Goal: Information Seeking & Learning: Compare options

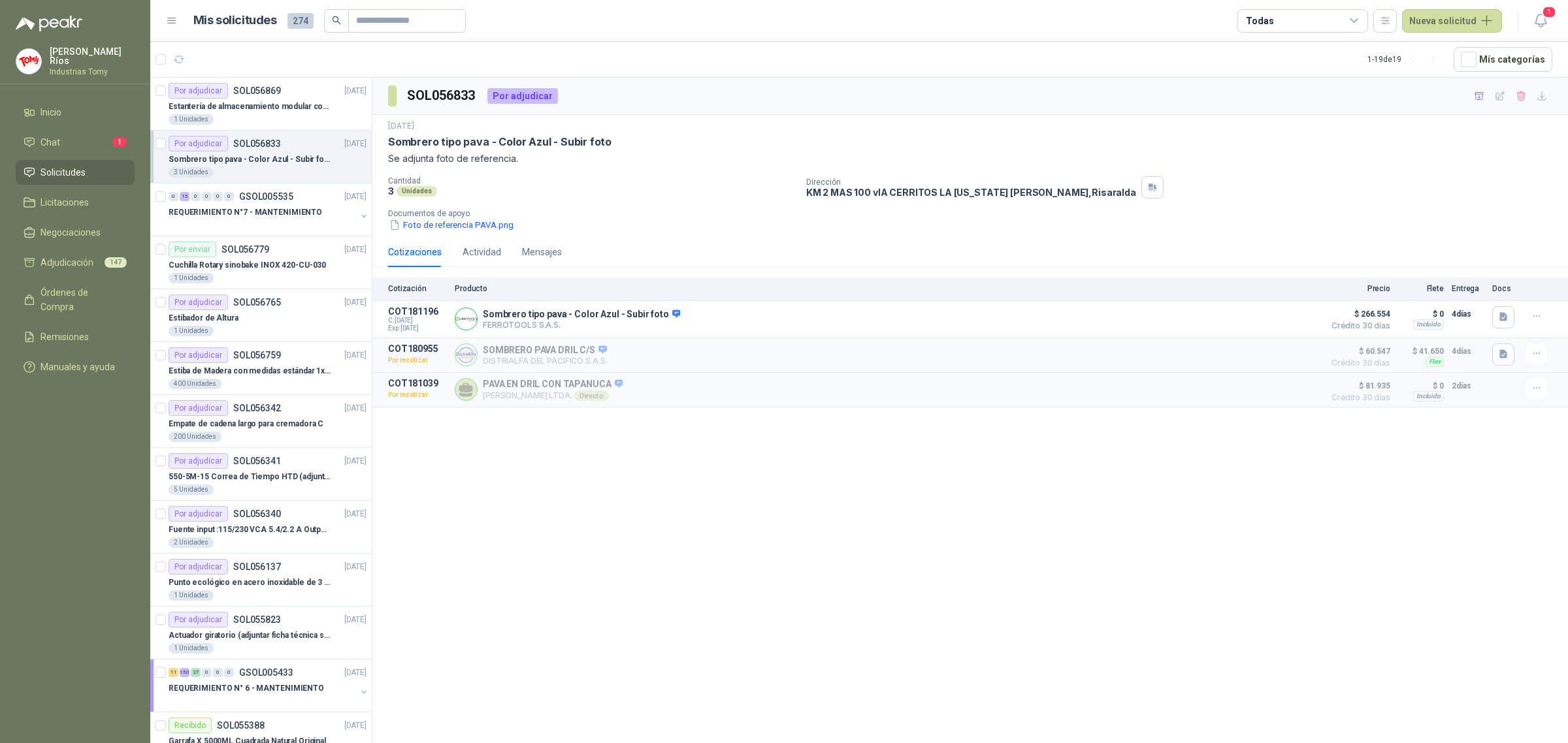
click at [81, 167] on span "Solicitudes" at bounding box center [63, 173] width 45 height 14
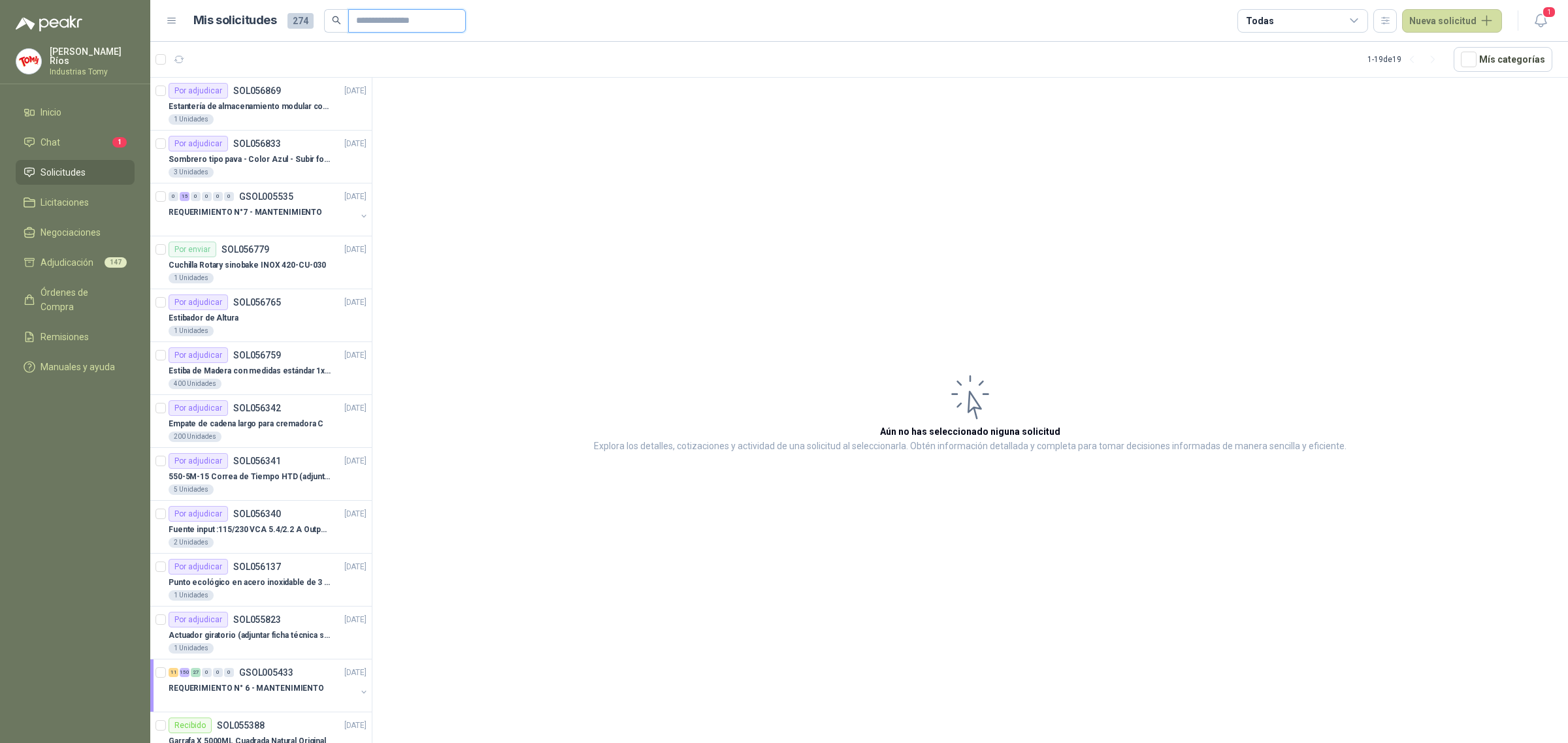
click at [395, 18] on input "text" at bounding box center [402, 21] width 91 height 22
type input "********"
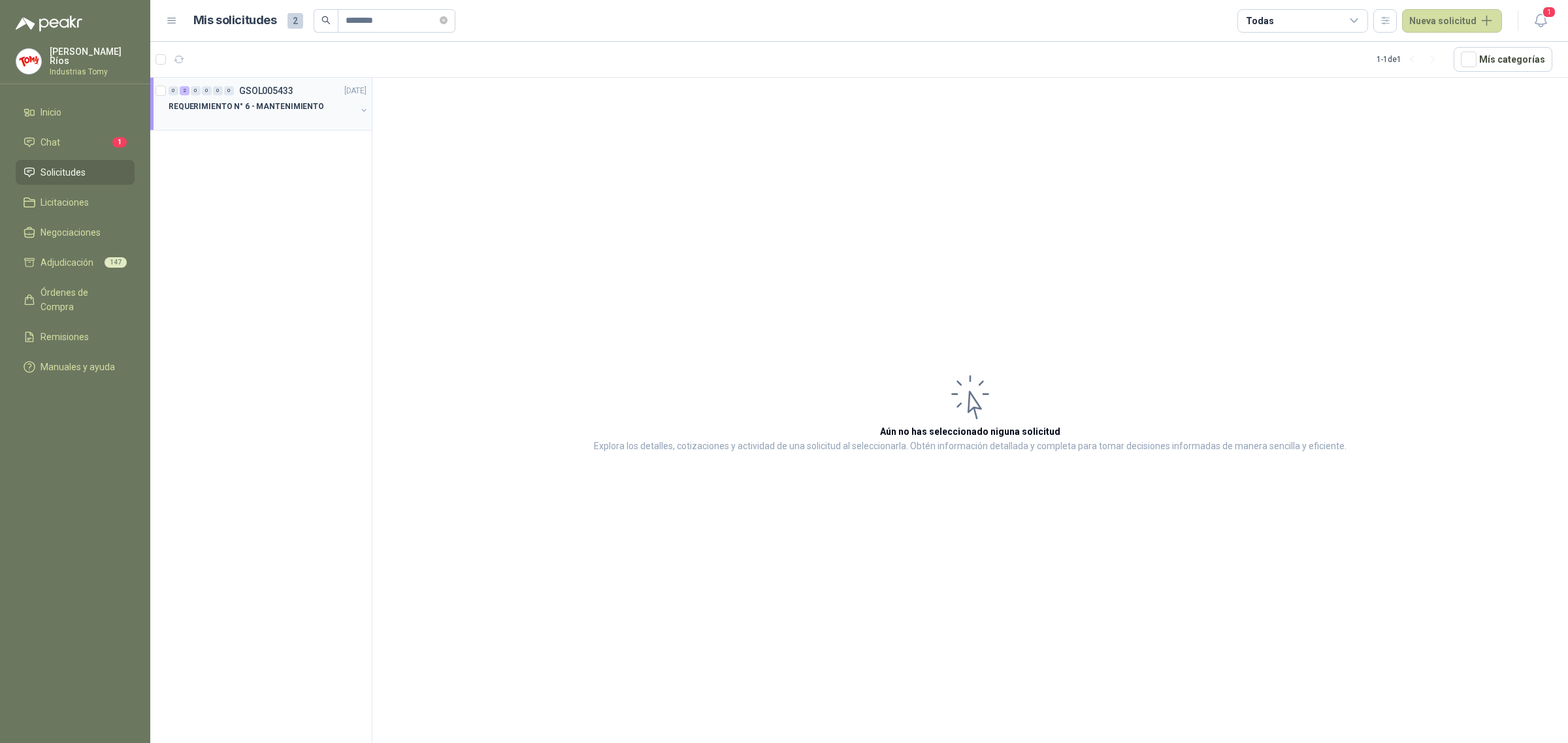
click at [293, 109] on p "REQUERIMIENTO N° 6 - MANTENIMIENTO" at bounding box center [246, 107] width 156 height 13
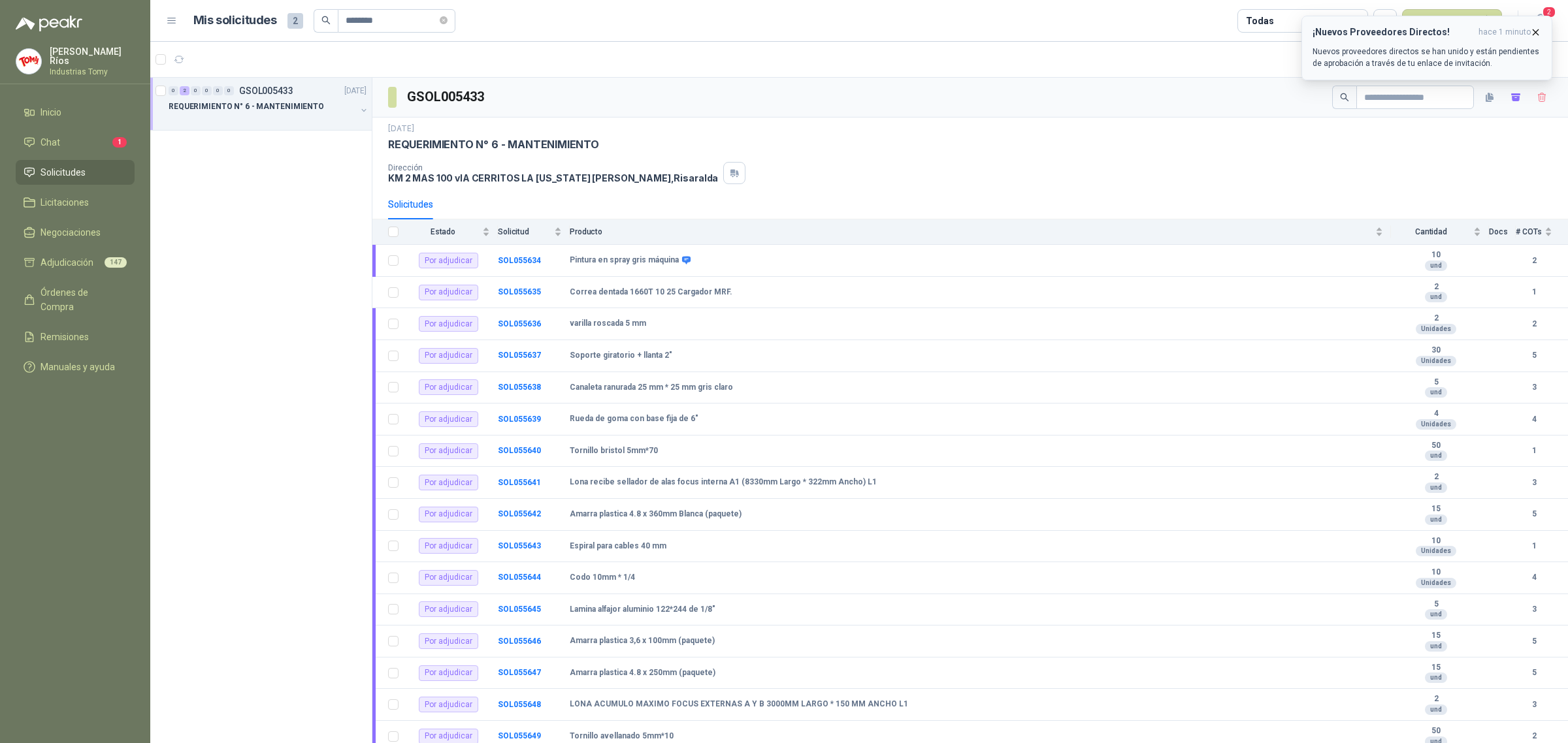
click at [1534, 30] on icon "button" at bounding box center [1535, 32] width 11 height 11
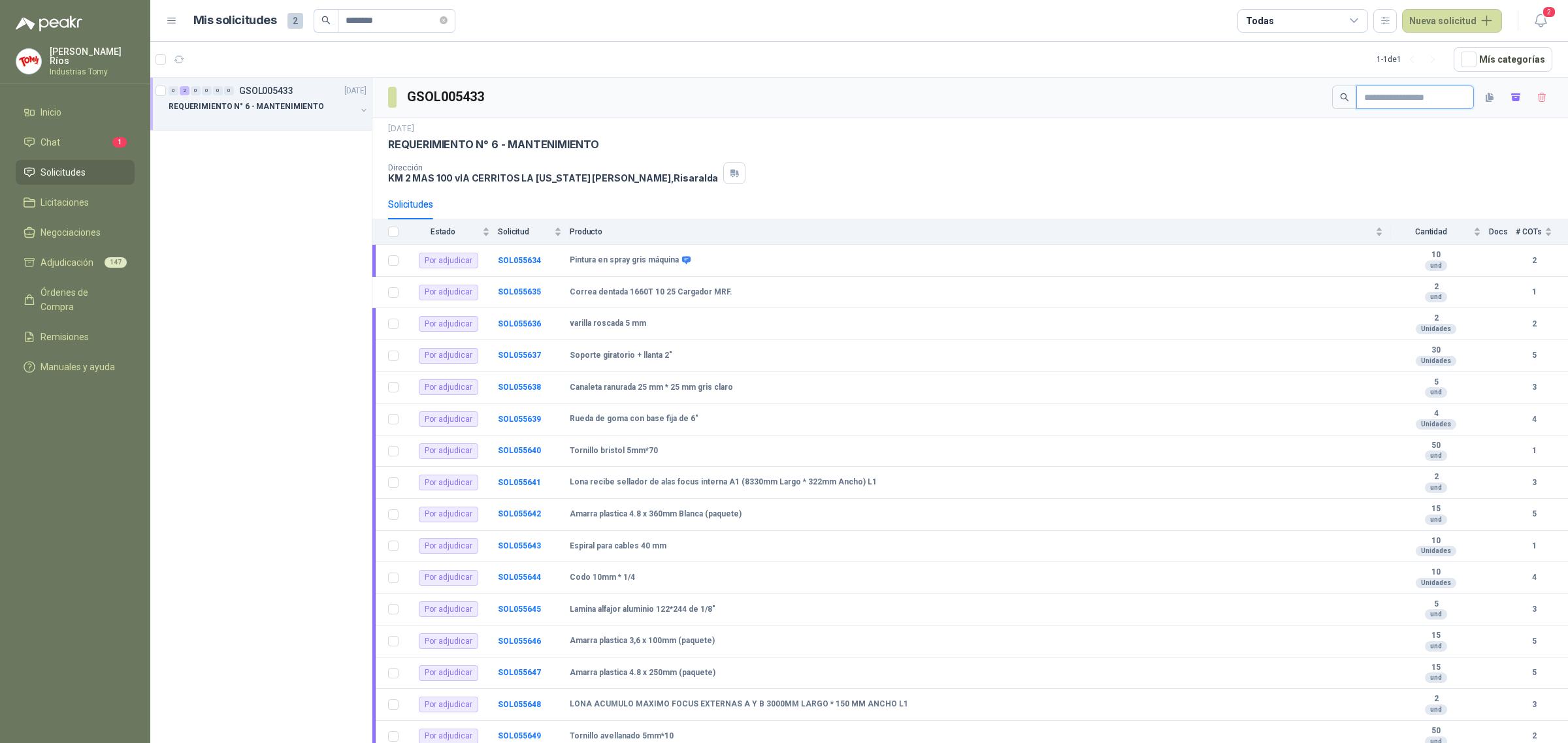
click at [1421, 96] on input "text" at bounding box center [1409, 97] width 91 height 22
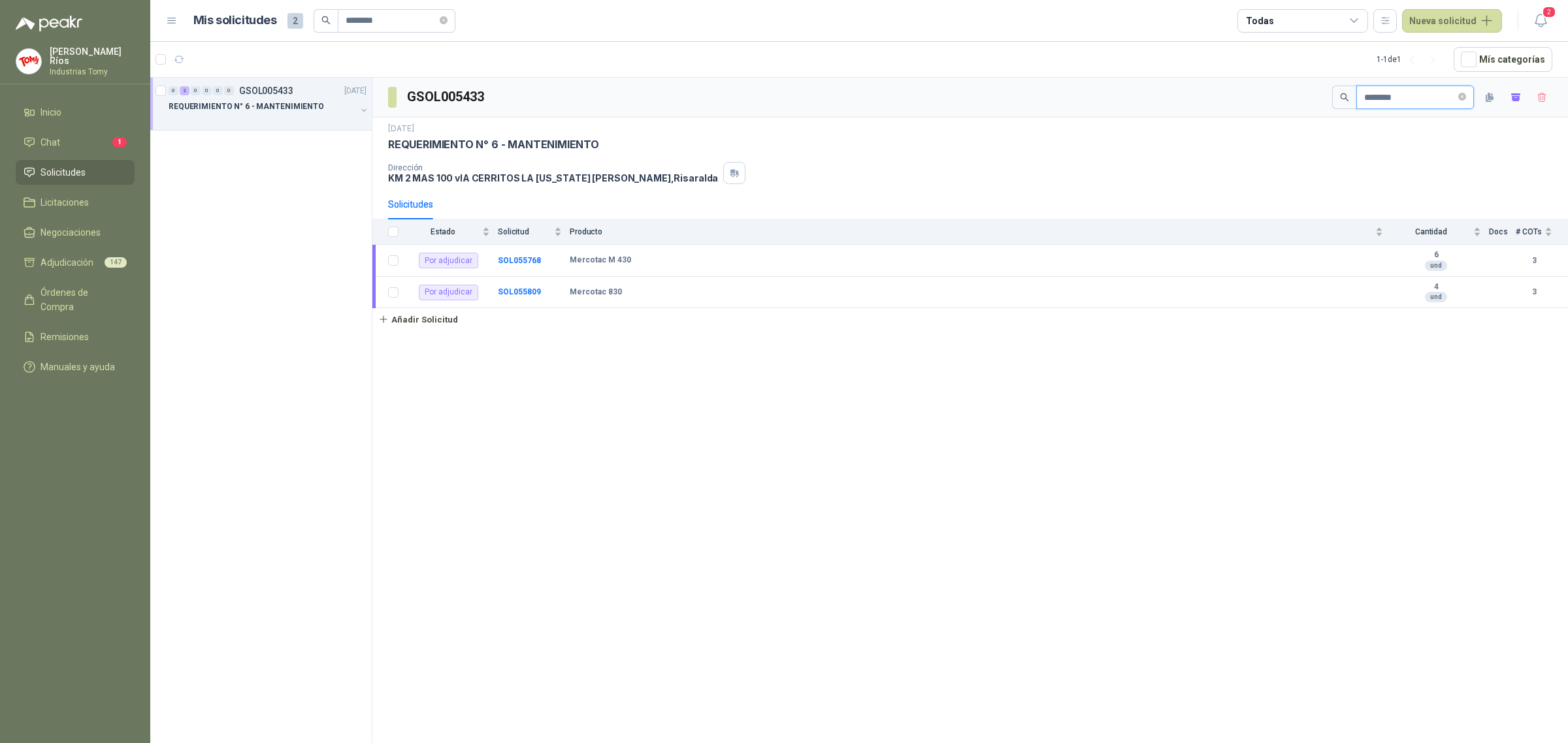
type input "********"
drag, startPoint x: 395, startPoint y: 21, endPoint x: 301, endPoint y: 8, distance: 94.9
click at [301, 9] on div "Mis solicitudes 2 ********" at bounding box center [324, 21] width 262 height 23
paste input "**********"
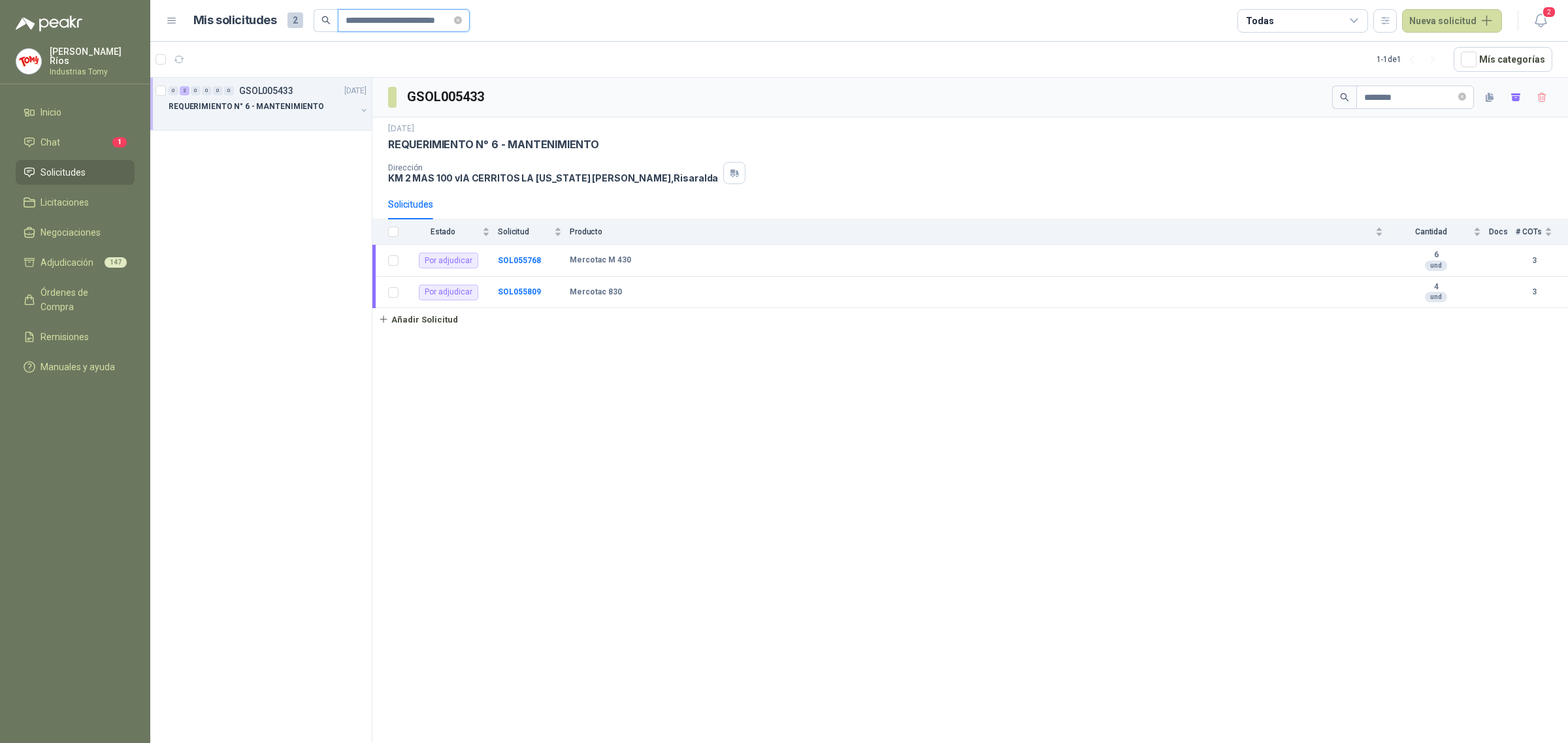
type input "**********"
click at [383, 24] on input "**********" at bounding box center [398, 21] width 107 height 22
drag, startPoint x: 349, startPoint y: 8, endPoint x: 261, endPoint y: 6, distance: 88.0
click at [261, 6] on header "**********" at bounding box center [859, 21] width 1418 height 42
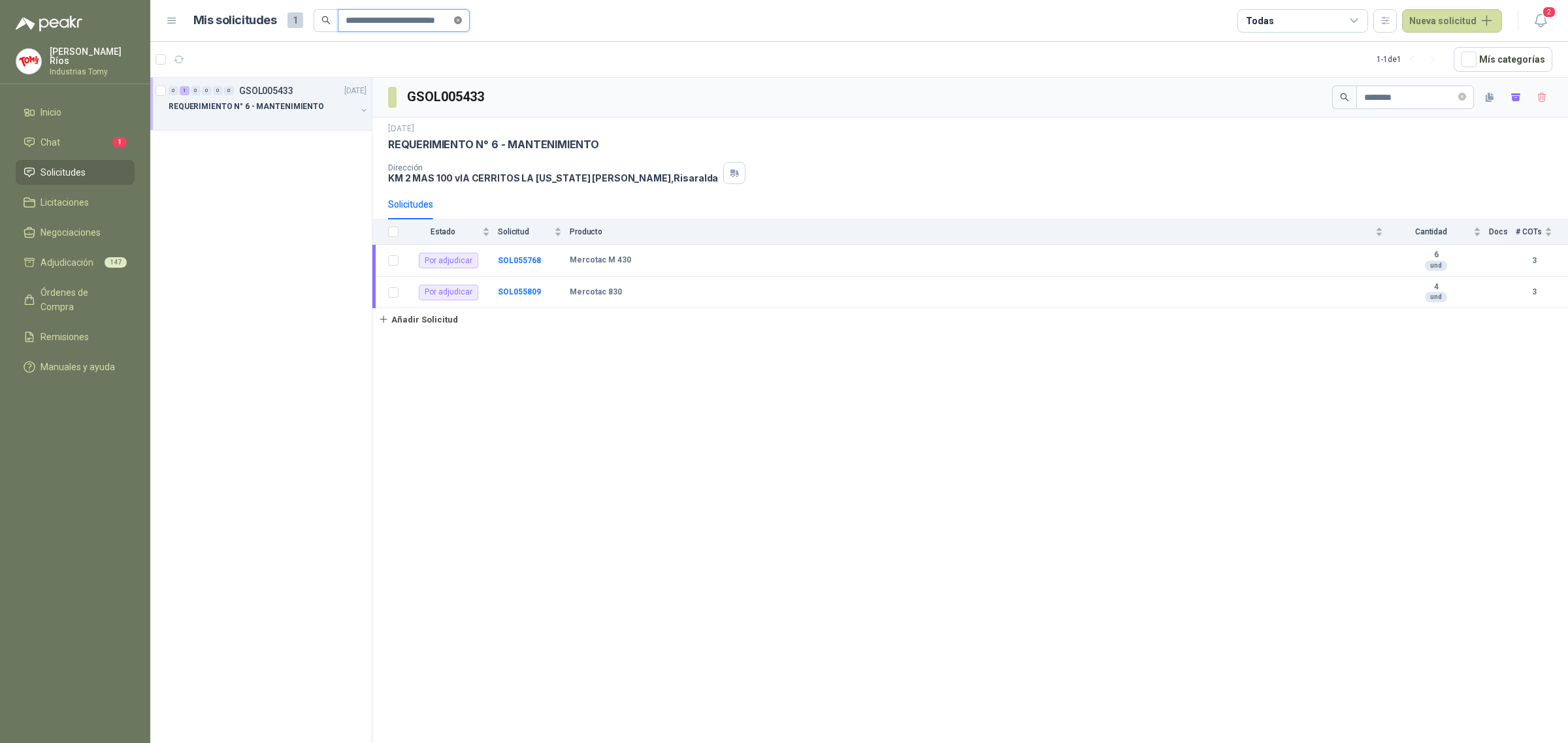
drag, startPoint x: 459, startPoint y: 17, endPoint x: 433, endPoint y: 25, distance: 27.2
click at [458, 18] on icon "close-circle" at bounding box center [458, 20] width 8 height 8
click at [419, 24] on input "text" at bounding box center [398, 21] width 107 height 22
paste input "**********"
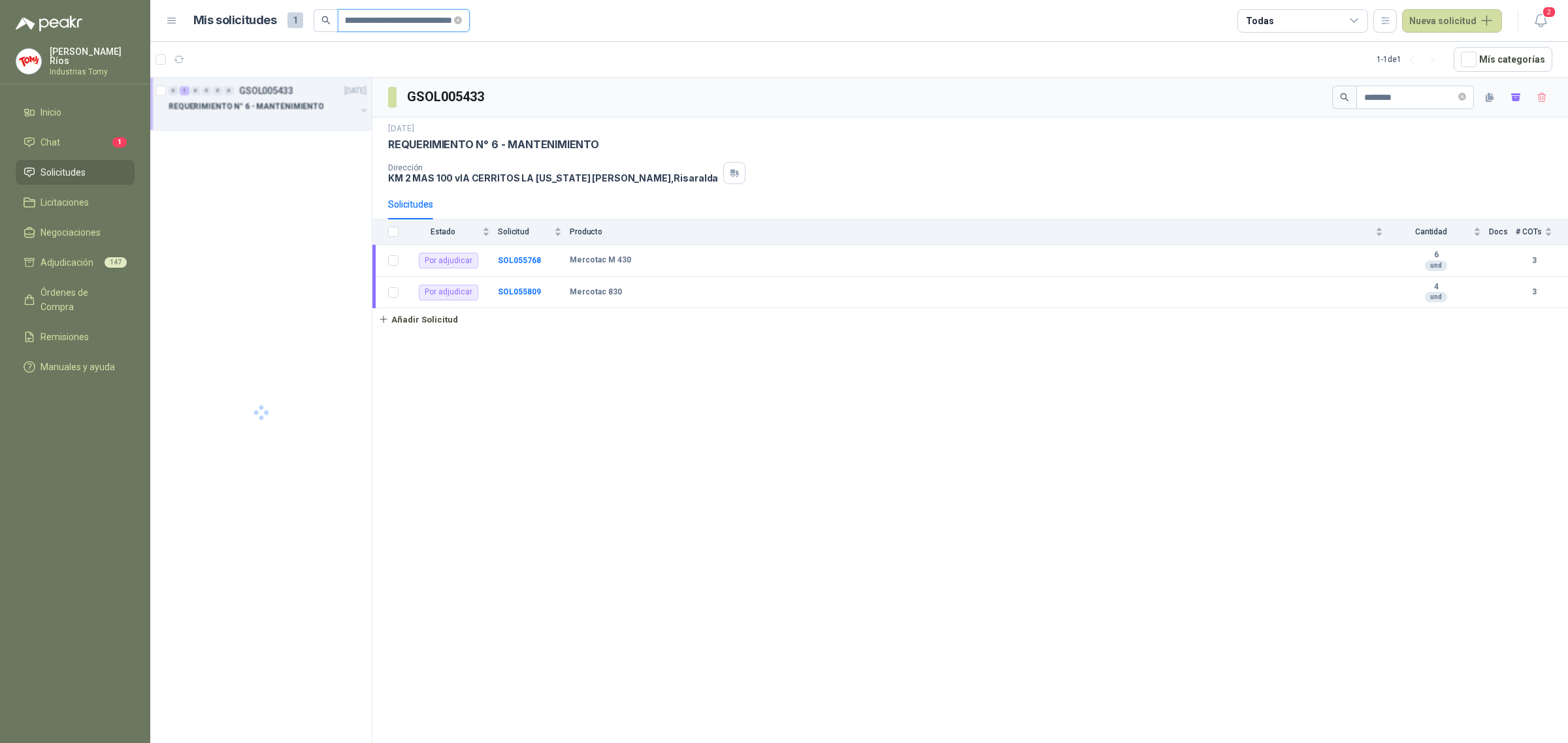
type input "**********"
click at [266, 95] on p "GSOL005433" at bounding box center [266, 90] width 55 height 9
drag, startPoint x: 1409, startPoint y: 98, endPoint x: 1267, endPoint y: 97, distance: 142.0
click at [1267, 97] on div "GSOL005433 ********" at bounding box center [970, 98] width 1195 height 39
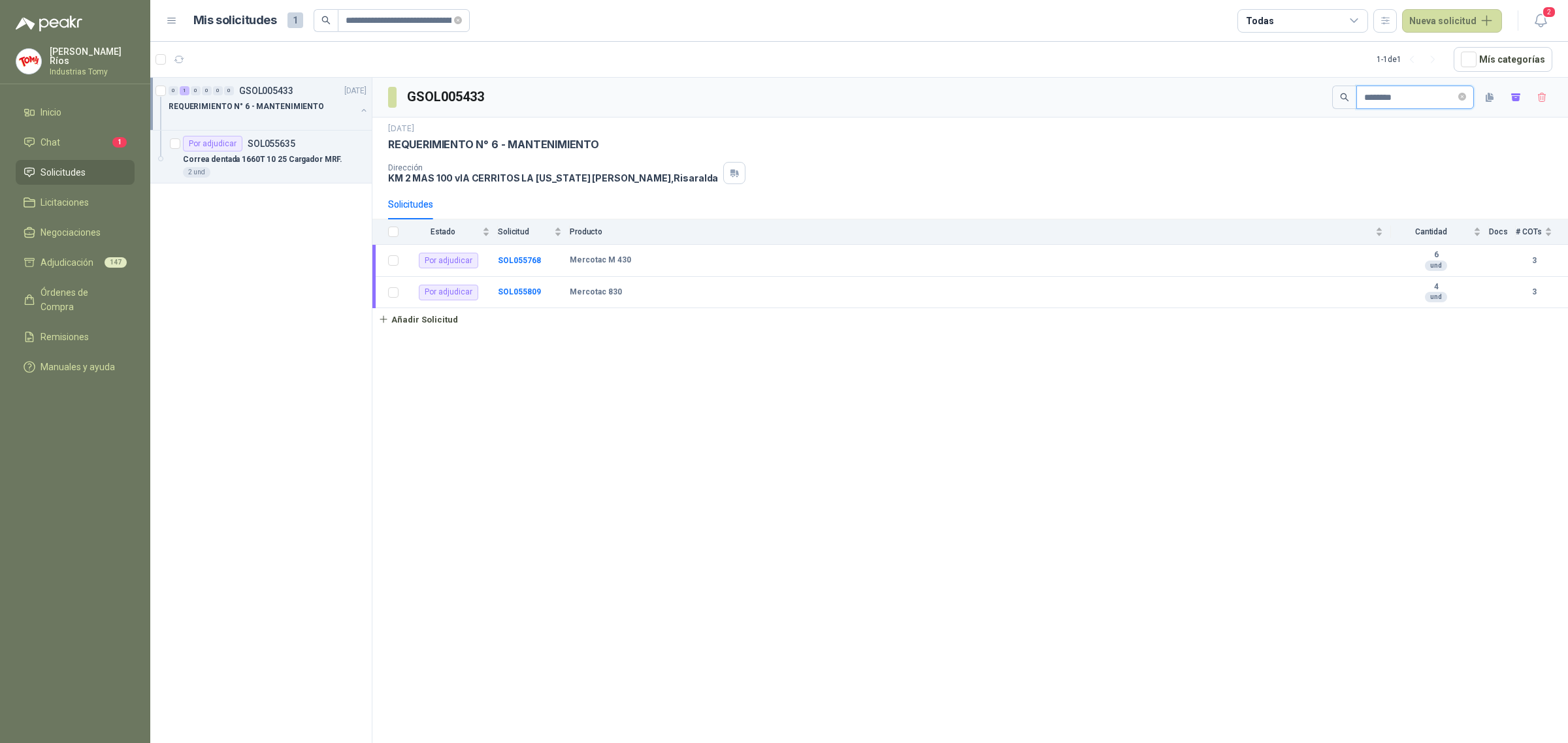
paste input "**********"
type input "**********"
click at [510, 258] on b "SOL055635" at bounding box center [519, 260] width 43 height 9
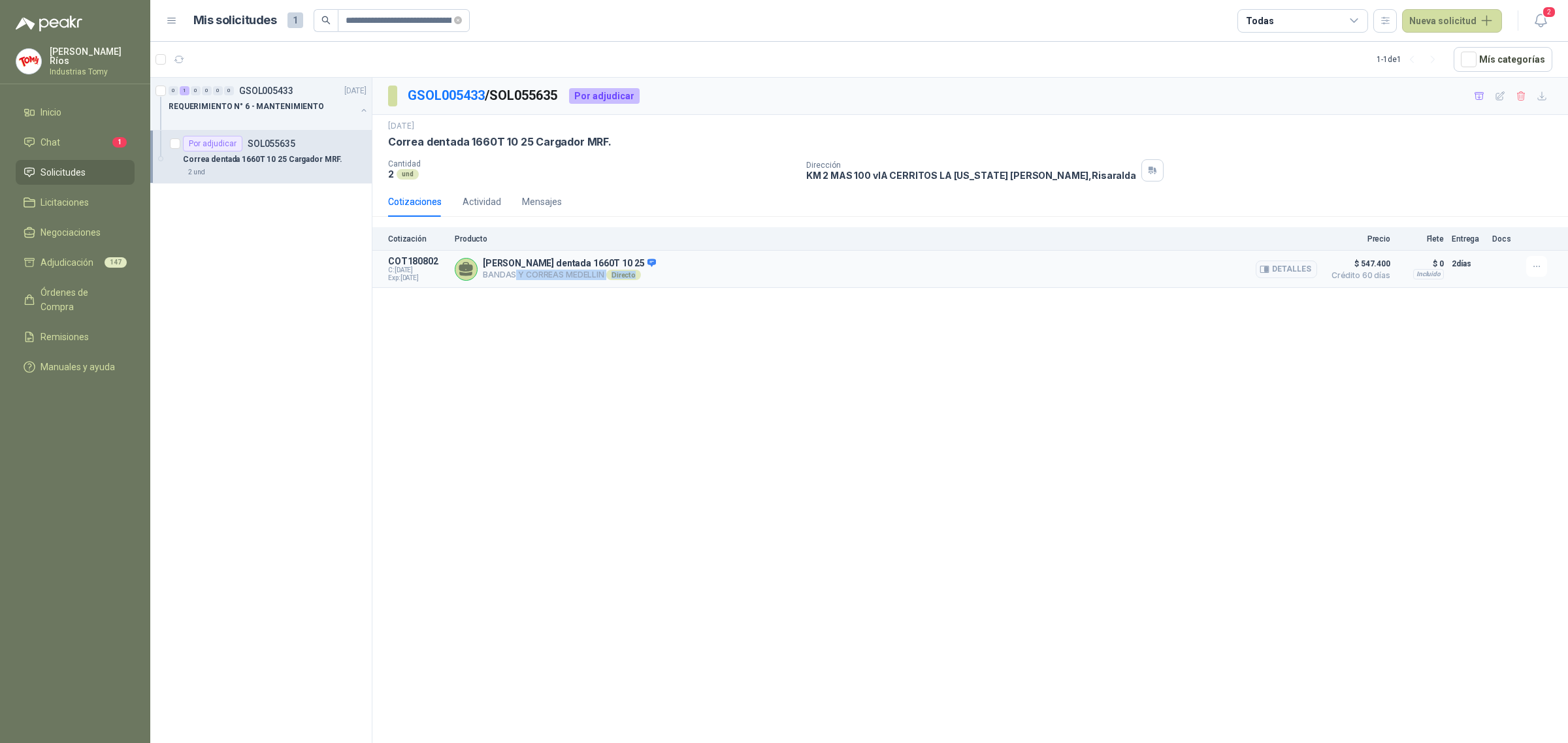
drag, startPoint x: 513, startPoint y: 275, endPoint x: 644, endPoint y: 287, distance: 131.5
click at [636, 282] on div "[PERSON_NAME] dentada 1660T 10 25 BANDAS Y CORREAS MEDELLIN Directo Detalles" at bounding box center [886, 269] width 862 height 26
click at [1281, 269] on button "Detalles" at bounding box center [1286, 269] width 62 height 18
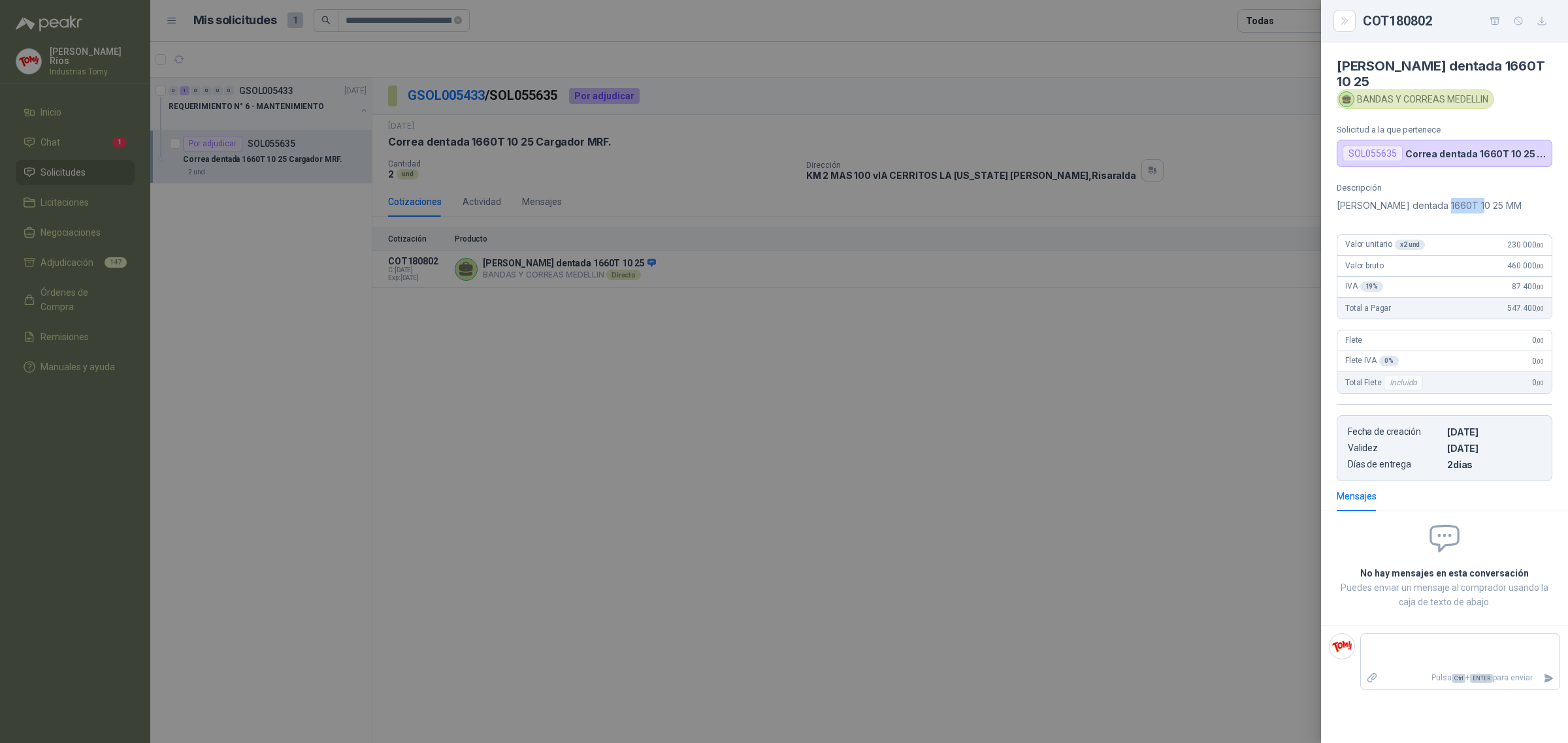
drag, startPoint x: 1488, startPoint y: 190, endPoint x: 1440, endPoint y: 194, distance: 48.2
click at [1440, 198] on p "[PERSON_NAME] dentada 1660T 10 25 MM" at bounding box center [1444, 206] width 216 height 16
click at [1439, 198] on p "[PERSON_NAME] dentada 1660T 10 25 MM" at bounding box center [1444, 206] width 216 height 16
click at [1481, 199] on p "[PERSON_NAME] dentada 1660T 10 25 MM" at bounding box center [1444, 206] width 216 height 16
drag, startPoint x: 832, startPoint y: 419, endPoint x: 870, endPoint y: 395, distance: 44.9
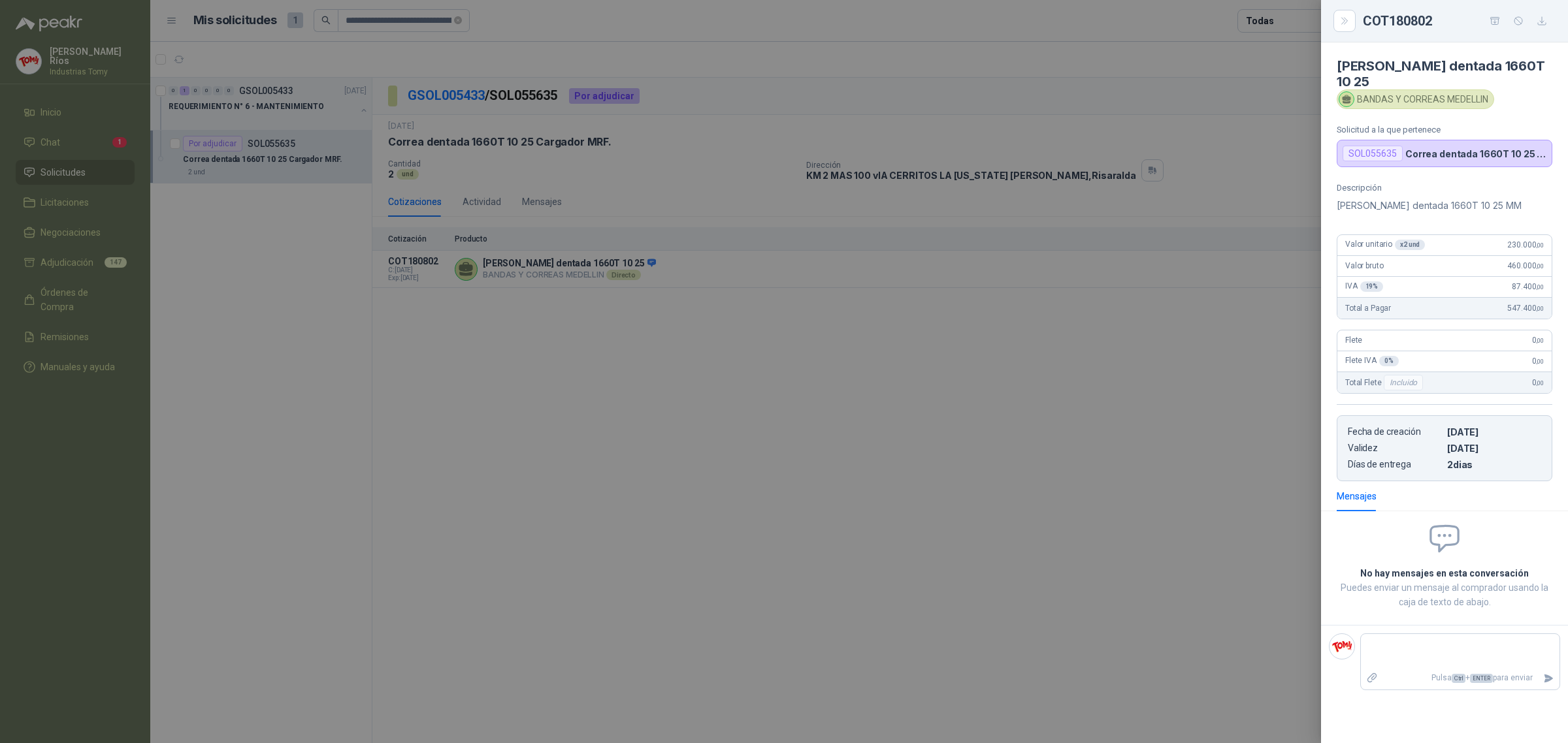
click at [839, 402] on div at bounding box center [784, 372] width 1568 height 743
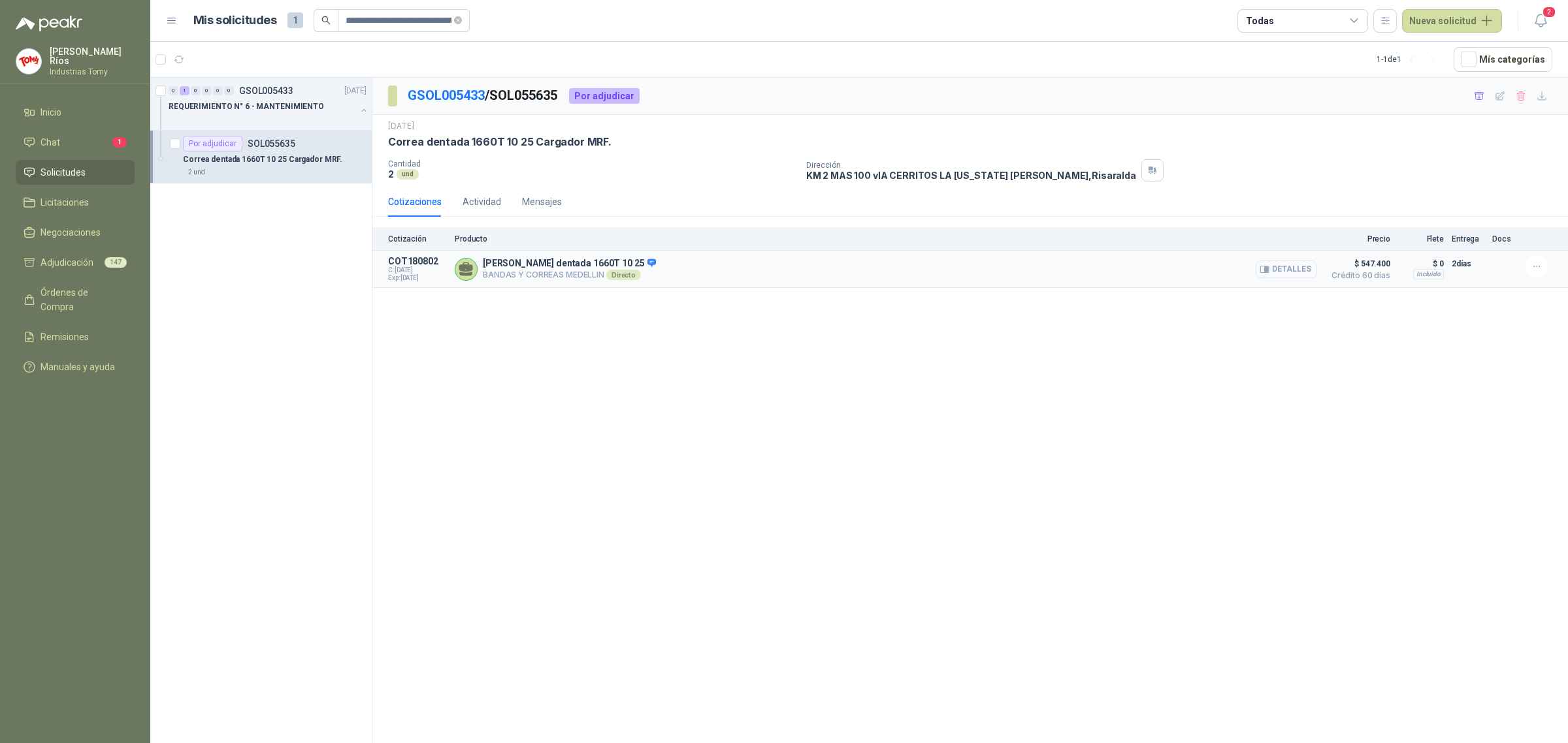
click at [1283, 272] on button "Detalles" at bounding box center [1286, 269] width 62 height 18
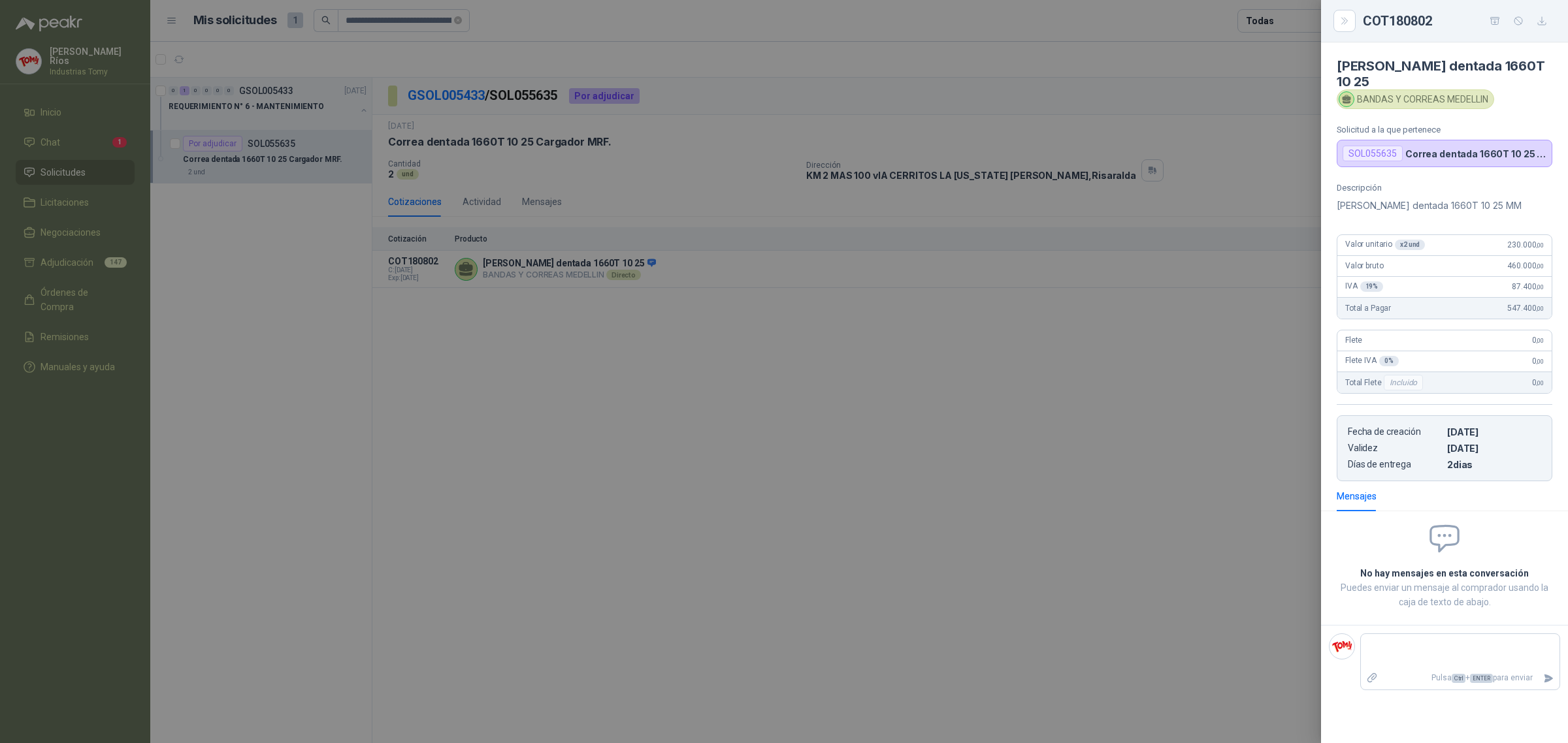
drag, startPoint x: 566, startPoint y: 361, endPoint x: 524, endPoint y: 294, distance: 79.1
click at [559, 350] on div at bounding box center [784, 372] width 1568 height 743
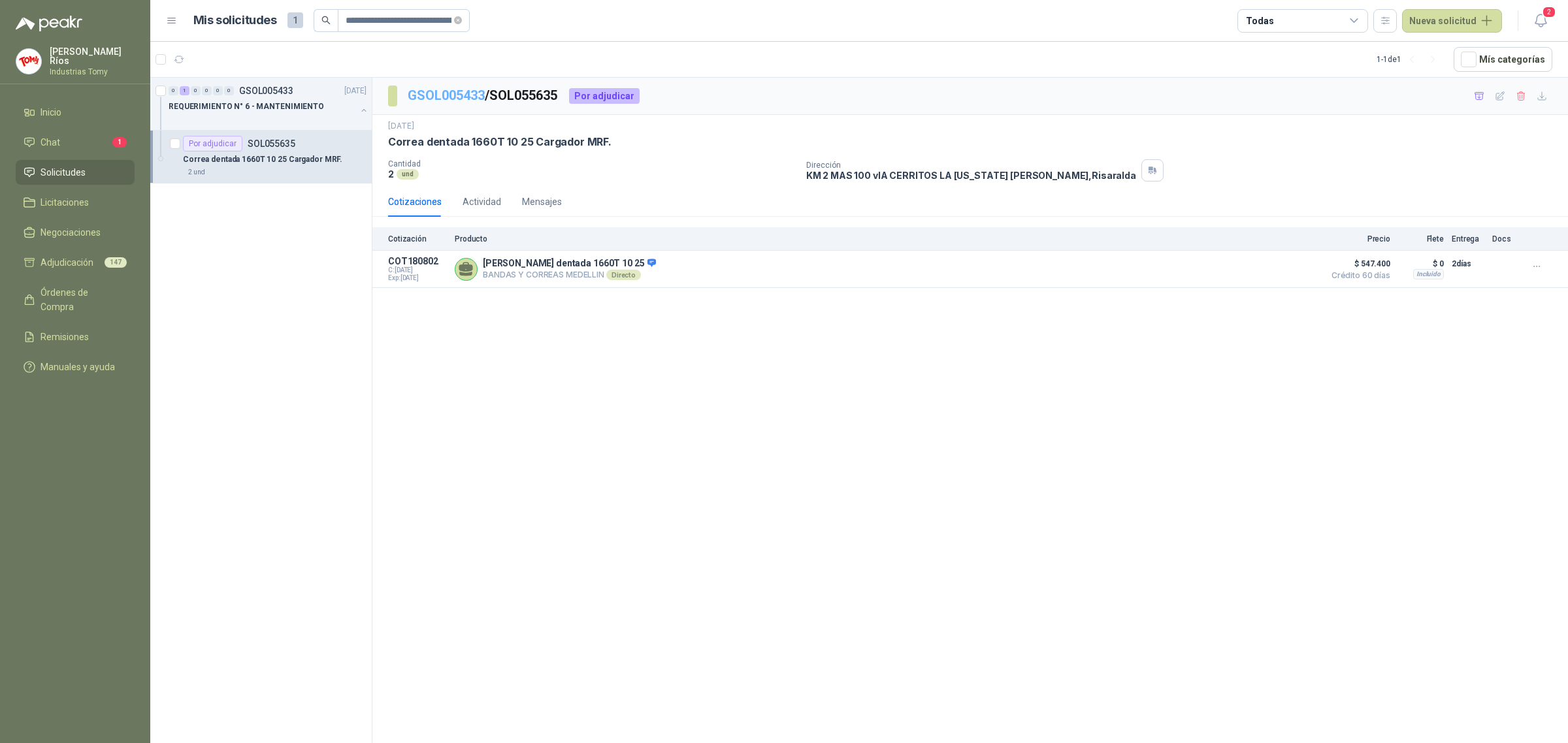
click at [467, 96] on link "GSOL005433" at bounding box center [446, 96] width 77 height 16
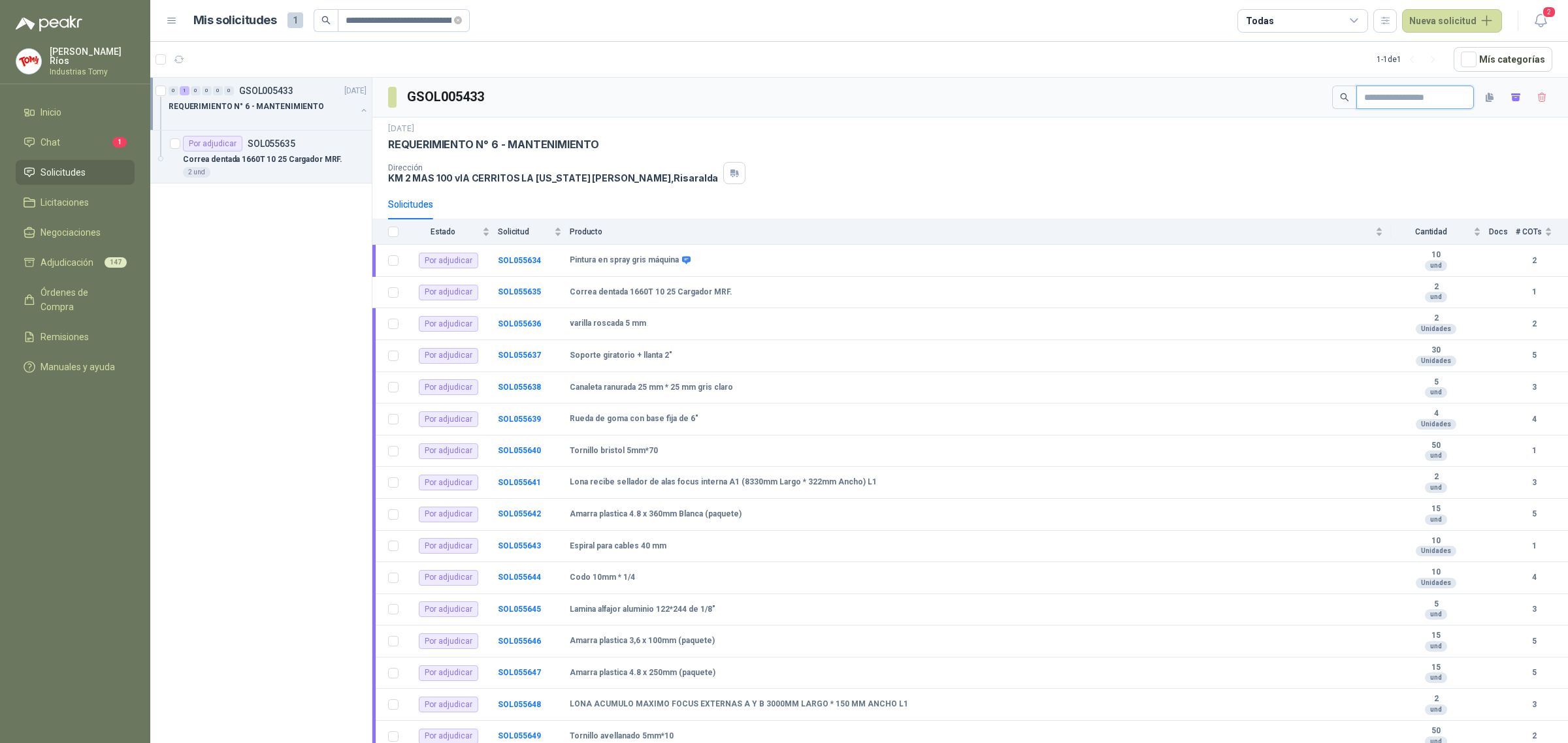
click at [1396, 95] on input "text" at bounding box center [1409, 97] width 91 height 22
paste input "**********"
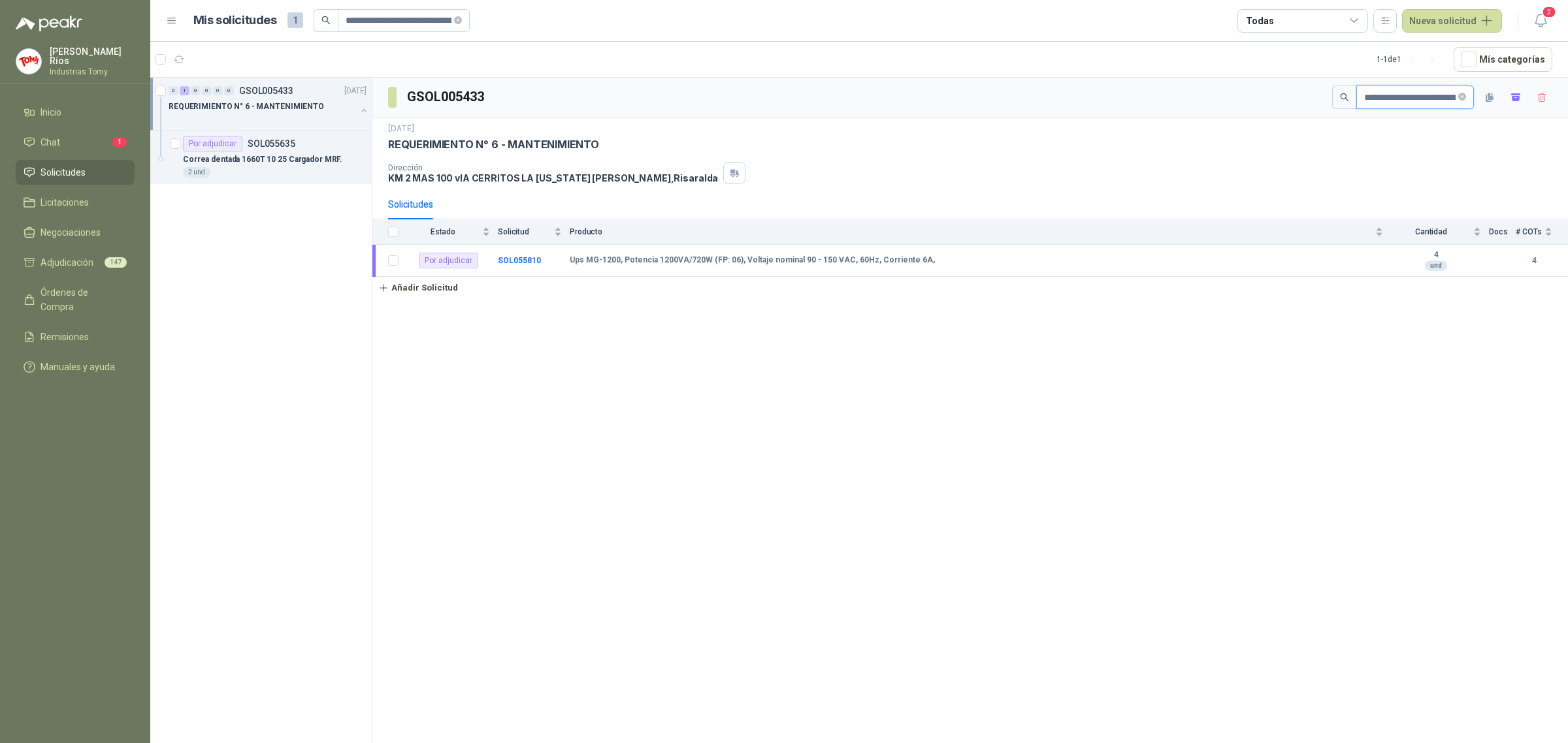
scroll to position [0, 79]
type input "**********"
click at [525, 260] on b "SOL055810" at bounding box center [519, 260] width 43 height 9
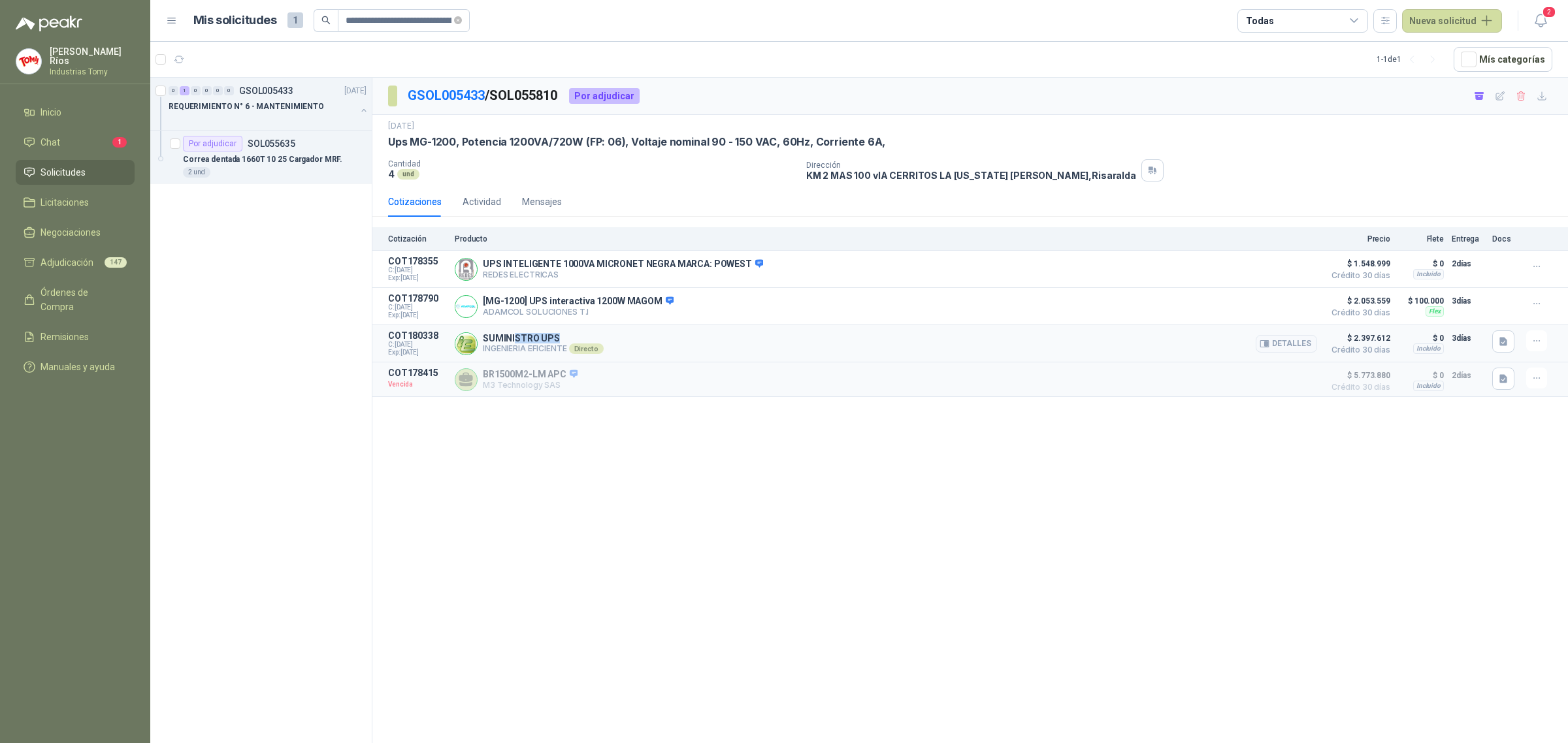
drag, startPoint x: 515, startPoint y: 344, endPoint x: 566, endPoint y: 343, distance: 51.0
click at [566, 343] on p "SUMINISTRO UPS" at bounding box center [543, 338] width 121 height 11
drag, startPoint x: 1360, startPoint y: 340, endPoint x: 1378, endPoint y: 342, distance: 18.1
click at [1376, 342] on span "$ 2.397.612" at bounding box center [1357, 338] width 65 height 16
drag, startPoint x: 664, startPoint y: 262, endPoint x: 706, endPoint y: 263, distance: 42.0
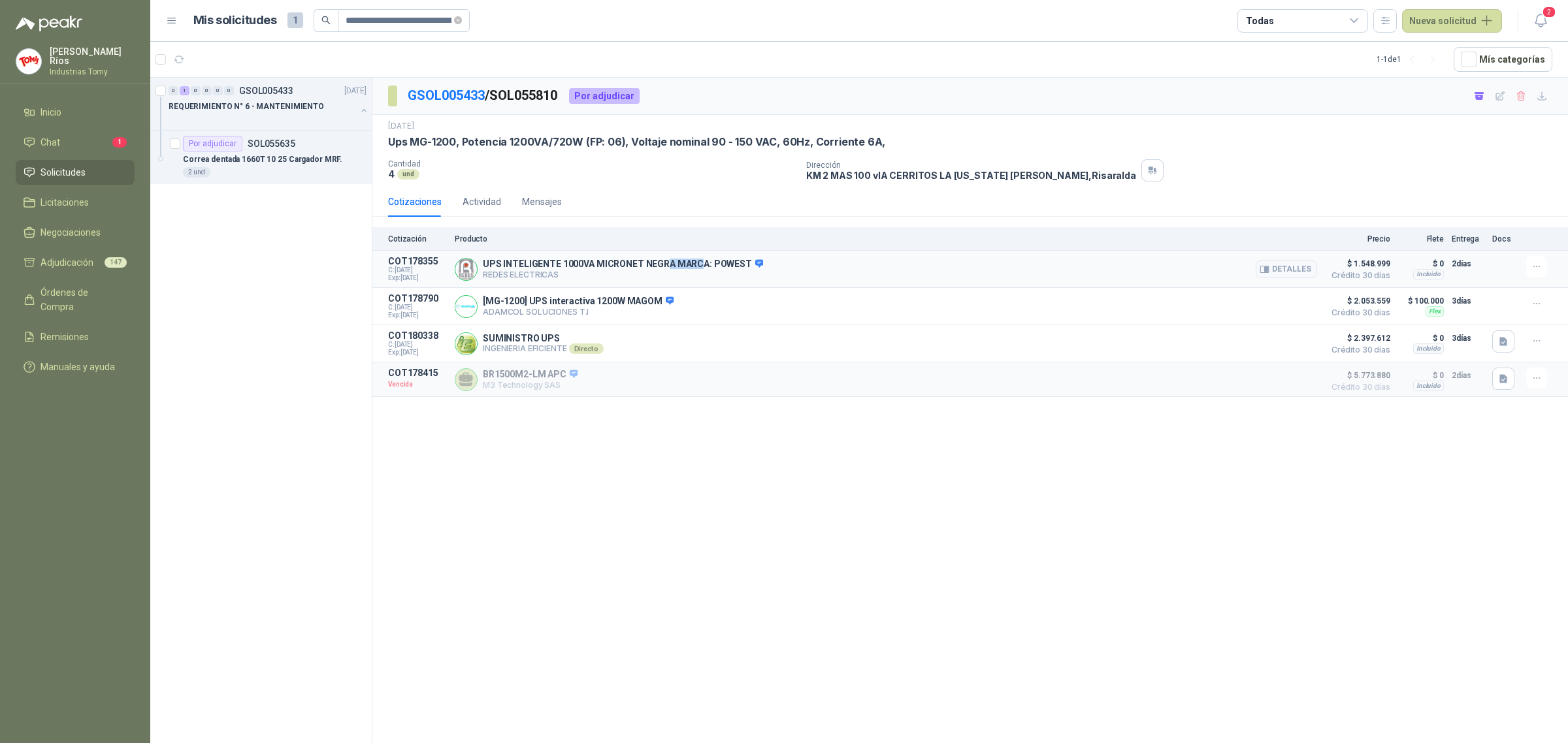
click at [706, 263] on p "UPS INTELIGENTE 1000VA MICRONET NEGRA MARCA: POWEST" at bounding box center [622, 264] width 280 height 12
drag, startPoint x: 706, startPoint y: 263, endPoint x: 684, endPoint y: 221, distance: 47.4
click at [704, 262] on p "UPS INTELIGENTE 1000VA MICRONET NEGRA MARCA: POWEST" at bounding box center [622, 264] width 280 height 12
drag, startPoint x: 493, startPoint y: 302, endPoint x: 569, endPoint y: 302, distance: 76.0
click at [569, 302] on p "[MG-1200] UPS interactiva 1200W MAGOM" at bounding box center [578, 301] width 191 height 12
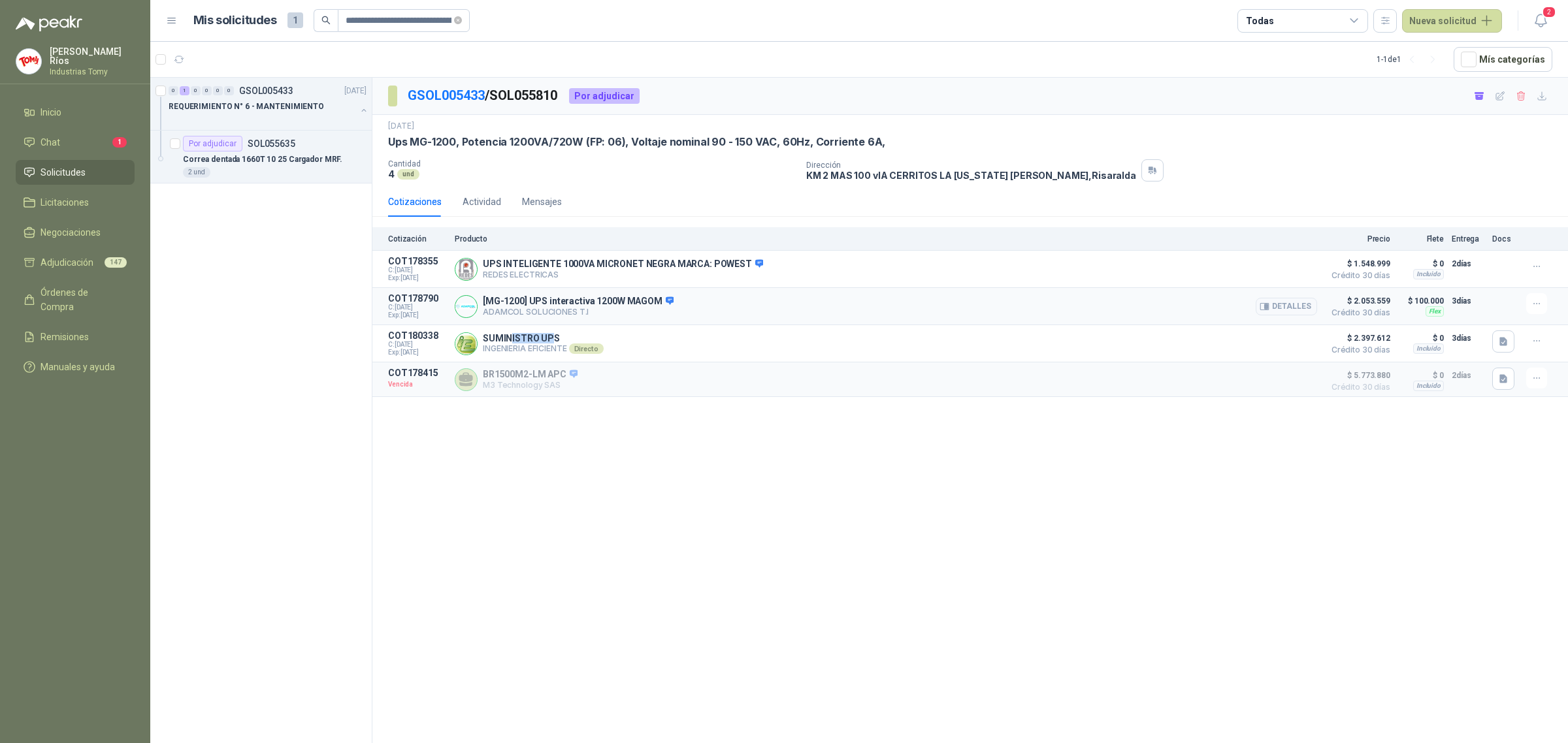
drag, startPoint x: 510, startPoint y: 343, endPoint x: 536, endPoint y: 312, distance: 40.5
click at [549, 328] on article "COT180338 C: [DATE] Exp: [DATE] SUMINISTRO UPS INGENIERIA EFICIENTE Directo Det…" at bounding box center [970, 344] width 1195 height 38
drag, startPoint x: 518, startPoint y: 303, endPoint x: 572, endPoint y: 299, distance: 54.1
click at [572, 299] on p "[MG-1200] UPS interactiva 1200W MAGOM" at bounding box center [578, 301] width 191 height 12
drag, startPoint x: 526, startPoint y: 265, endPoint x: 516, endPoint y: 177, distance: 88.6
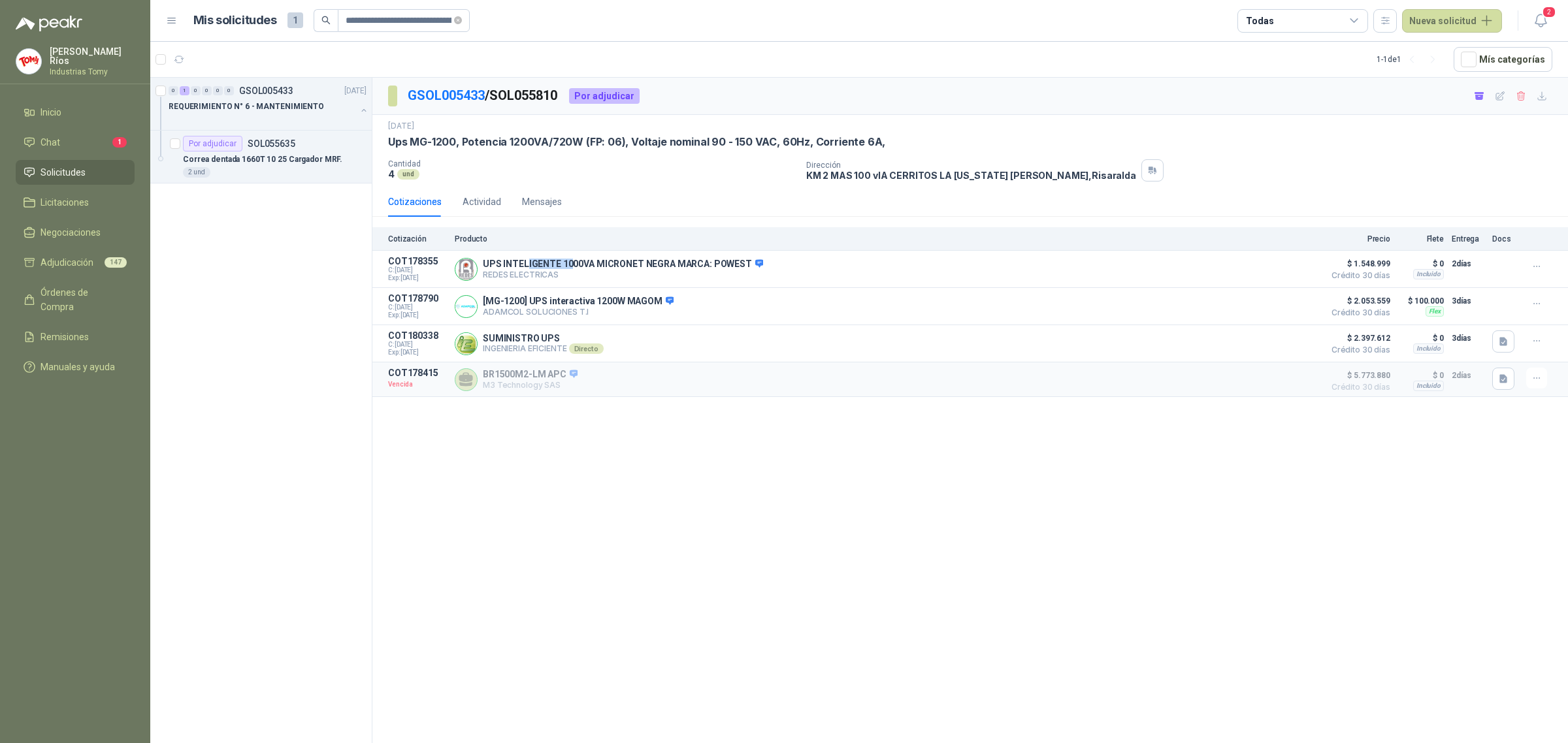
click at [579, 243] on div "Cotización Producto Precio Flete Entrega Docs COT178355 C: [DATE] Exp: [DATE] U…" at bounding box center [970, 312] width 1195 height 170
click at [467, 99] on link "GSOL005433" at bounding box center [446, 96] width 77 height 16
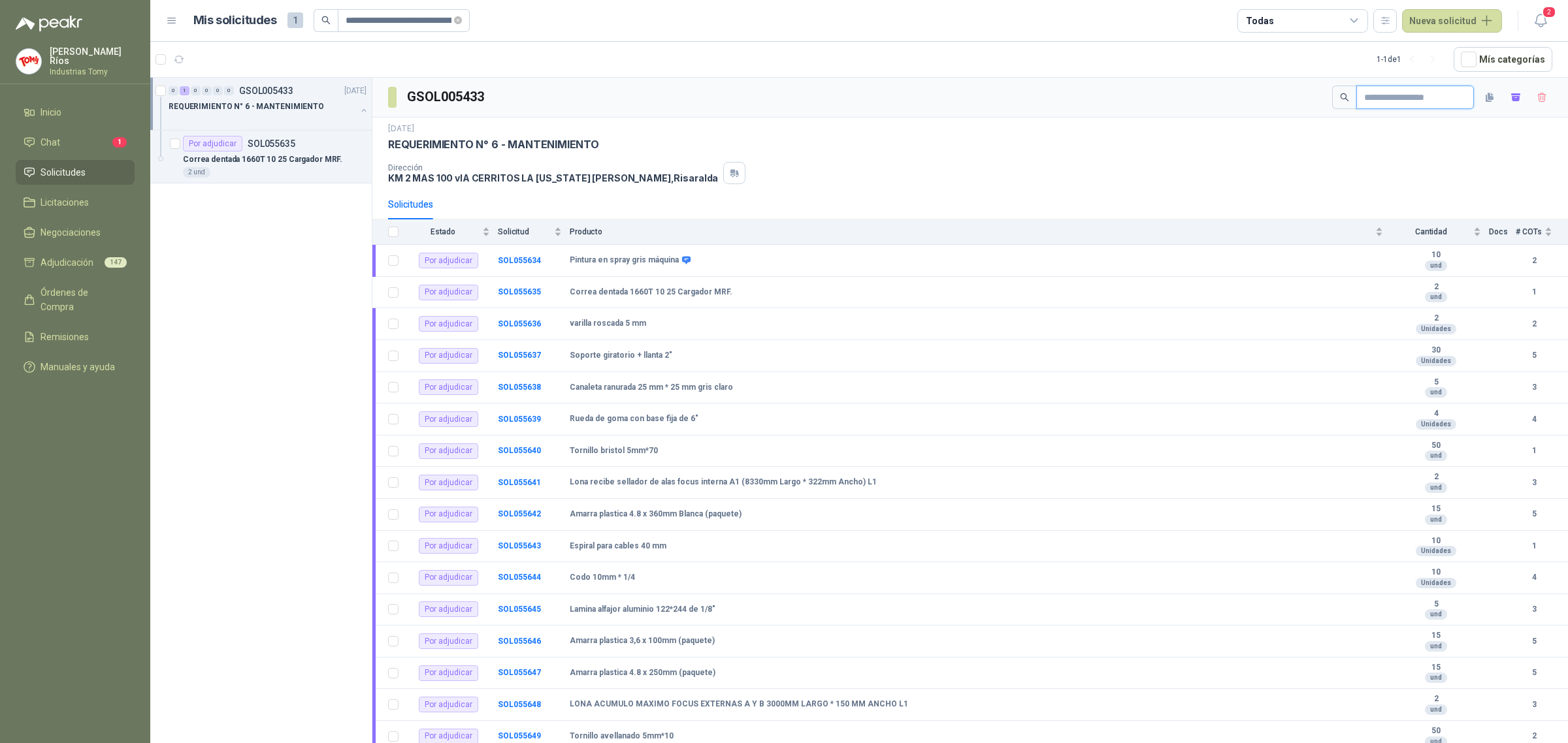
click at [1379, 96] on input "text" at bounding box center [1409, 97] width 91 height 22
paste input "**********"
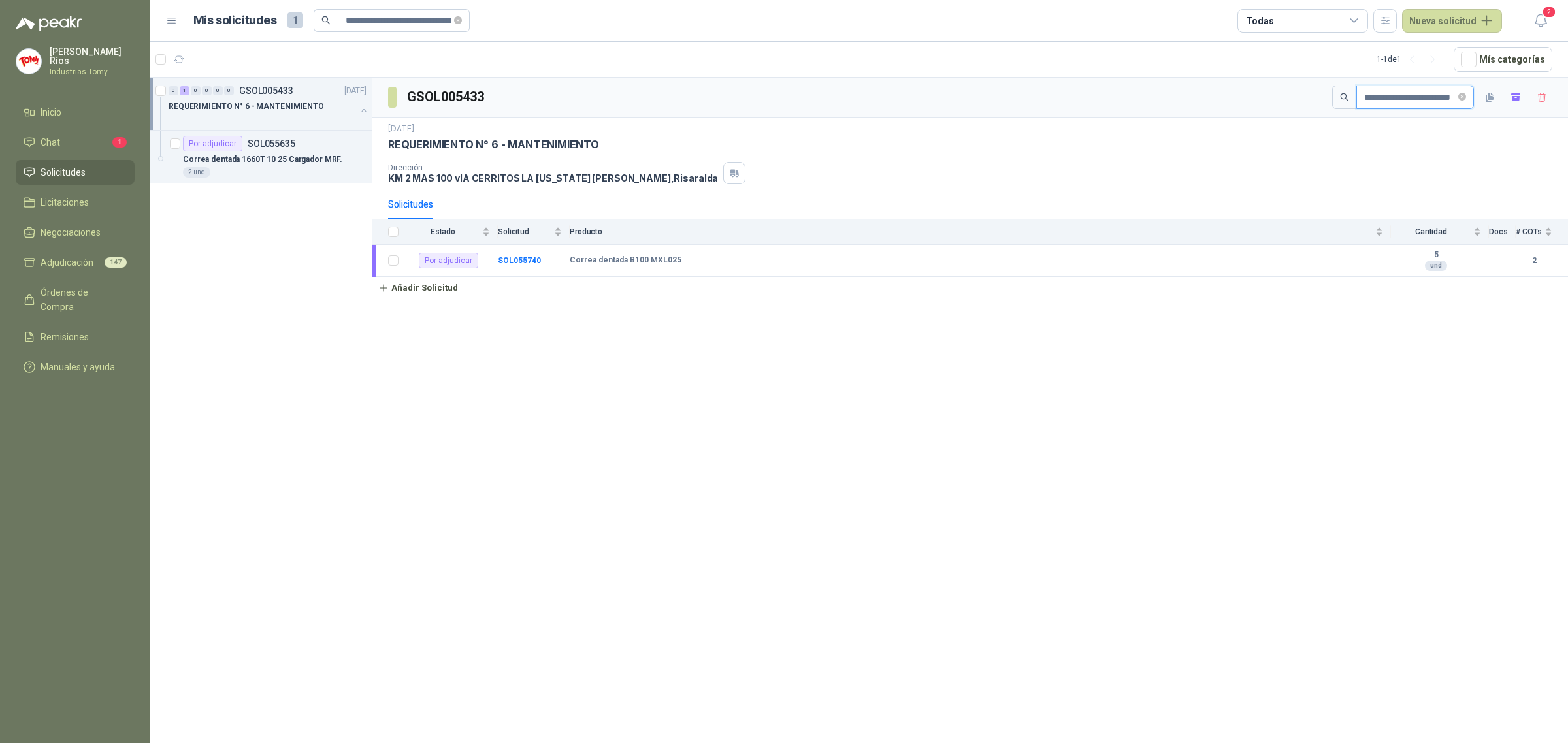
scroll to position [0, 16]
type input "**********"
click at [517, 260] on b "SOL055740" at bounding box center [519, 260] width 43 height 9
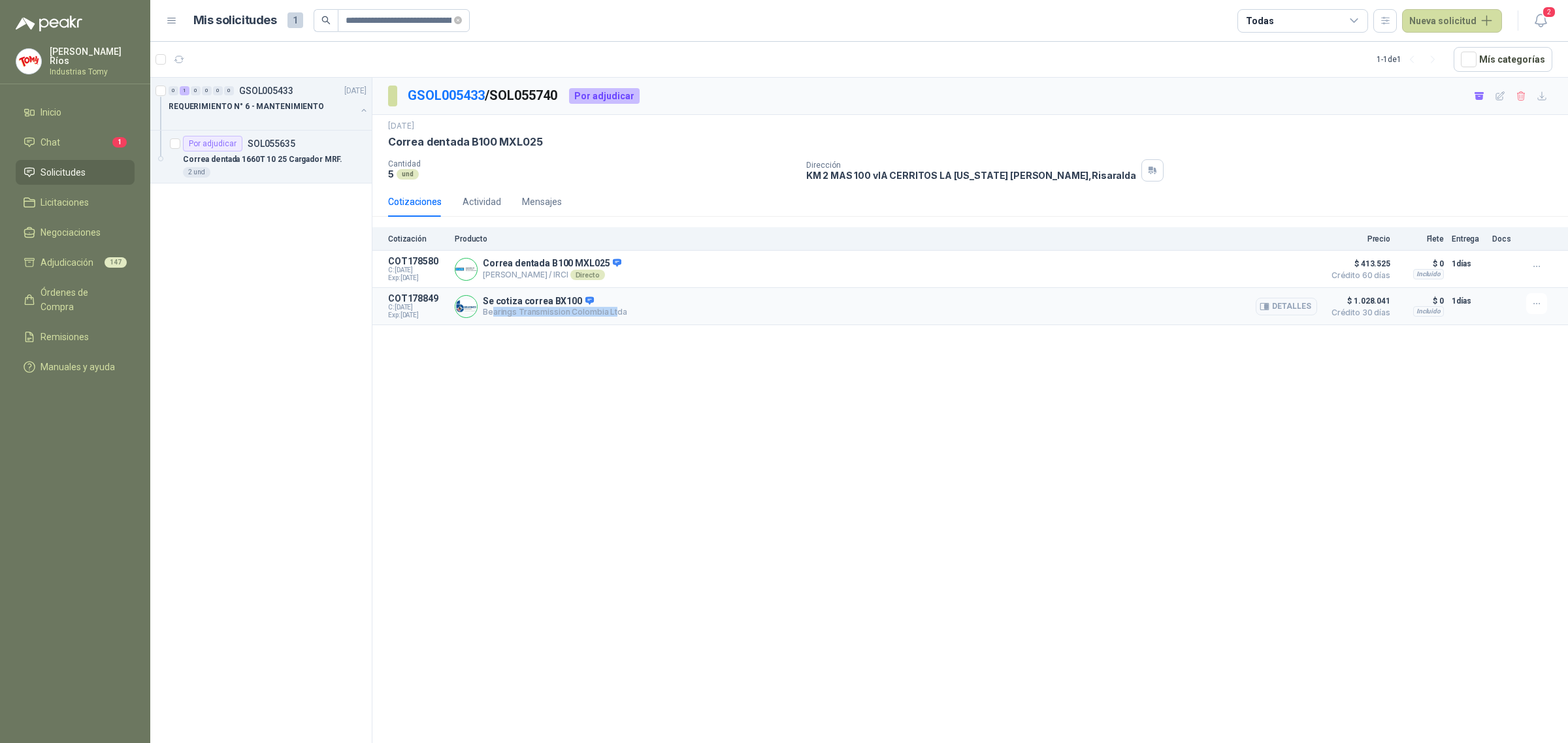
drag, startPoint x: 493, startPoint y: 309, endPoint x: 613, endPoint y: 325, distance: 121.1
click at [613, 325] on article "COT178849 C: [DATE] Exp: [DATE] Se cotiza [PERSON_NAME] BX100 Bearings Transmis…" at bounding box center [970, 307] width 1195 height 38
click at [636, 324] on article "COT178849 C: [DATE] Exp: [DATE] Se cotiza [PERSON_NAME] BX100 Bearings Transmis…" at bounding box center [970, 307] width 1195 height 38
click at [576, 265] on p "Correa dentada B100 MXL025" at bounding box center [552, 263] width 139 height 12
click at [569, 304] on p "Se cotiza correa BX100" at bounding box center [554, 301] width 144 height 12
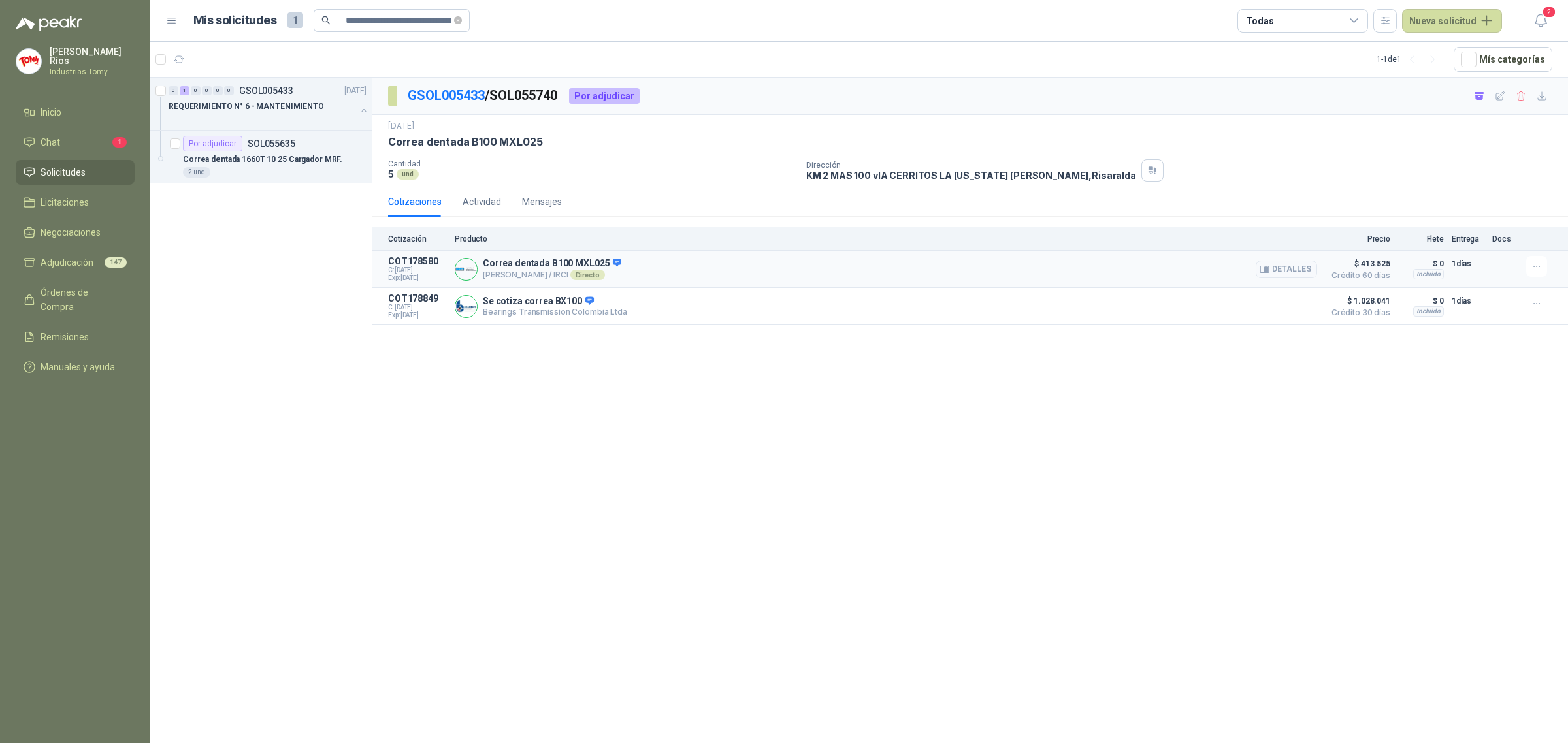
drag, startPoint x: 570, startPoint y: 263, endPoint x: 567, endPoint y: 281, distance: 18.2
click at [570, 262] on p "Correa dentada B100 MXL025" at bounding box center [552, 263] width 139 height 12
click at [562, 305] on p "Se cotiza correa BX100" at bounding box center [554, 301] width 144 height 12
click at [597, 346] on div "GSOL005433 / SOL055740 Por adjudicar [DATE] [PERSON_NAME] dentada B100 MXL025 …" at bounding box center [970, 413] width 1195 height 670
drag, startPoint x: 569, startPoint y: 261, endPoint x: 758, endPoint y: 277, distance: 189.7
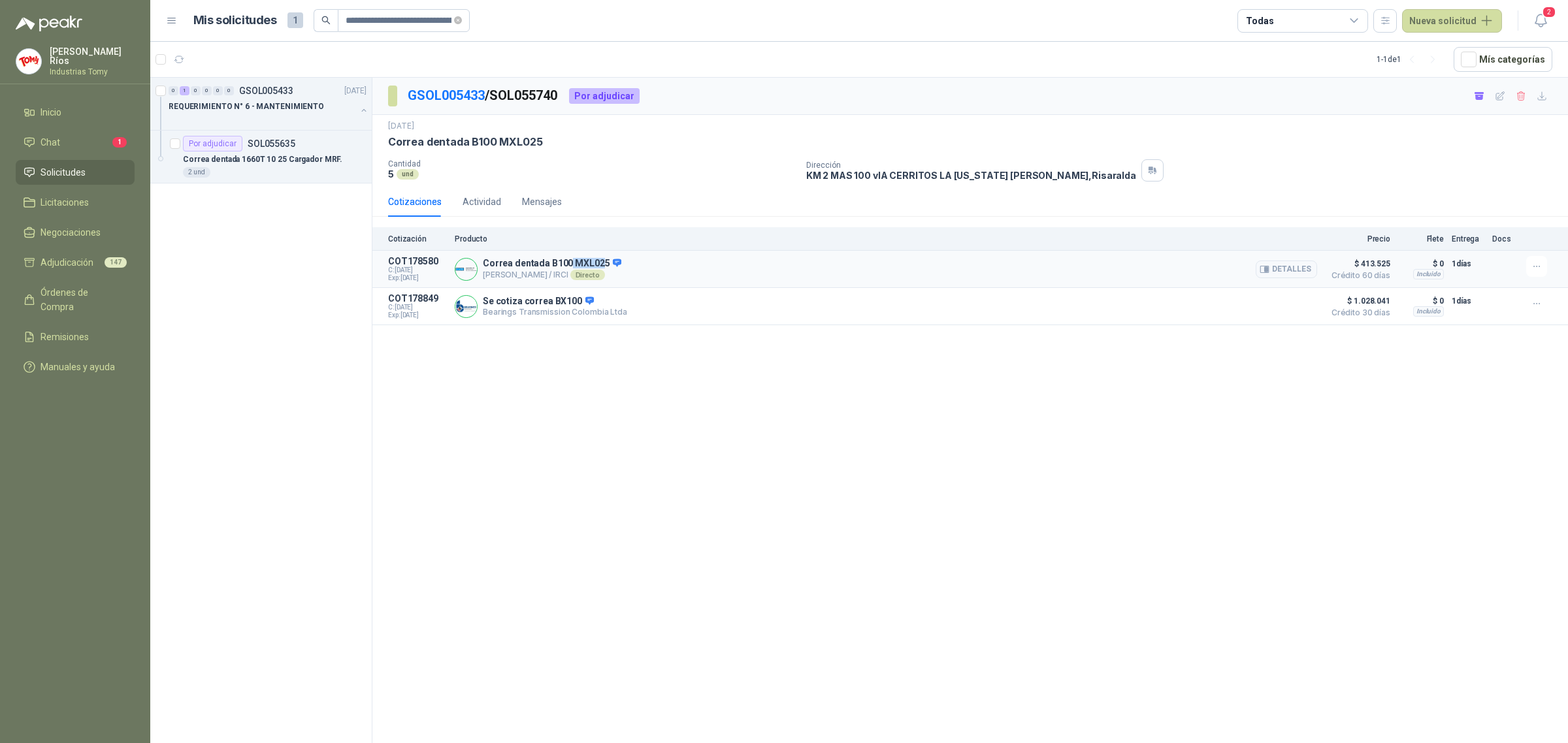
click at [613, 273] on div "[PERSON_NAME] dentada B100 MXL025 [PERSON_NAME] / IRCI Directo Detalles" at bounding box center [552, 269] width 139 height 22
click at [1279, 272] on button "Detalles" at bounding box center [1286, 269] width 62 height 18
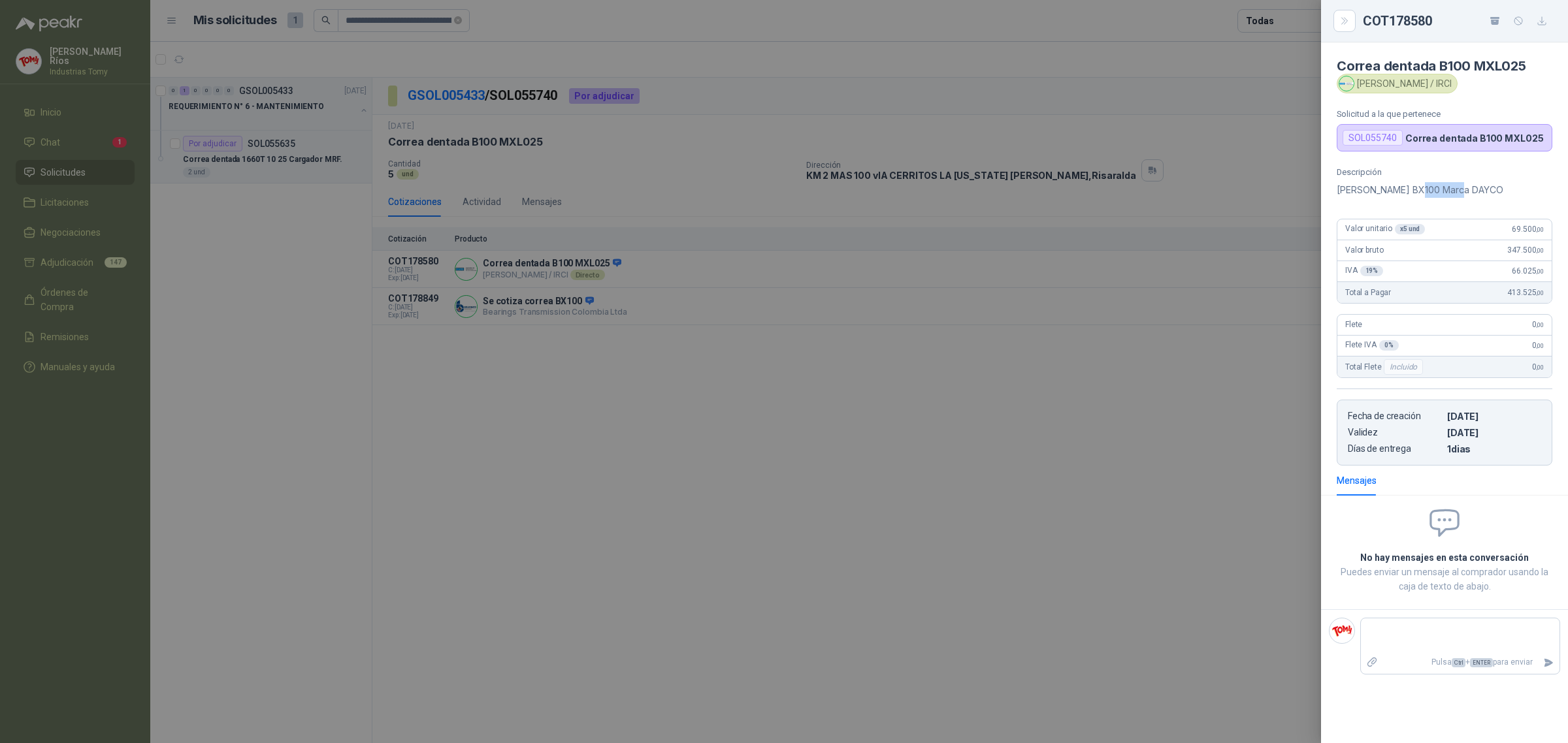
drag, startPoint x: 1464, startPoint y: 194, endPoint x: 1411, endPoint y: 194, distance: 53.0
click at [1411, 194] on p "[PERSON_NAME] BX100 Marca DAYCO" at bounding box center [1444, 191] width 216 height 16
click at [981, 398] on div at bounding box center [784, 372] width 1568 height 743
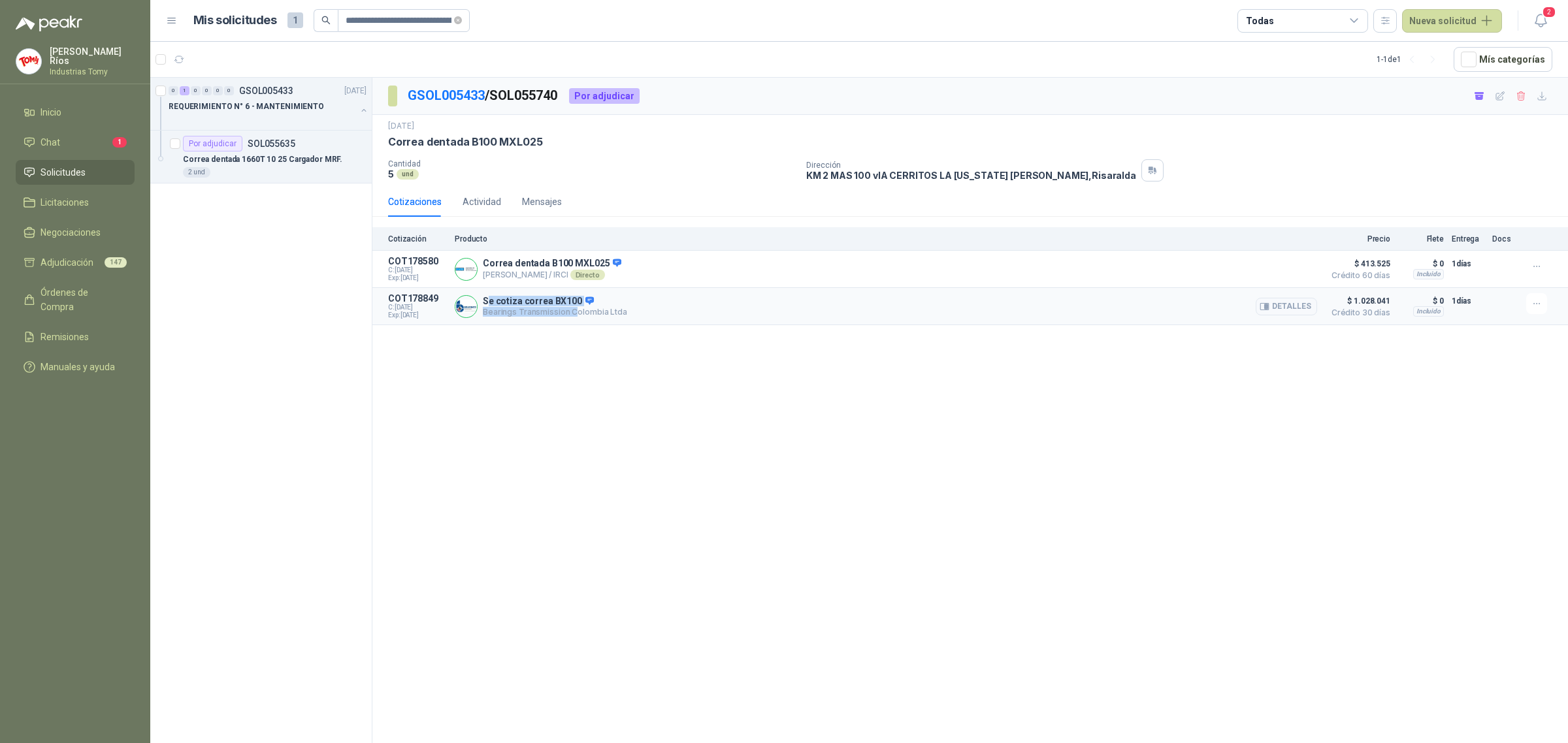
drag, startPoint x: 485, startPoint y: 308, endPoint x: 984, endPoint y: 291, distance: 499.3
click at [581, 318] on div "Se cotiza [PERSON_NAME] BX100 Bearings Transmission Colombia Ltda Detalles" at bounding box center [554, 306] width 144 height 21
click at [1294, 310] on button "Detalles" at bounding box center [1286, 307] width 62 height 18
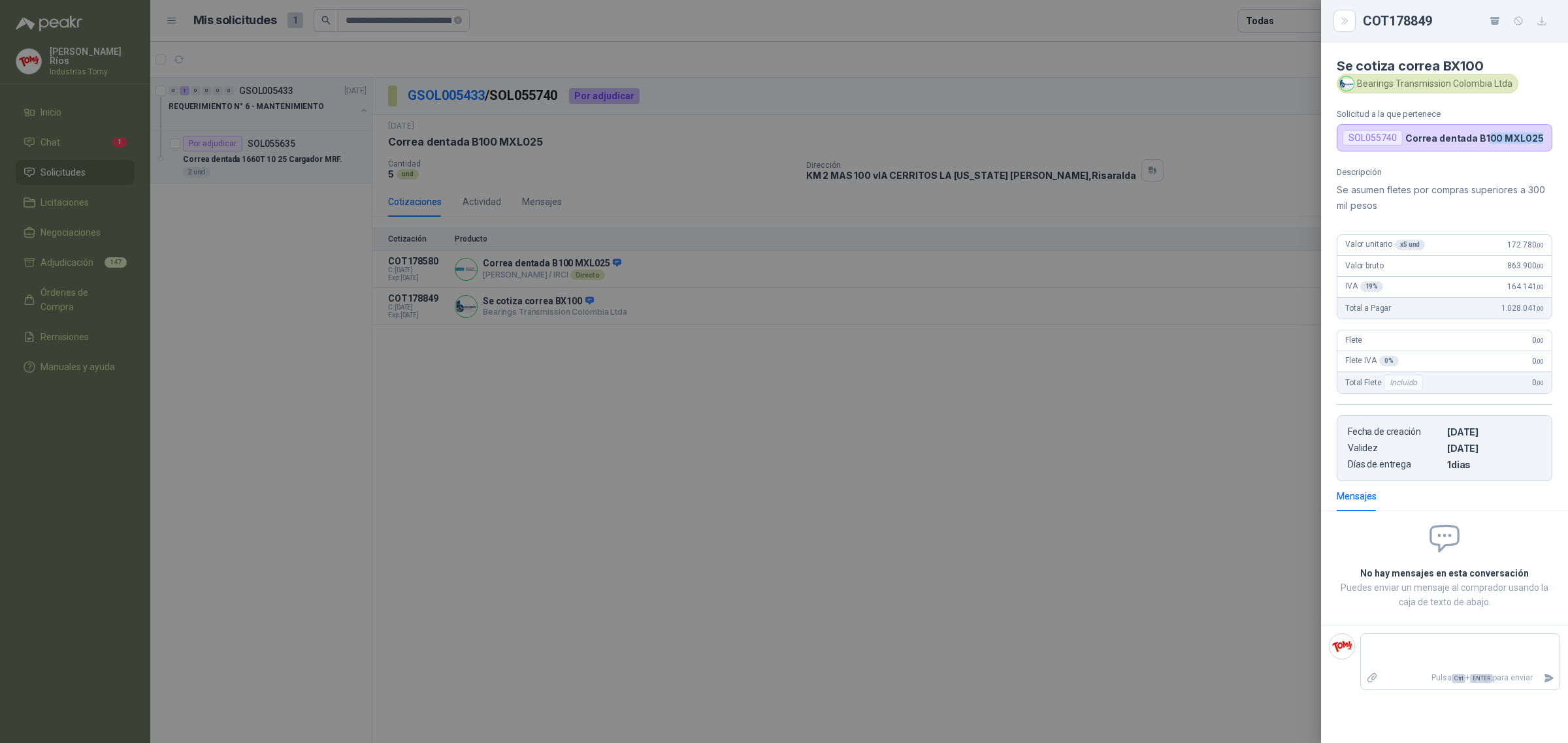
drag, startPoint x: 1483, startPoint y: 142, endPoint x: 1512, endPoint y: 167, distance: 38.3
click at [1566, 141] on article "Se cotiza [PERSON_NAME] BX100 Bearings Transmission Colombia Ltda Solicitud a l…" at bounding box center [1444, 97] width 247 height 109
drag, startPoint x: 1438, startPoint y: 194, endPoint x: 1548, endPoint y: 214, distance: 111.8
click at [1547, 211] on p "Se asumen fletes por compras superiores a 300 mil pesos" at bounding box center [1444, 198] width 216 height 31
click at [1432, 651] on textarea at bounding box center [1460, 652] width 199 height 30
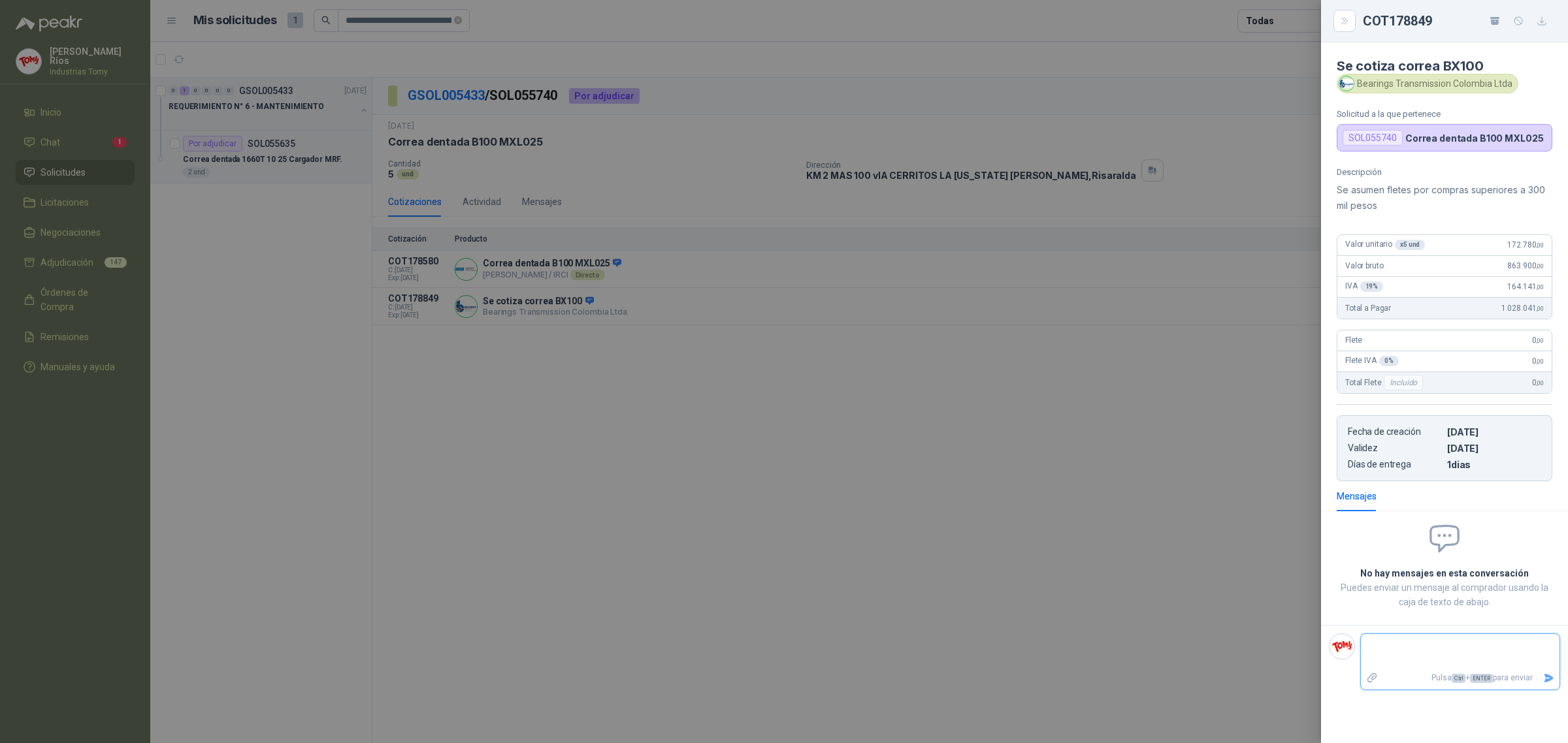
type textarea "*"
type textarea "**"
type textarea "***"
type textarea "*****"
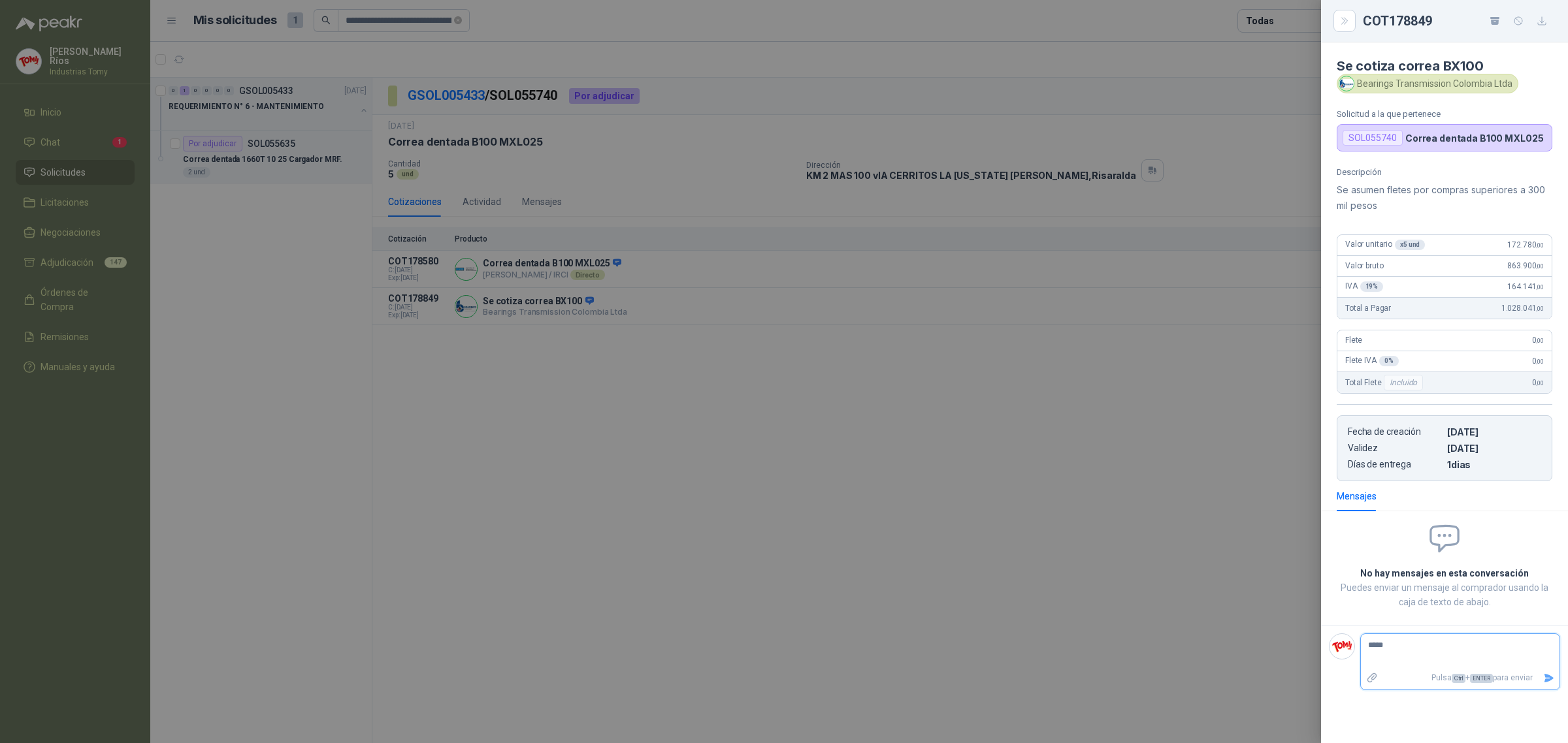
type textarea "******"
type textarea "*******"
type textarea "********"
type textarea "*********"
type textarea "**********"
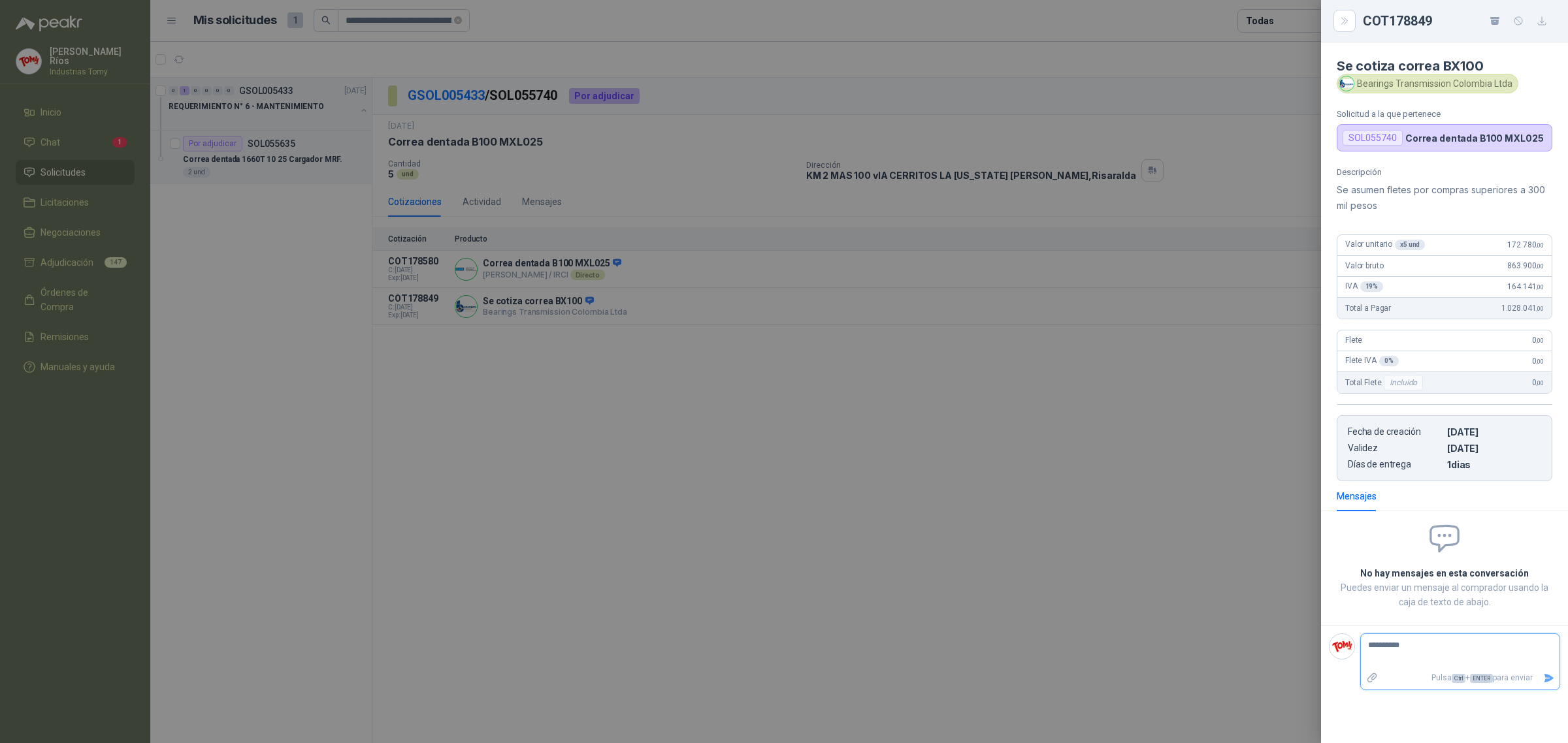
type textarea "**********"
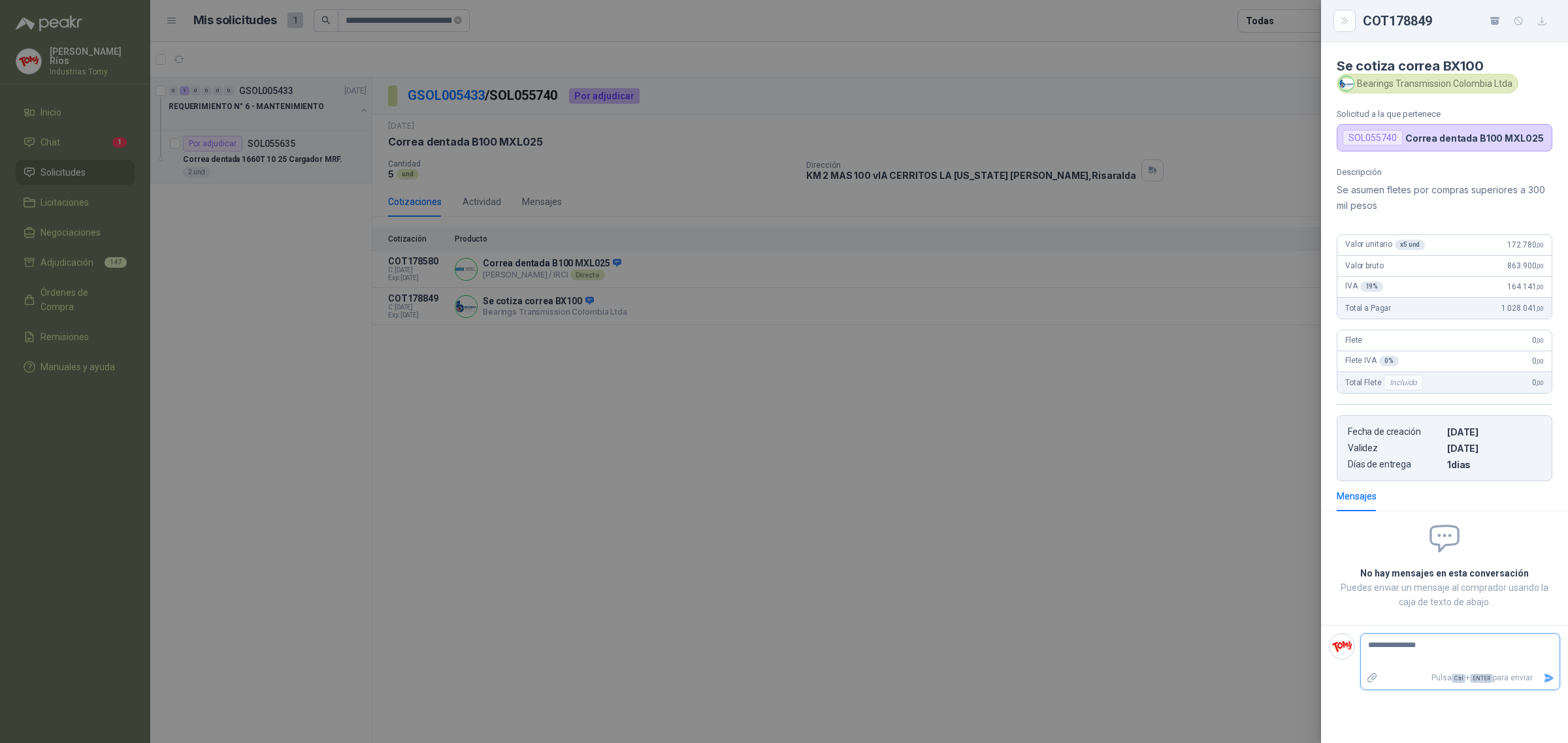
type textarea "**********"
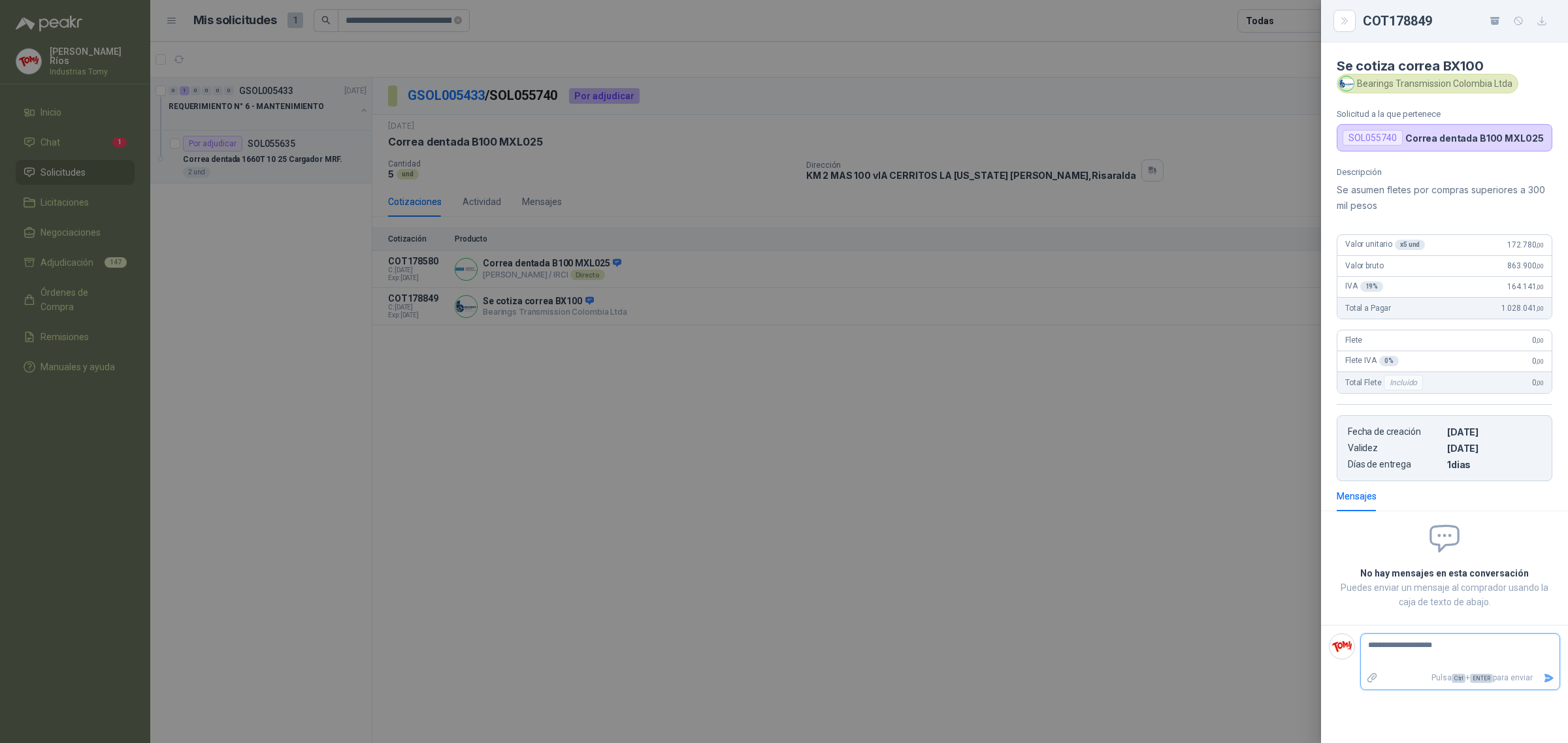
type textarea "**********"
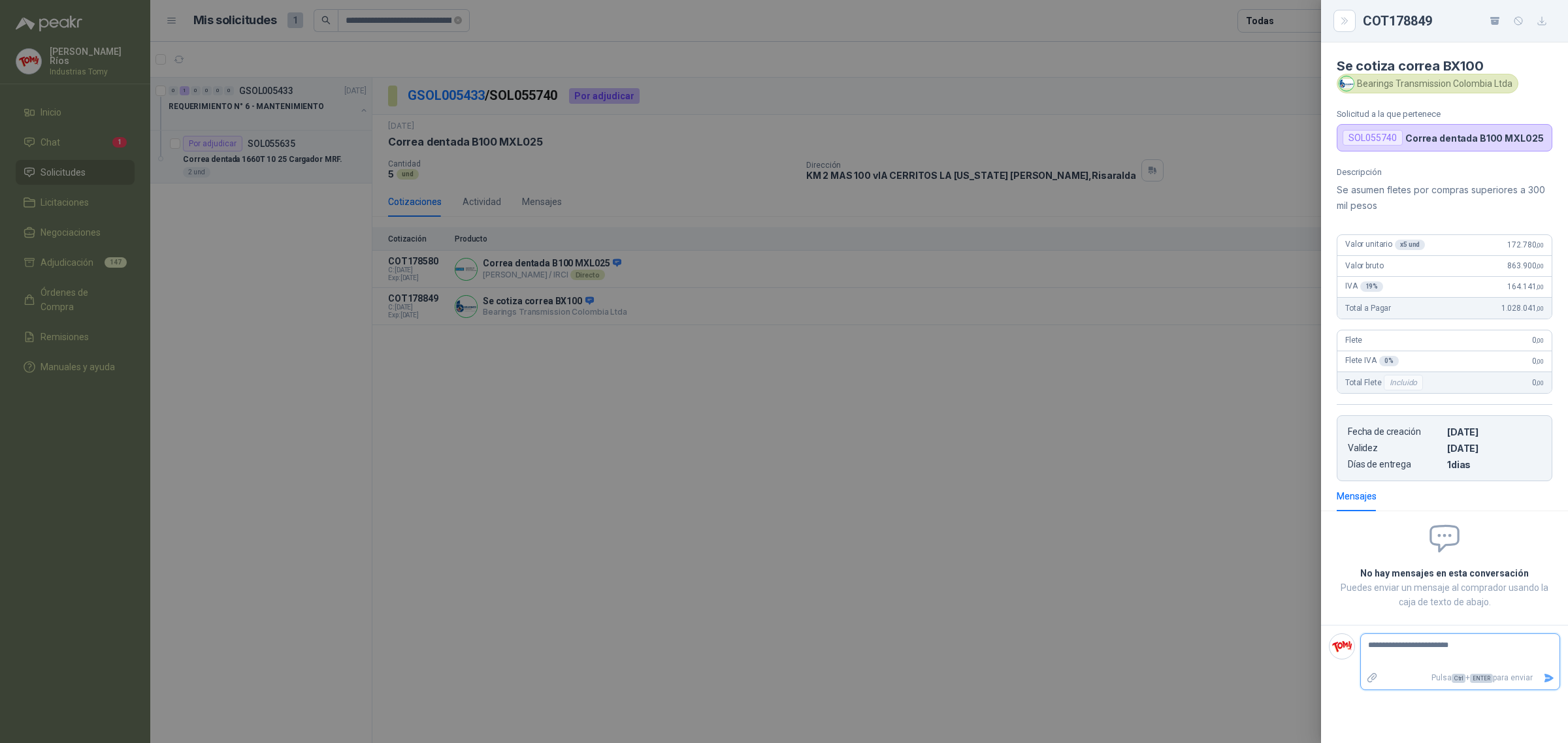
type textarea "**********"
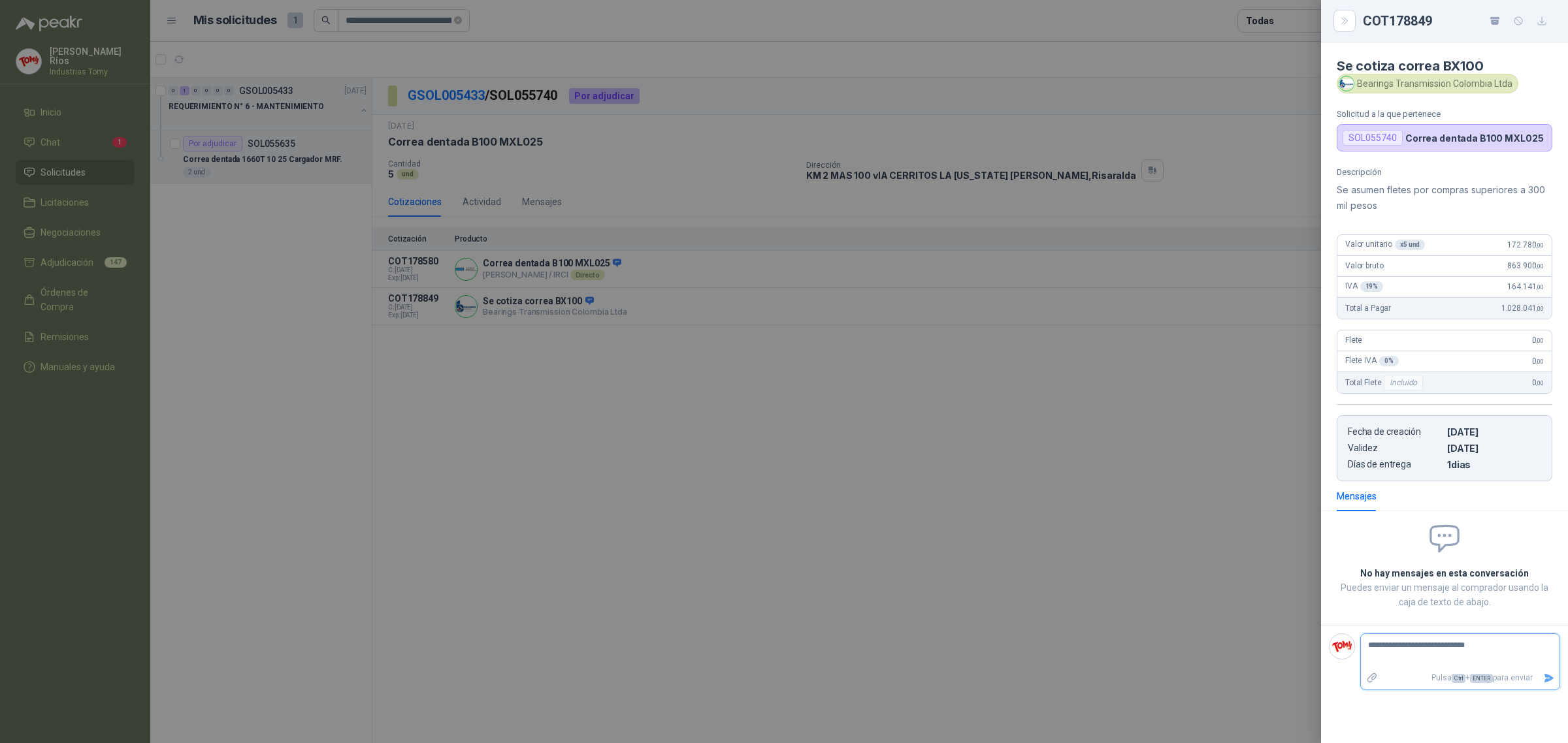
type textarea "**********"
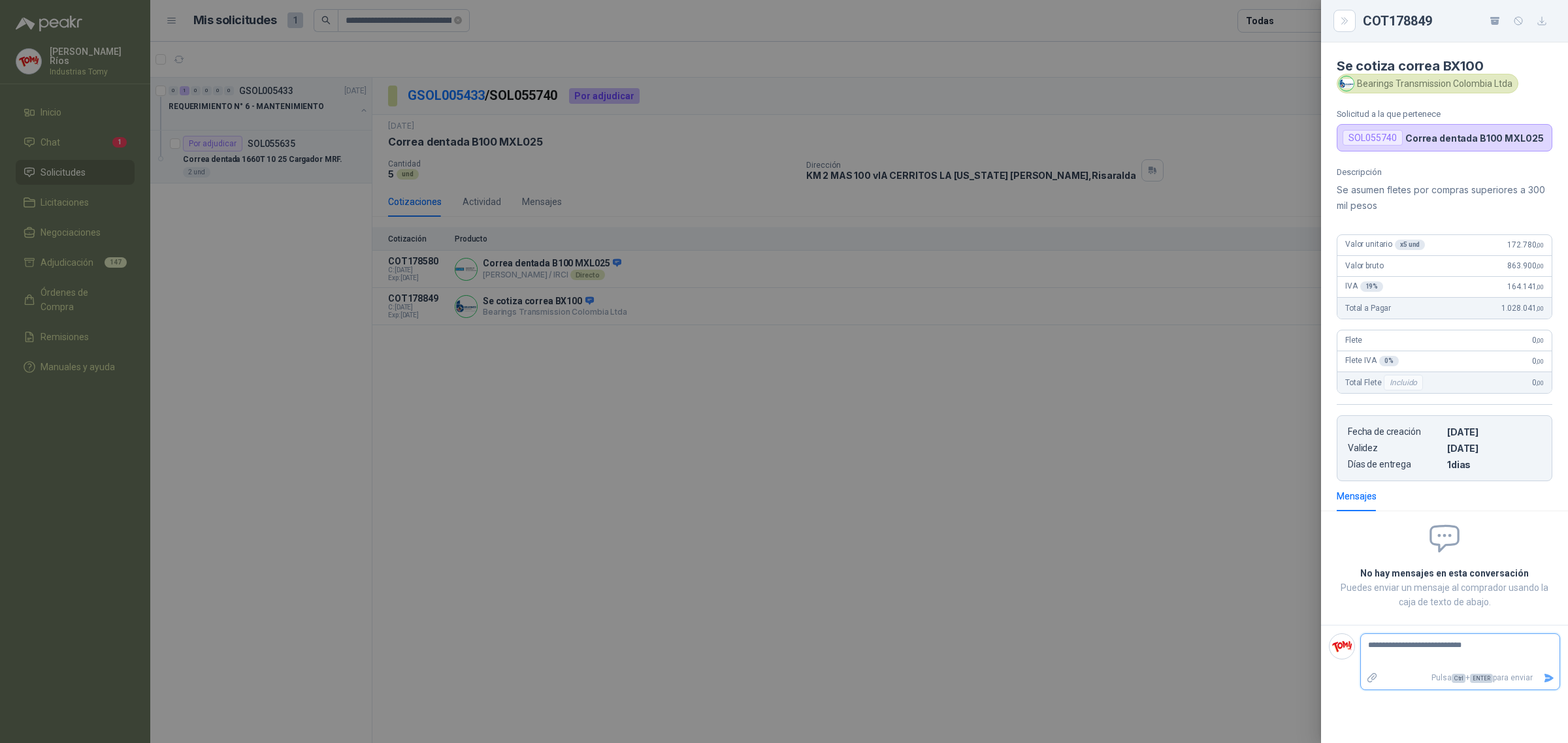
type textarea "**********"
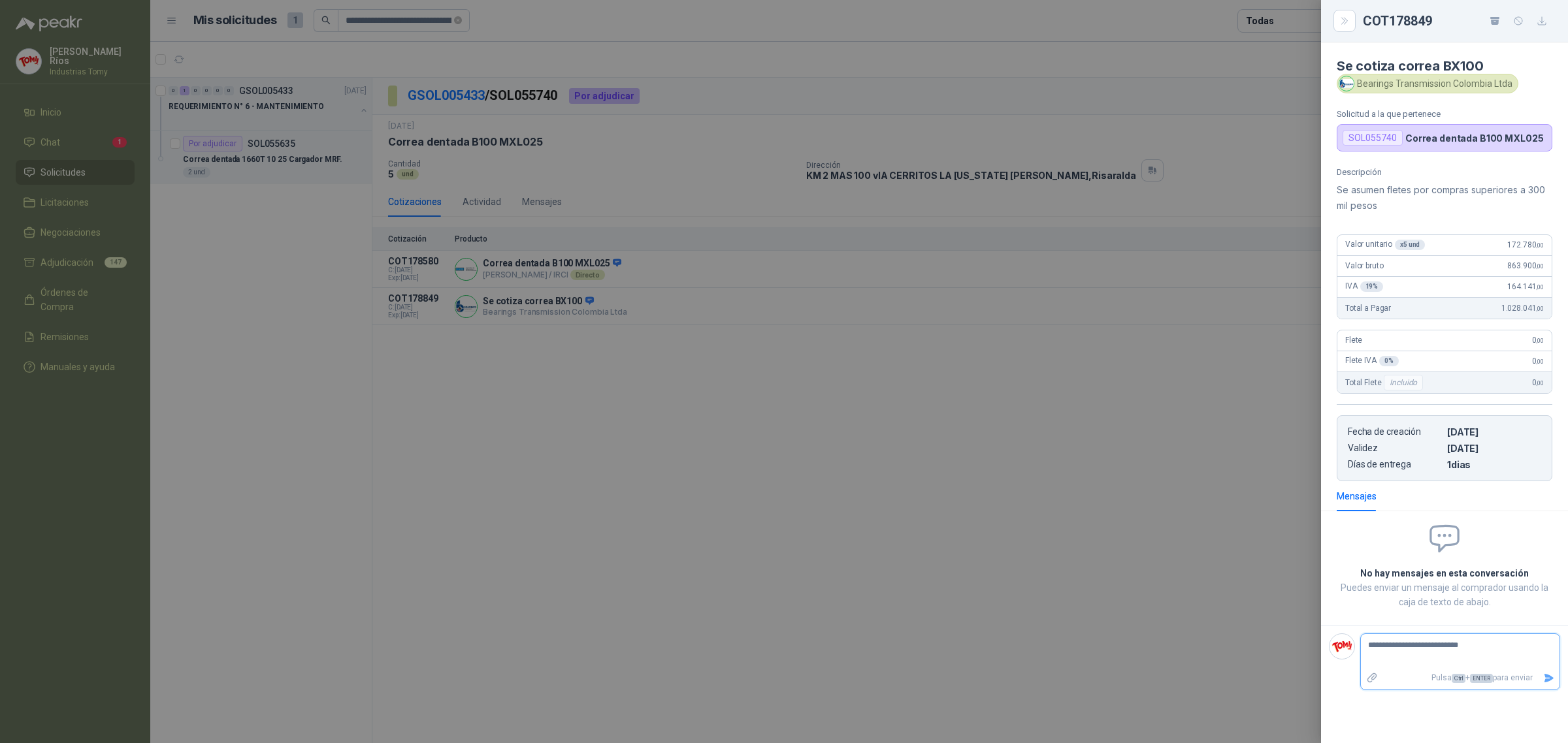
type textarea "**********"
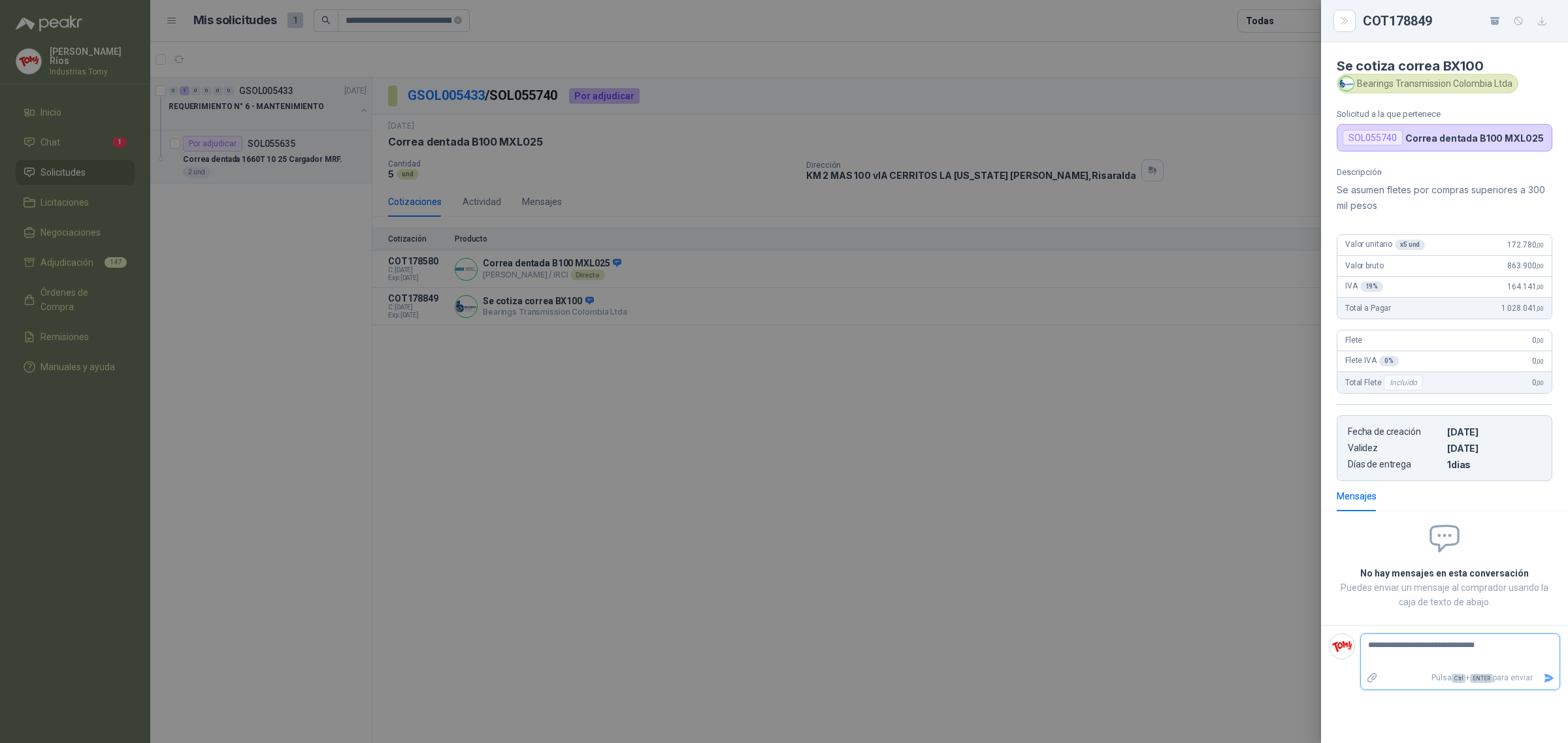
click at [1551, 682] on icon "Enviar" at bounding box center [1548, 678] width 9 height 8
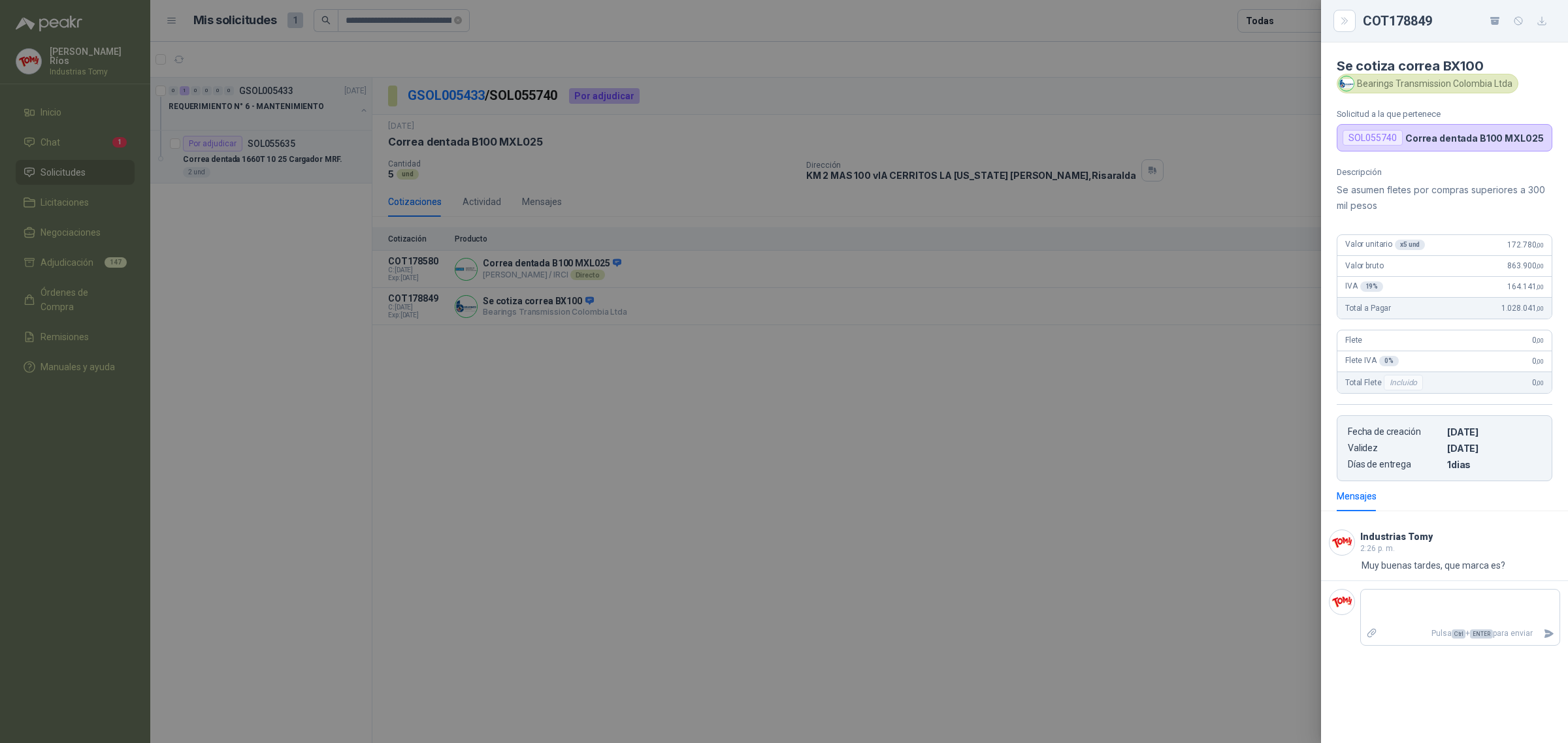
click at [827, 454] on div at bounding box center [784, 372] width 1568 height 743
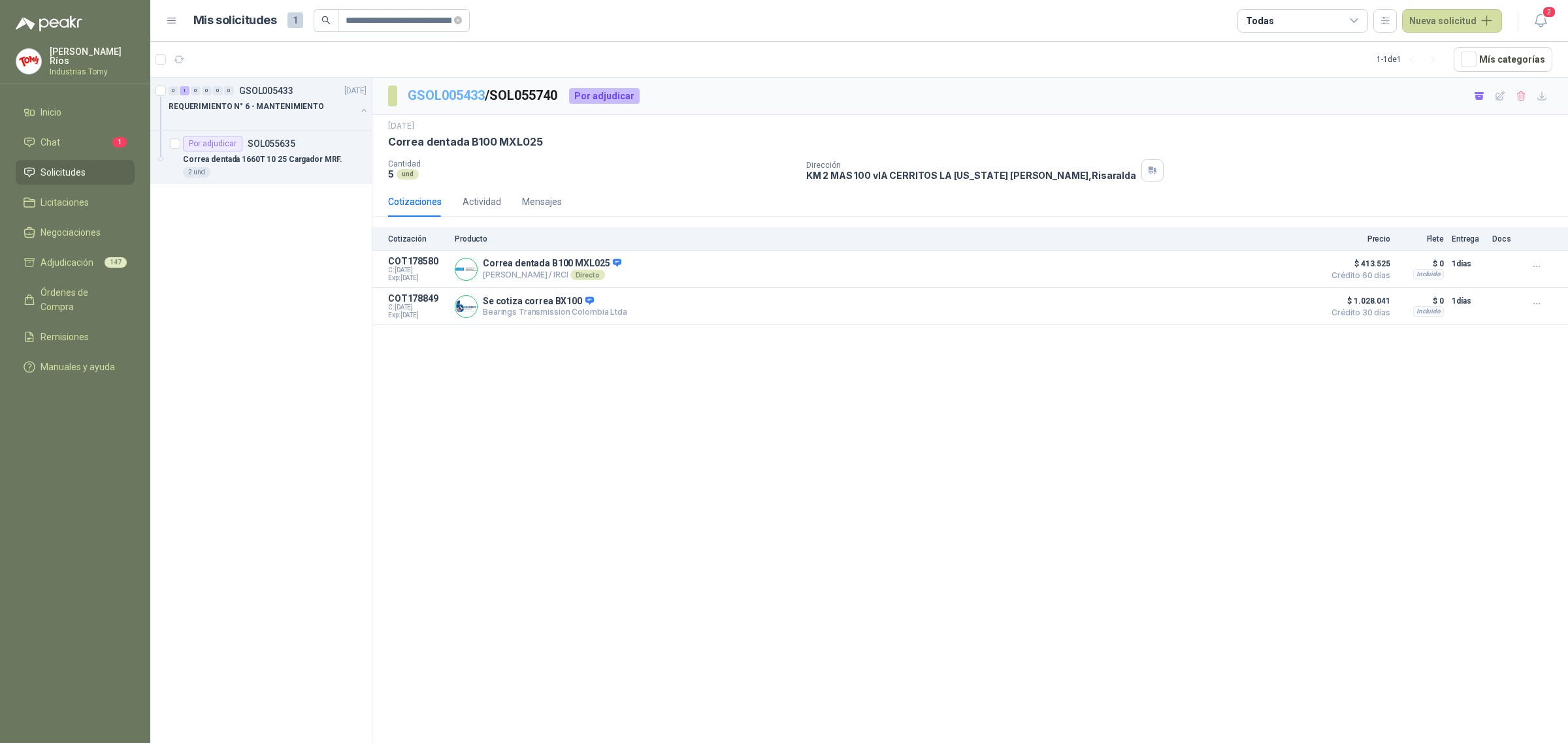
click at [458, 90] on link "GSOL005433" at bounding box center [446, 96] width 77 height 16
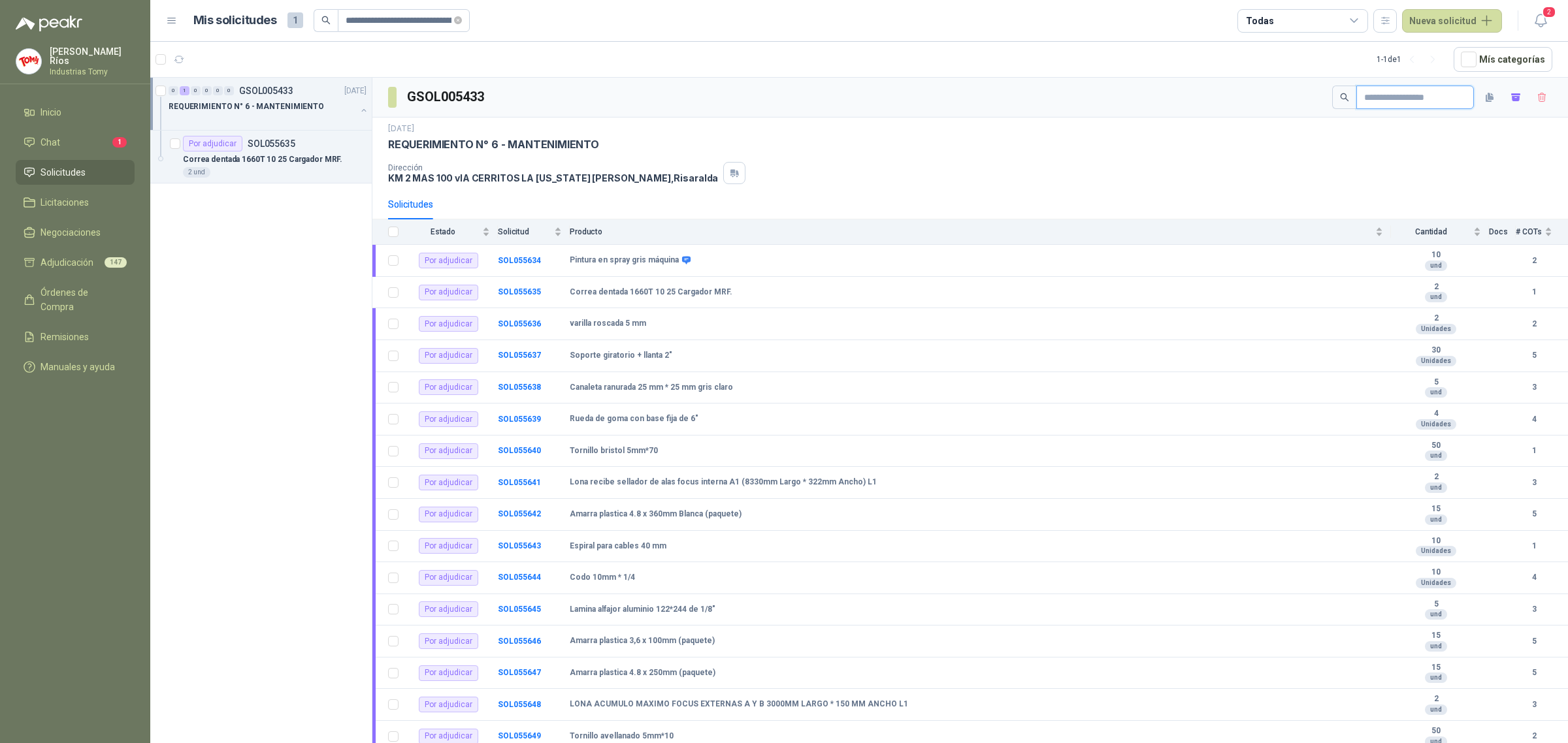
click at [1366, 103] on input "text" at bounding box center [1409, 97] width 91 height 22
paste input "**********"
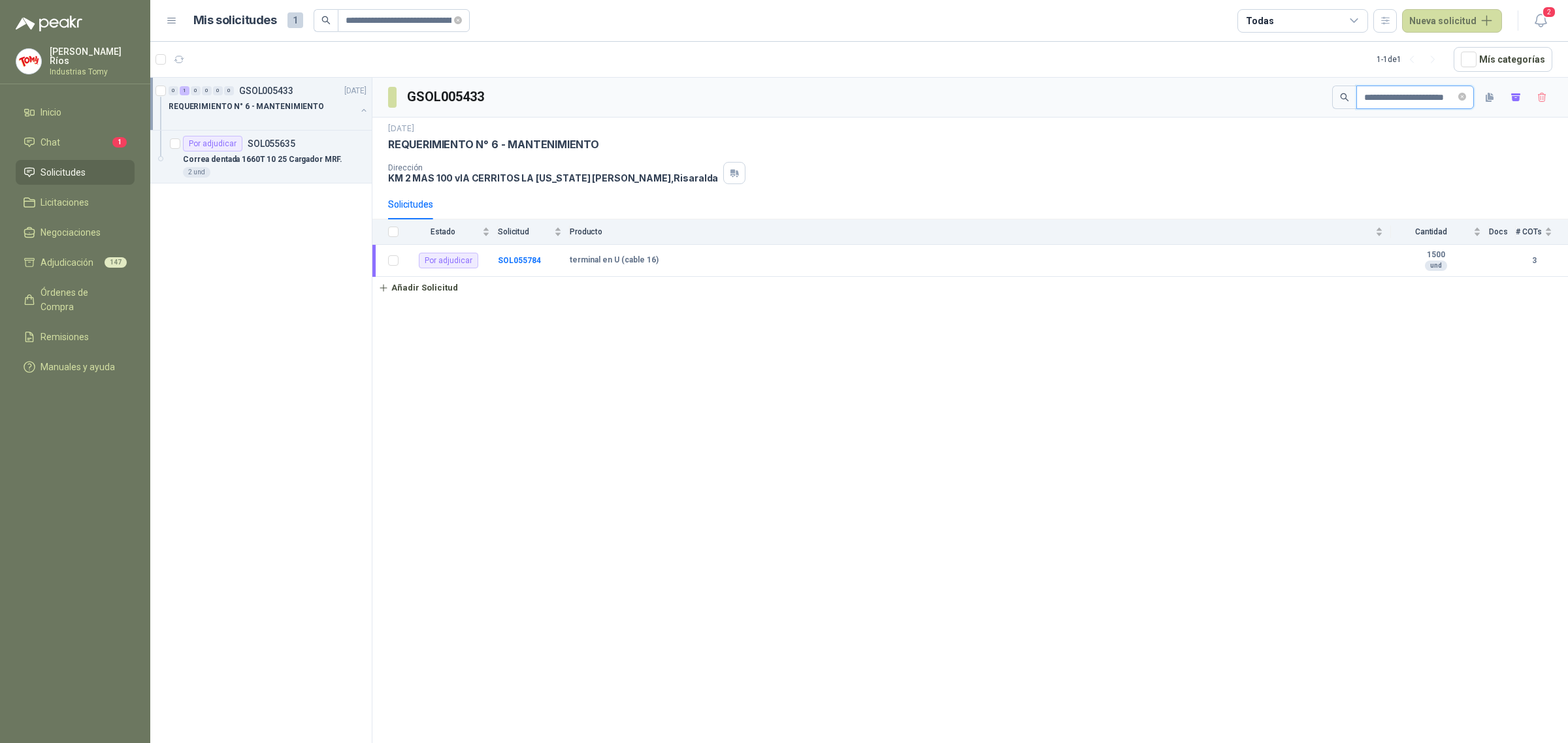
type input "**********"
click at [508, 255] on td "SOL055784" at bounding box center [534, 261] width 72 height 32
click at [520, 260] on b "SOL055784" at bounding box center [519, 260] width 43 height 9
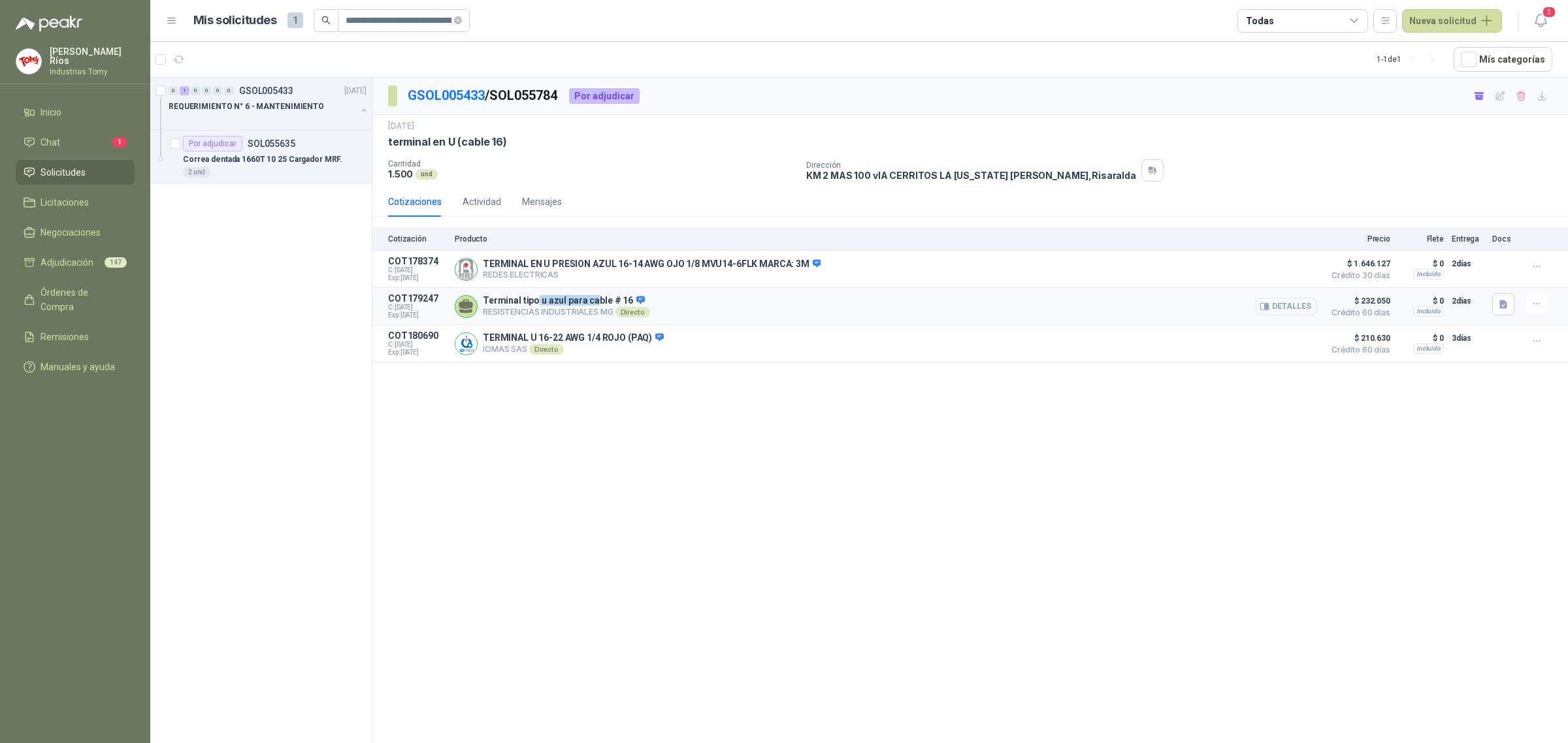
drag, startPoint x: 536, startPoint y: 302, endPoint x: 595, endPoint y: 302, distance: 59.0
click at [595, 302] on p "Terminal tipo u azul para cable # 16" at bounding box center [566, 301] width 167 height 12
click at [559, 312] on p "RESISTENCIAS INDUSTRIALES MG Directo" at bounding box center [566, 312] width 167 height 11
drag, startPoint x: 510, startPoint y: 297, endPoint x: 569, endPoint y: 312, distance: 60.9
click at [569, 312] on div "Terminal tipo u azul para cable # 16 RESISTENCIAS INDUSTRIALES MG Directo Detal…" at bounding box center [566, 306] width 167 height 22
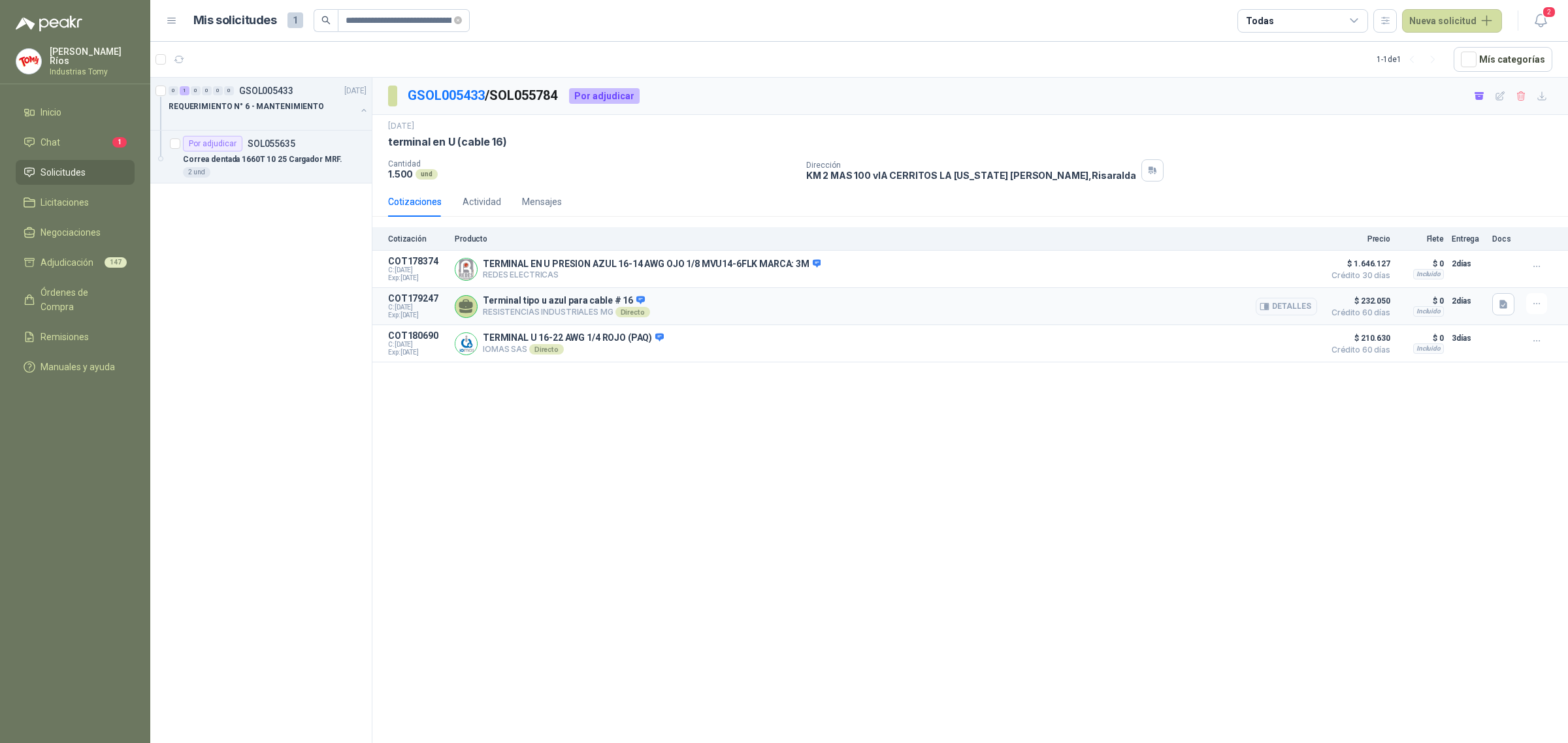
click at [572, 322] on article "COT179247 C: [DATE] Exp: [DATE] Terminal tipo u azul para cable # 16 RESISTENCI…" at bounding box center [970, 307] width 1195 height 38
click at [588, 301] on p "Terminal tipo u azul para cable # 16" at bounding box center [566, 301] width 167 height 12
drag, startPoint x: 510, startPoint y: 261, endPoint x: 641, endPoint y: 269, distance: 131.2
click at [627, 268] on p "TERMINAL EN U PRESION AZUL 16-14 AWG OJO 1/8 MVU14-6FLK MARCA: 3M" at bounding box center [651, 264] width 338 height 12
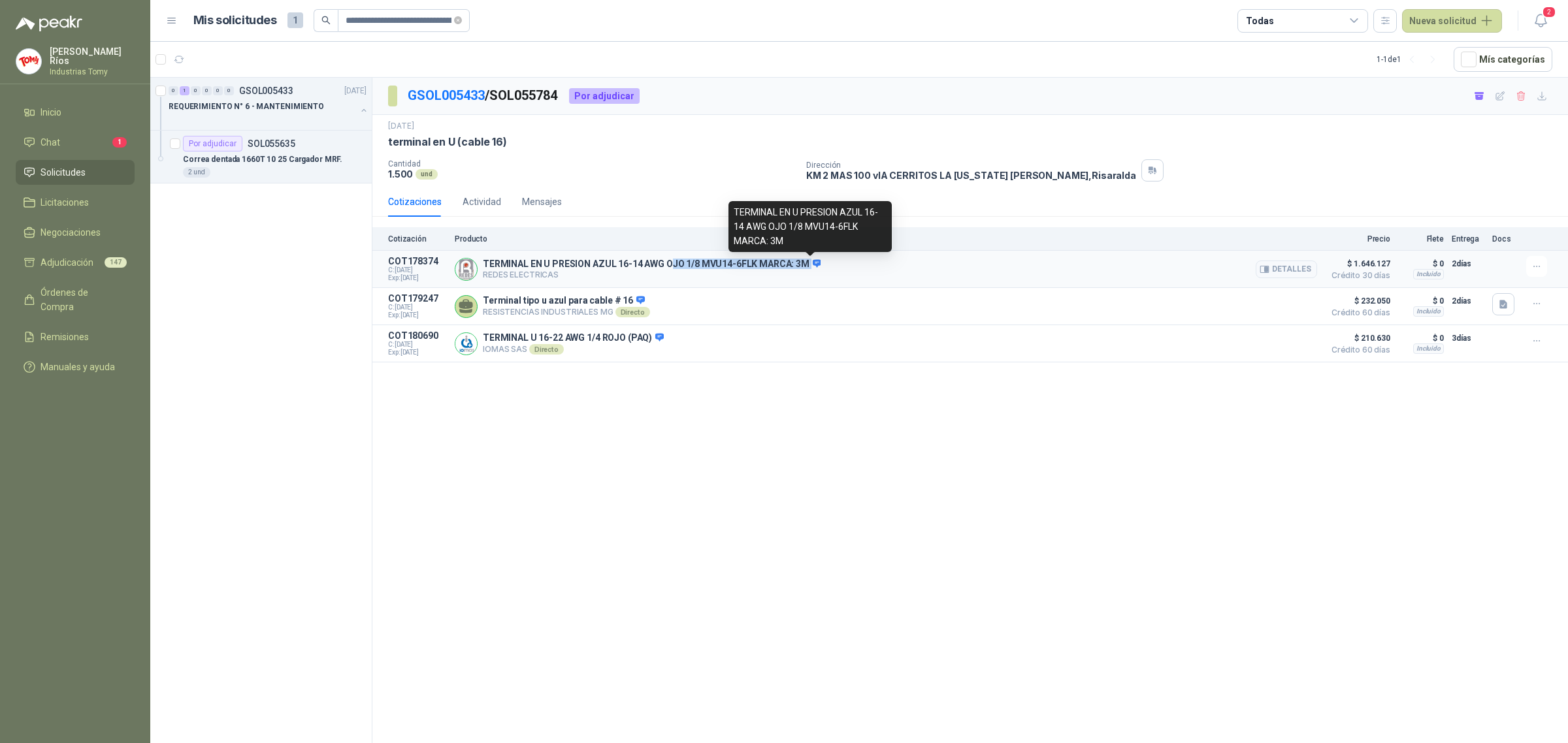
drag, startPoint x: 671, startPoint y: 269, endPoint x: 808, endPoint y: 273, distance: 137.1
click at [807, 271] on div "TERMINAL EN U PRESION AZUL 16-14 AWG OJO 1/8 MVU14-6FLK MARCA: 3M REDES ELECTRI…" at bounding box center [651, 269] width 338 height 21
click at [795, 266] on p "TERMINAL EN U PRESION AZUL 16-14 AWG OJO 1/8 MVU14-6FLK MARCA: 3M" at bounding box center [651, 264] width 338 height 12
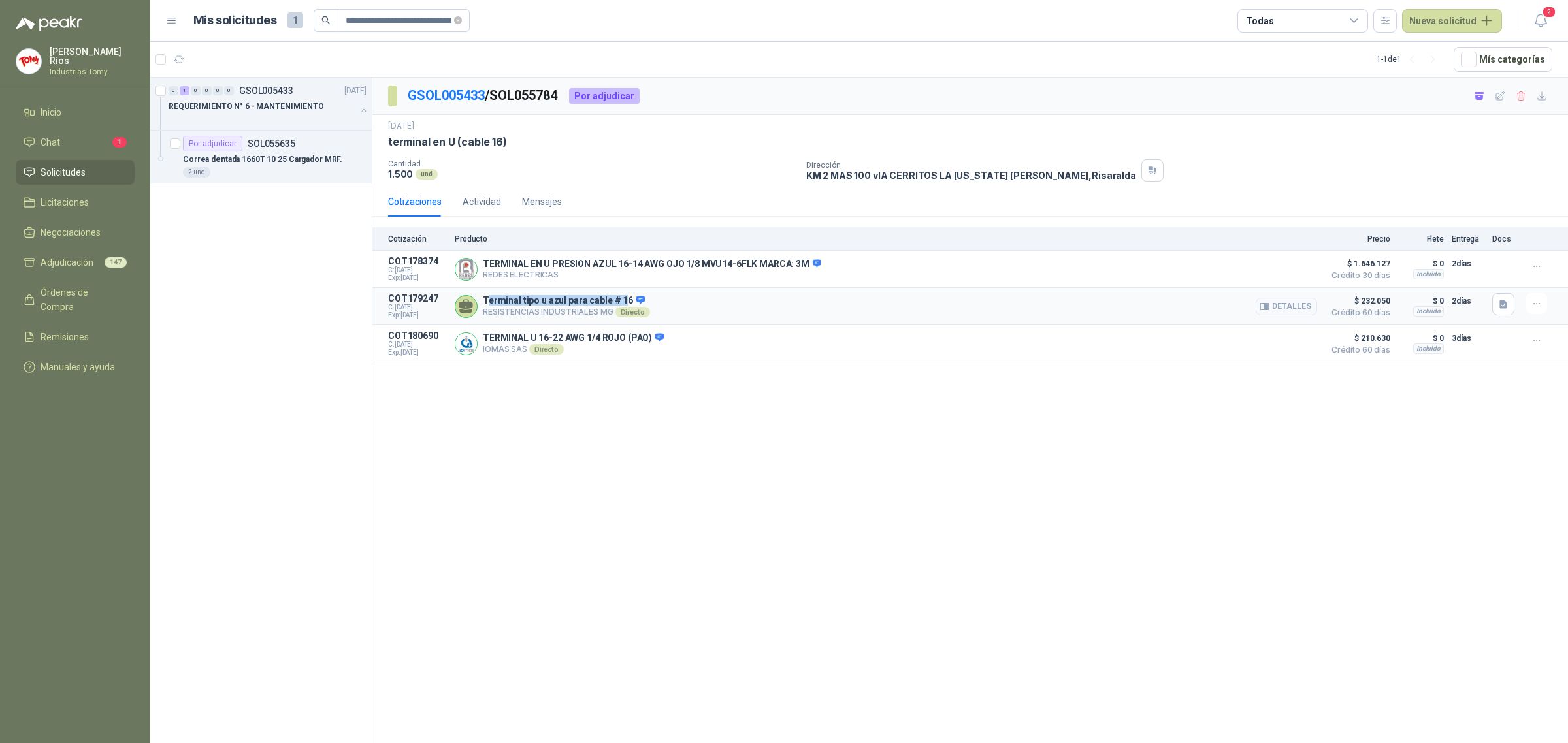
drag, startPoint x: 487, startPoint y: 305, endPoint x: 620, endPoint y: 307, distance: 133.0
click at [620, 307] on p "Terminal tipo u azul para cable # 16" at bounding box center [566, 301] width 167 height 12
click at [621, 304] on p "Terminal tipo u azul para cable # 16" at bounding box center [566, 301] width 167 height 12
drag, startPoint x: 497, startPoint y: 345, endPoint x: 646, endPoint y: 341, distance: 149.1
click at [646, 341] on p "TERMINAL U 16-22 AWG 1/4 ROJO (PAQ)" at bounding box center [573, 337] width 181 height 12
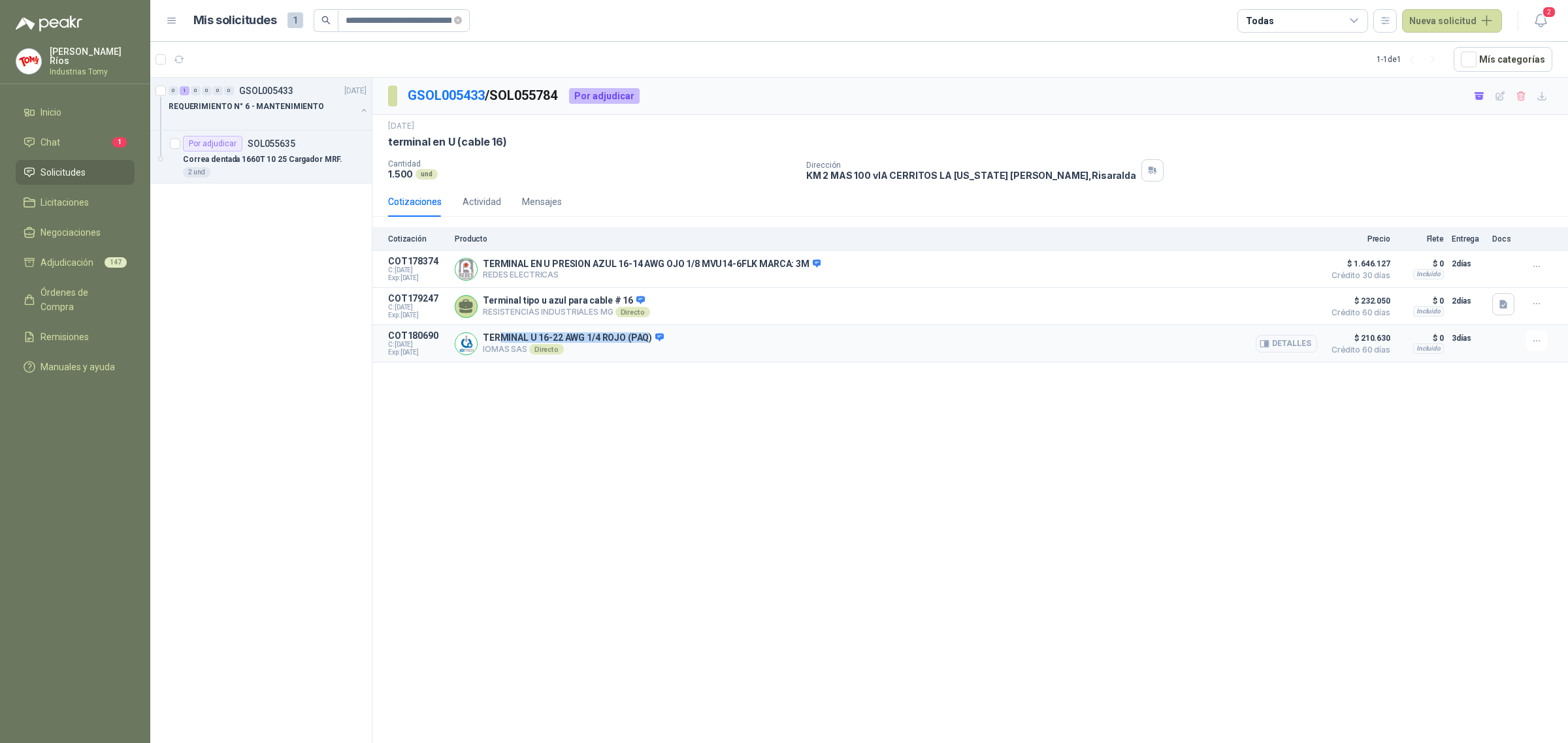
click at [647, 341] on p "TERMINAL U 16-22 AWG 1/4 ROJO (PAQ)" at bounding box center [573, 337] width 181 height 12
drag, startPoint x: 581, startPoint y: 337, endPoint x: 641, endPoint y: 348, distance: 61.0
click at [586, 343] on p "TERMINAL U 16-22 AWG 1/4 ROJO (PAQ)" at bounding box center [573, 337] width 181 height 12
click at [1295, 348] on button "Detalles" at bounding box center [1286, 344] width 62 height 18
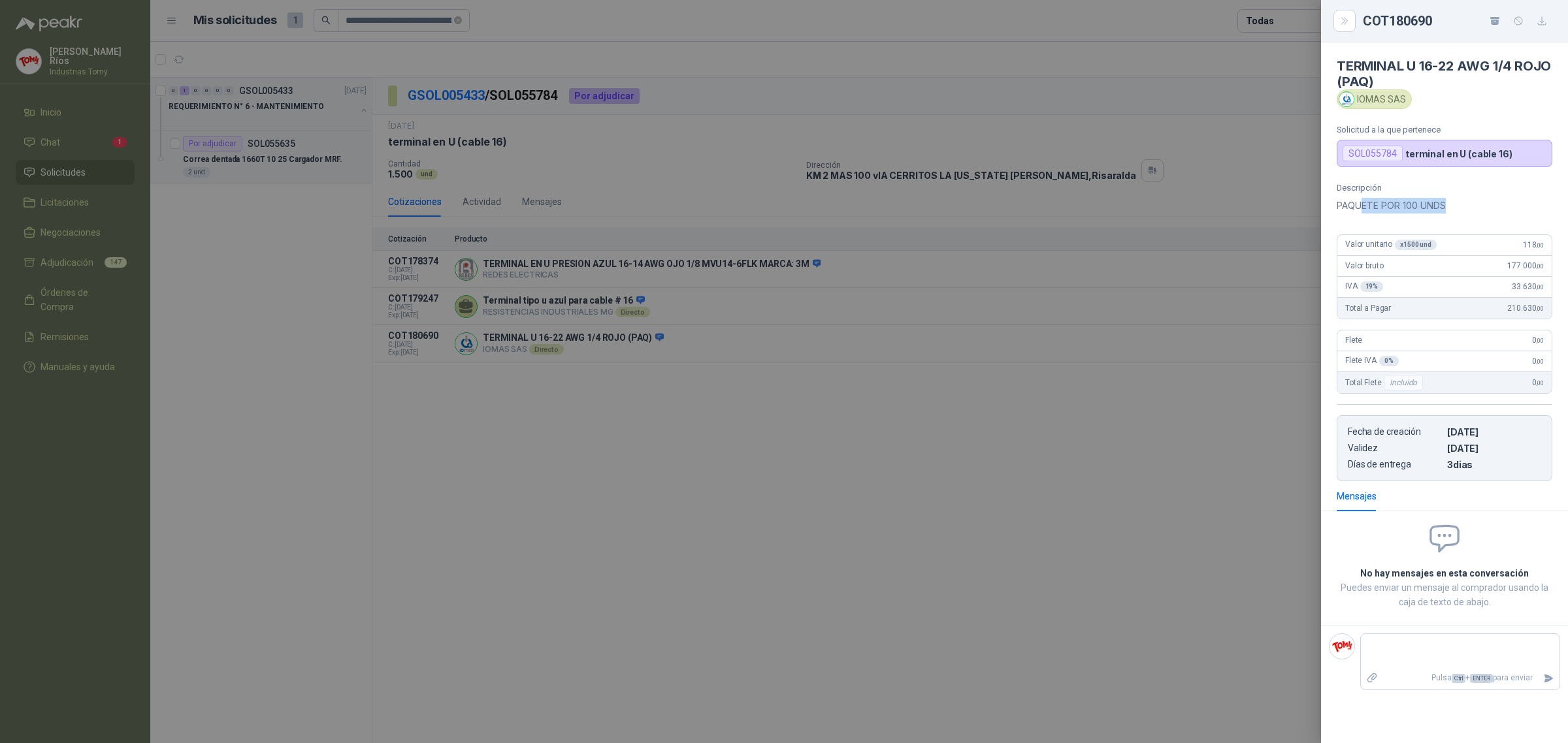
drag, startPoint x: 1418, startPoint y: 209, endPoint x: 1360, endPoint y: 208, distance: 58.0
click at [1360, 208] on p "PAQUETE POR 100 UNDS" at bounding box center [1444, 206] width 216 height 16
drag, startPoint x: 1426, startPoint y: 152, endPoint x: 1524, endPoint y: 149, distance: 98.0
click at [1524, 149] on div "SOL055784 terminal en U (cable 16)" at bounding box center [1444, 153] width 216 height 28
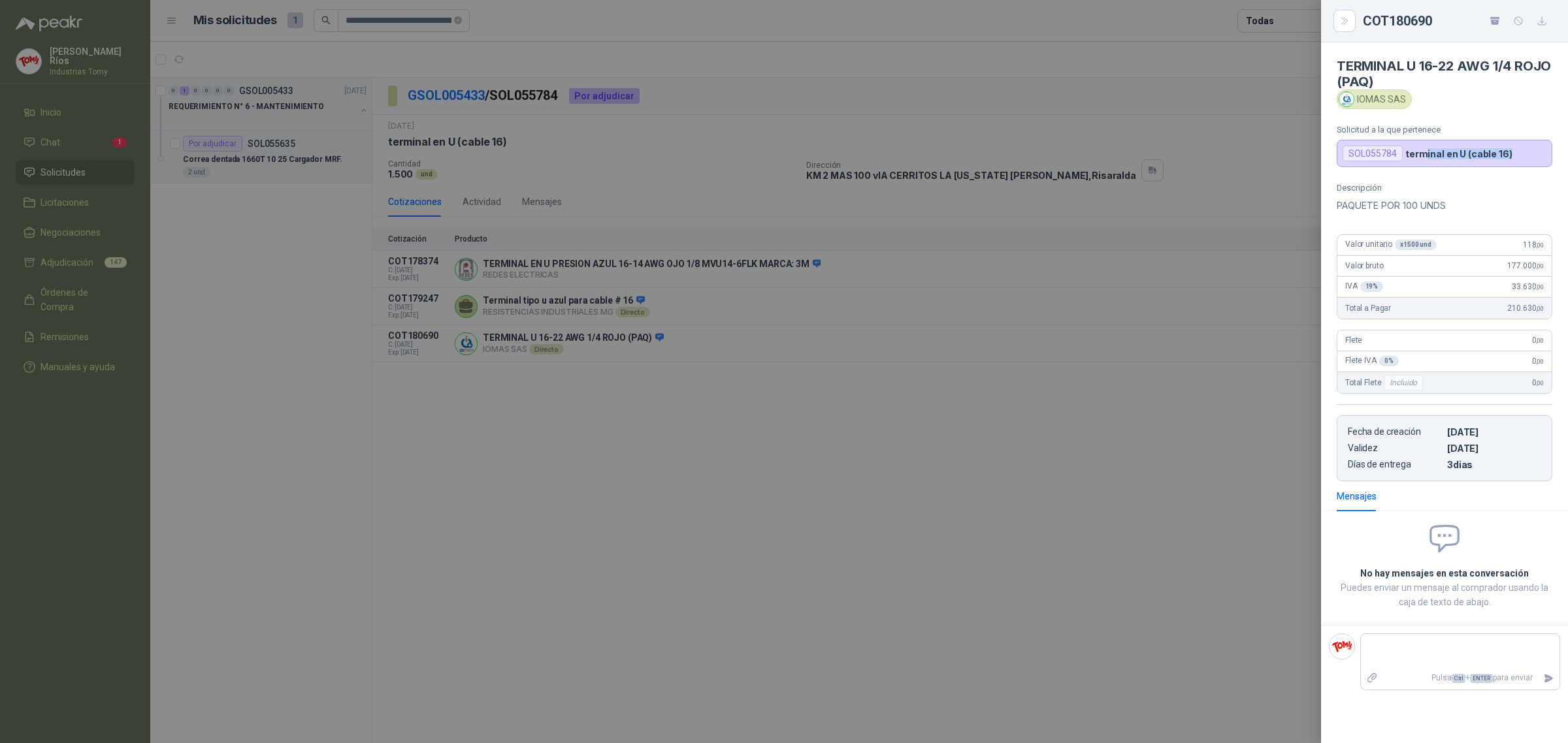
click at [1499, 157] on p "terminal en U (cable 16)" at bounding box center [1459, 154] width 107 height 11
drag, startPoint x: 1030, startPoint y: 409, endPoint x: 828, endPoint y: 319, distance: 221.1
click at [1029, 409] on div at bounding box center [784, 372] width 1568 height 743
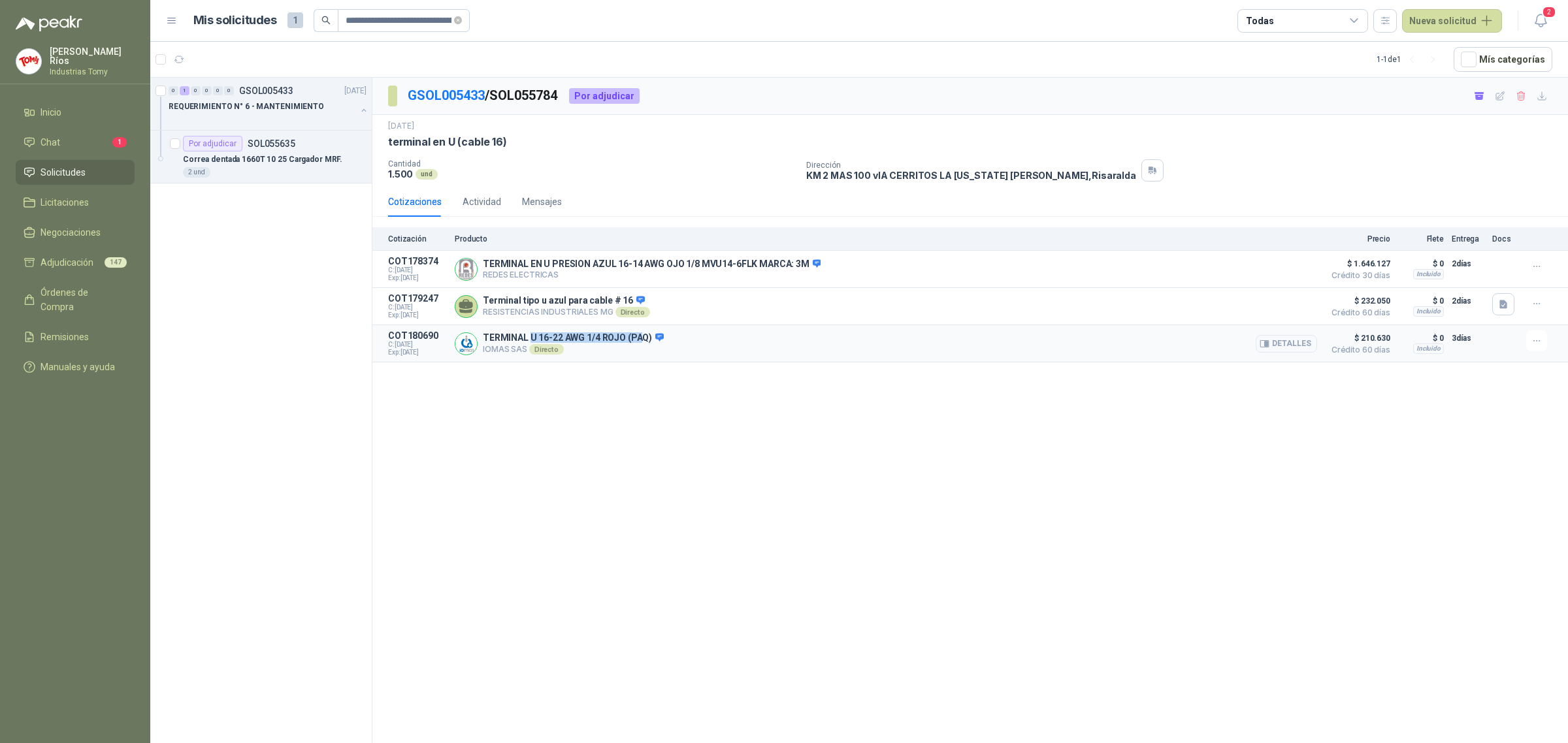
drag, startPoint x: 533, startPoint y: 334, endPoint x: 638, endPoint y: 344, distance: 105.5
click at [638, 344] on div "TERMINAL U 16-22 AWG 1/4 ROJO (PAQ) IOMAS SAS Directo Detalles" at bounding box center [886, 343] width 862 height 26
click at [638, 344] on p "TERMINAL U 16-22 AWG 1/4 ROJO (PAQ)" at bounding box center [573, 337] width 181 height 12
drag, startPoint x: 578, startPoint y: 343, endPoint x: 641, endPoint y: 334, distance: 63.6
click at [641, 334] on div "TERMINAL U 16-22 AWG 1/4 ROJO (PAQ) IOMAS SAS Directo Detalles" at bounding box center [886, 343] width 862 height 26
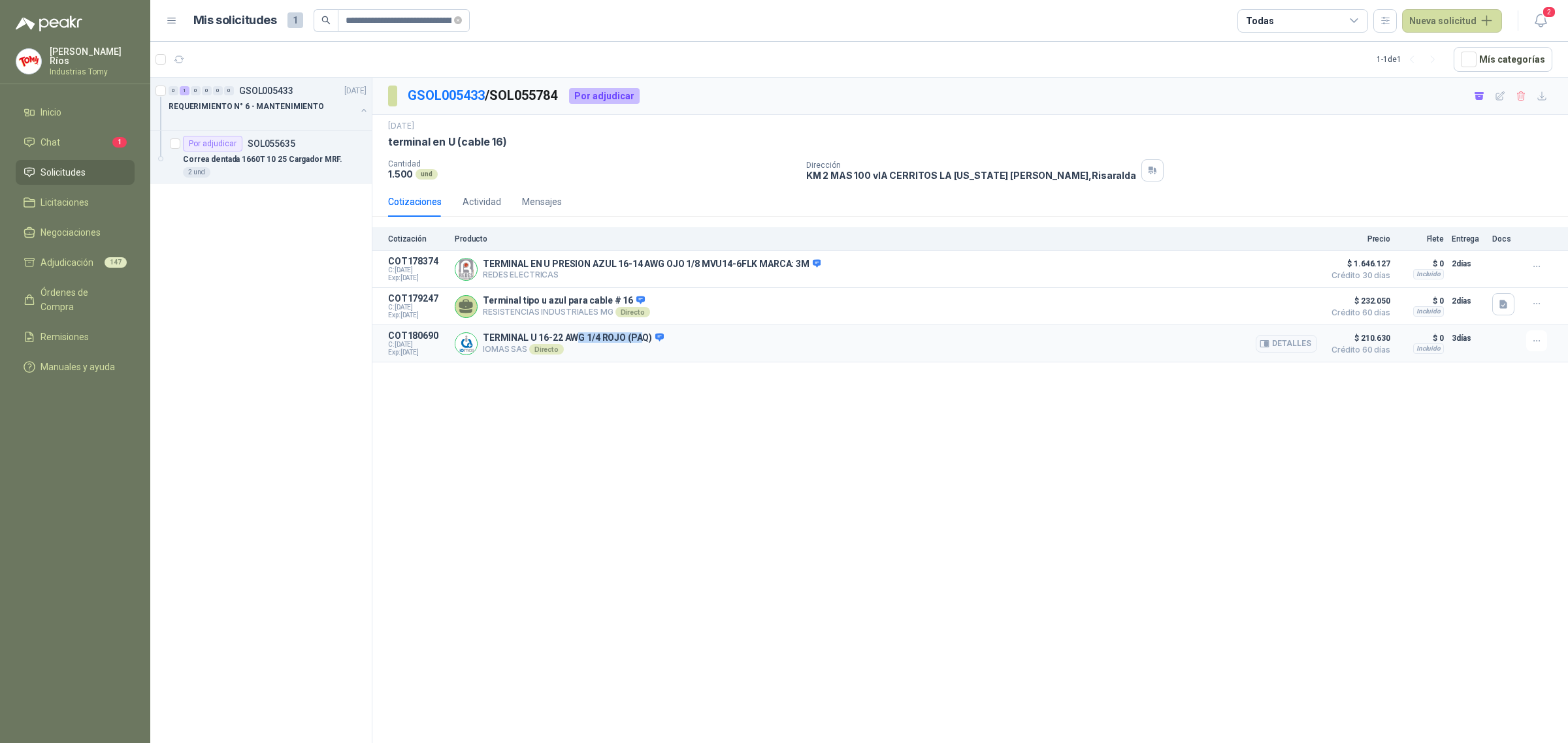
click at [641, 334] on div "TERMINAL U 16-22 AWG 1/4 ROJO (PAQ) IOMAS SAS Directo Detalles" at bounding box center [886, 343] width 862 height 26
click at [1301, 342] on button "Detalles" at bounding box center [1286, 344] width 62 height 18
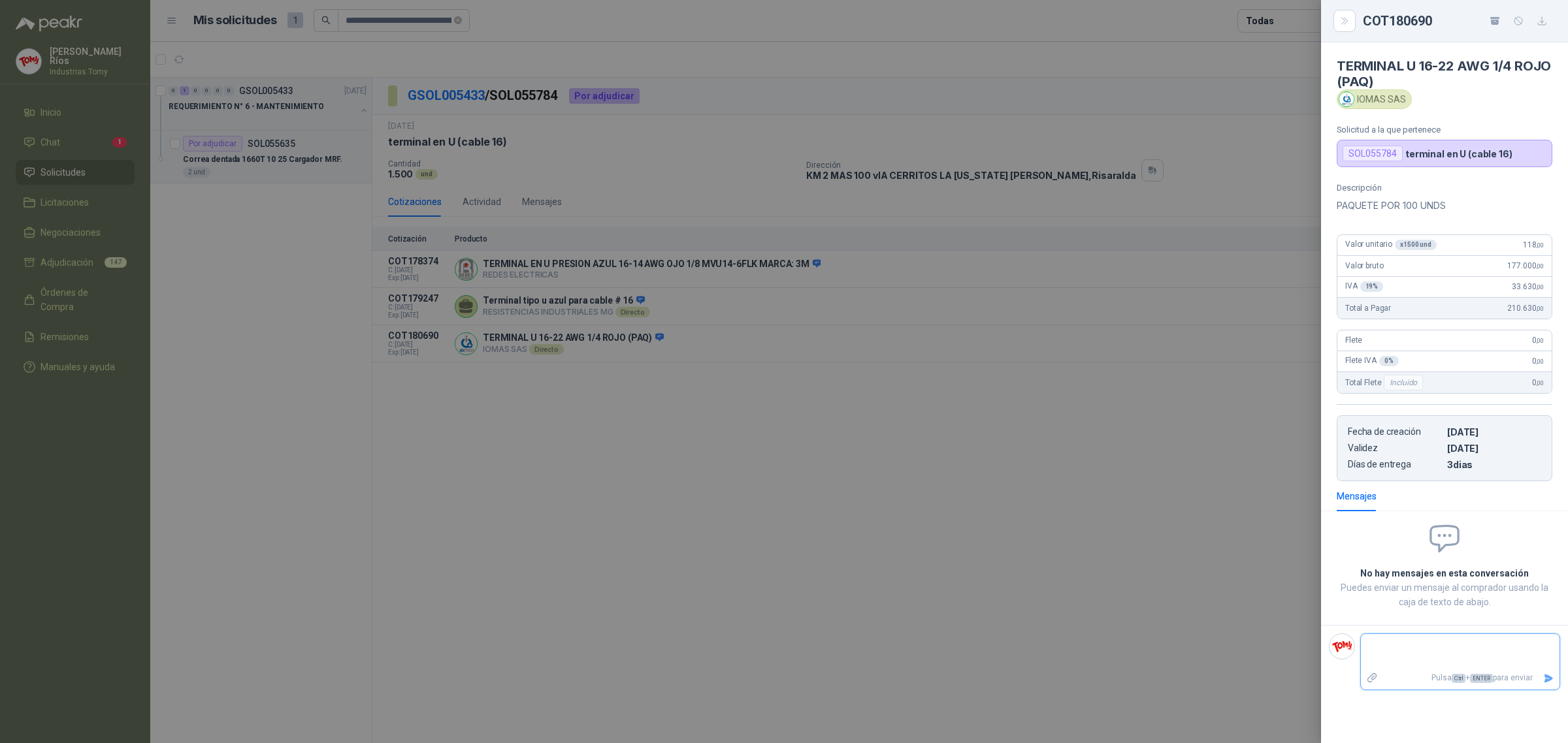
click at [1443, 658] on textarea at bounding box center [1460, 652] width 199 height 30
type textarea "*"
type textarea "**"
type textarea "****"
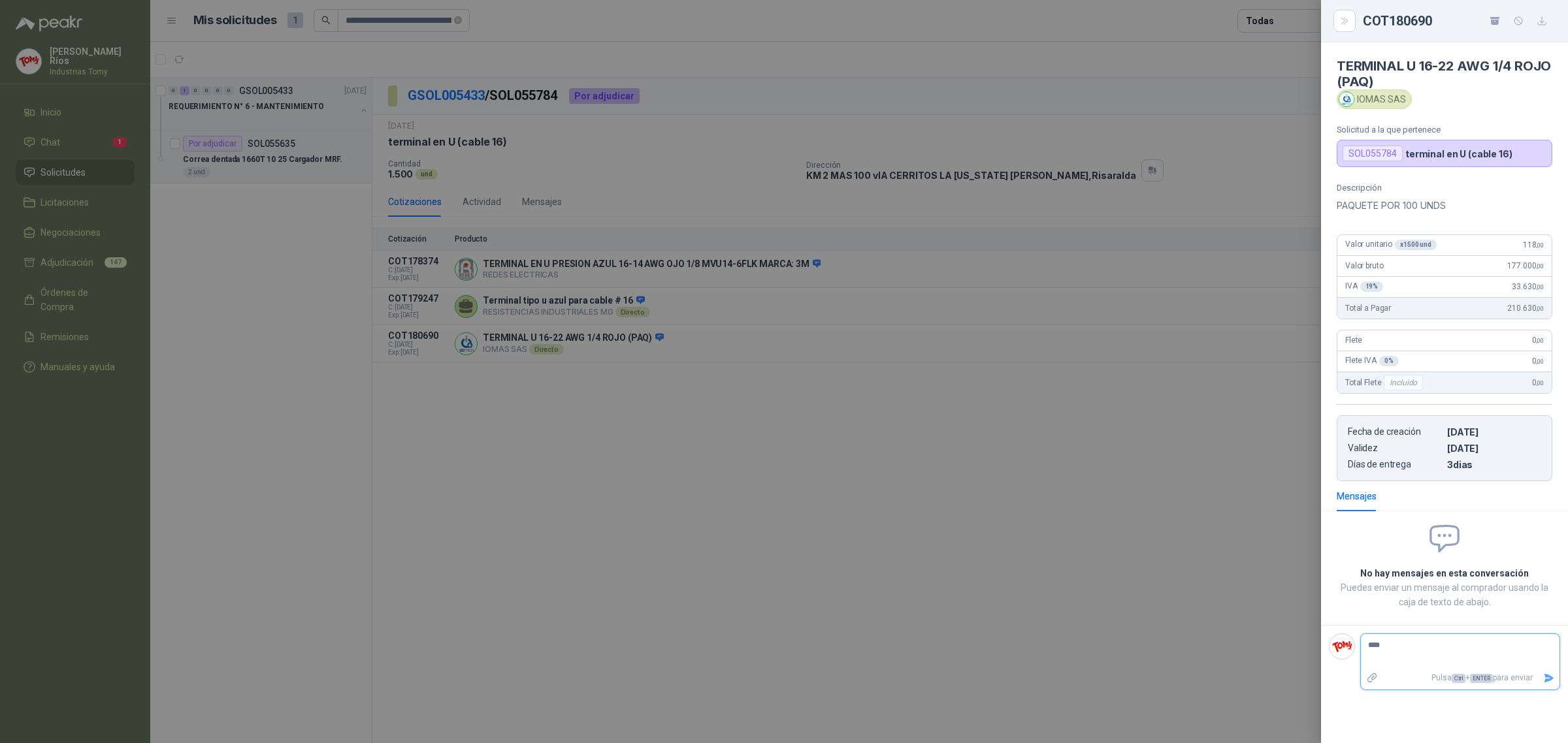
type textarea "*****"
type textarea "******"
type textarea "*******"
type textarea "********"
type textarea "*********"
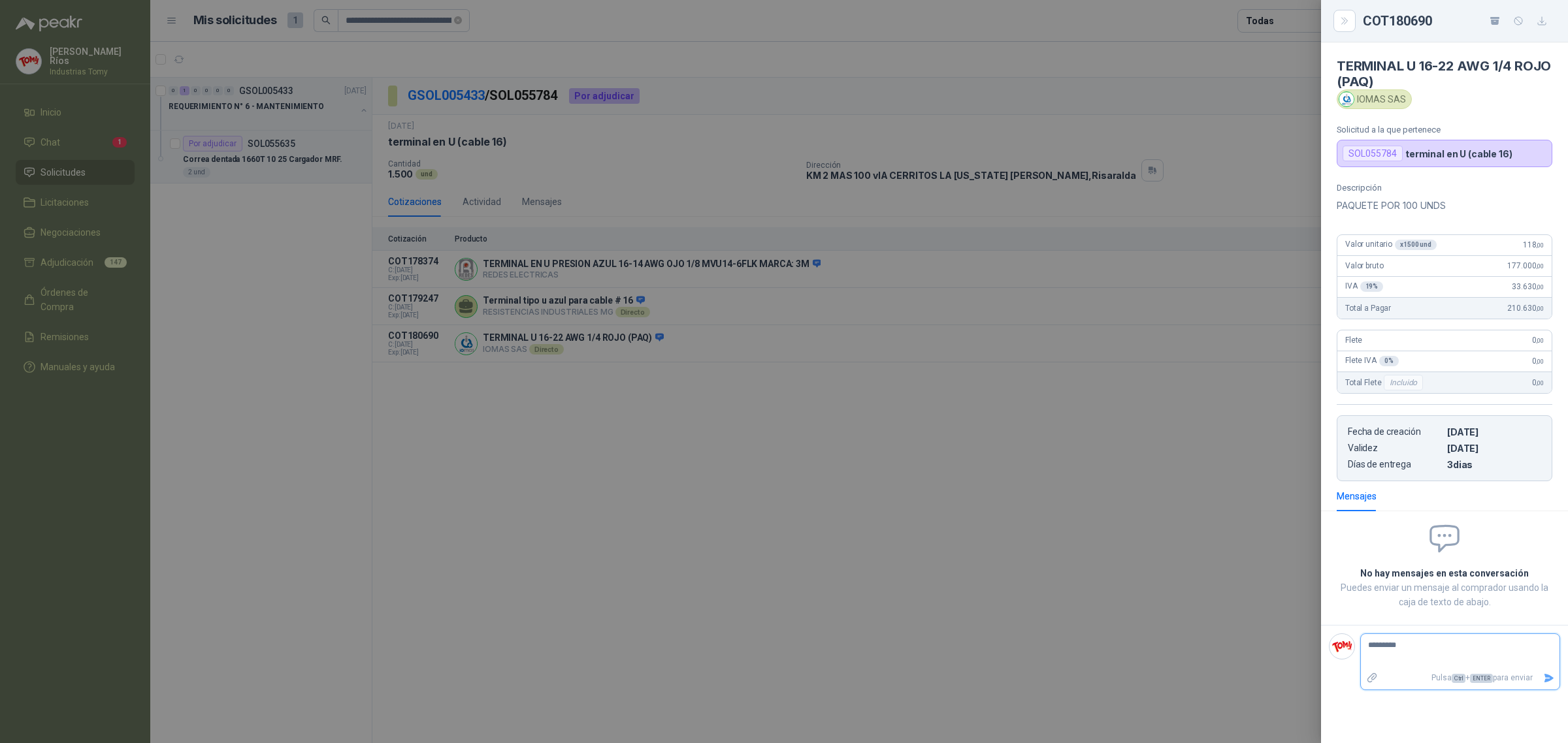
type textarea "*********"
type textarea "**********"
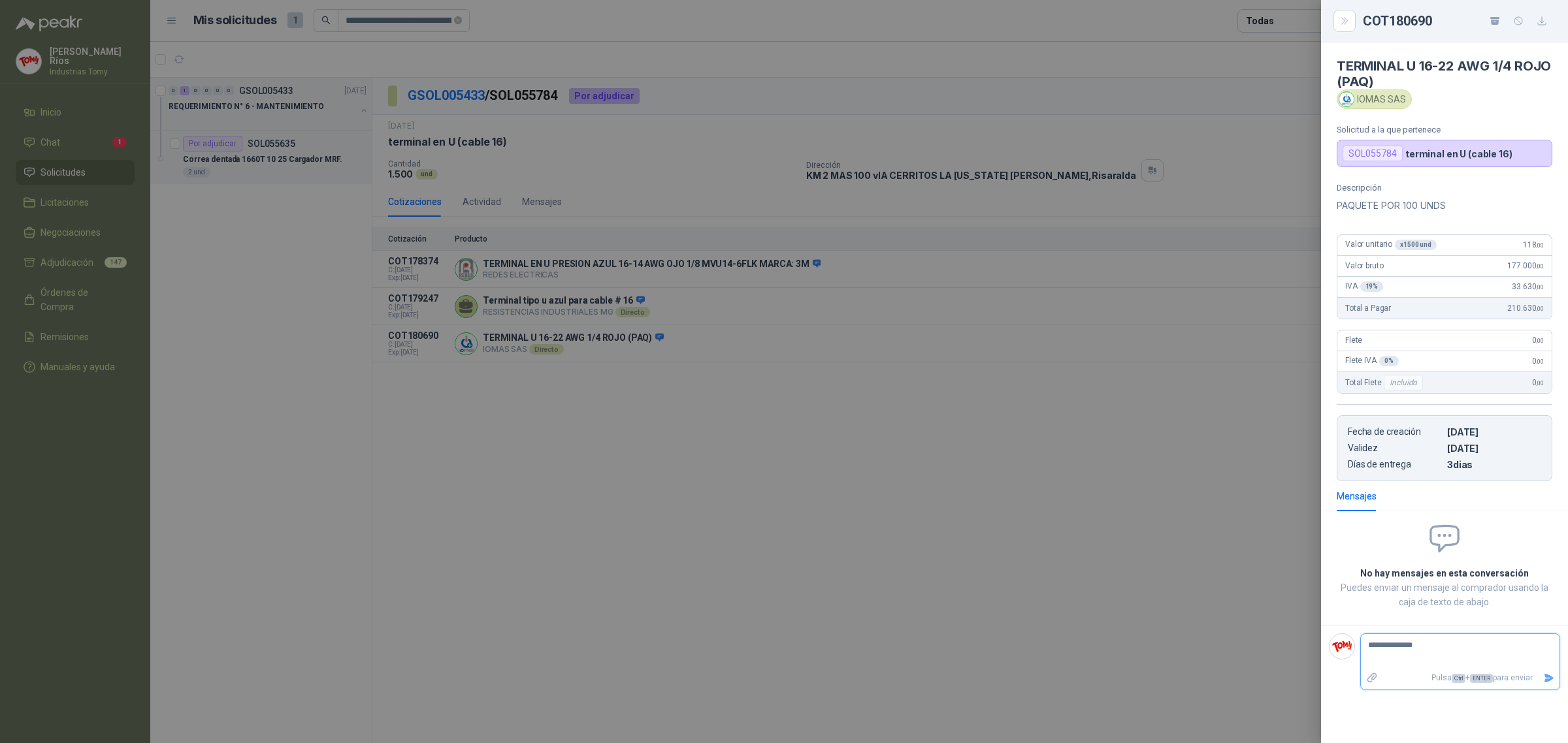
type textarea "**********"
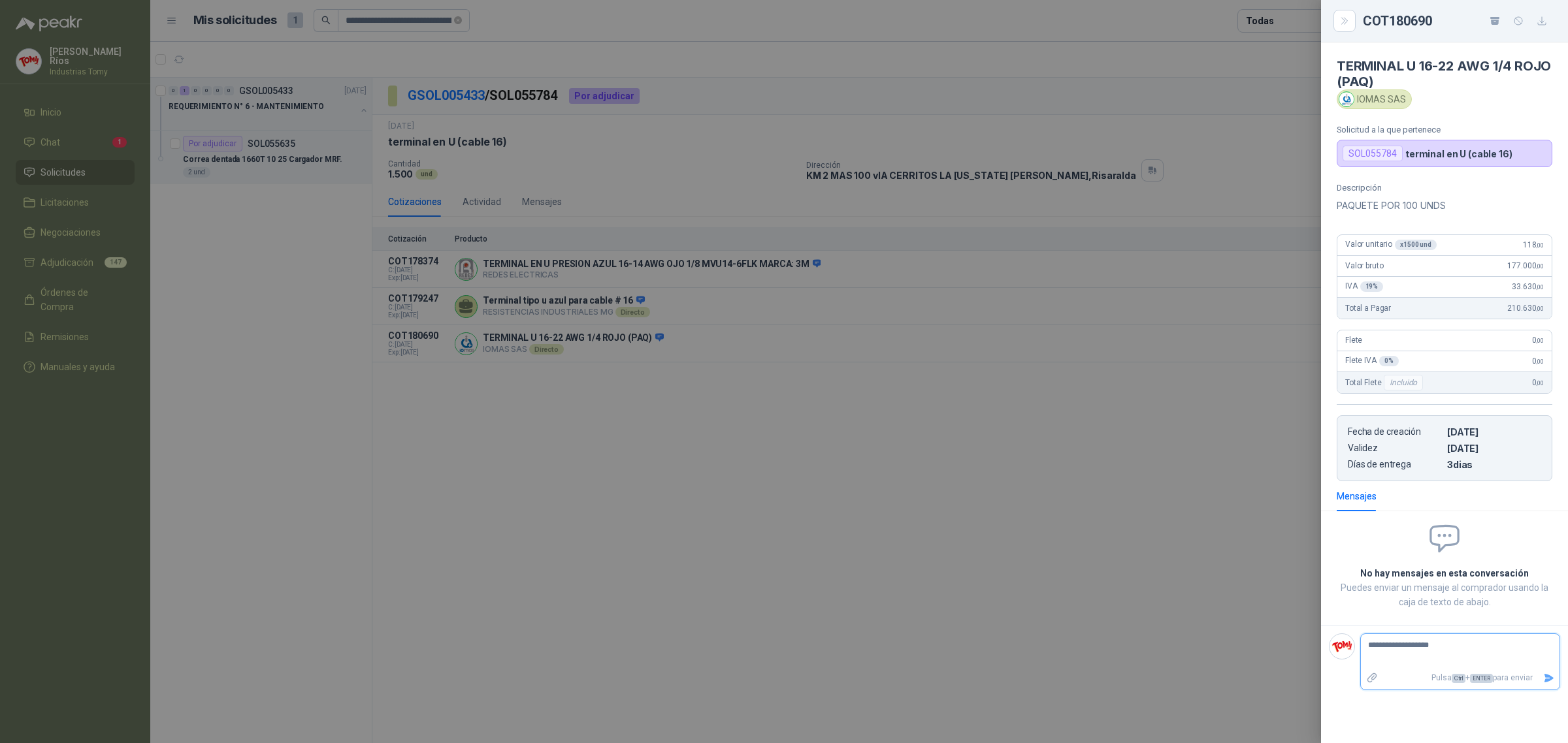
type textarea "**********"
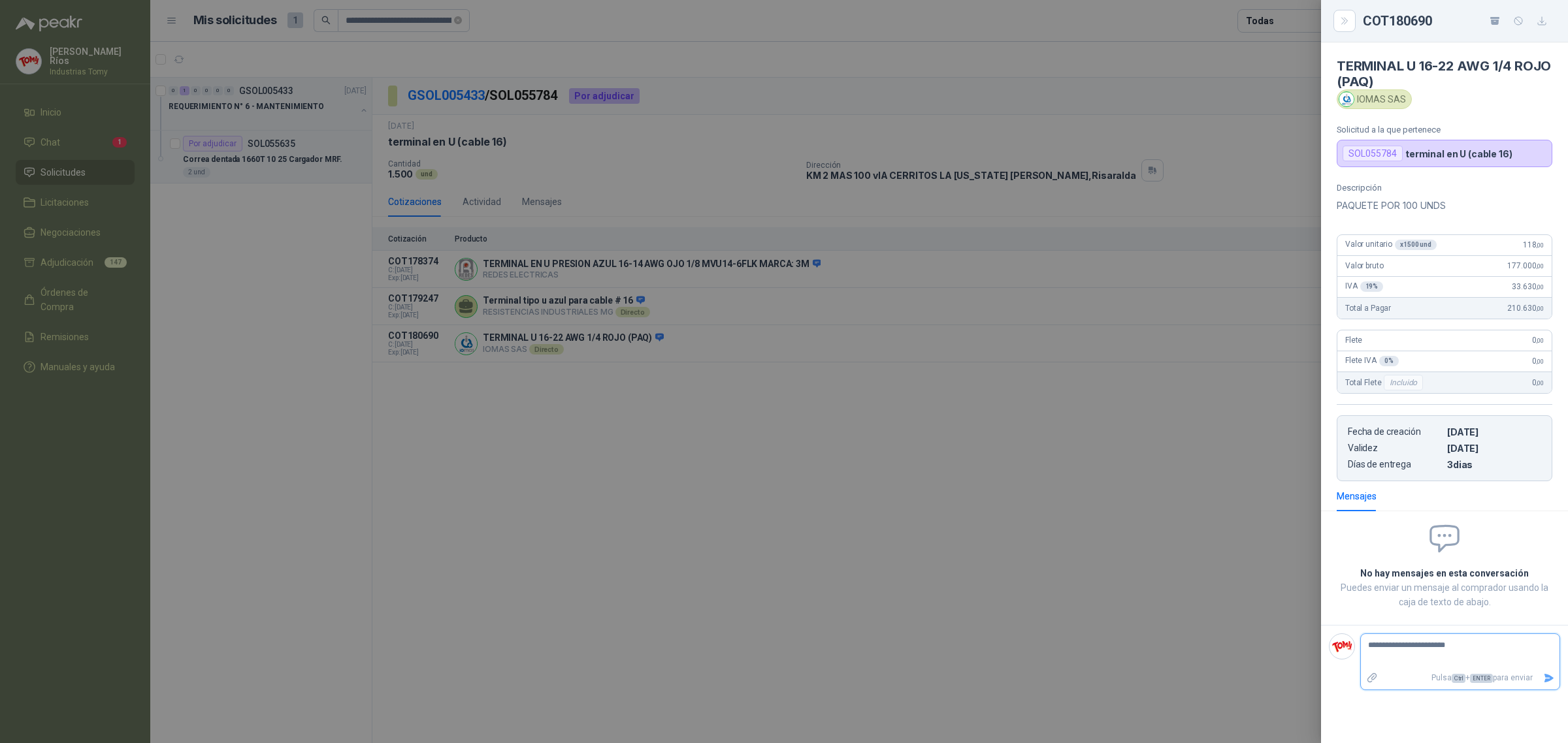
type textarea "**********"
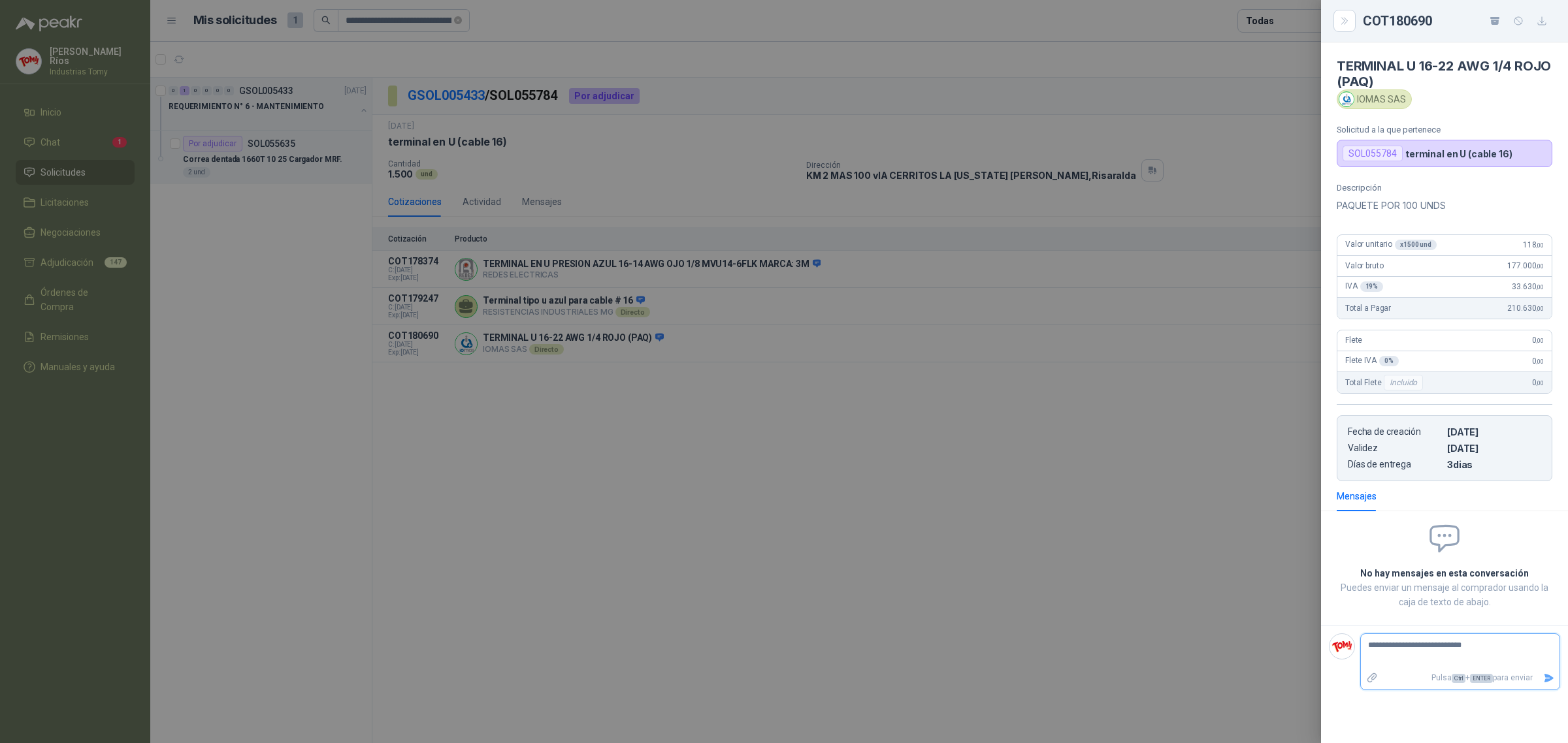
type textarea "**********"
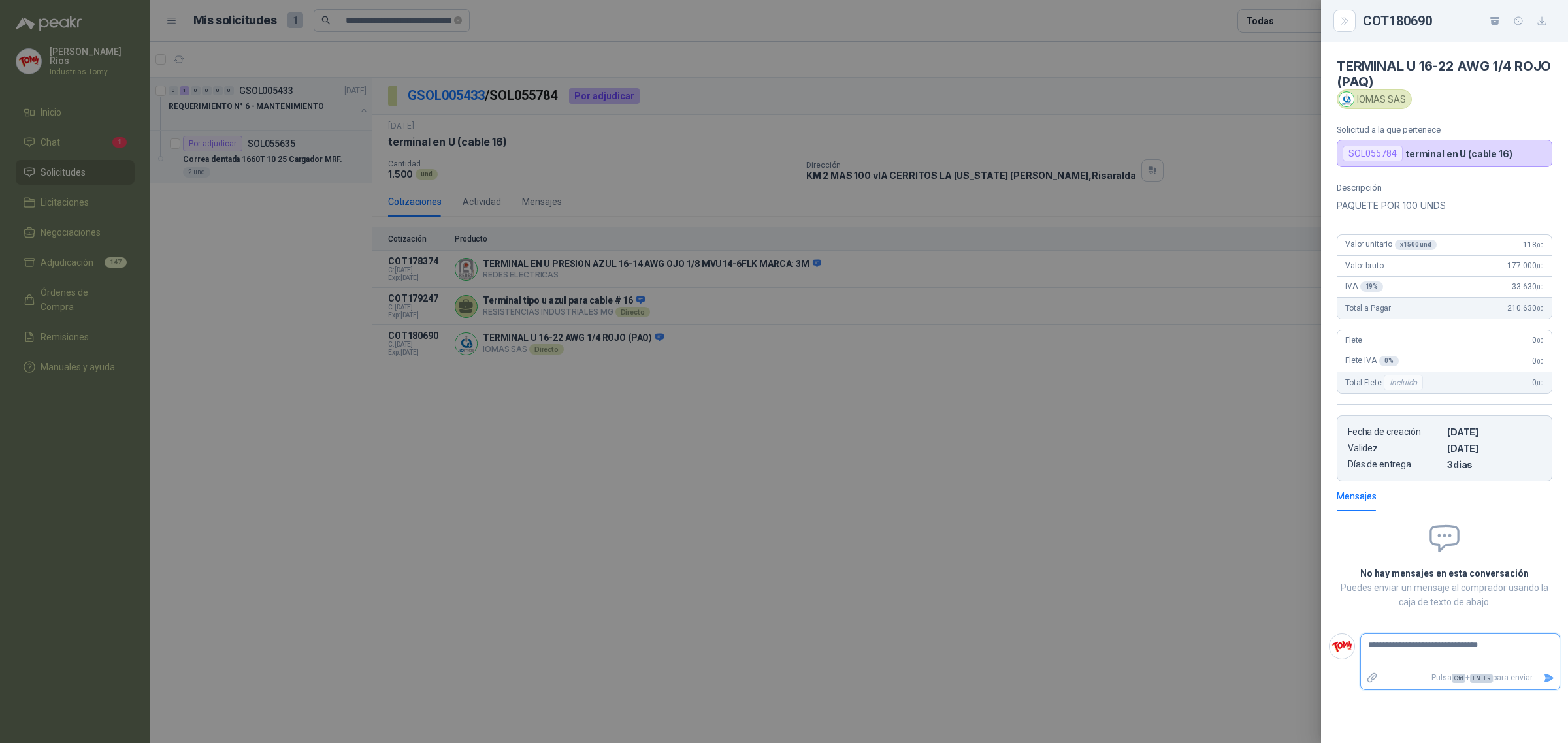
type textarea "**********"
click at [1366, 653] on textarea "**********" at bounding box center [1460, 652] width 199 height 30
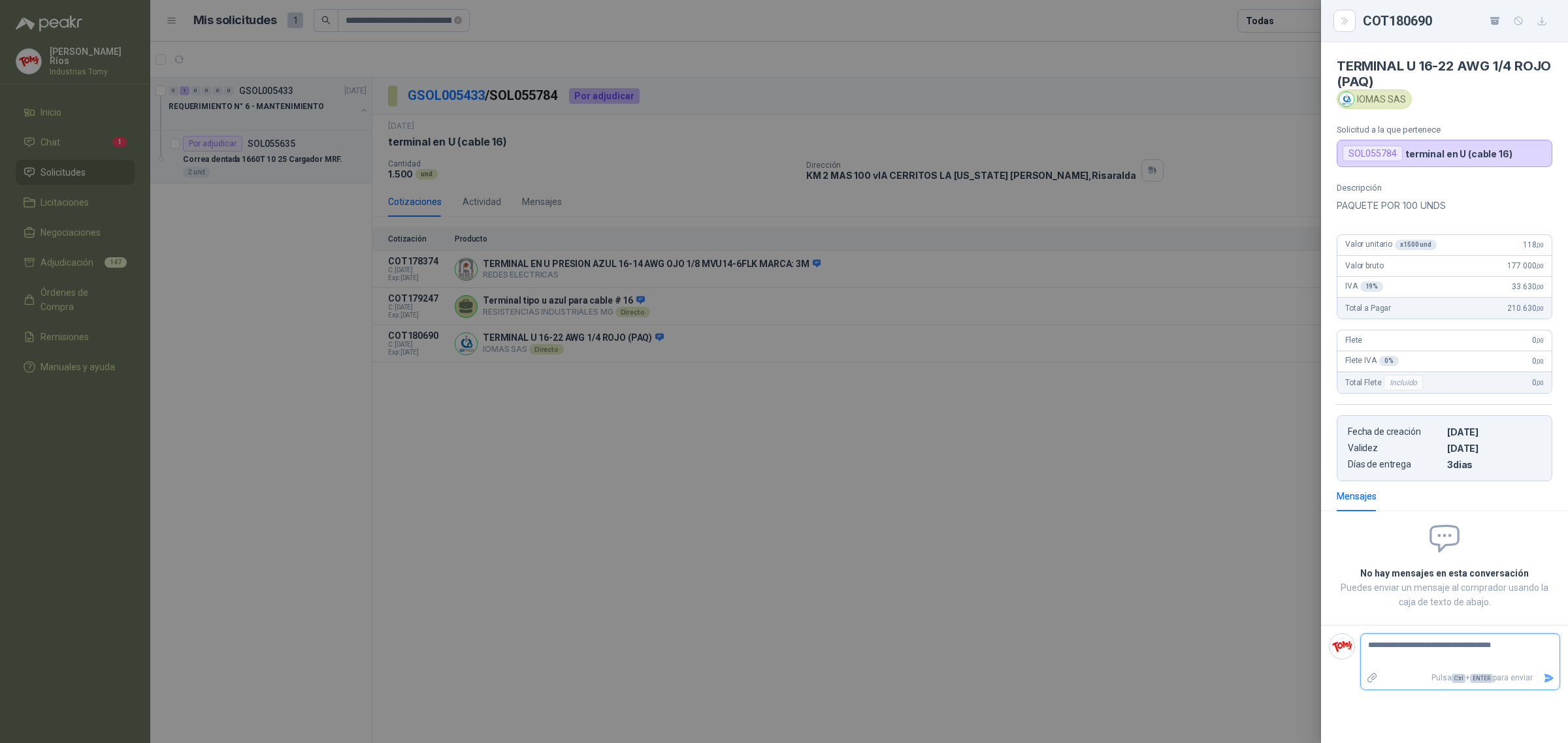
type textarea "**********"
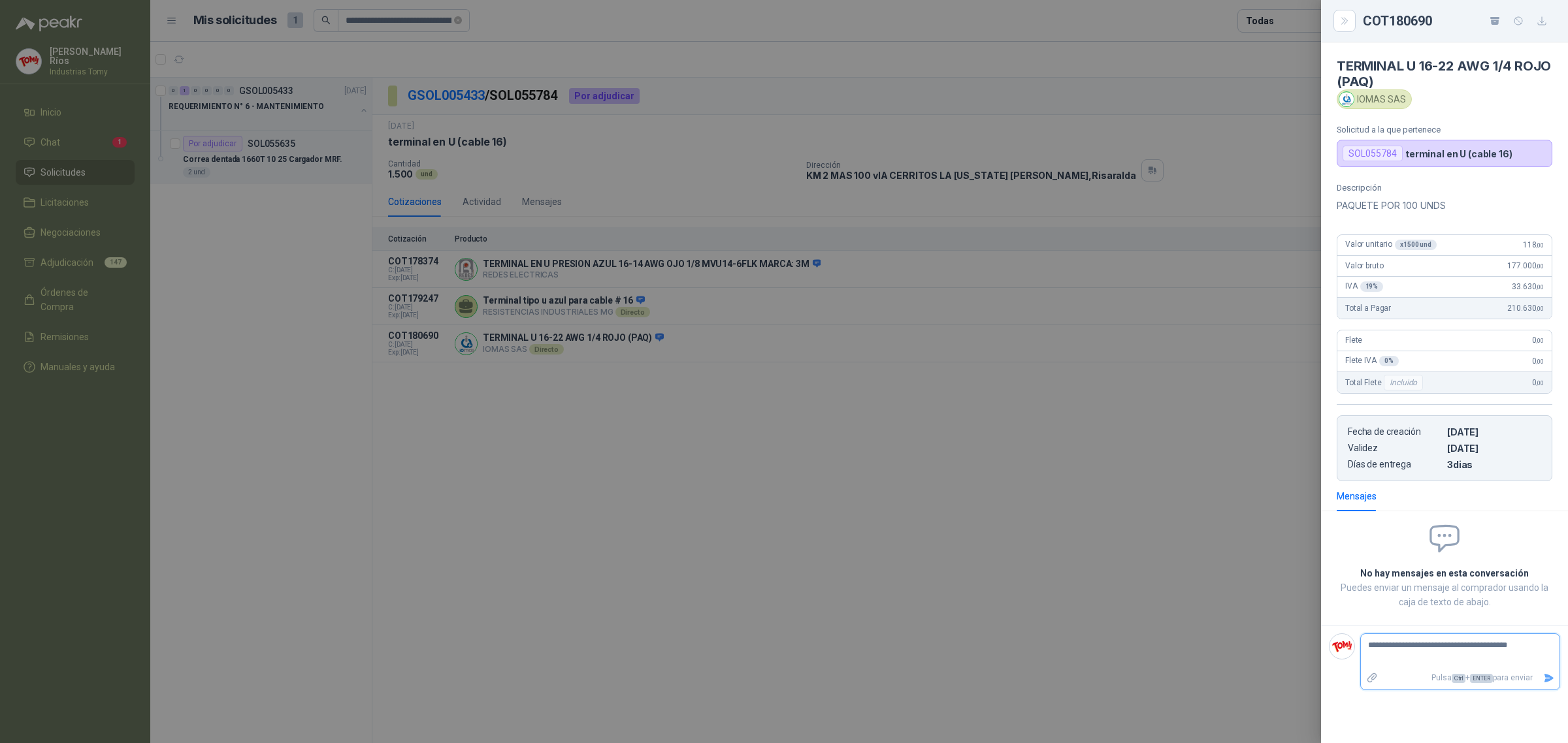
type textarea "**********"
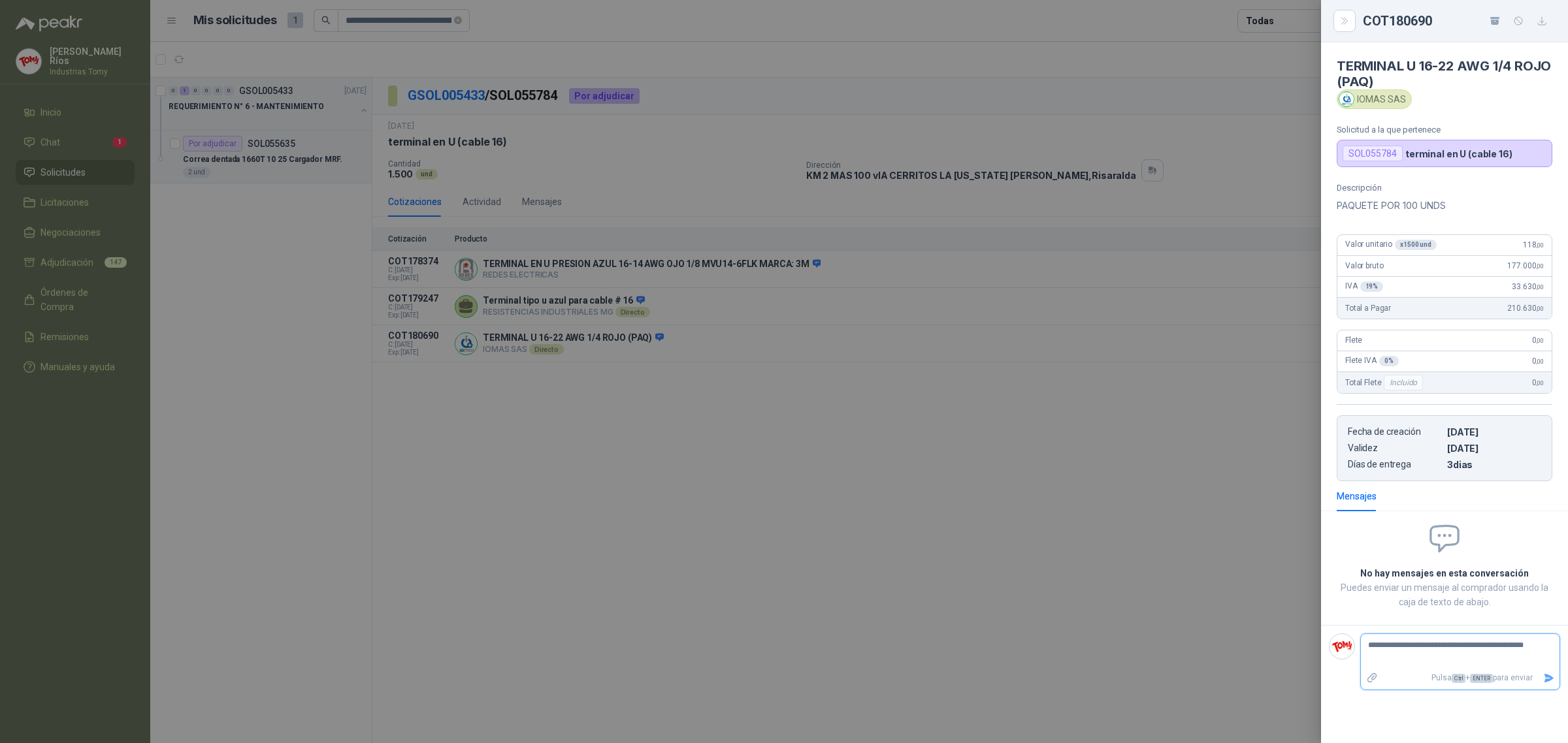
type textarea "**********"
click at [1453, 663] on textarea "**********" at bounding box center [1460, 652] width 199 height 30
drag, startPoint x: 1428, startPoint y: 664, endPoint x: 1334, endPoint y: 638, distance: 97.5
click at [1334, 638] on div "**********" at bounding box center [1444, 662] width 231 height 56
click at [1551, 681] on icon "Enviar" at bounding box center [1548, 678] width 9 height 8
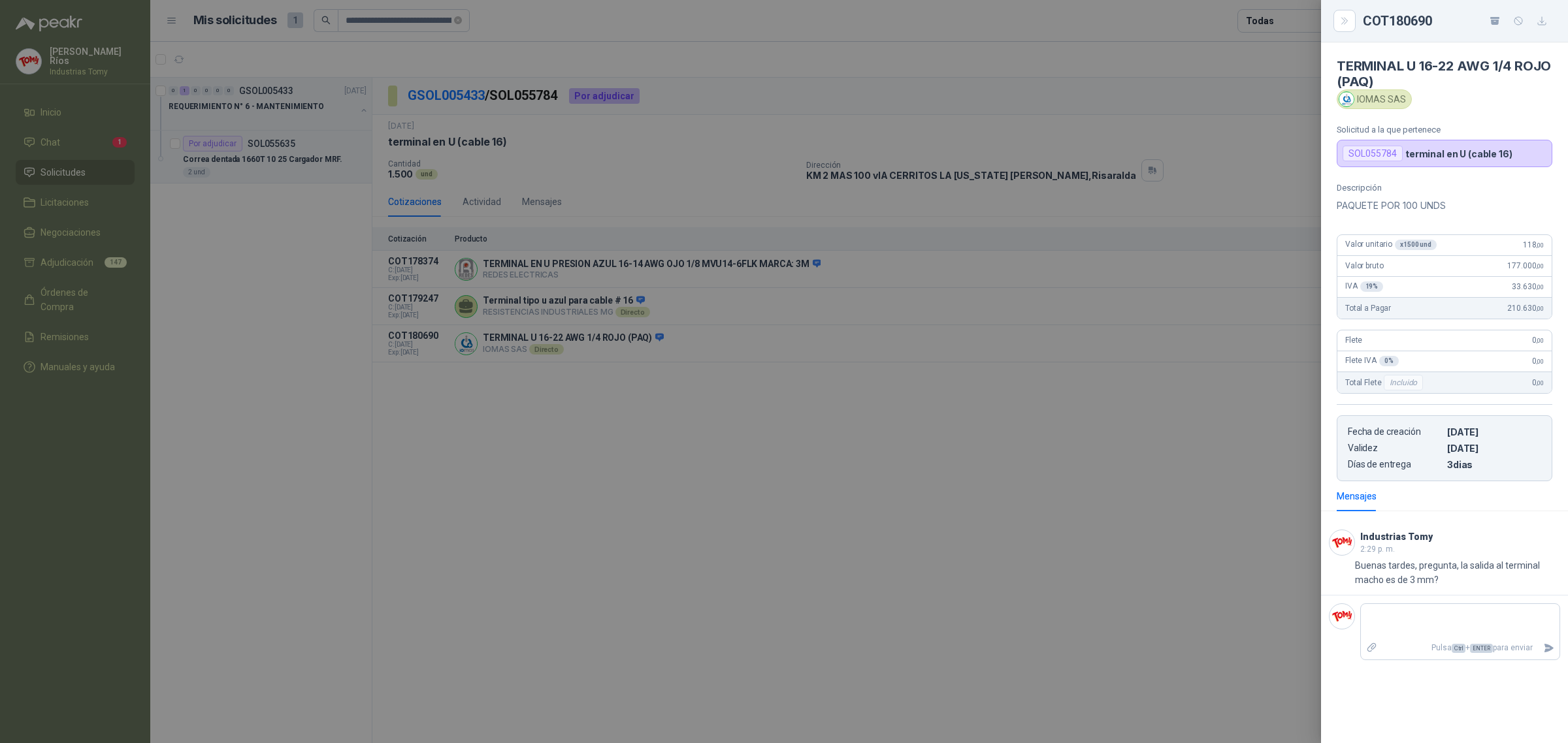
click at [647, 220] on div at bounding box center [784, 372] width 1568 height 743
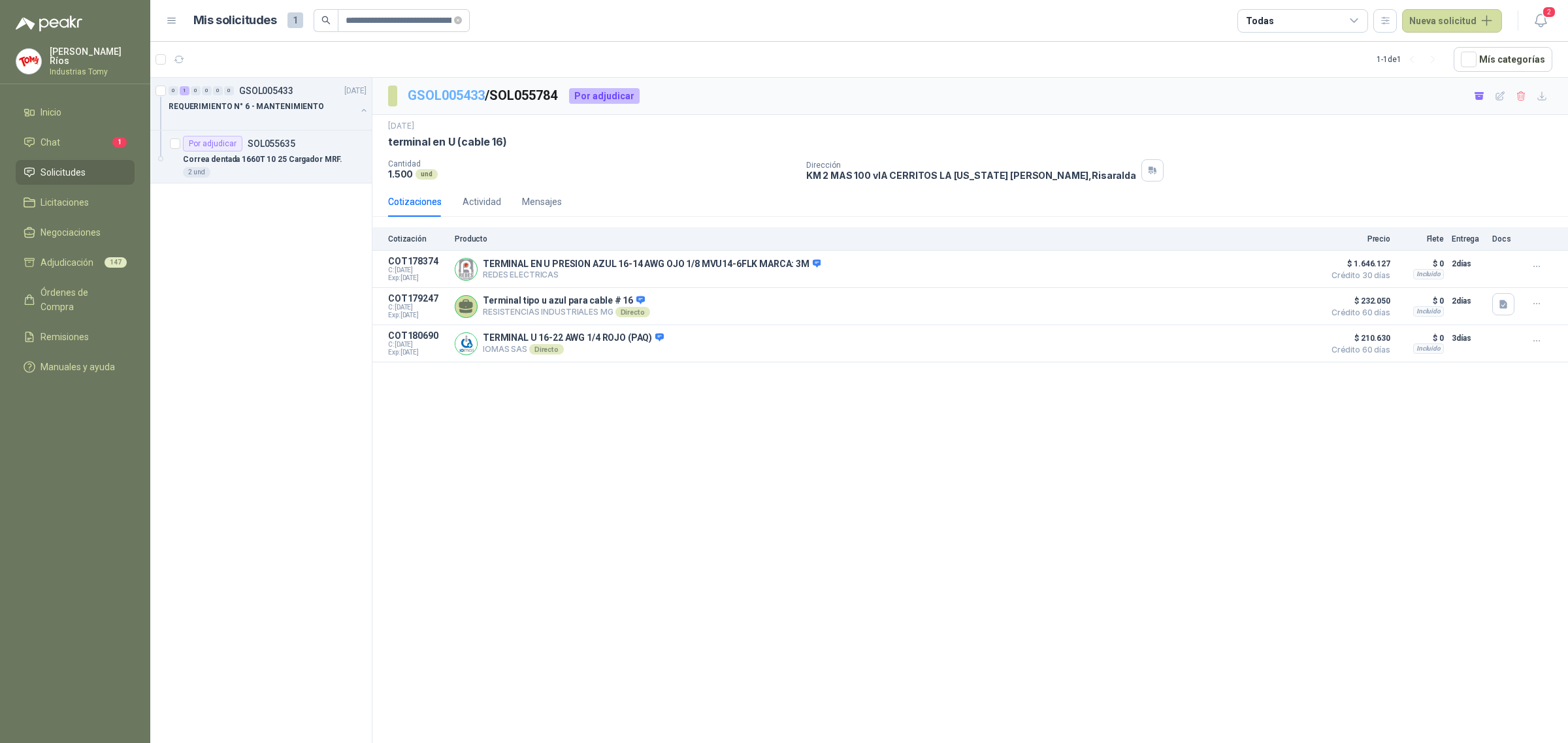
click at [454, 93] on link "GSOL005433" at bounding box center [446, 96] width 77 height 16
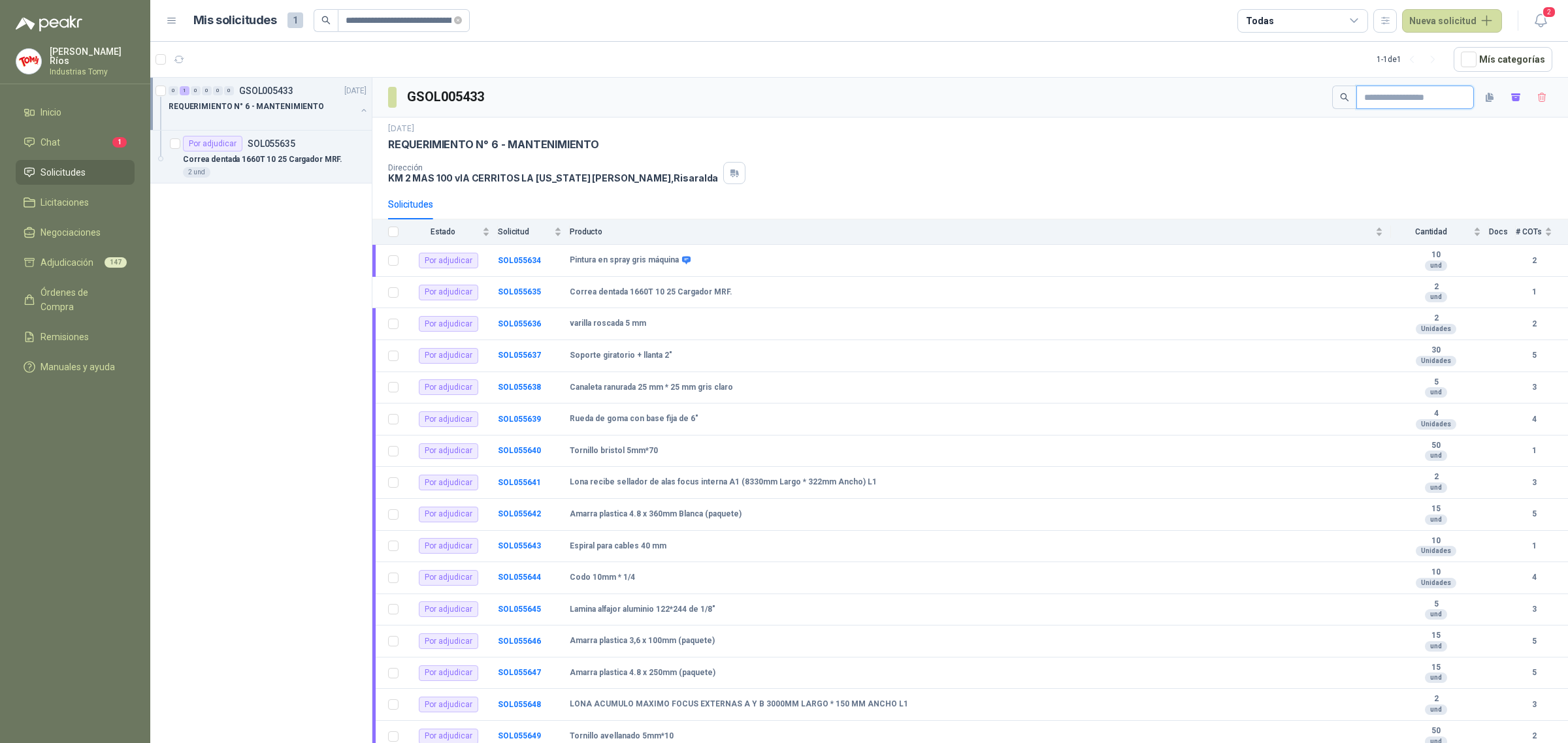
drag, startPoint x: 1377, startPoint y: 107, endPoint x: 1383, endPoint y: 98, distance: 10.8
click at [1383, 99] on input "text" at bounding box center [1409, 97] width 91 height 22
paste input "**********"
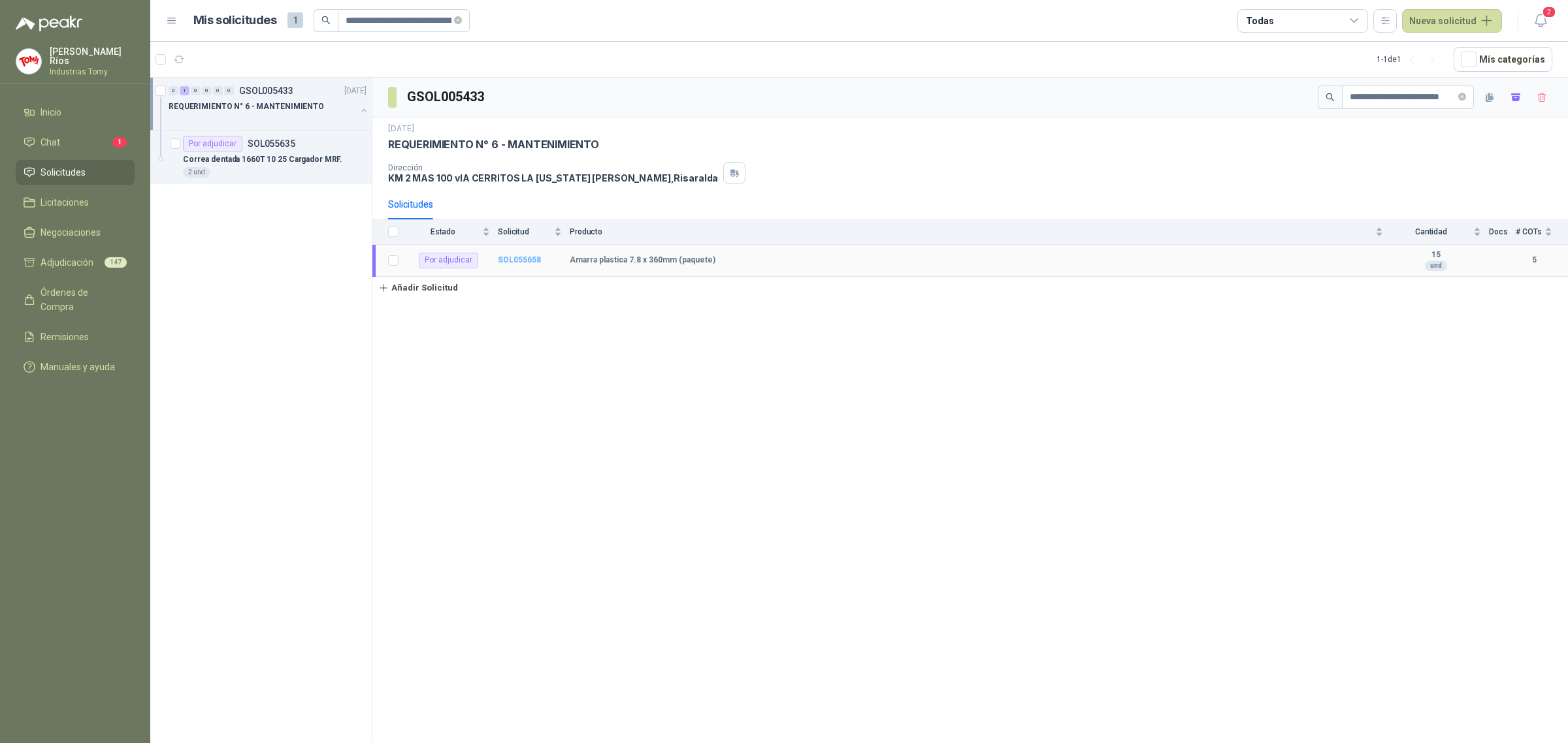
click at [526, 258] on b "SOL055658" at bounding box center [519, 260] width 43 height 9
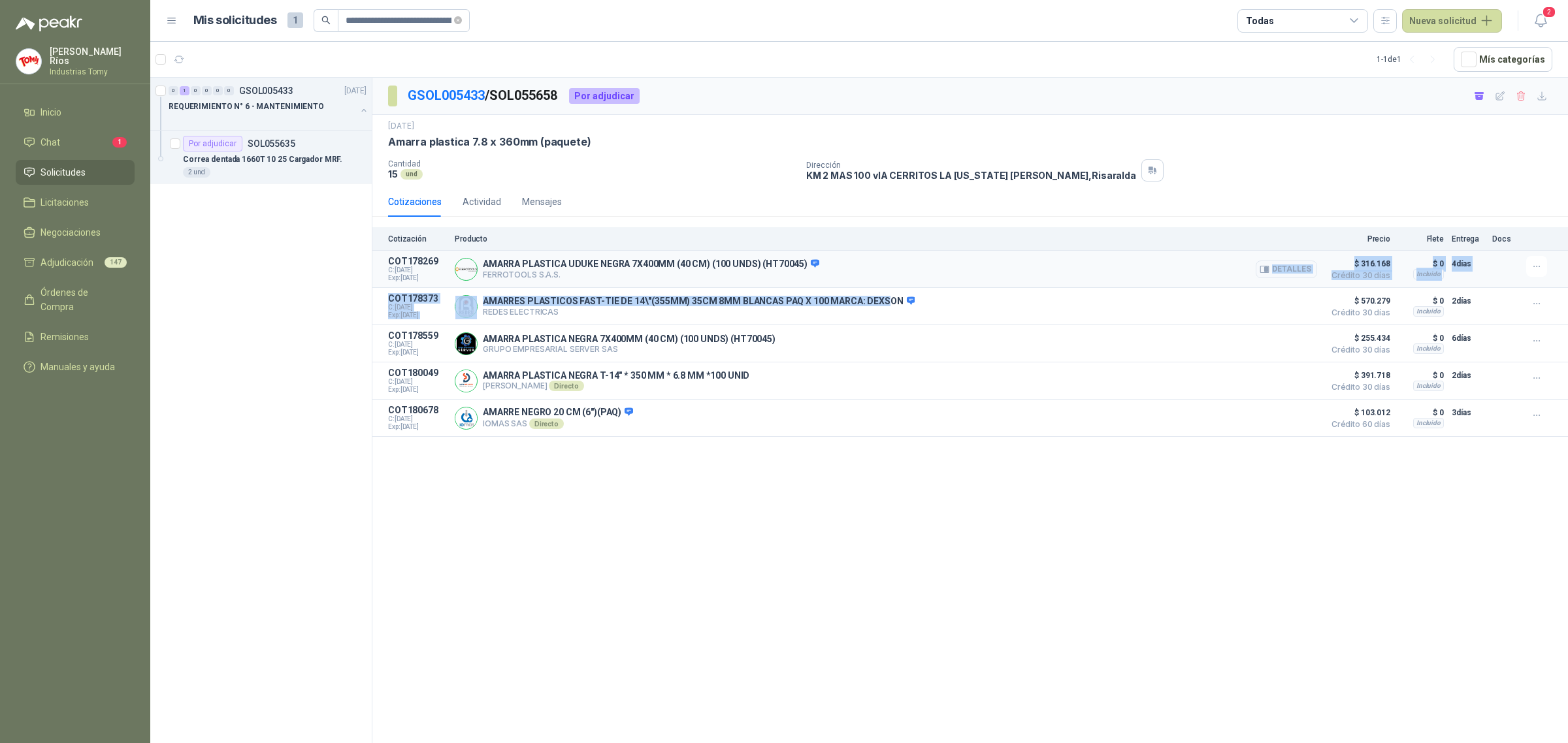
drag, startPoint x: 880, startPoint y: 301, endPoint x: 854, endPoint y: 286, distance: 30.0
click at [854, 286] on div "Cotización Producto Precio Flete Entrega Docs COT178269 C: [DATE] Exp: [DATE] A…" at bounding box center [970, 332] width 1195 height 209
drag, startPoint x: 801, startPoint y: 263, endPoint x: 629, endPoint y: 267, distance: 172.0
click at [629, 268] on p "AMARRA PLASTICA UDUKE NEGRA 7X400MM (40 CM) (100 UNDS) (HT70045)" at bounding box center [651, 264] width 337 height 12
drag, startPoint x: 678, startPoint y: 305, endPoint x: 818, endPoint y: 312, distance: 140.2
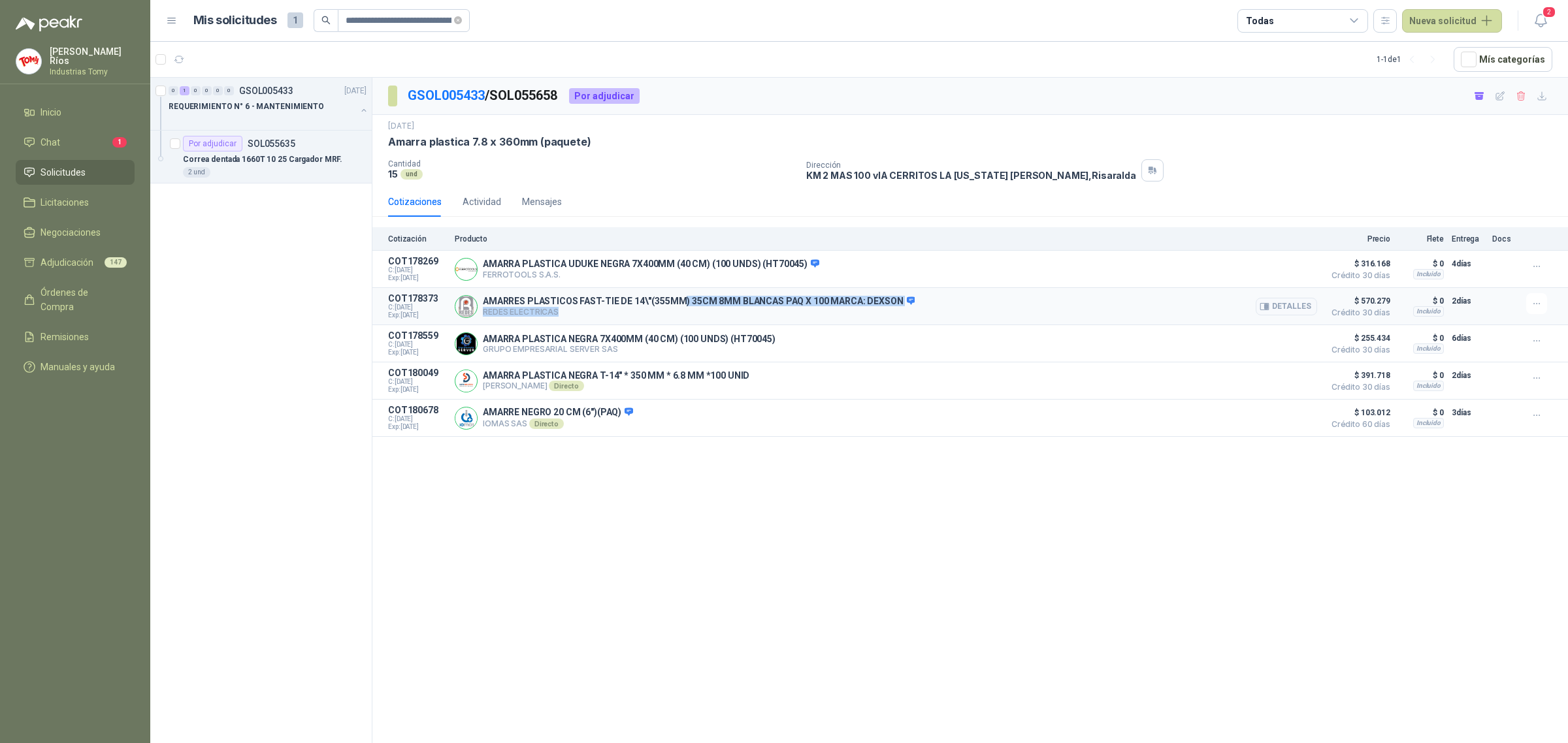
click at [818, 312] on div "AMARRES PLASTICOS FAST-TIE DE 14\"(355MM) 35CM 8MM BLANCAS PAQ X 100 MARCA: DEX…" at bounding box center [698, 306] width 432 height 21
click at [892, 303] on p "AMARRES PLASTICOS FAST-TIE DE 14\"(355MM) 35CM 8MM BLANCAS PAQ X 100 MARCA: DEX…" at bounding box center [698, 301] width 432 height 12
click at [869, 301] on p "AMARRES PLASTICOS FAST-TIE DE 14\"(355MM) 35CM 8MM BLANCAS PAQ X 100 MARCA: DEX…" at bounding box center [698, 301] width 432 height 12
drag, startPoint x: 866, startPoint y: 301, endPoint x: 878, endPoint y: 304, distance: 12.4
click at [878, 304] on p "AMARRES PLASTICOS FAST-TIE DE 14\"(355MM) 35CM 8MM BLANCAS PAQ X 100 MARCA: DEX…" at bounding box center [698, 301] width 432 height 12
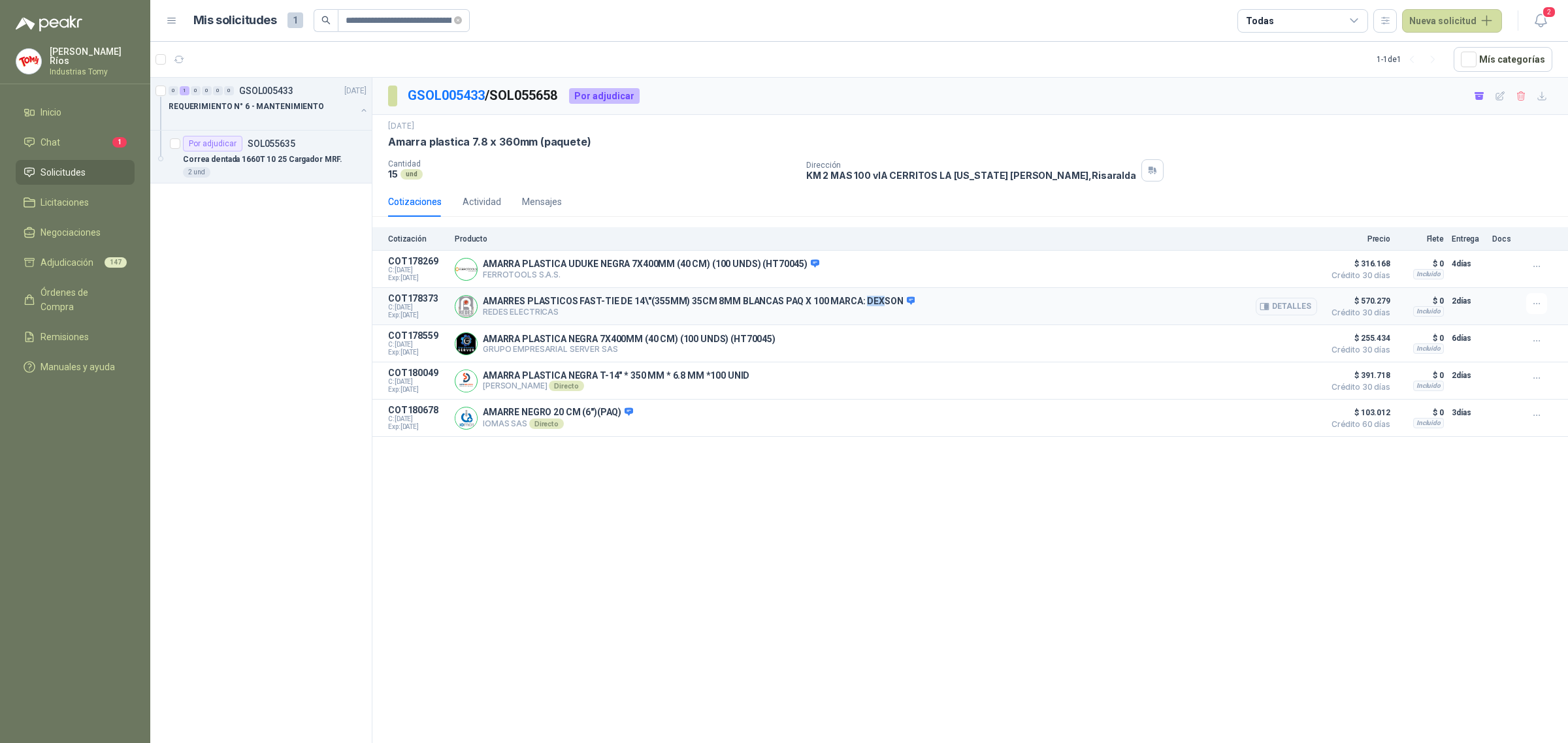
click at [874, 308] on p "AMARRES PLASTICOS FAST-TIE DE 14\"(355MM) 35CM 8MM BLANCAS PAQ X 100 MARCA: DEX…" at bounding box center [698, 301] width 432 height 12
drag, startPoint x: 767, startPoint y: 262, endPoint x: 801, endPoint y: 275, distance: 36.4
click at [801, 275] on div "AMARRA PLASTICA UDUKE NEGRA 7X400MM (40 CM) (100 UNDS) (HT70045) FERROTOOLS S.A…" at bounding box center [651, 269] width 337 height 21
drag, startPoint x: 598, startPoint y: 264, endPoint x: 571, endPoint y: 263, distance: 27.0
click at [571, 263] on p "AMARRA PLASTICA UDUKE NEGRA 7X400MM (40 CM) (100 UNDS) (HT70045)" at bounding box center [651, 264] width 337 height 12
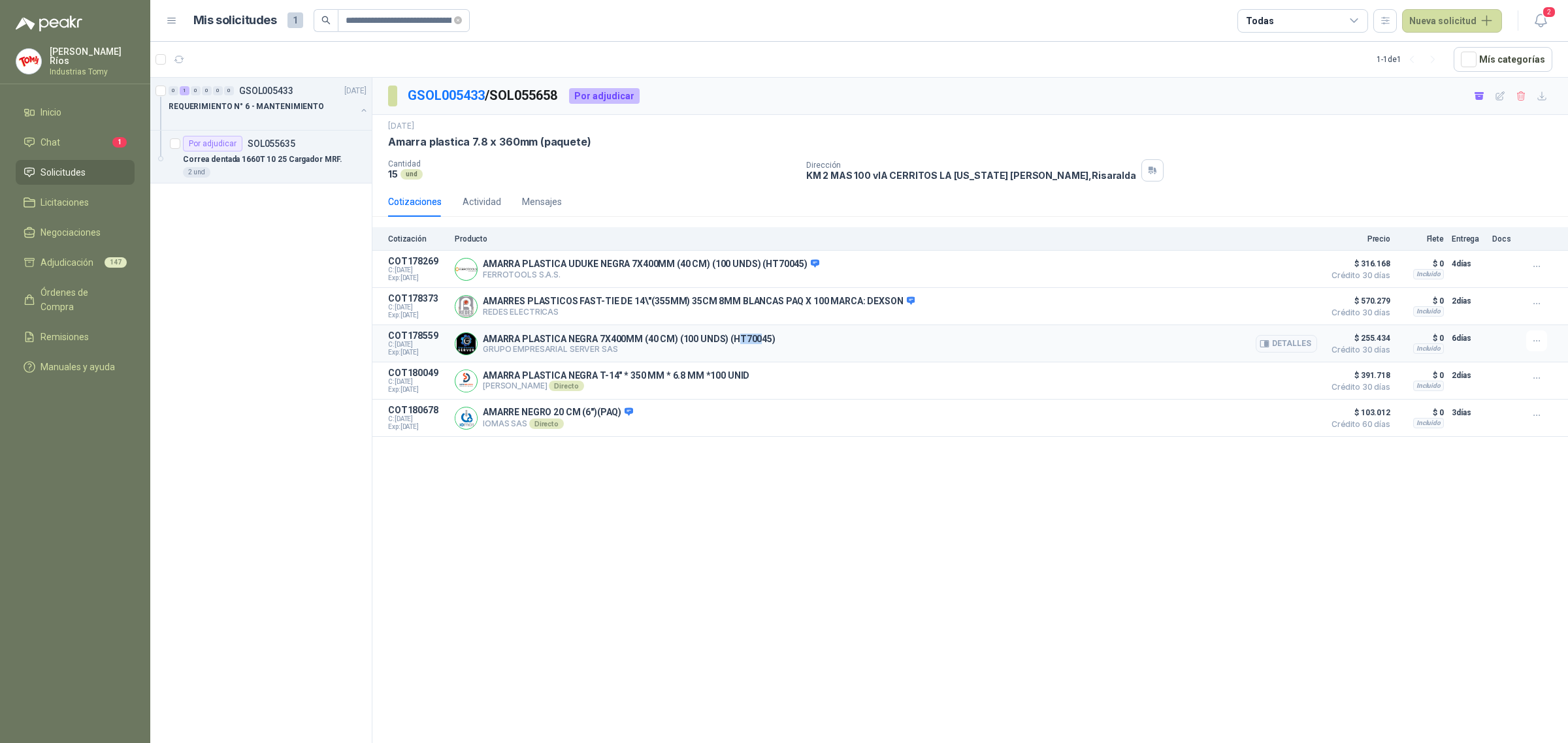
drag, startPoint x: 759, startPoint y: 343, endPoint x: 735, endPoint y: 339, distance: 24.3
click at [735, 339] on p "AMARRA PLASTICA NEGRA 7X400MM (40 CM) (100 UNDS) (HT70045)" at bounding box center [629, 339] width 293 height 11
drag, startPoint x: 708, startPoint y: 389, endPoint x: 732, endPoint y: 383, distance: 24.7
click at [730, 384] on div "AMARRA PLASTICA NEGRA T-14" * 350 MM * 6.8 MM *100 UNID [PERSON_NAME] Directo D…" at bounding box center [616, 380] width 267 height 21
click at [737, 380] on p "AMARRA PLASTICA NEGRA T-14" * 350 MM * 6.8 MM *100 UNID" at bounding box center [616, 376] width 267 height 11
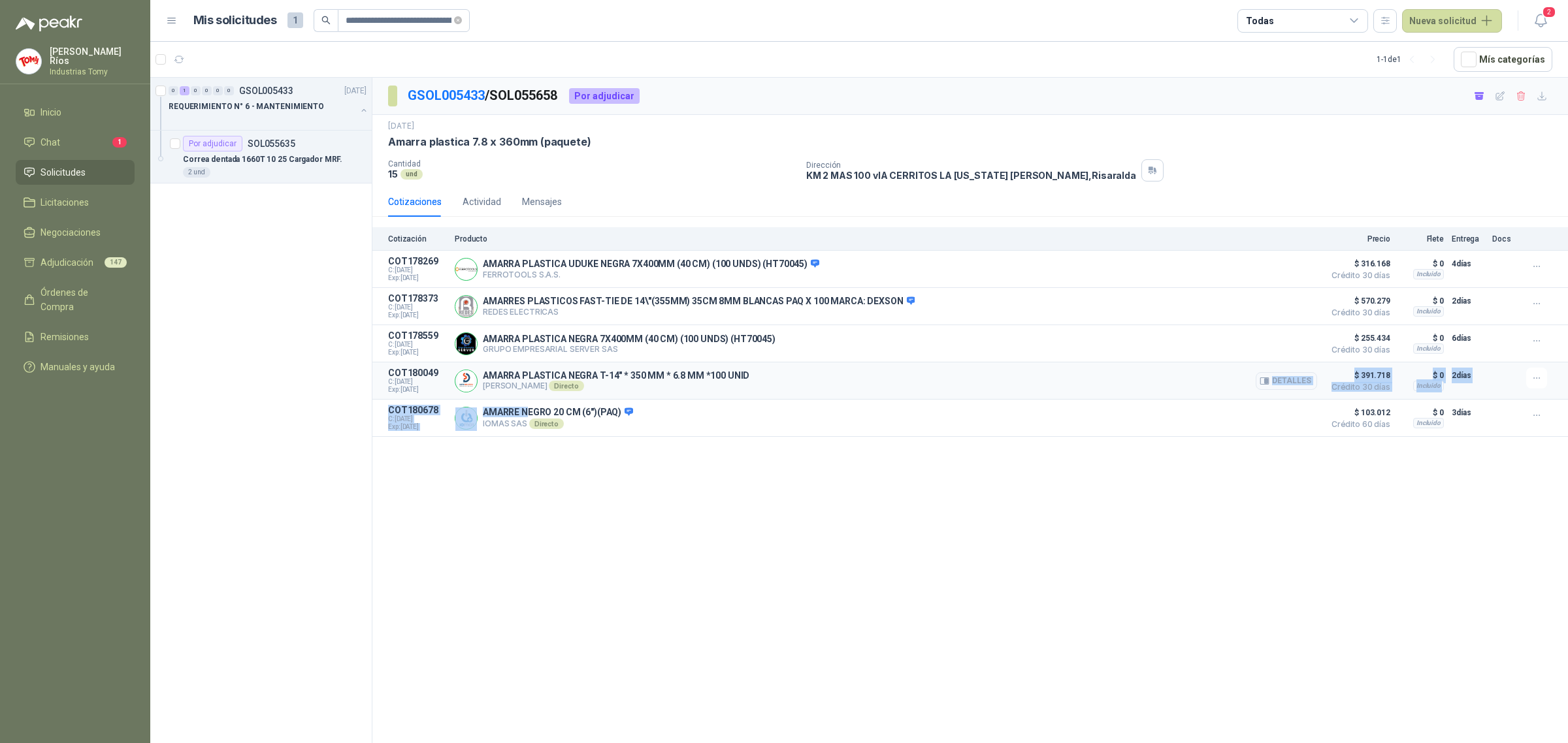
drag, startPoint x: 530, startPoint y: 414, endPoint x: 608, endPoint y: 403, distance: 78.8
click at [607, 403] on div "Cotización Producto Precio Flete Entrega Docs COT178269 C: [DATE] Exp: [DATE] A…" at bounding box center [970, 332] width 1195 height 209
click at [610, 419] on p "AMARRE NEGRO 20 CM (6")(PAQ)" at bounding box center [558, 412] width 150 height 12
drag, startPoint x: 614, startPoint y: 412, endPoint x: 543, endPoint y: 405, distance: 71.3
click at [542, 406] on article "COT180678 C: [DATE] Exp: [DATE] AMARRE NEGRO 20 CM (6")(PAQ) IOMAS SAS Directo …" at bounding box center [970, 418] width 1195 height 38
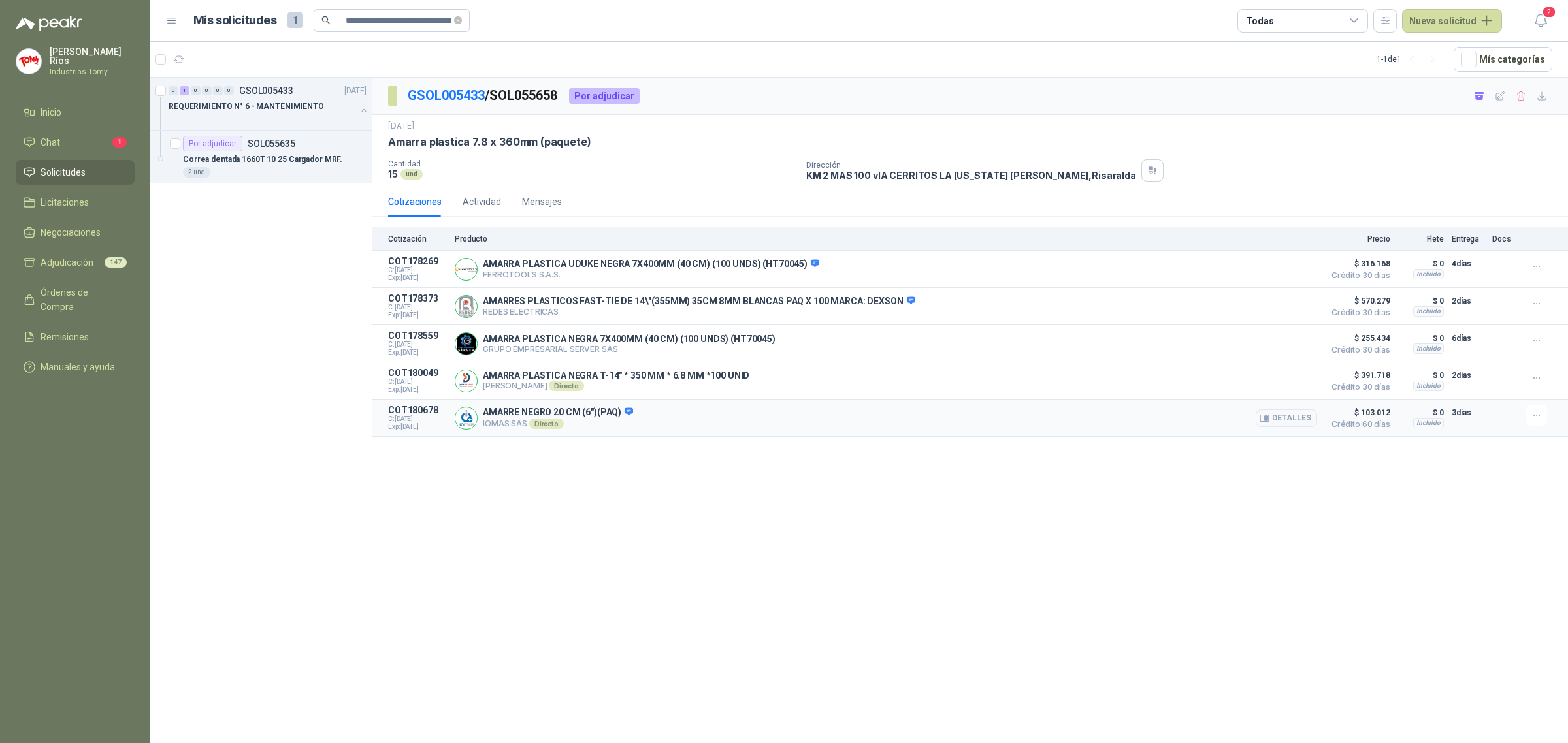
click at [536, 419] on p "AMARRE NEGRO 20 CM (6")(PAQ)" at bounding box center [558, 412] width 150 height 12
drag, startPoint x: 544, startPoint y: 413, endPoint x: 587, endPoint y: 415, distance: 43.0
click at [587, 415] on p "AMARRE NEGRO 20 CM (6")(PAQ)" at bounding box center [558, 412] width 150 height 12
drag, startPoint x: 595, startPoint y: 419, endPoint x: 604, endPoint y: 419, distance: 9.0
click at [604, 419] on p "AMARRE NEGRO 20 CM (6")(PAQ)" at bounding box center [558, 412] width 150 height 12
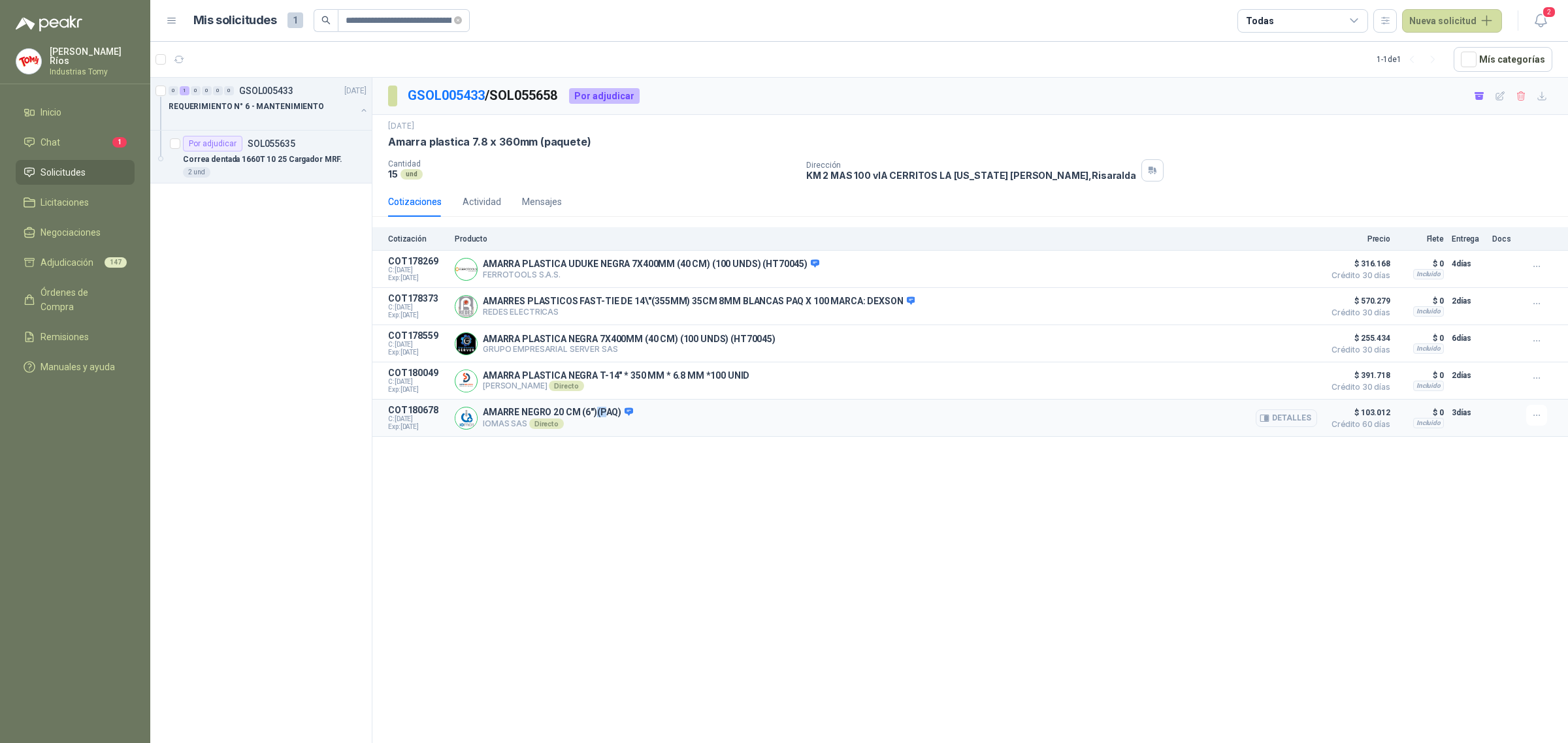
click at [604, 419] on p "AMARRE NEGRO 20 CM (6")(PAQ)" at bounding box center [558, 412] width 150 height 12
drag, startPoint x: 1370, startPoint y: 419, endPoint x: 1399, endPoint y: 416, distance: 29.2
click at [1399, 416] on article "COT180678 C: [DATE] Exp: [DATE] AMARRE NEGRO 20 CM (6")(PAQ) IOMAS SAS Directo …" at bounding box center [970, 418] width 1195 height 38
click at [1281, 422] on button "Detalles" at bounding box center [1286, 418] width 62 height 18
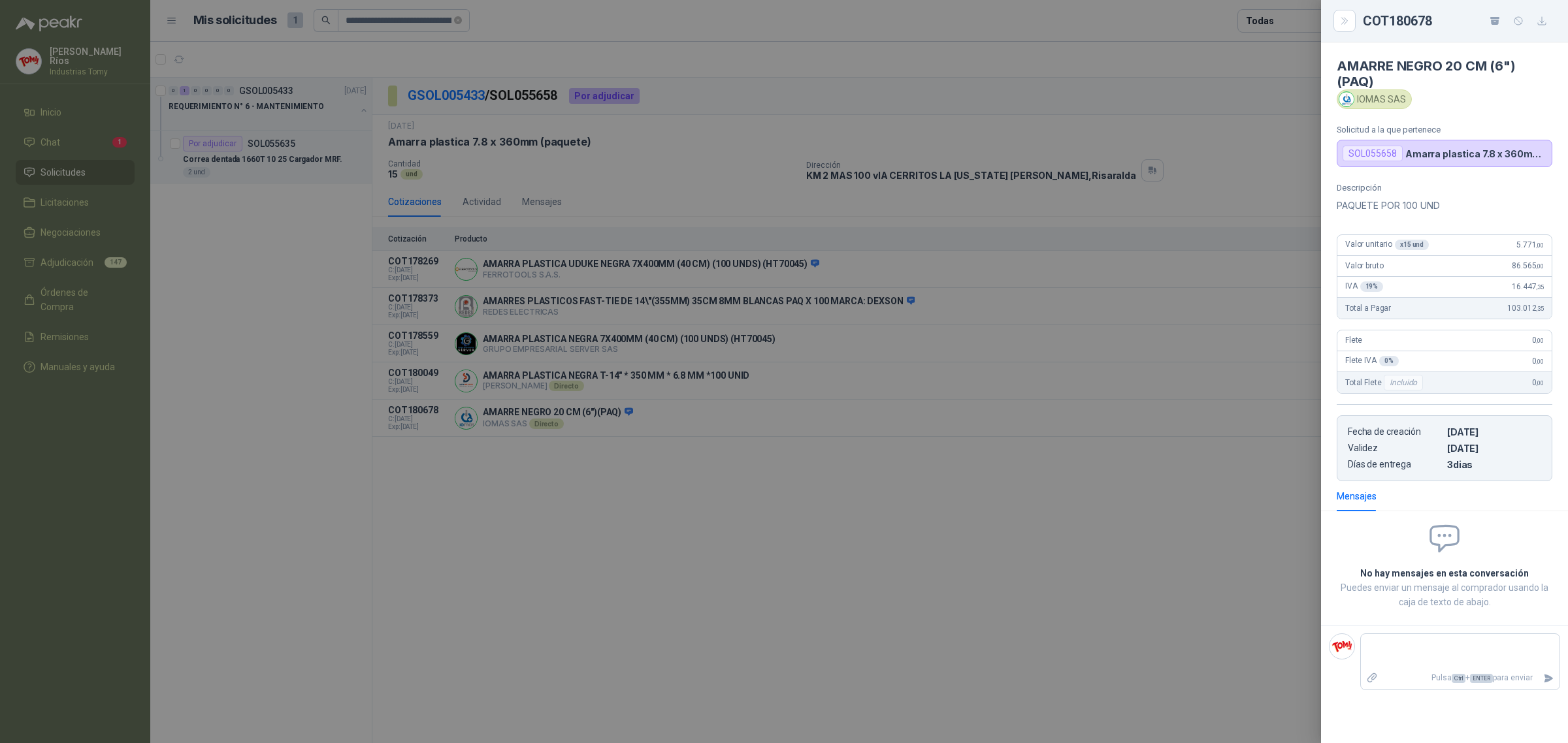
drag, startPoint x: 922, startPoint y: 534, endPoint x: 919, endPoint y: 679, distance: 145.0
click at [921, 536] on div at bounding box center [784, 372] width 1568 height 743
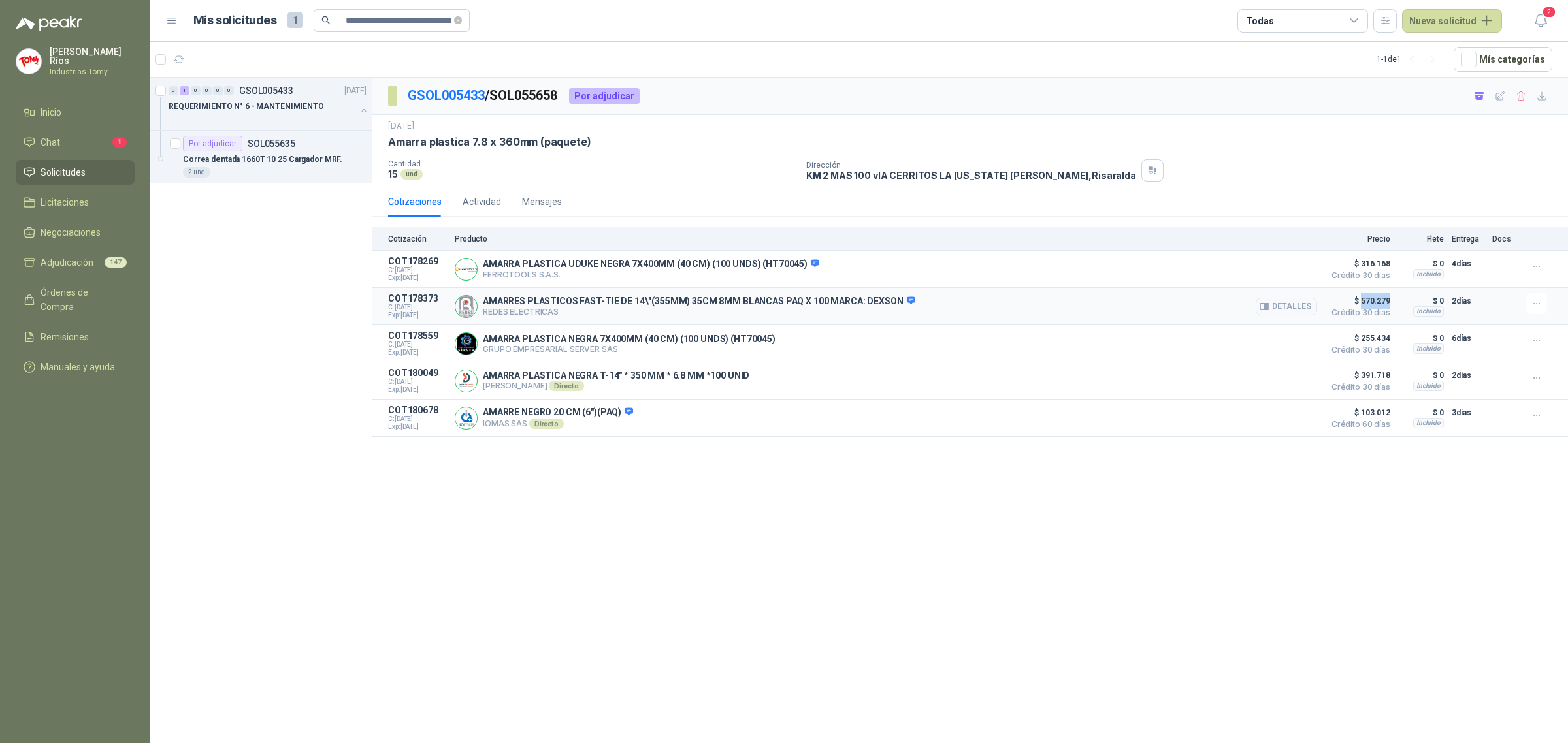
drag, startPoint x: 1390, startPoint y: 301, endPoint x: 1360, endPoint y: 295, distance: 30.6
click at [1360, 295] on span "$ 570.279" at bounding box center [1357, 302] width 65 height 16
click at [460, 95] on link "GSOL005433" at bounding box center [446, 96] width 77 height 16
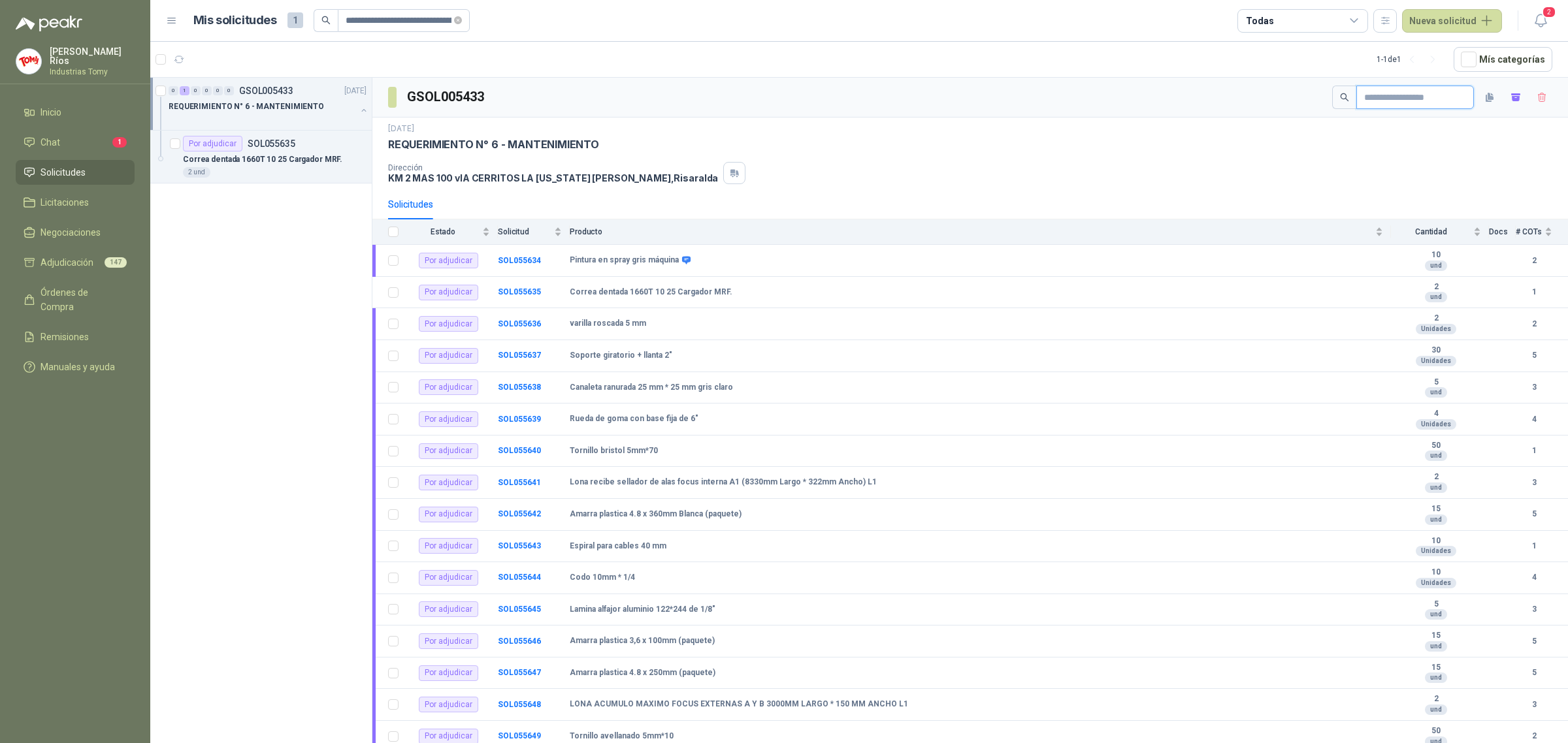
click at [1428, 95] on input "text" at bounding box center [1409, 97] width 91 height 22
paste input "**********"
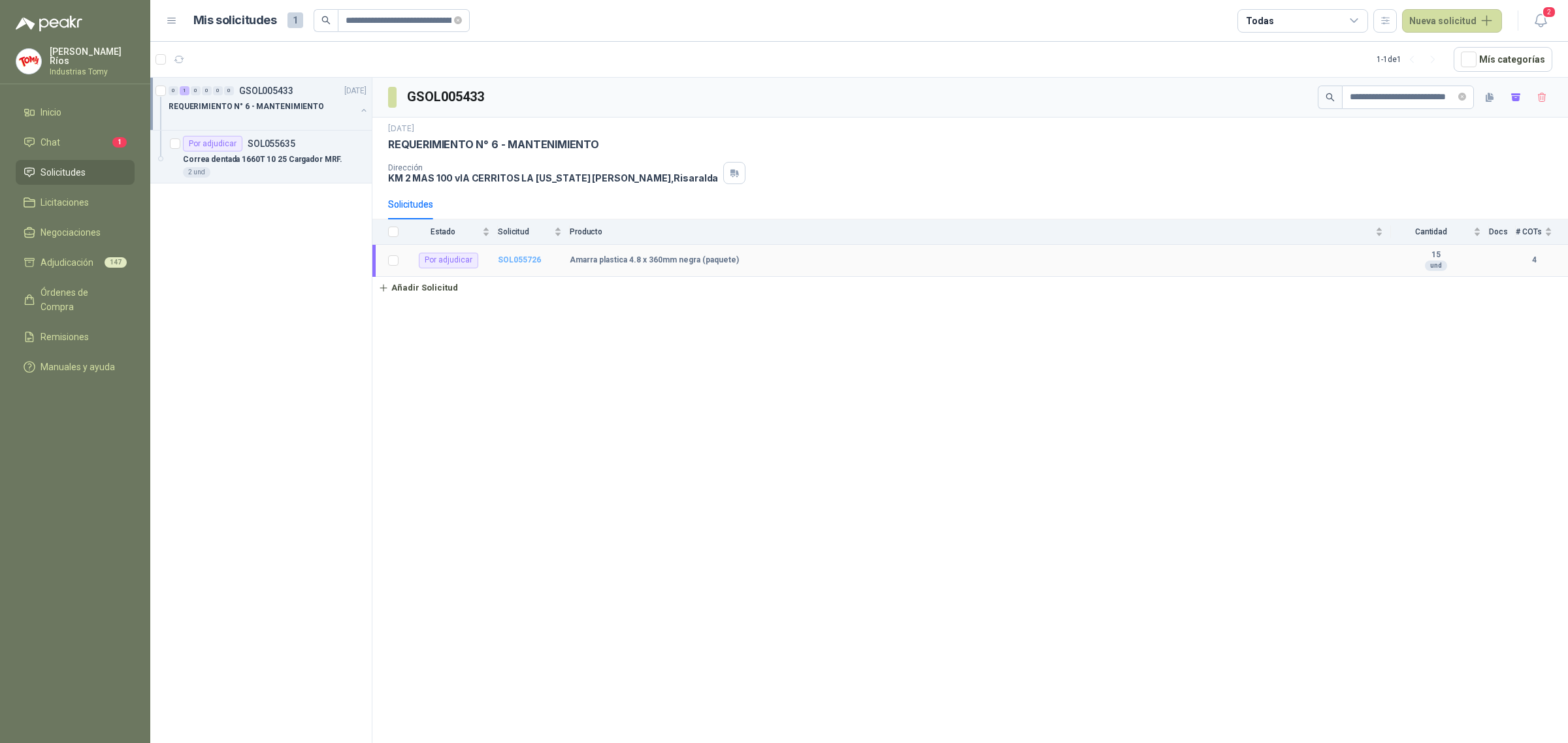
click at [515, 262] on b "SOL055726" at bounding box center [519, 260] width 43 height 9
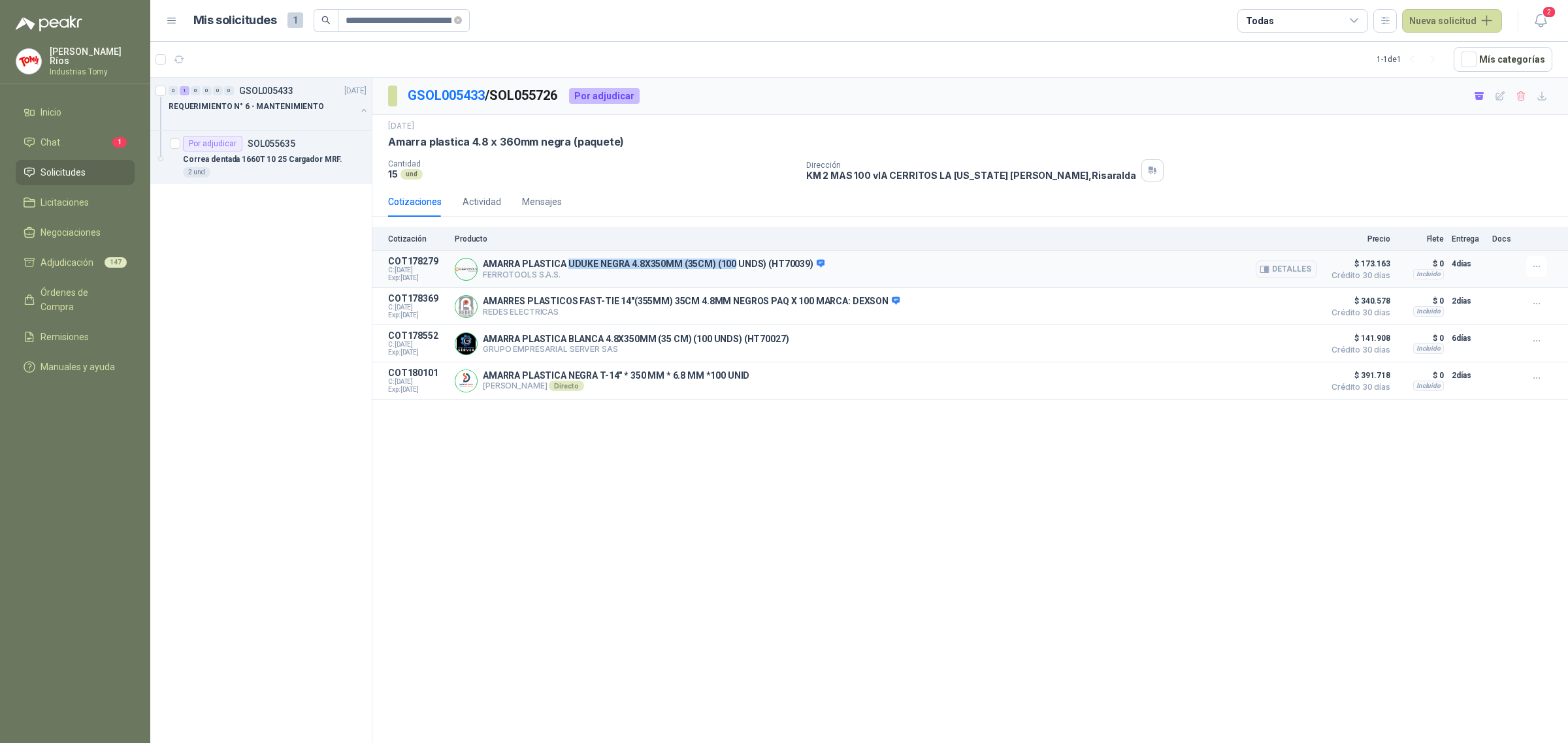
drag, startPoint x: 567, startPoint y: 265, endPoint x: 733, endPoint y: 262, distance: 166.0
click at [733, 262] on p "AMARRA PLASTICA UDUKE NEGRA 4.8X350MM (35CM) (100 UNDS) (HT70039)" at bounding box center [654, 264] width 342 height 12
drag, startPoint x: 580, startPoint y: 298, endPoint x: 687, endPoint y: 293, distance: 107.1
click at [687, 293] on article "COT178369 C: [DATE] Exp: [DATE] AMARRES PLASTICOS FAST-TIE 14"(355MM) 35CM 4.8M…" at bounding box center [970, 307] width 1195 height 38
drag, startPoint x: 583, startPoint y: 267, endPoint x: 846, endPoint y: 302, distance: 265.3
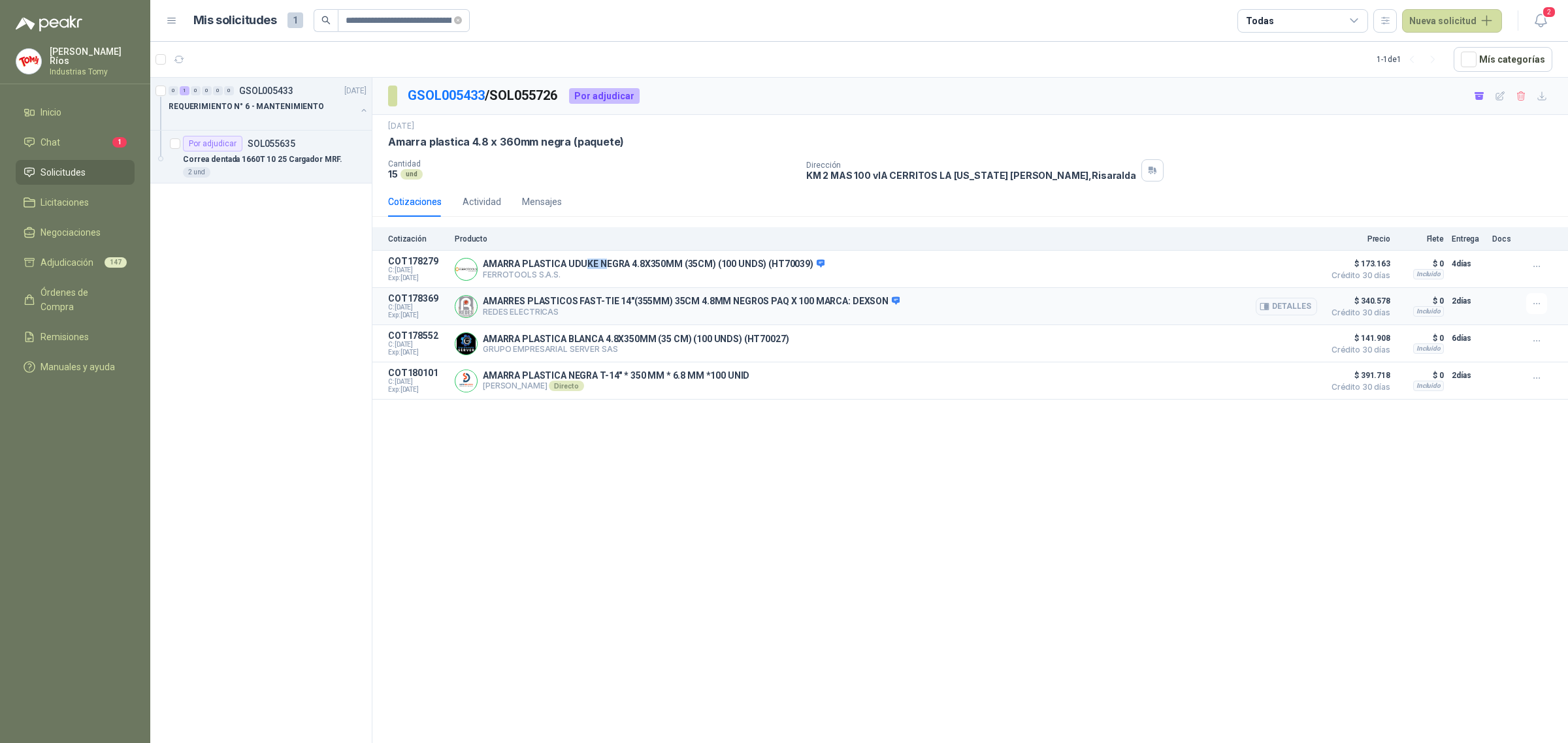
click at [678, 264] on p "AMARRA PLASTICA UDUKE NEGRA 4.8X350MM (35CM) (100 UNDS) (HT70039)" at bounding box center [654, 264] width 342 height 12
drag, startPoint x: 853, startPoint y: 303, endPoint x: 890, endPoint y: 302, distance: 37.0
click at [890, 302] on p "AMARRES PLASTICOS FAST-TIE 14"(355MM) 35CM 4.8MM NEGROS PAQ X 100 MARCA: DEXSON" at bounding box center [690, 301] width 416 height 12
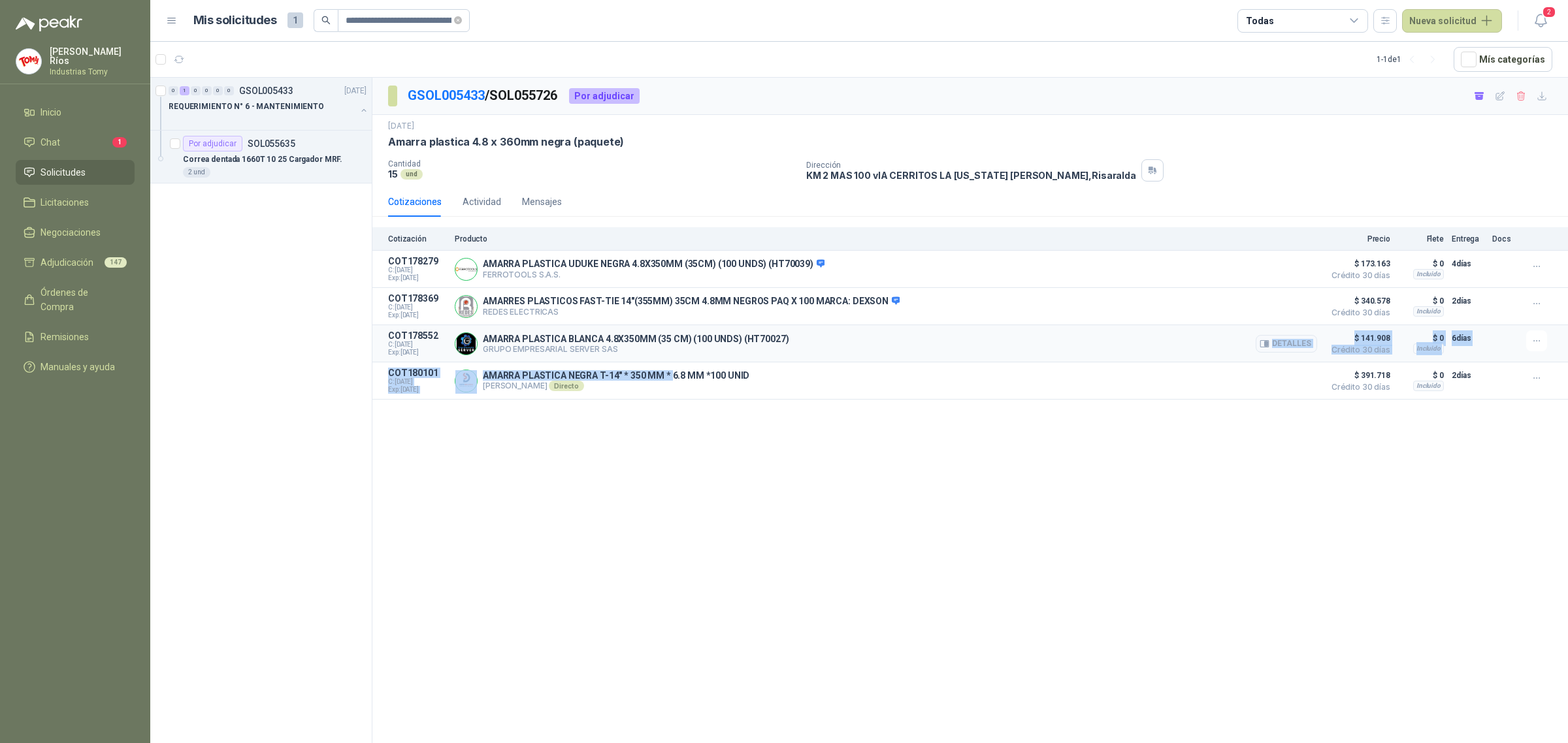
drag, startPoint x: 670, startPoint y: 376, endPoint x: 722, endPoint y: 353, distance: 56.9
click at [733, 361] on div "Cotización Producto Precio Flete Entrega Docs COT178279 C: [DATE] Exp: [DATE] A…" at bounding box center [970, 313] width 1195 height 173
drag, startPoint x: 684, startPoint y: 337, endPoint x: 766, endPoint y: 337, distance: 82.0
click at [766, 337] on p "AMARRA PLASTICA BLANCA 4.8X350MM (35 CM) (100 UNDS) (HT70027)" at bounding box center [635, 339] width 305 height 11
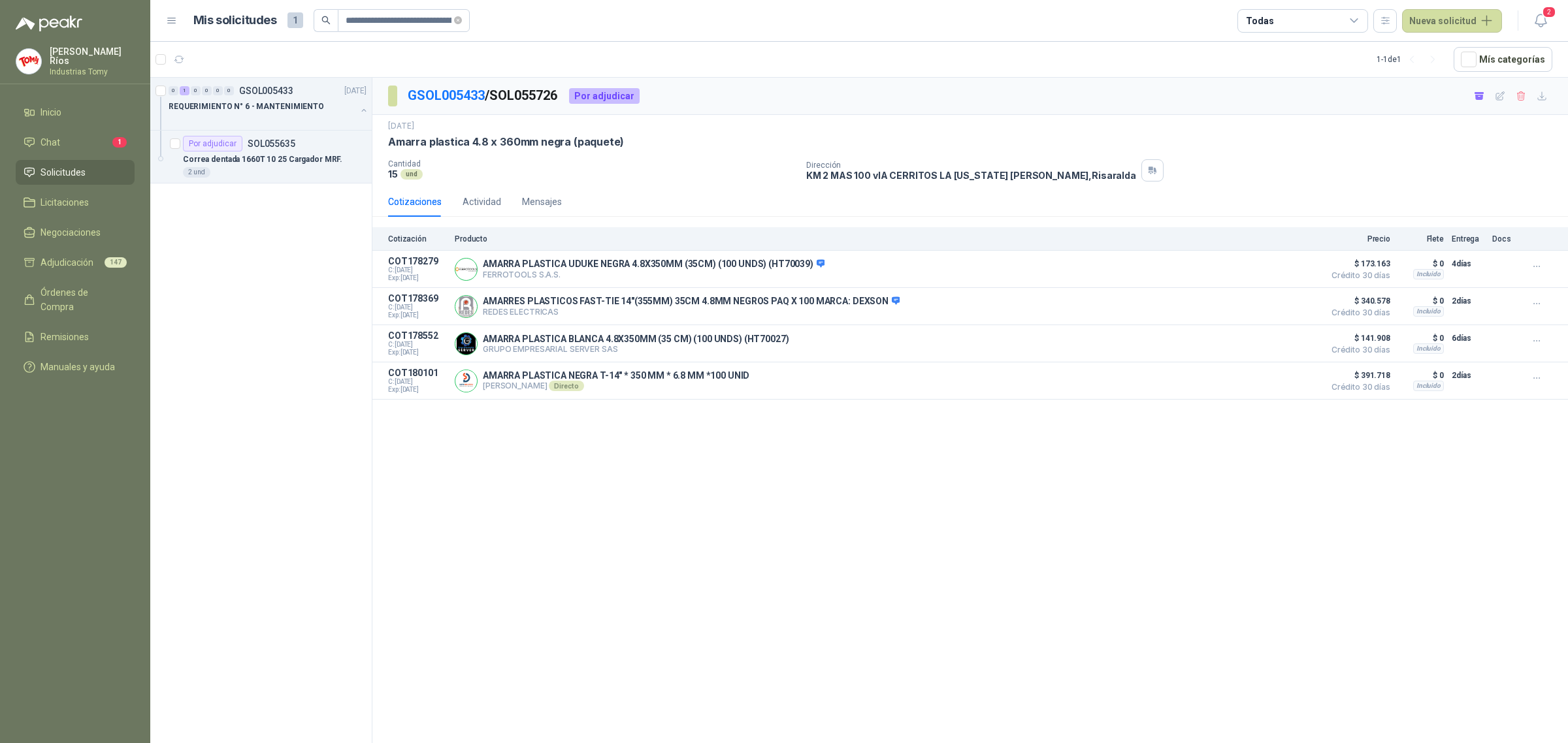
click at [853, 499] on div "GSOL005433 / SOL055726 Por adjudicar [DATE] Amarra plastica 4.8 x 360mm negra (…" at bounding box center [970, 413] width 1195 height 670
drag, startPoint x: 711, startPoint y: 267, endPoint x: 827, endPoint y: 285, distance: 117.4
click at [801, 269] on p "AMARRA PLASTICA UDUKE NEGRA 4.8X350MM (35CM) (100 UNDS) (HT70039)" at bounding box center [654, 264] width 342 height 12
drag, startPoint x: 818, startPoint y: 298, endPoint x: 882, endPoint y: 309, distance: 64.9
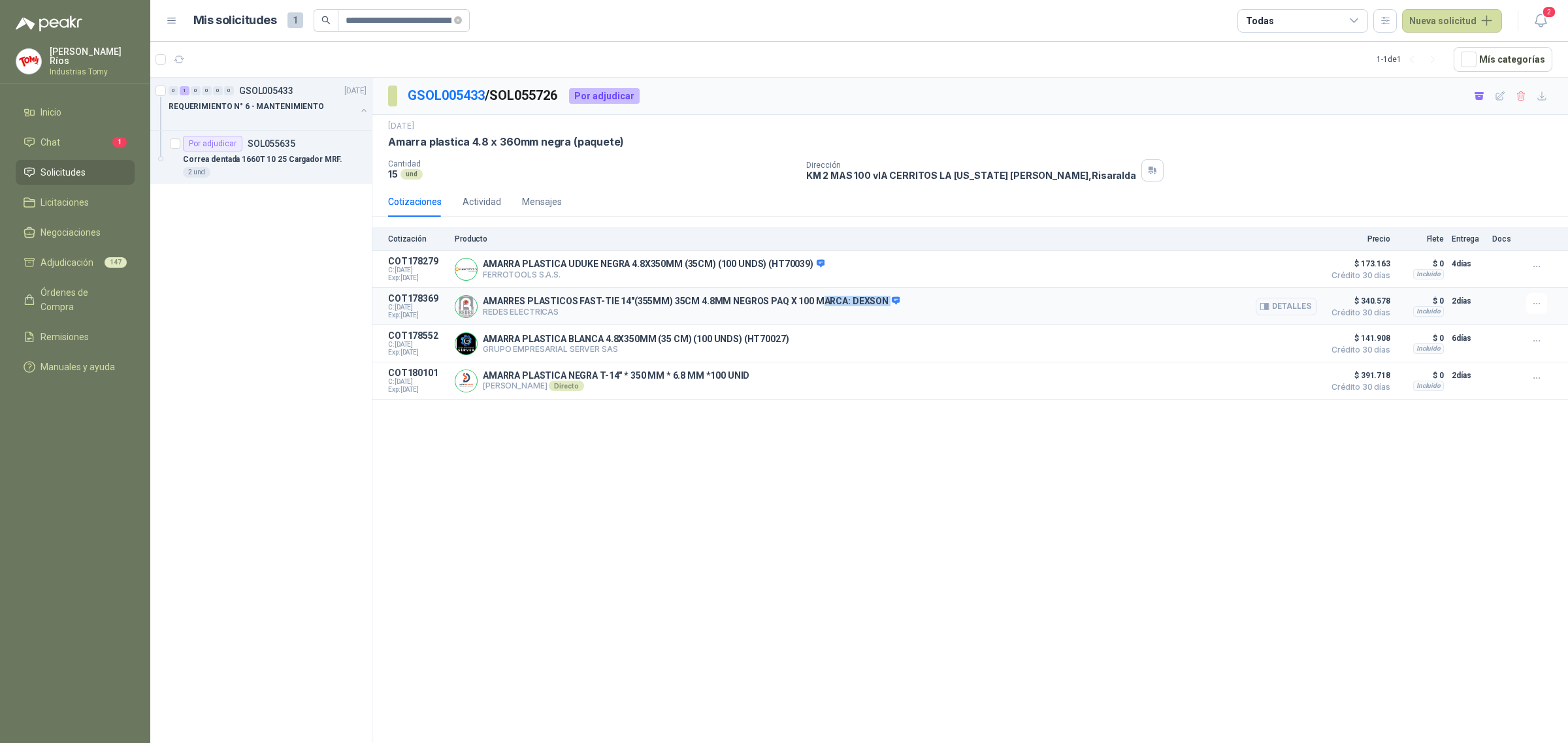
click at [882, 308] on p "AMARRES PLASTICOS FAST-TIE 14"(355MM) 35CM 4.8MM NEGROS PAQ X 100 MARCA: DEXSON" at bounding box center [690, 301] width 416 height 12
click at [873, 301] on p "AMARRES PLASTICOS FAST-TIE 14"(355MM) 35CM 4.8MM NEGROS PAQ X 100 MARCA: DEXSON" at bounding box center [690, 301] width 416 height 12
click at [443, 103] on link "GSOL005433" at bounding box center [446, 96] width 77 height 16
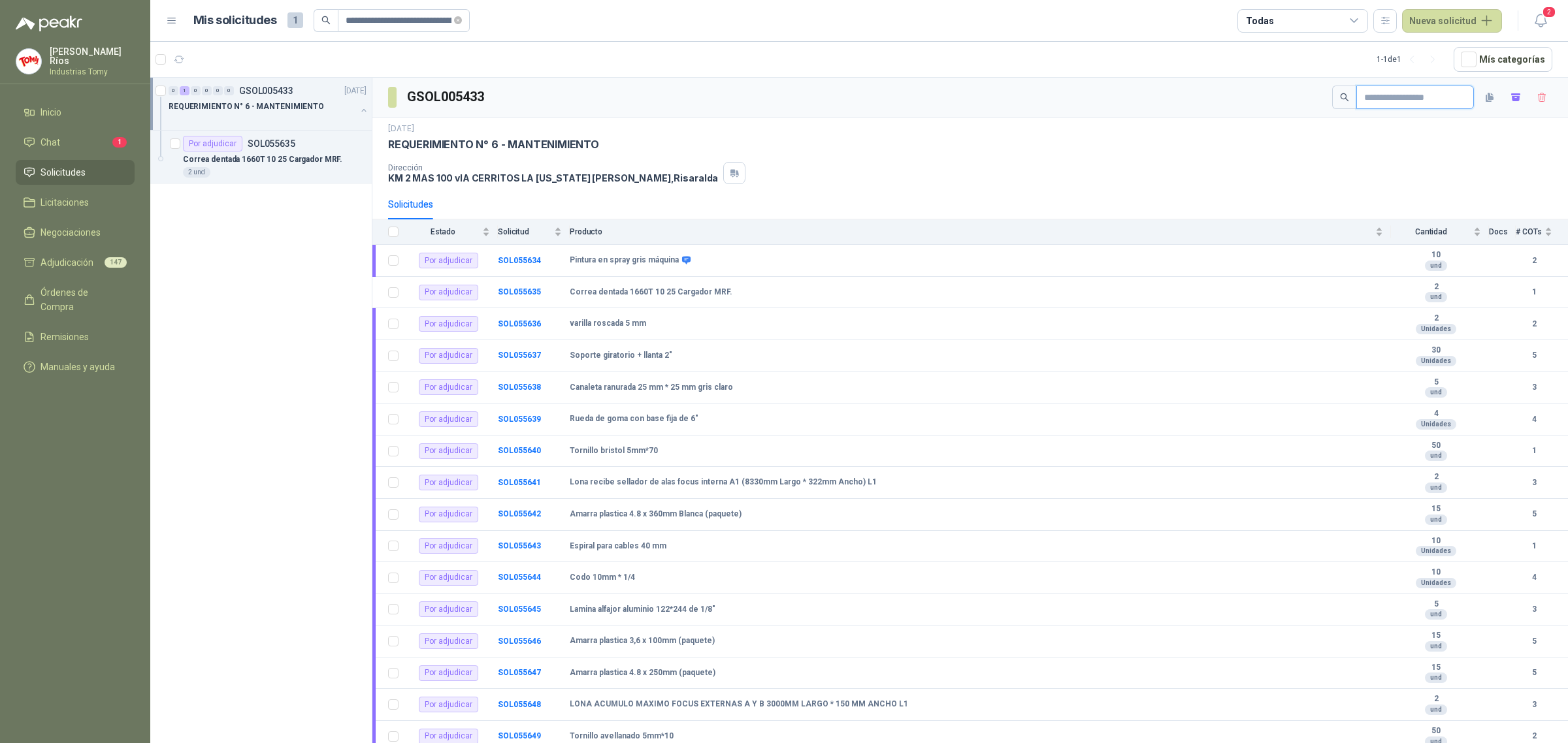
click at [1414, 102] on input "text" at bounding box center [1409, 97] width 91 height 22
click at [1416, 98] on input "text" at bounding box center [1409, 97] width 91 height 22
paste input "**********"
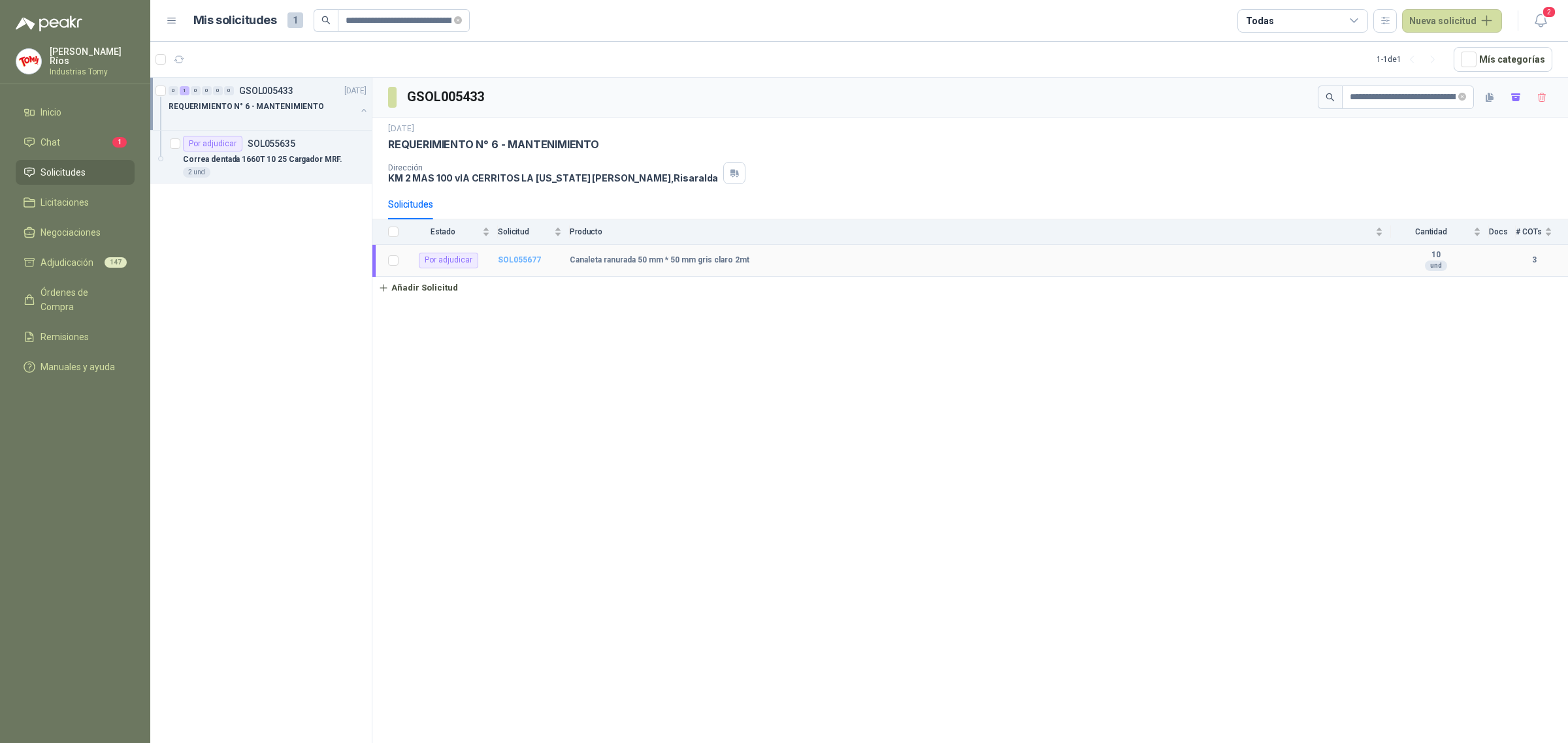
click at [524, 261] on b "SOL055677" at bounding box center [519, 260] width 43 height 9
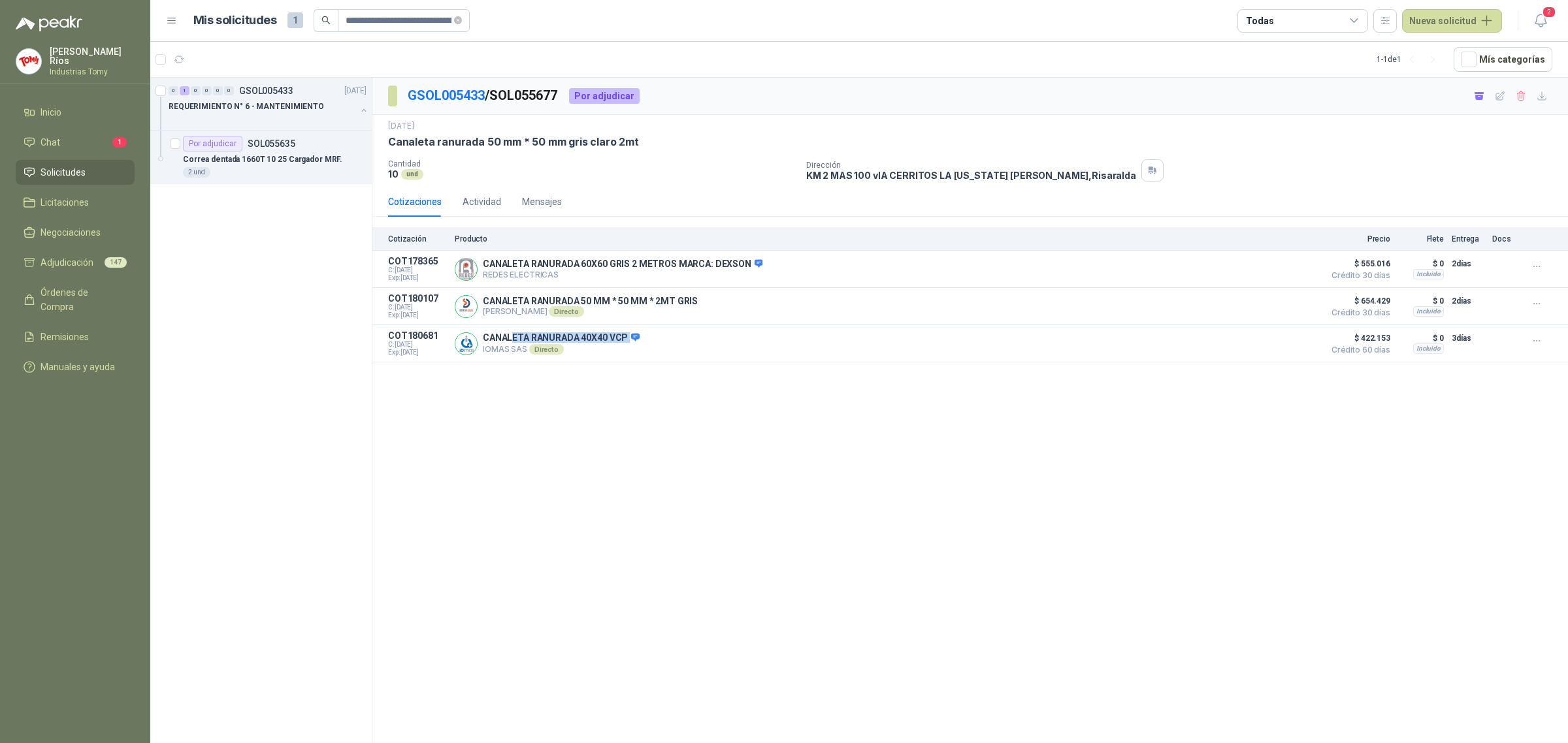
drag, startPoint x: 556, startPoint y: 335, endPoint x: 645, endPoint y: 398, distance: 109.0
click at [629, 341] on p "CANALETA RANURADA 40X40 VCP" at bounding box center [561, 337] width 157 height 12
drag, startPoint x: 1368, startPoint y: 339, endPoint x: 1409, endPoint y: 315, distance: 47.5
click at [1406, 335] on article "COT180681 C: [DATE] Exp: [DATE] CANALETA RANURADA 40X40 VCP IOMAS SAS Directo D…" at bounding box center [970, 344] width 1195 height 38
drag, startPoint x: 1390, startPoint y: 303, endPoint x: 1346, endPoint y: 297, distance: 44.4
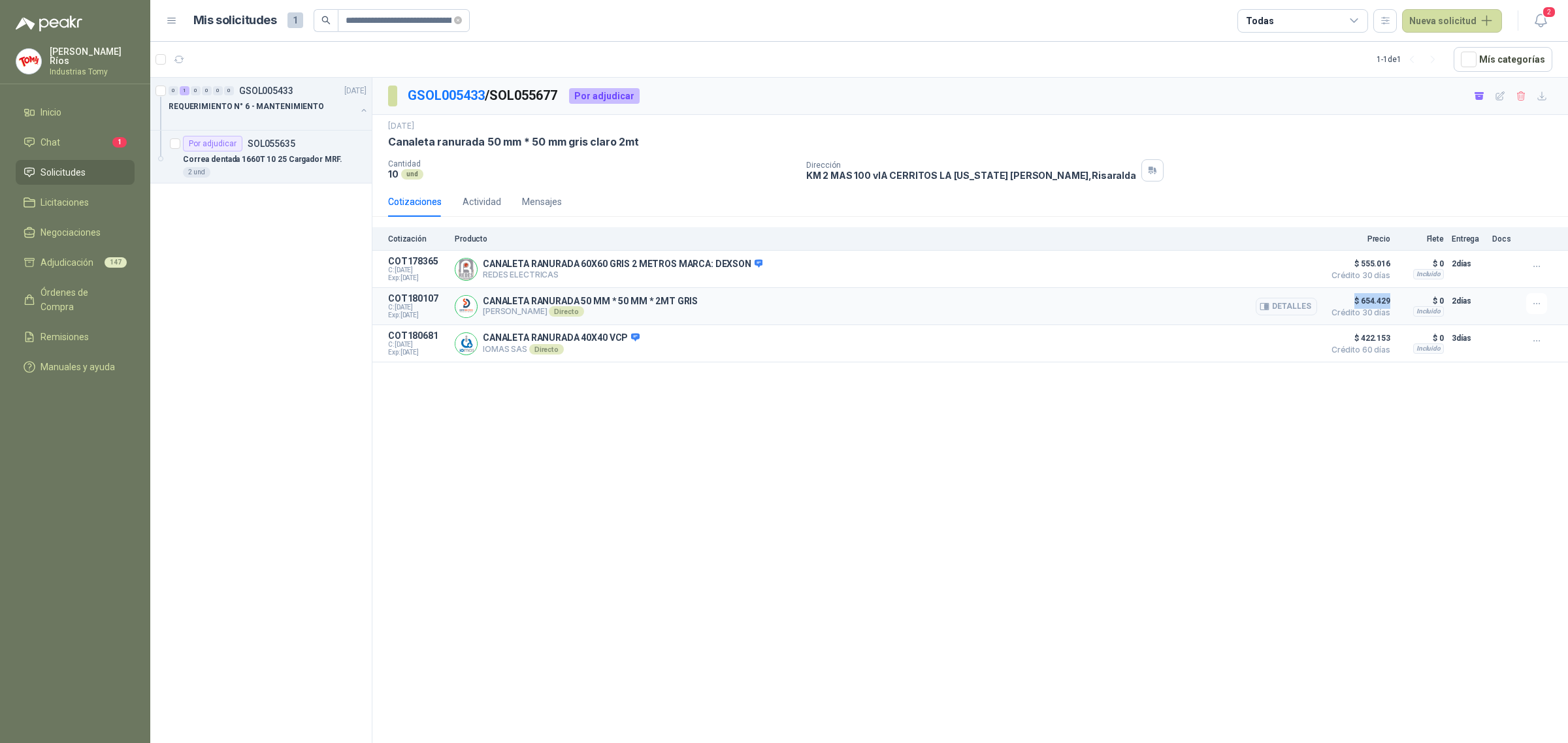
click at [1346, 297] on article "COT180107 C: [DATE] Exp: [DATE] CANALETA RANURADA 50 MM * 50 MM * 2MT GRIS [PER…" at bounding box center [970, 307] width 1195 height 38
drag, startPoint x: 1227, startPoint y: 265, endPoint x: 1010, endPoint y: 278, distance: 217.4
click at [1118, 262] on div "CANALETA RANURADA 60X60 GRIS 2 METROS MARCA: DEXSON REDES ELECTRICAS Detalles" at bounding box center [886, 269] width 862 height 26
click at [462, 96] on link "GSOL005433" at bounding box center [446, 96] width 77 height 16
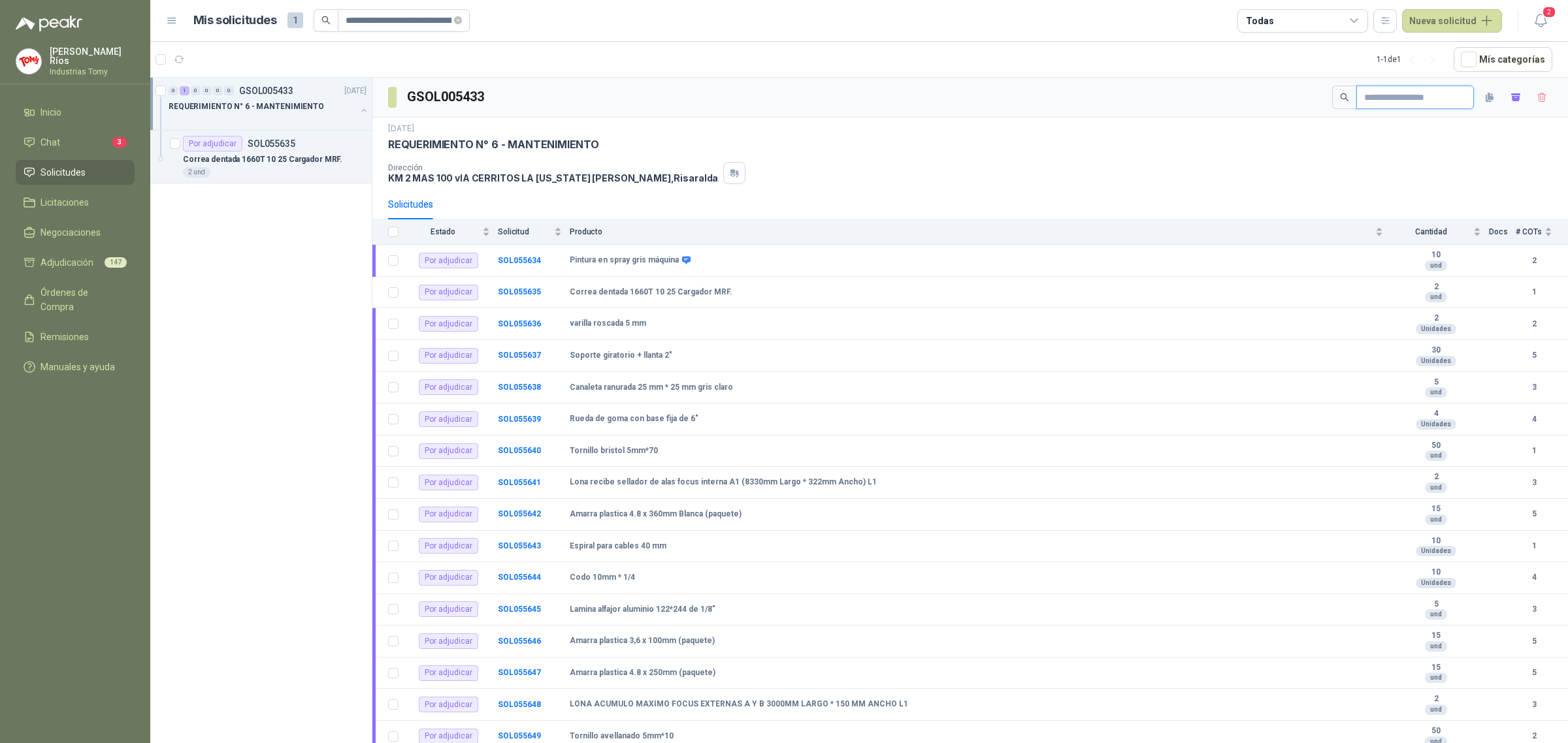
click at [1373, 95] on input "text" at bounding box center [1409, 97] width 91 height 22
paste input "**********"
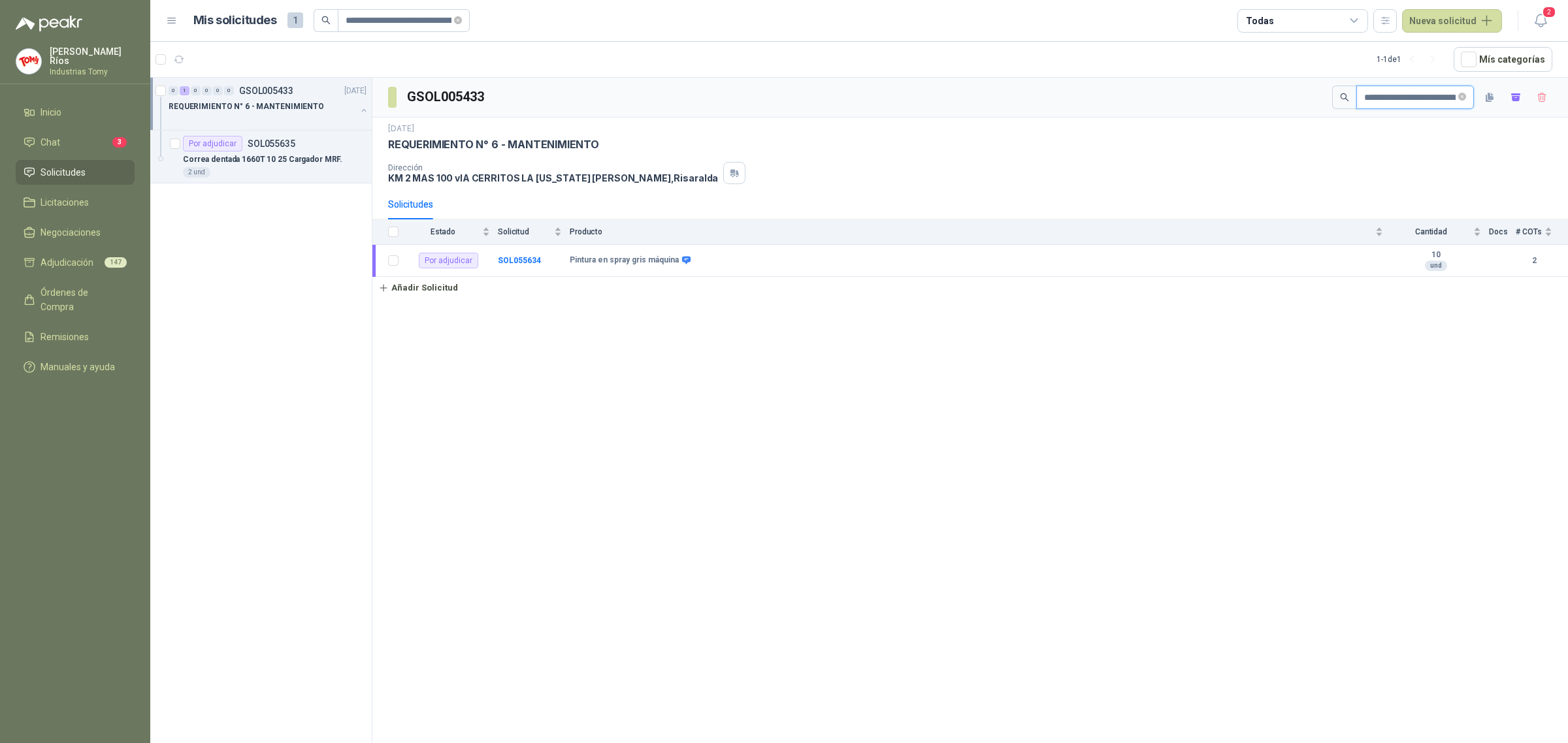
scroll to position [0, 14]
click at [533, 259] on b "SOL055634" at bounding box center [519, 260] width 43 height 9
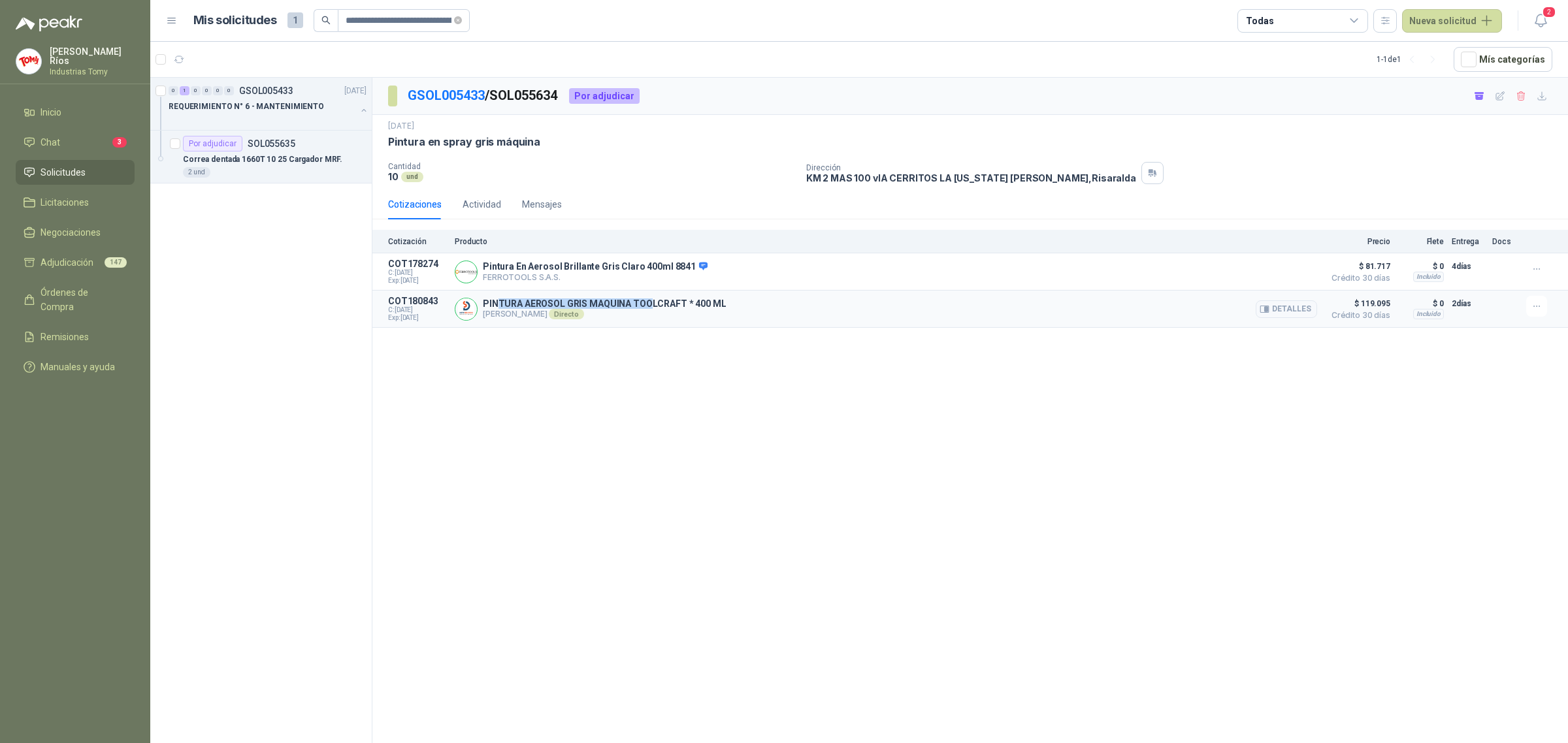
drag, startPoint x: 496, startPoint y: 301, endPoint x: 645, endPoint y: 295, distance: 149.1
click at [645, 295] on article "COT180843 C: [DATE] Exp: [DATE] PINTURA AEROSOL GRIS MAQUINA TOOLCRAFT * 400 ML…" at bounding box center [970, 310] width 1195 height 38
drag, startPoint x: 572, startPoint y: 262, endPoint x: 657, endPoint y: 272, distance: 85.6
click at [648, 261] on div "Pintura En Aerosol Brillante Gris Claro 400ml 8841 FERROTOOLS S.A.S. [GEOGRAPHI…" at bounding box center [886, 271] width 862 height 26
drag, startPoint x: 593, startPoint y: 305, endPoint x: 690, endPoint y: 302, distance: 97.0
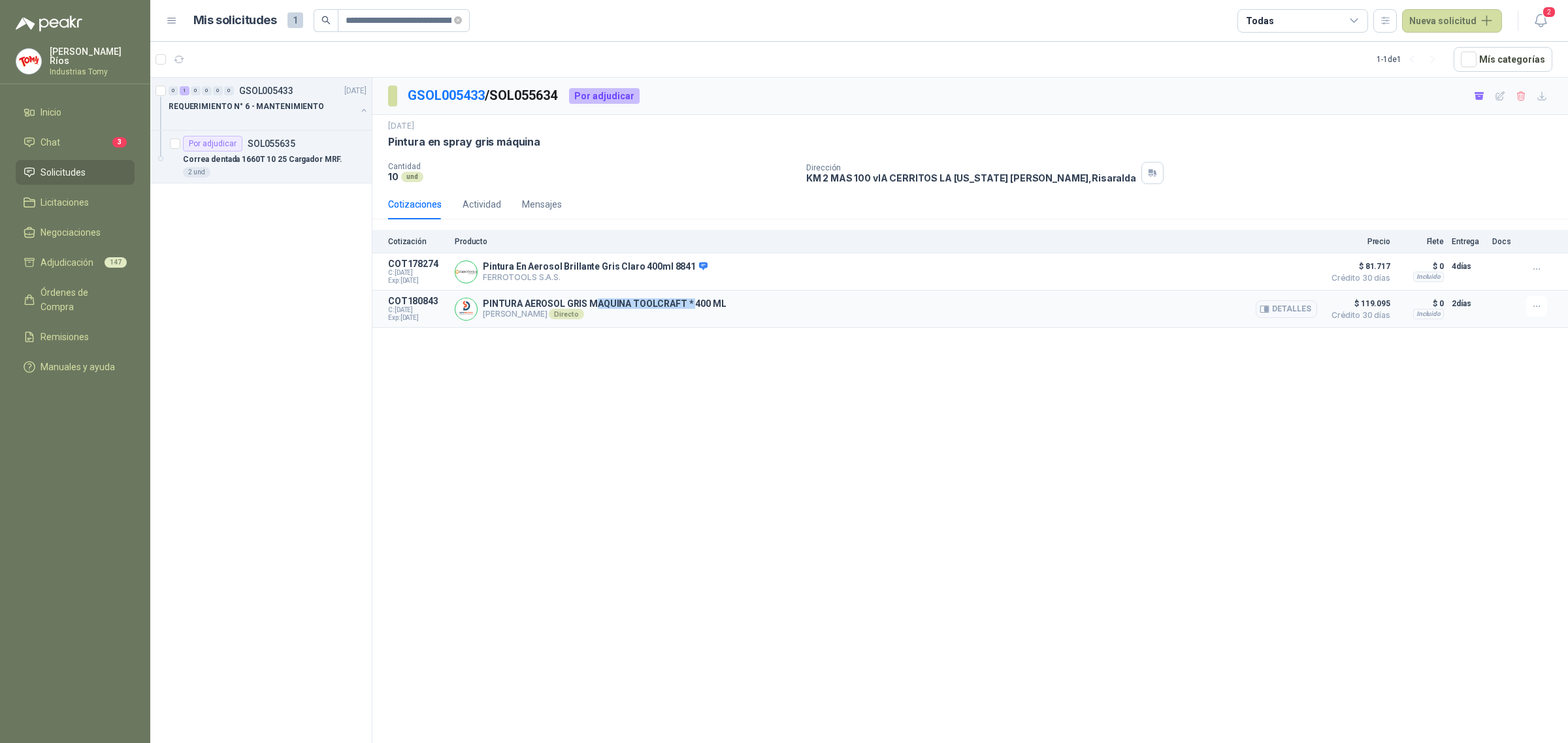
click at [690, 302] on p "PINTURA AEROSOL GRIS MAQUINA TOOLCRAFT * 400 ML" at bounding box center [604, 303] width 243 height 11
drag, startPoint x: 676, startPoint y: 263, endPoint x: 637, endPoint y: 262, distance: 39.0
click at [637, 262] on div "Pintura En Aerosol Brillante Gris Claro 400ml 8841 FERROTOOLS S.A.S. [GEOGRAPHI…" at bounding box center [886, 271] width 862 height 26
drag, startPoint x: 656, startPoint y: 266, endPoint x: 848, endPoint y: 275, distance: 192.2
click at [657, 266] on p "Pintura En Aerosol Brillante Gris Claro 400ml 8841" at bounding box center [595, 267] width 225 height 12
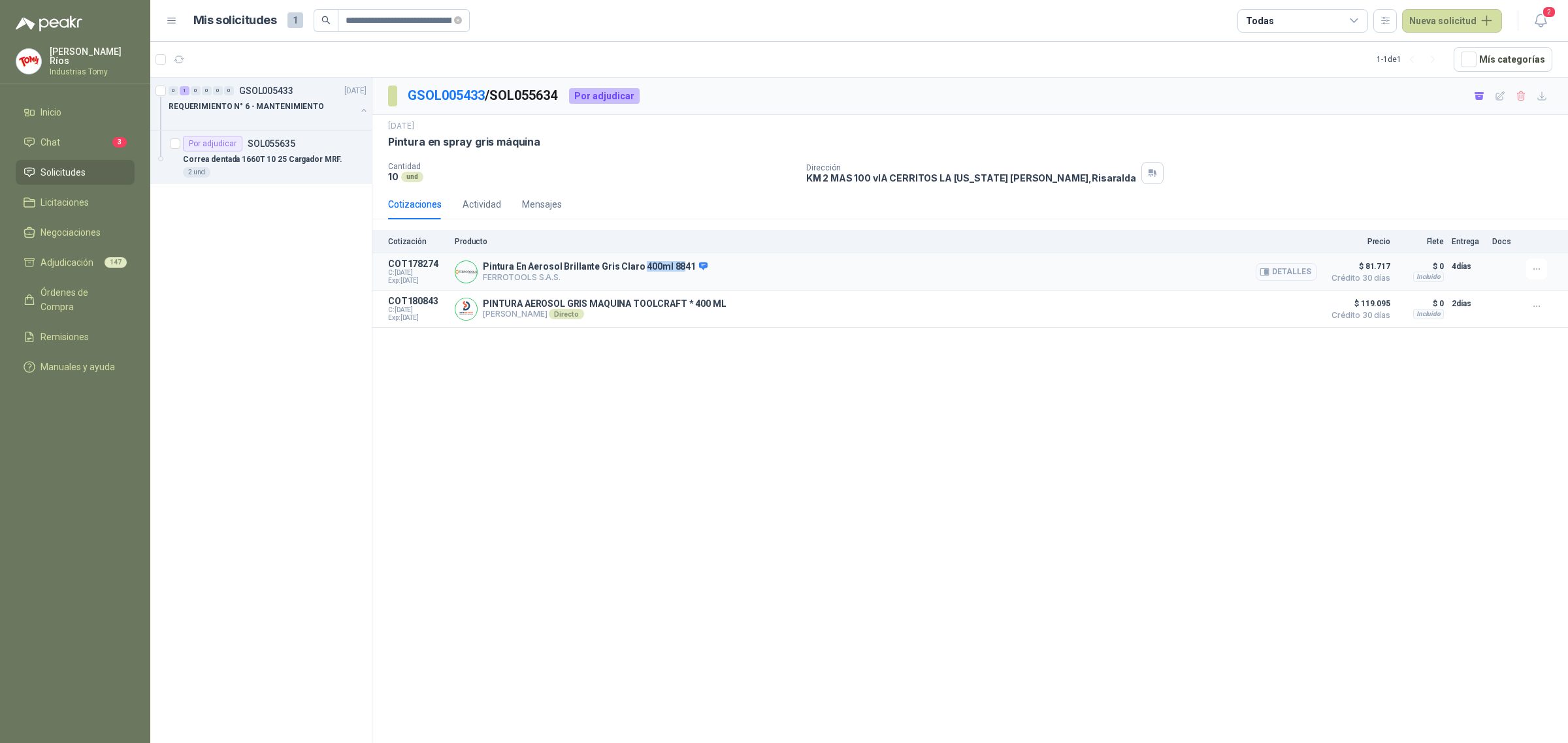
click at [1289, 275] on button "Detalles" at bounding box center [1286, 272] width 62 height 18
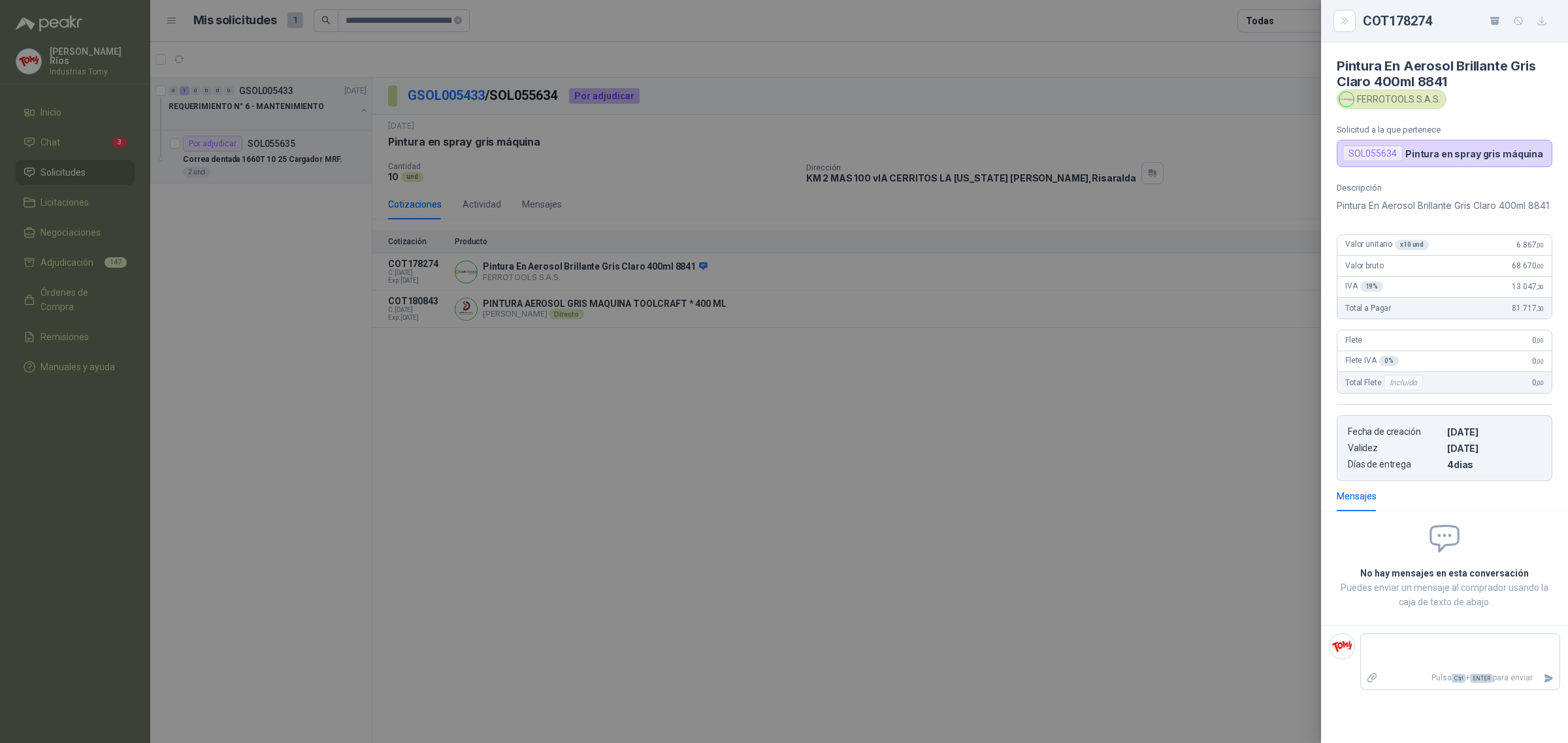
drag, startPoint x: 1394, startPoint y: 221, endPoint x: 1387, endPoint y: 220, distance: 7.1
click at [1387, 214] on p "Pintura En Aerosol Brillante Gris Claro 400ml 8841" at bounding box center [1444, 206] width 216 height 16
drag, startPoint x: 1511, startPoint y: 260, endPoint x: 1487, endPoint y: 255, distance: 24.5
click at [1564, 259] on div "Descripción Pintura En Aerosol Brillante Gris Claro 400ml 8841 Valor unitario x…" at bounding box center [1444, 331] width 247 height 298
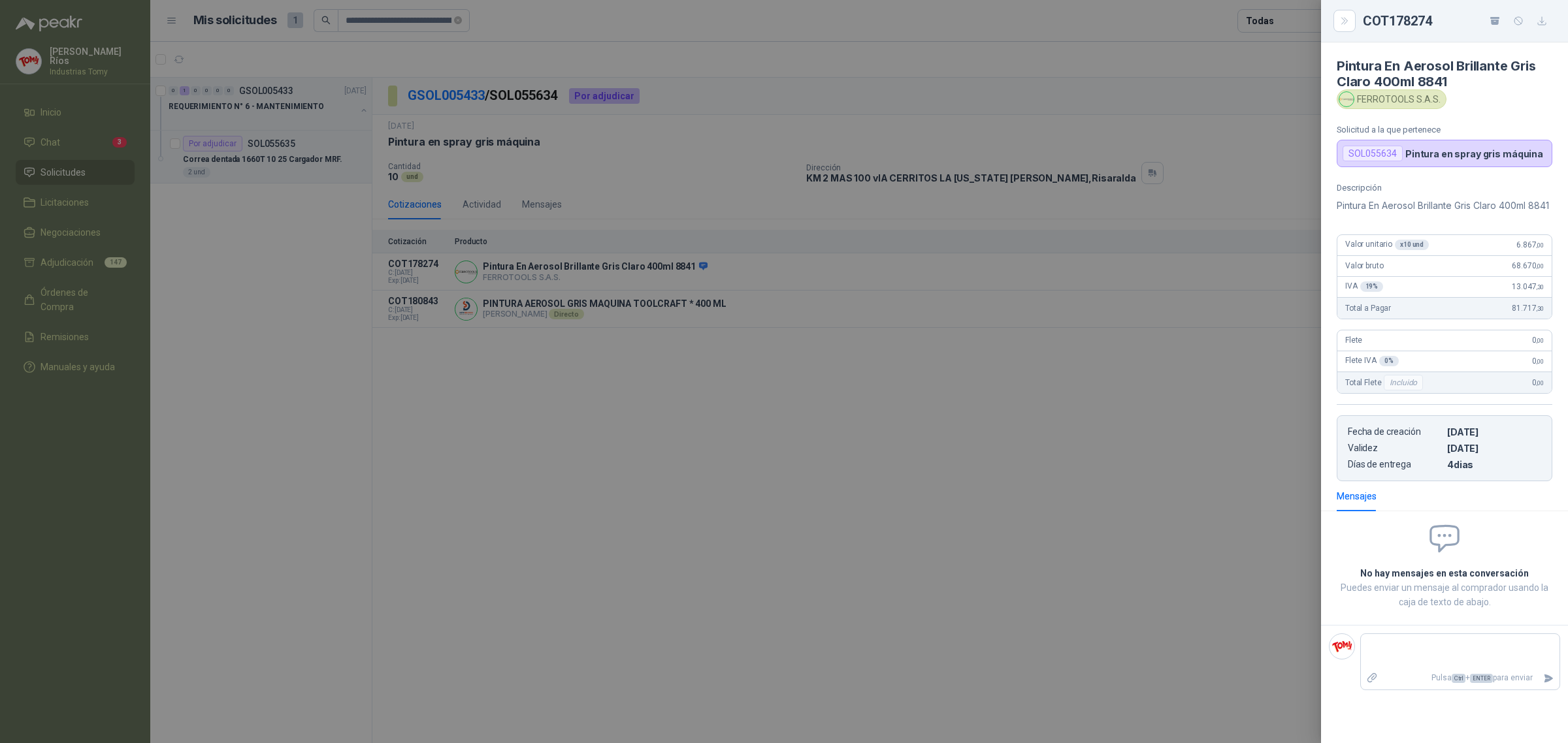
click at [1185, 420] on div at bounding box center [784, 372] width 1568 height 743
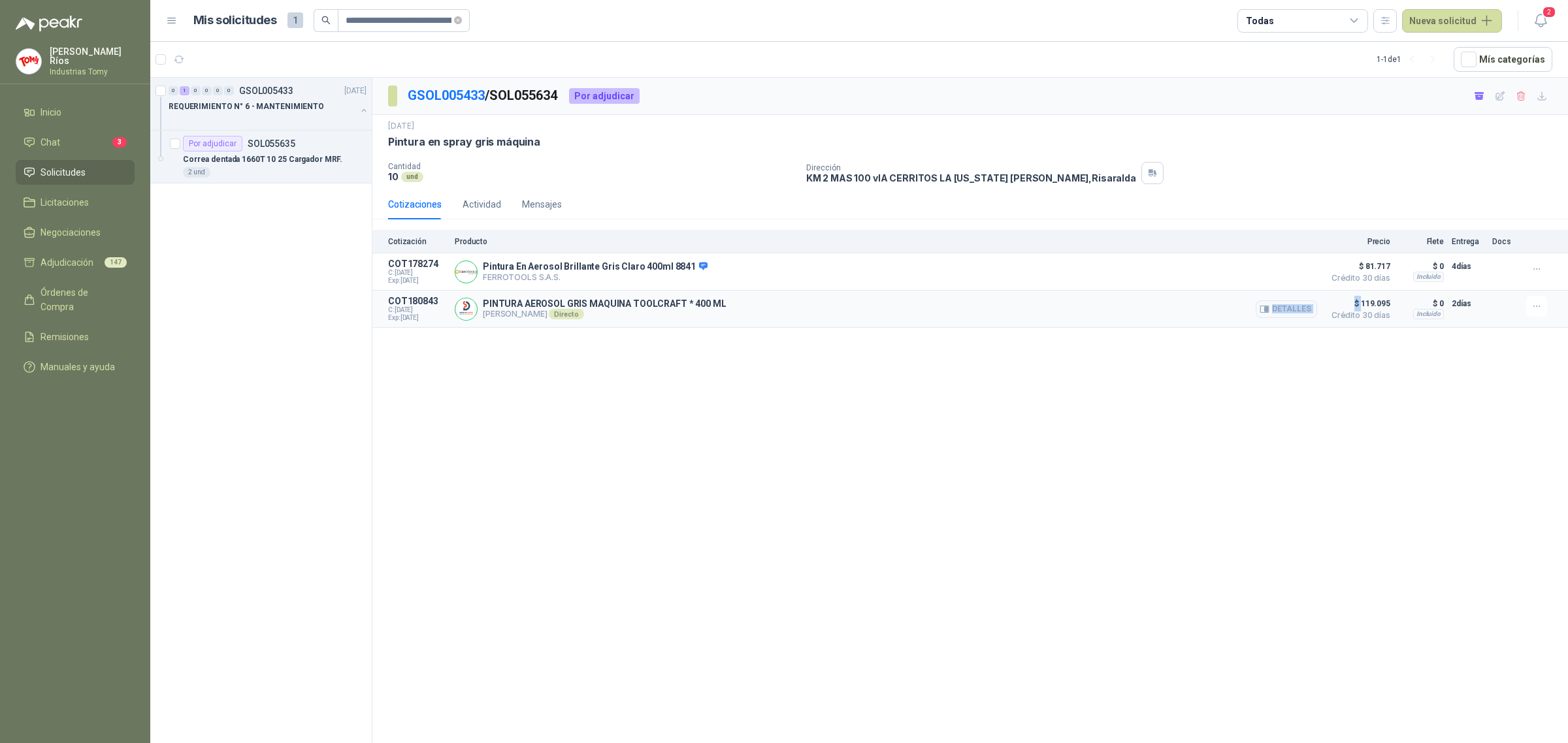
drag, startPoint x: 1339, startPoint y: 303, endPoint x: 634, endPoint y: 313, distance: 705.1
click at [634, 313] on article "COT180843 C: [DATE] Exp: [DATE] PINTURA AEROSOL GRIS MAQUINA TOOLCRAFT * 400 ML…" at bounding box center [970, 310] width 1195 height 38
drag, startPoint x: 640, startPoint y: 305, endPoint x: 741, endPoint y: 293, distance: 101.7
click at [741, 293] on article "COT180843 C: [DATE] Exp: [DATE] PINTURA AEROSOL GRIS MAQUINA TOOLCRAFT * 400 ML…" at bounding box center [970, 310] width 1195 height 38
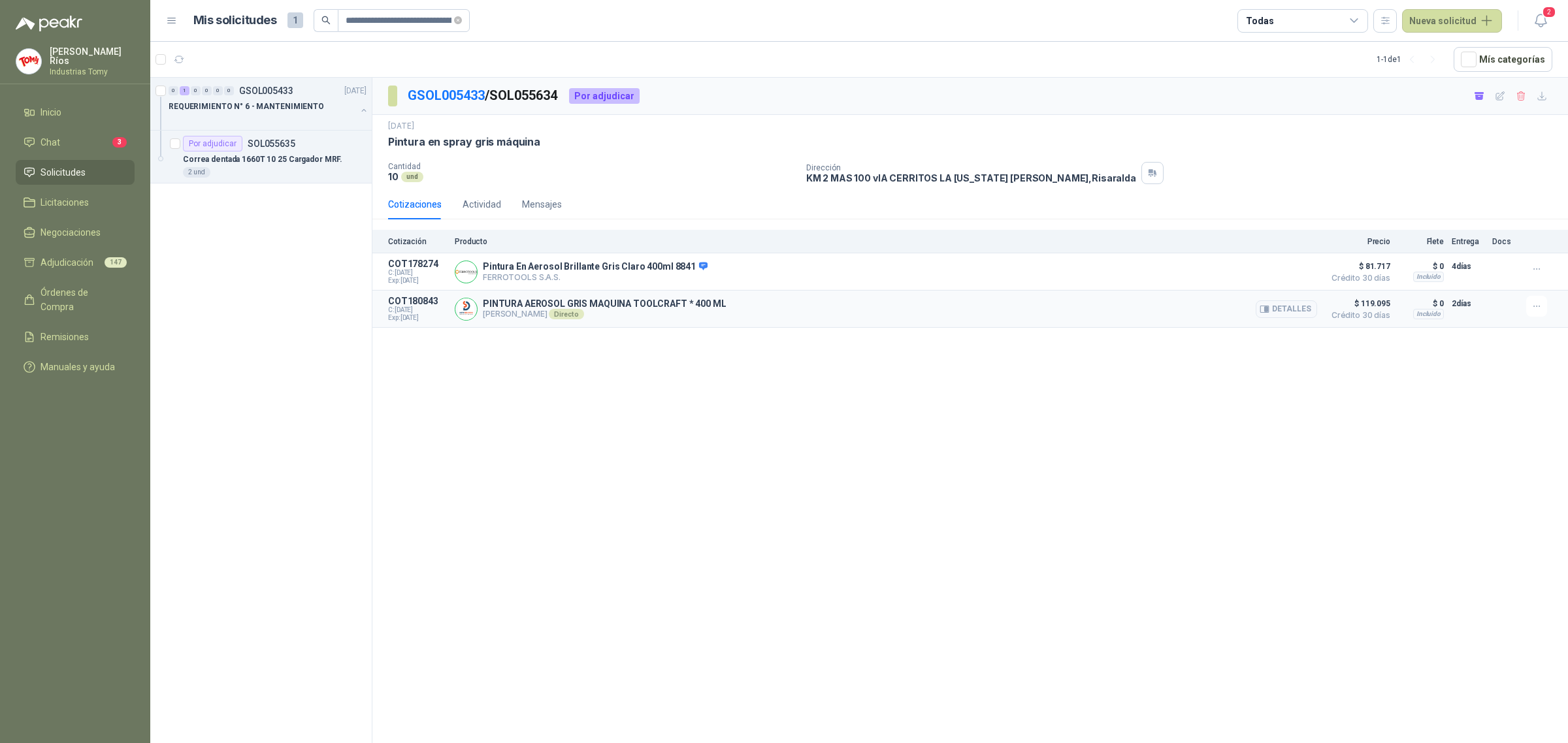
click at [694, 308] on p "PINTURA AEROSOL GRIS MAQUINA TOOLCRAFT * 400 ML" at bounding box center [604, 303] width 243 height 11
drag, startPoint x: 680, startPoint y: 307, endPoint x: 631, endPoint y: 307, distance: 49.0
click at [631, 307] on p "PINTURA AEROSOL GRIS MAQUINA TOOLCRAFT * 400 ML" at bounding box center [604, 303] width 243 height 11
click at [1292, 307] on button "Detalles" at bounding box center [1286, 310] width 62 height 18
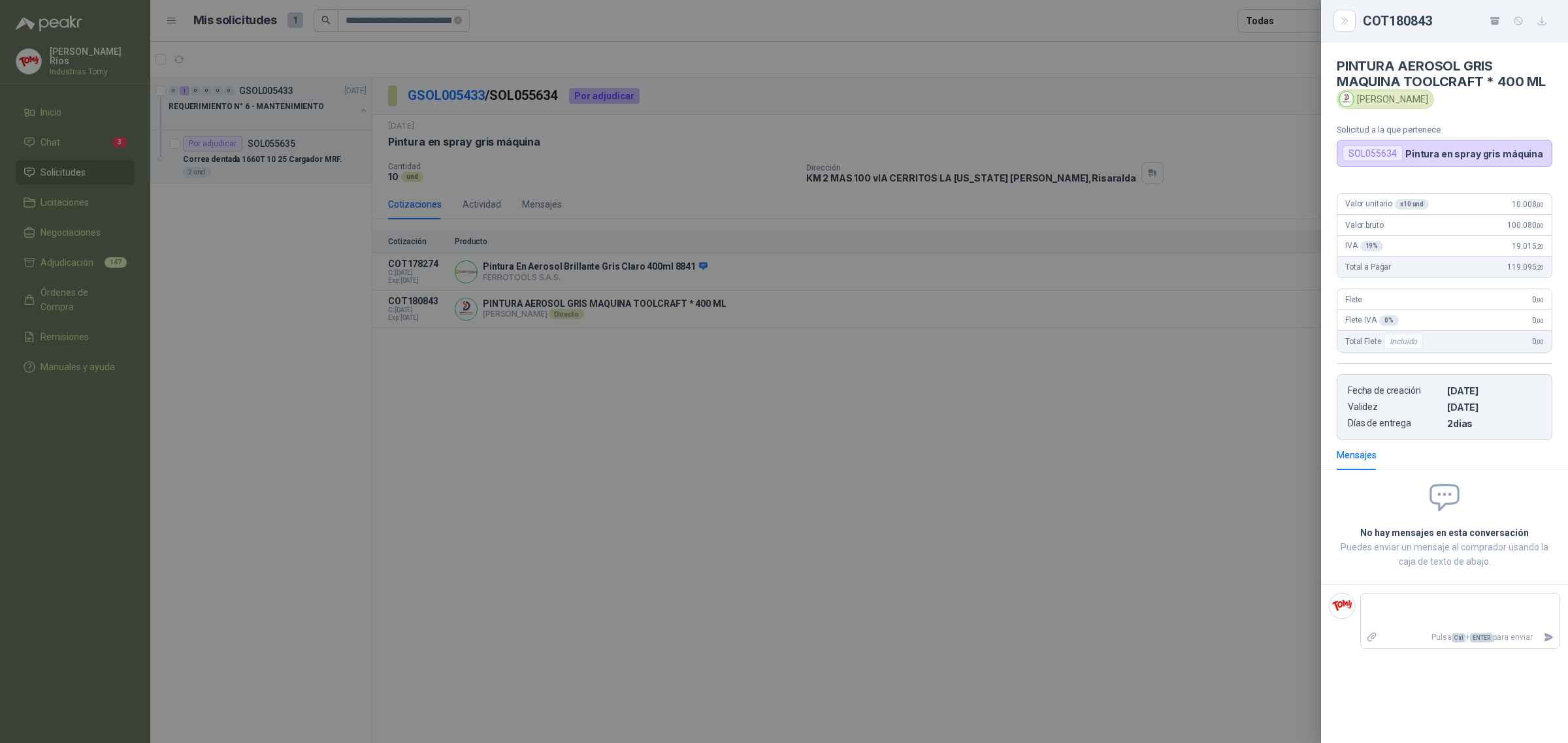
click at [1212, 399] on div at bounding box center [784, 372] width 1568 height 743
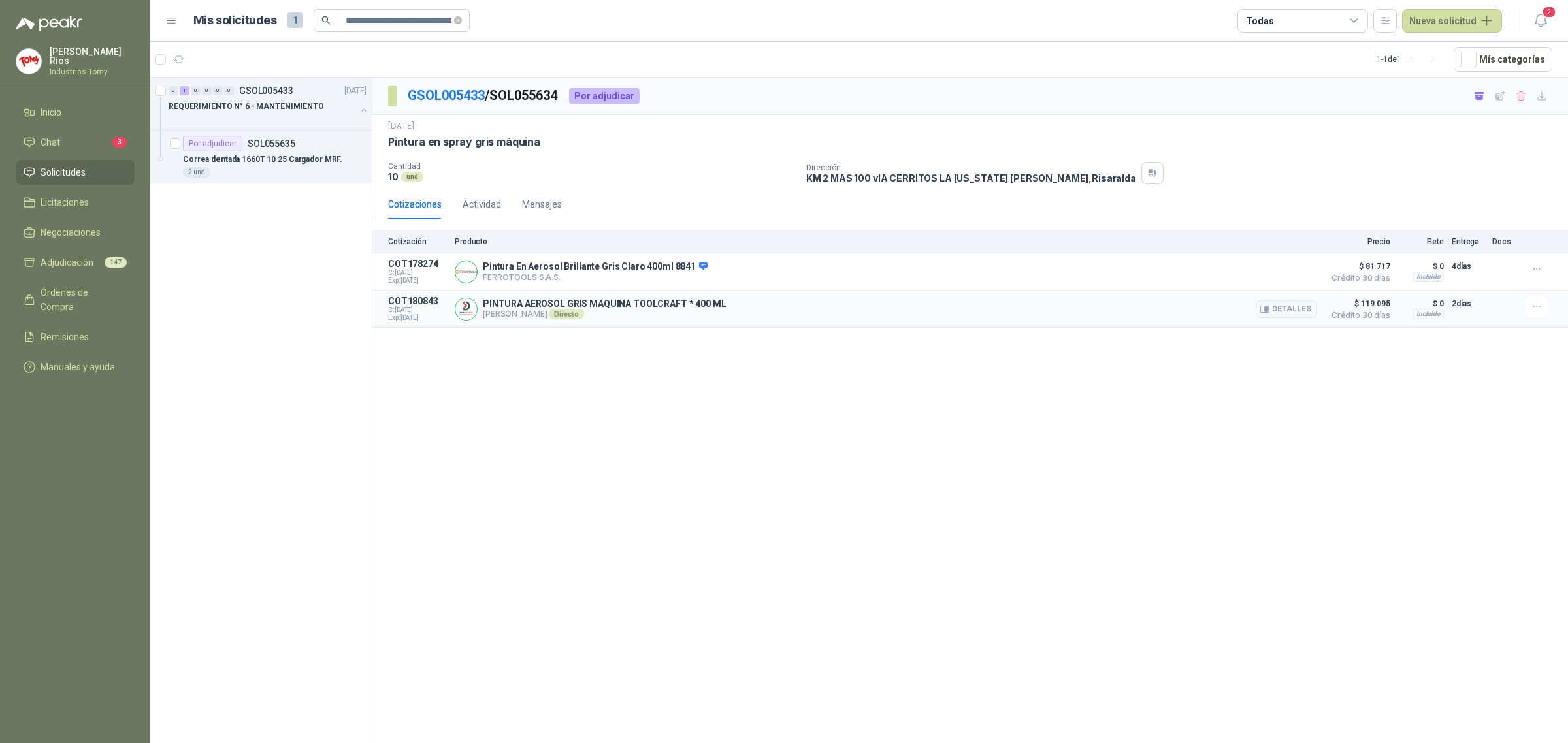
click at [708, 322] on div "PINTURA AEROSOL GRIS MAQUINA TOOLCRAFT * 400 ML [PERSON_NAME] Directo Detalles" at bounding box center [886, 308] width 862 height 26
drag, startPoint x: 630, startPoint y: 303, endPoint x: 681, endPoint y: 309, distance: 51.4
click at [681, 309] on p "PINTURA AEROSOL GRIS MAQUINA TOOLCRAFT * 400 ML" at bounding box center [604, 303] width 243 height 11
copy p "TOOLCRAFT"
click at [467, 96] on link "GSOL005433" at bounding box center [446, 96] width 77 height 16
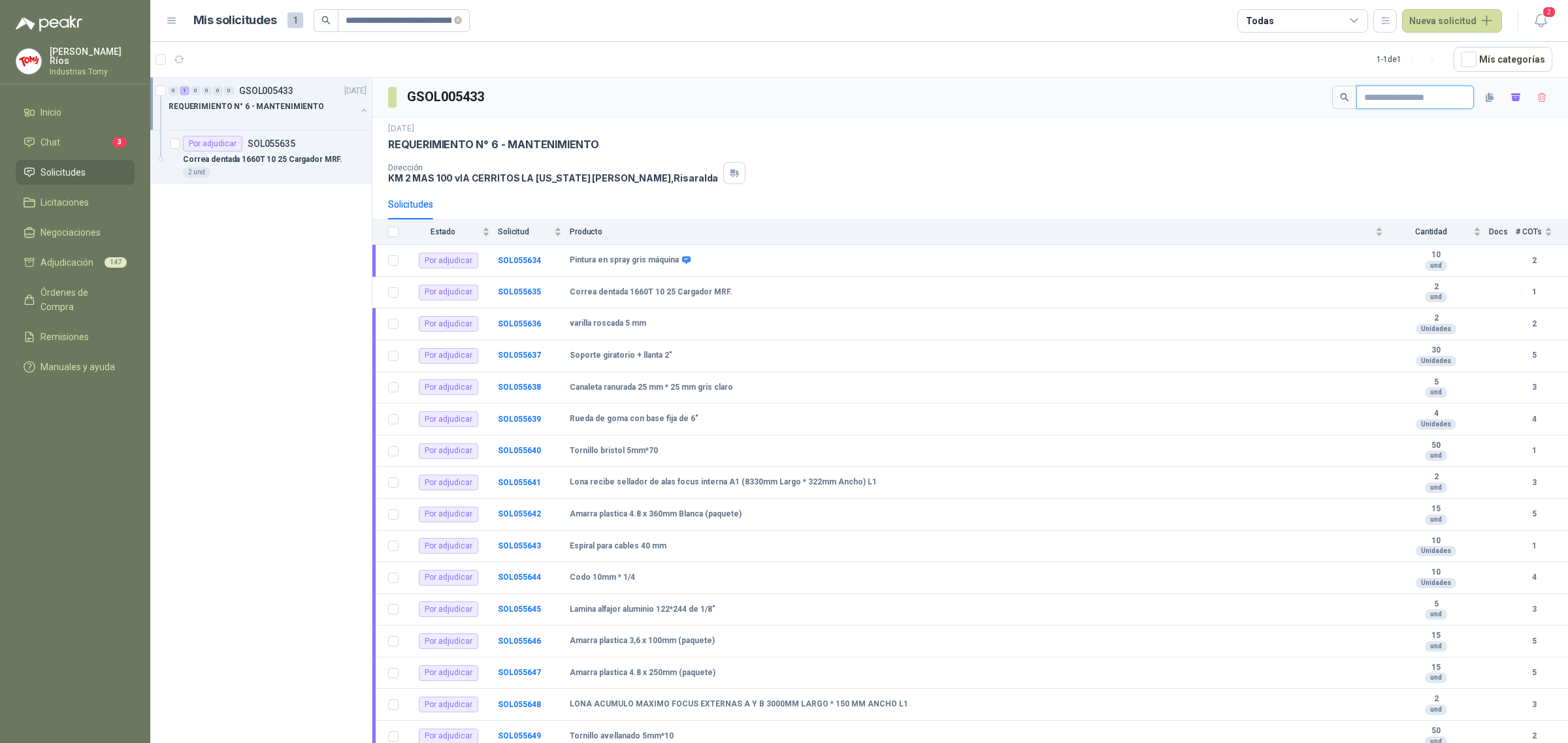
click at [1376, 96] on input "text" at bounding box center [1409, 97] width 91 height 22
paste input "**********"
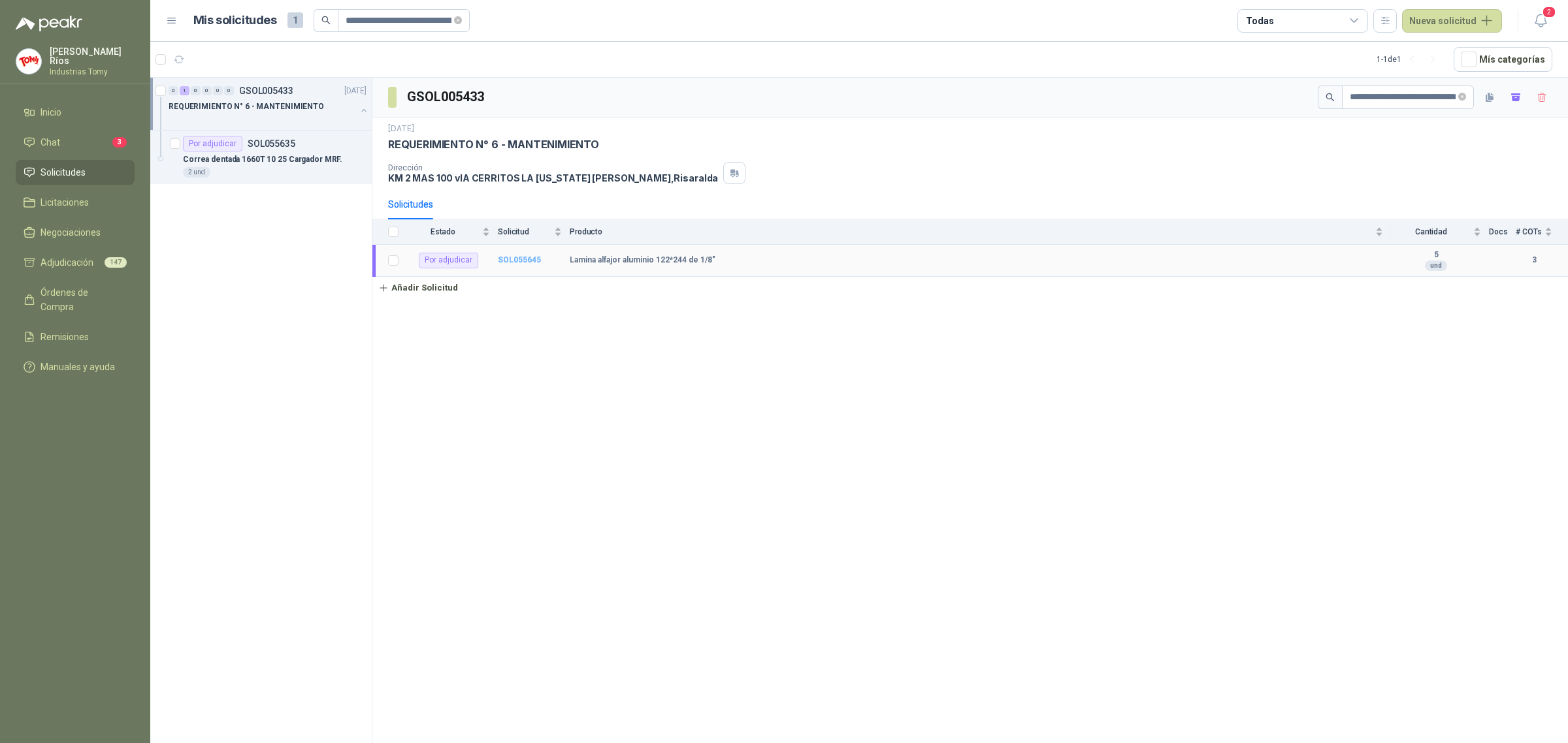
click at [524, 261] on b "SOL055645" at bounding box center [519, 260] width 43 height 9
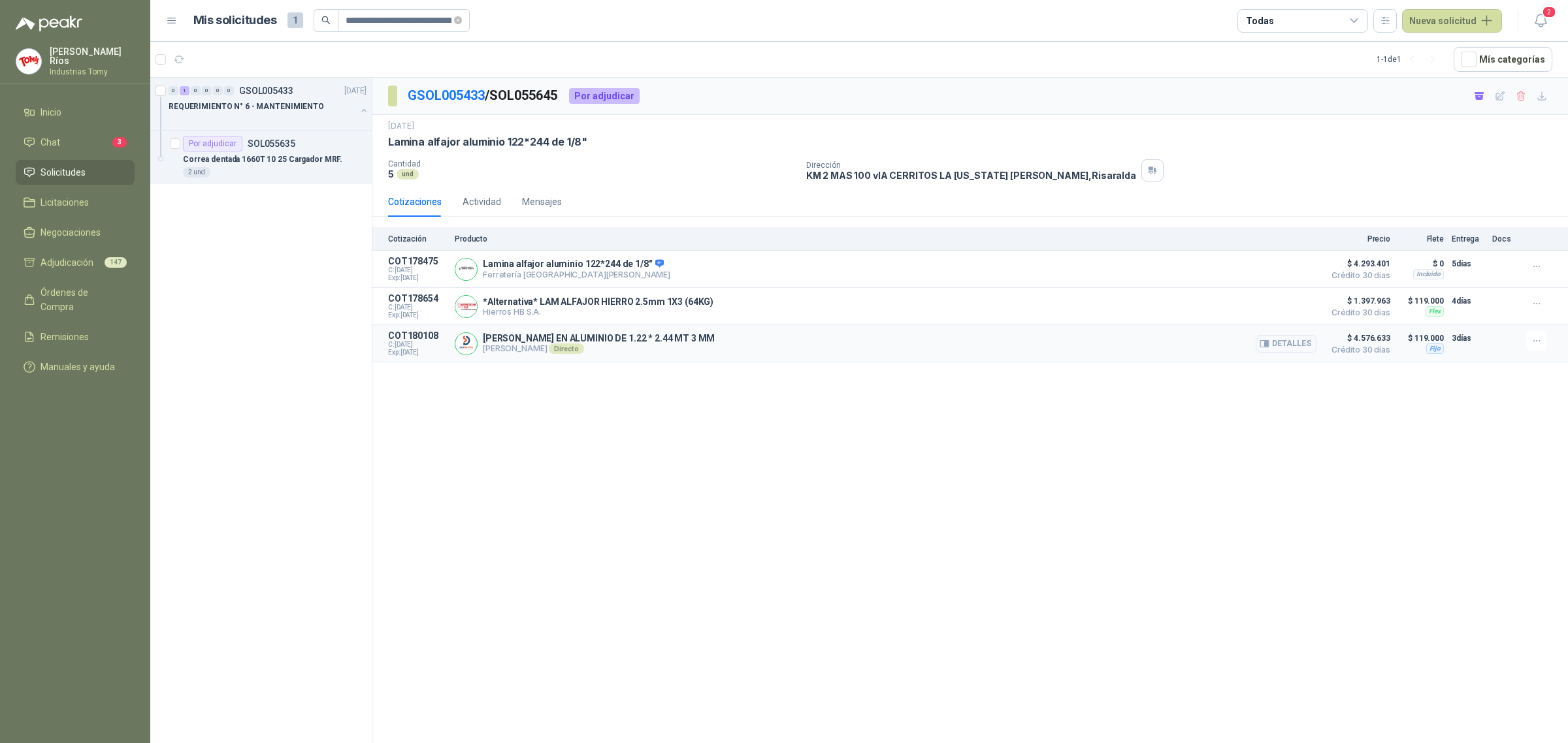
drag, startPoint x: 640, startPoint y: 337, endPoint x: 724, endPoint y: 338, distance: 84.0
click at [724, 338] on div "[PERSON_NAME] EN ALUMINIO DE 1.22 * 2.44 MT 3 MM [PERSON_NAME] Directo Detalles" at bounding box center [886, 343] width 862 height 26
drag, startPoint x: 527, startPoint y: 305, endPoint x: 682, endPoint y: 308, distance: 155.0
click at [682, 307] on p "*Alternativa* LAM ALFAJOR HIERRO 2.5mm 1X3 (64KG)" at bounding box center [598, 302] width 231 height 11
drag, startPoint x: 513, startPoint y: 268, endPoint x: 634, endPoint y: 274, distance: 121.1
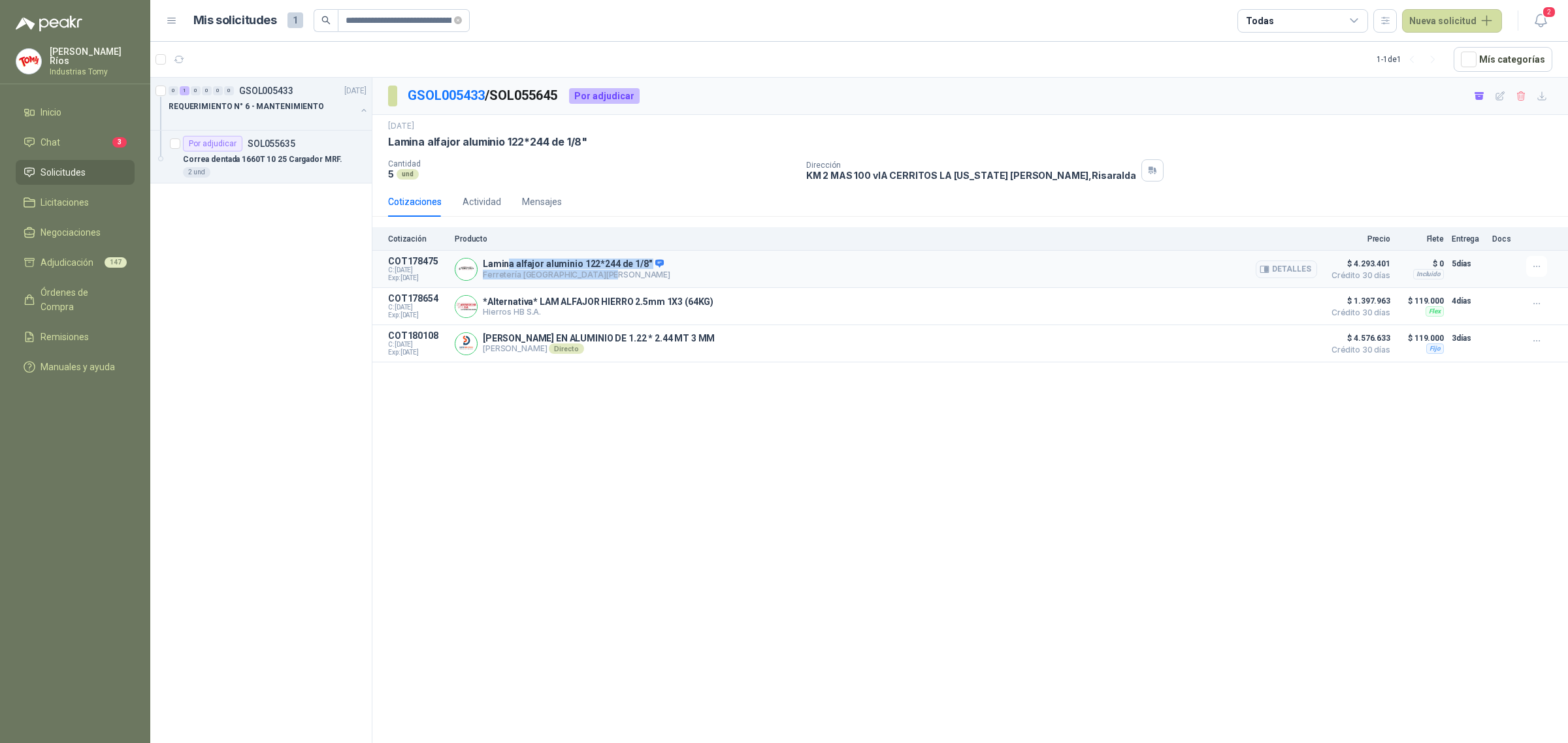
click at [634, 274] on div "Lamina alfajor aluminio 122*244 de 1/8" Ferretería [GEOGRAPHIC_DATA][PERSON_NAM…" at bounding box center [576, 269] width 187 height 21
click at [624, 260] on p "Lamina alfajor aluminio 122*244 de 1/8"" at bounding box center [576, 264] width 187 height 12
click at [657, 340] on p "[PERSON_NAME] EN ALUMINIO DE 1.22 * 2.44 MT 3 MM" at bounding box center [598, 338] width 232 height 11
drag, startPoint x: 660, startPoint y: 334, endPoint x: 745, endPoint y: 340, distance: 85.2
click at [745, 340] on div "[PERSON_NAME] EN ALUMINIO DE 1.22 * 2.44 MT 3 MM [PERSON_NAME] Directo Detalles" at bounding box center [886, 343] width 862 height 26
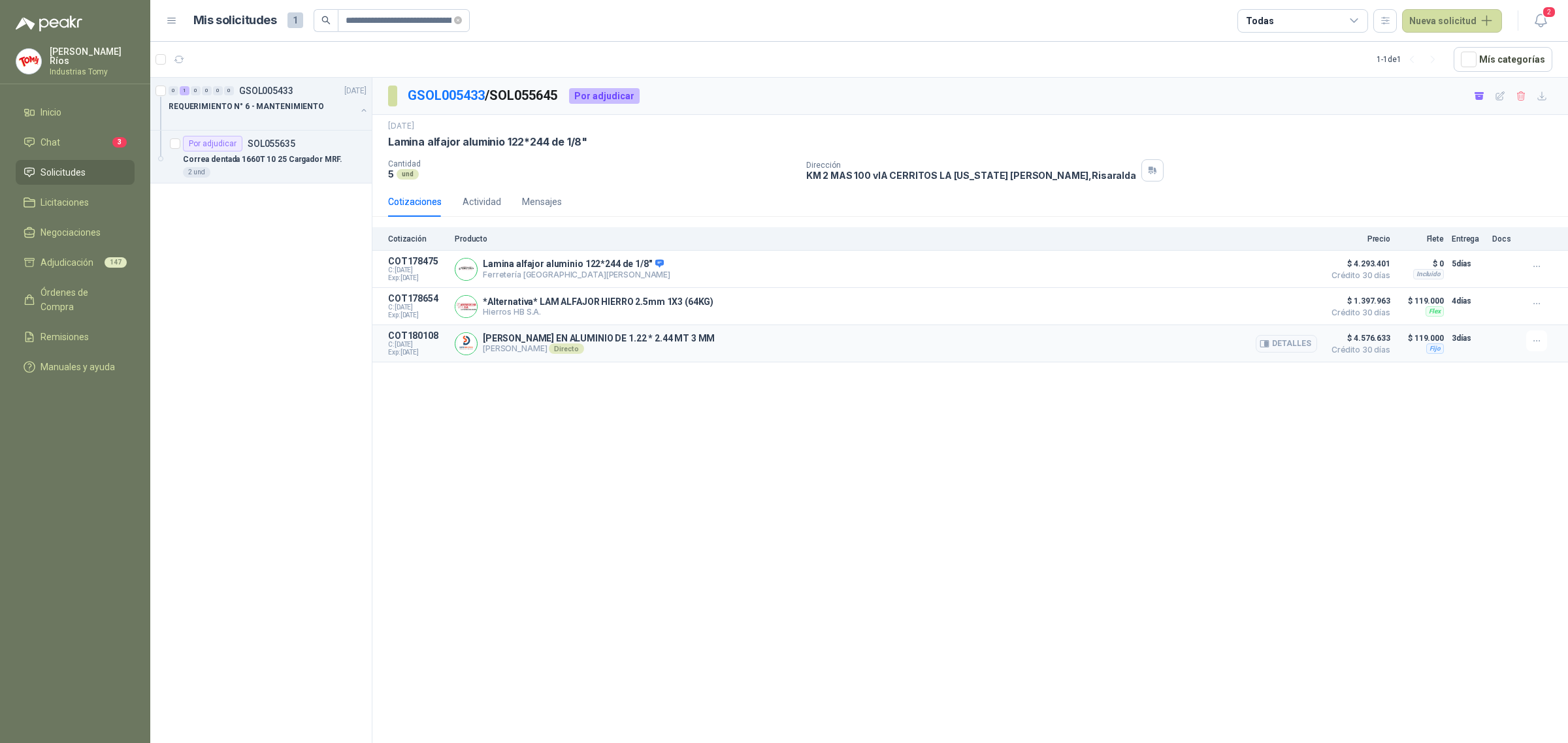
drag, startPoint x: 719, startPoint y: 340, endPoint x: 708, endPoint y: 350, distance: 14.9
click at [718, 340] on div "[PERSON_NAME] EN ALUMINIO DE 1.22 * 2.44 MT 3 MM [PERSON_NAME] Directo Detalles" at bounding box center [886, 343] width 862 height 26
click at [700, 347] on p "[PERSON_NAME] Directo" at bounding box center [598, 349] width 232 height 11
drag, startPoint x: 501, startPoint y: 143, endPoint x: 613, endPoint y: 149, distance: 112.2
click at [613, 149] on div "Lamina alfajor aluminio 122*244 de 1/8"" at bounding box center [970, 141] width 1164 height 13
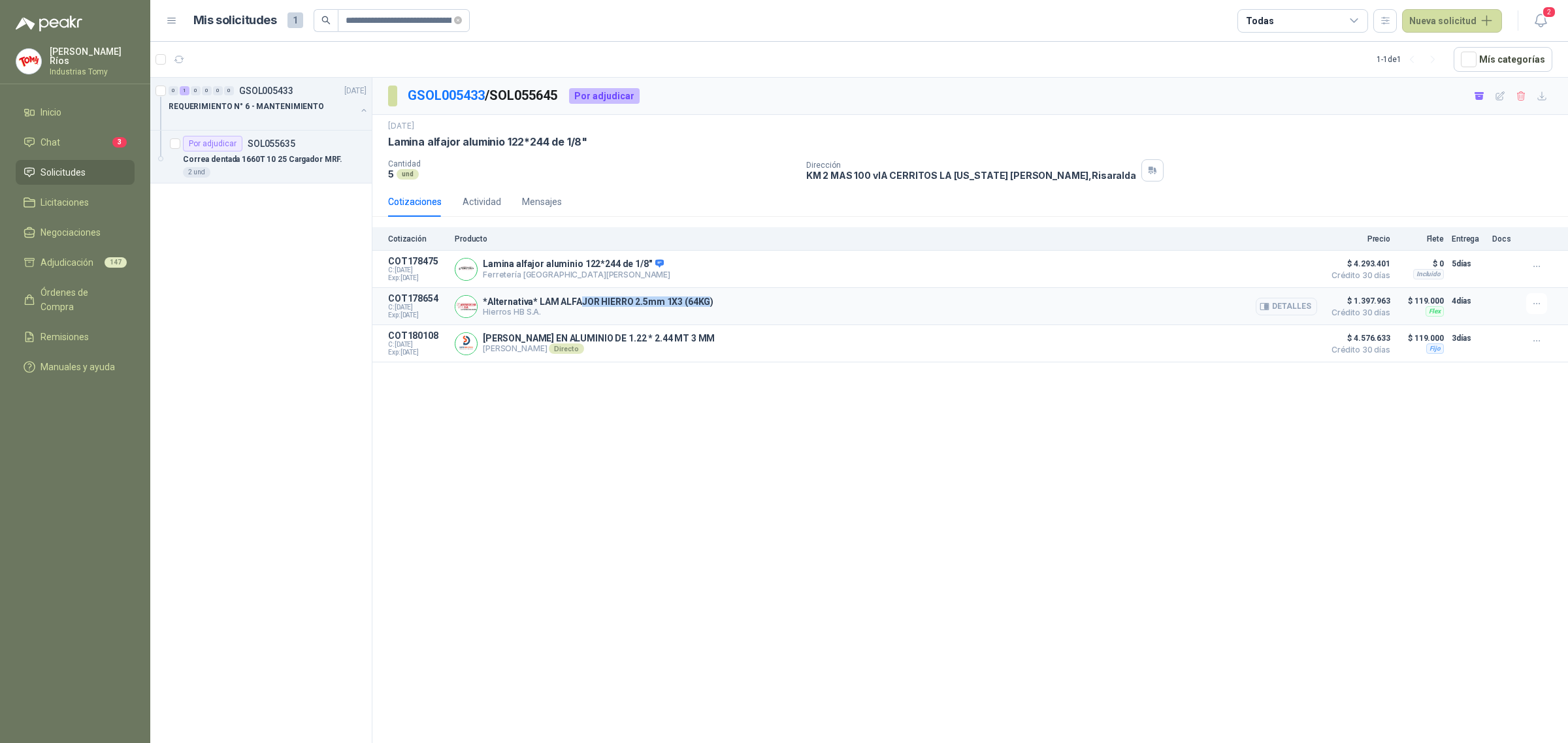
drag, startPoint x: 707, startPoint y: 301, endPoint x: 572, endPoint y: 302, distance: 135.0
click at [575, 302] on p "*Alternativa* LAM ALFAJOR HIERRO 2.5mm 1X3 (64KG)" at bounding box center [598, 302] width 231 height 11
drag, startPoint x: 490, startPoint y: 268, endPoint x: 636, endPoint y: 273, distance: 146.1
click at [634, 273] on div "Lamina alfajor aluminio 122*244 de 1/8" Ferretería [GEOGRAPHIC_DATA][PERSON_NAM…" at bounding box center [576, 269] width 187 height 21
click at [652, 269] on span at bounding box center [657, 264] width 12 height 12
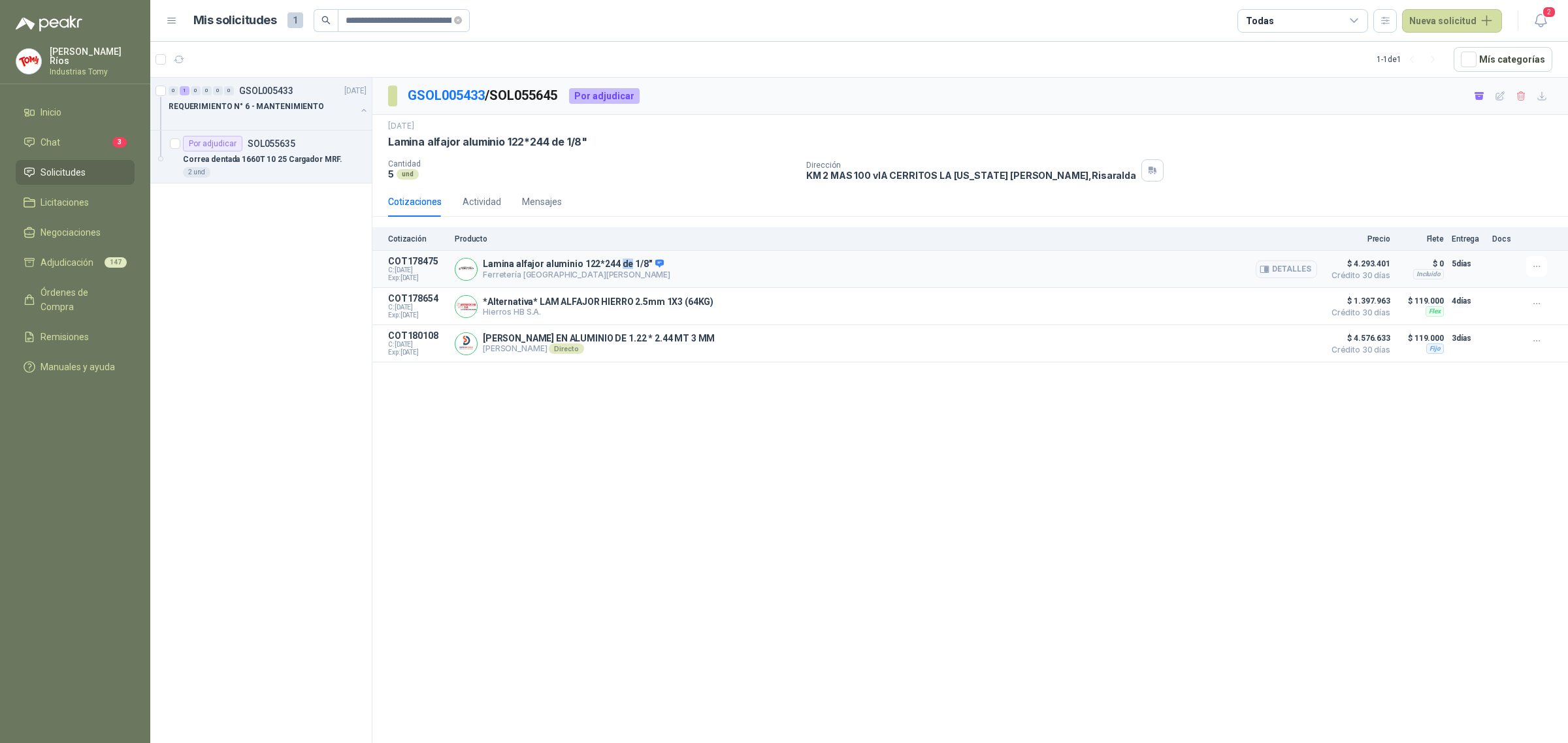
drag, startPoint x: 624, startPoint y: 263, endPoint x: 615, endPoint y: 262, distance: 9.1
click at [615, 262] on p "Lamina alfajor aluminio 122*244 de 1/8"" at bounding box center [576, 264] width 187 height 12
click at [655, 264] on icon at bounding box center [658, 263] width 8 height 8
drag, startPoint x: 678, startPoint y: 343, endPoint x: 753, endPoint y: 344, distance: 75.0
click at [753, 344] on div "[PERSON_NAME] EN ALUMINIO DE 1.22 * 2.44 MT 3 MM [PERSON_NAME] Directo Detalles" at bounding box center [886, 343] width 862 height 26
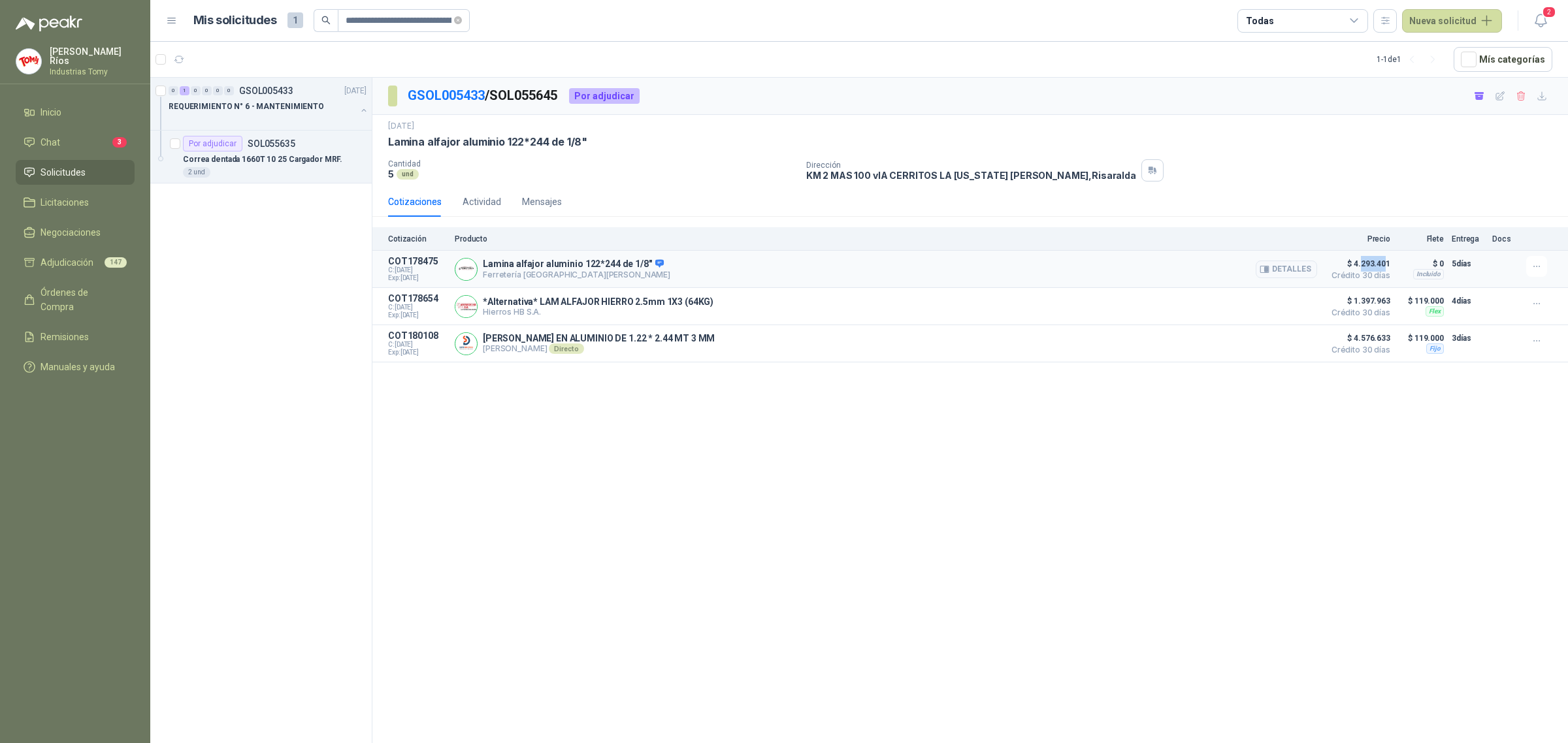
drag, startPoint x: 1385, startPoint y: 264, endPoint x: 1346, endPoint y: 269, distance: 39.3
click at [1346, 269] on span "$ 4.293.401" at bounding box center [1357, 264] width 65 height 16
click at [1290, 271] on button "Detalles" at bounding box center [1286, 269] width 62 height 18
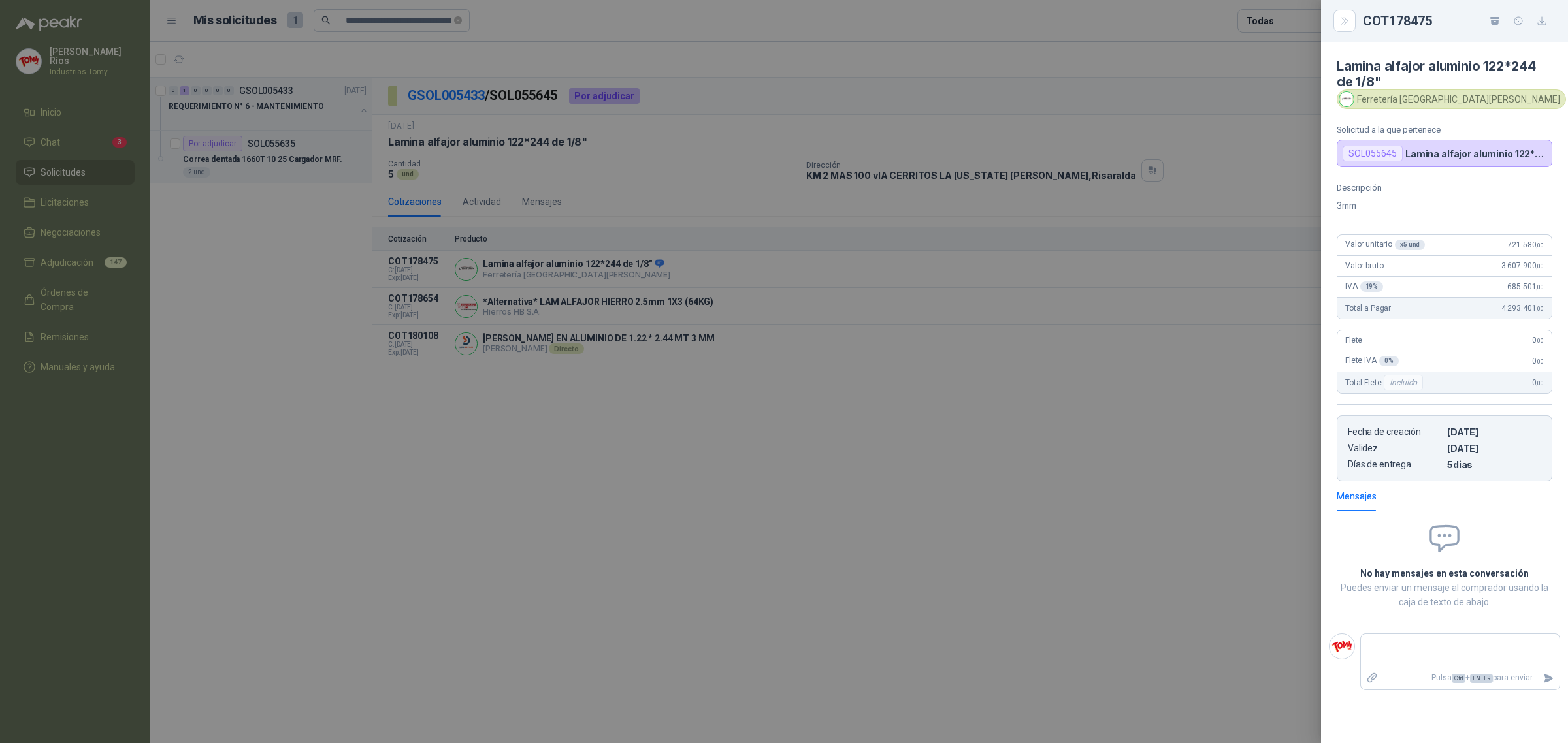
click at [751, 440] on div at bounding box center [784, 372] width 1568 height 743
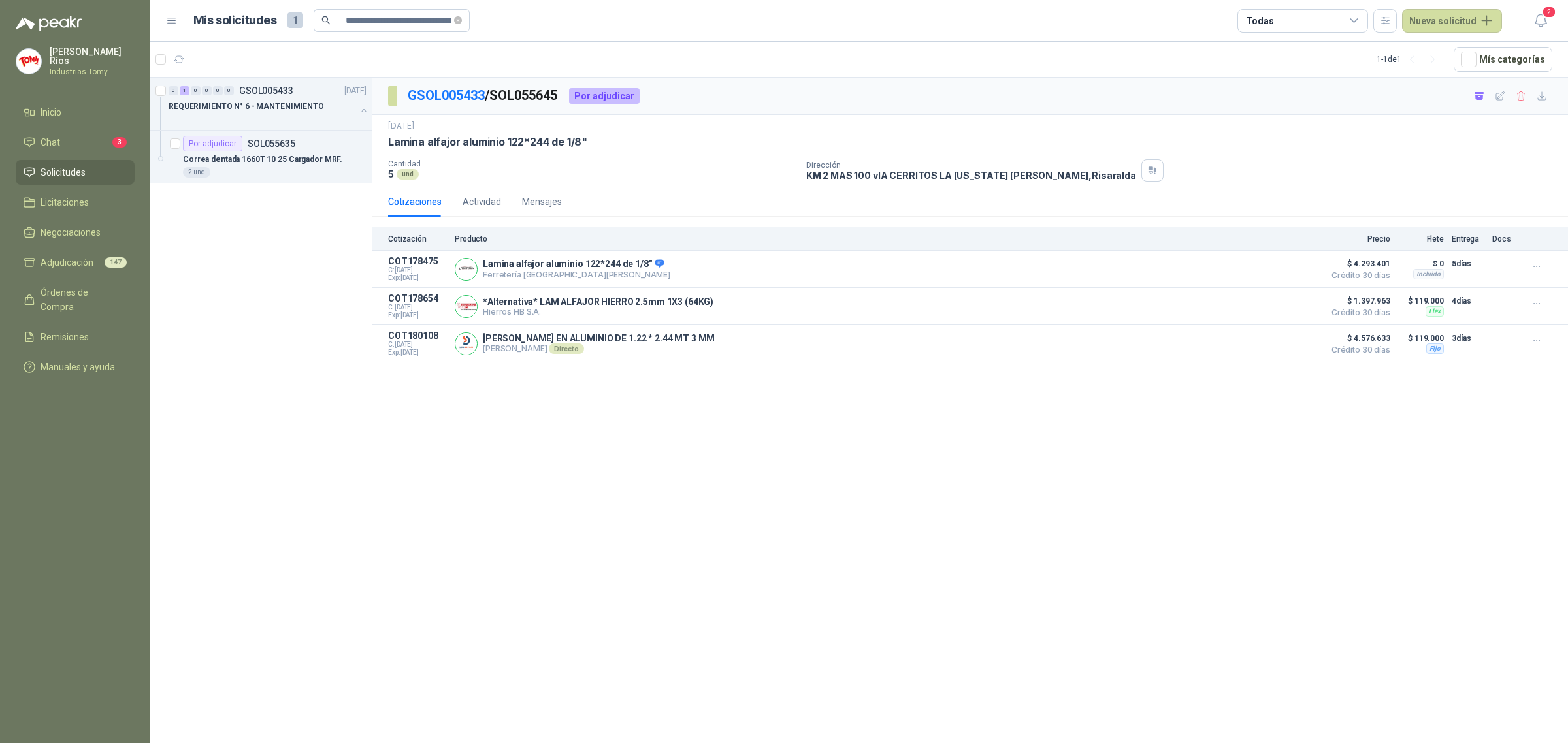
click at [498, 266] on p "Lamina alfajor aluminio 122*244 de 1/8"" at bounding box center [576, 264] width 187 height 12
drag, startPoint x: 525, startPoint y: 278, endPoint x: 602, endPoint y: 269, distance: 77.5
click at [602, 269] on div "Lamina alfajor aluminio 122*244 de 1/8" Ferretería [GEOGRAPHIC_DATA][PERSON_NAM…" at bounding box center [576, 269] width 187 height 21
click at [595, 275] on p "Ferretería [GEOGRAPHIC_DATA][PERSON_NAME]" at bounding box center [576, 274] width 187 height 10
drag, startPoint x: 589, startPoint y: 277, endPoint x: 482, endPoint y: 281, distance: 107.1
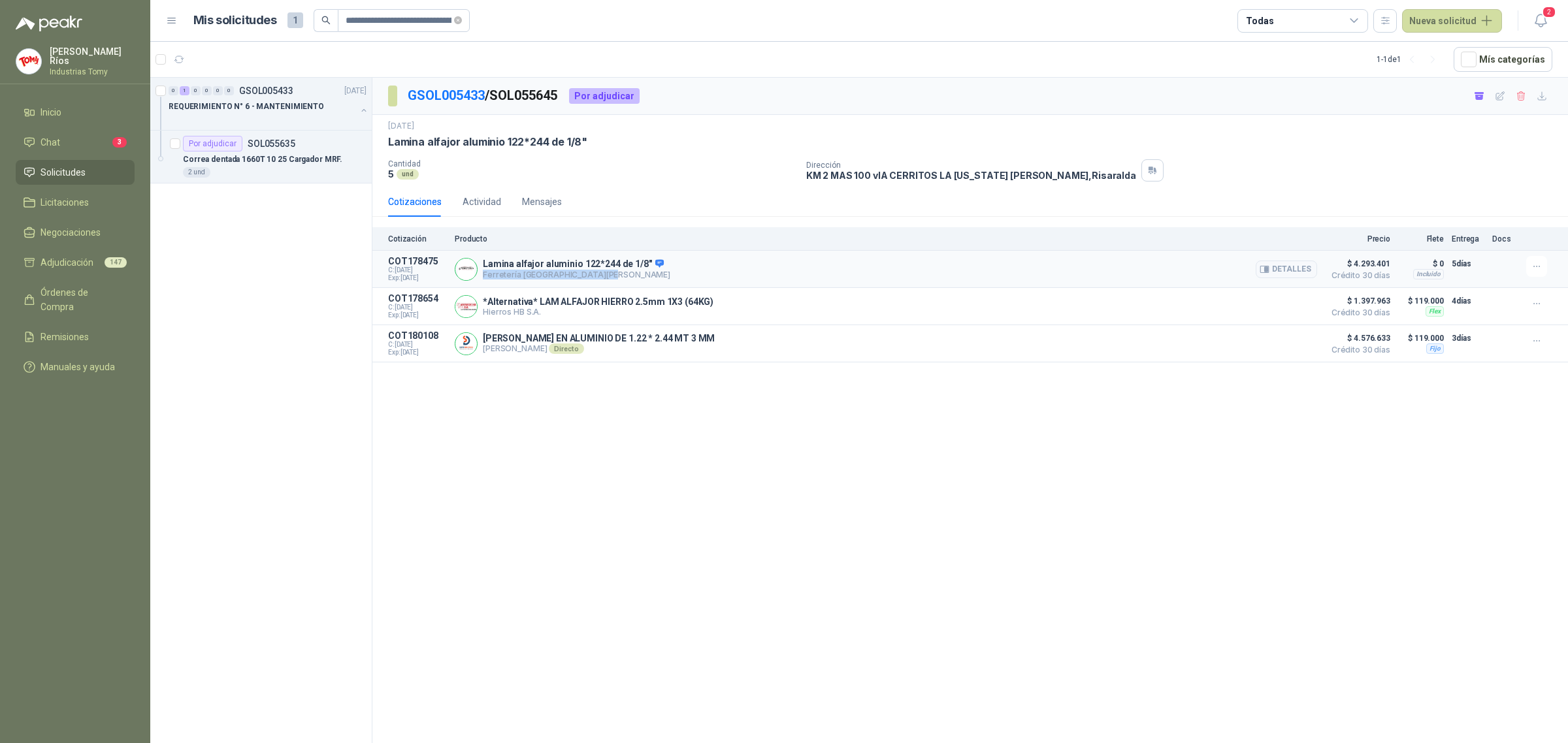
click at [482, 281] on div "Lamina alfajor aluminio 122*244 de 1/8" Ferretería [GEOGRAPHIC_DATA][PERSON_NAM…" at bounding box center [886, 269] width 862 height 26
copy p "Ferretería [GEOGRAPHIC_DATA][PERSON_NAME]"
click at [655, 262] on icon at bounding box center [658, 263] width 8 height 8
click at [438, 92] on link "GSOL005433" at bounding box center [446, 96] width 77 height 16
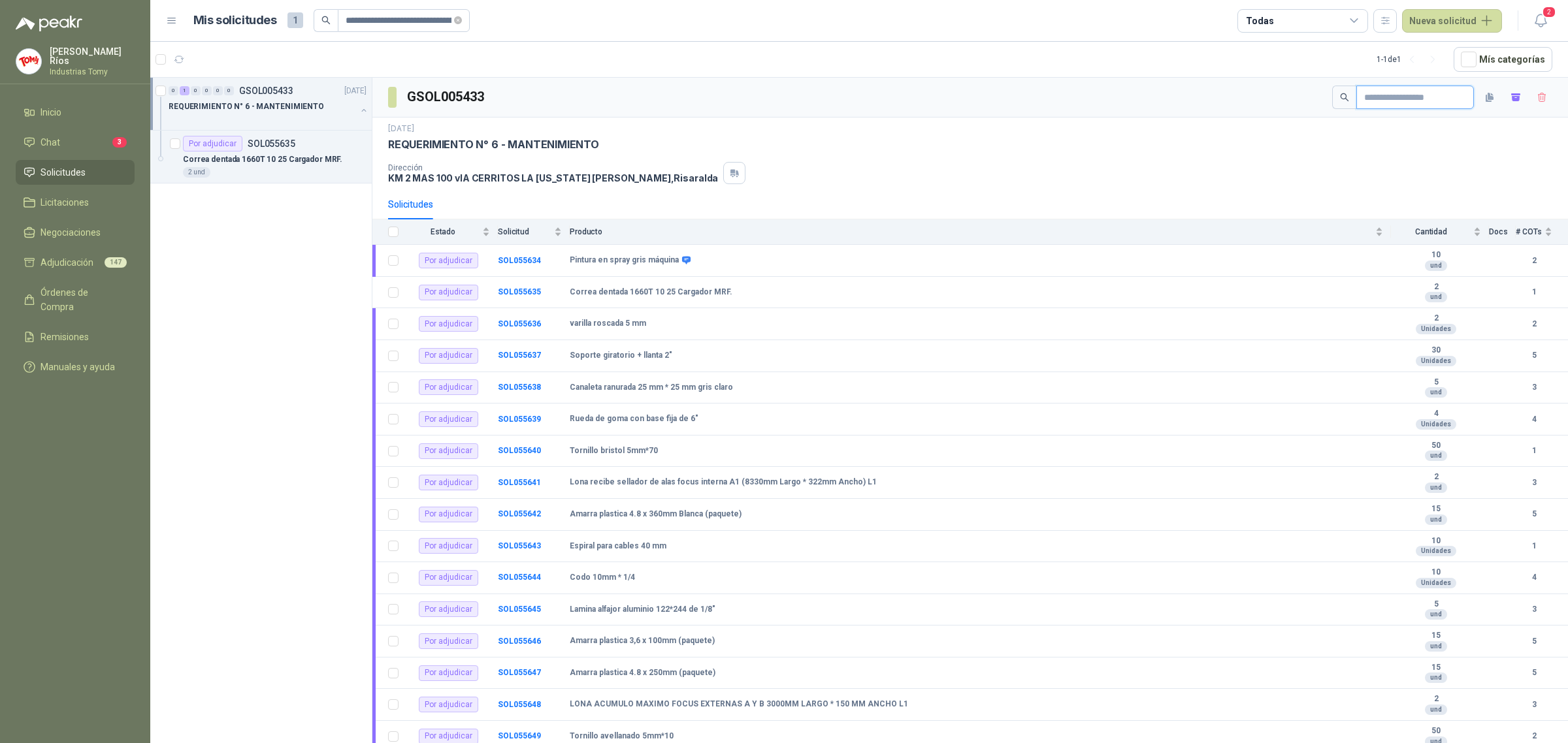
click at [1424, 98] on input "text" at bounding box center [1409, 97] width 91 height 22
paste input "**********"
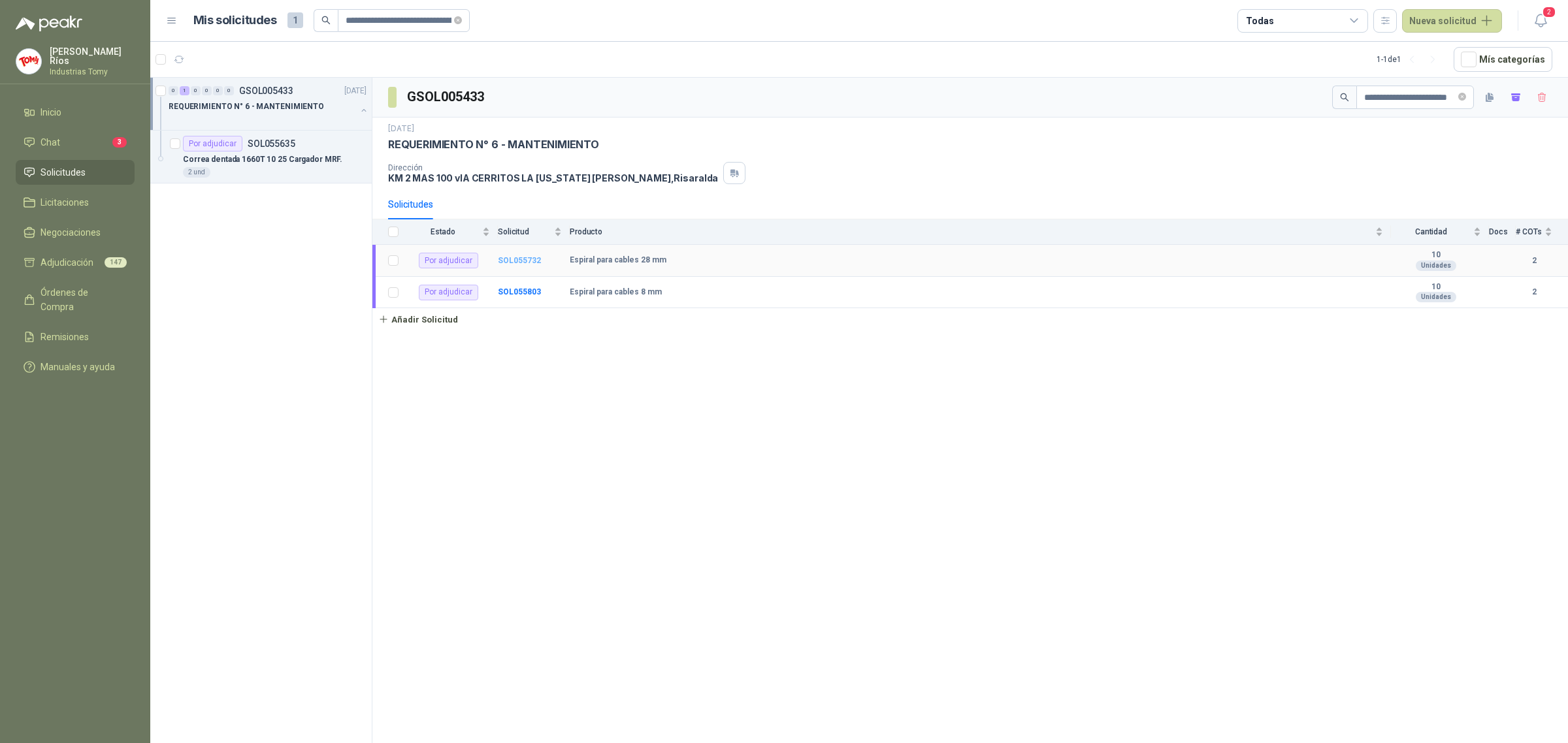
click at [510, 262] on b "SOL055732" at bounding box center [519, 260] width 43 height 9
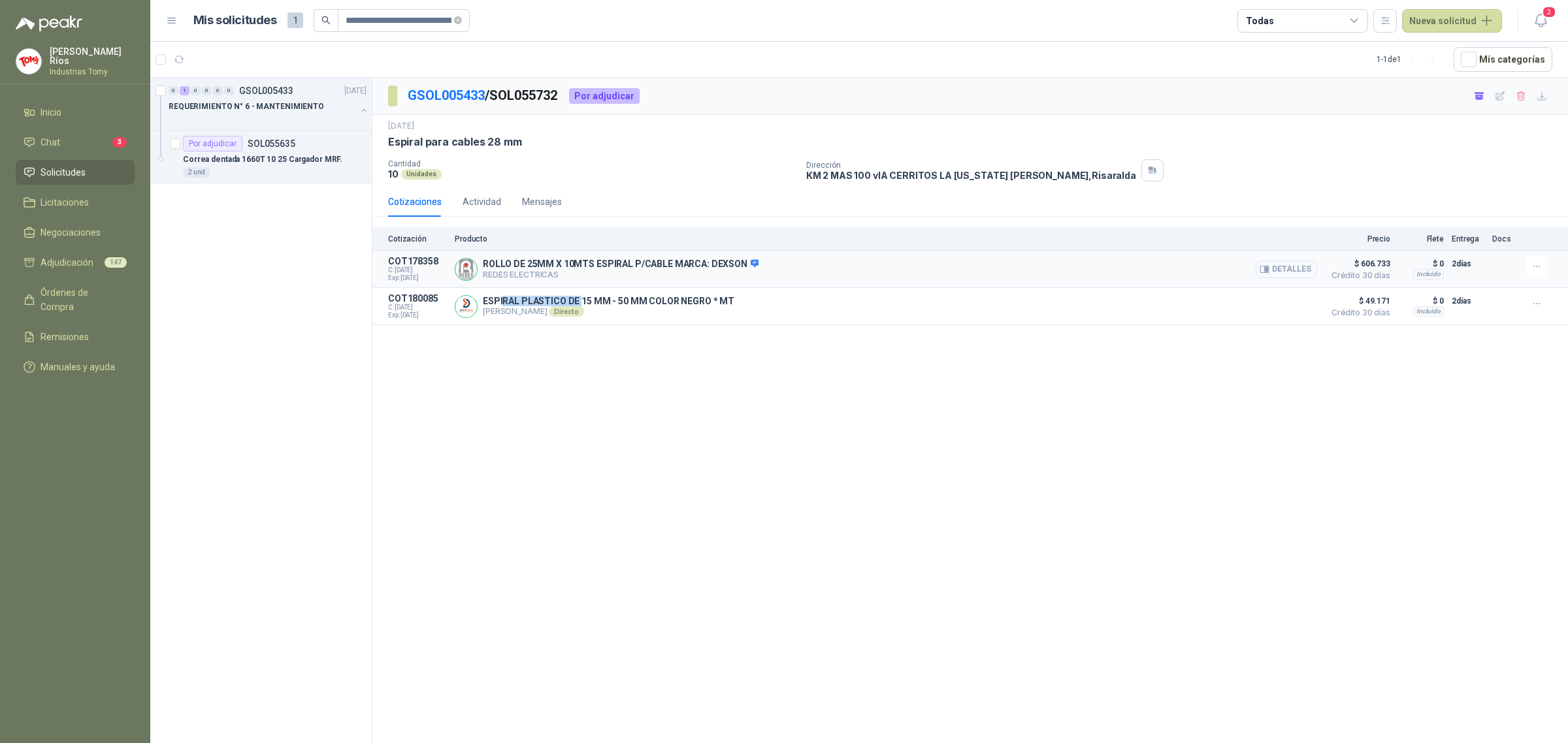
drag, startPoint x: 501, startPoint y: 298, endPoint x: 561, endPoint y: 286, distance: 61.2
click at [579, 299] on p "ESPIRAL PLASTICO DE 15 MM - 50 MM COLOR NEGRO * MT" at bounding box center [608, 301] width 252 height 11
drag, startPoint x: 515, startPoint y: 265, endPoint x: 687, endPoint y: 278, distance: 172.5
click at [687, 278] on div "ROLLO DE 25MM X 10MTS ESPIRAL P/CABLE MARCA: DEXSON REDES ELECTRICAS Detalles" at bounding box center [621, 269] width 276 height 21
drag, startPoint x: 699, startPoint y: 266, endPoint x: 807, endPoint y: 344, distance: 133.2
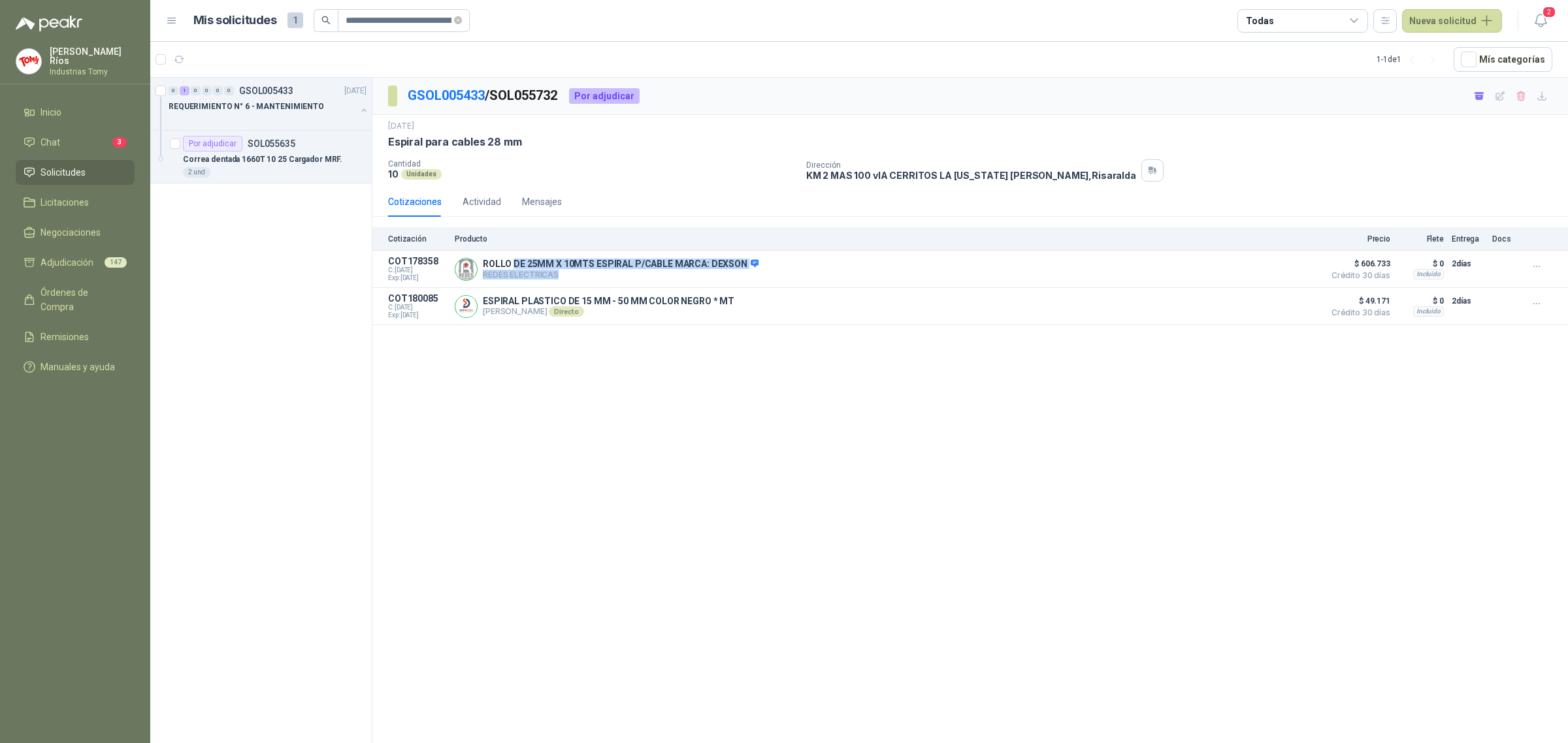
click at [699, 265] on p "ROLLO DE 25MM X 10MTS ESPIRAL P/CABLE MARCA: DEXSON" at bounding box center [621, 264] width 276 height 12
click at [1249, 420] on div "GSOL005433 / SOL055732 Por adjudicar [DATE] Espiral para cables 28 mm Cantidad…" at bounding box center [970, 413] width 1195 height 670
drag, startPoint x: 1390, startPoint y: 301, endPoint x: 1372, endPoint y: 285, distance: 24.1
click at [1382, 295] on span "$ 49.171" at bounding box center [1357, 302] width 65 height 16
drag, startPoint x: 556, startPoint y: 303, endPoint x: 577, endPoint y: 303, distance: 21.0
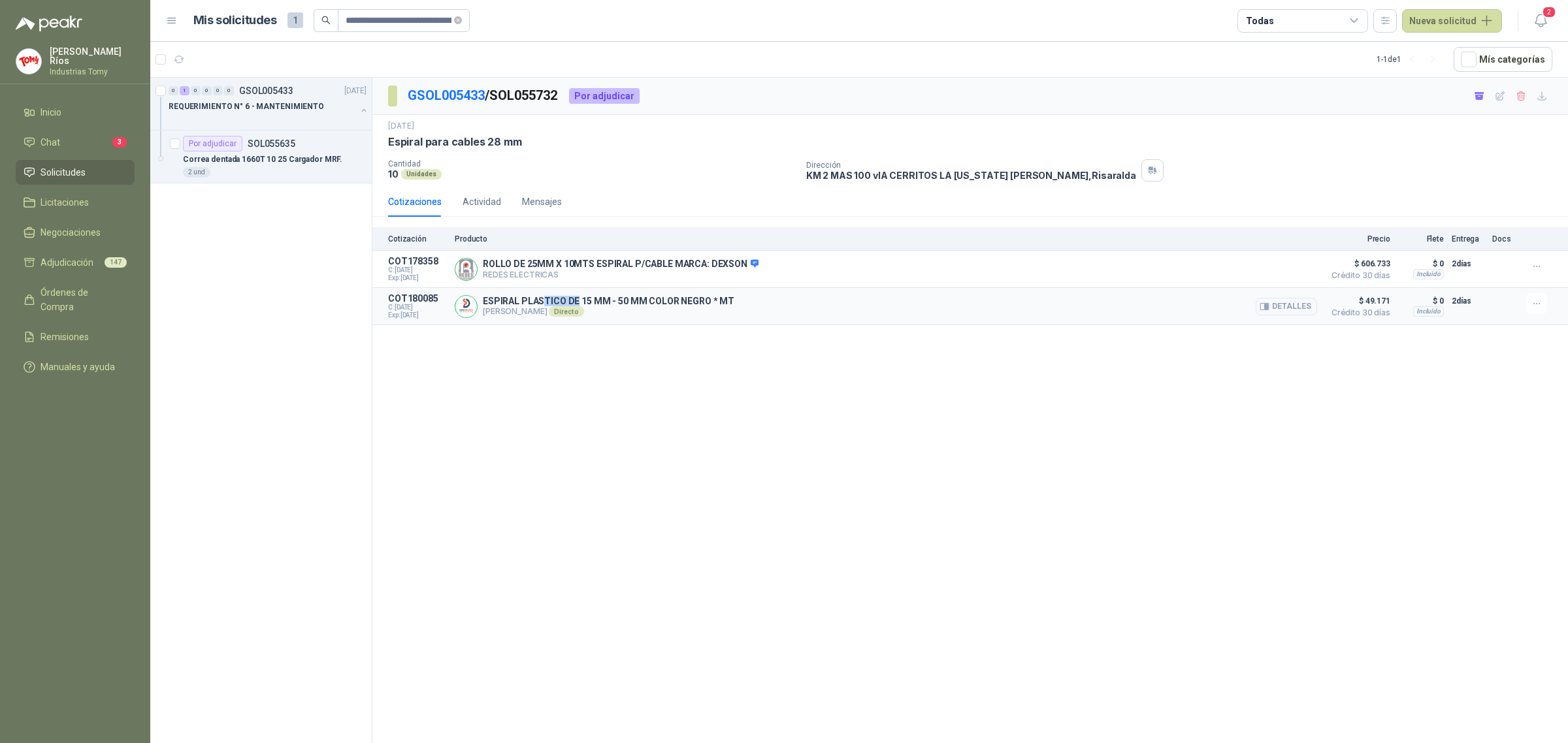
click at [577, 303] on p "ESPIRAL PLASTICO DE 15 MM - 50 MM COLOR NEGRO * MT" at bounding box center [608, 301] width 252 height 11
drag, startPoint x: 587, startPoint y: 301, endPoint x: 559, endPoint y: 302, distance: 28.0
click at [559, 302] on p "ESPIRAL PLASTICO DE 15 MM - 50 MM COLOR NEGRO * MT" at bounding box center [608, 301] width 252 height 11
drag, startPoint x: 493, startPoint y: 146, endPoint x: 566, endPoint y: 178, distance: 79.7
click at [557, 158] on div "[DATE] Espiral para cables 28 mm Cantidad 10 Unidades Dirección KM 2 MAS 100 v…" at bounding box center [970, 150] width 1164 height 62
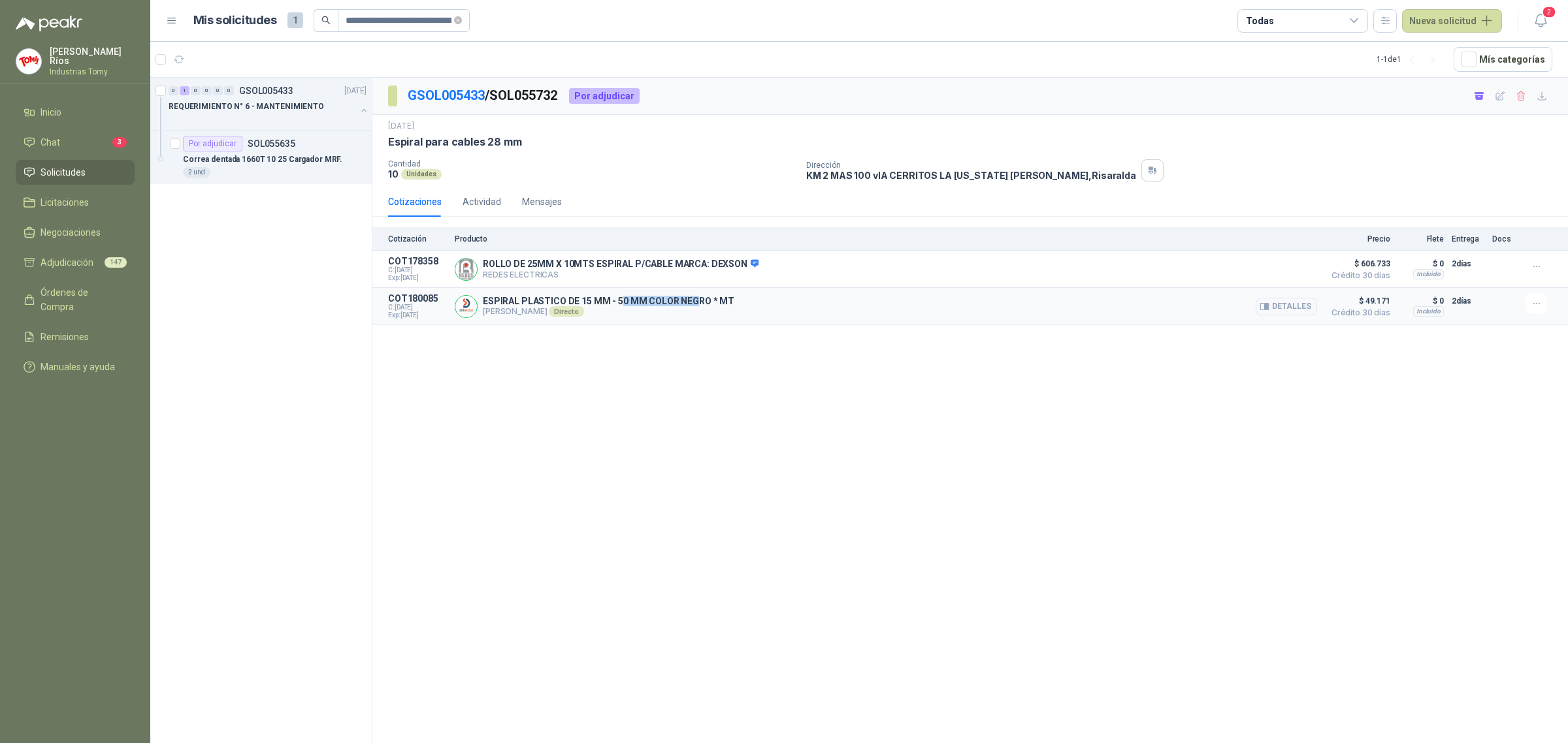
drag, startPoint x: 620, startPoint y: 304, endPoint x: 693, endPoint y: 304, distance: 73.0
click at [693, 304] on p "ESPIRAL PLASTICO DE 15 MM - 50 MM COLOR NEGRO * MT" at bounding box center [608, 301] width 252 height 11
click at [697, 303] on p "ESPIRAL PLASTICO DE 15 MM - 50 MM COLOR NEGRO * MT" at bounding box center [608, 301] width 252 height 11
drag, startPoint x: 736, startPoint y: 301, endPoint x: 687, endPoint y: 308, distance: 49.5
click at [677, 309] on div "ESPIRAL PLASTICO DE 15 MM - 50 MM COLOR NEGRO * MT [PERSON_NAME] Directo Detall…" at bounding box center [886, 306] width 862 height 26
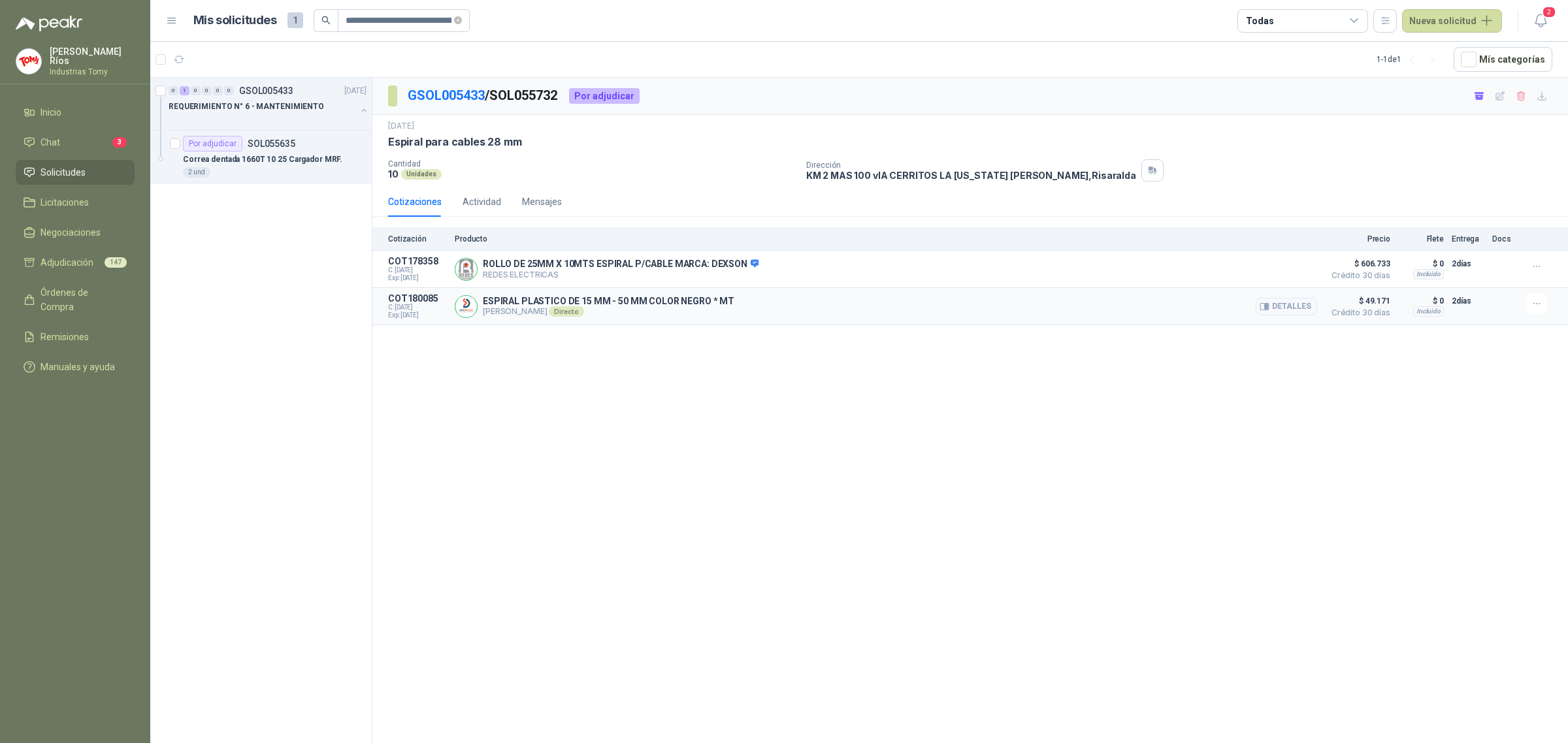
drag, startPoint x: 687, startPoint y: 308, endPoint x: 724, endPoint y: 295, distance: 39.2
click at [694, 303] on p "ESPIRAL PLASTICO DE 15 MM - 50 MM COLOR NEGRO * MT" at bounding box center [608, 301] width 252 height 11
click at [1305, 307] on button "Detalles" at bounding box center [1286, 307] width 62 height 18
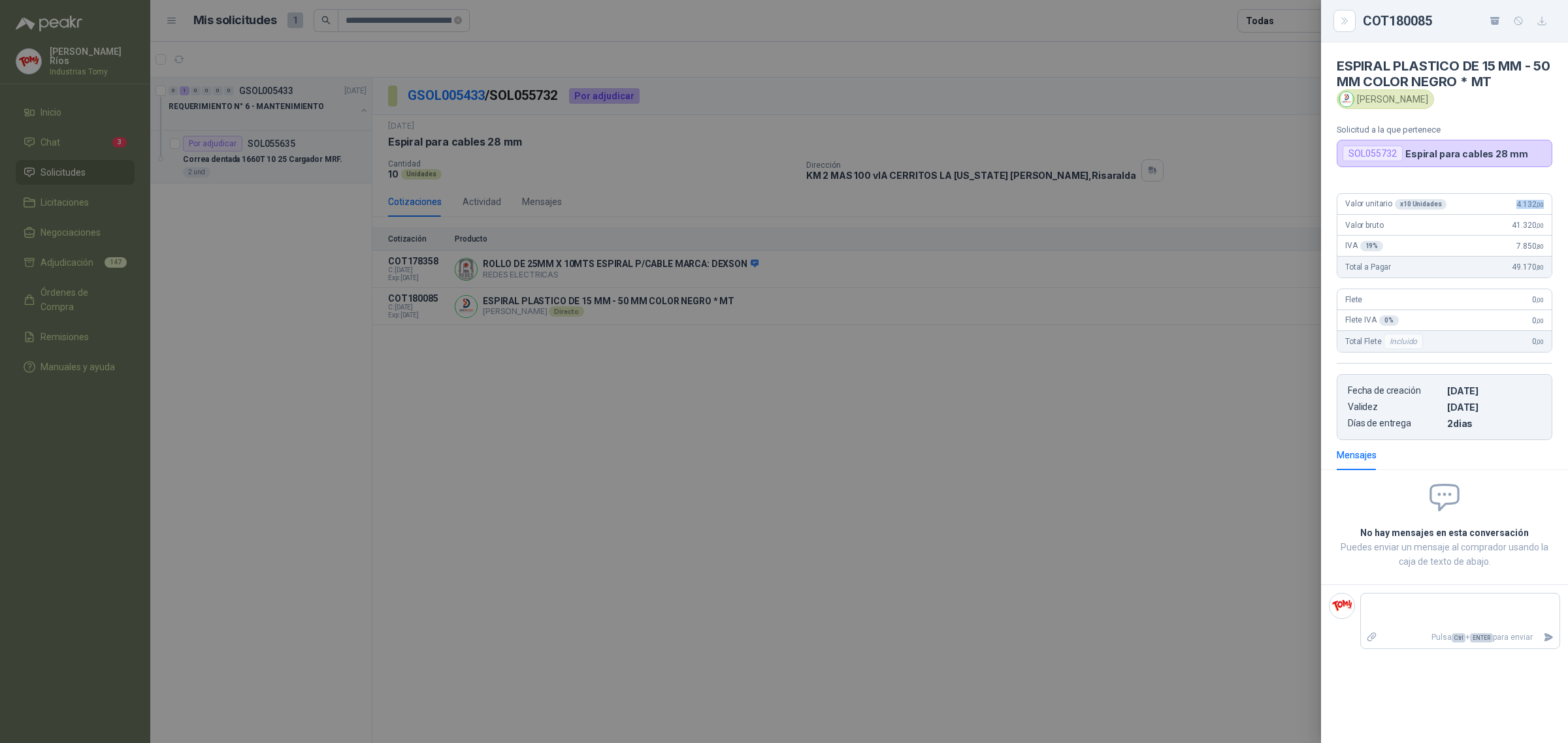
drag, startPoint x: 1510, startPoint y: 207, endPoint x: 1554, endPoint y: 208, distance: 44.0
click at [1554, 208] on div "Valor unitario x 10 Unidades 4.132 ,00 Valor bruto 41.320 ,00 IVA 19 % 7.850 ,8…" at bounding box center [1444, 311] width 247 height 257
drag, startPoint x: 1530, startPoint y: 214, endPoint x: 1534, endPoint y: 219, distance: 6.4
click at [1530, 213] on div "Valor unitario x 10 Unidades 4.132 ,00" at bounding box center [1444, 204] width 214 height 21
click at [632, 266] on div at bounding box center [784, 372] width 1568 height 743
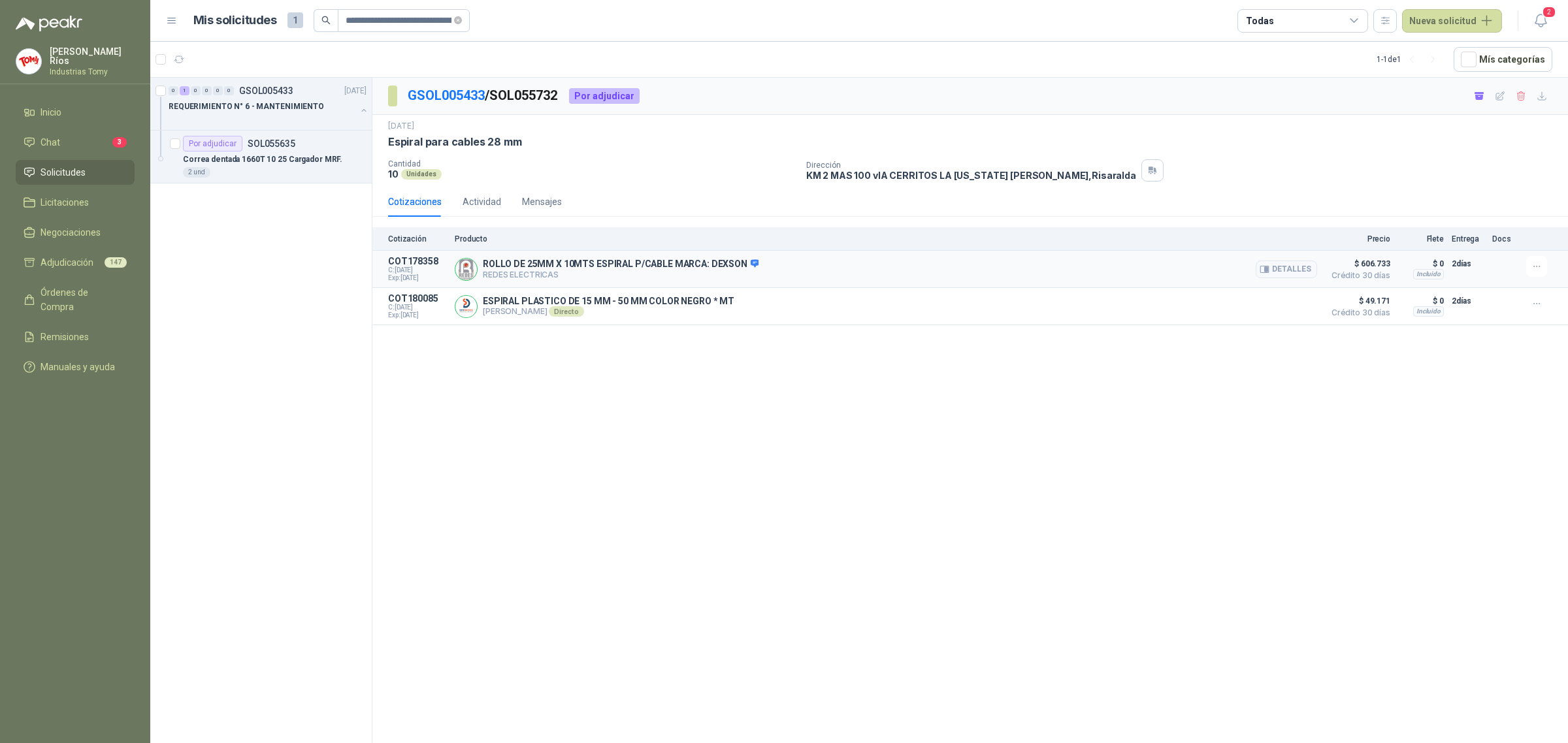
drag, startPoint x: 624, startPoint y: 277, endPoint x: 697, endPoint y: 269, distance: 73.4
click at [697, 271] on p "REDES ELECTRICAS" at bounding box center [621, 274] width 276 height 10
drag, startPoint x: 697, startPoint y: 269, endPoint x: 931, endPoint y: 278, distance: 234.2
click at [707, 269] on p "ROLLO DE 25MM X 10MTS ESPIRAL P/CABLE MARCA: DEXSON" at bounding box center [621, 264] width 276 height 12
click at [1289, 269] on button "Detalles" at bounding box center [1286, 269] width 62 height 18
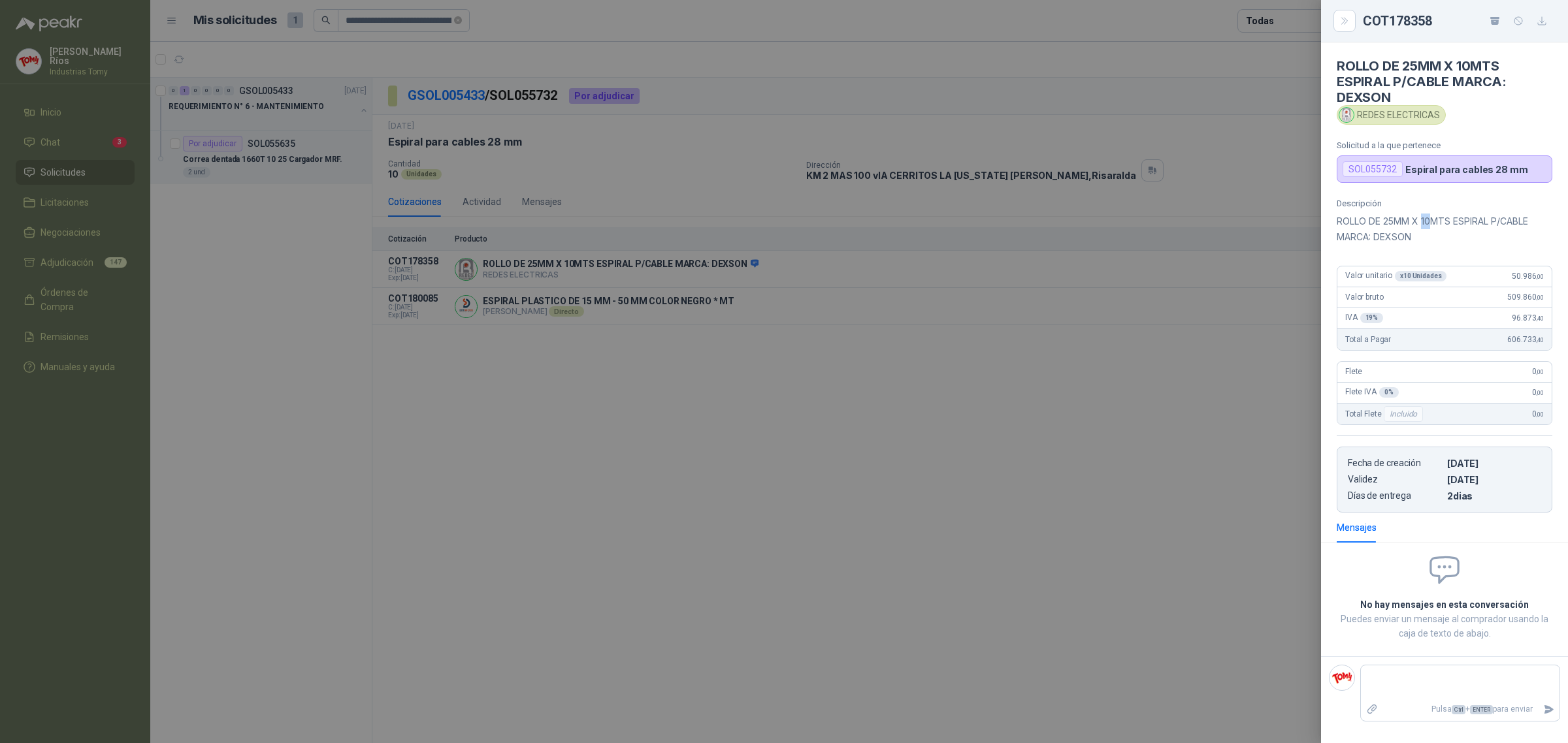
drag, startPoint x: 1423, startPoint y: 217, endPoint x: 1435, endPoint y: 223, distance: 13.4
click at [1435, 223] on p "ROLLO DE 25MM X 10MTS ESPIRAL P/CABLE MARCA: DEXSON" at bounding box center [1444, 229] width 216 height 31
click at [1455, 223] on p "ROLLO DE 25MM X 10MTS ESPIRAL P/CABLE MARCA: DEXSON" at bounding box center [1444, 229] width 216 height 31
drag, startPoint x: 1390, startPoint y: 221, endPoint x: 1411, endPoint y: 223, distance: 21.1
click at [1411, 223] on p "ROLLO DE 25MM X 10MTS ESPIRAL P/CABLE MARCA: DEXSON" at bounding box center [1444, 229] width 216 height 31
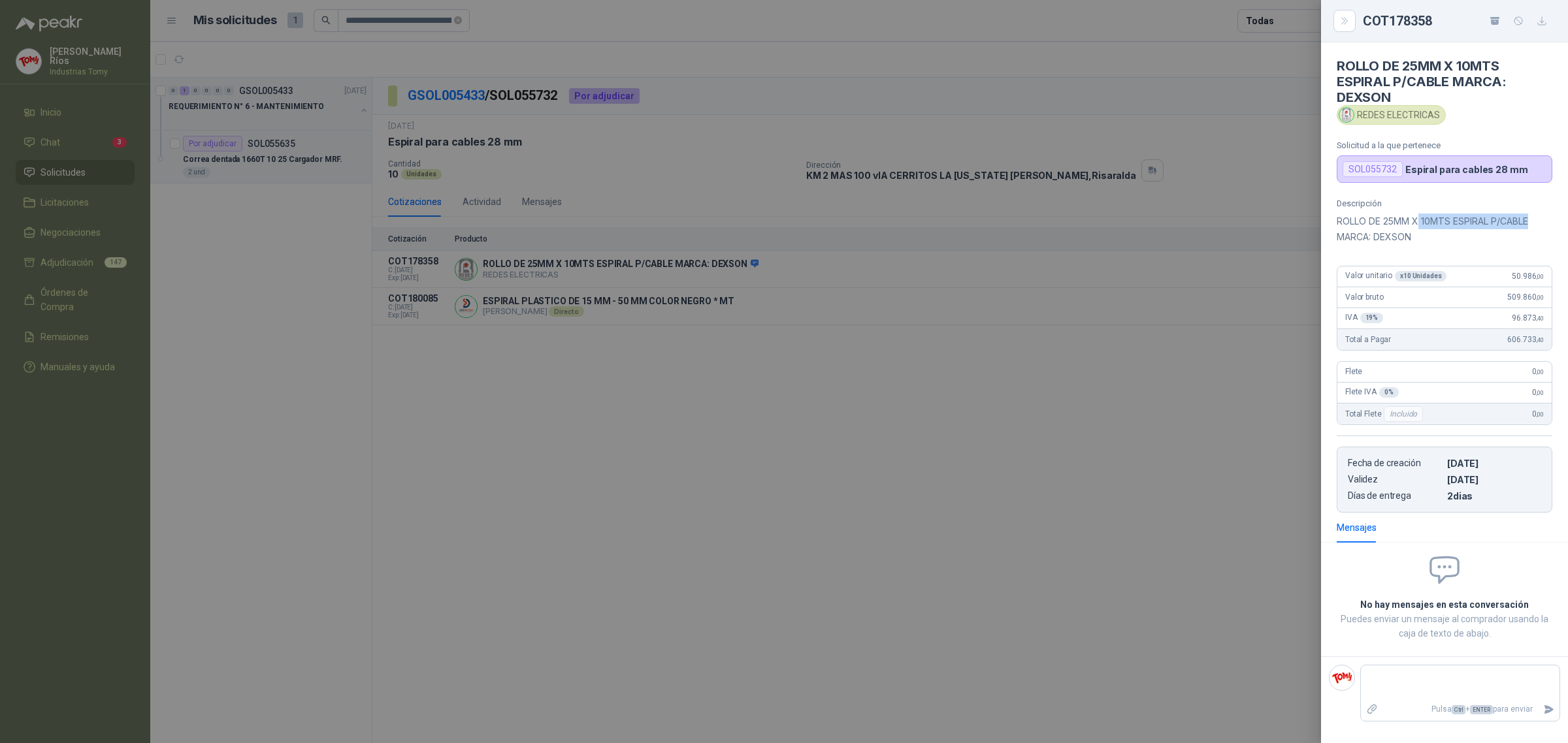
drag, startPoint x: 1419, startPoint y: 223, endPoint x: 1545, endPoint y: 228, distance: 126.1
click at [1545, 228] on p "ROLLO DE 25MM X 10MTS ESPIRAL P/CABLE MARCA: DEXSON" at bounding box center [1444, 229] width 216 height 31
drag, startPoint x: 1409, startPoint y: 240, endPoint x: 1341, endPoint y: 243, distance: 68.1
click at [1341, 243] on p "ROLLO DE 25MM X 10MTS ESPIRAL P/CABLE MARCA: DEXSON" at bounding box center [1444, 229] width 216 height 31
drag, startPoint x: 1353, startPoint y: 115, endPoint x: 1438, endPoint y: 118, distance: 85.1
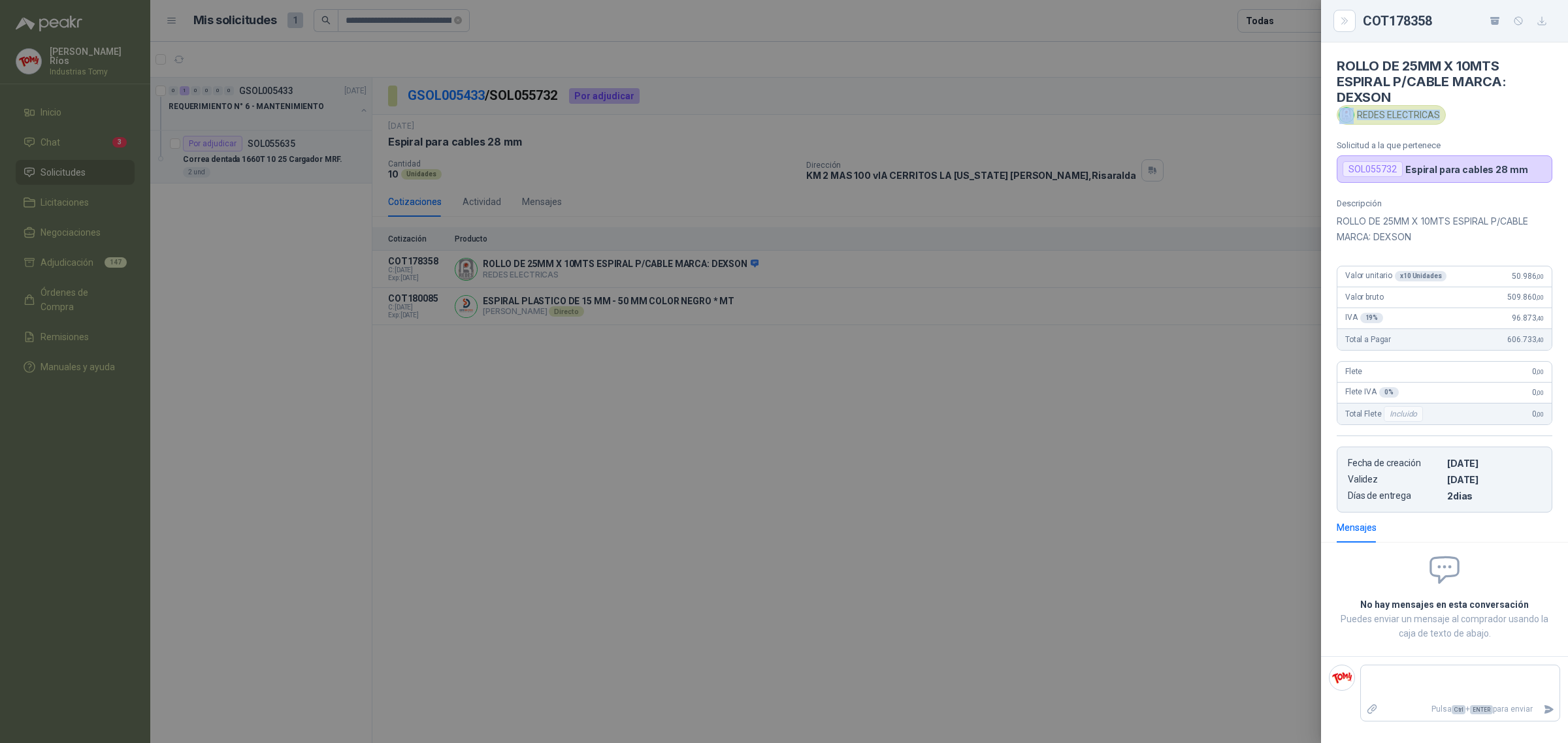
click at [1438, 118] on div "REDES ELECTRICAS" at bounding box center [1392, 115] width 109 height 20
copy div "REDES ELECTRICAS"
drag, startPoint x: 546, startPoint y: 176, endPoint x: 474, endPoint y: 115, distance: 94.4
click at [544, 162] on div at bounding box center [784, 372] width 1568 height 743
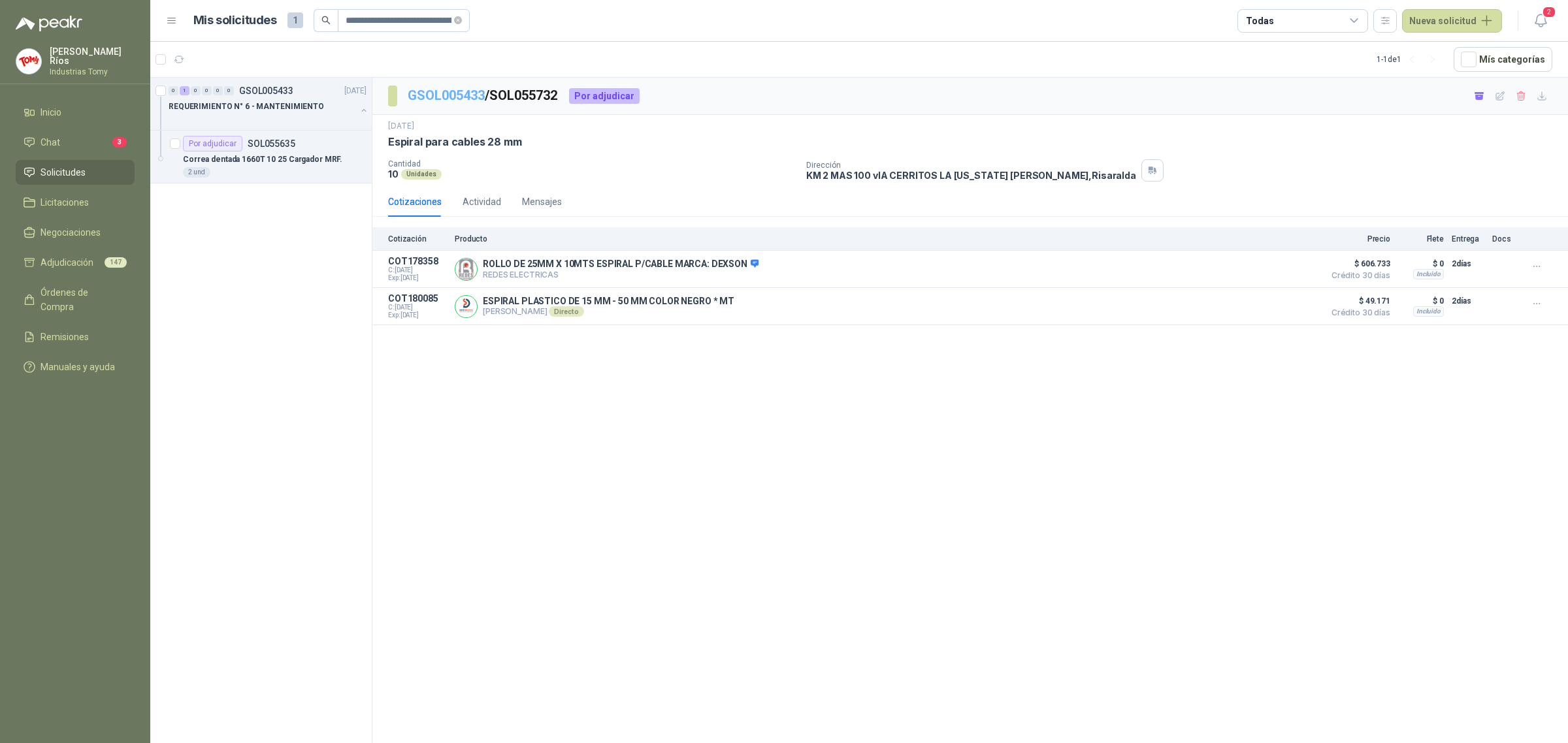
click at [458, 99] on link "GSOL005433" at bounding box center [446, 96] width 77 height 16
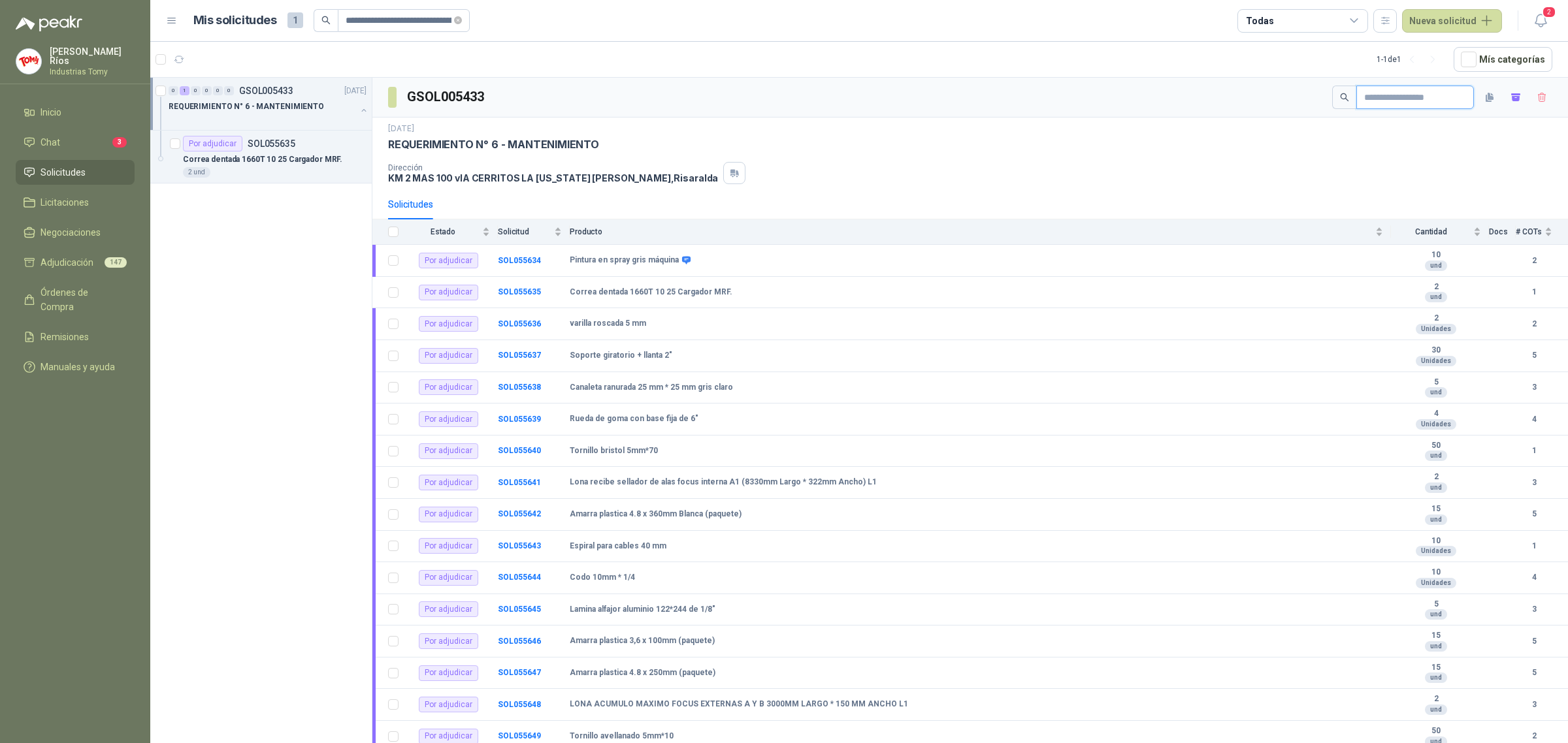
click at [1385, 102] on input "text" at bounding box center [1409, 97] width 91 height 22
paste input "**********"
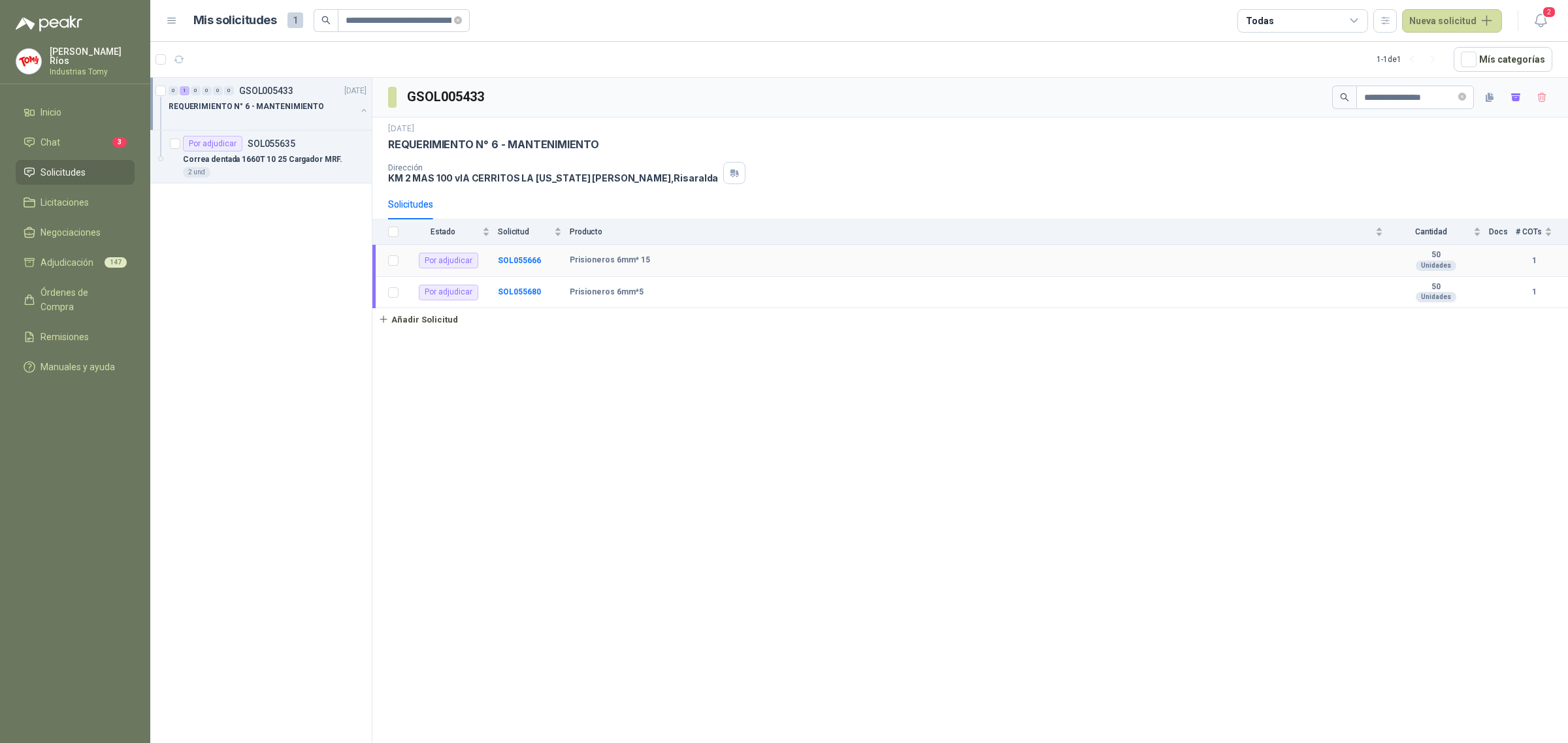
click at [527, 255] on td "SOL055666" at bounding box center [534, 261] width 72 height 32
click at [527, 261] on b "SOL055666" at bounding box center [519, 260] width 43 height 9
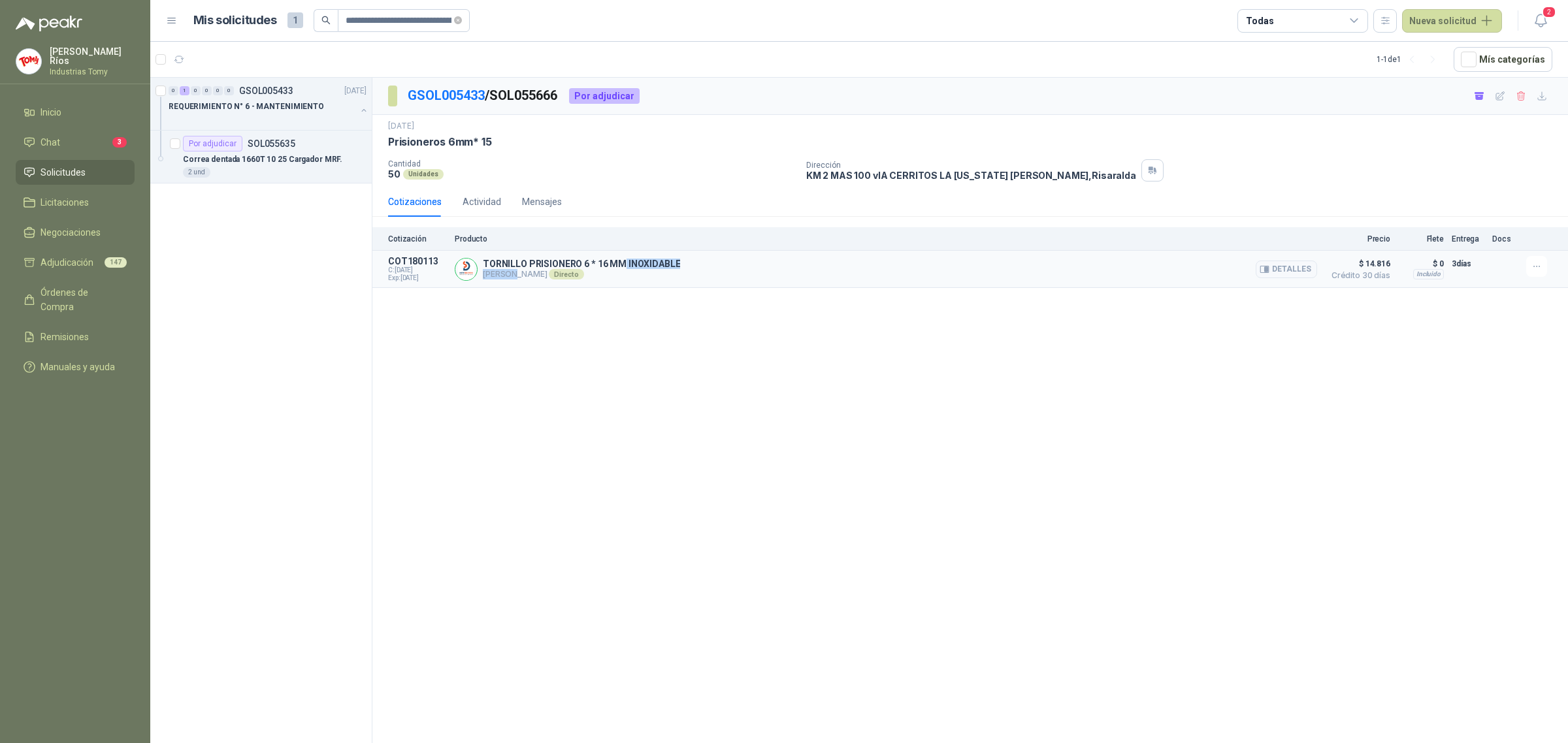
drag, startPoint x: 510, startPoint y: 271, endPoint x: 624, endPoint y: 255, distance: 115.1
click at [620, 261] on div "TORNILLO PRISIONERO 6 * 16 MM INOXIDABLE [PERSON_NAME] Directo Detalles" at bounding box center [581, 269] width 197 height 21
click at [690, 317] on div "GSOL005433 / SOL055666 Por adjudicar [DATE] Prisioneros 6mm* 15 Cantidad 50 Un…" at bounding box center [970, 413] width 1195 height 670
click at [657, 268] on p "TORNILLO PRISIONERO 6 * 16 MM INOXIDABLE" at bounding box center [581, 264] width 197 height 11
drag, startPoint x: 718, startPoint y: 379, endPoint x: 1018, endPoint y: 469, distance: 313.2
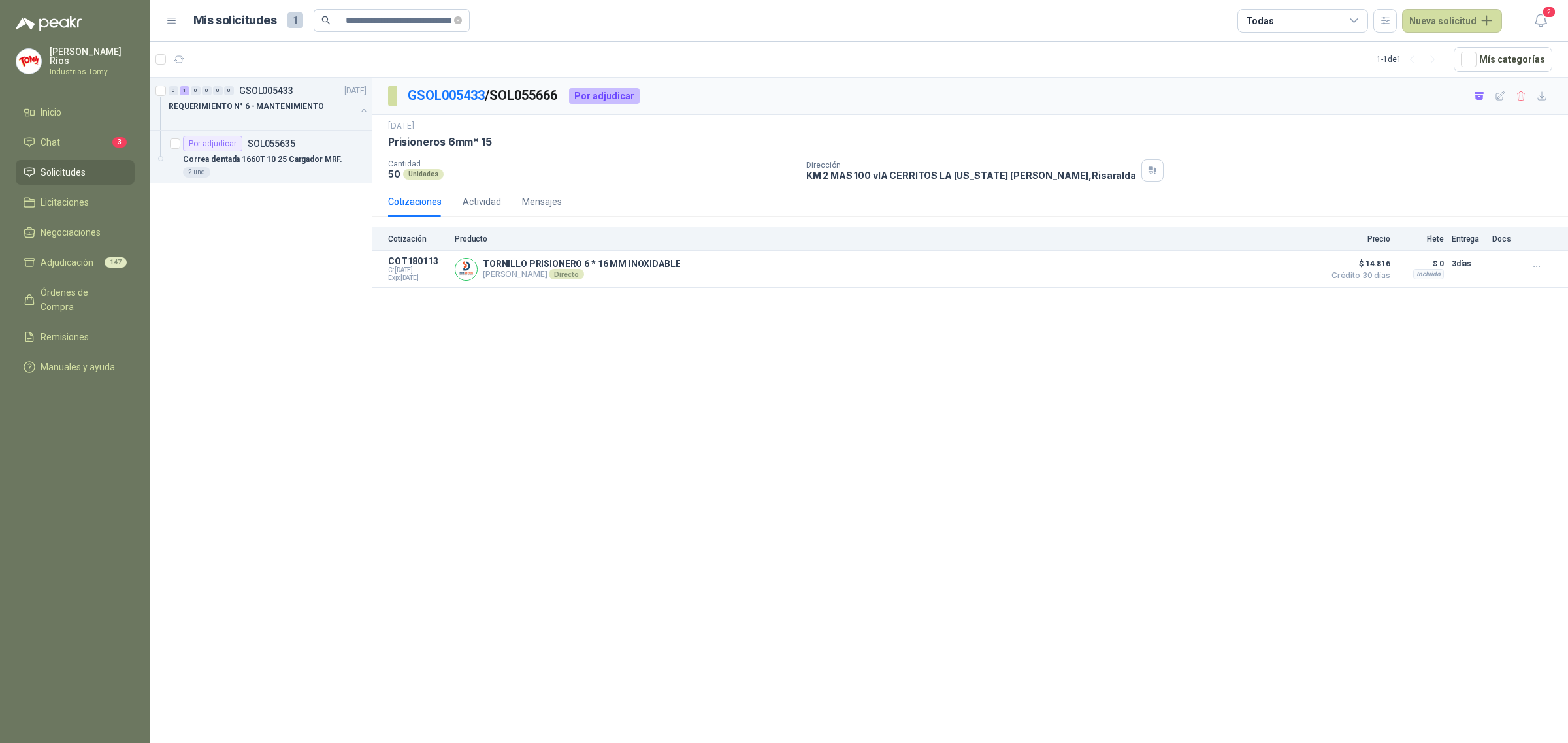
click at [735, 383] on div "GSOL005433 / SOL055666 Por adjudicar [DATE] Prisioneros 6mm* 15 Cantidad 50 Un…" at bounding box center [970, 413] width 1195 height 670
click at [450, 96] on link "GSOL005433" at bounding box center [446, 96] width 77 height 16
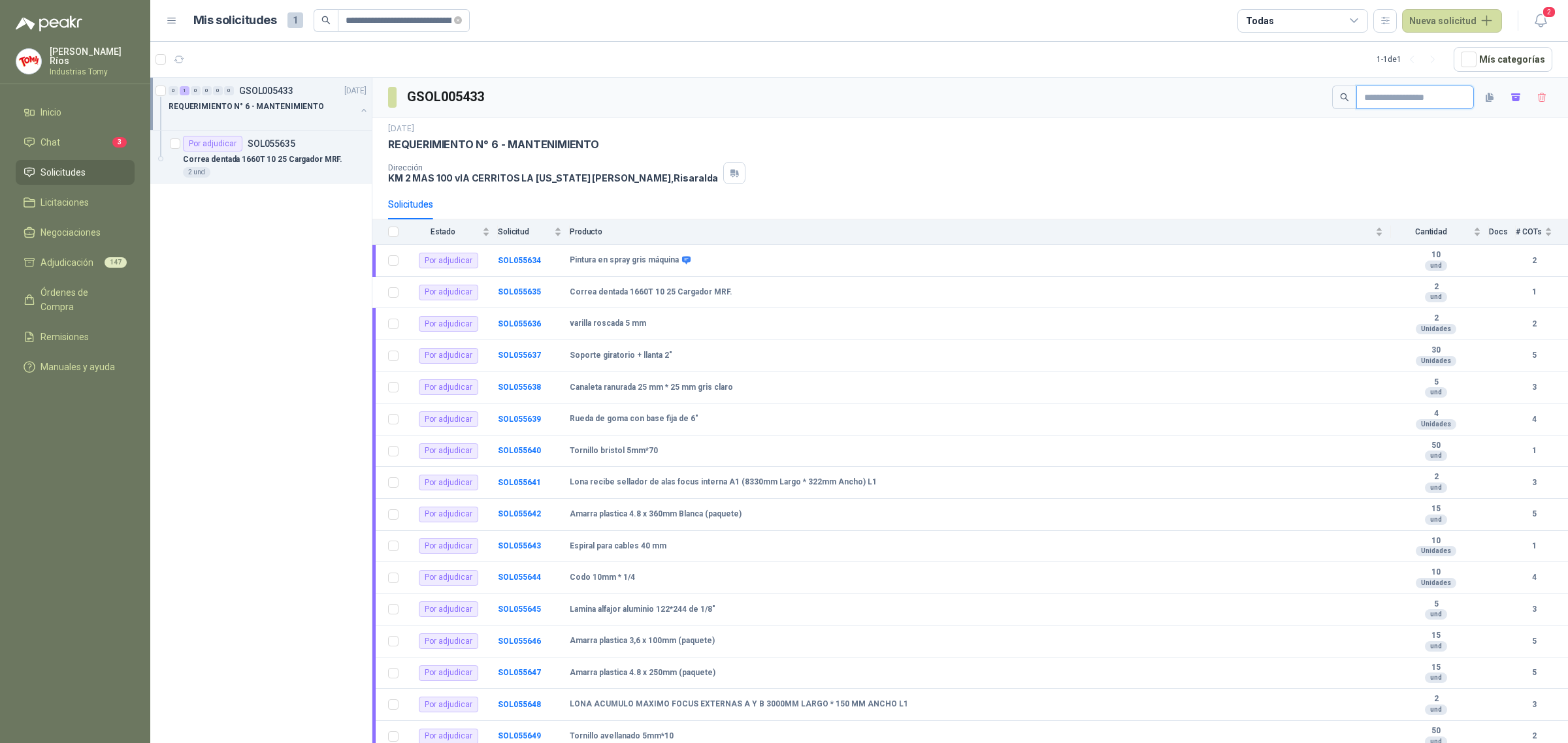
click at [1418, 99] on input "text" at bounding box center [1409, 97] width 91 height 22
paste input "**********"
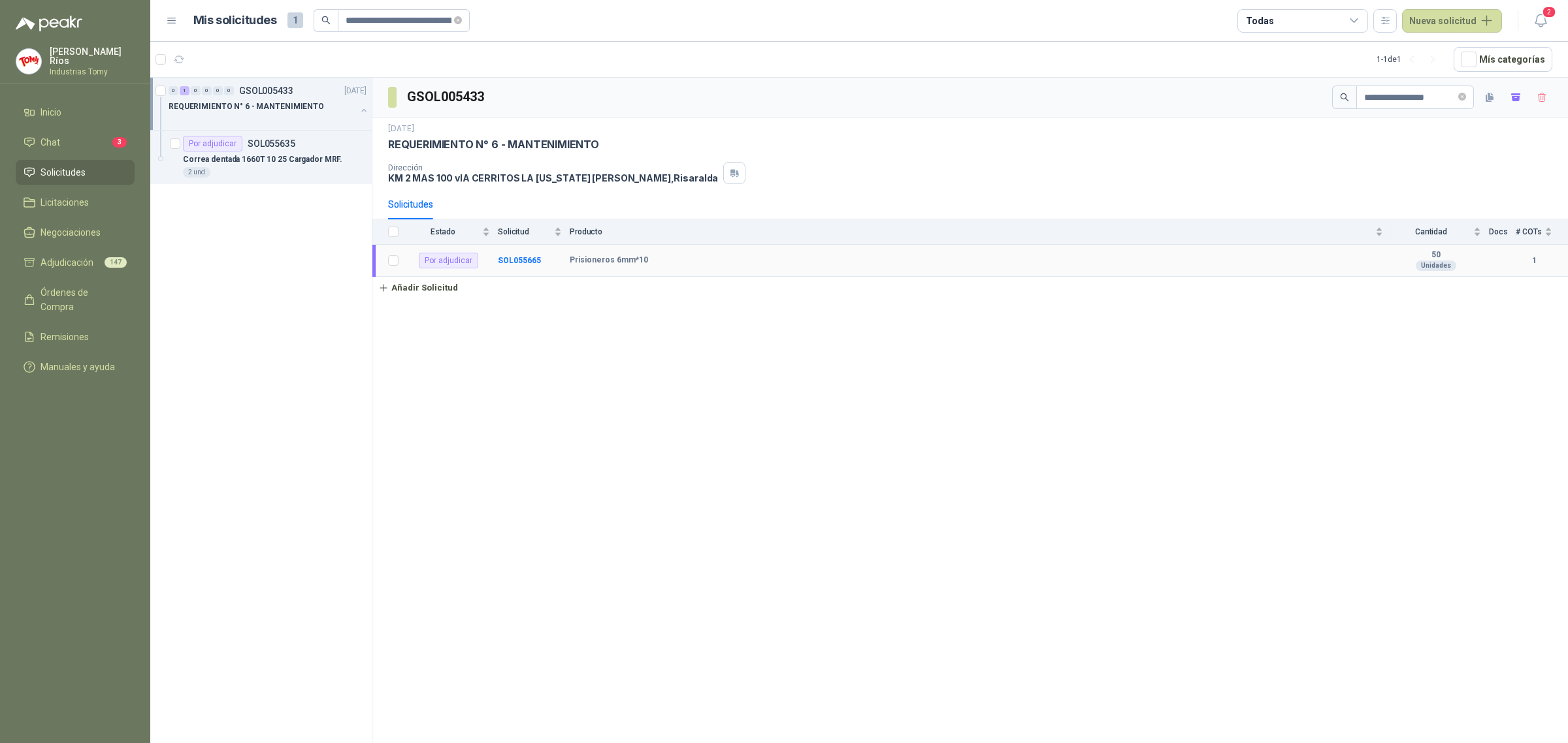
click at [519, 253] on td "SOL055665" at bounding box center [534, 261] width 72 height 32
click at [523, 260] on b "SOL055665" at bounding box center [519, 260] width 43 height 9
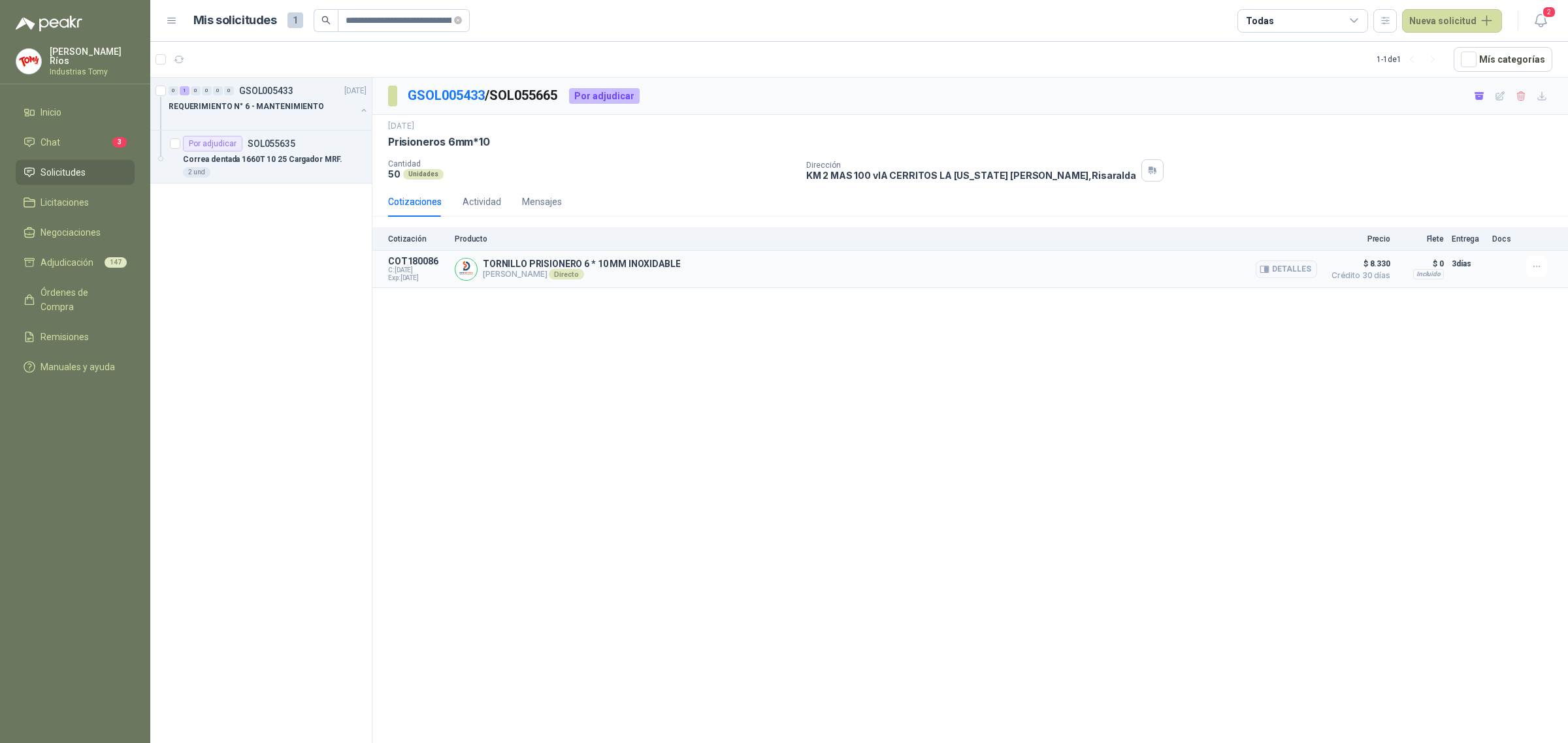
drag, startPoint x: 563, startPoint y: 278, endPoint x: 571, endPoint y: 282, distance: 8.9
click at [571, 282] on div "TORNILLO PRISIONERO 6 * 10 MM INOXIDABLE [PERSON_NAME] Directo Detalles" at bounding box center [886, 269] width 862 height 26
drag, startPoint x: 459, startPoint y: 90, endPoint x: 472, endPoint y: 93, distance: 13.3
click at [460, 90] on link "GSOL005433" at bounding box center [446, 96] width 77 height 16
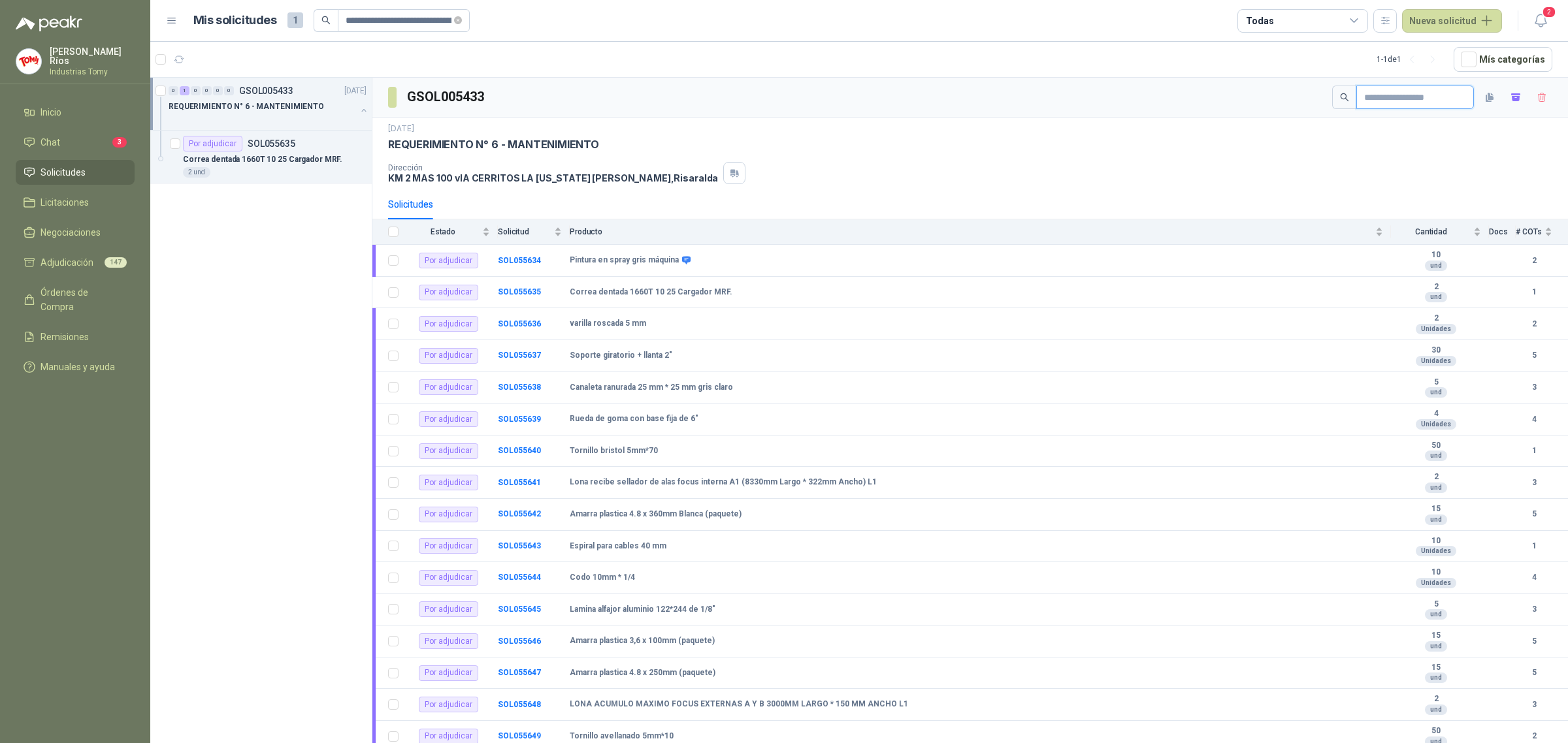
click at [1414, 98] on input "text" at bounding box center [1409, 97] width 91 height 22
paste input "**********"
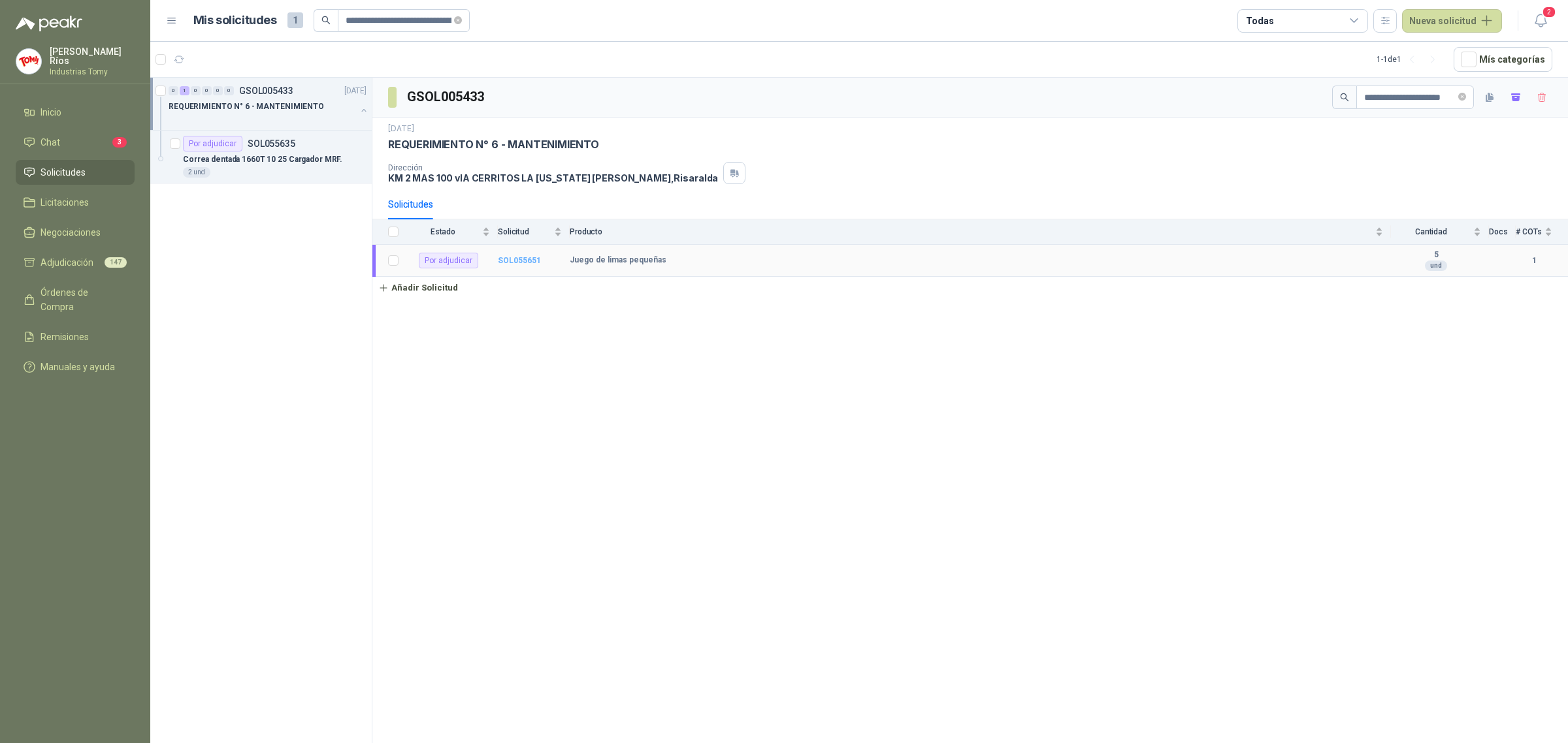
click at [511, 264] on b "SOL055651" at bounding box center [519, 260] width 43 height 9
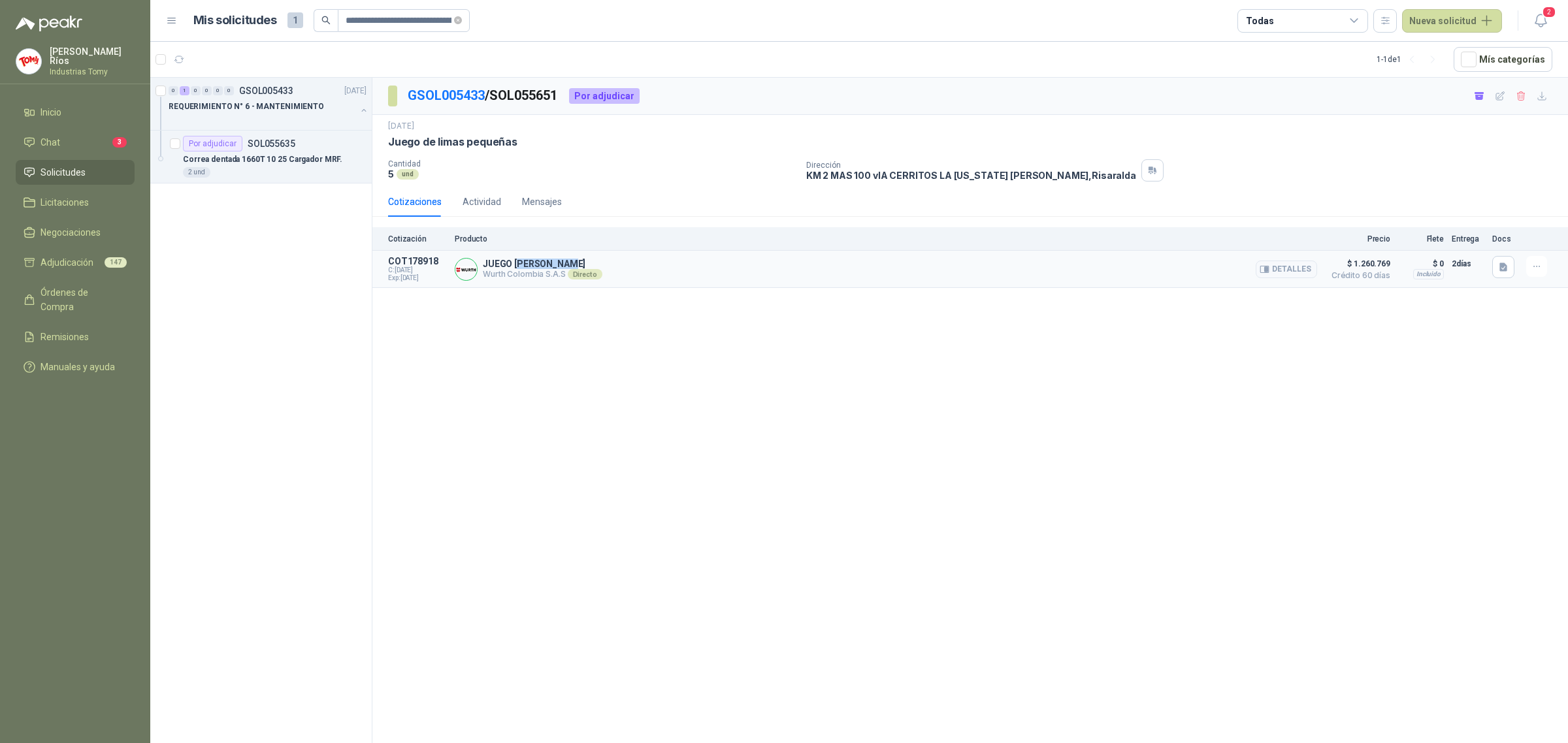
drag, startPoint x: 517, startPoint y: 269, endPoint x: 638, endPoint y: 264, distance: 121.1
click at [638, 264] on div "JUEGO [PERSON_NAME] [GEOGRAPHIC_DATA] S.A.S Directo Detalles" at bounding box center [886, 269] width 862 height 26
click at [611, 295] on div "GSOL005433 / SOL055651 Por adjudicar [DATE] Juego [PERSON_NAME] pequeñas Canti…" at bounding box center [970, 413] width 1195 height 670
drag, startPoint x: 496, startPoint y: 271, endPoint x: 555, endPoint y: 281, distance: 59.8
click at [555, 281] on div "JUEGO [PERSON_NAME] [GEOGRAPHIC_DATA] S.A.S Directo Detalles" at bounding box center [886, 269] width 862 height 26
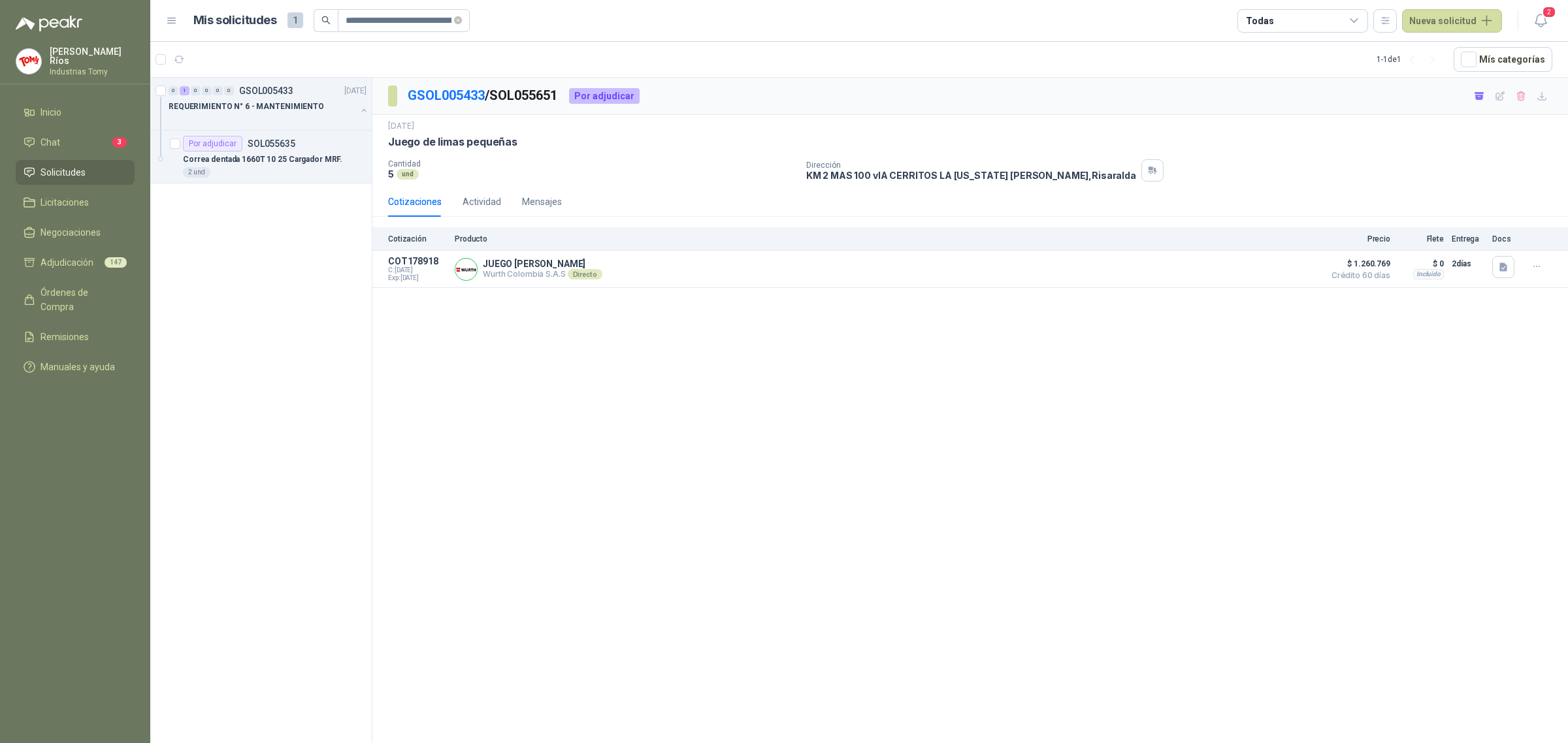
drag, startPoint x: 540, startPoint y: 269, endPoint x: 575, endPoint y: 310, distance: 53.9
click at [540, 271] on div "JUEGO [PERSON_NAME] [GEOGRAPHIC_DATA] S.A.S Directo Detalles" at bounding box center [542, 269] width 119 height 21
click at [896, 595] on div "GSOL005433 / SOL055651 Por adjudicar [DATE] Juego [PERSON_NAME] pequeñas Canti…" at bounding box center [970, 413] width 1195 height 670
click at [450, 90] on link "GSOL005433" at bounding box center [446, 96] width 77 height 16
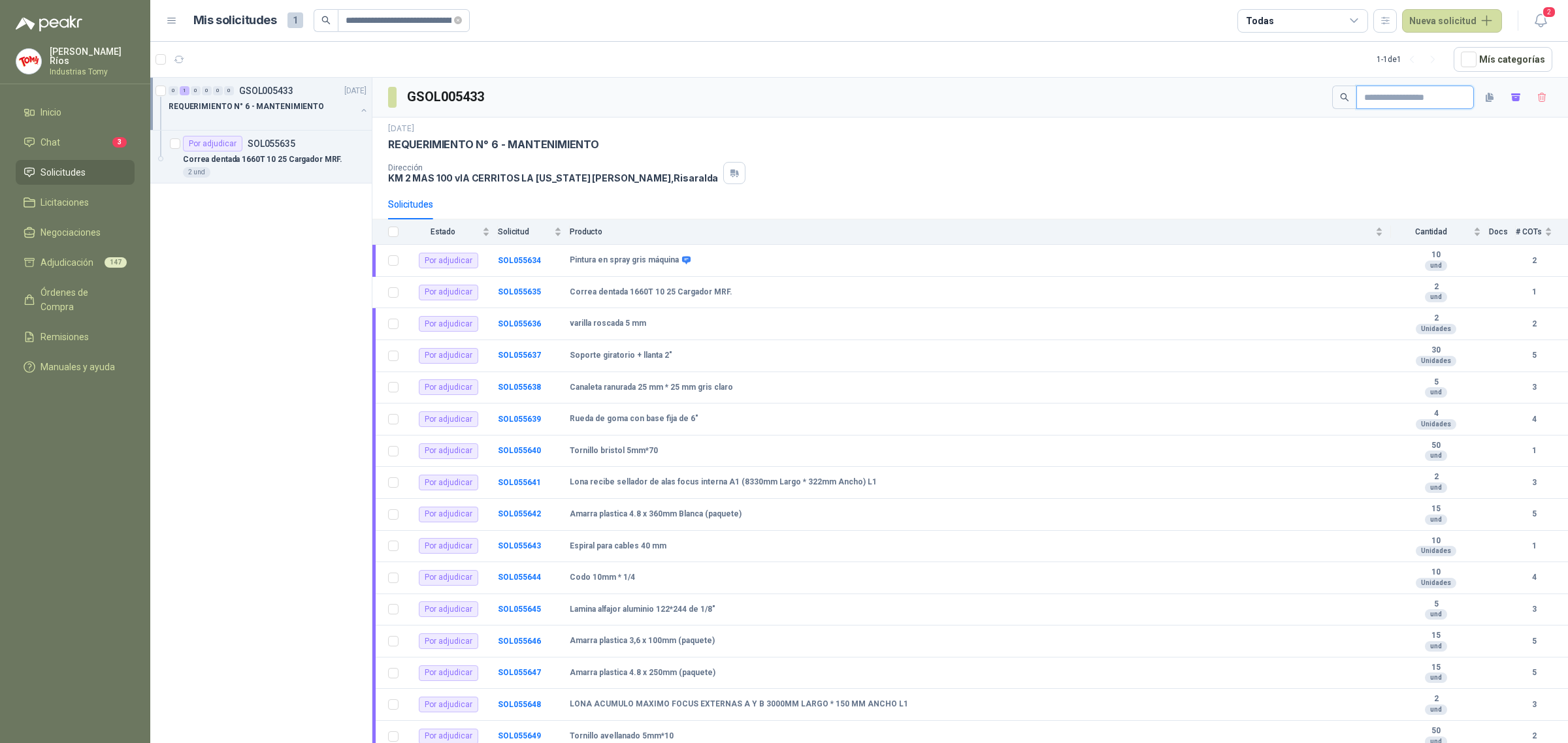
click at [1415, 103] on input "text" at bounding box center [1409, 97] width 91 height 22
paste input "**********"
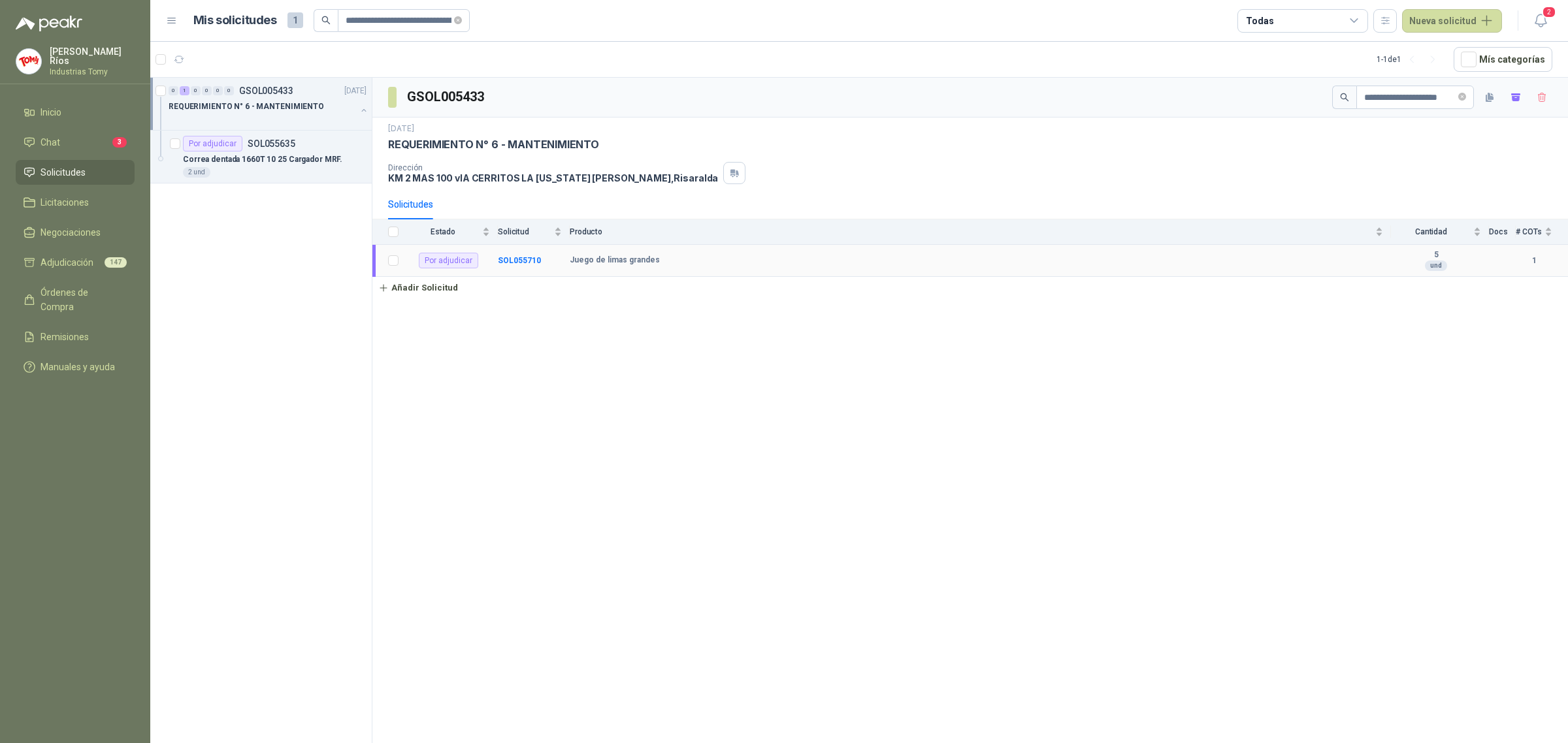
click at [527, 255] on td "SOL055710" at bounding box center [534, 261] width 72 height 32
click at [530, 261] on b "SOL055710" at bounding box center [519, 260] width 43 height 9
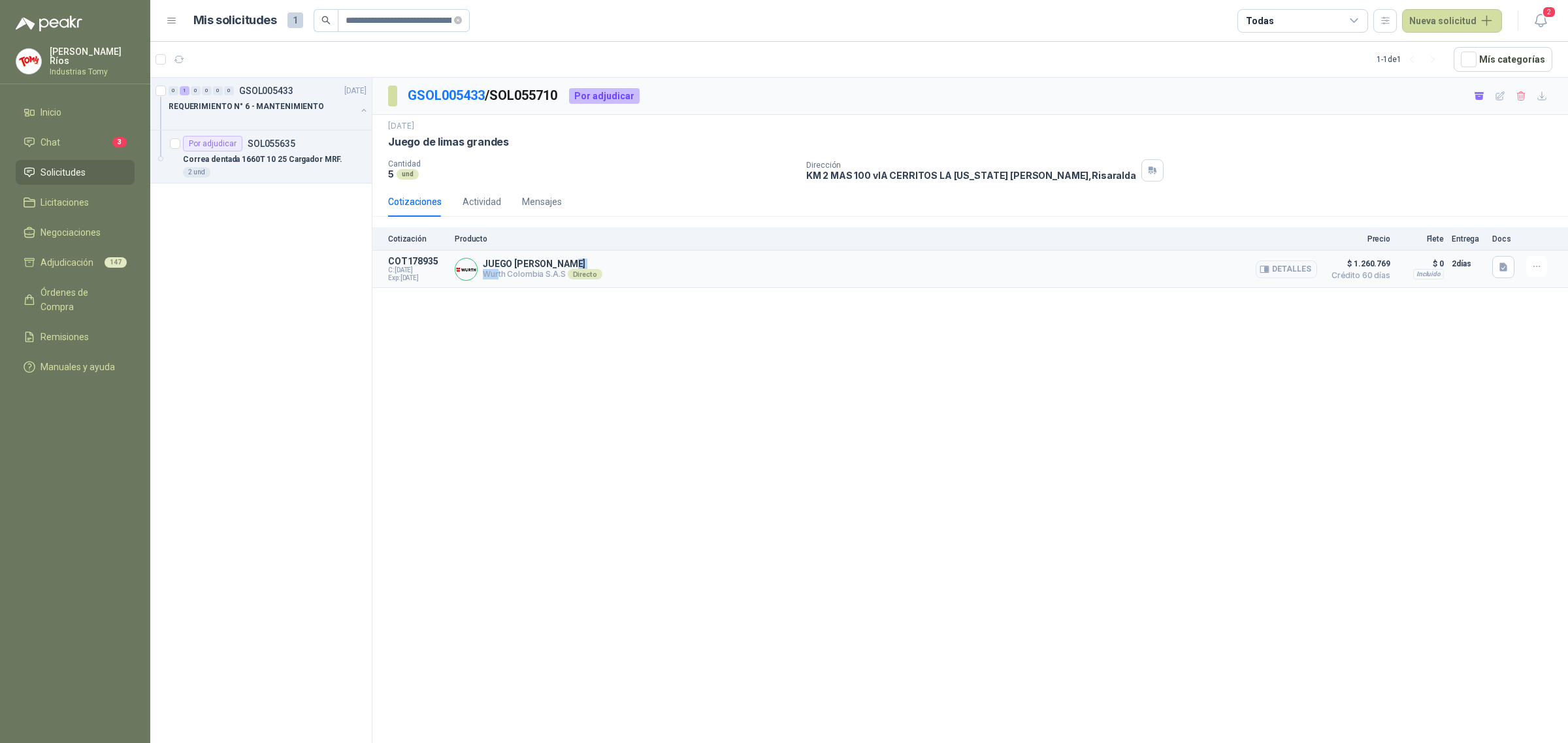
drag, startPoint x: 539, startPoint y: 269, endPoint x: 588, endPoint y: 271, distance: 49.0
click at [588, 271] on p "[PERSON_NAME] Colombia S.A.S Directo" at bounding box center [542, 275] width 119 height 11
click at [458, 98] on link "GSOL005433" at bounding box center [446, 96] width 77 height 16
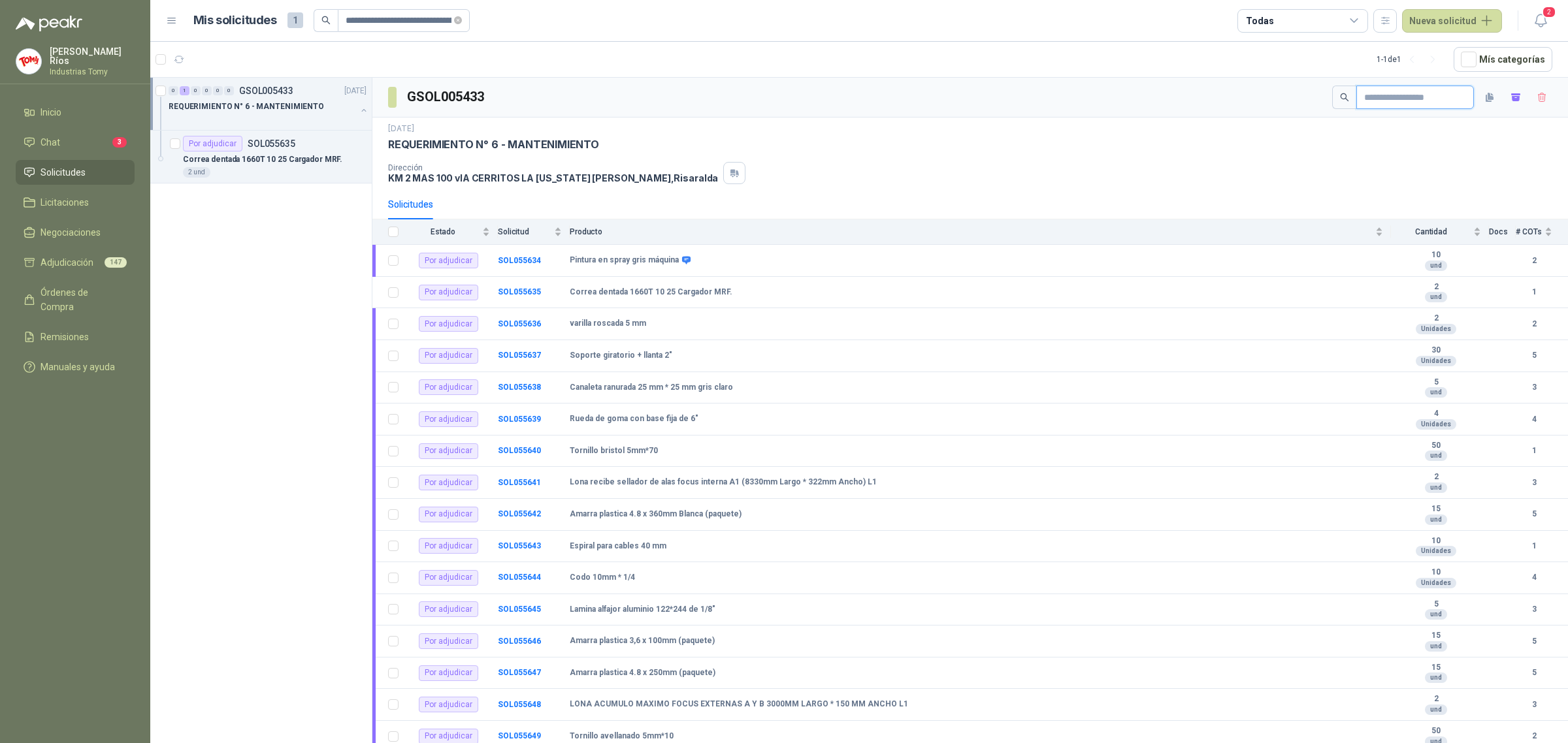
click at [1418, 101] on input "text" at bounding box center [1409, 97] width 91 height 22
paste input "**********"
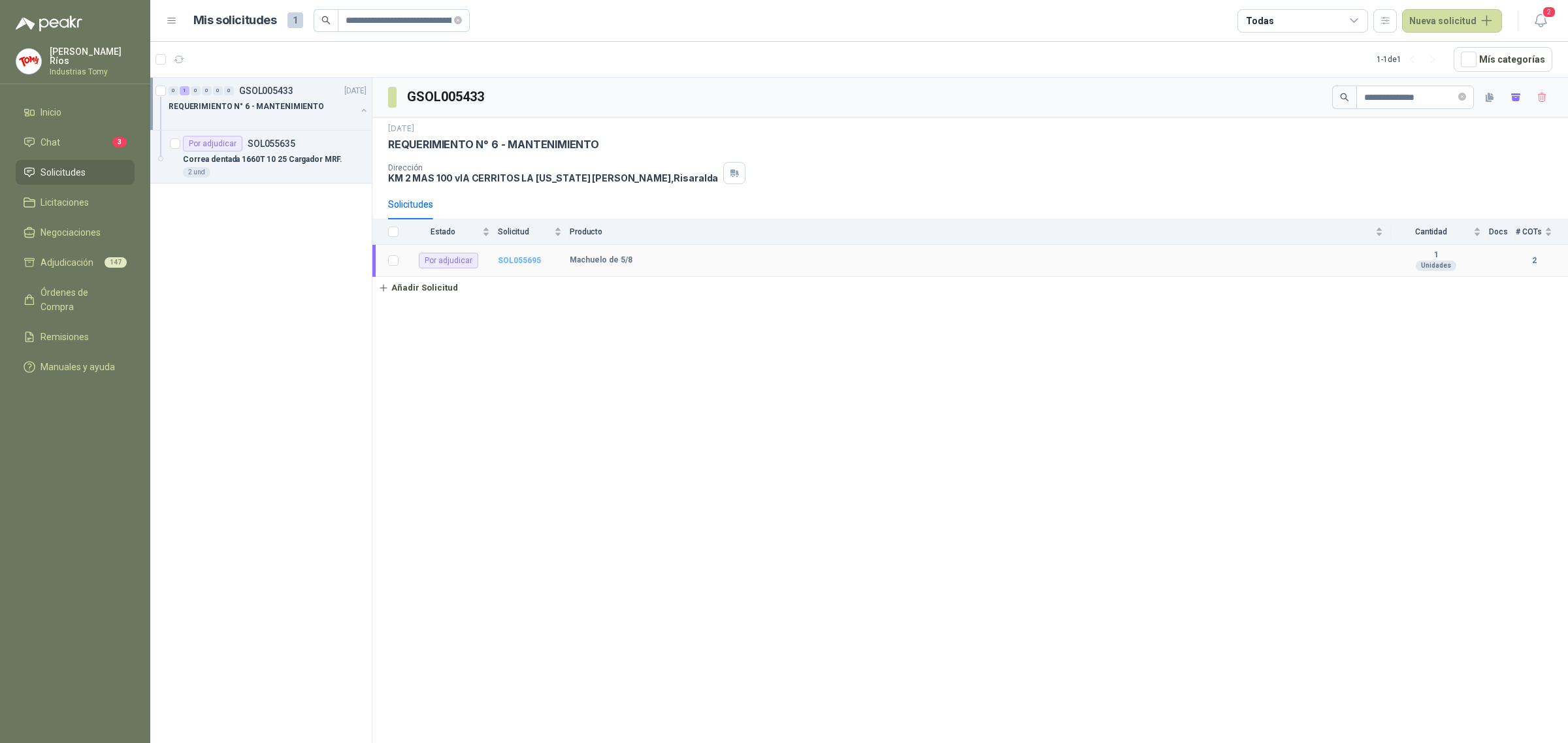
click at [525, 262] on b "SOL055695" at bounding box center [519, 260] width 43 height 9
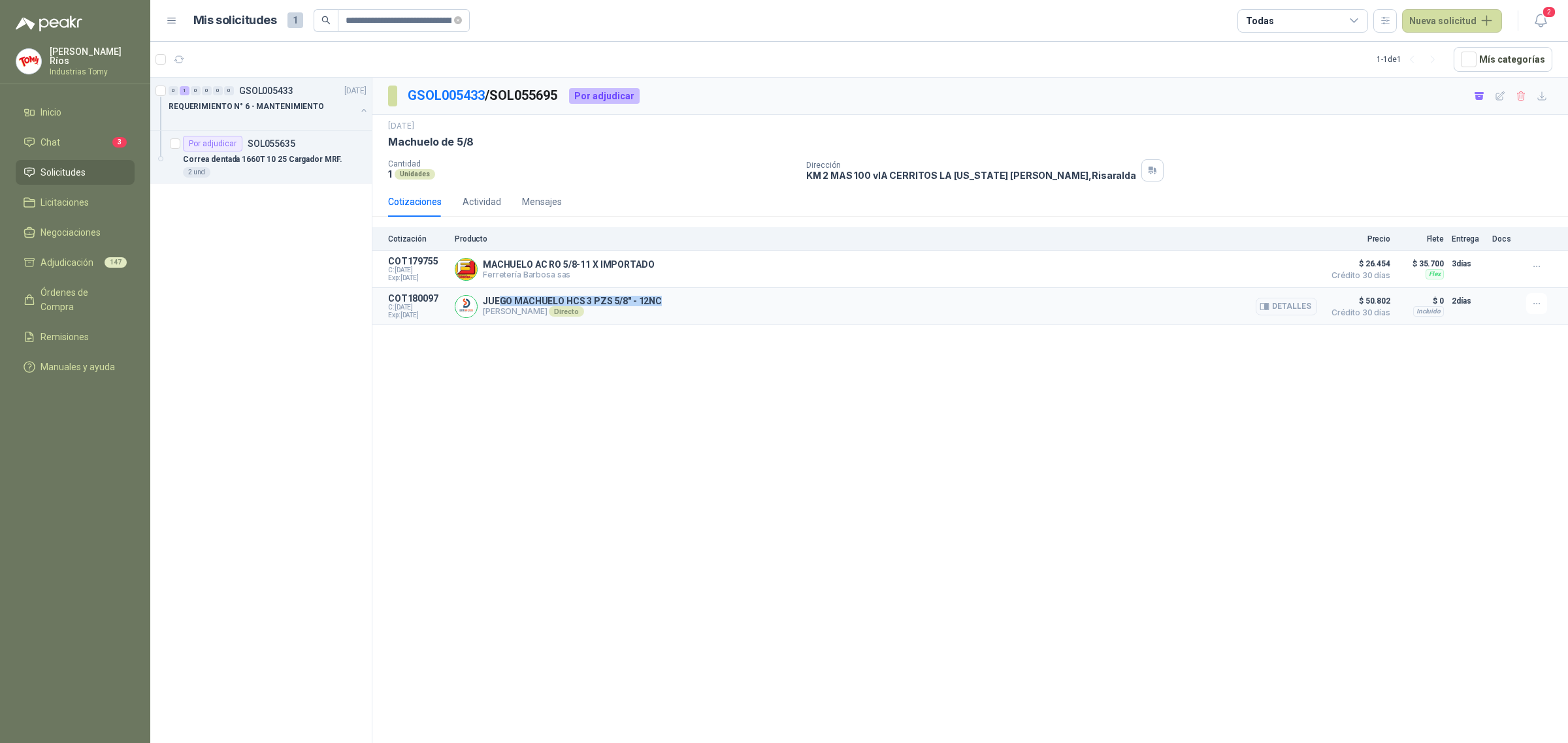
drag, startPoint x: 501, startPoint y: 304, endPoint x: 671, endPoint y: 298, distance: 170.1
click at [667, 298] on div "JUEGO MACHUELO HCS 3 PZS 5/8" - 12NC [PERSON_NAME] Directo Detalles" at bounding box center [886, 306] width 862 height 26
drag, startPoint x: 1387, startPoint y: 298, endPoint x: 1071, endPoint y: 298, distance: 316.0
click at [1201, 308] on article "COT180097 C: [DATE] Exp: [DATE] JUEGO MACHUELO HCS 3 PZS 5/8" - 12NC [PERSON_NA…" at bounding box center [970, 307] width 1195 height 38
drag, startPoint x: 518, startPoint y: 305, endPoint x: 729, endPoint y: 368, distance: 220.2
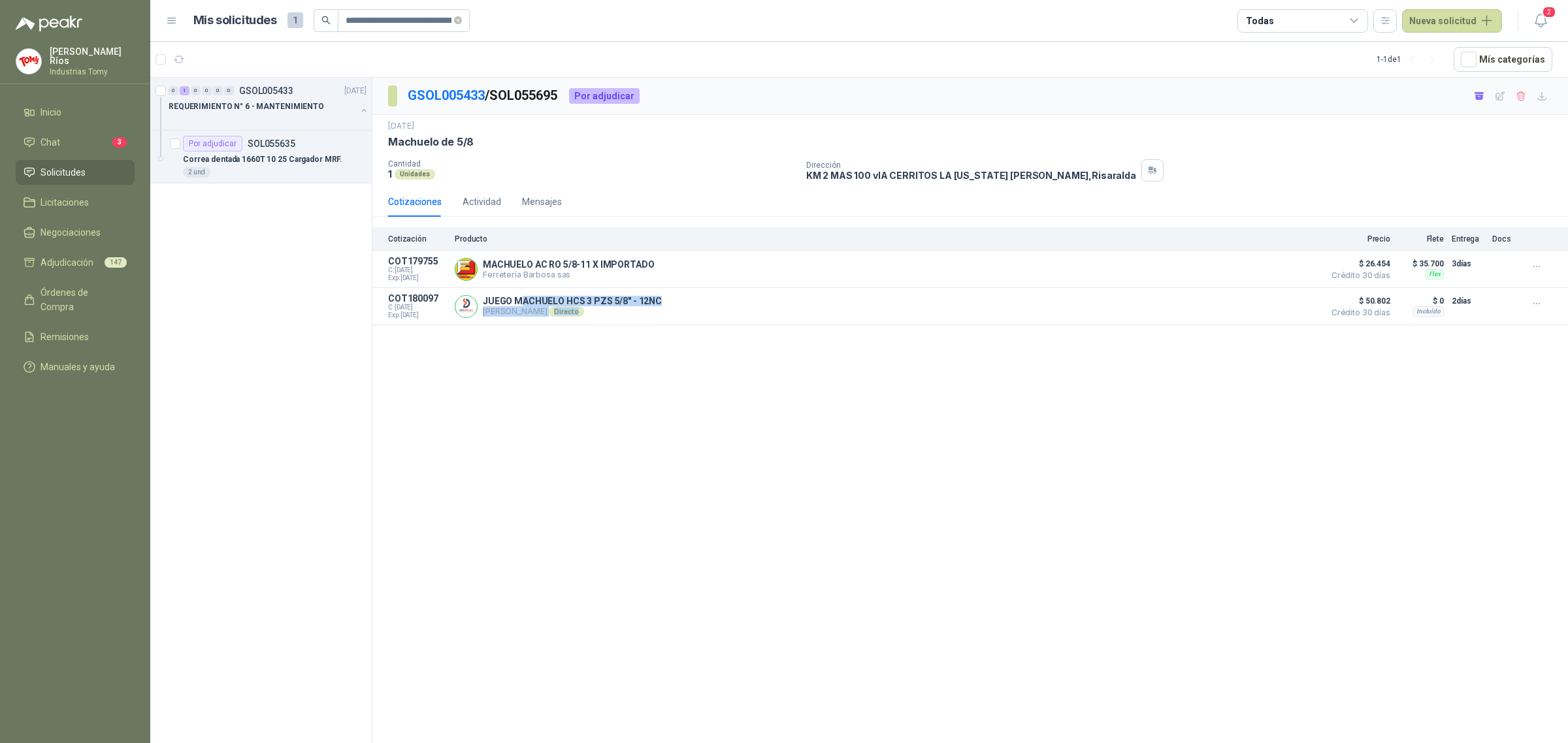
click at [709, 331] on div "GSOL005433 / SOL055695 Por adjudicar [DATE] Machuelo de 5/8 Cantidad 1 Unidade…" at bounding box center [970, 413] width 1195 height 670
click at [902, 436] on div "GSOL005433 / SOL055695 Por adjudicar [DATE] Machuelo de 5/8 Cantidad 1 Unidade…" at bounding box center [970, 413] width 1195 height 670
click at [465, 93] on link "GSOL005433" at bounding box center [446, 96] width 77 height 16
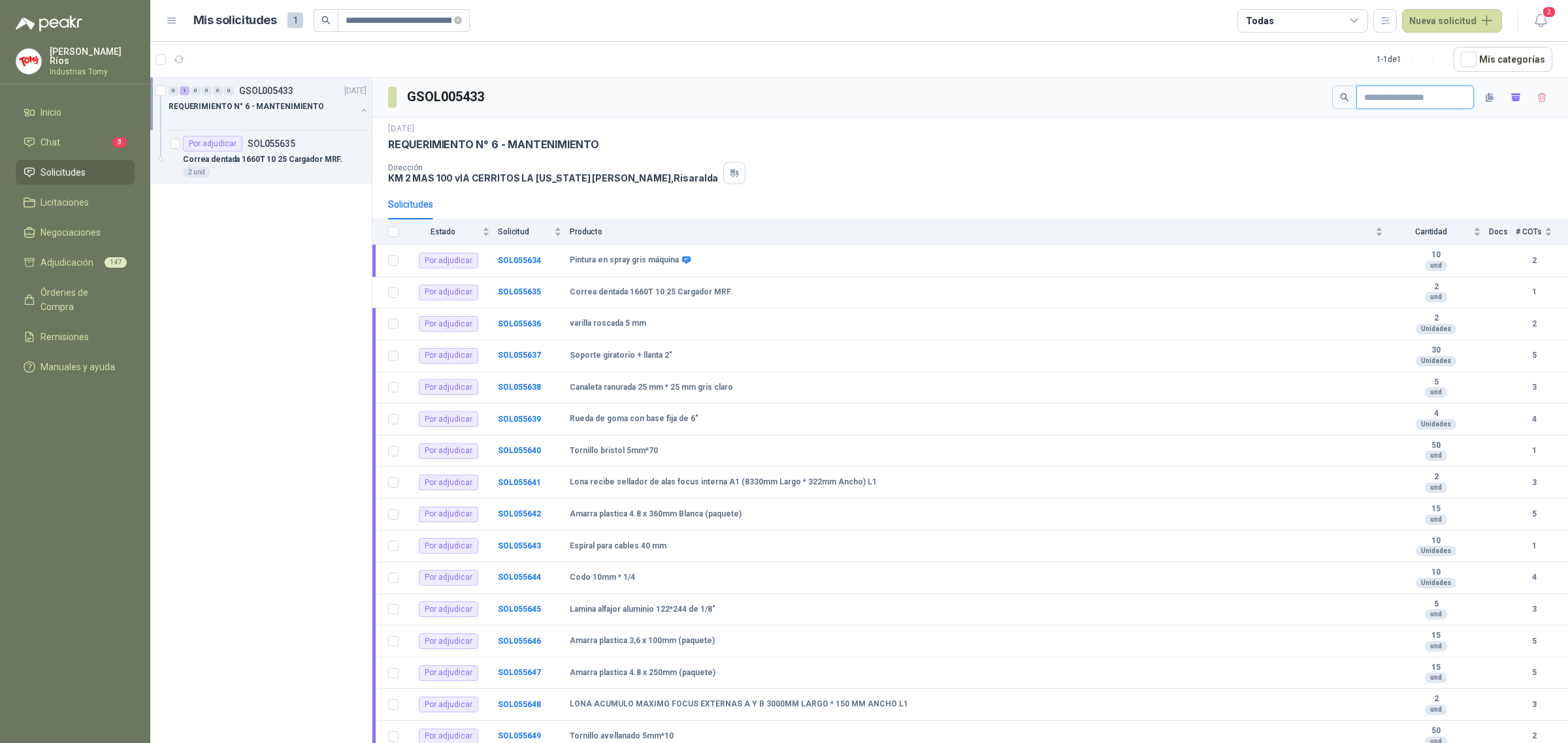
click at [1364, 101] on input "text" at bounding box center [1409, 97] width 91 height 22
paste input "*********"
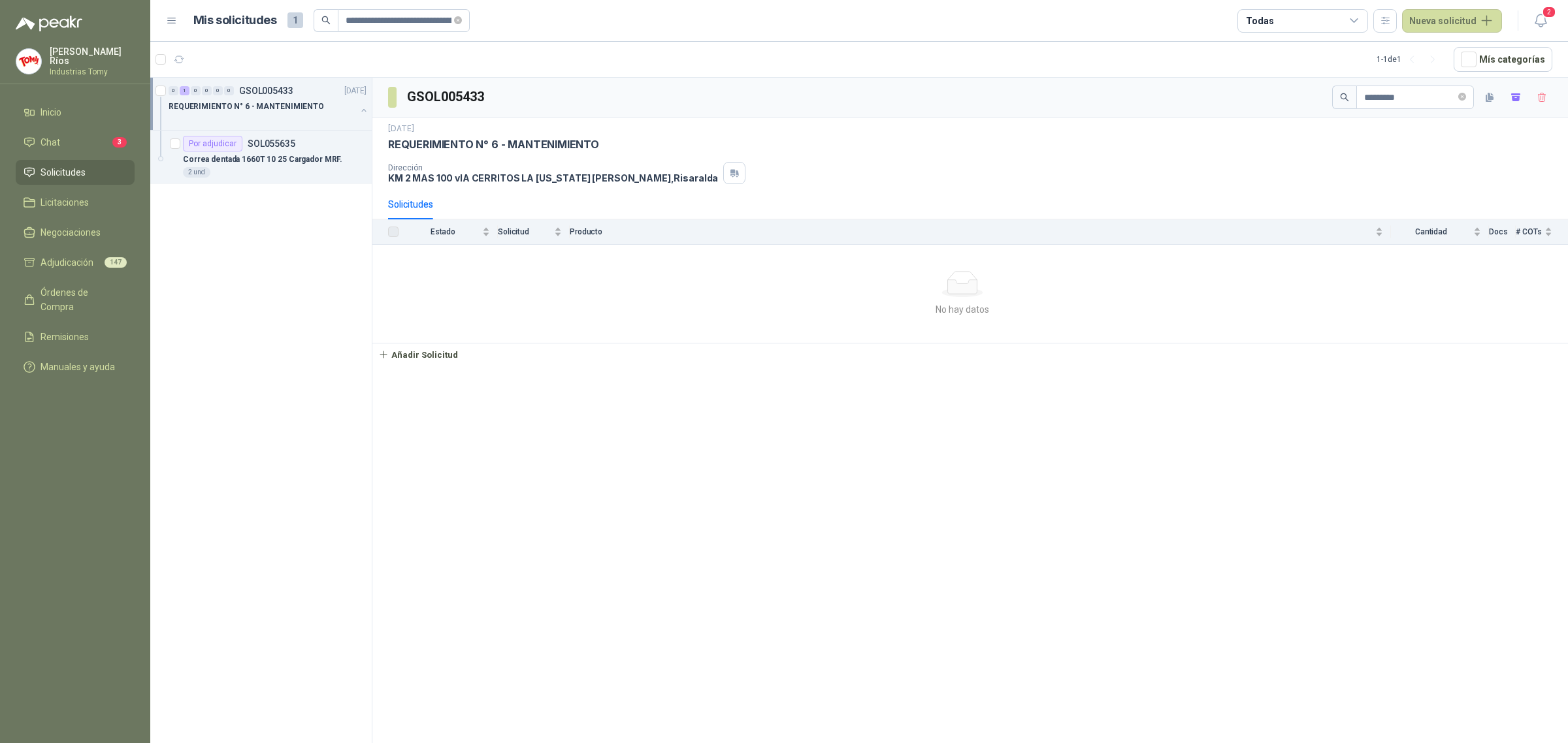
click at [64, 173] on span "Solicitudes" at bounding box center [63, 173] width 45 height 14
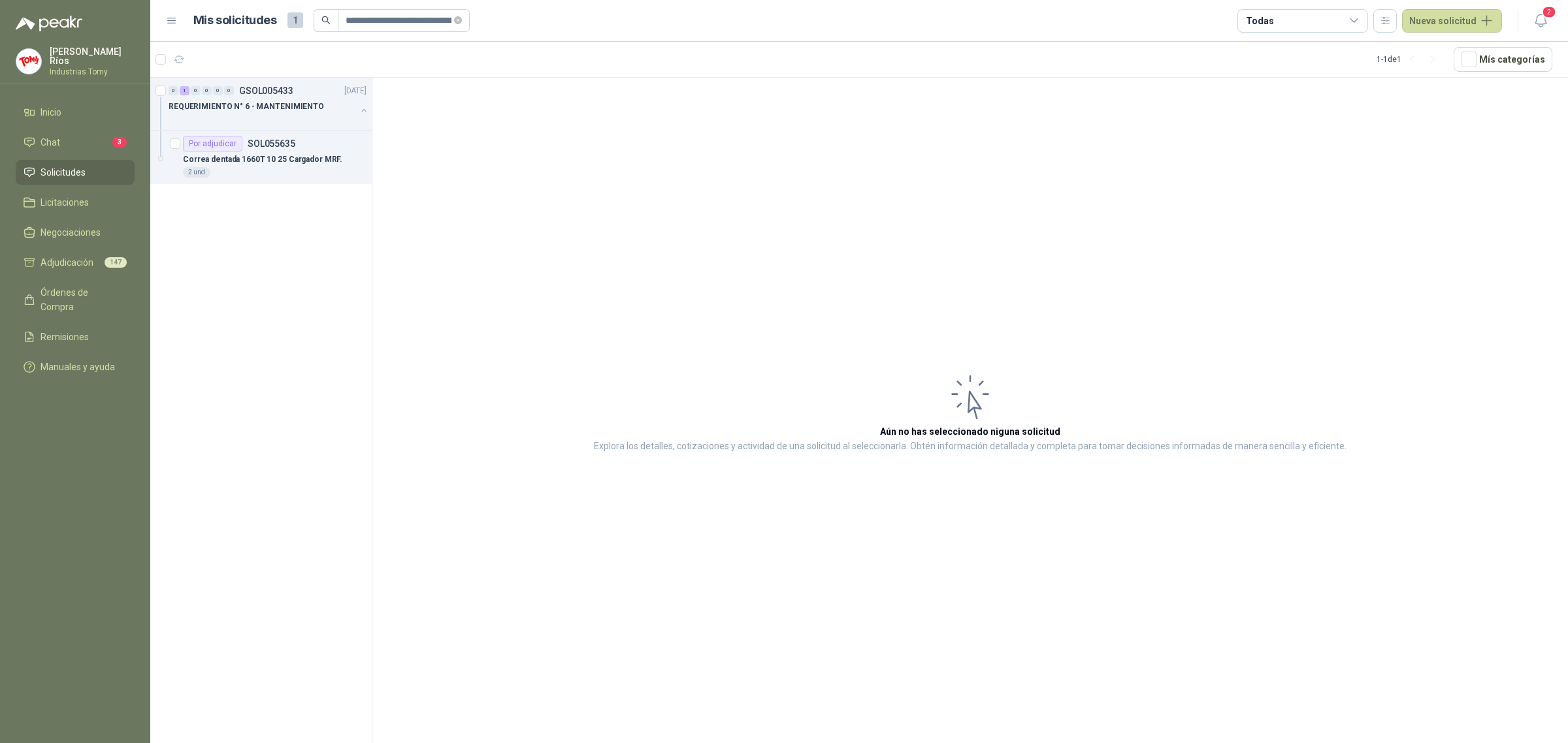
drag, startPoint x: 66, startPoint y: 168, endPoint x: 125, endPoint y: 129, distance: 70.7
click at [67, 167] on span "Solicitudes" at bounding box center [63, 173] width 45 height 14
click at [456, 16] on icon "close-circle" at bounding box center [458, 20] width 8 height 8
click at [382, 11] on input "text" at bounding box center [398, 21] width 107 height 22
paste input "*********"
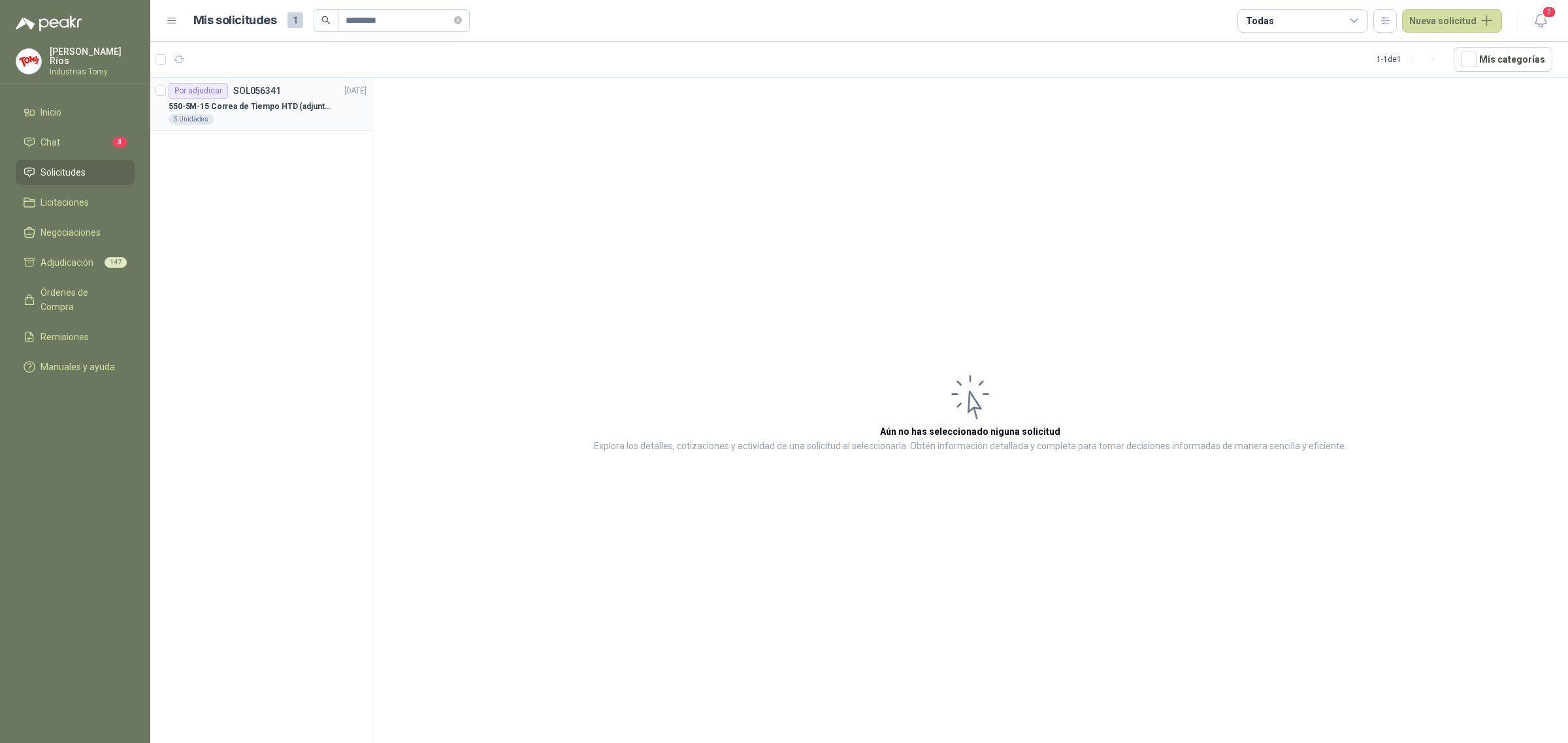
click at [252, 106] on p "550-5M-15 Correa de Tiempo HTD (adjuntar ficha y /o imagenes)" at bounding box center [250, 107] width 163 height 13
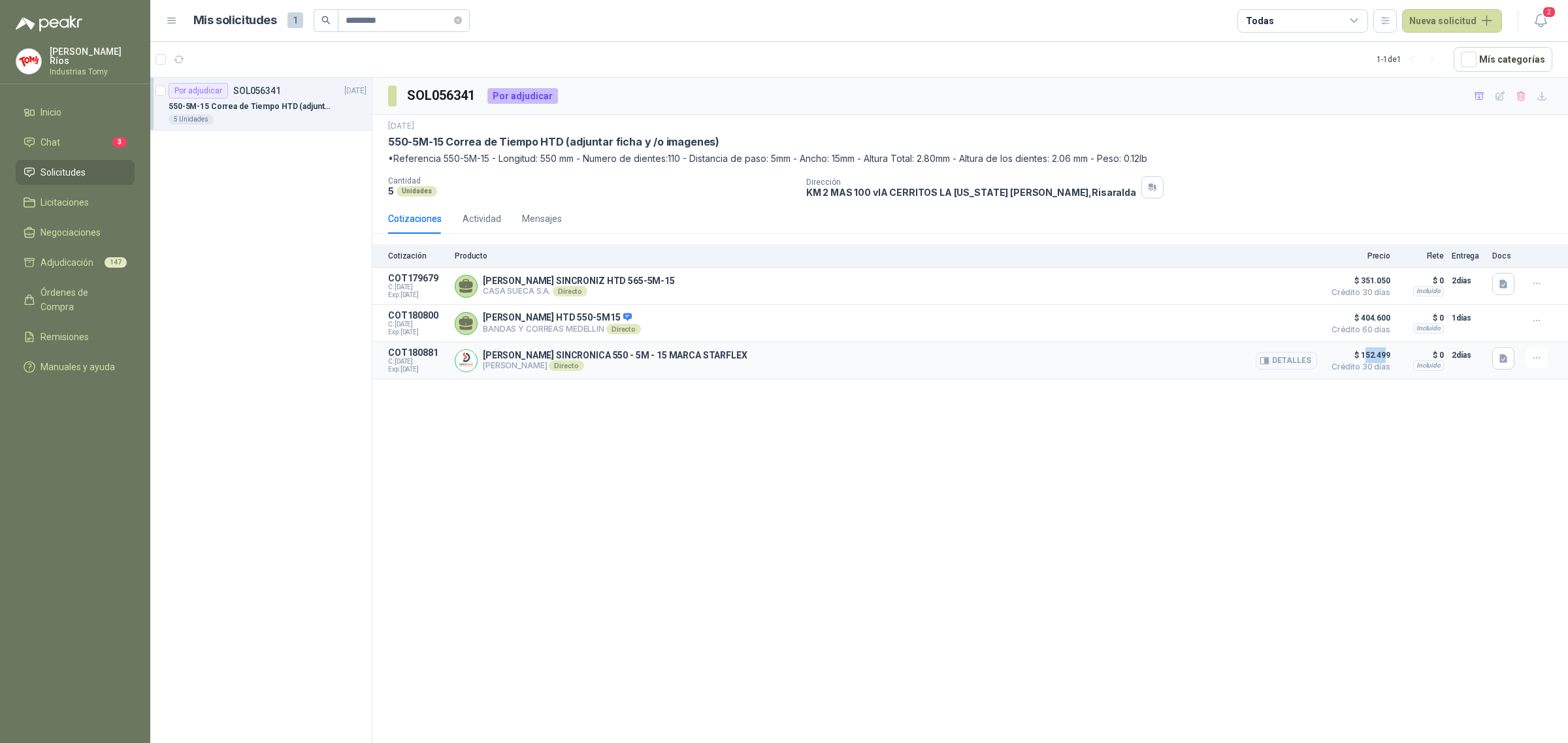
drag, startPoint x: 1387, startPoint y: 360, endPoint x: 1370, endPoint y: 302, distance: 60.4
click at [1363, 357] on span "$ 152.499" at bounding box center [1357, 355] width 65 height 16
drag, startPoint x: 1375, startPoint y: 281, endPoint x: 1337, endPoint y: 286, distance: 38.3
click at [1340, 285] on span "$ 351.050" at bounding box center [1357, 281] width 65 height 16
click at [1291, 282] on button "Detalles" at bounding box center [1286, 286] width 62 height 18
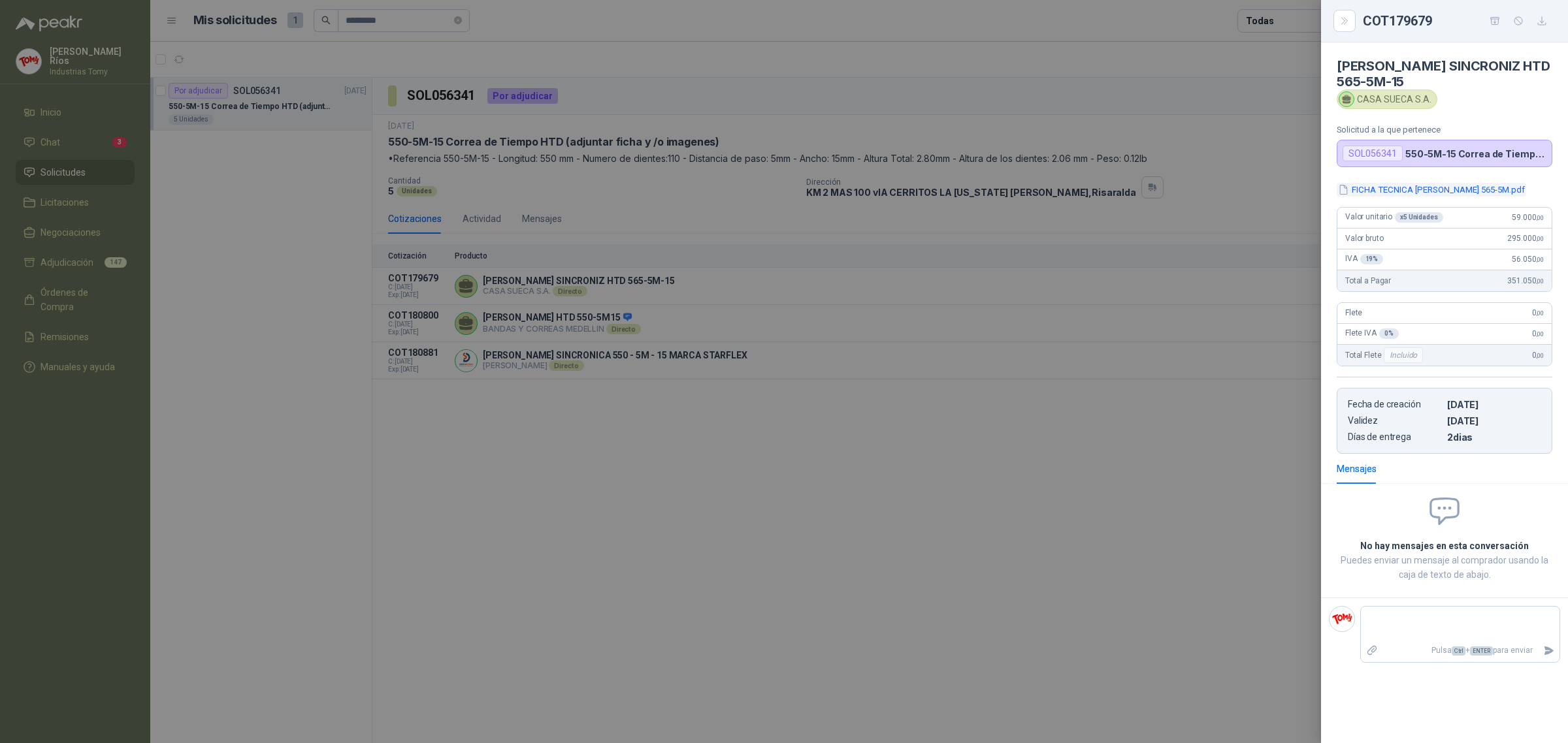
click at [1441, 196] on button "FICHA TECNICA [PERSON_NAME] 565-5M.pdf" at bounding box center [1432, 189] width 190 height 13
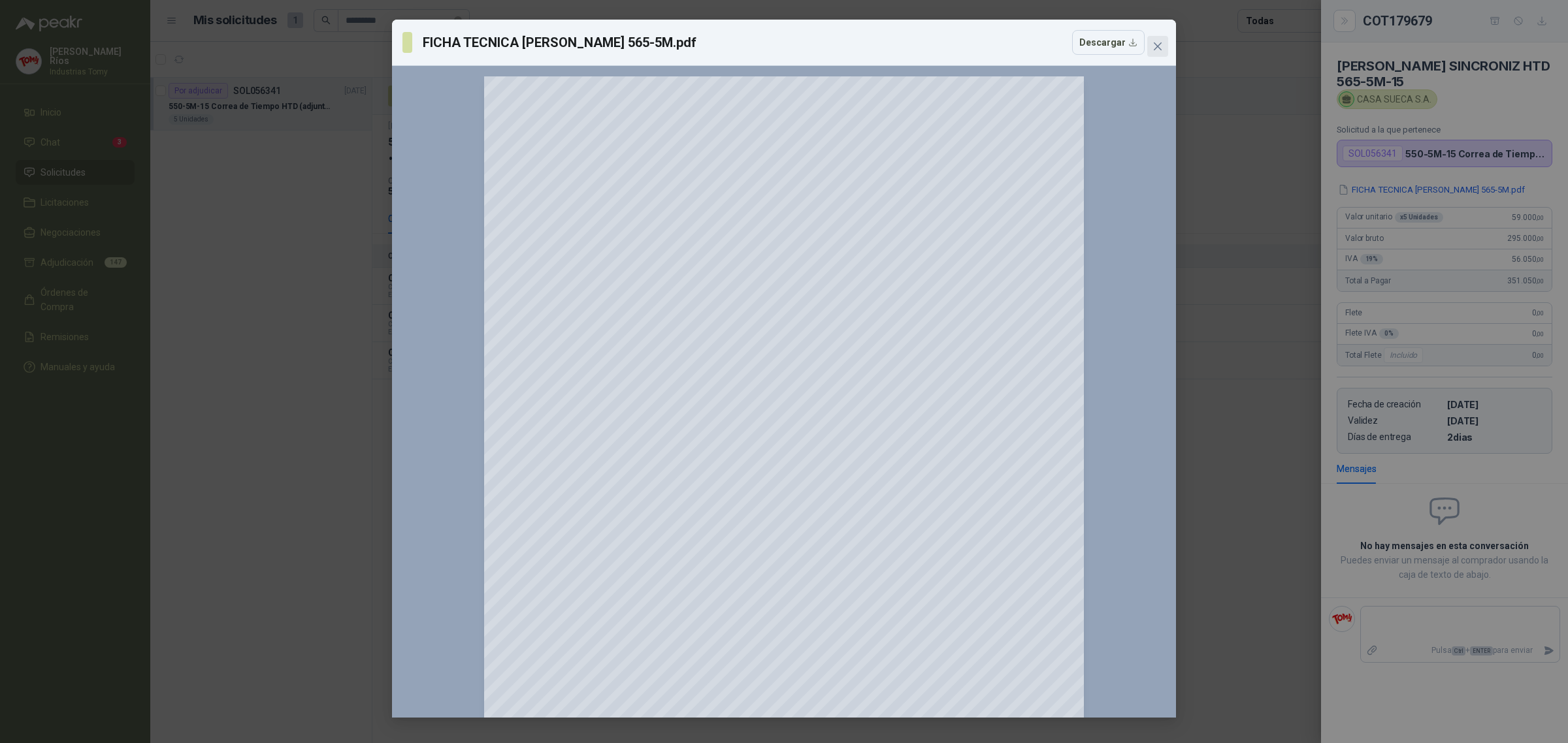
click at [1158, 45] on icon "close" at bounding box center [1158, 47] width 11 height 11
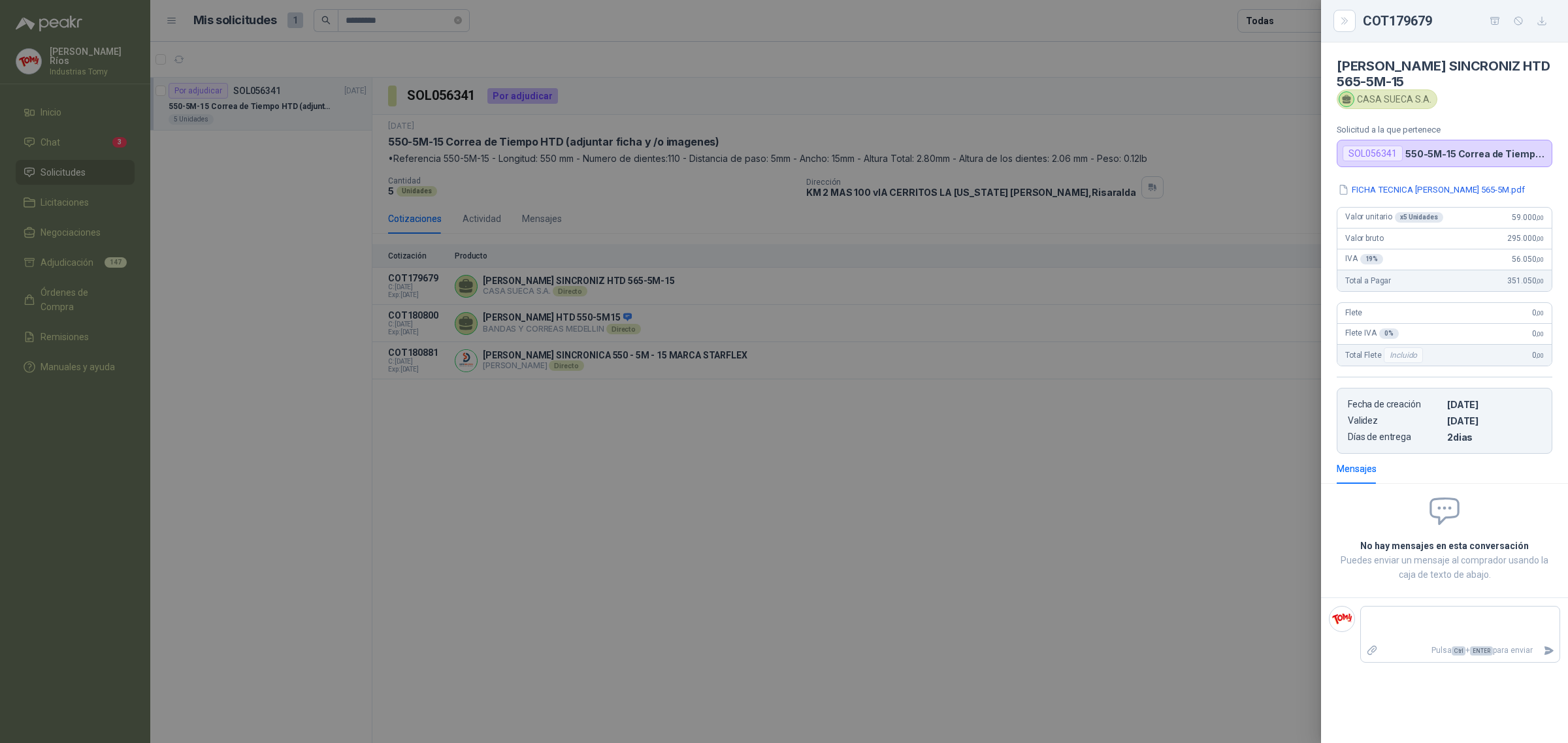
click at [578, 162] on div at bounding box center [784, 372] width 1568 height 743
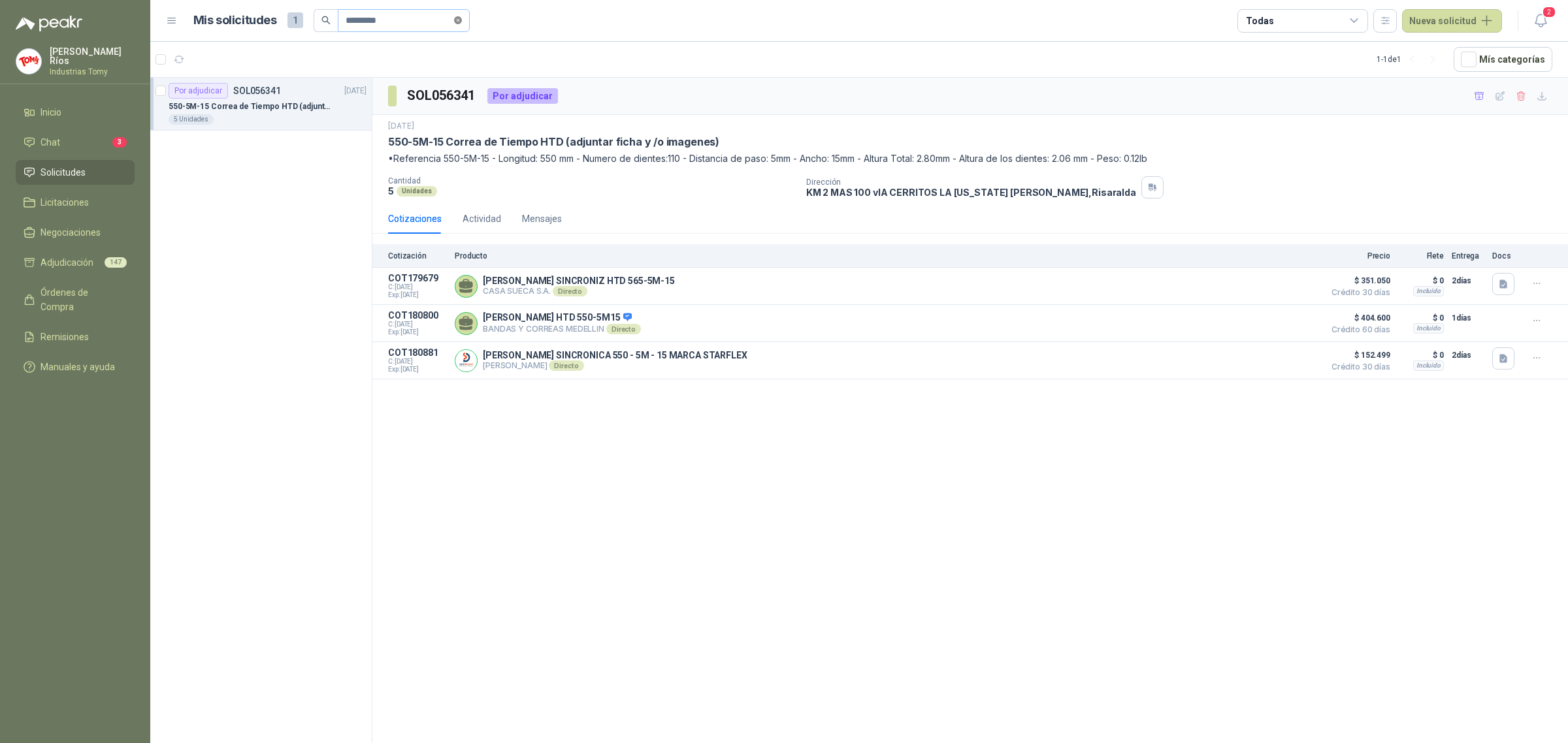
click at [460, 14] on span at bounding box center [458, 21] width 8 height 13
click at [426, 21] on input "text" at bounding box center [398, 21] width 107 height 22
paste input "**********"
click at [262, 103] on p "REQUERIMIENTO N° 6 - MANTENIMIENTO" at bounding box center [246, 107] width 156 height 13
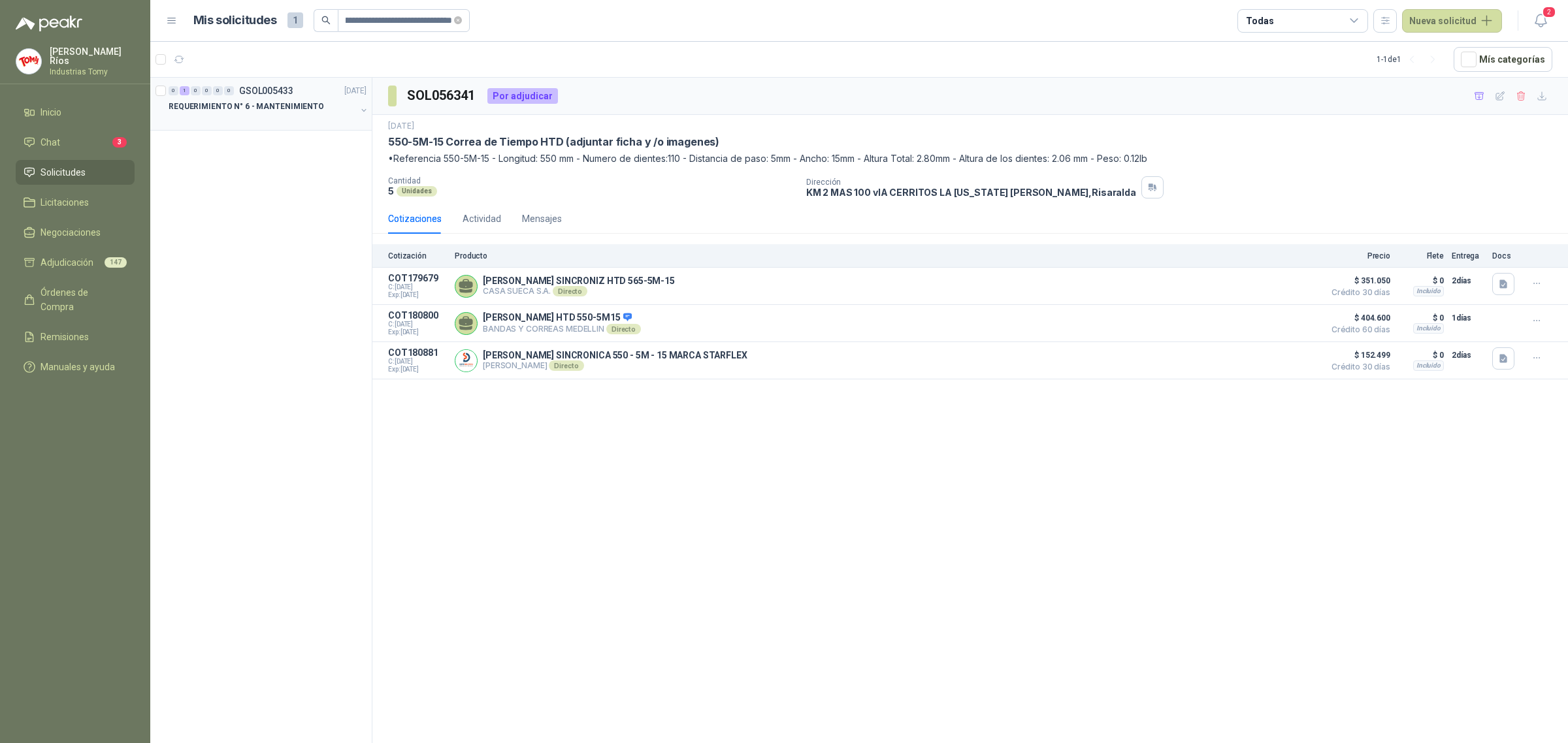
scroll to position [0, 0]
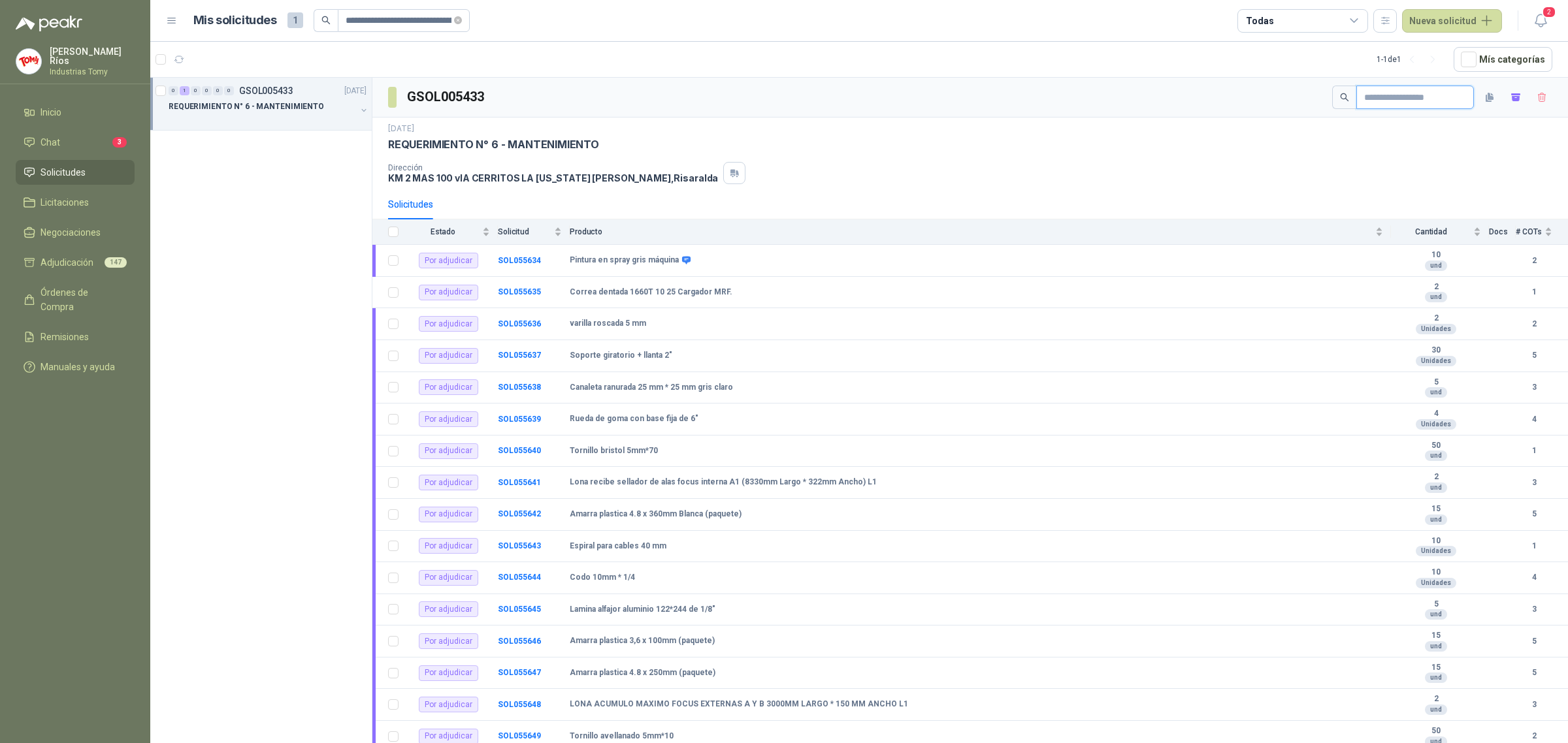
click at [1434, 98] on input "text" at bounding box center [1409, 97] width 91 height 22
click at [1438, 96] on input "text" at bounding box center [1409, 97] width 91 height 22
paste input "**********"
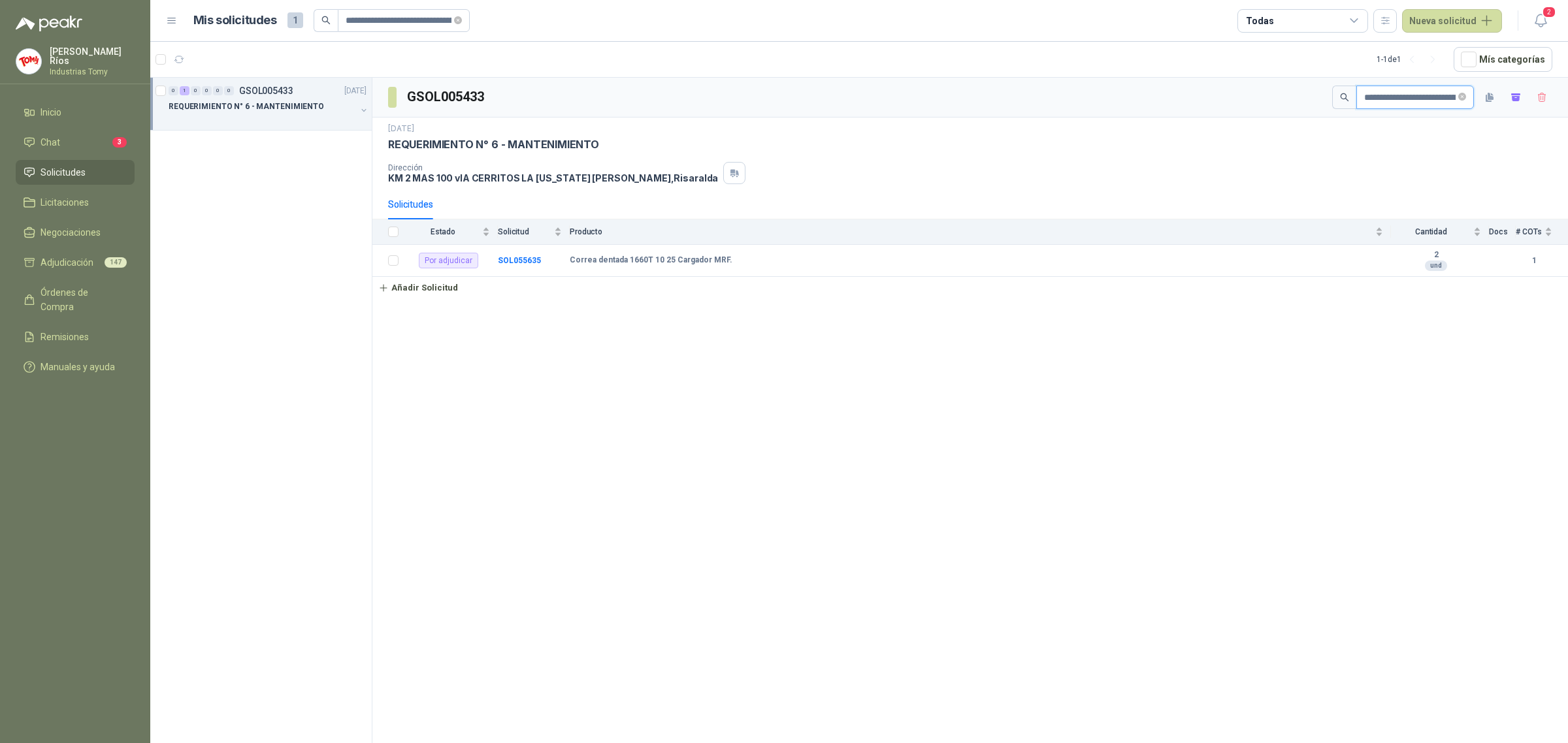
scroll to position [0, 73]
click at [514, 262] on b "SOL055635" at bounding box center [519, 260] width 43 height 9
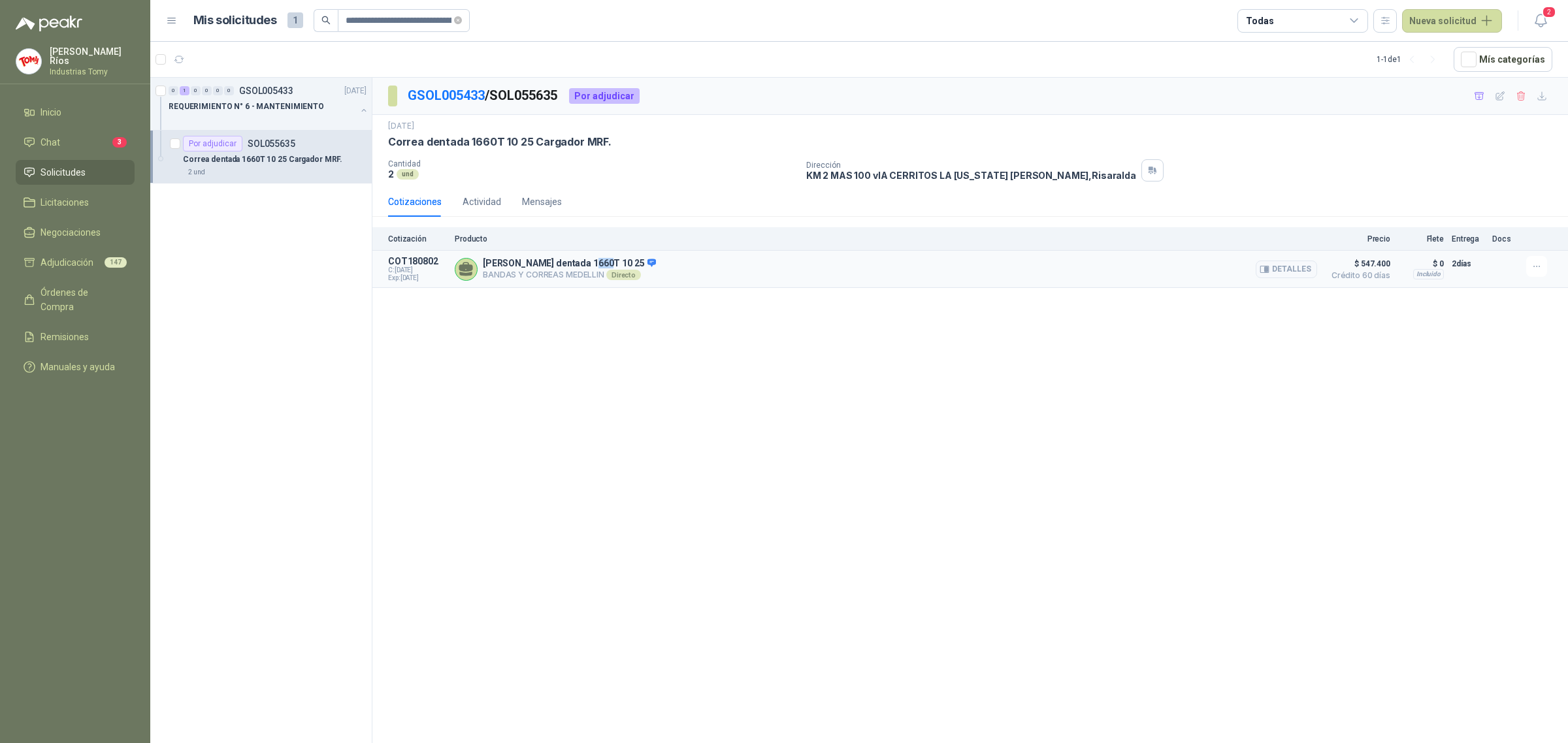
drag, startPoint x: 612, startPoint y: 259, endPoint x: 664, endPoint y: 256, distance: 52.1
click at [664, 256] on div "[PERSON_NAME] dentada 1660T 10 25 BANDAS Y CORREAS MEDELLIN Directo Detalles" at bounding box center [886, 269] width 862 height 26
click at [791, 267] on div "[PERSON_NAME] dentada 1660T 10 25 BANDAS Y CORREAS MEDELLIN Directo Detalles" at bounding box center [886, 269] width 862 height 26
click at [1293, 265] on button "Detalles" at bounding box center [1286, 269] width 62 height 18
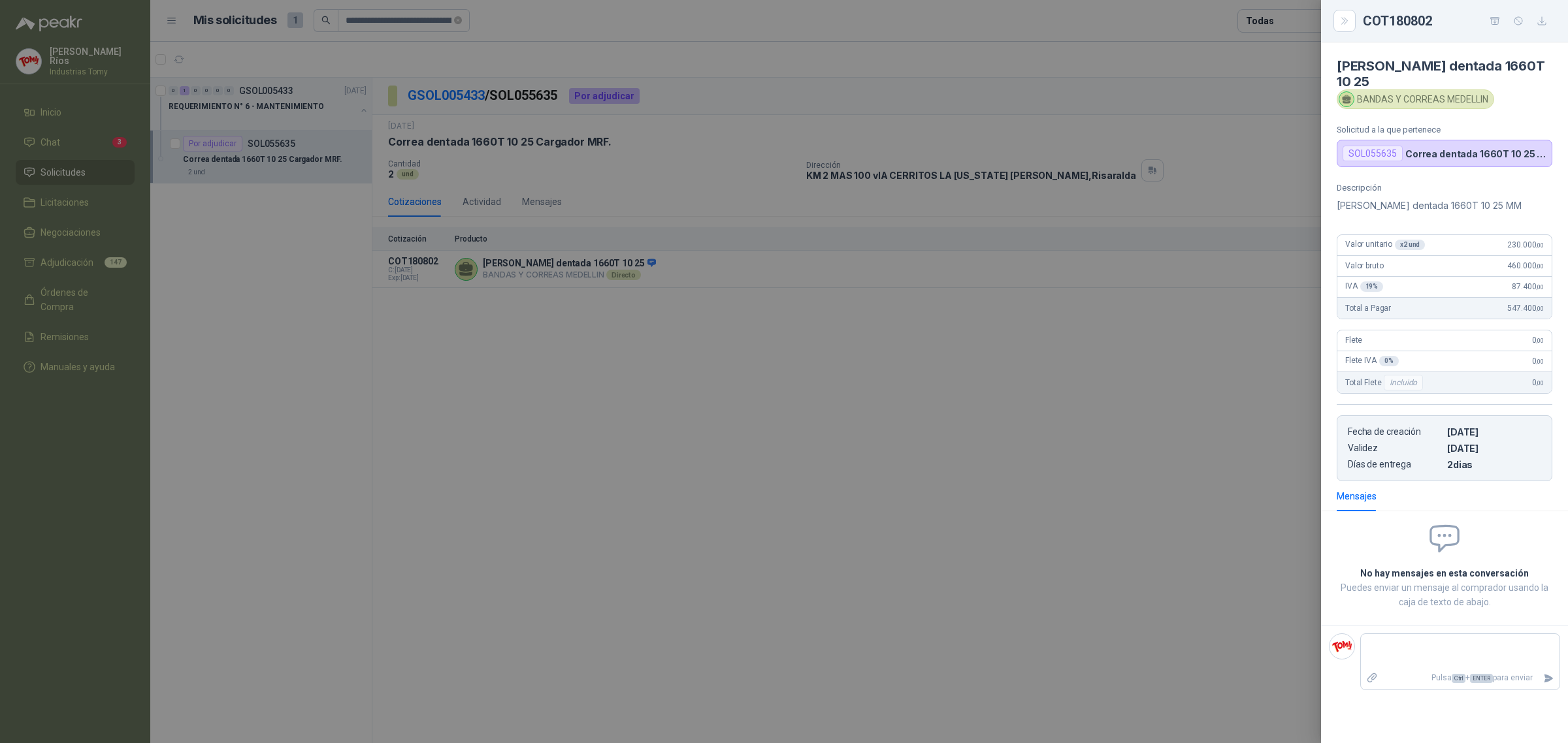
drag, startPoint x: 1045, startPoint y: 402, endPoint x: 902, endPoint y: 655, distance: 290.6
click at [1044, 403] on div at bounding box center [784, 372] width 1568 height 743
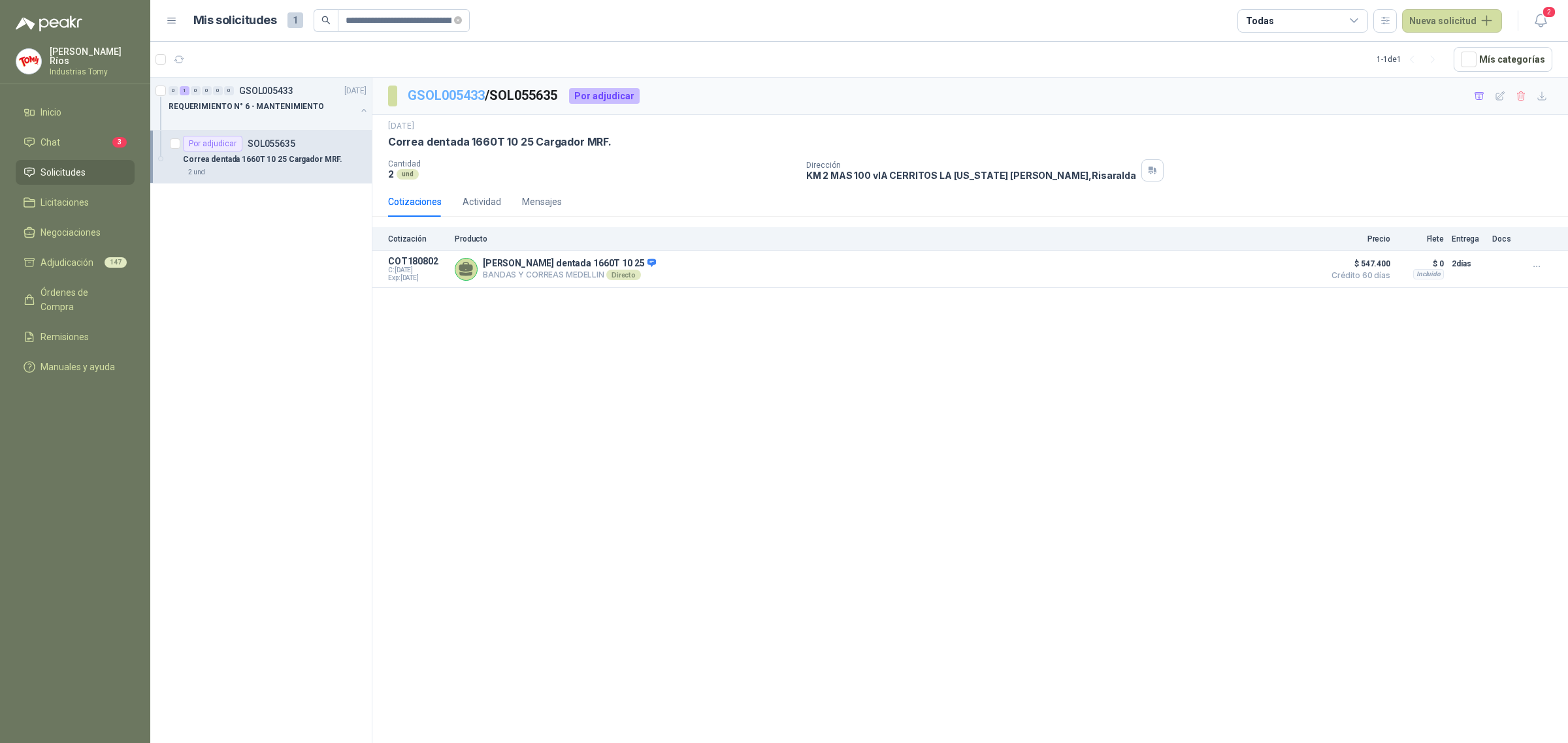
click at [443, 93] on link "GSOL005433" at bounding box center [446, 96] width 77 height 16
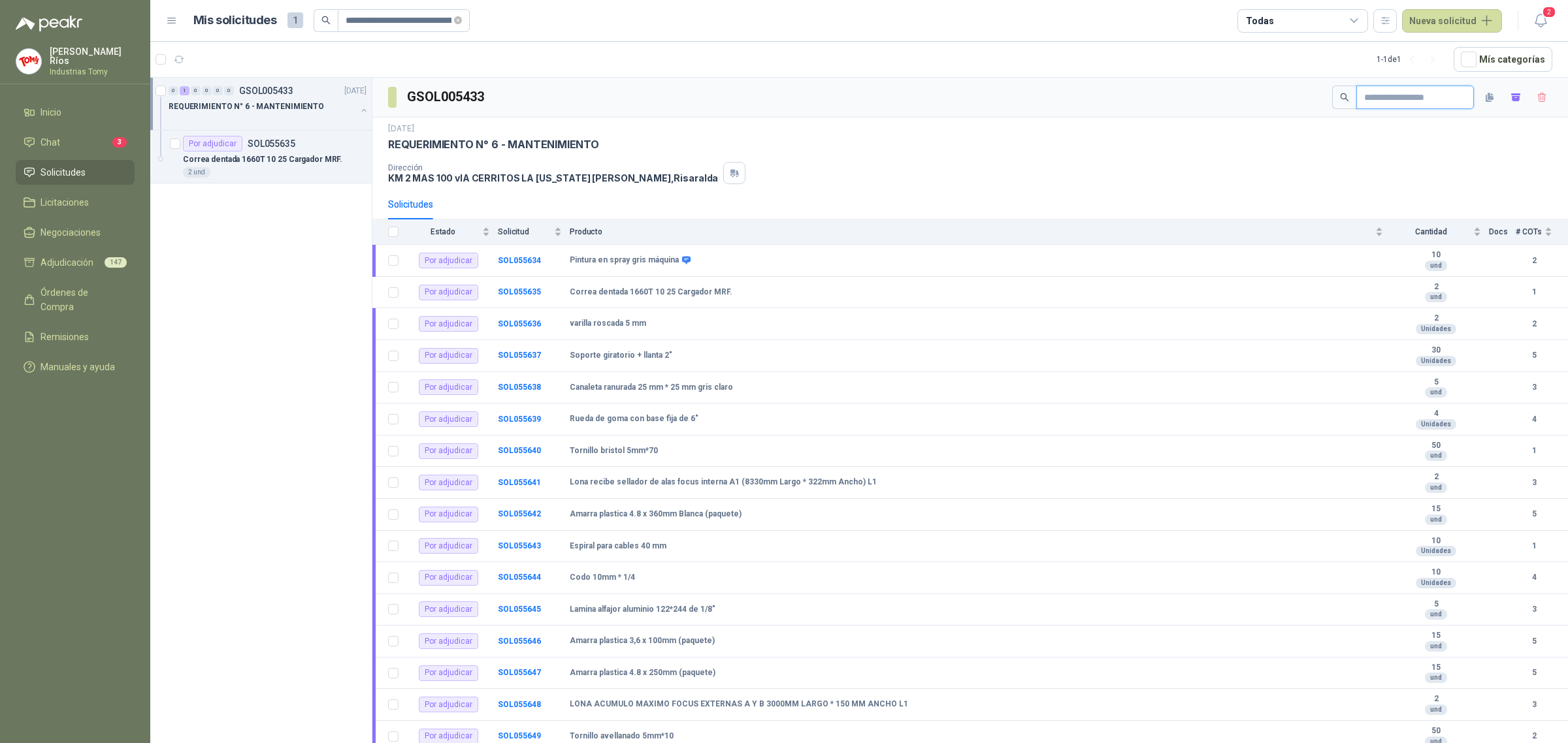
click at [1438, 93] on input "text" at bounding box center [1409, 97] width 91 height 22
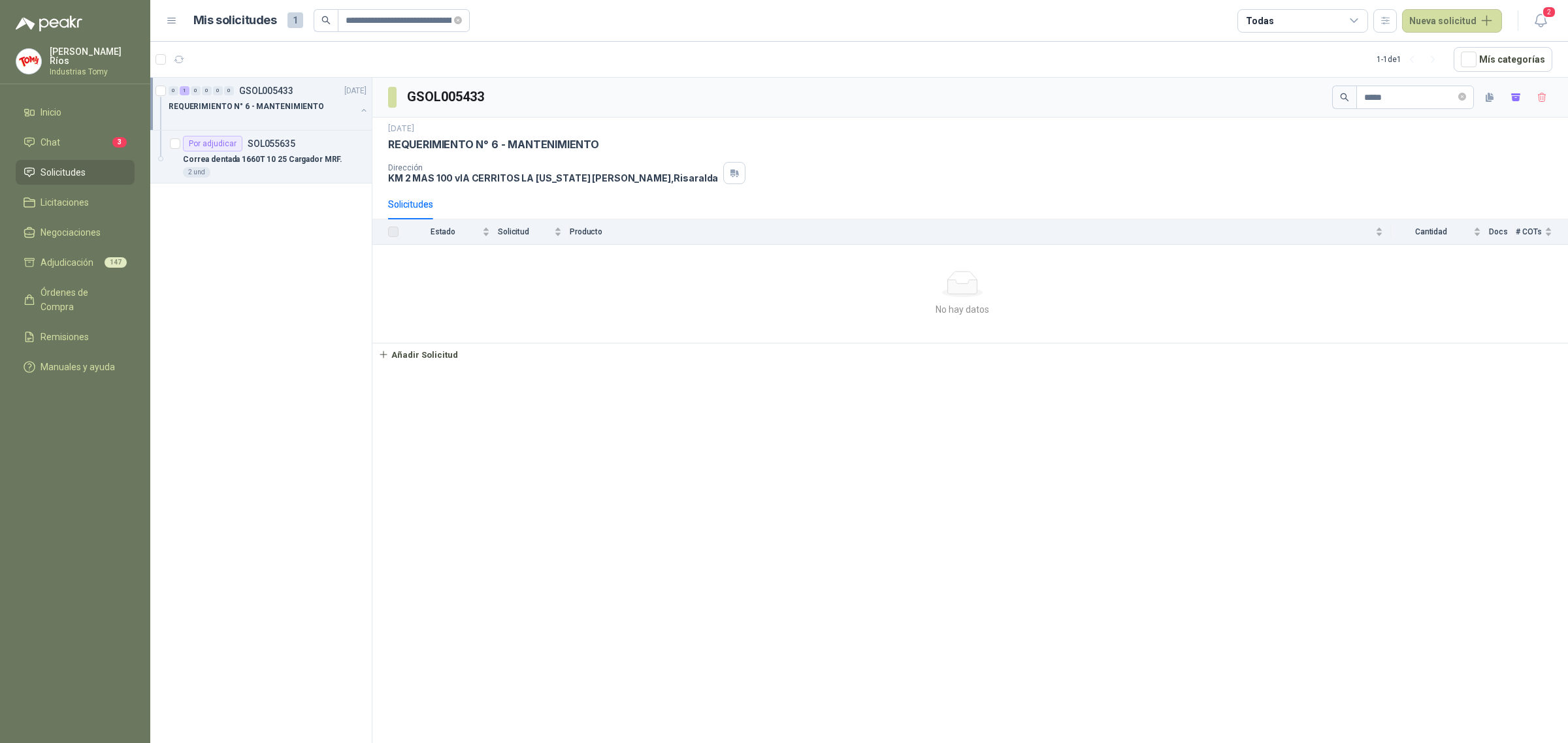
click at [105, 167] on li "Solicitudes" at bounding box center [74, 173] width 103 height 14
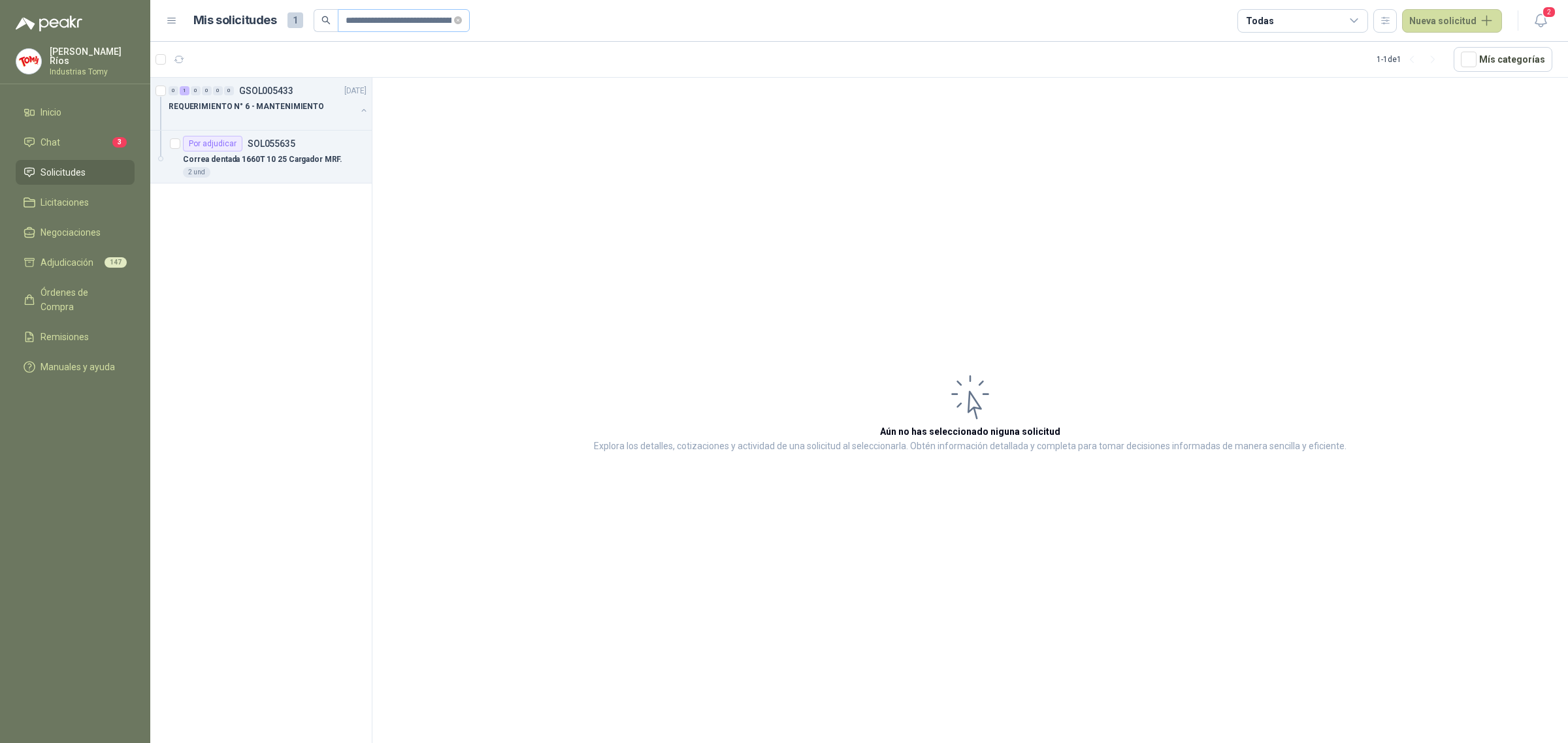
click at [458, 21] on icon "close-circle" at bounding box center [458, 20] width 8 height 8
click at [390, 21] on input "text" at bounding box center [398, 21] width 107 height 22
click at [420, 21] on input "*****" at bounding box center [398, 21] width 107 height 22
click at [296, 107] on p "REQUERIMIENTO N° 6 - MANTENIMIENTO" at bounding box center [246, 107] width 156 height 13
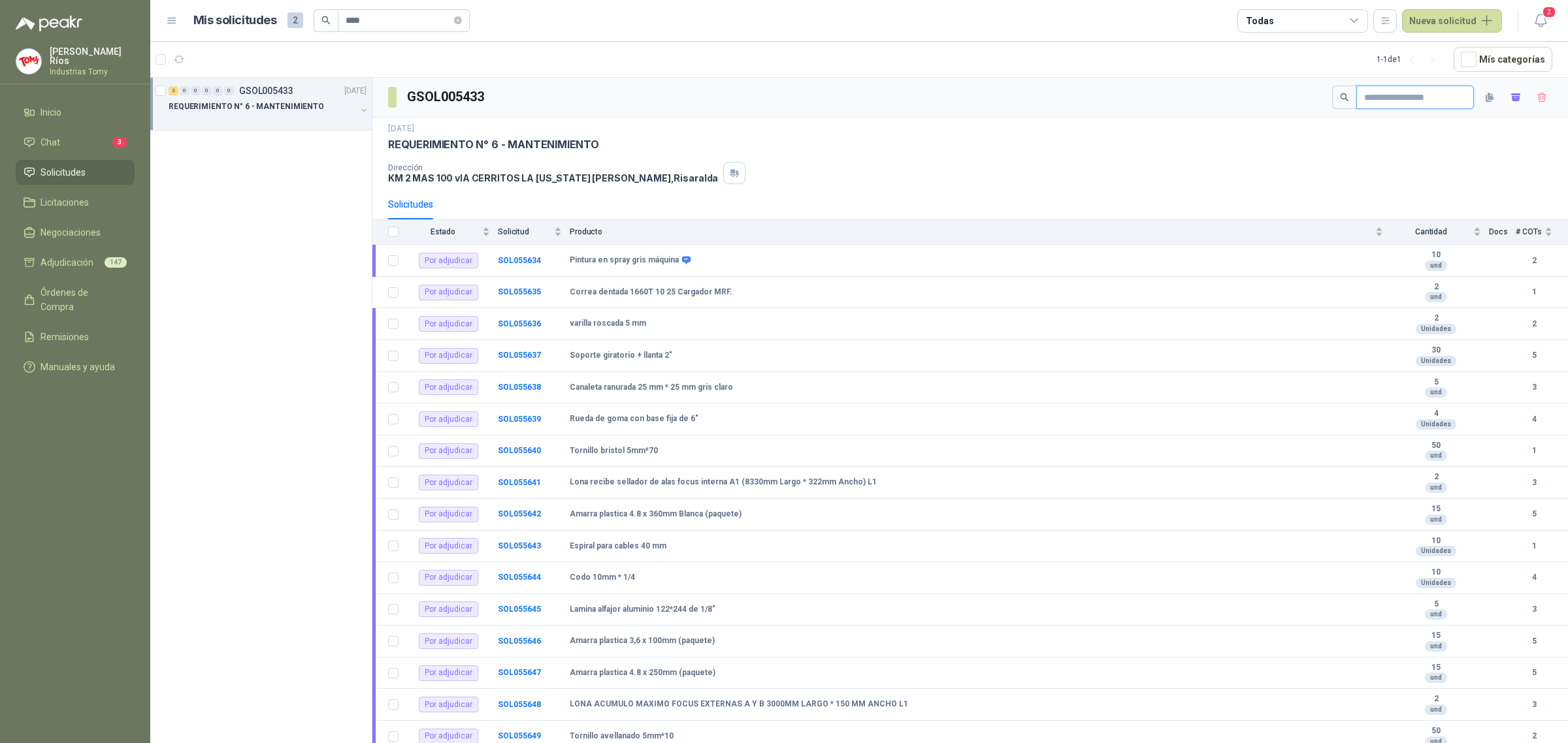
click at [1411, 105] on input "text" at bounding box center [1409, 97] width 91 height 22
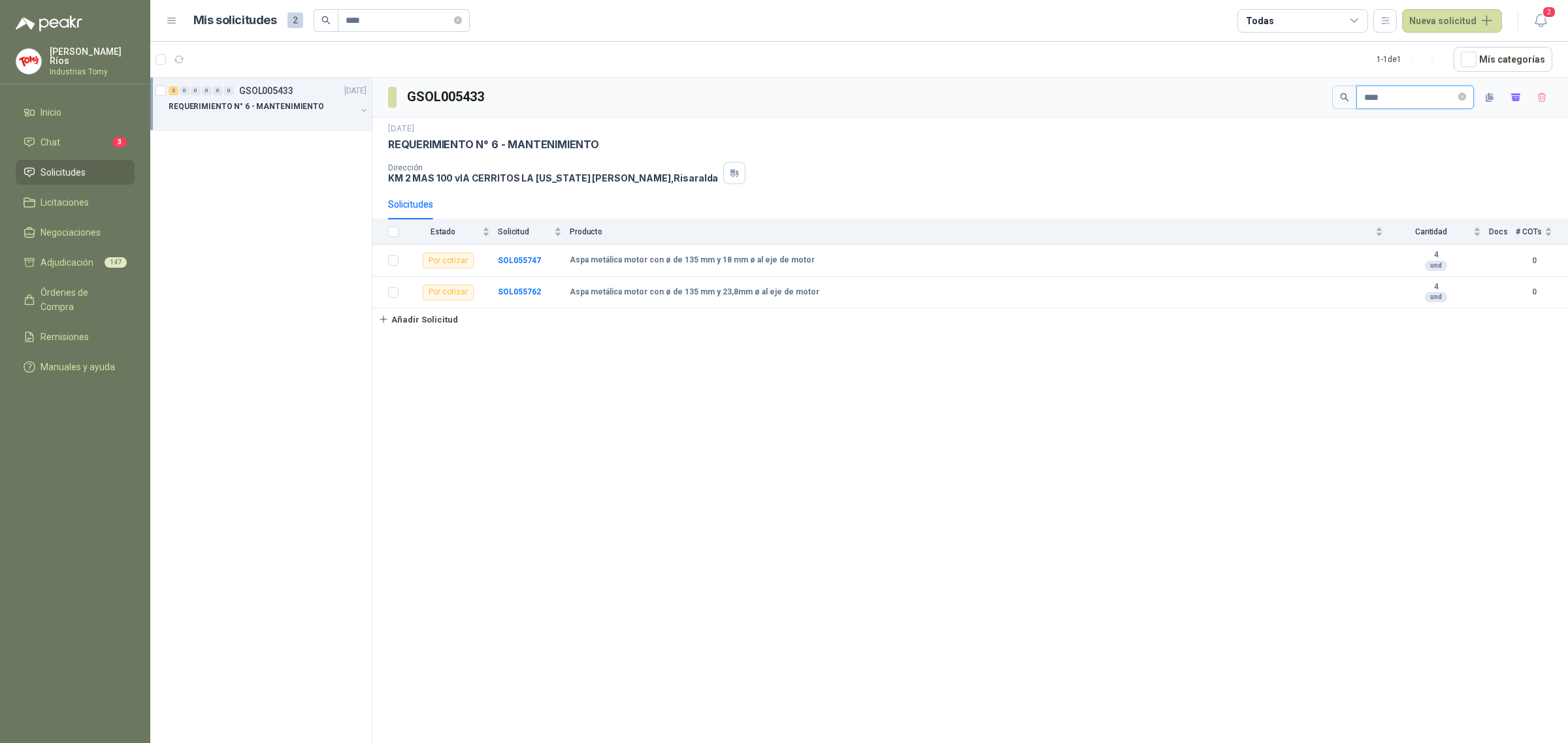
drag, startPoint x: 1330, startPoint y: 96, endPoint x: 1277, endPoint y: 98, distance: 53.0
click at [1277, 98] on div "GSOL005433 ****" at bounding box center [970, 98] width 1195 height 39
paste input "**********"
click at [527, 255] on td "SOL055634" at bounding box center [534, 261] width 72 height 32
click at [535, 260] on b "SOL055634" at bounding box center [519, 260] width 43 height 9
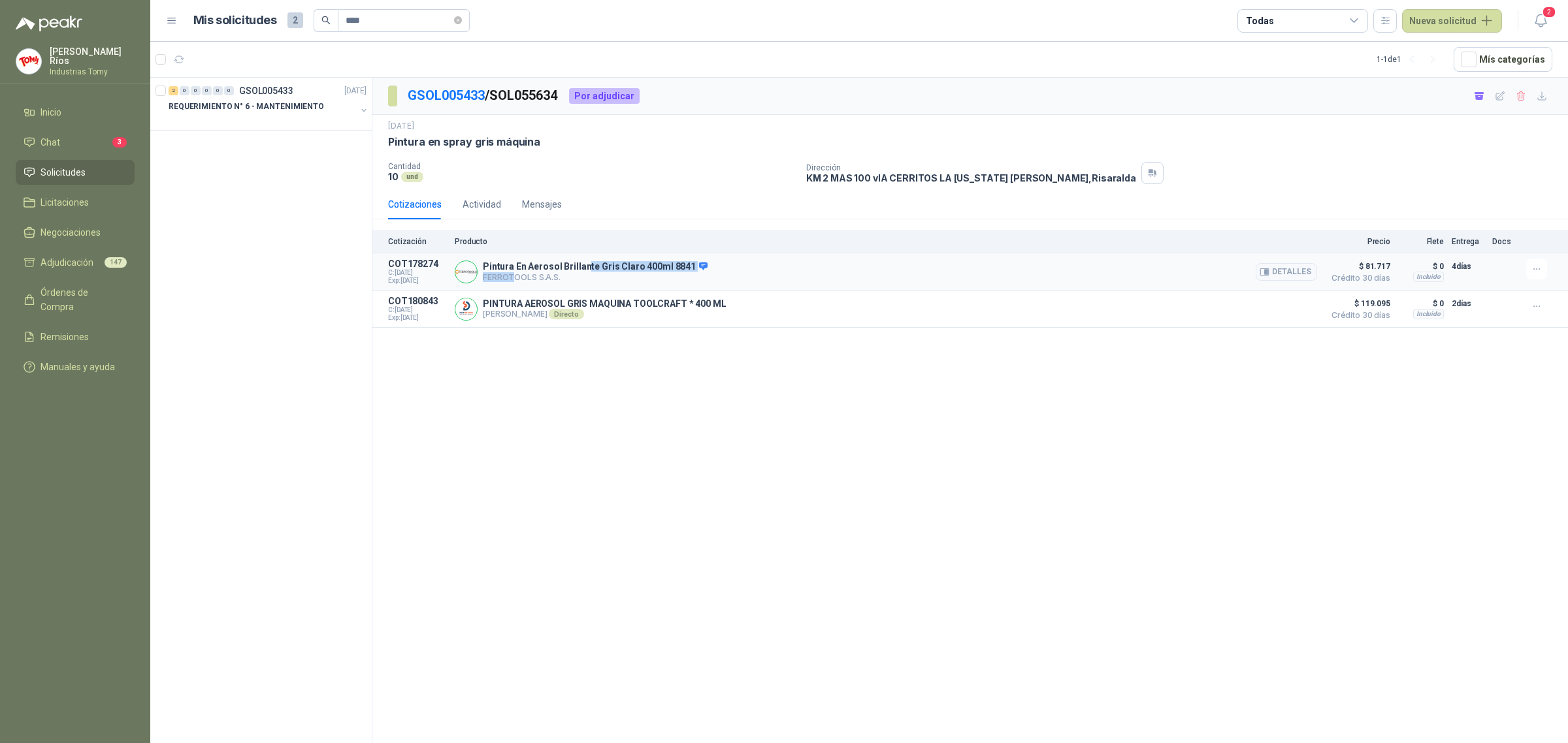
drag, startPoint x: 510, startPoint y: 277, endPoint x: 595, endPoint y: 265, distance: 85.8
click at [588, 260] on div "Pintura En Aerosol Brillante Gris Claro 400ml 8841 FERROTOOLS S.A.S. [GEOGRAPHI…" at bounding box center [886, 271] width 862 height 26
click at [613, 282] on p "FERROTOOLS S.A.S." at bounding box center [595, 277] width 225 height 10
drag, startPoint x: 547, startPoint y: 308, endPoint x: 723, endPoint y: 319, distance: 176.3
click at [723, 319] on div "PINTURA AEROSOL GRIS MAQUINA TOOLCRAFT * 400 ML [PERSON_NAME] Directo Detalles" at bounding box center [886, 308] width 862 height 26
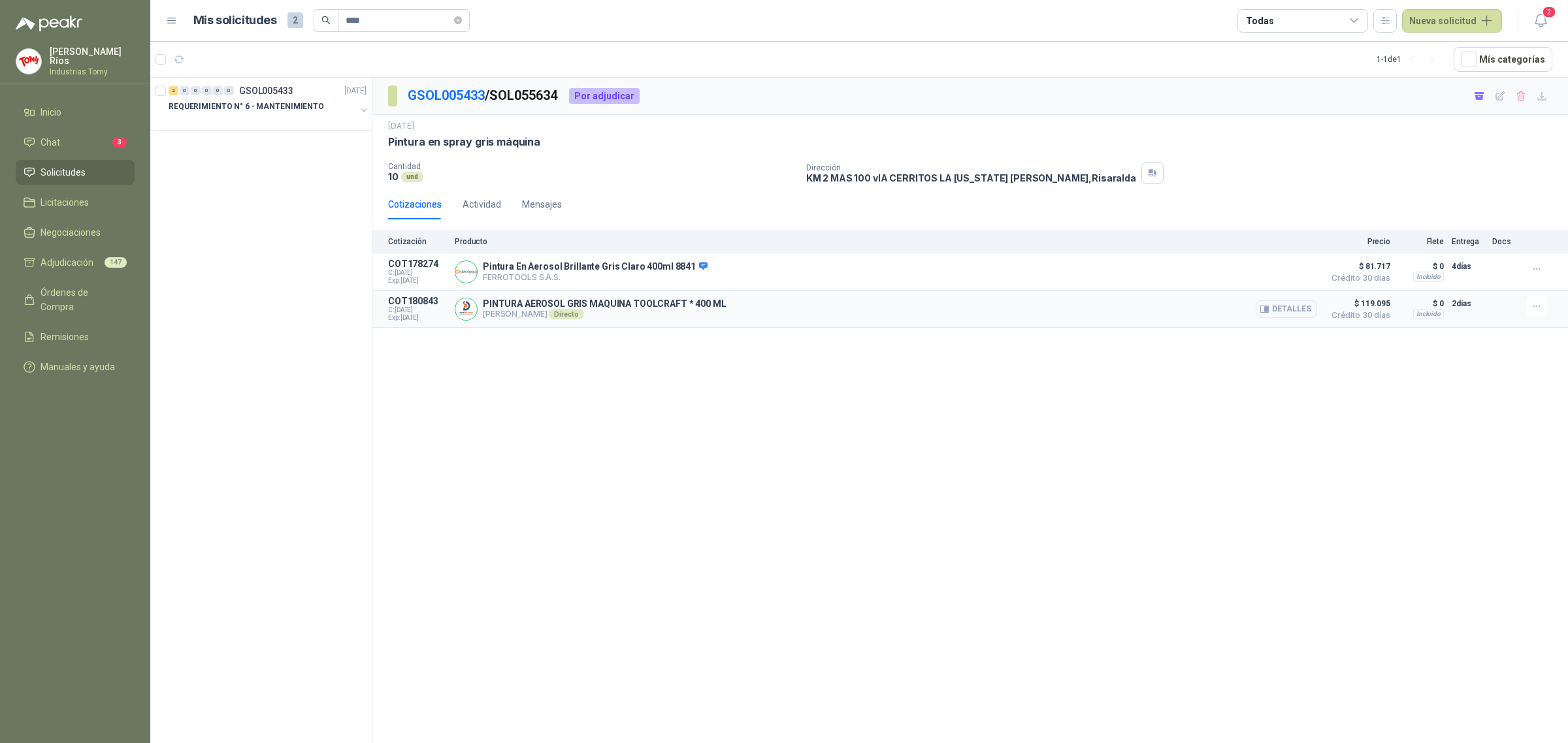
click at [723, 319] on div "PINTURA AEROSOL GRIS MAQUINA TOOLCRAFT * 400 ML [PERSON_NAME] Directo Detalles" at bounding box center [886, 308] width 862 height 26
click at [1300, 312] on button "Detalles" at bounding box center [1286, 310] width 62 height 18
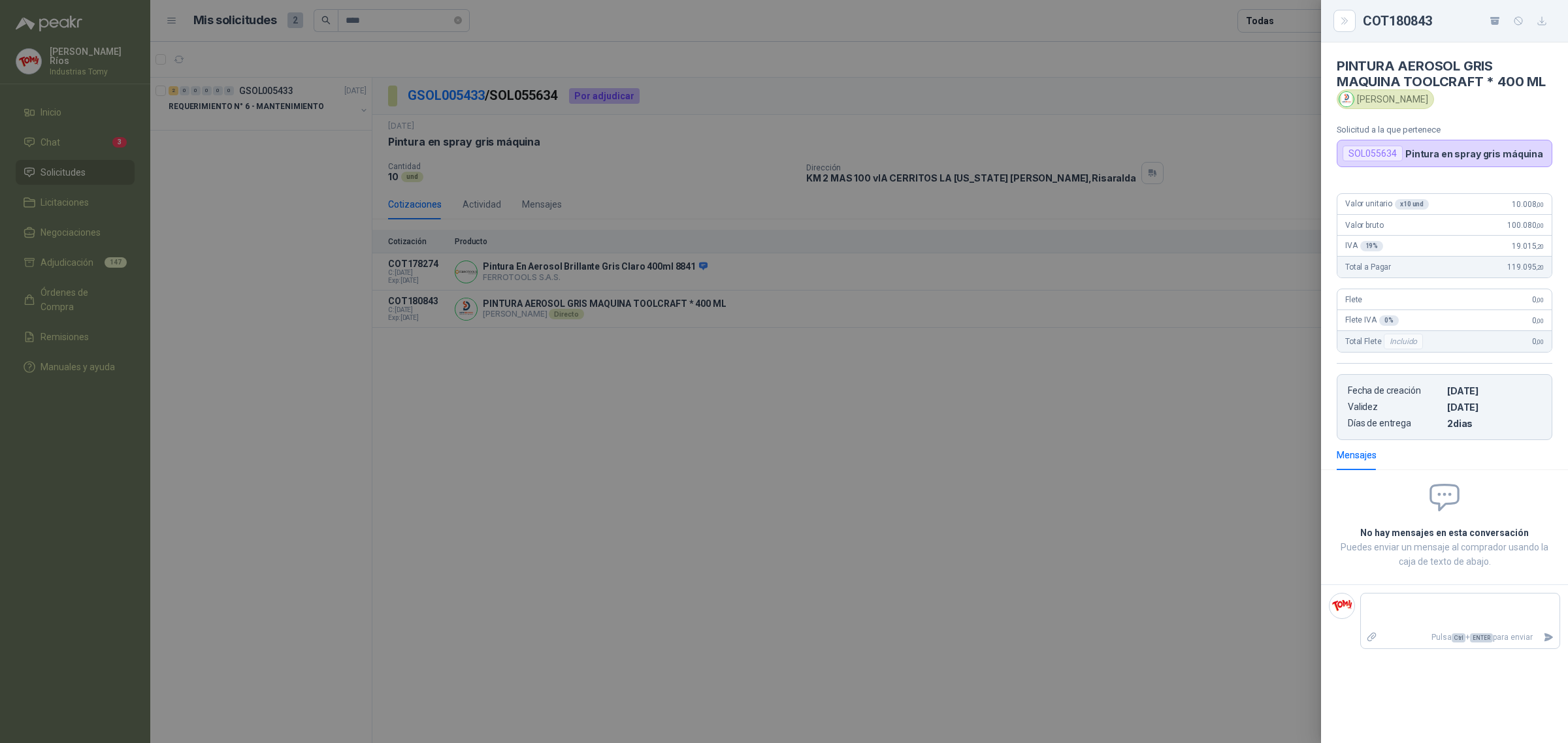
click at [571, 192] on div at bounding box center [784, 372] width 1568 height 743
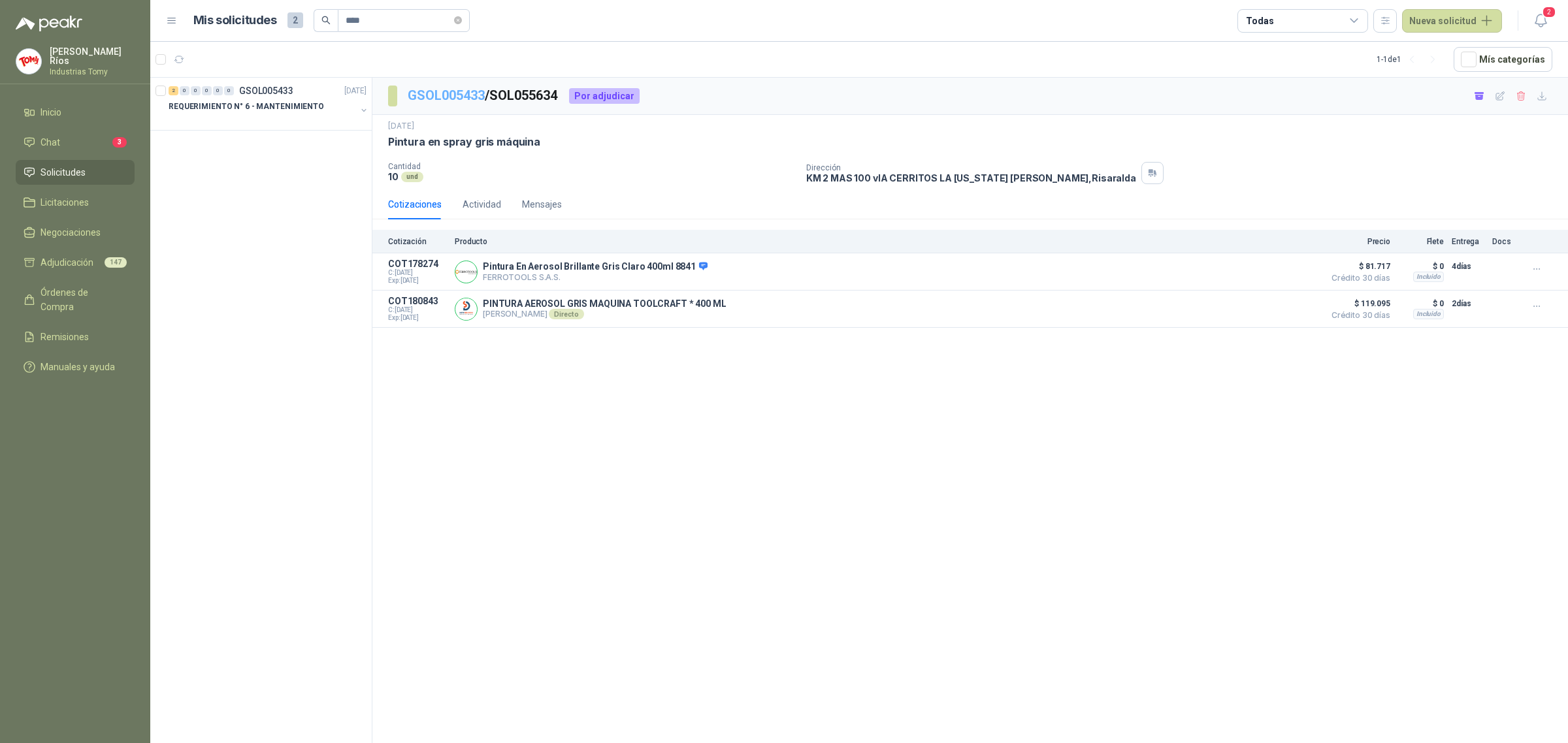
click at [443, 98] on link "GSOL005433" at bounding box center [446, 96] width 77 height 16
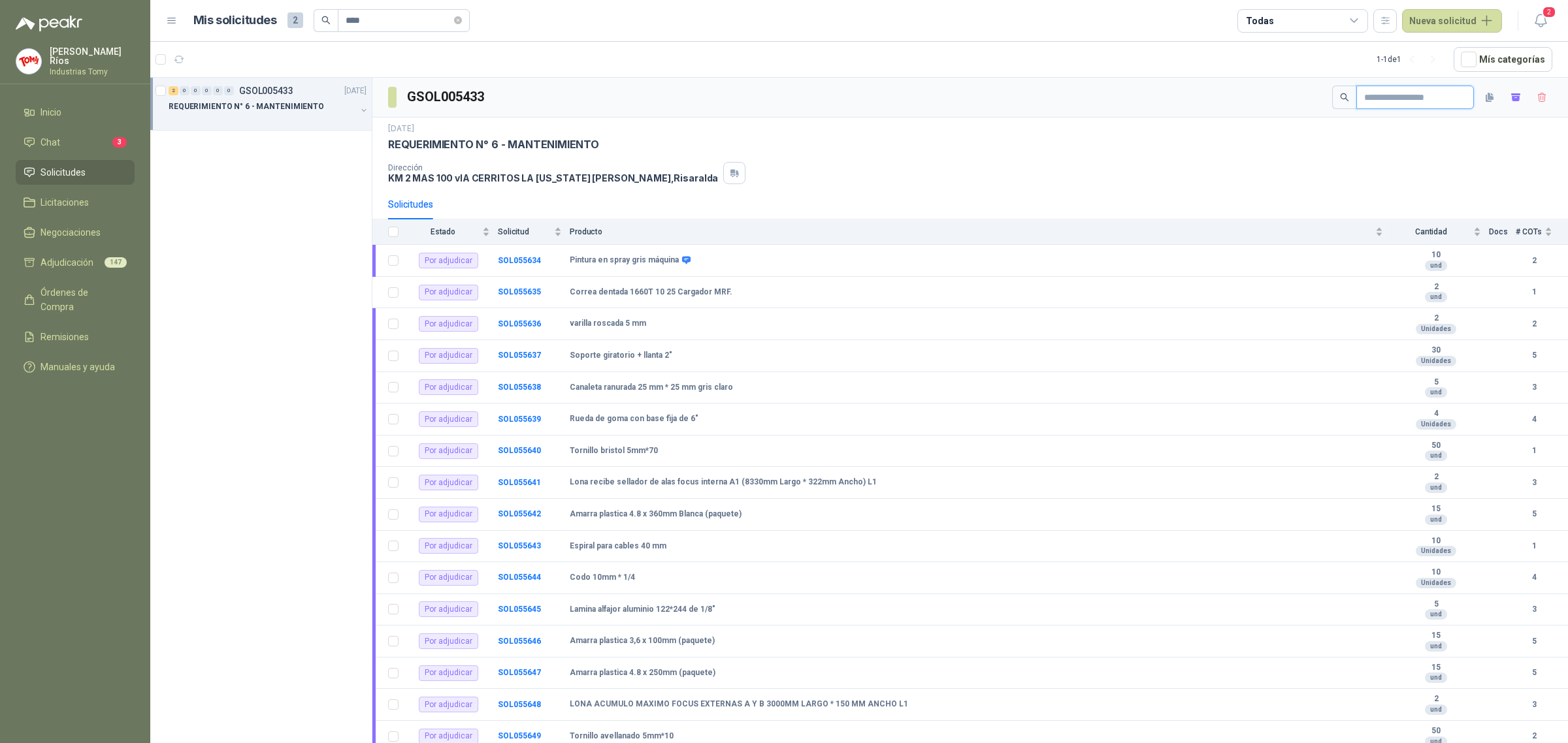
click at [1409, 97] on input "text" at bounding box center [1409, 97] width 91 height 22
paste input "**********"
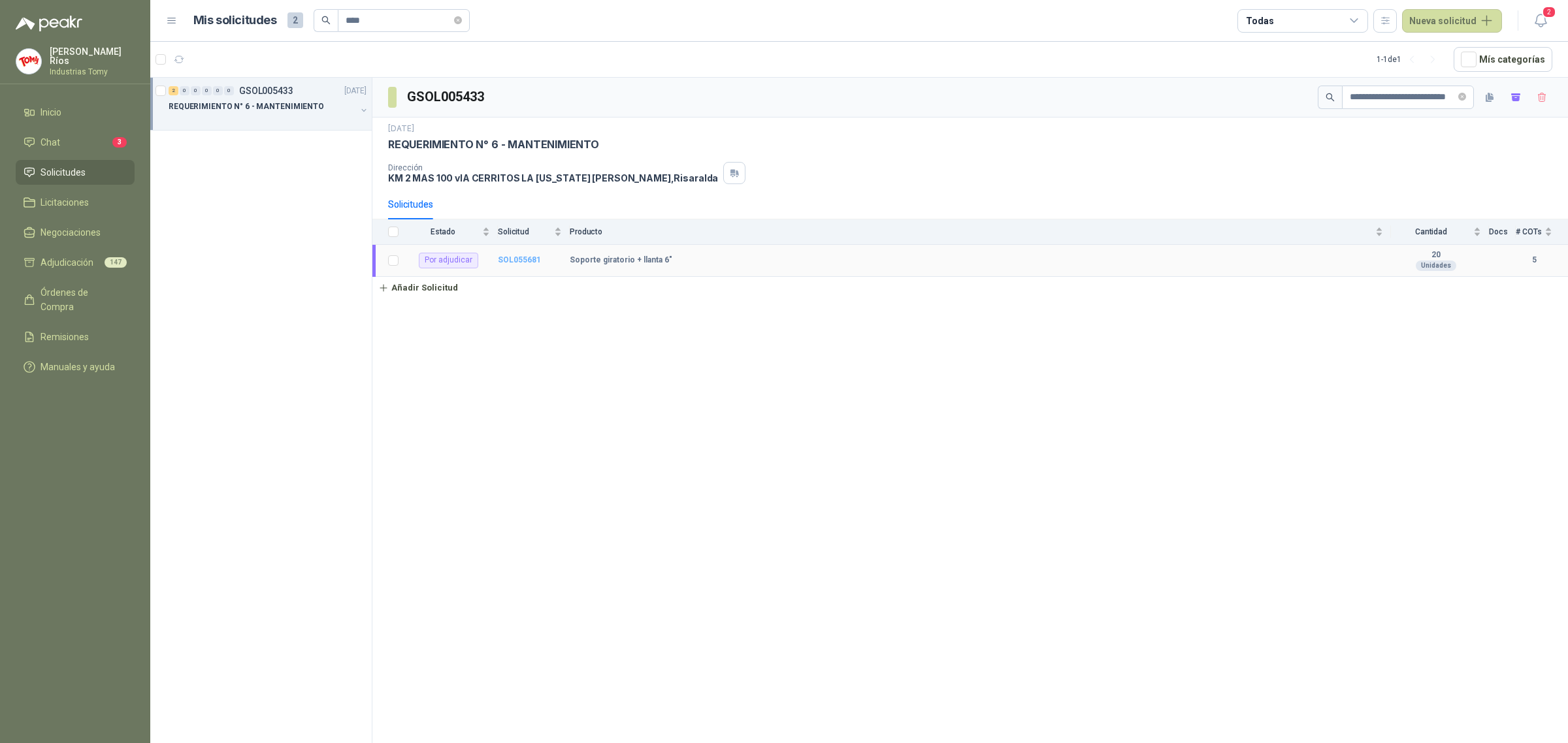
click at [524, 259] on b "SOL055681" at bounding box center [519, 260] width 43 height 9
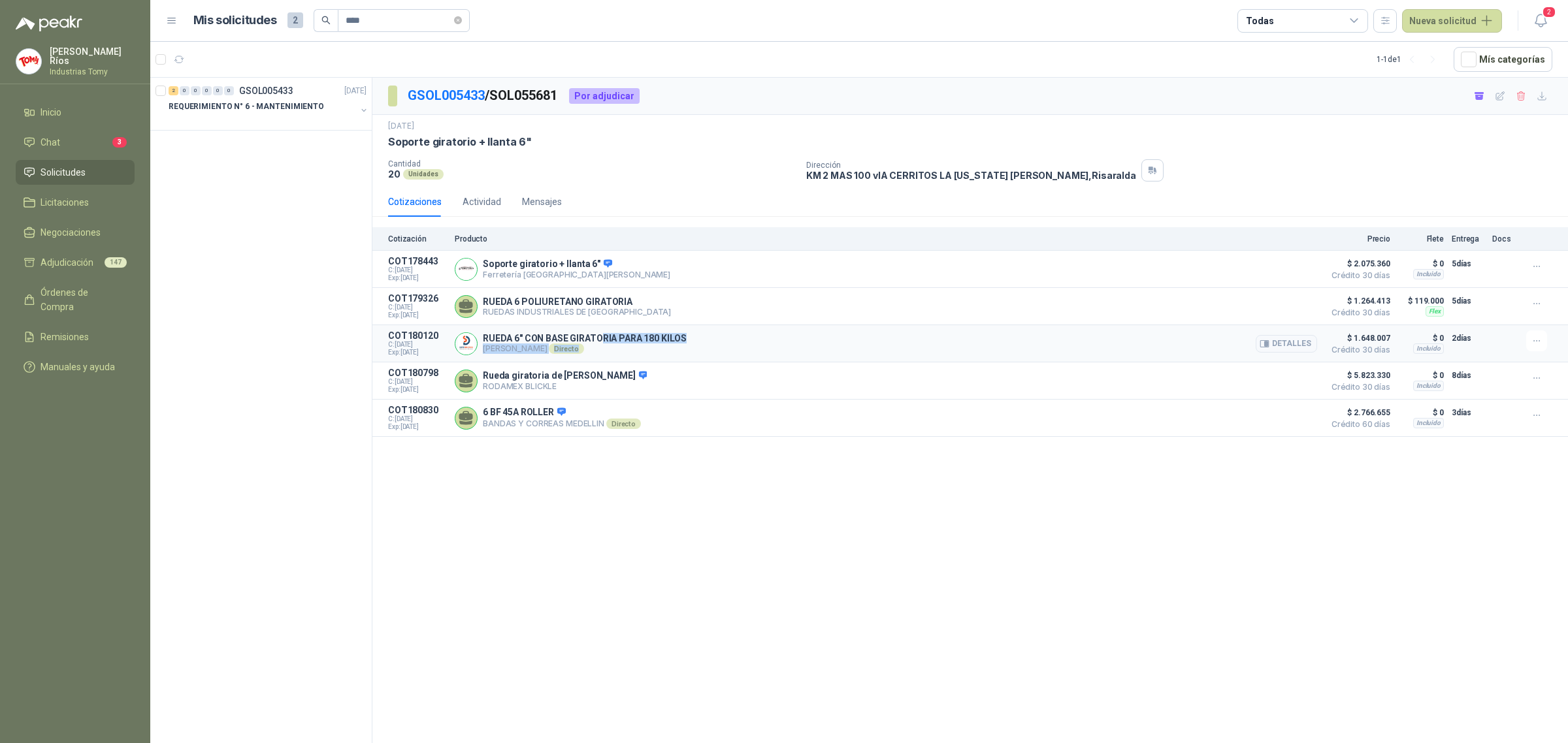
drag, startPoint x: 604, startPoint y: 345, endPoint x: 684, endPoint y: 344, distance: 80.0
click at [680, 344] on p "RUEDA 6" CON BASE GIRATORIA PARA 180 KILOS" at bounding box center [585, 338] width 204 height 11
click at [690, 338] on div "RUEDA 6" CON BASE GIRATORIA PARA 180 KILOS [PERSON_NAME] Directo Detalles" at bounding box center [886, 343] width 862 height 26
click at [1298, 340] on button "Detalles" at bounding box center [1286, 344] width 62 height 18
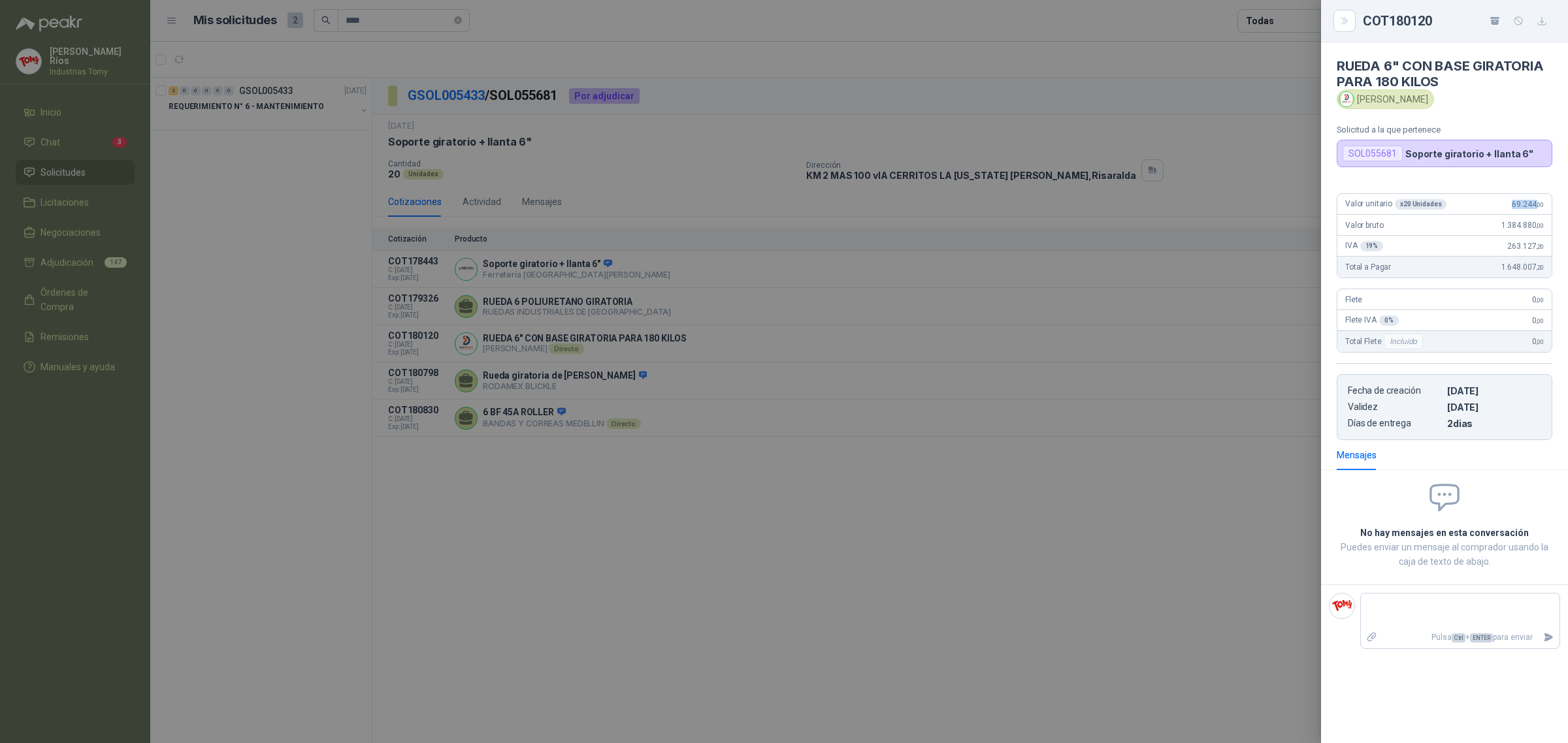
drag, startPoint x: 1509, startPoint y: 204, endPoint x: 1537, endPoint y: 210, distance: 28.6
click at [1537, 210] on div "Valor unitario x 20 Unidades 69.244 ,00" at bounding box center [1444, 204] width 214 height 21
copy span "69.244 ,"
drag, startPoint x: 1136, startPoint y: 566, endPoint x: 1074, endPoint y: 440, distance: 140.4
click at [1136, 562] on div at bounding box center [784, 372] width 1568 height 743
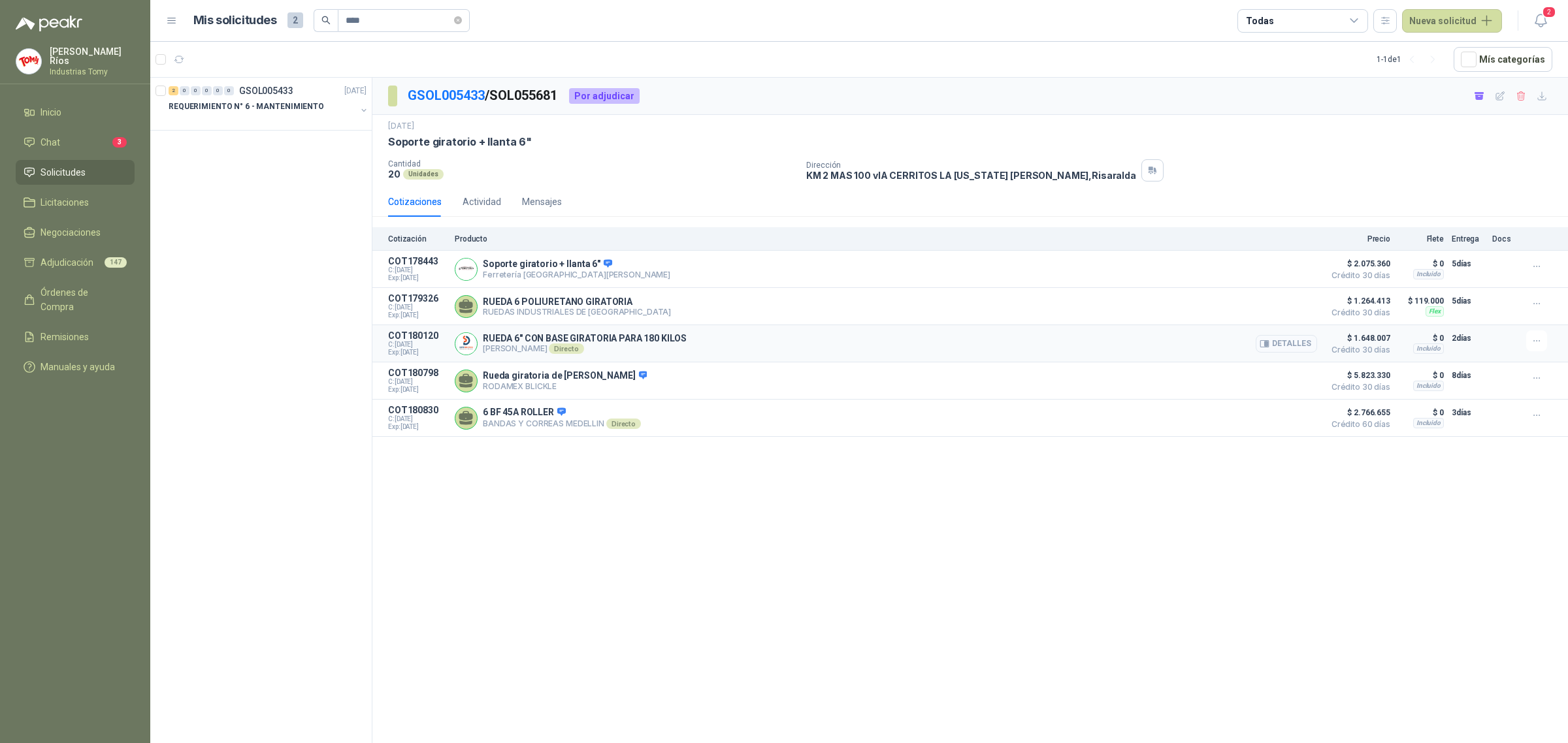
click at [1279, 342] on button "Detalles" at bounding box center [1286, 344] width 62 height 18
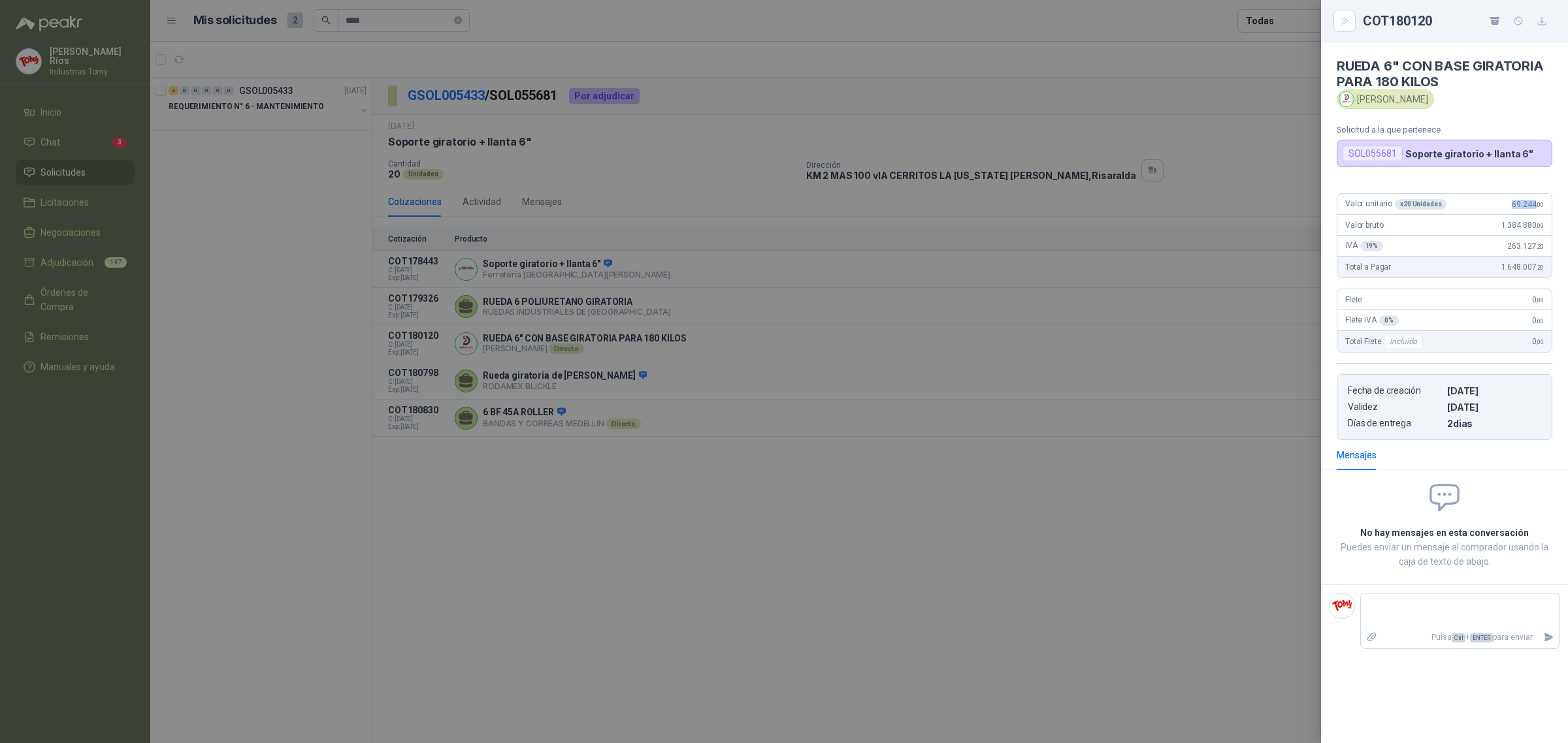
drag, startPoint x: 1510, startPoint y: 202, endPoint x: 1536, endPoint y: 210, distance: 27.2
click at [1536, 210] on div "Valor unitario x 20 Unidades 69.244 ,00" at bounding box center [1444, 204] width 214 height 21
copy span "69.244"
click at [1186, 97] on div at bounding box center [784, 372] width 1568 height 743
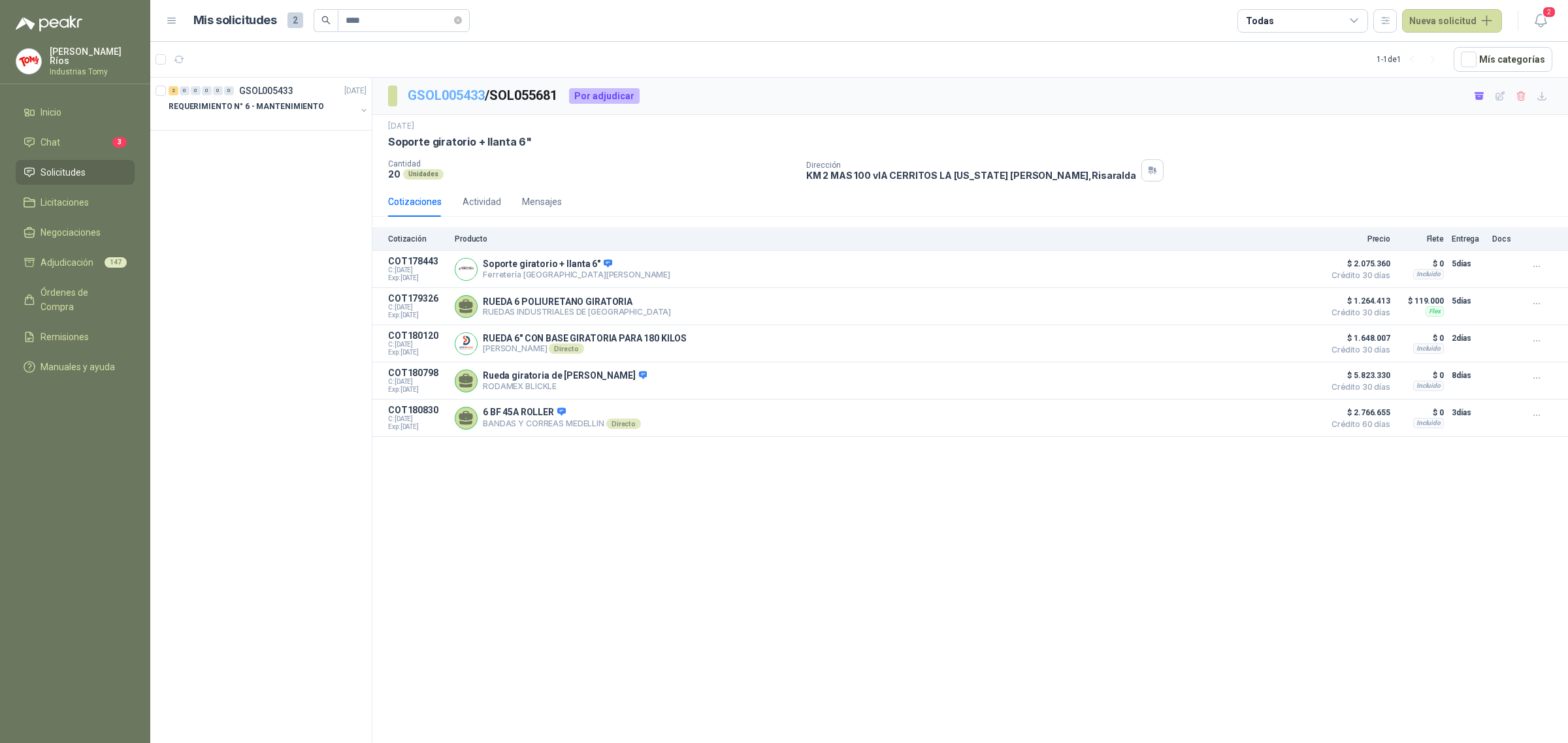
click at [465, 89] on link "GSOL005433" at bounding box center [446, 96] width 77 height 16
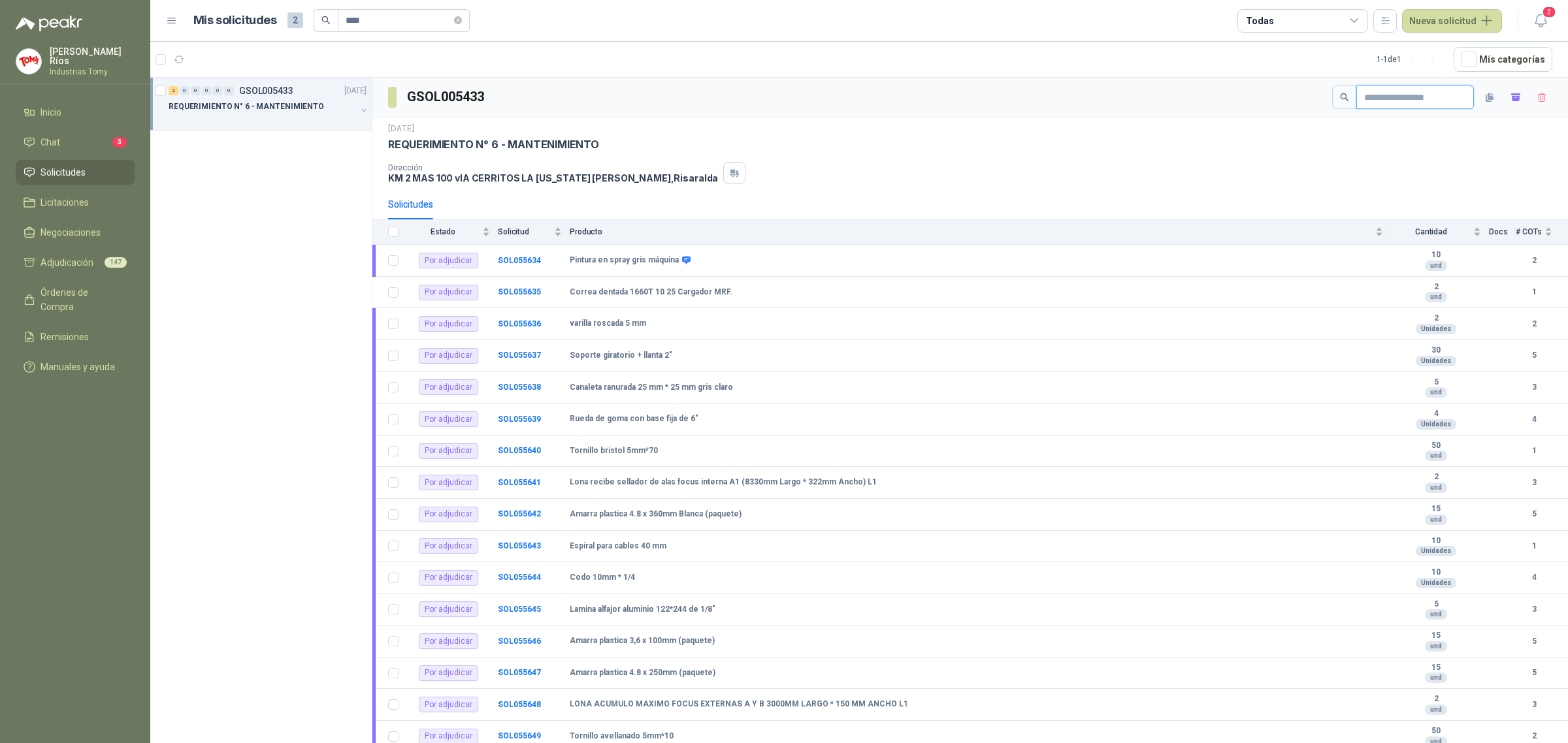
click at [1404, 98] on input "text" at bounding box center [1409, 97] width 91 height 22
paste input "**********"
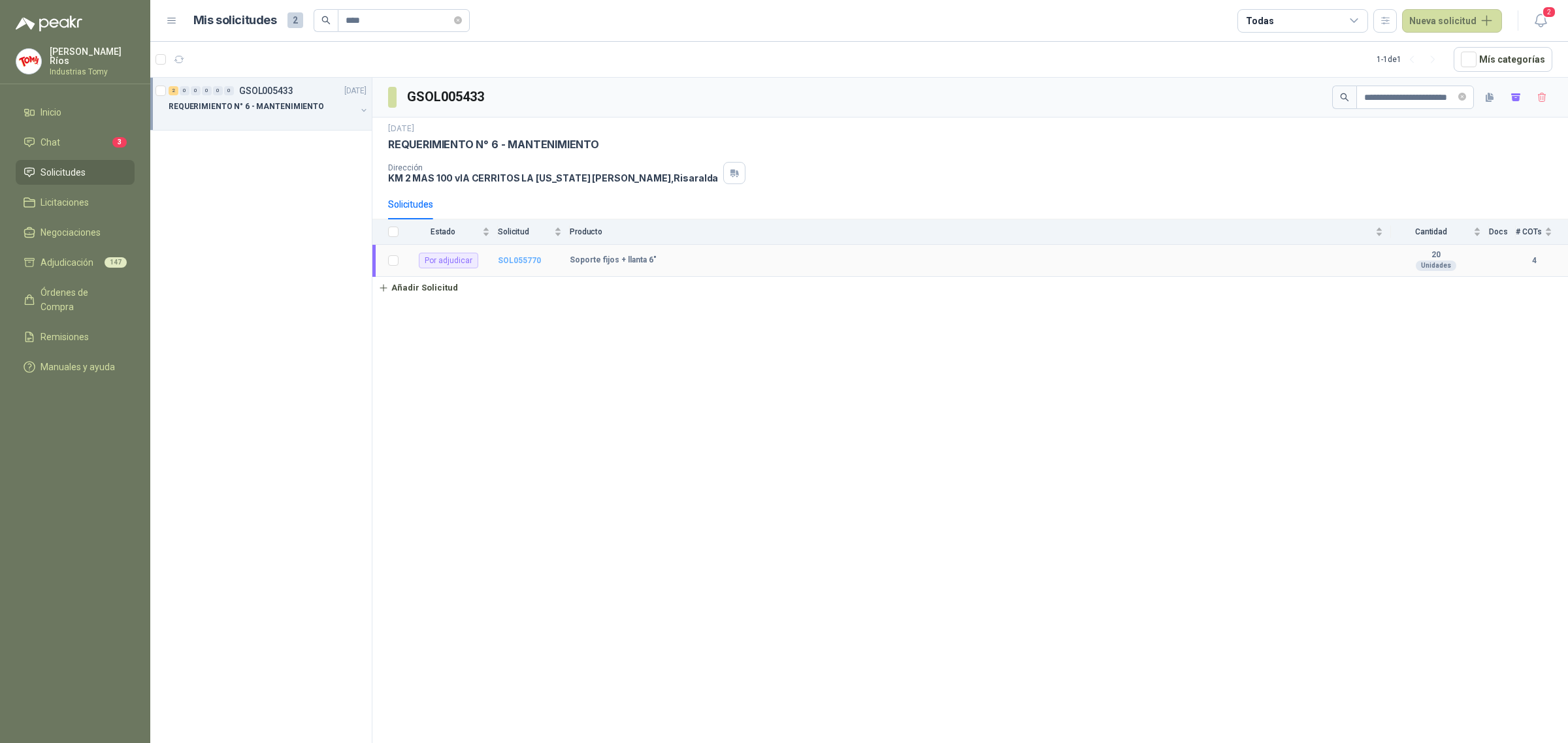
click at [523, 260] on b "SOL055770" at bounding box center [519, 260] width 43 height 9
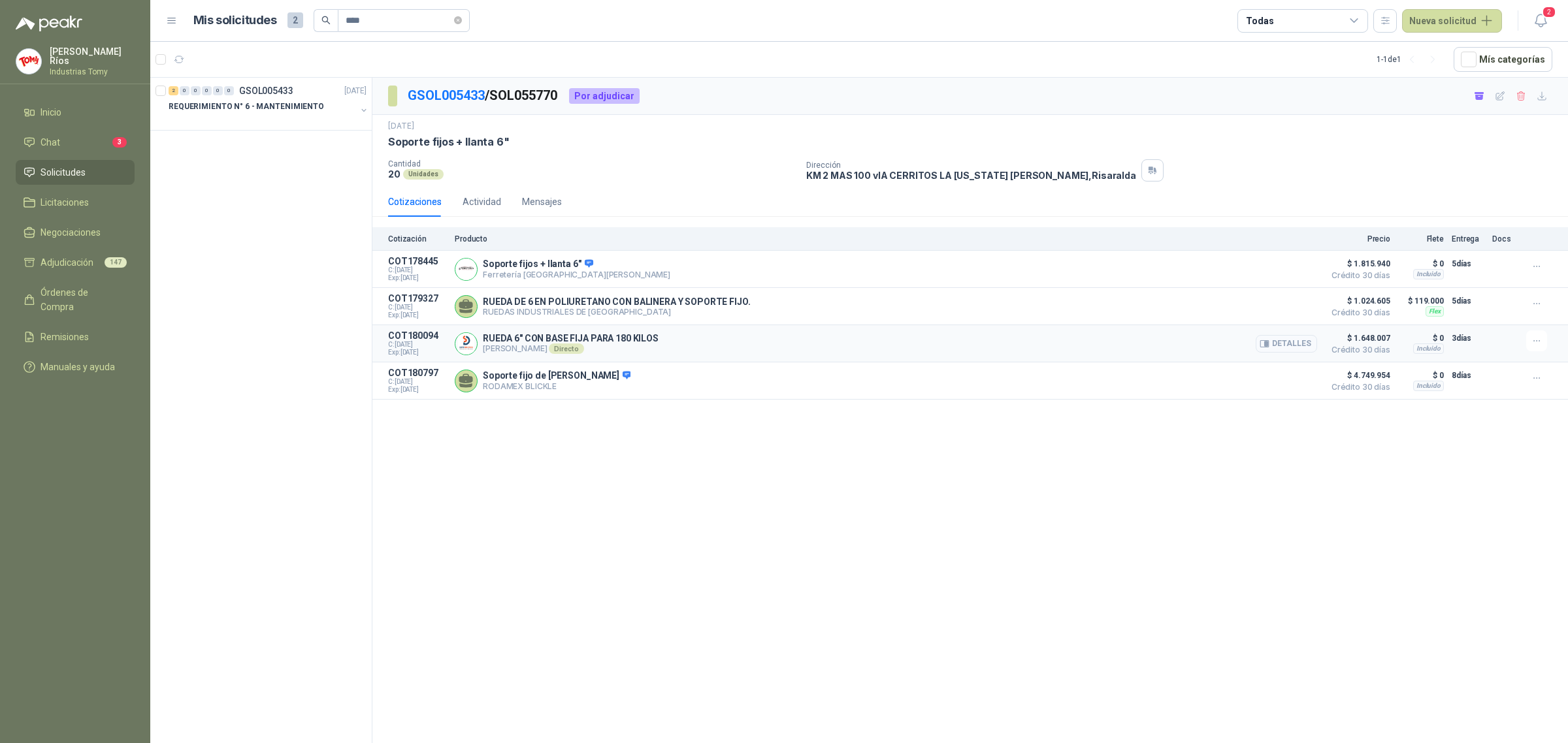
click at [1281, 348] on button "Detalles" at bounding box center [1286, 344] width 62 height 18
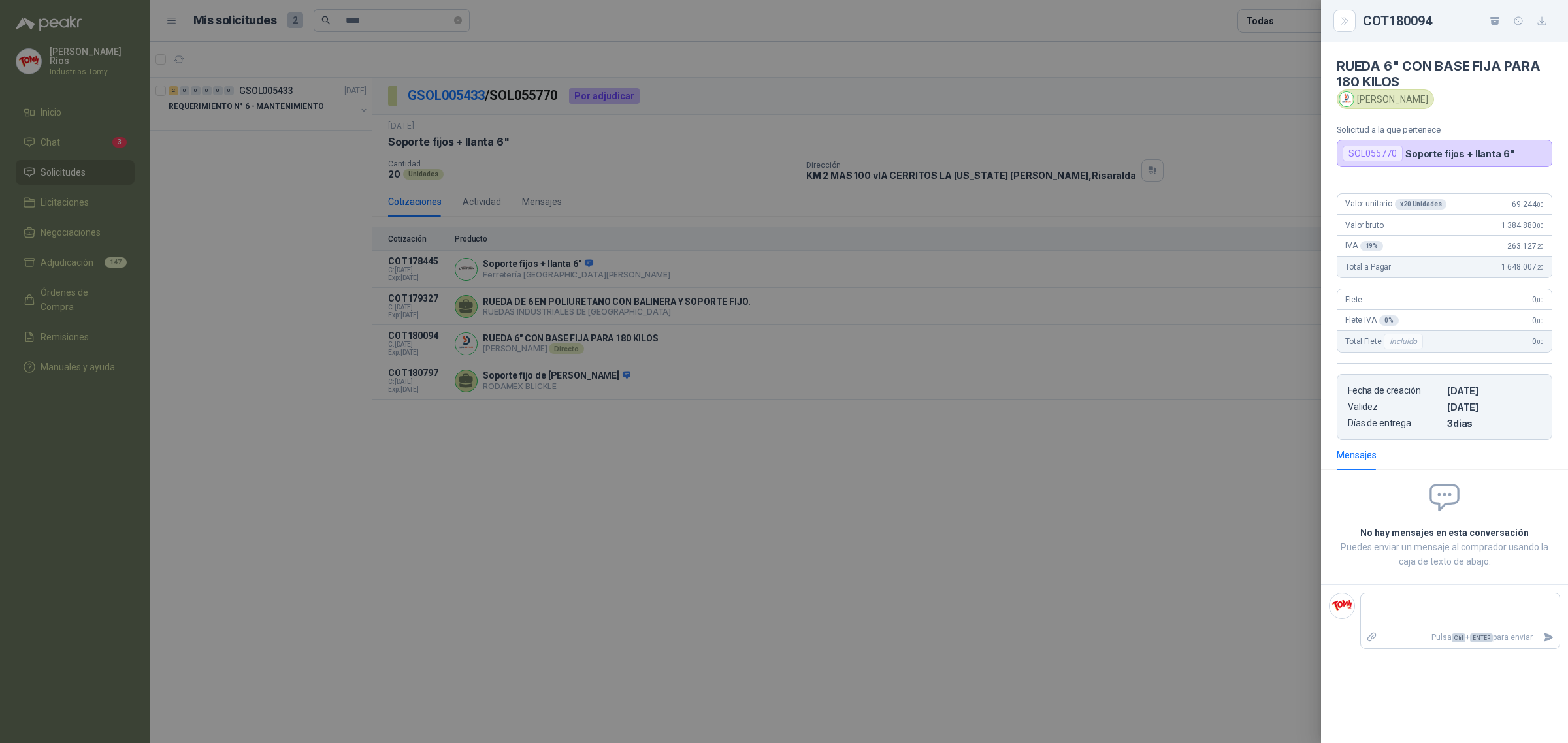
click at [395, 66] on div at bounding box center [784, 372] width 1568 height 743
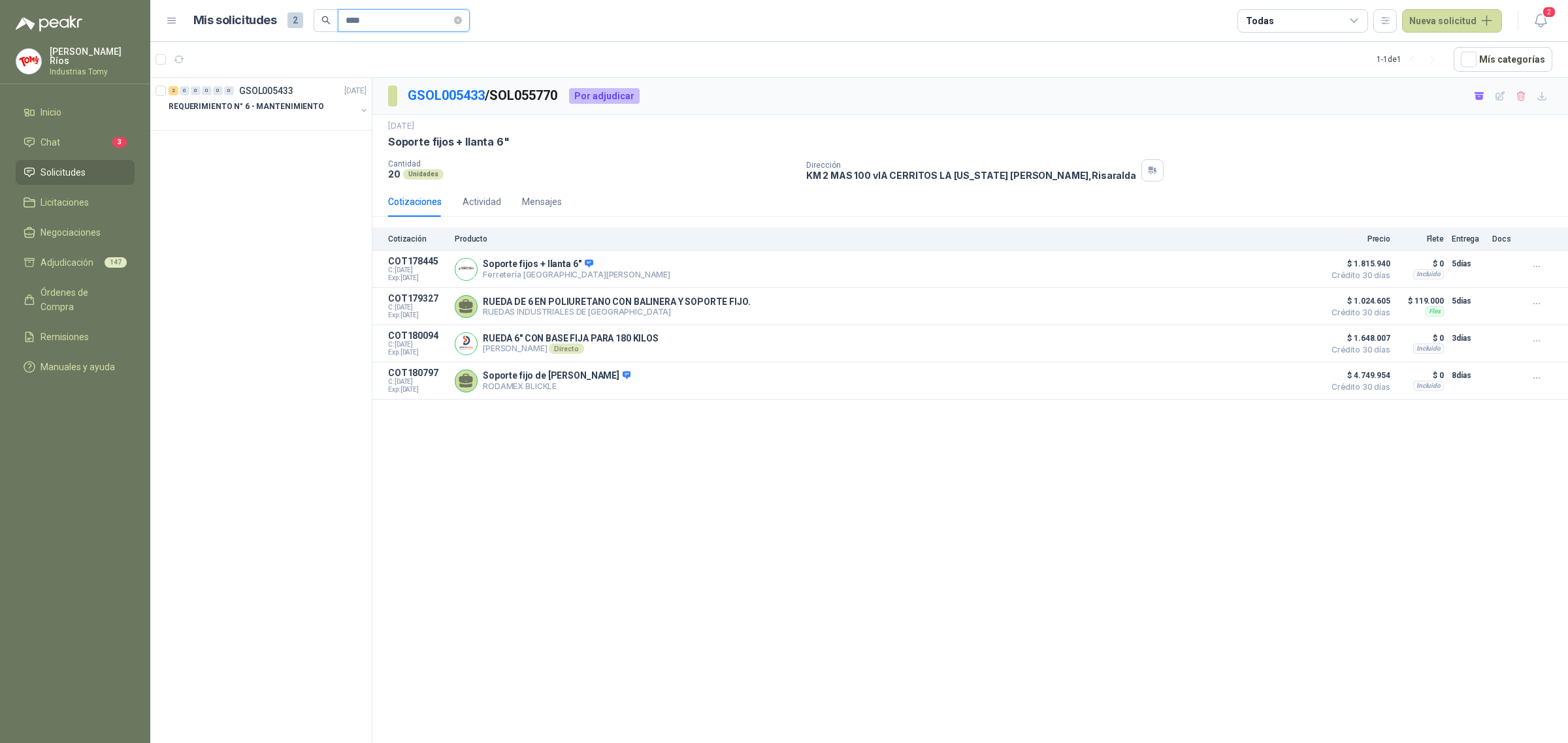
drag, startPoint x: 389, startPoint y: 21, endPoint x: 438, endPoint y: 31, distance: 50.0
click at [278, 28] on div "Mis solicitudes 2 ****" at bounding box center [331, 21] width 277 height 23
paste input "**********"
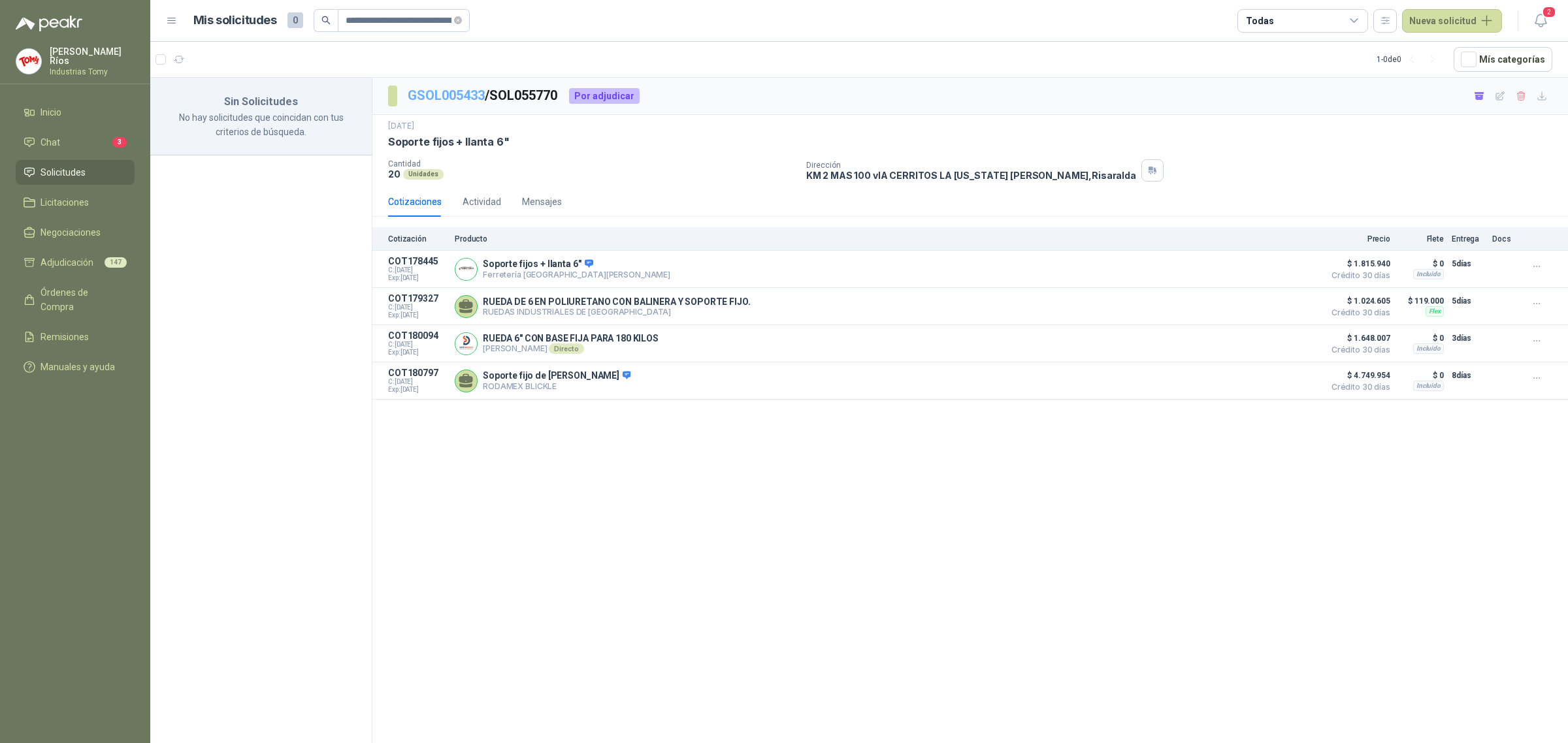
click at [478, 100] on link "GSOL005433" at bounding box center [446, 96] width 77 height 16
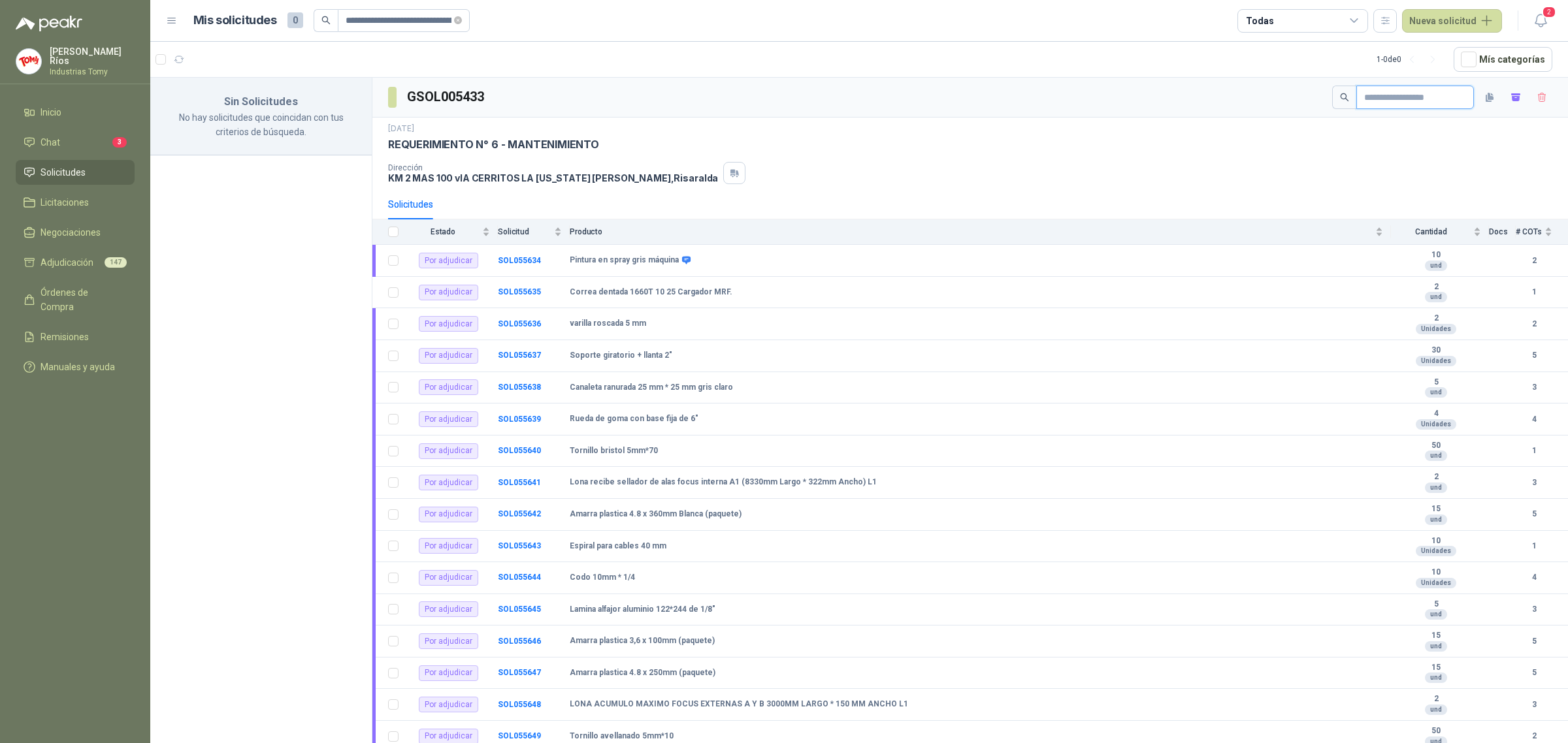
click at [1431, 95] on input "text" at bounding box center [1409, 97] width 91 height 22
paste input "**********"
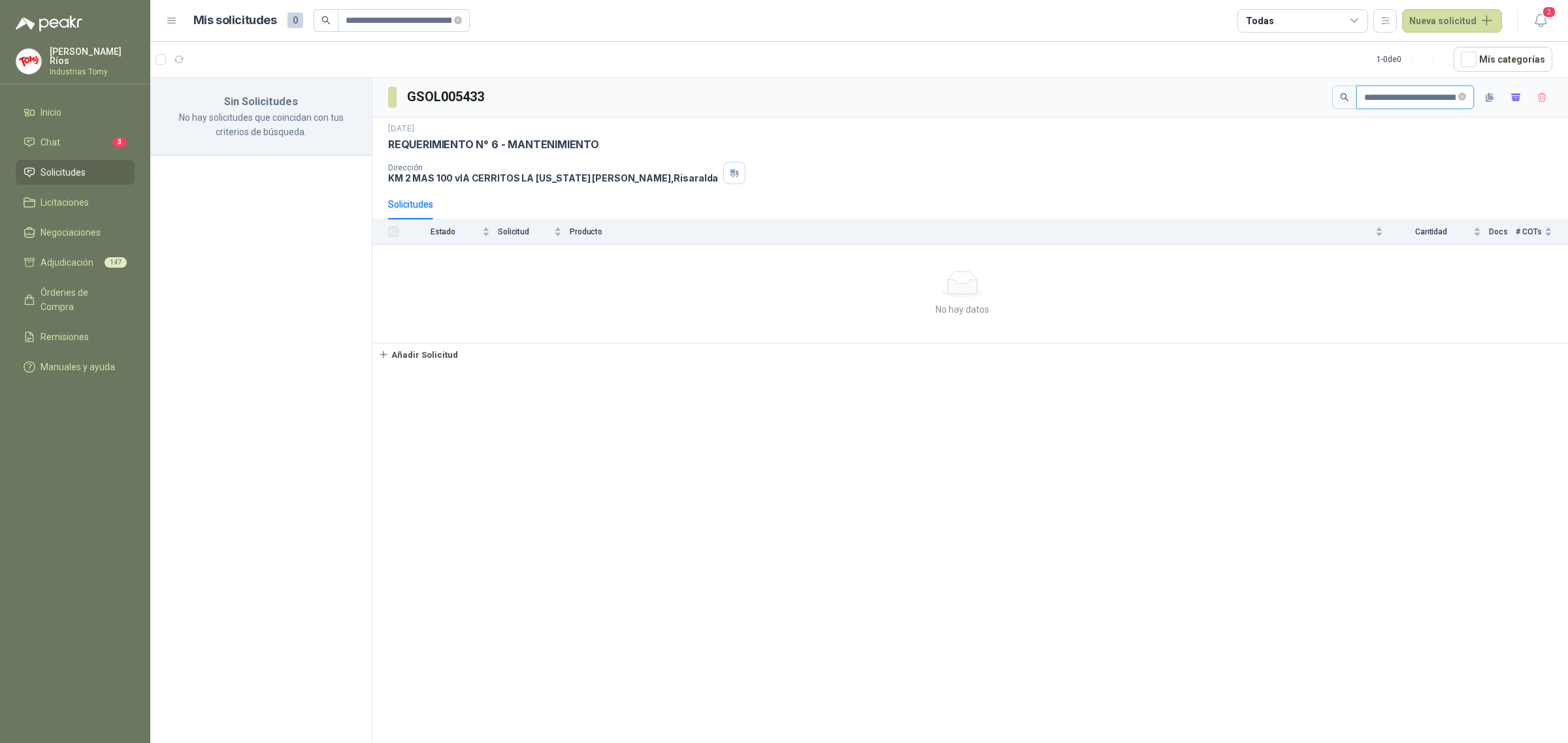
scroll to position [0, 119]
drag, startPoint x: 1407, startPoint y: 96, endPoint x: 1566, endPoint y: 86, distance: 159.3
click at [1566, 86] on div "**********" at bounding box center [970, 98] width 1195 height 39
click at [527, 262] on b "SOL055793" at bounding box center [519, 260] width 43 height 9
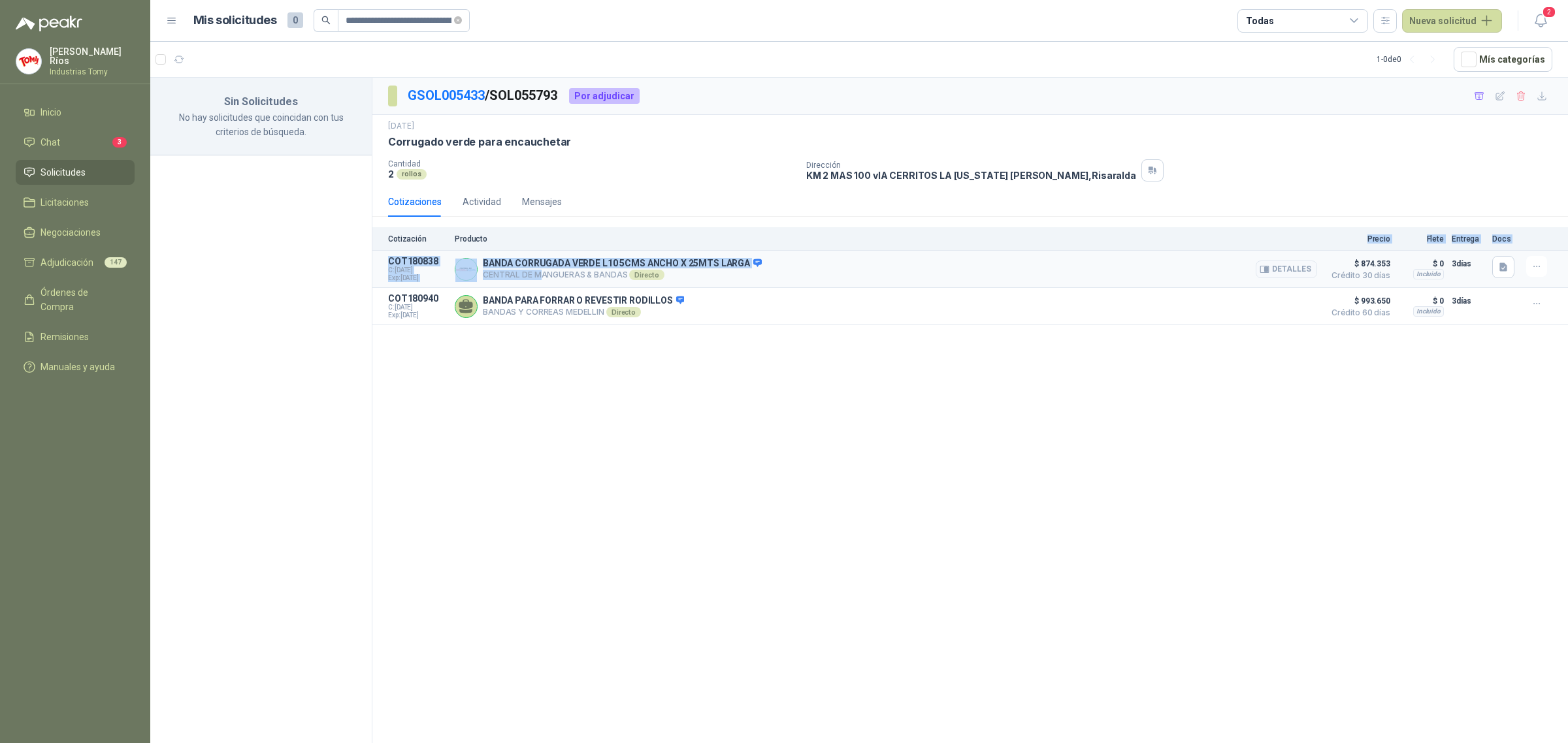
drag, startPoint x: 547, startPoint y: 268, endPoint x: 856, endPoint y: 262, distance: 309.1
click at [840, 260] on div "BANDA CORRUGADA VERDE L10 5CMS ANCHO X 25MTS LARGA CENTRAL DE MANGUERAS & BANDA…" at bounding box center [886, 269] width 862 height 26
click at [1281, 274] on button "Detalles" at bounding box center [1286, 269] width 62 height 18
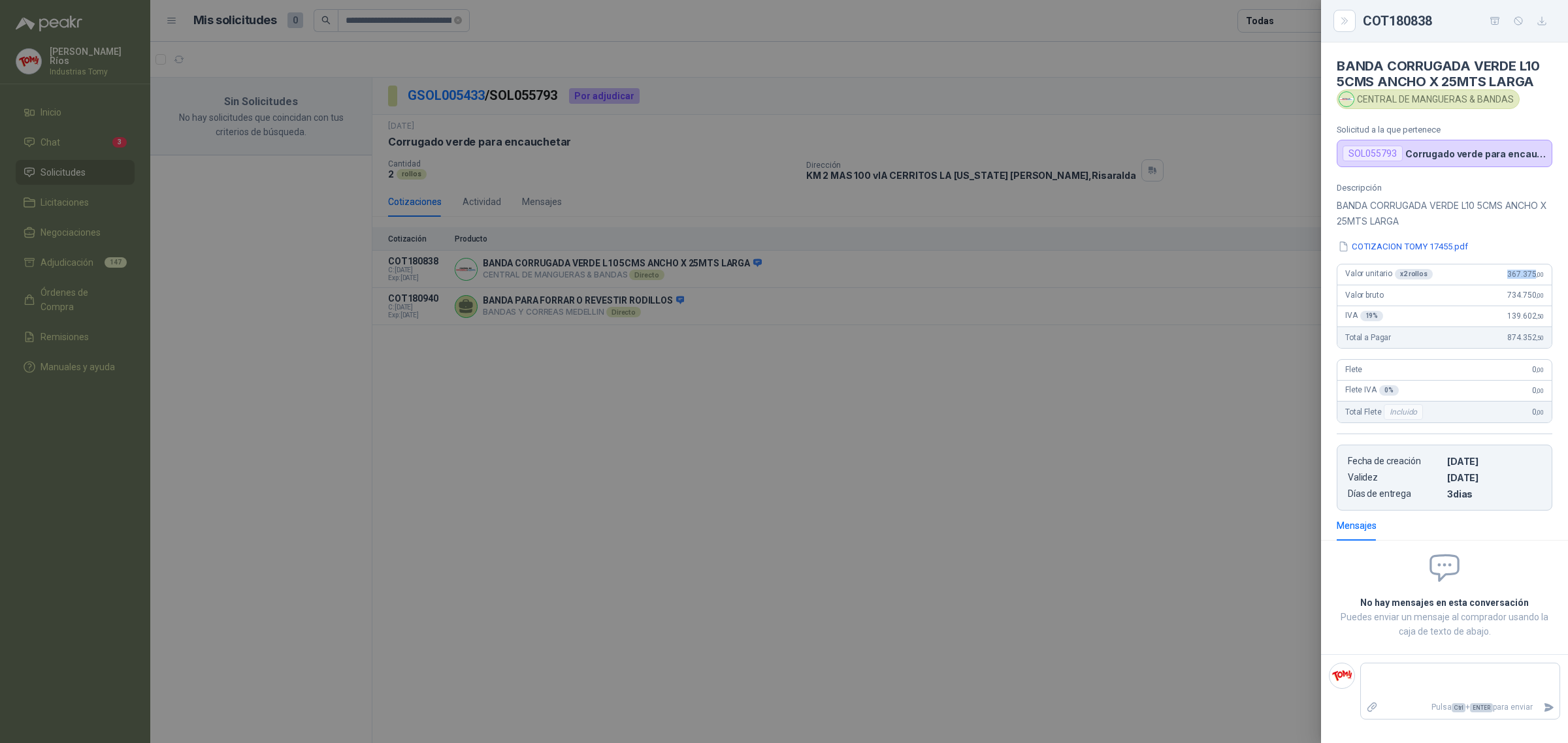
drag, startPoint x: 1534, startPoint y: 278, endPoint x: 1375, endPoint y: 343, distance: 171.8
click at [1489, 281] on div "Valor unitario x 2 rollos 367.375 ,00" at bounding box center [1444, 274] width 214 height 21
click at [1050, 439] on div at bounding box center [784, 372] width 1568 height 743
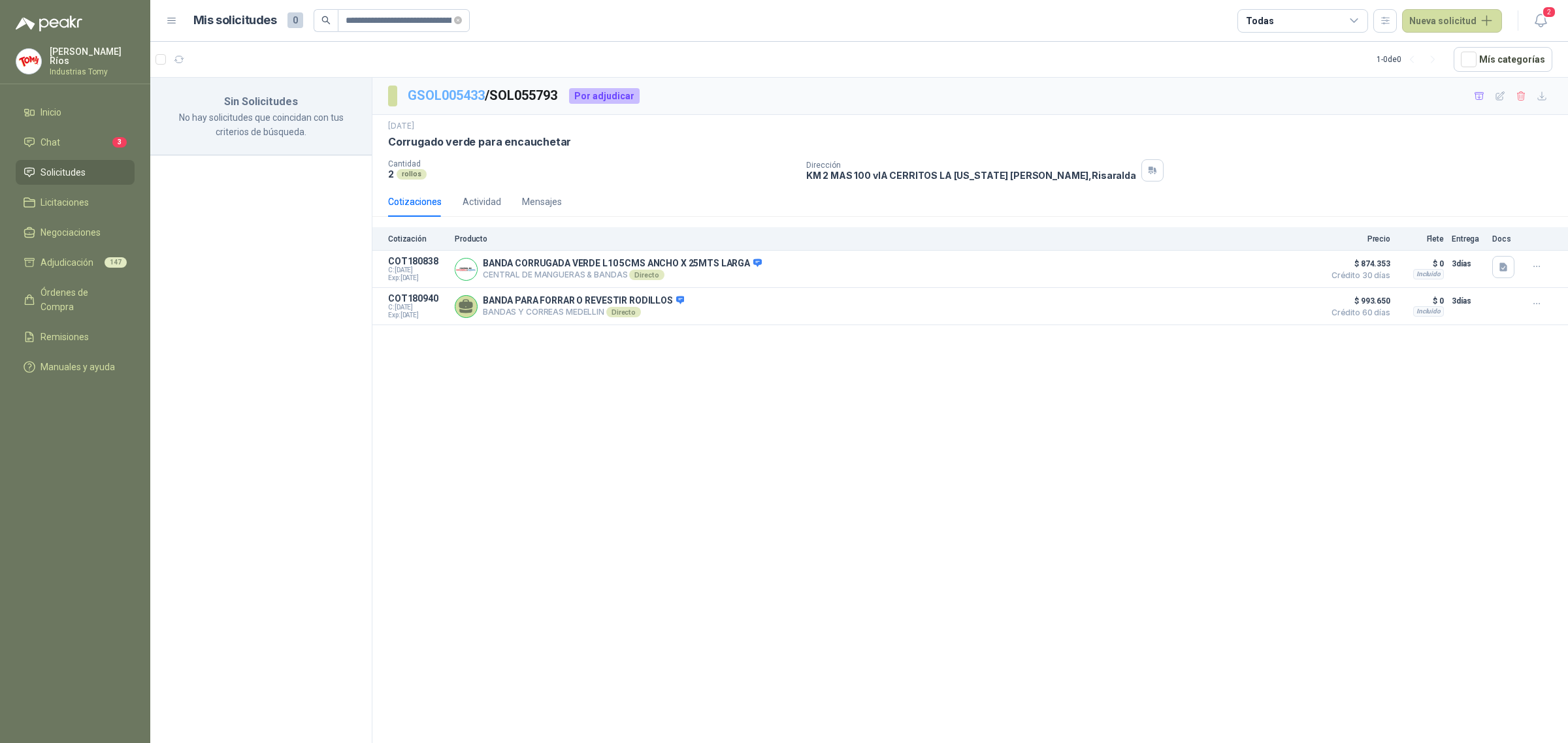
click at [446, 90] on link "GSOL005433" at bounding box center [446, 96] width 77 height 16
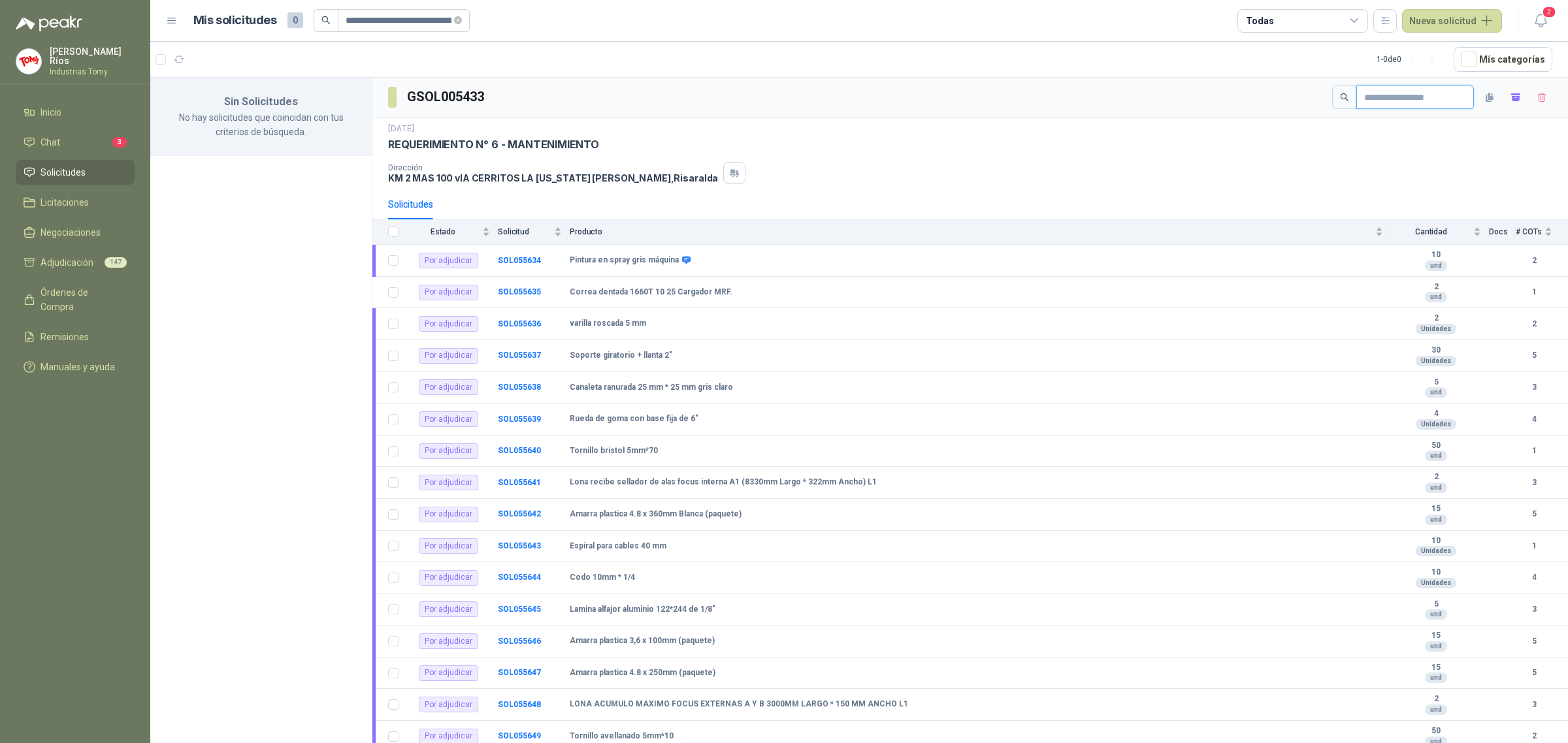
click at [1412, 101] on input "text" at bounding box center [1409, 97] width 91 height 22
paste input "**********"
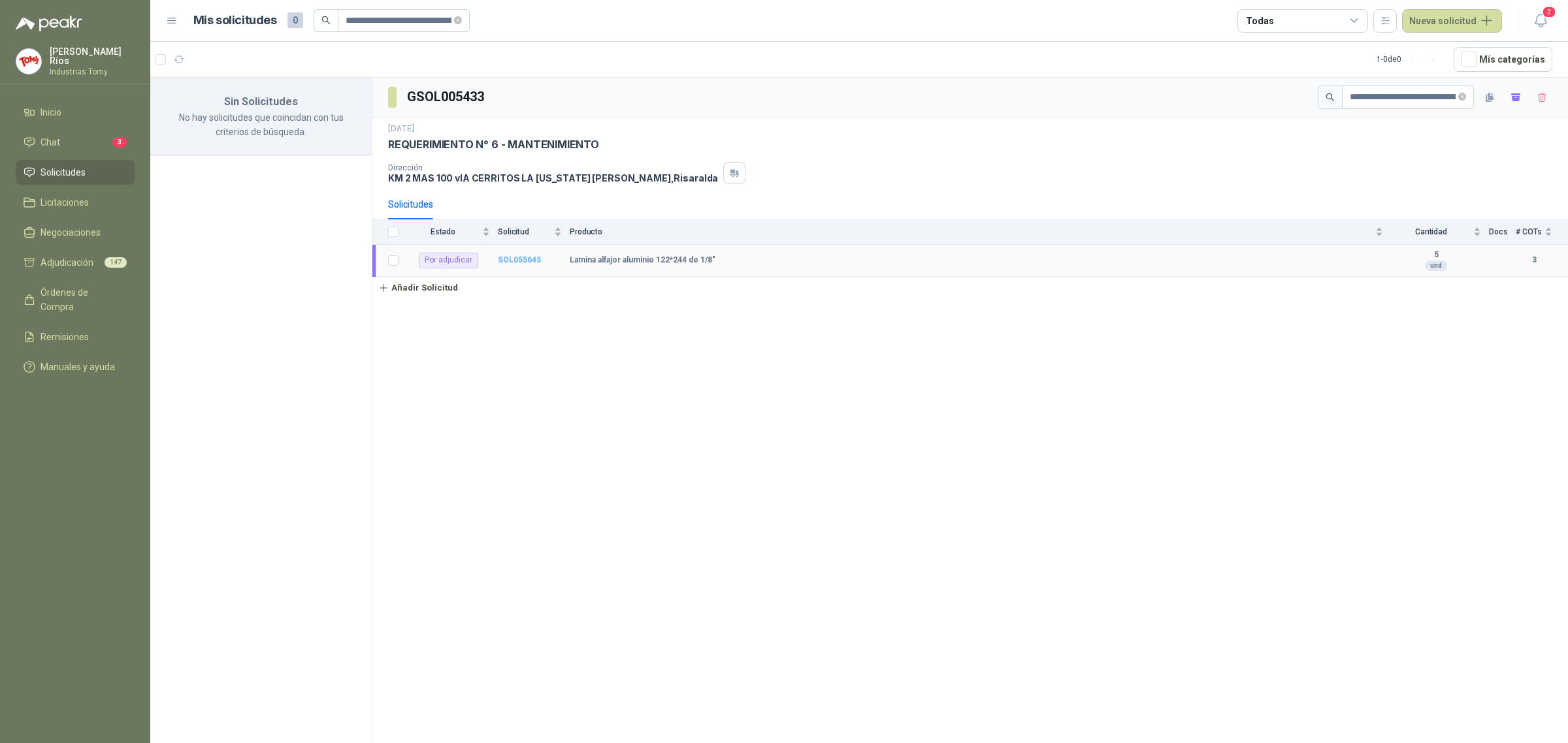
click at [525, 261] on b "SOL055645" at bounding box center [519, 260] width 43 height 9
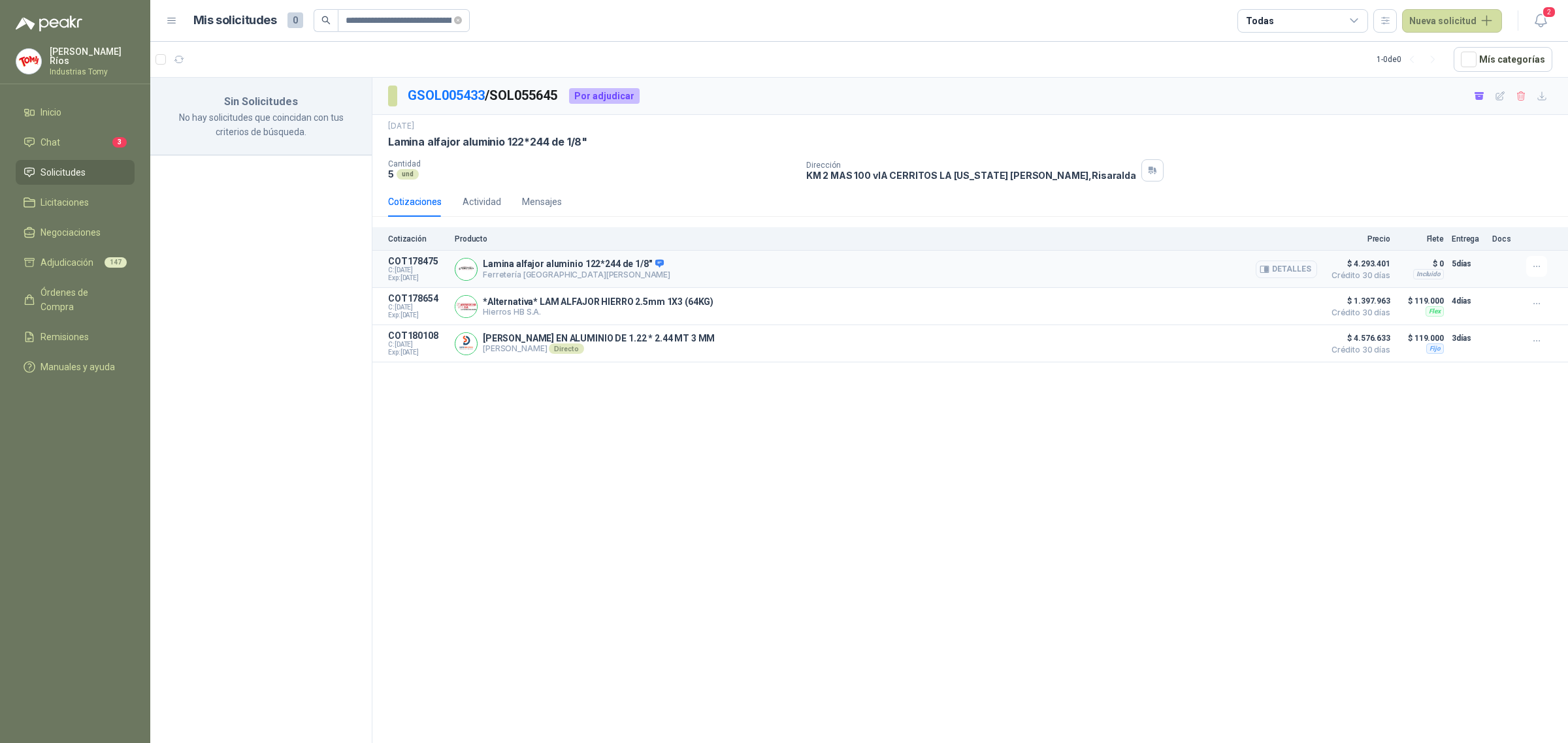
click at [1289, 263] on button "Detalles" at bounding box center [1286, 269] width 62 height 18
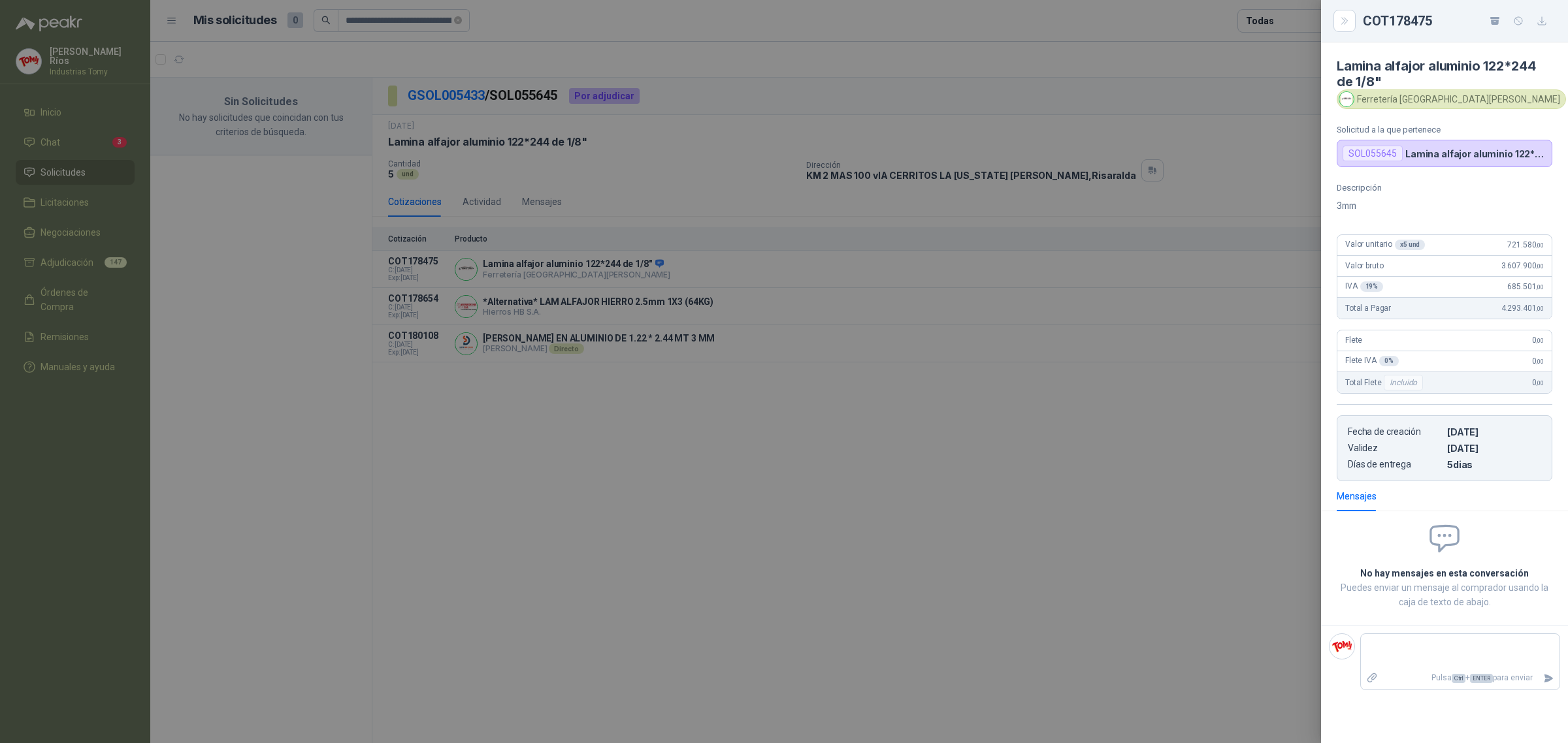
drag, startPoint x: 1246, startPoint y: 433, endPoint x: 1327, endPoint y: 389, distance: 92.2
click at [1246, 431] on div at bounding box center [784, 372] width 1568 height 743
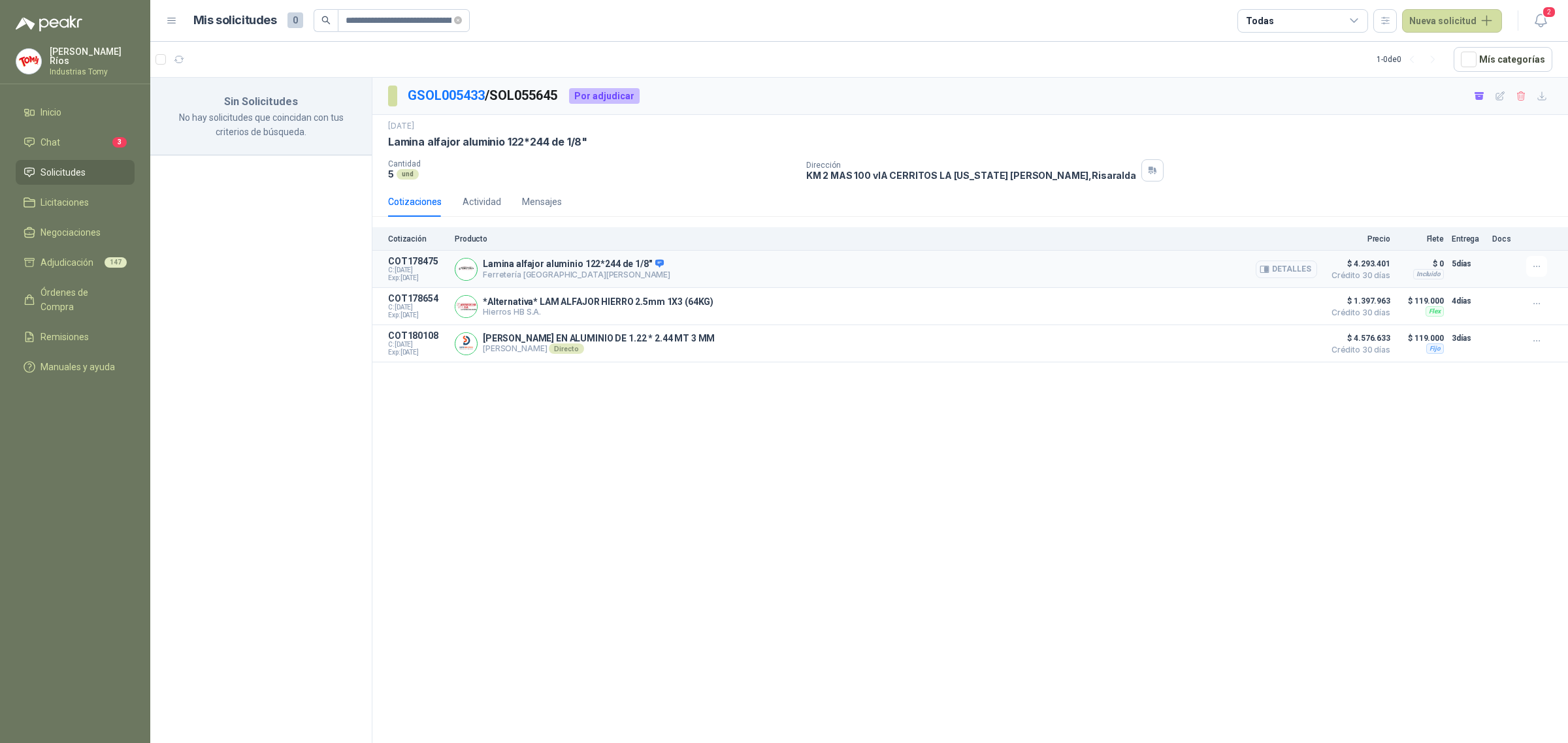
click at [1295, 265] on button "Detalles" at bounding box center [1286, 269] width 62 height 18
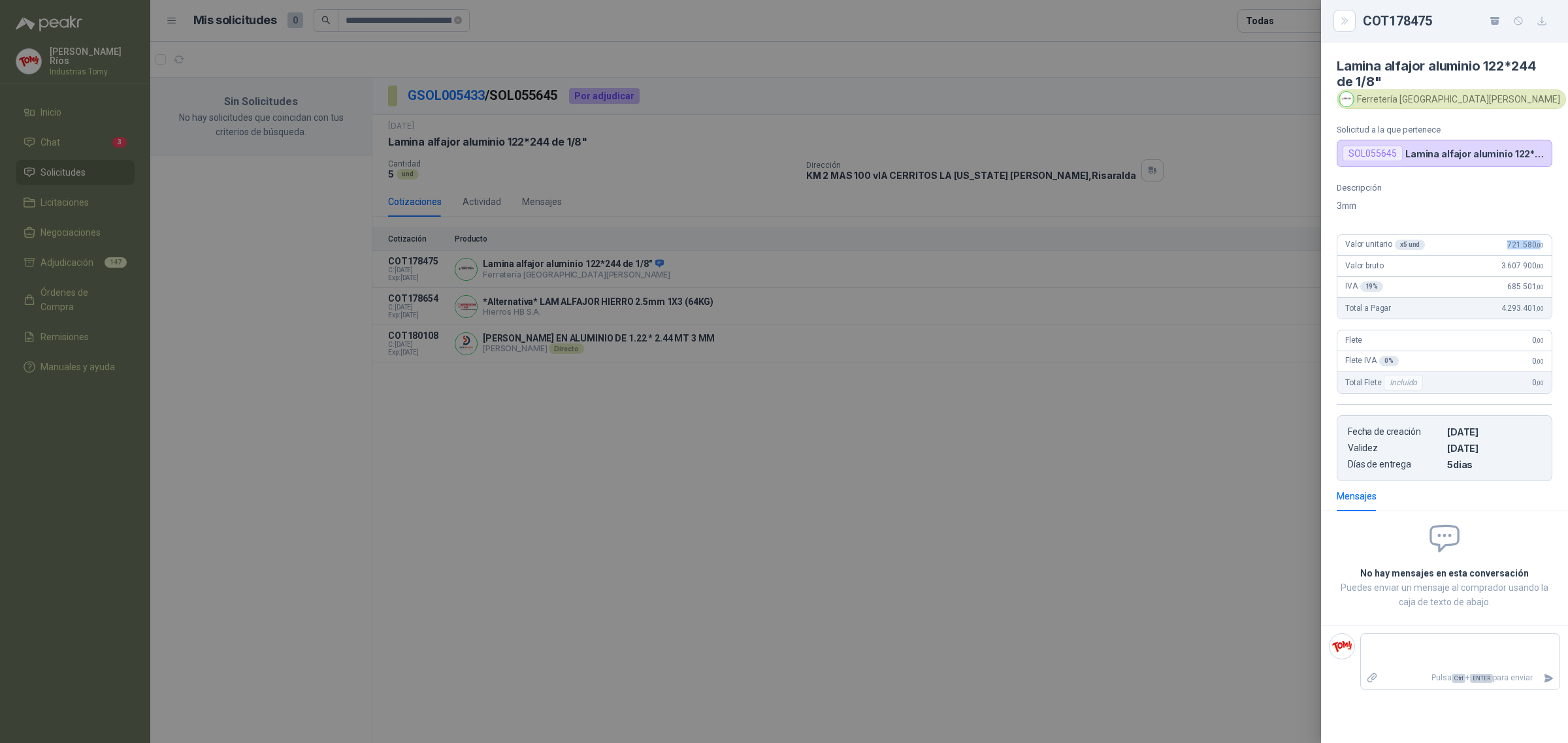
drag, startPoint x: 1509, startPoint y: 246, endPoint x: 1536, endPoint y: 257, distance: 29.2
click at [1538, 250] on span "721.580 ,00" at bounding box center [1525, 244] width 37 height 9
copy span "721.580 ,0"
drag, startPoint x: 526, startPoint y: 124, endPoint x: 516, endPoint y: 119, distance: 11.2
click at [523, 122] on div at bounding box center [784, 372] width 1568 height 743
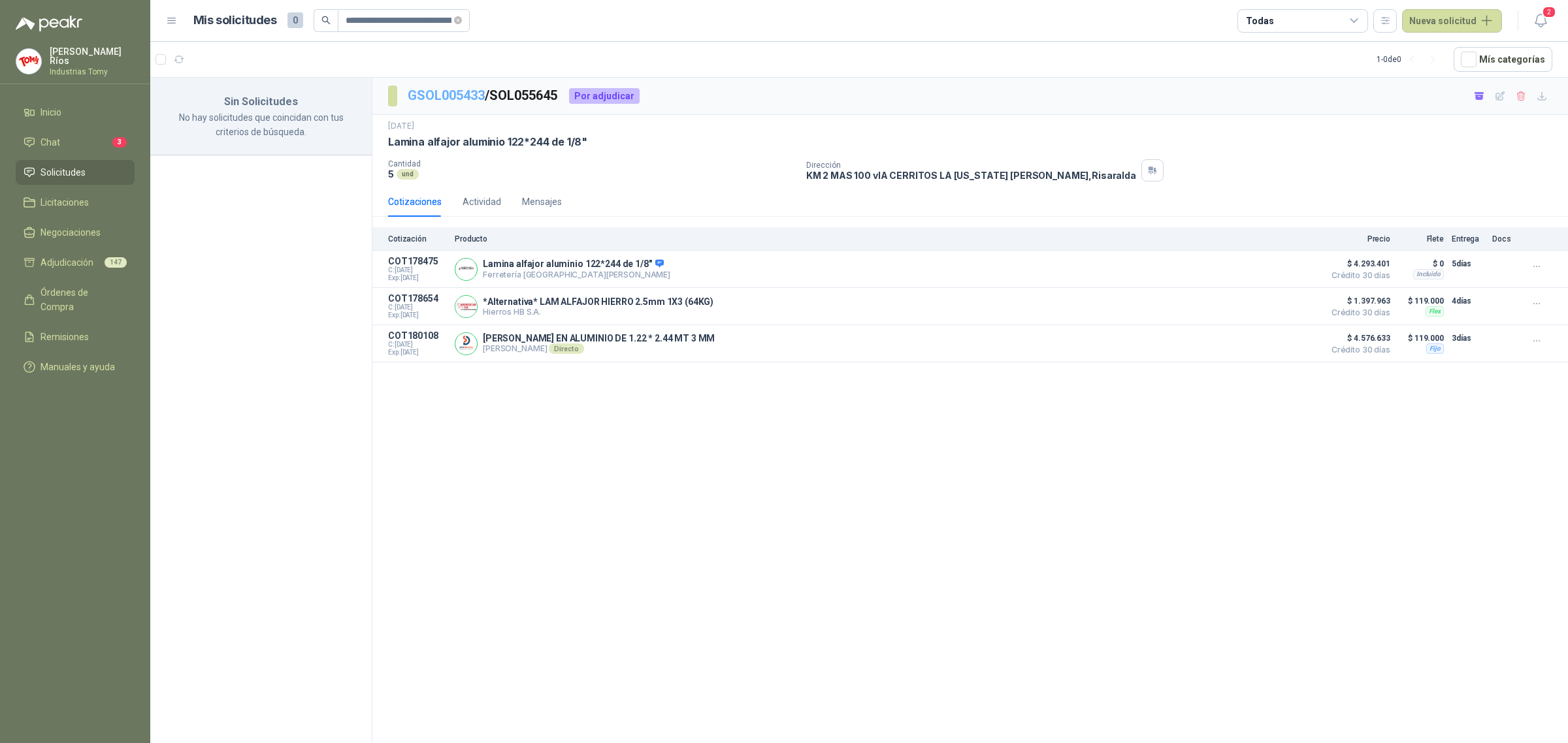
click at [458, 99] on link "GSOL005433" at bounding box center [446, 96] width 77 height 16
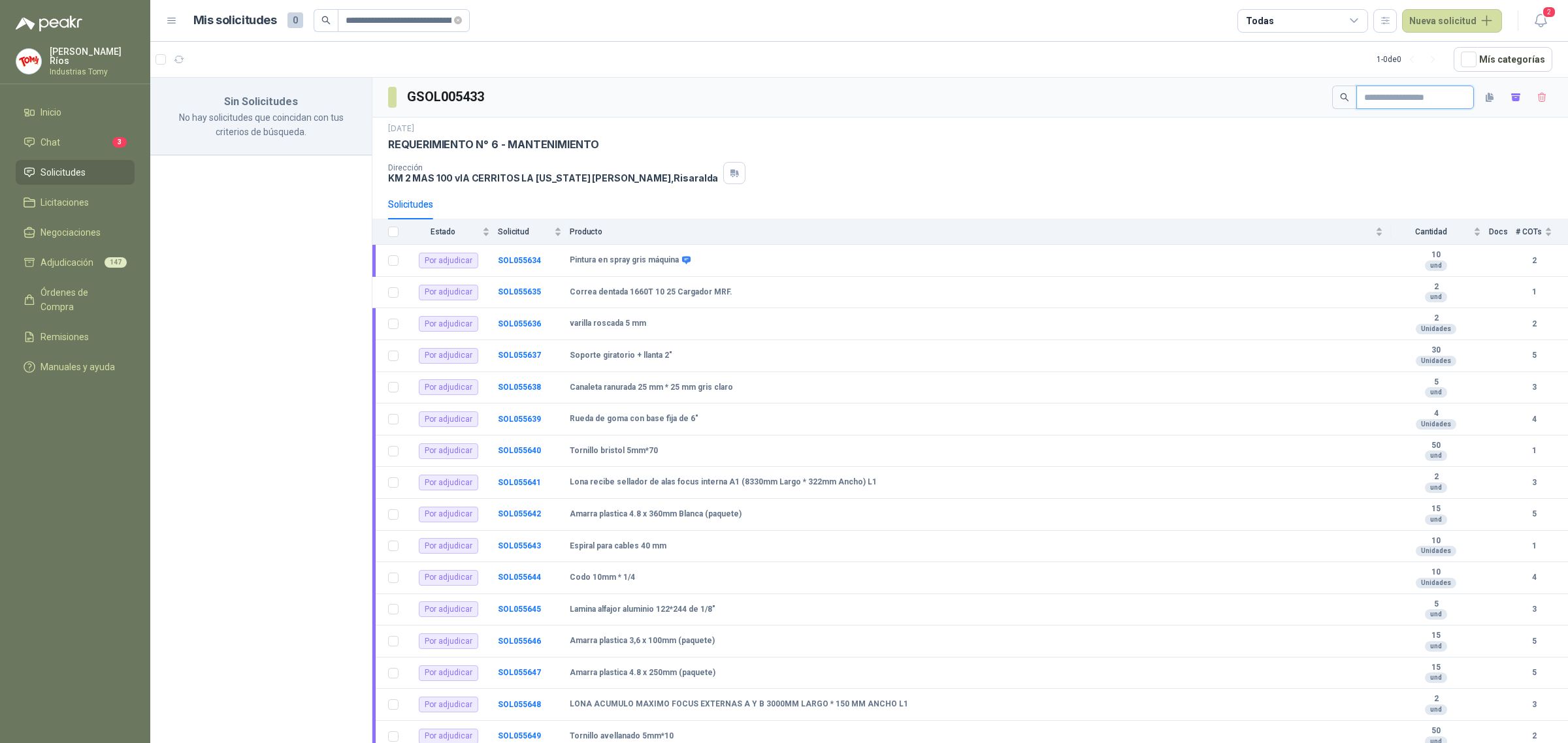
drag, startPoint x: 1407, startPoint y: 97, endPoint x: 1397, endPoint y: 98, distance: 10.0
click at [1407, 97] on input "text" at bounding box center [1409, 97] width 91 height 22
paste input "**********"
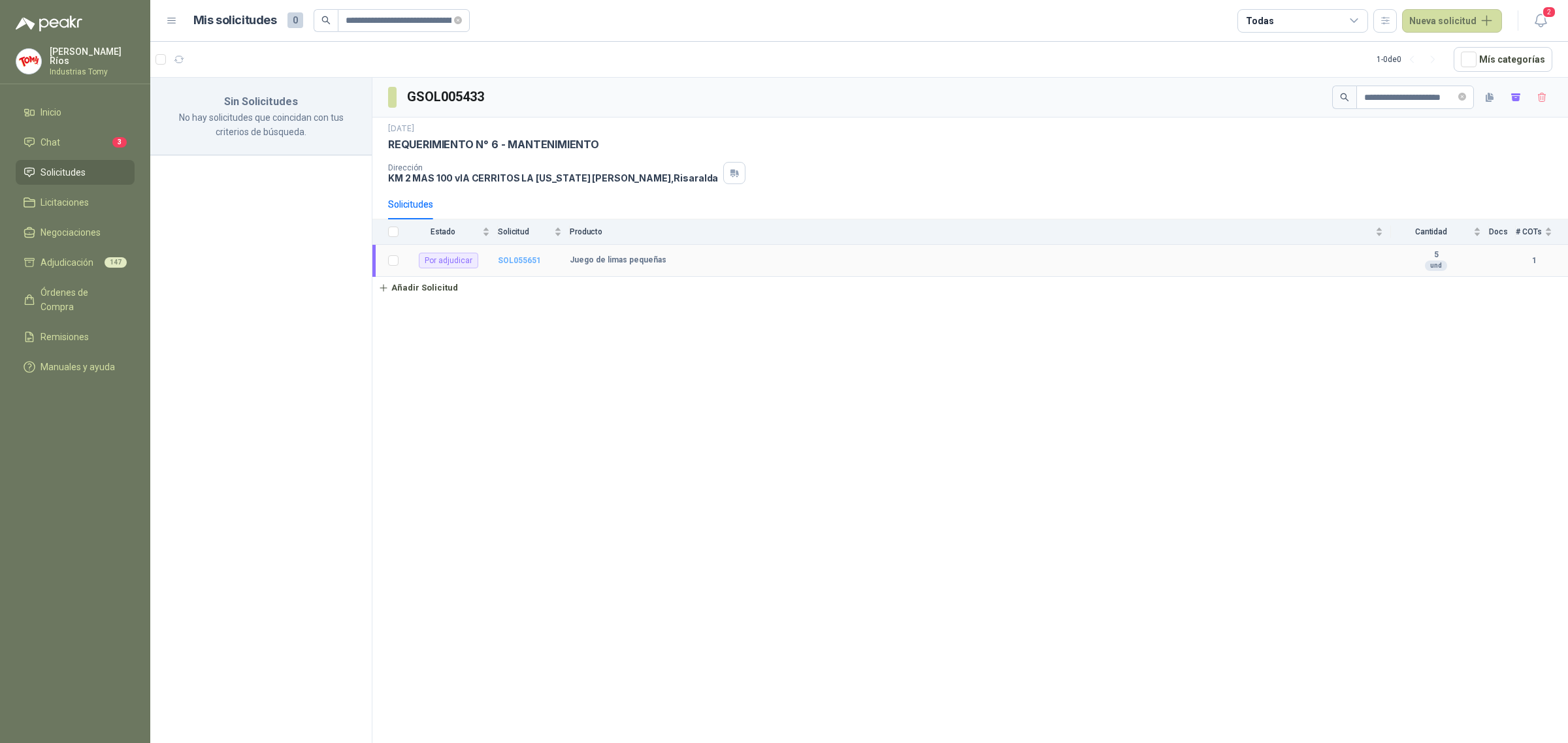
click at [518, 263] on b "SOL055651" at bounding box center [519, 260] width 43 height 9
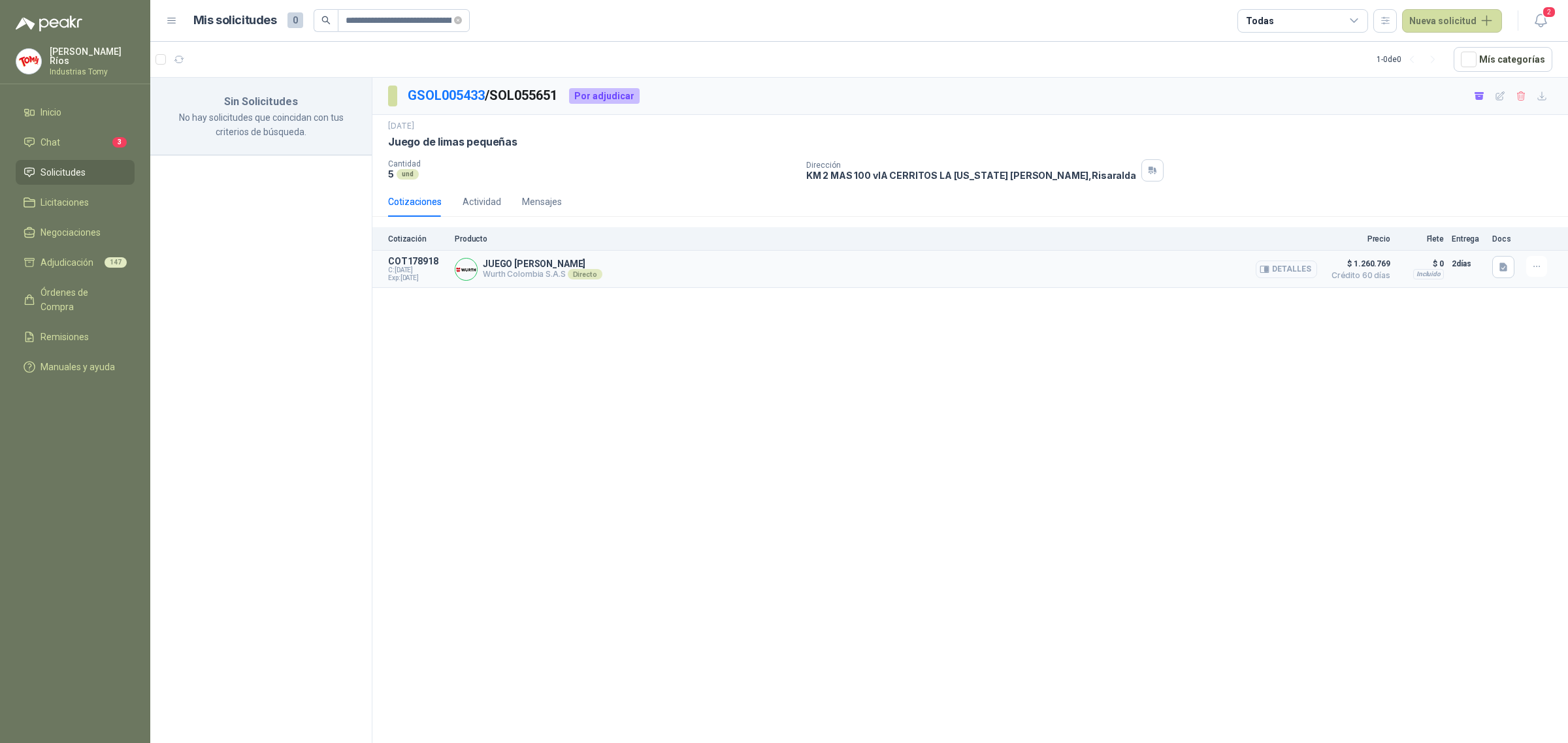
click at [1289, 271] on button "Detalles" at bounding box center [1286, 269] width 62 height 18
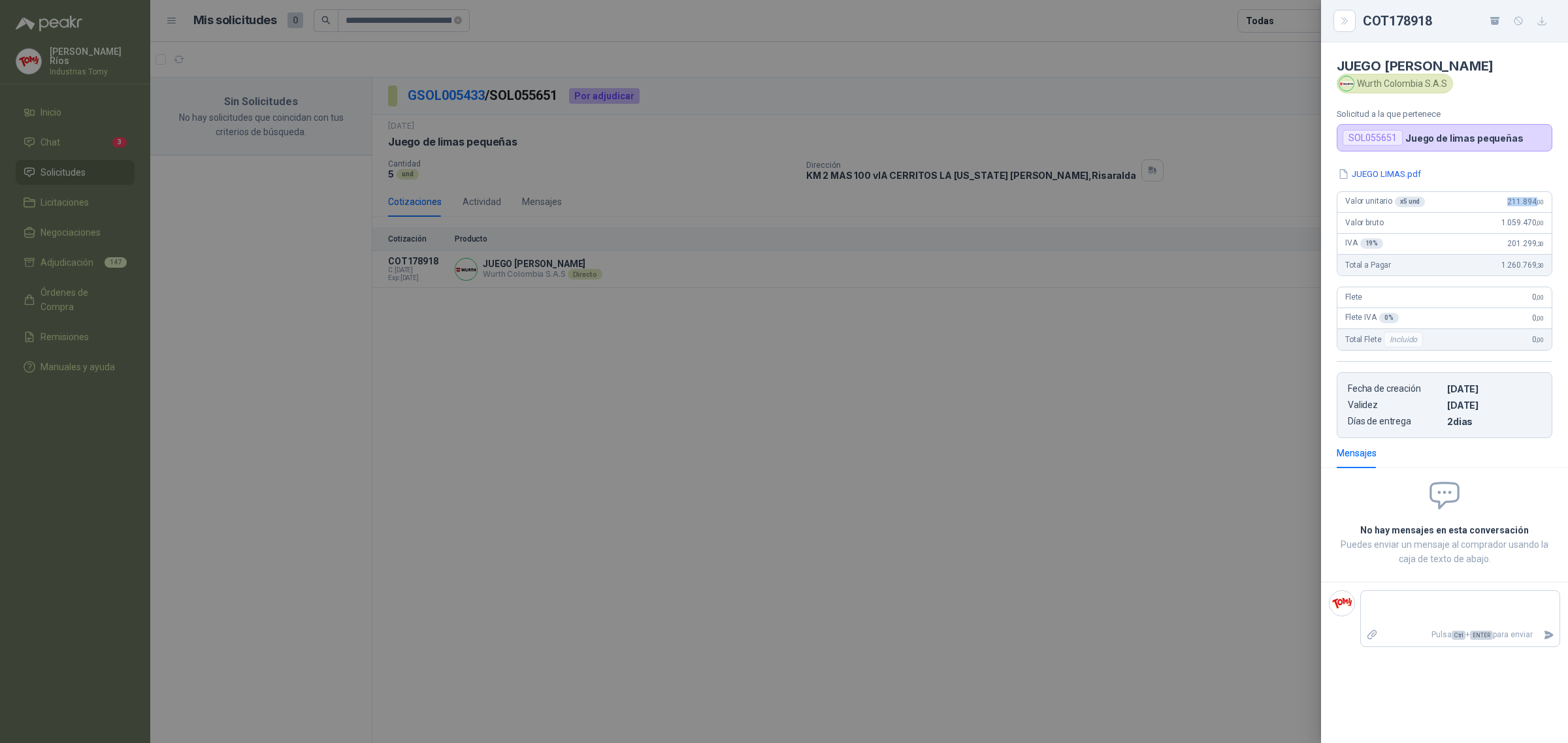
drag, startPoint x: 1537, startPoint y: 202, endPoint x: 1489, endPoint y: 207, distance: 48.3
click at [1489, 207] on div "Valor unitario x 5 und 211.894 ,00" at bounding box center [1444, 201] width 214 height 21
copy span "211.894 ,"
click at [570, 330] on div at bounding box center [784, 372] width 1568 height 743
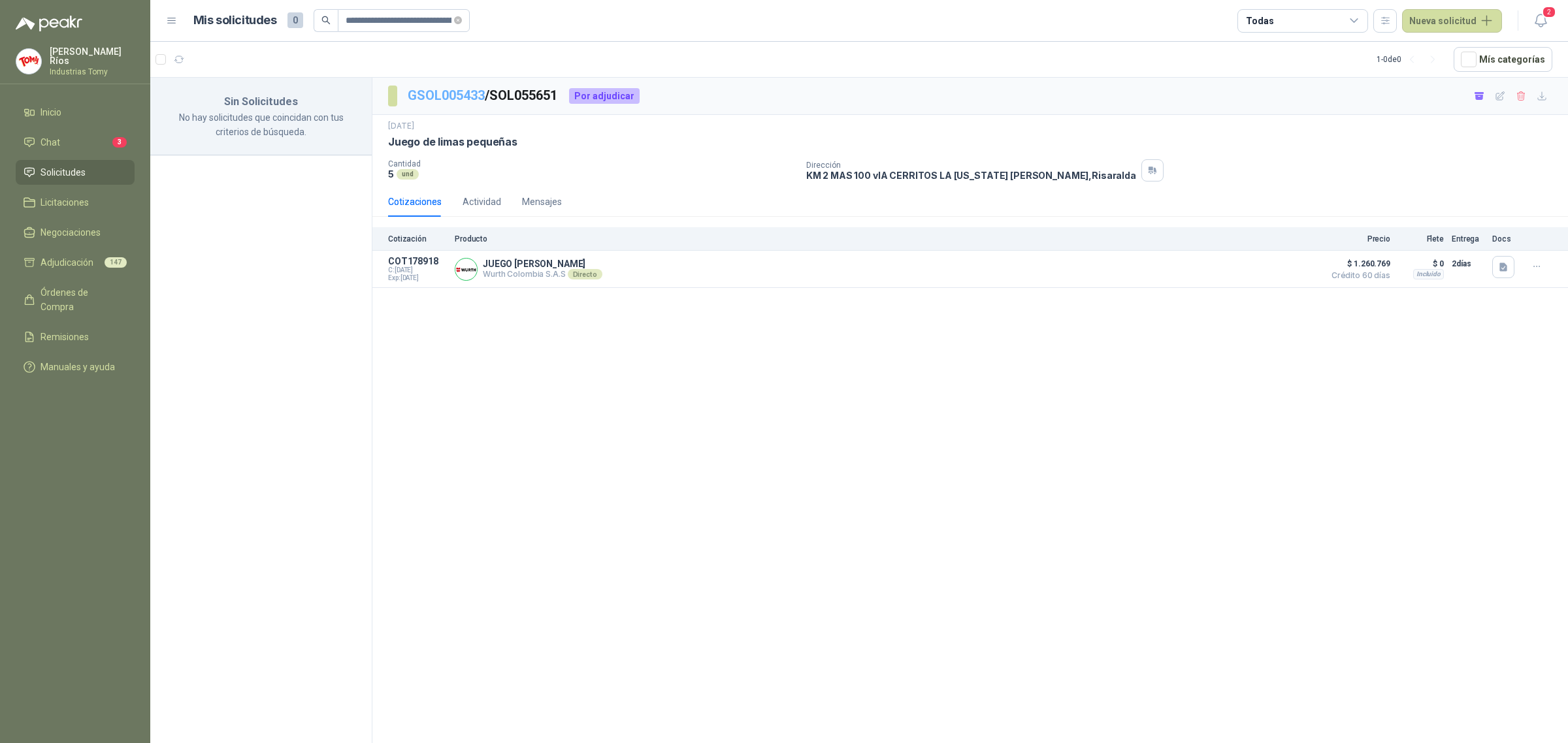
click at [470, 95] on link "GSOL005433" at bounding box center [446, 96] width 77 height 16
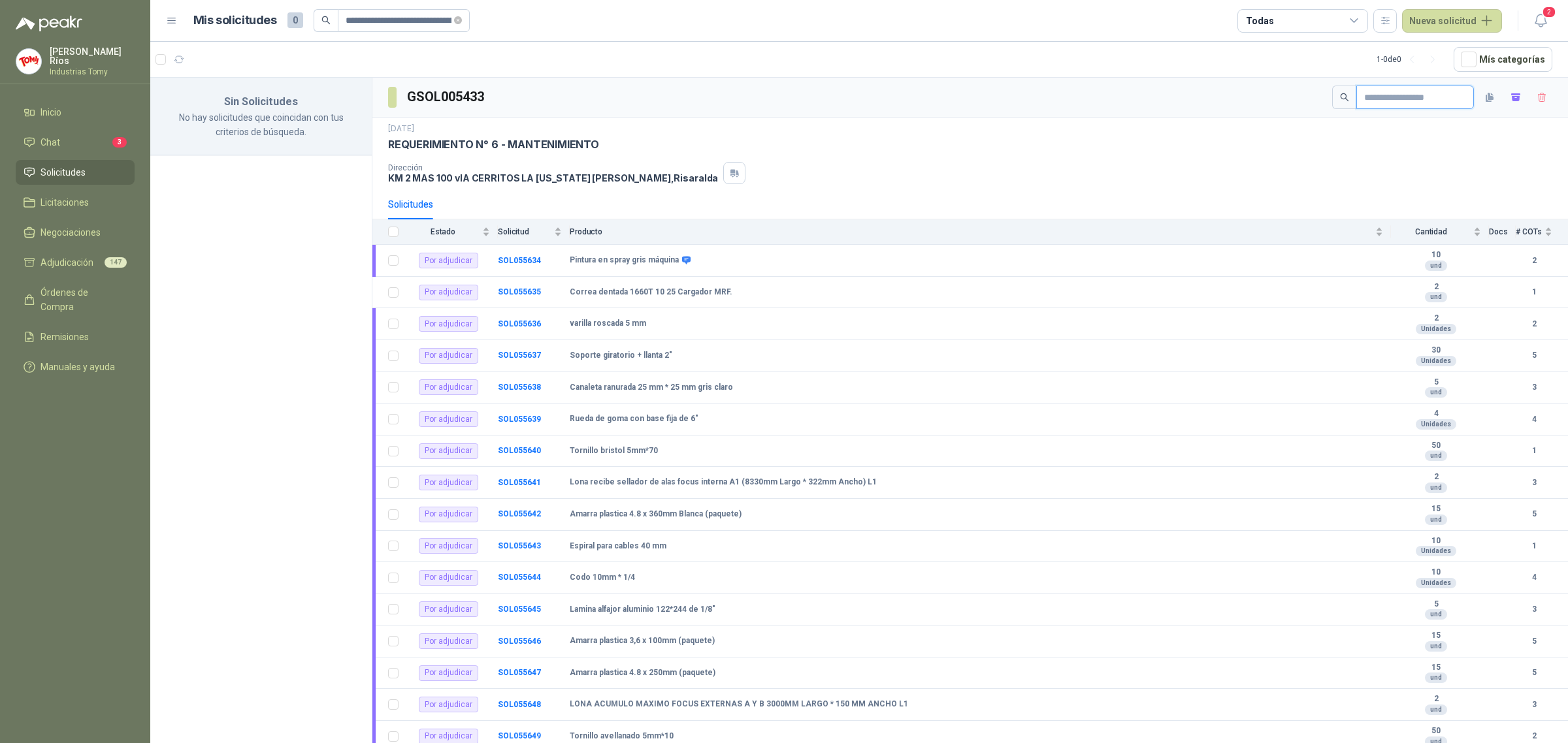
click at [1416, 93] on input "text" at bounding box center [1409, 97] width 91 height 22
paste input "**********"
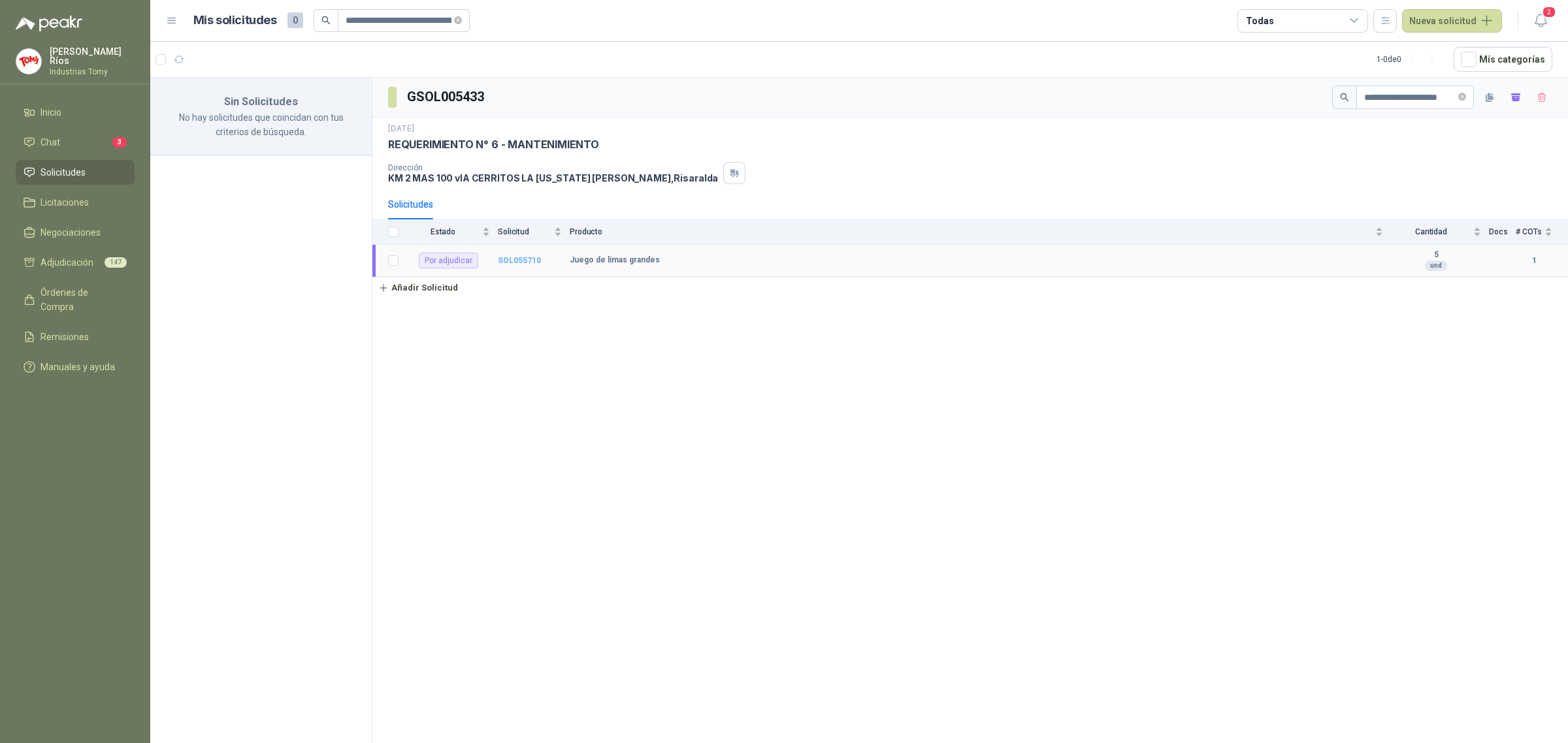
click at [527, 258] on b "SOL055710" at bounding box center [519, 260] width 43 height 9
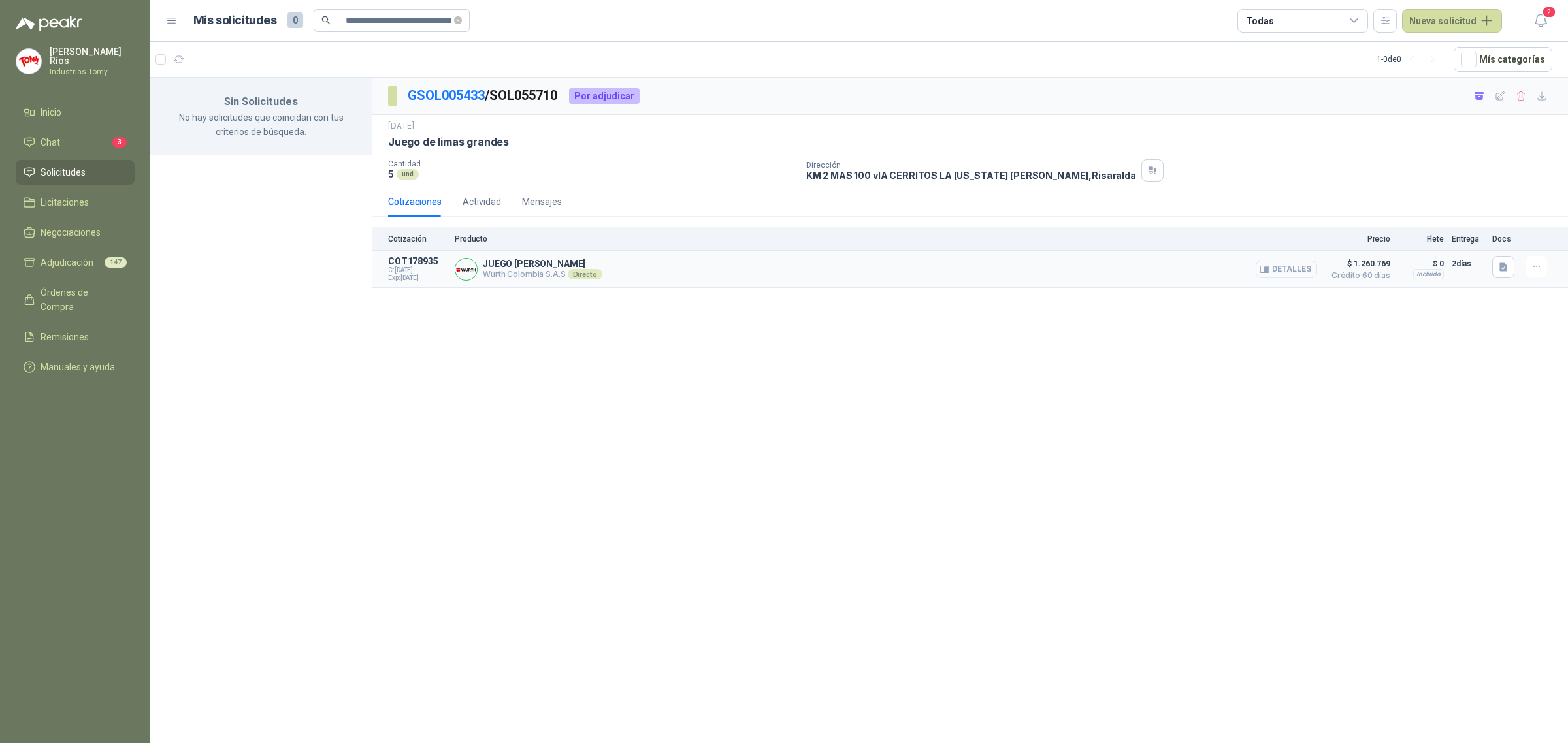
click at [1284, 264] on button "Detalles" at bounding box center [1286, 269] width 62 height 18
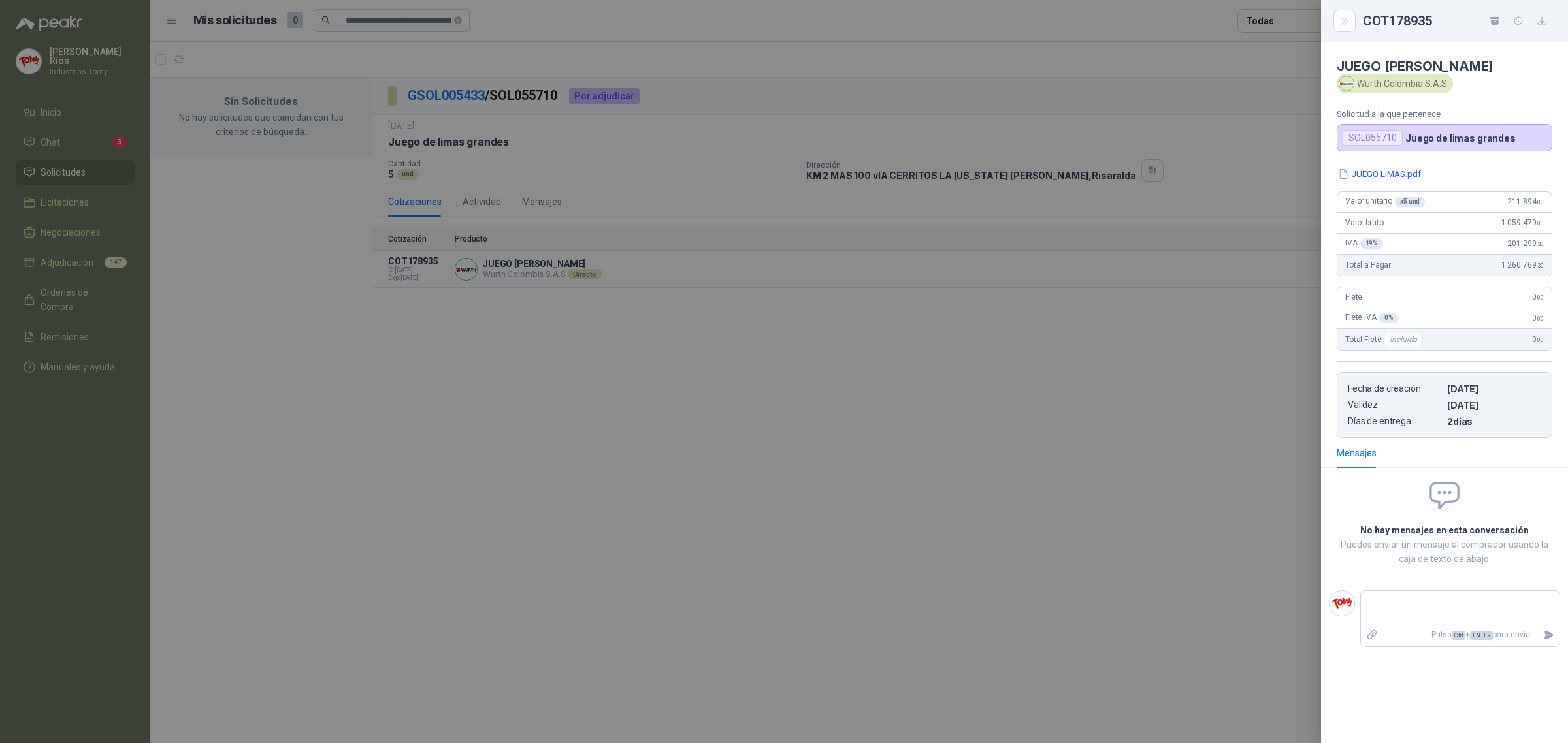
click at [439, 103] on div at bounding box center [784, 372] width 1568 height 743
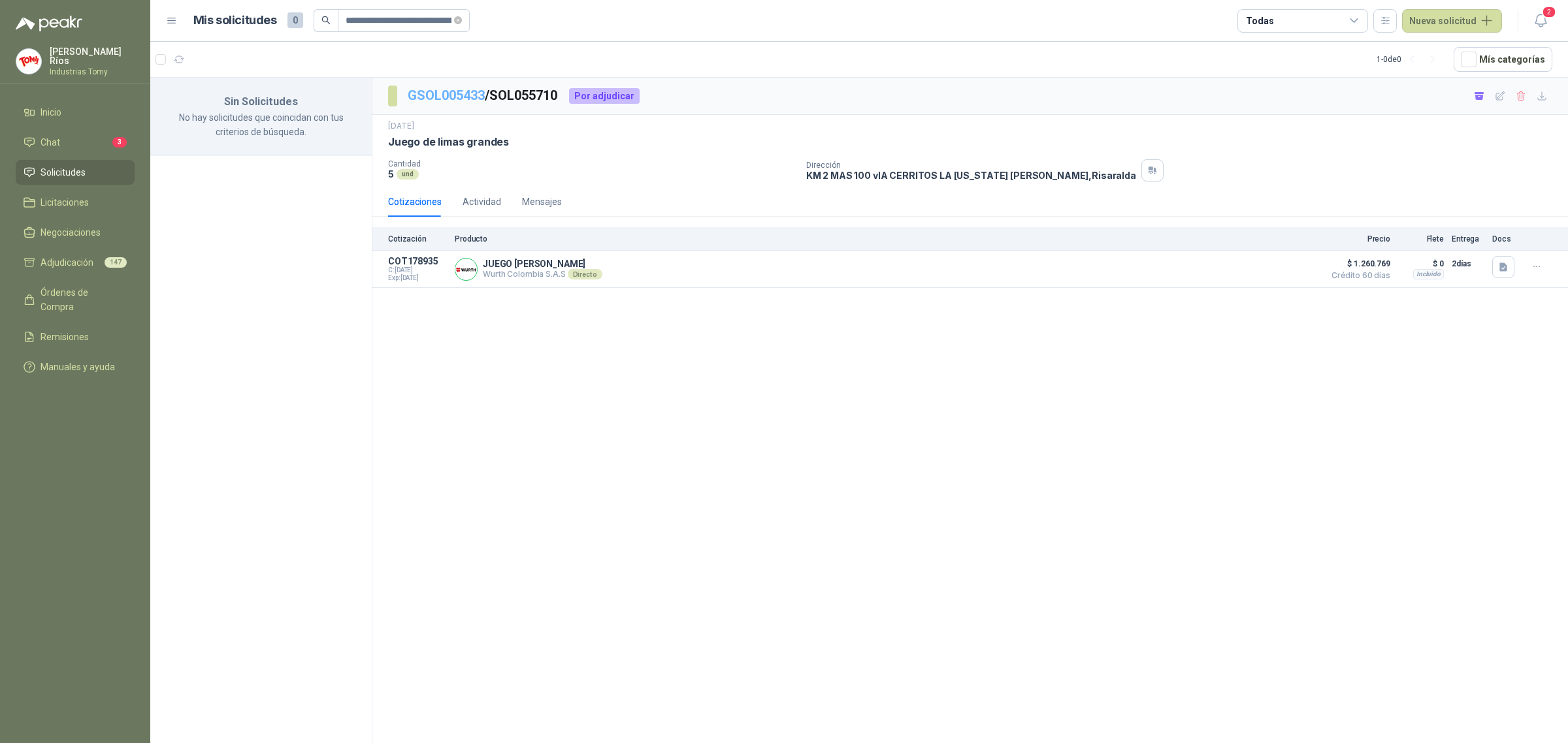
click at [465, 96] on link "GSOL005433" at bounding box center [446, 96] width 77 height 16
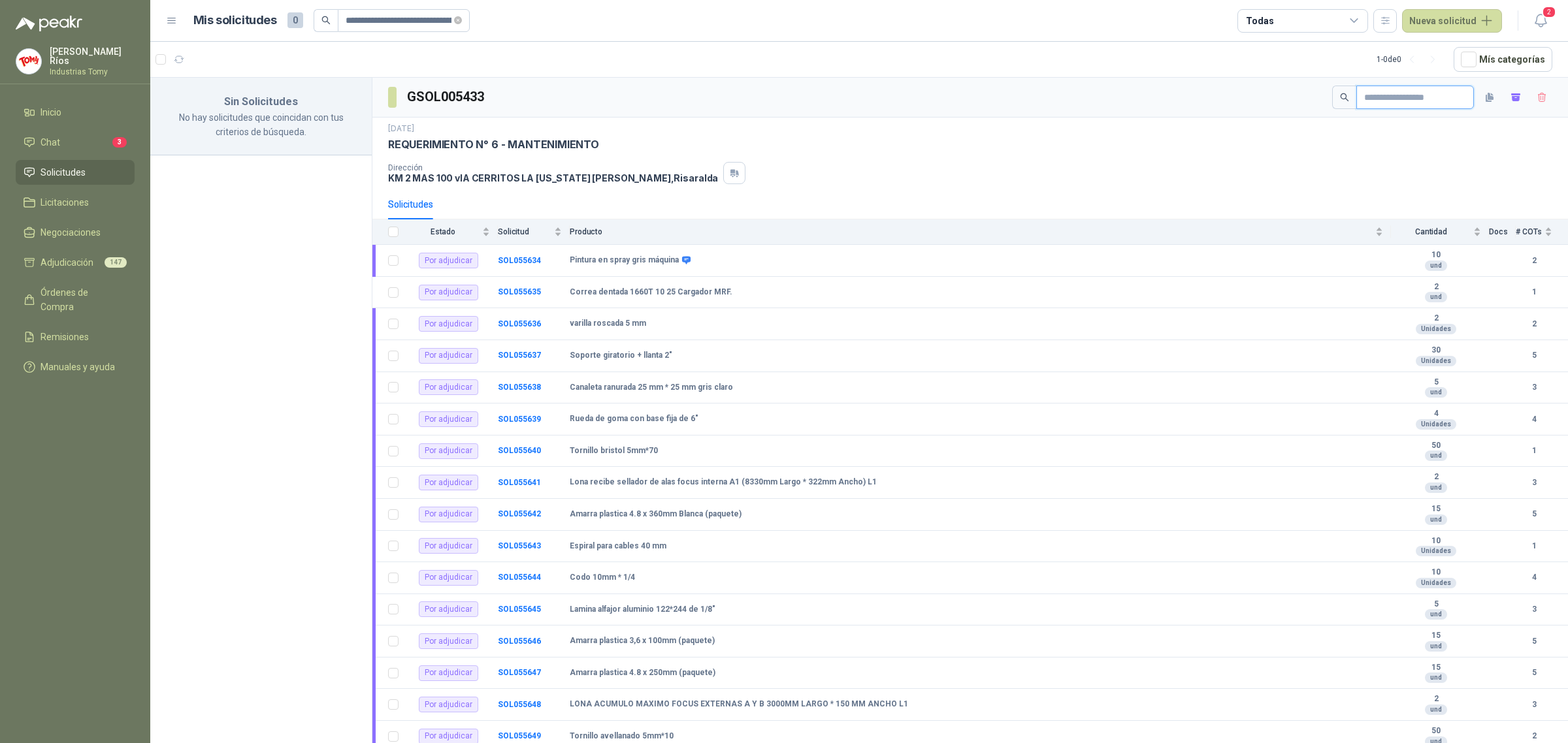
click at [1413, 95] on input "text" at bounding box center [1409, 97] width 91 height 22
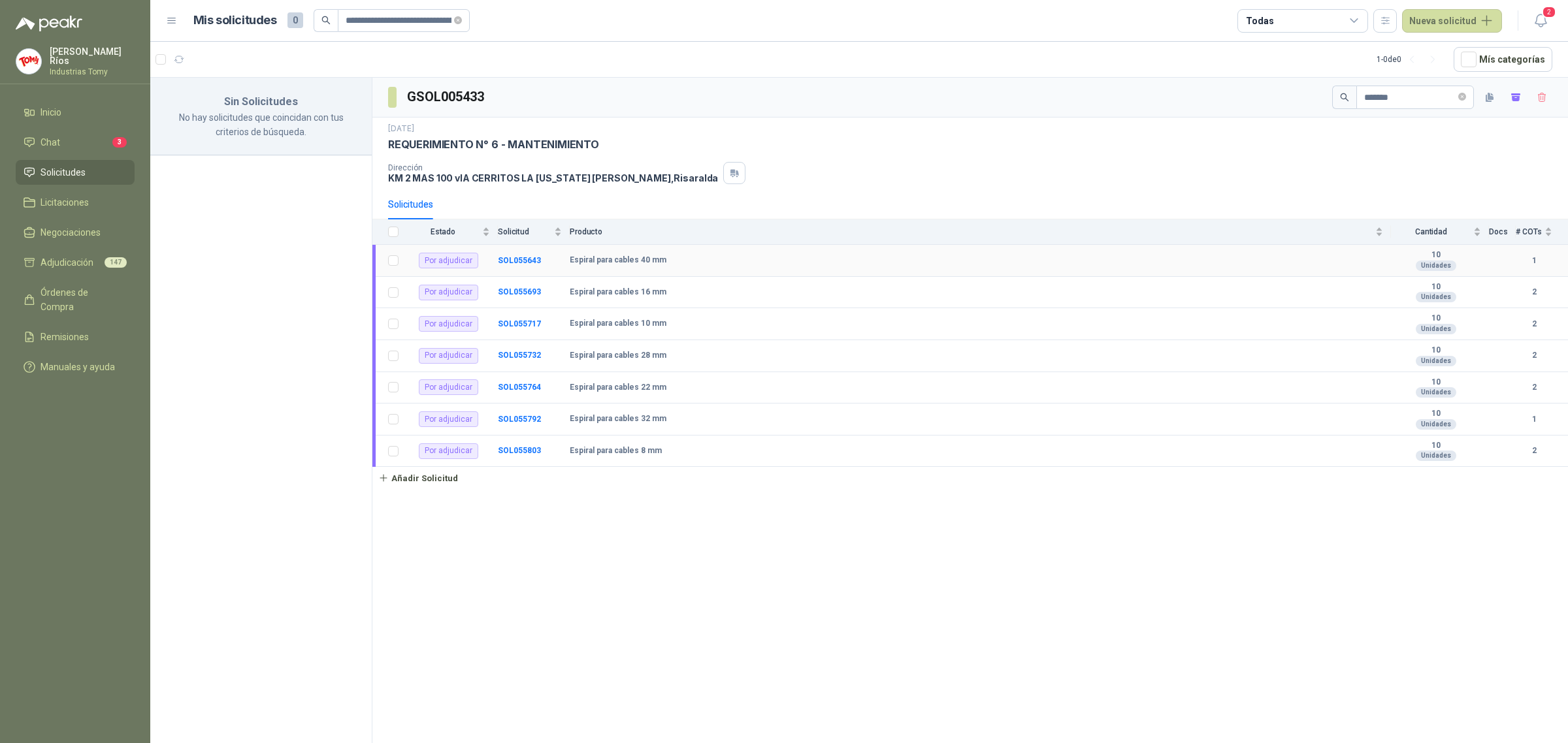
click at [527, 252] on td "SOL055643" at bounding box center [534, 261] width 72 height 32
click at [523, 259] on b "SOL055643" at bounding box center [519, 260] width 43 height 9
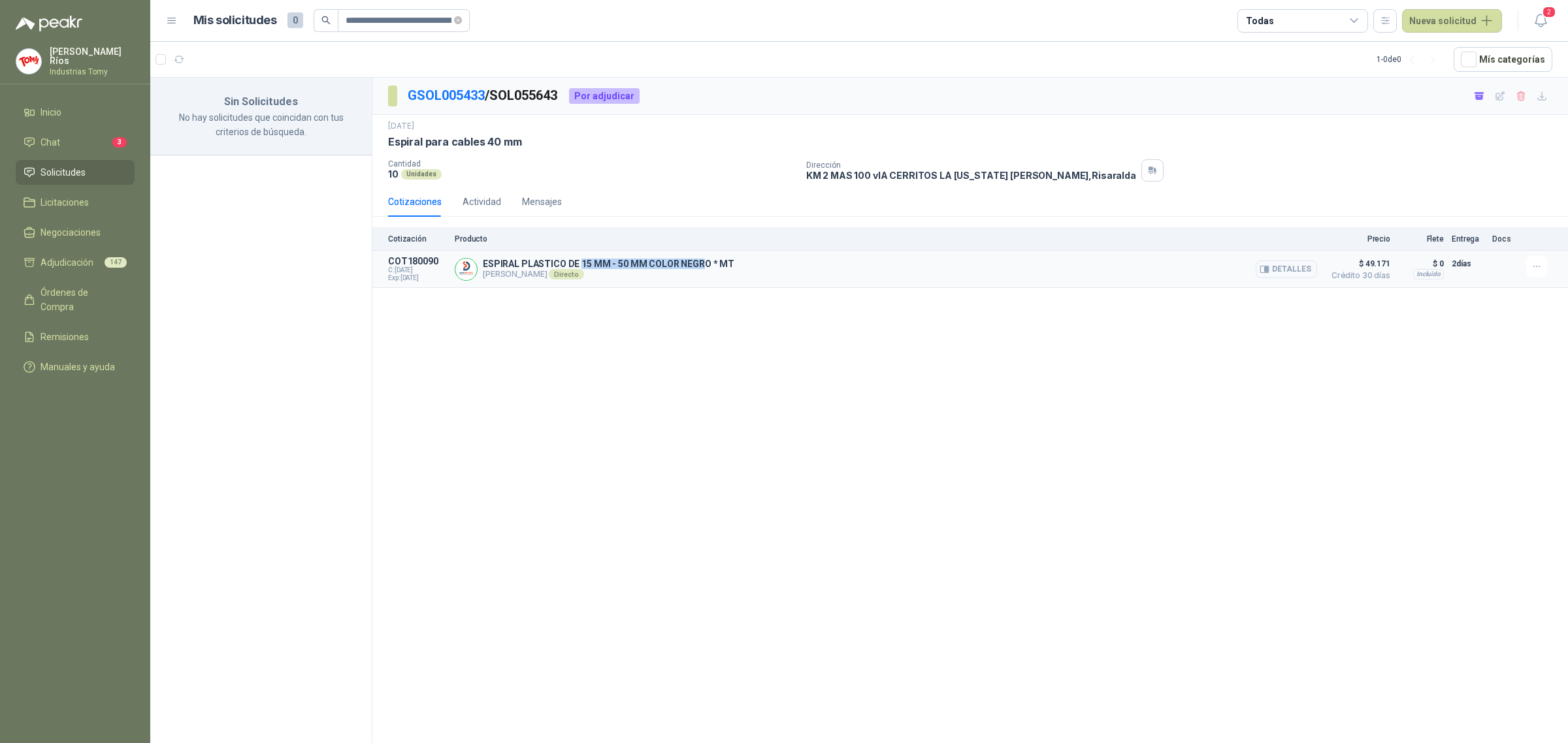
drag, startPoint x: 579, startPoint y: 264, endPoint x: 721, endPoint y: 266, distance: 142.0
click at [711, 266] on p "ESPIRAL PLASTICO DE 15 MM - 50 MM COLOR NEGRO * MT" at bounding box center [608, 264] width 252 height 11
click at [721, 266] on p "ESPIRAL PLASTICO DE 15 MM - 50 MM COLOR NEGRO * MT" at bounding box center [608, 264] width 252 height 11
click at [1289, 262] on button "Detalles" at bounding box center [1286, 269] width 62 height 18
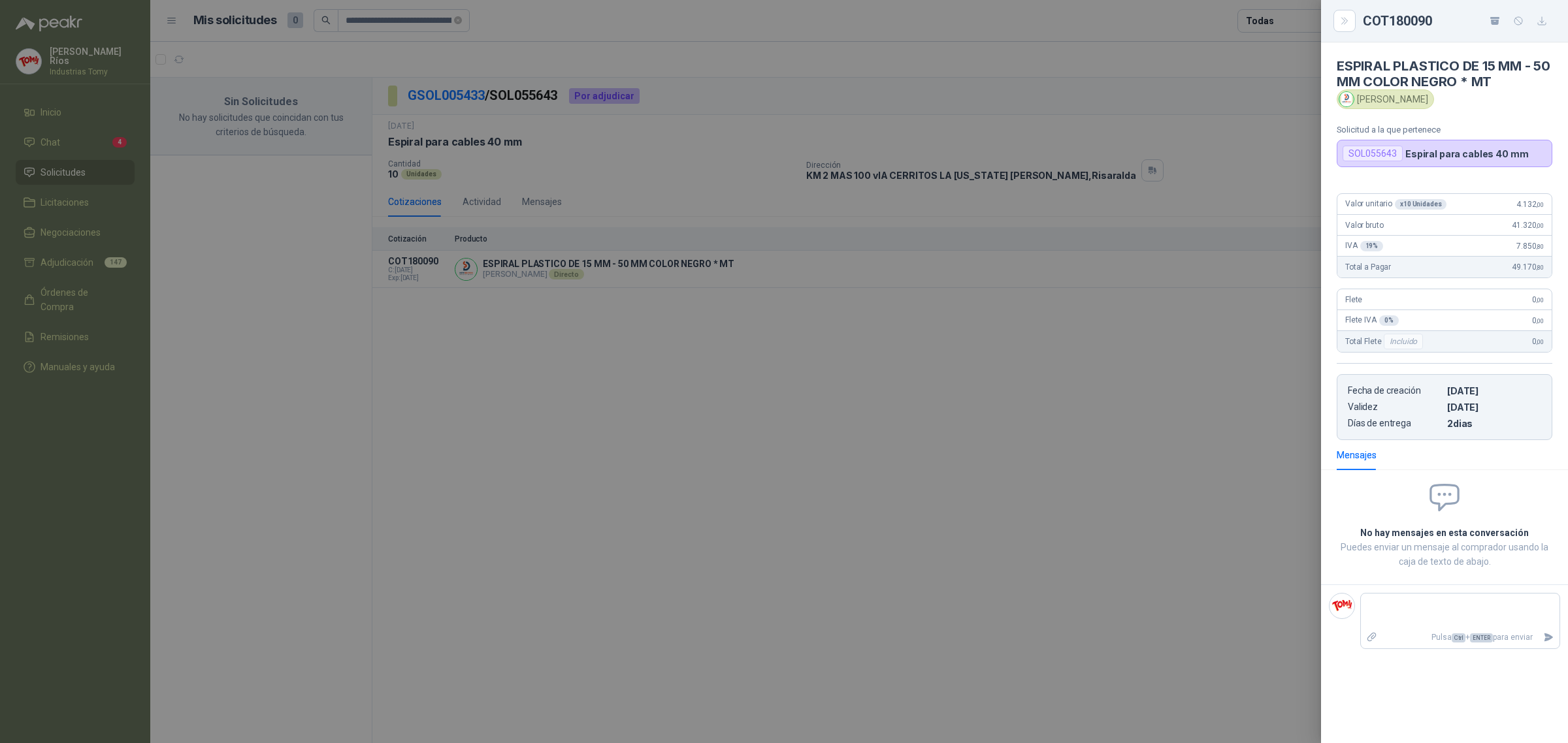
click at [507, 112] on div at bounding box center [784, 372] width 1568 height 743
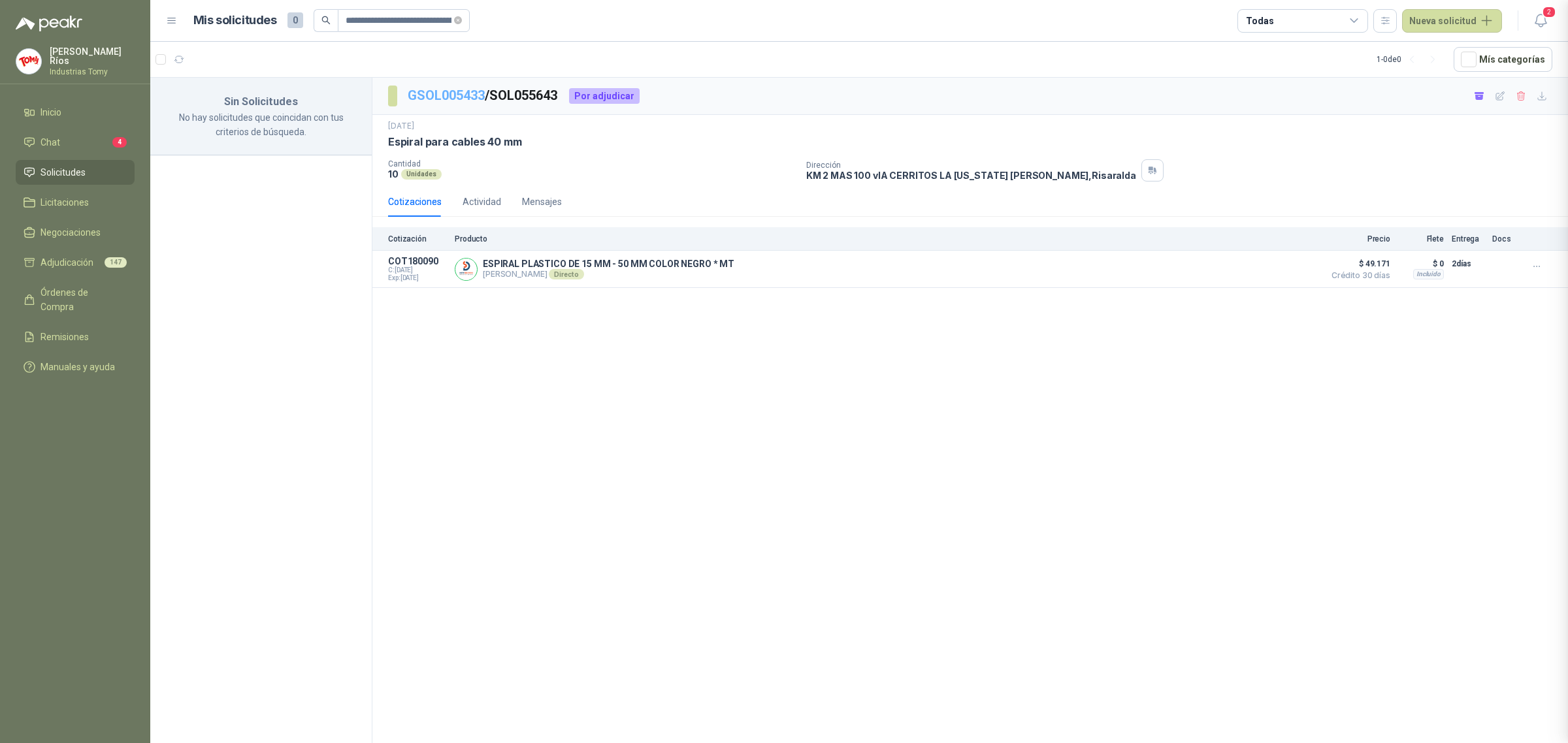
click at [448, 95] on link "GSOL005433" at bounding box center [446, 96] width 77 height 16
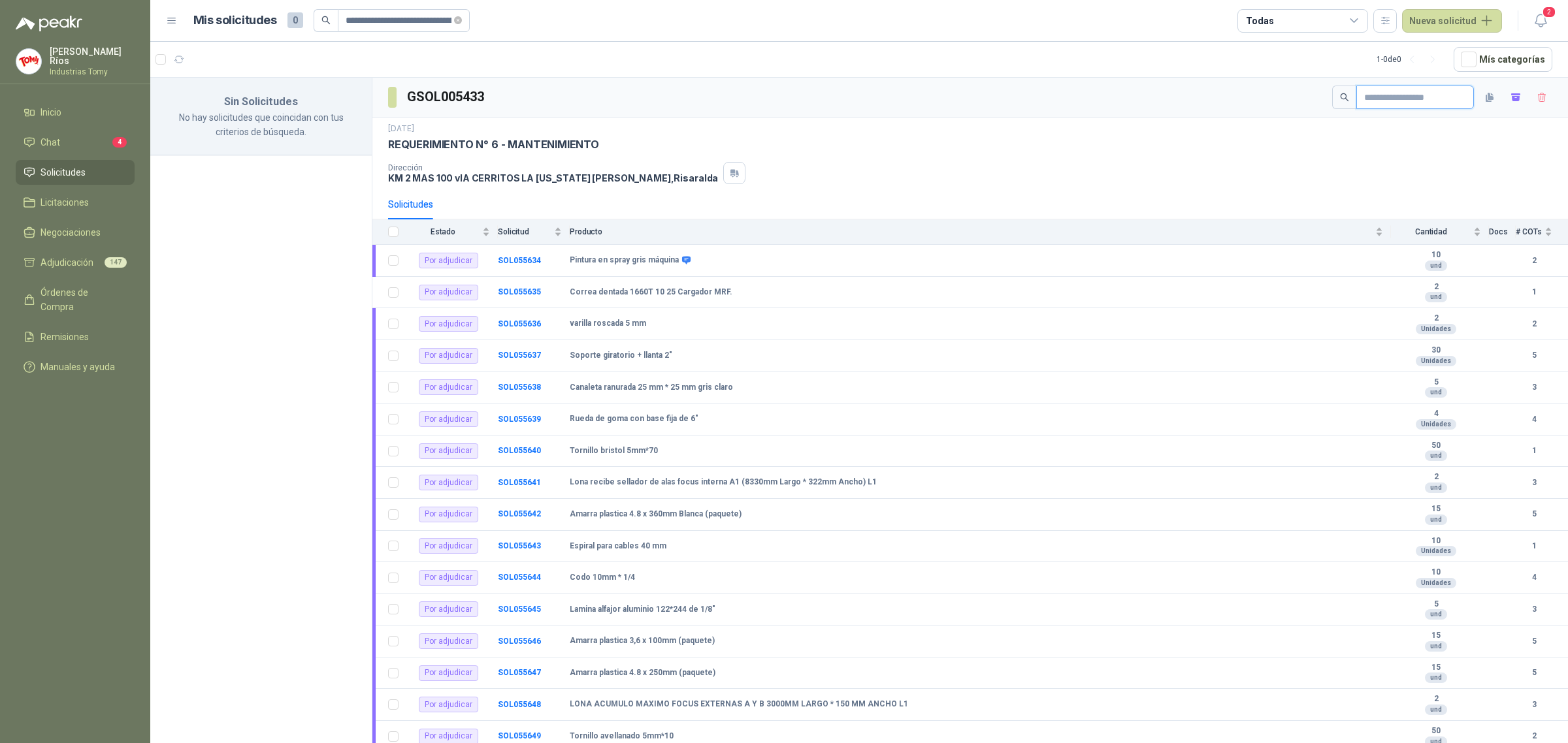
click at [1399, 99] on input "text" at bounding box center [1409, 97] width 91 height 22
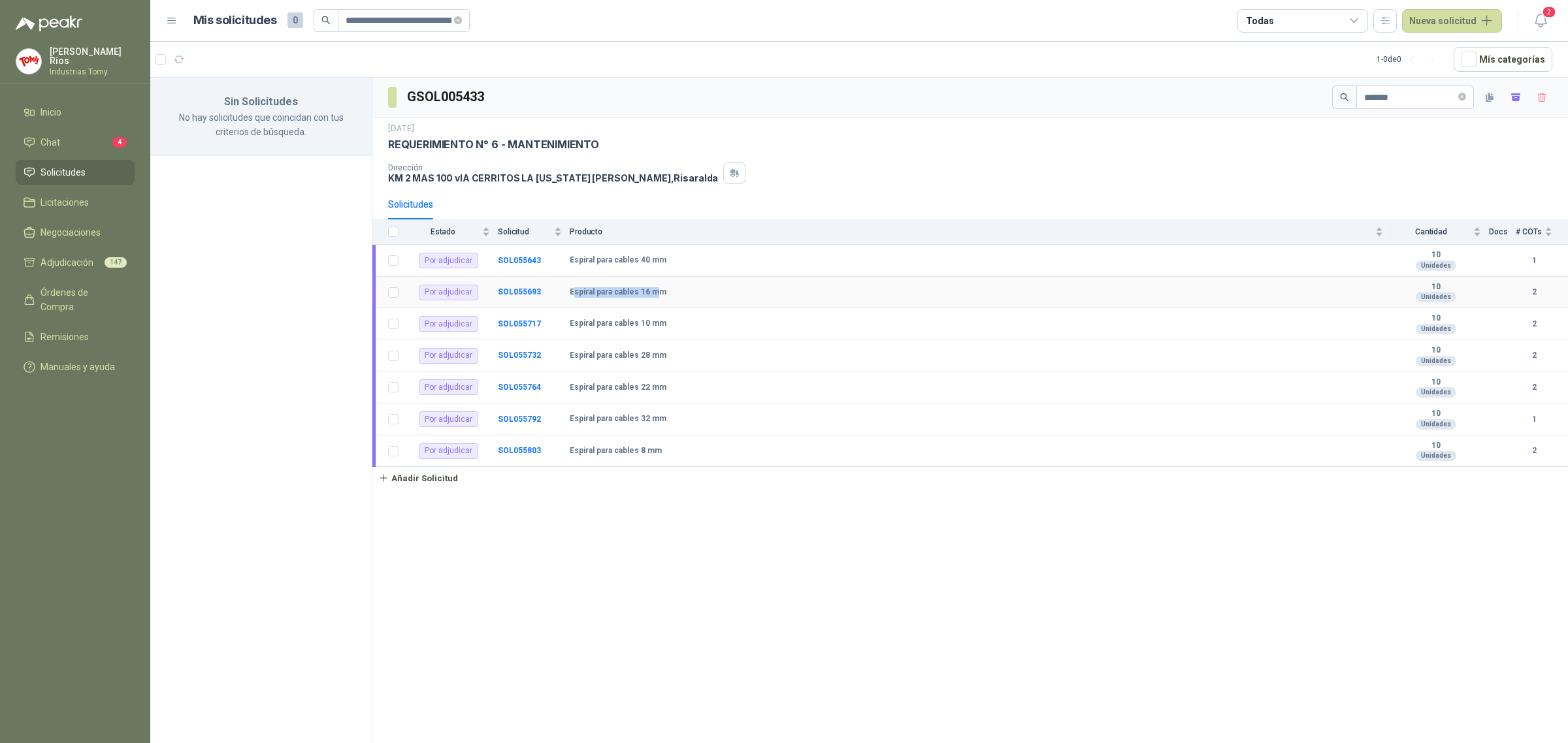
drag, startPoint x: 657, startPoint y: 292, endPoint x: 576, endPoint y: 291, distance: 81.0
click at [576, 291] on b "Espiral para cables 16 mm" at bounding box center [618, 293] width 97 height 11
click at [520, 294] on b "SOL055693" at bounding box center [519, 292] width 43 height 9
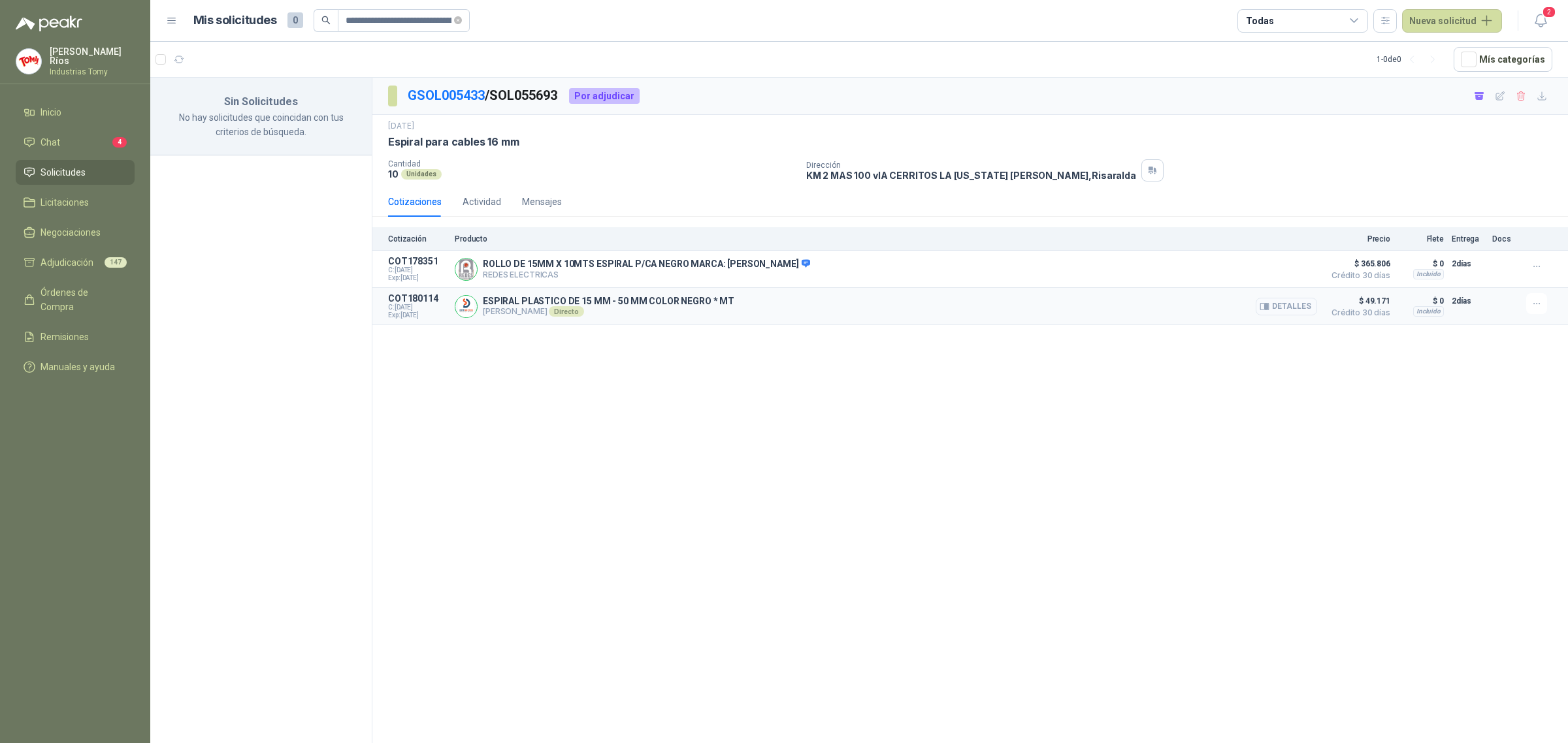
click at [1288, 313] on button "Detalles" at bounding box center [1286, 307] width 62 height 18
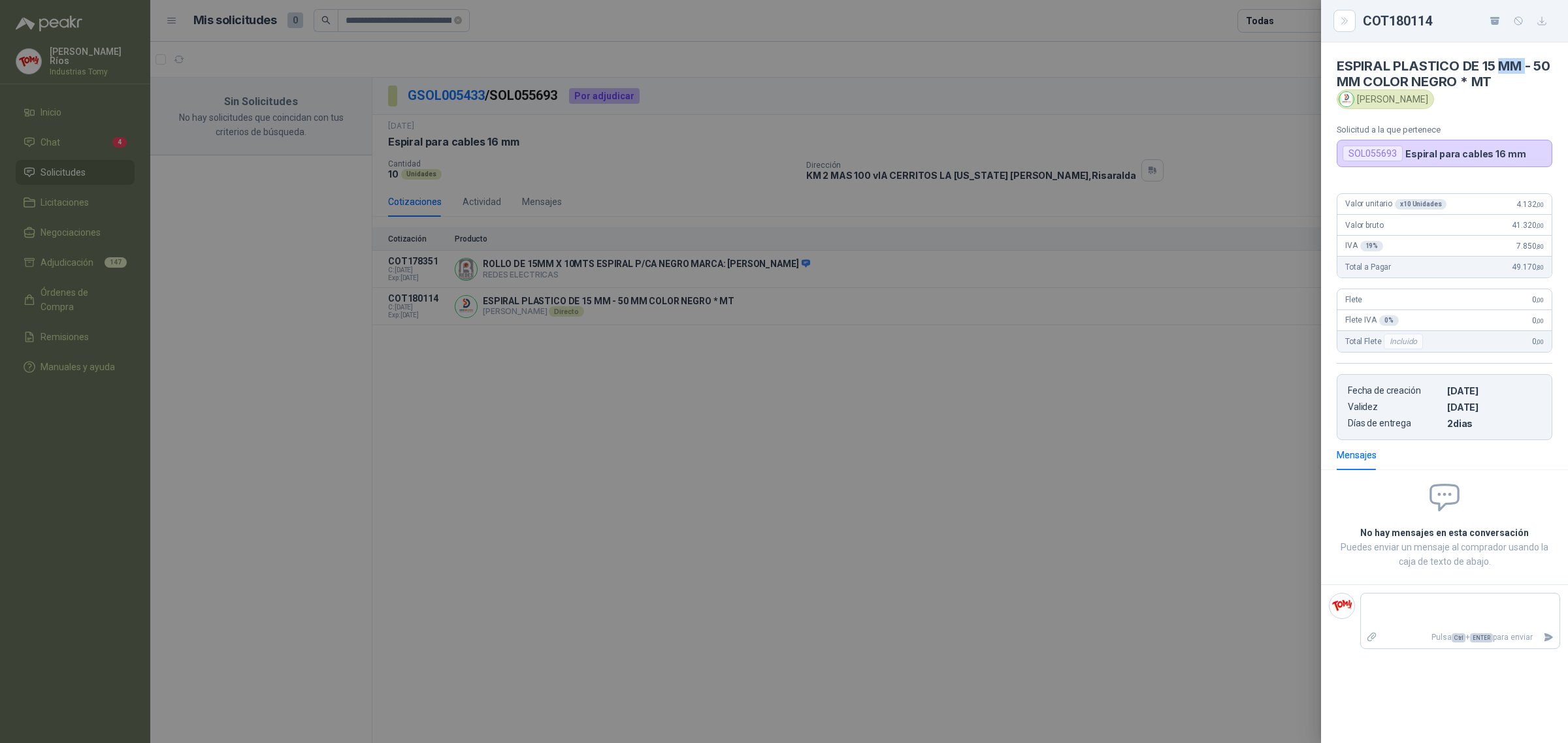
drag, startPoint x: 1517, startPoint y: 69, endPoint x: 1501, endPoint y: 72, distance: 16.3
click at [1501, 72] on h4 "ESPIRAL PLASTICO DE 15 MM - 50 MM COLOR NEGRO * MT" at bounding box center [1444, 73] width 216 height 31
drag, startPoint x: 1418, startPoint y: 76, endPoint x: 1489, endPoint y: 80, distance: 71.1
click at [1489, 80] on h4 "ESPIRAL PLASTICO DE 15 MM - 50 MM COLOR NEGRO * MT" at bounding box center [1444, 73] width 216 height 31
click at [1514, 98] on div "[PERSON_NAME]" at bounding box center [1444, 99] width 216 height 20
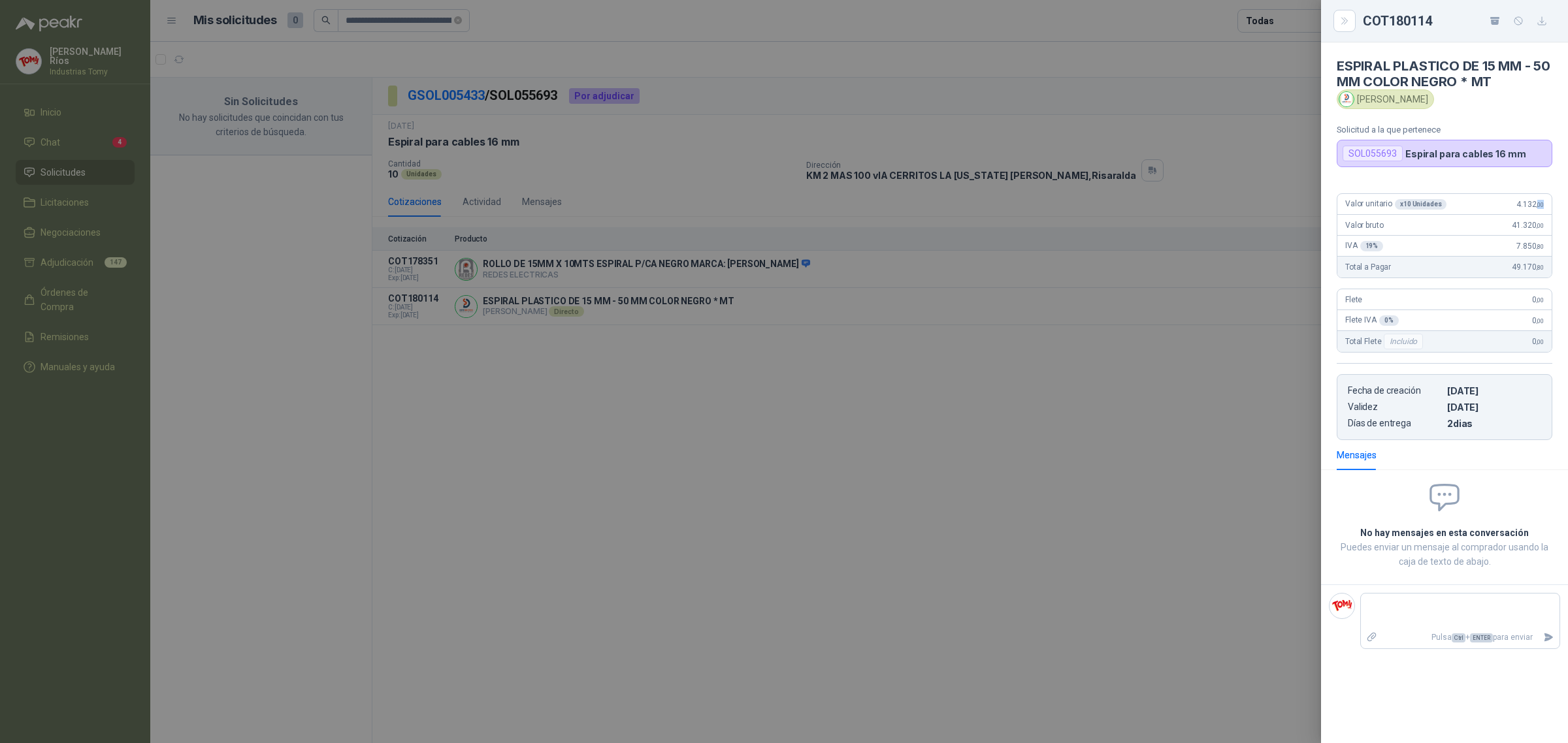
drag, startPoint x: 1537, startPoint y: 204, endPoint x: 1546, endPoint y: 209, distance: 10.3
click at [1546, 209] on div "Valor unitario x 10 Unidades 4.132 ,00" at bounding box center [1444, 204] width 214 height 21
click at [1230, 436] on div at bounding box center [784, 372] width 1568 height 743
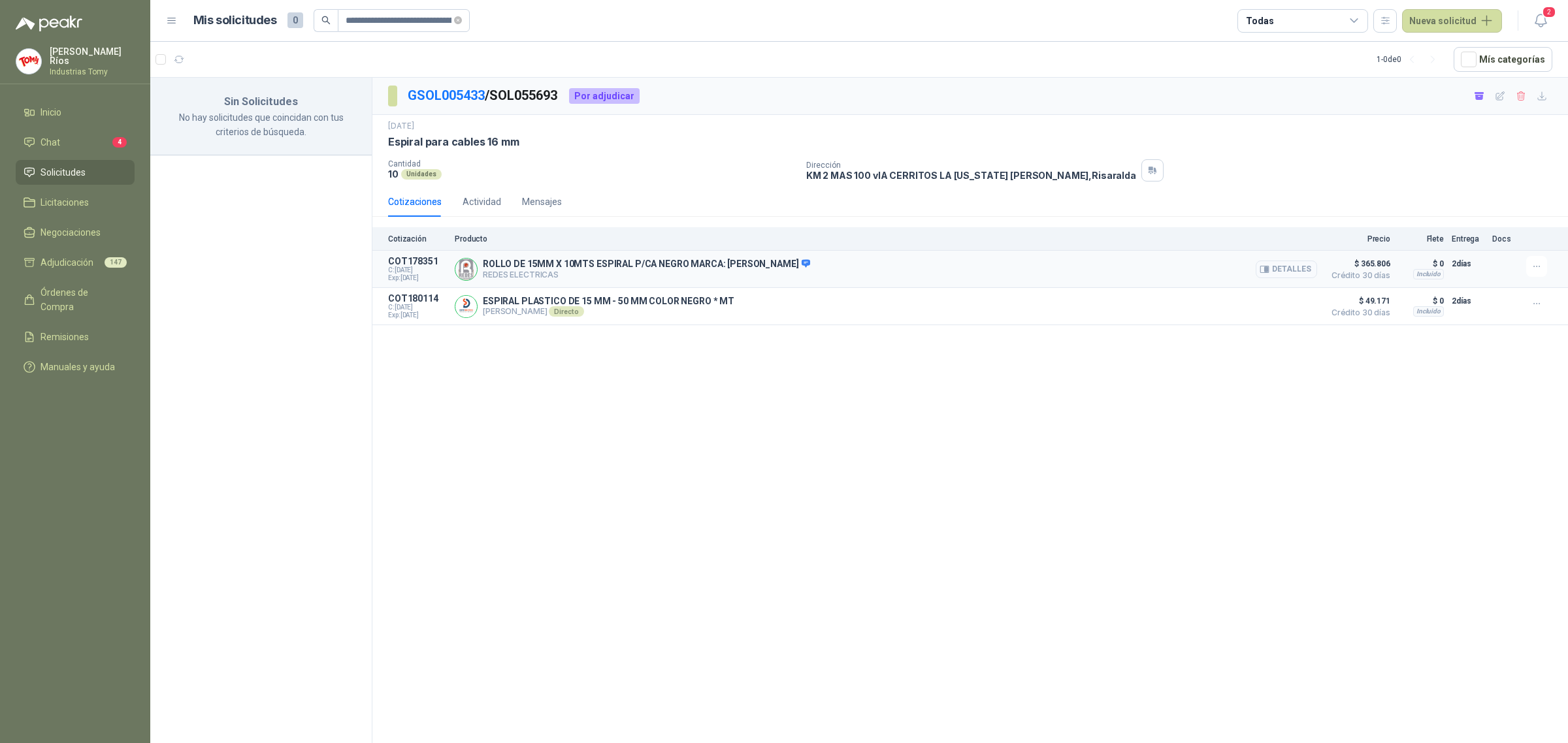
click at [1300, 271] on button "Detalles" at bounding box center [1286, 269] width 62 height 18
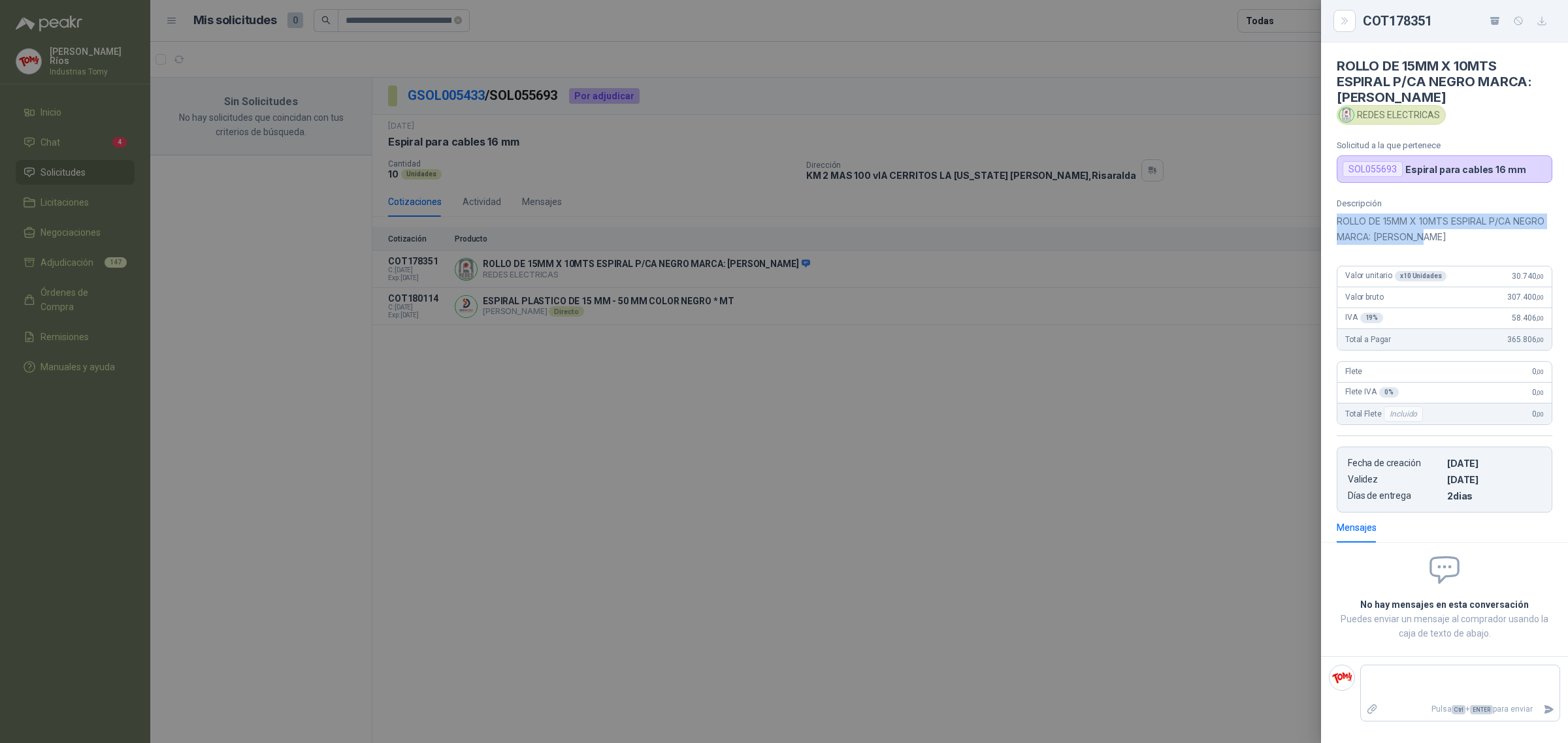
drag, startPoint x: 1435, startPoint y: 239, endPoint x: 1337, endPoint y: 216, distance: 100.7
click at [1337, 216] on p "ROLLO DE 15MM X 10MTS ESPIRAL P/CA NEGRO MARCA: [PERSON_NAME]" at bounding box center [1444, 229] width 216 height 31
copy p "ROLLO DE 15MM X 10MTS ESPIRAL P/CA NEGRO MARCA: [PERSON_NAME]"
click at [866, 450] on div at bounding box center [784, 372] width 1568 height 743
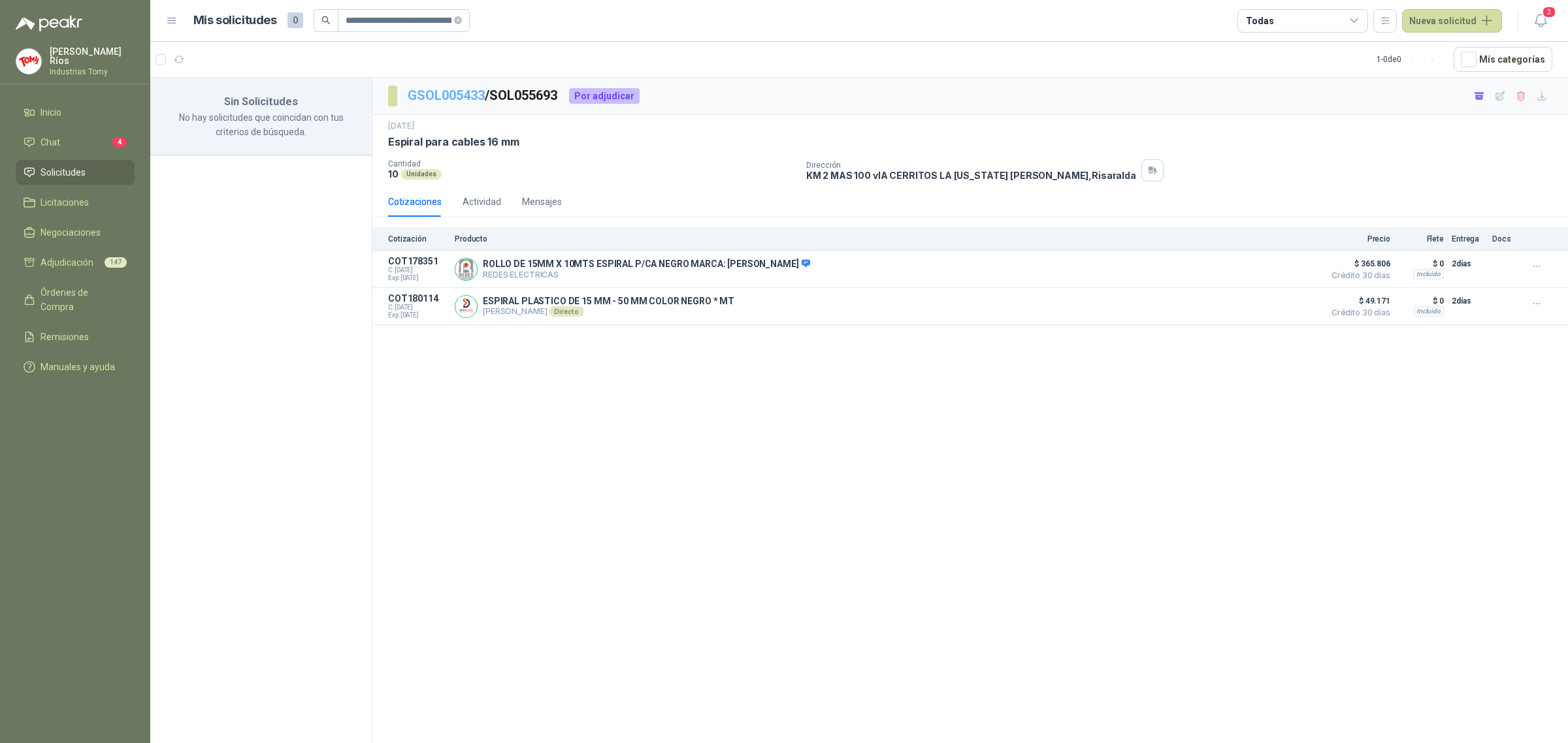
click at [475, 98] on link "GSOL005433" at bounding box center [446, 96] width 77 height 16
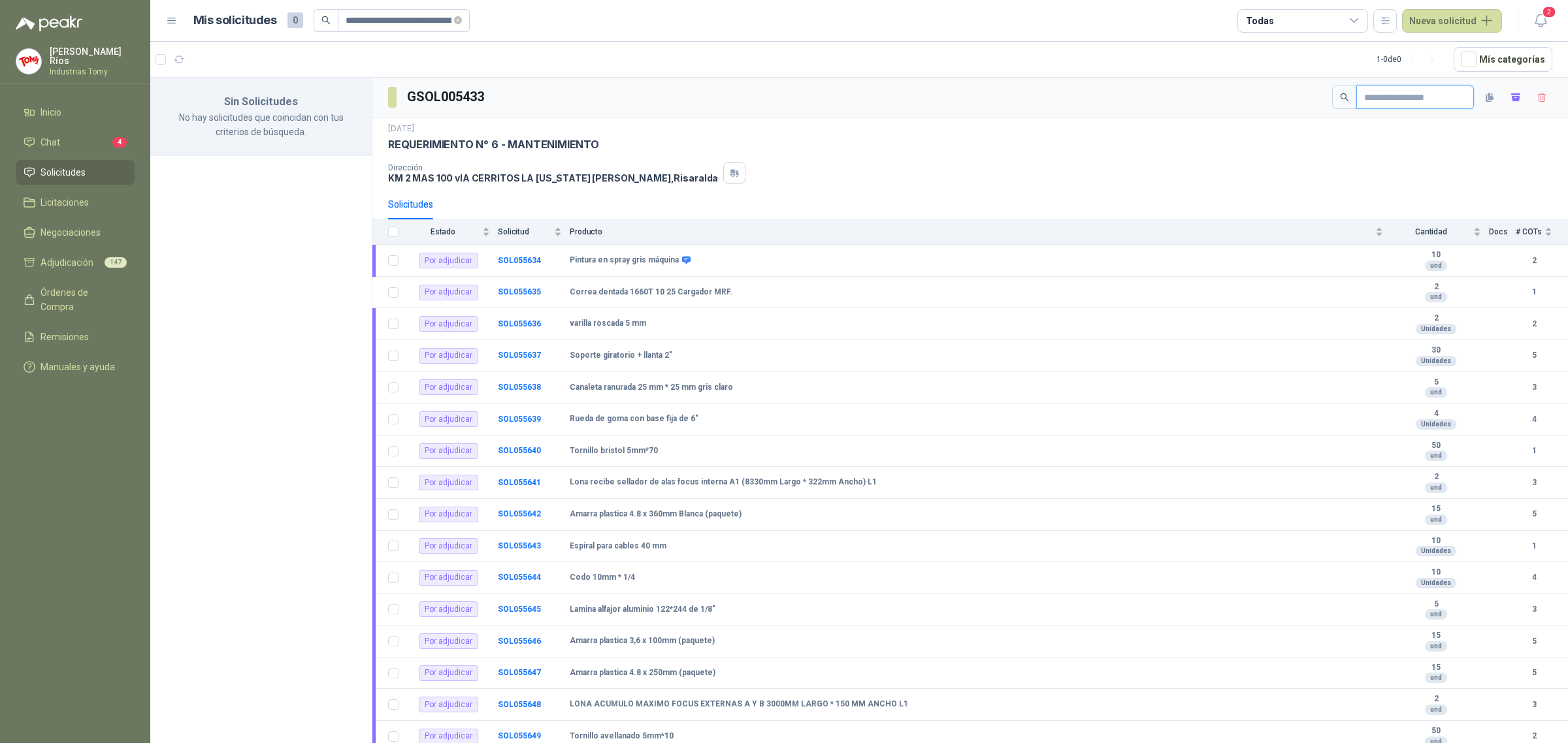
click at [1421, 103] on input "text" at bounding box center [1409, 97] width 91 height 22
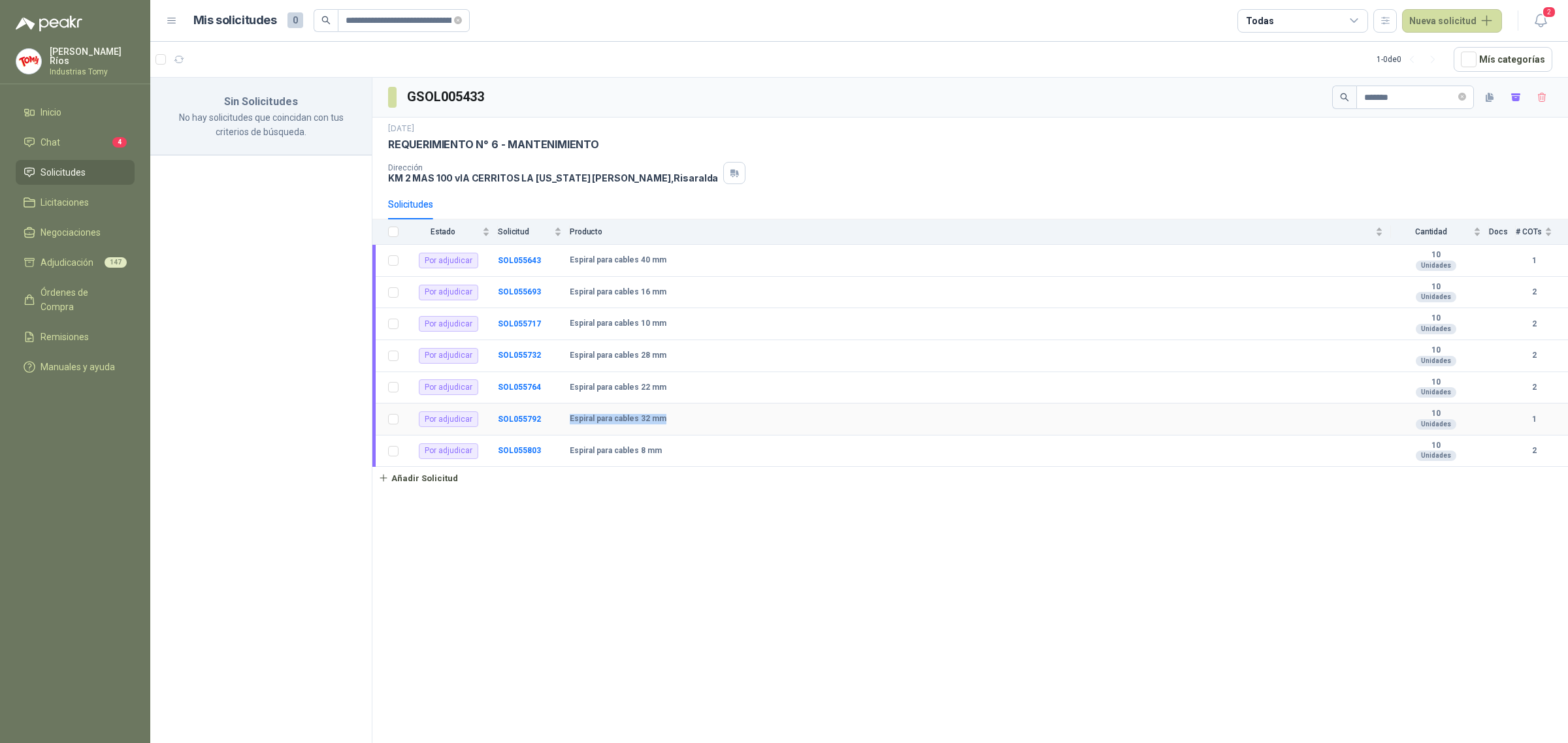
drag, startPoint x: 595, startPoint y: 416, endPoint x: 527, endPoint y: 423, distance: 68.4
click at [563, 419] on tr "Por adjudicar SOL055792 Espiral para cables 32 mm 10 Unidades 1" at bounding box center [970, 420] width 1195 height 32
click at [523, 423] on b "SOL055792" at bounding box center [519, 419] width 43 height 9
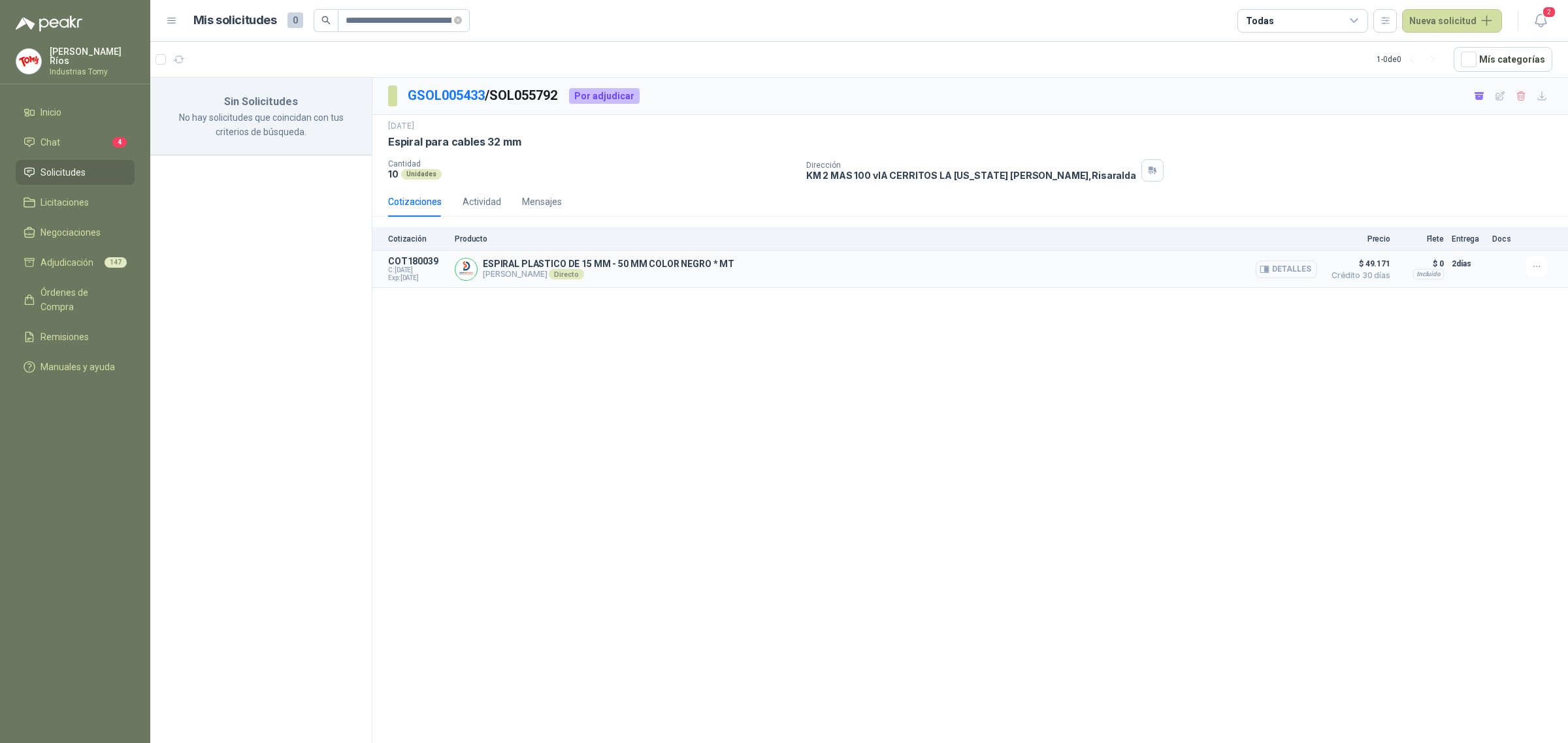
click at [1289, 269] on button "Detalles" at bounding box center [1286, 269] width 62 height 18
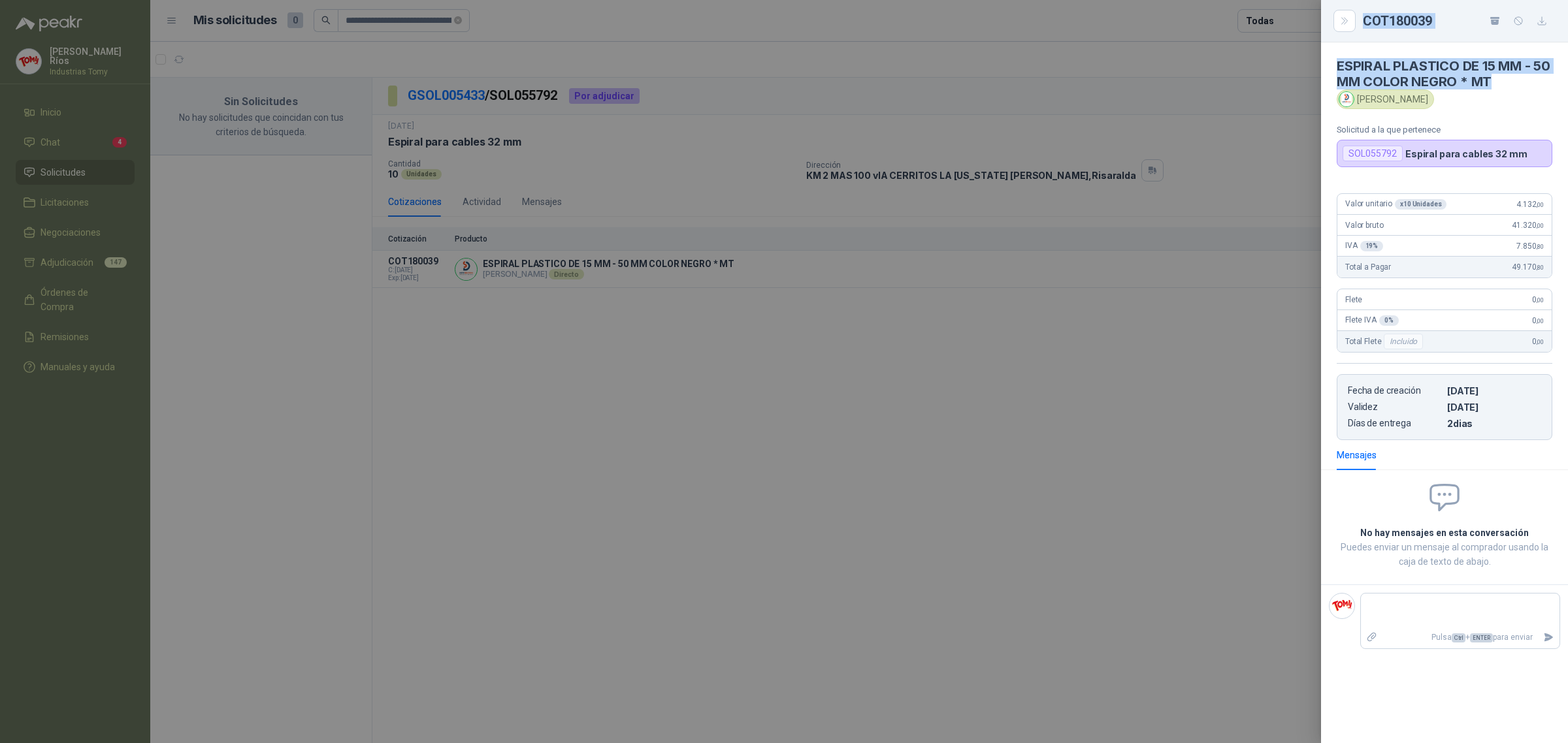
drag, startPoint x: 1487, startPoint y: 85, endPoint x: 1314, endPoint y: 60, distance: 174.8
click at [1314, 60] on div "COT180039 ESPIRAL PLASTICO DE 15 MM - 50 MM COLOR NEGRO * MT [PERSON_NAME] Soli…" at bounding box center [784, 372] width 1568 height 743
click at [1452, 79] on h4 "ESPIRAL PLASTICO DE 15 MM - 50 MM COLOR NEGRO * MT" at bounding box center [1444, 73] width 216 height 31
drag, startPoint x: 1500, startPoint y: 77, endPoint x: 1337, endPoint y: 65, distance: 163.4
click at [1337, 65] on h4 "ESPIRAL PLASTICO DE 15 MM - 50 MM COLOR NEGRO * MT" at bounding box center [1444, 73] width 216 height 31
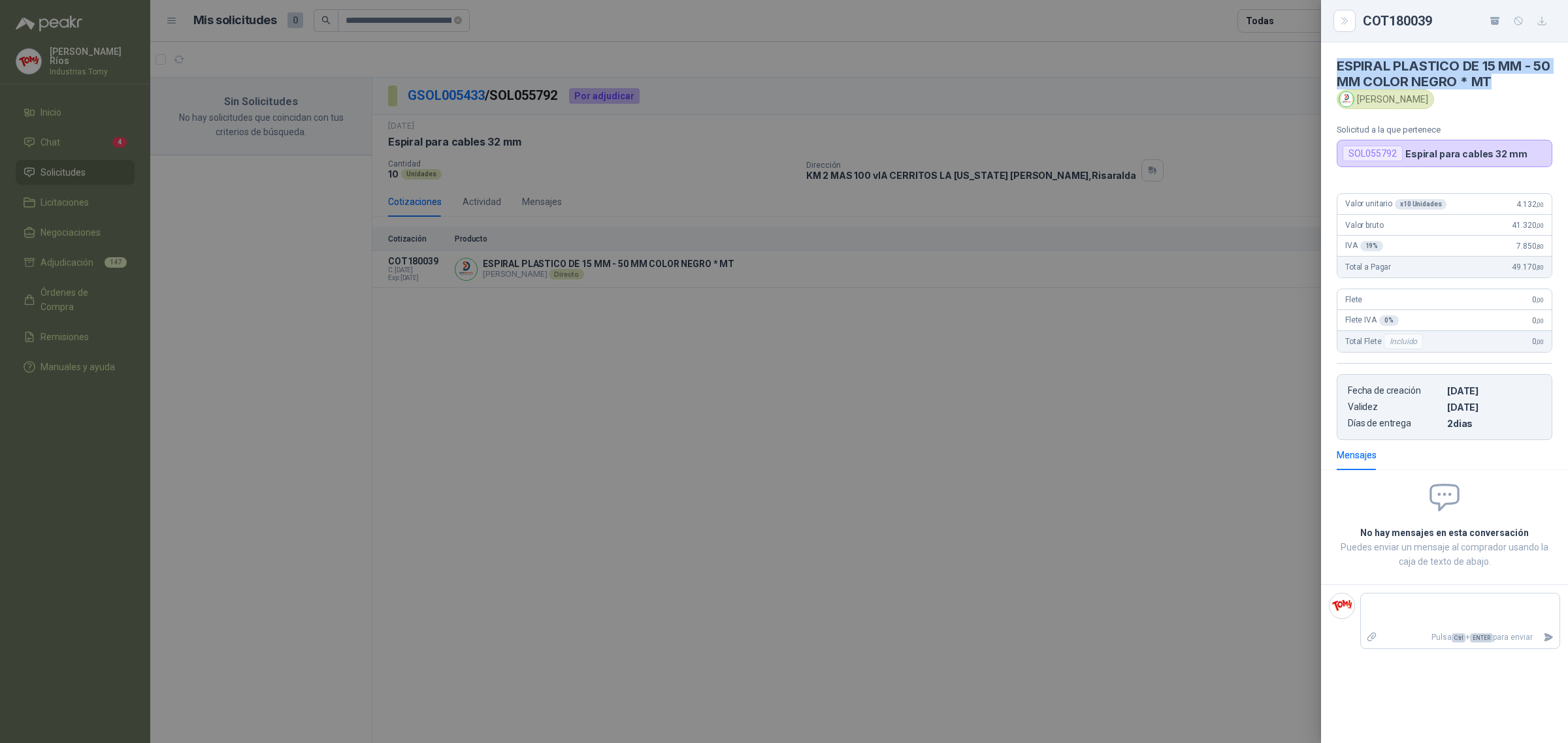
copy h4 "ESPIRAL PLASTICO DE 15 MM - 50 MM COLOR NEGRO * MT"
drag, startPoint x: 815, startPoint y: 217, endPoint x: 812, endPoint y: 209, distance: 8.5
click at [815, 216] on div at bounding box center [784, 372] width 1568 height 743
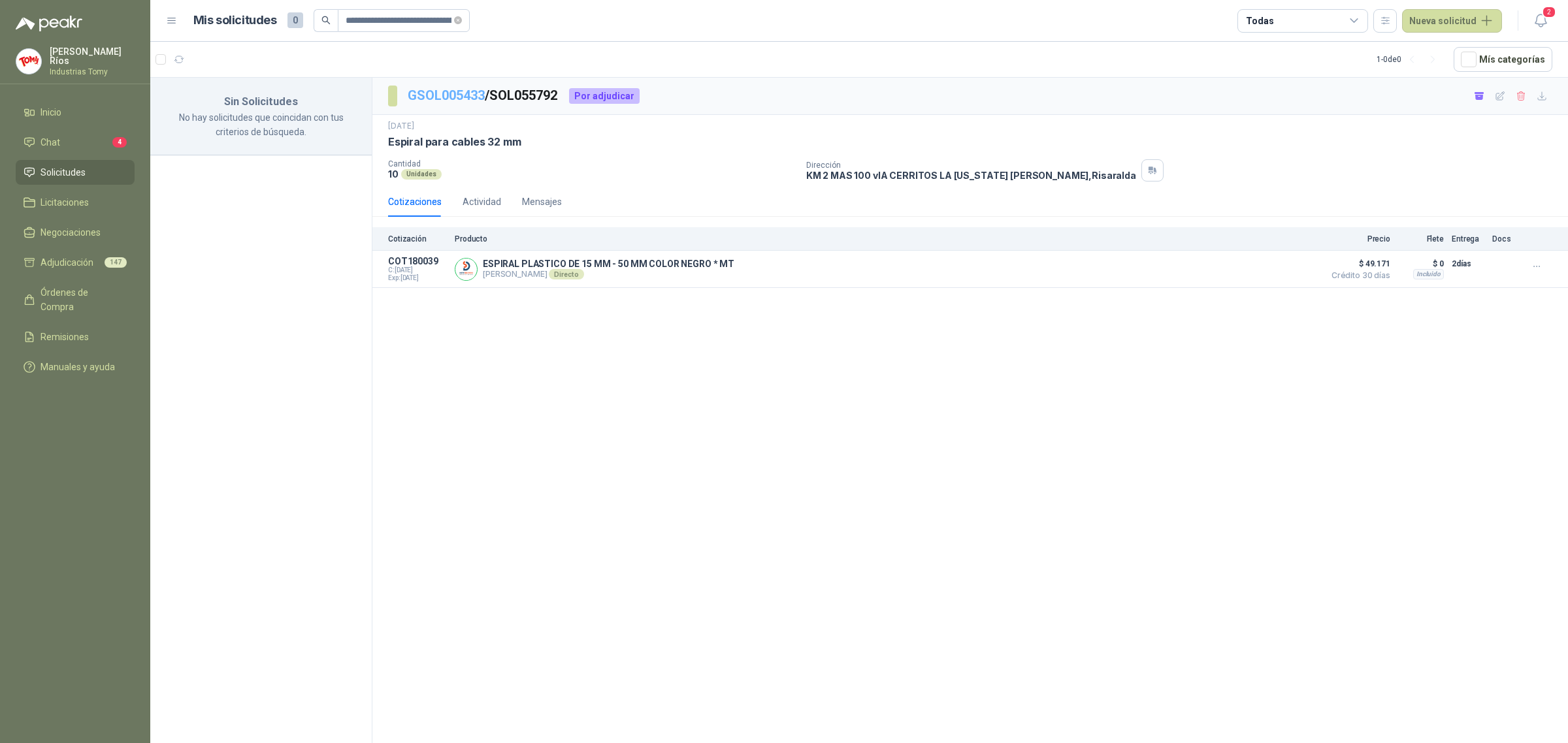
click at [456, 96] on link "GSOL005433" at bounding box center [446, 96] width 77 height 16
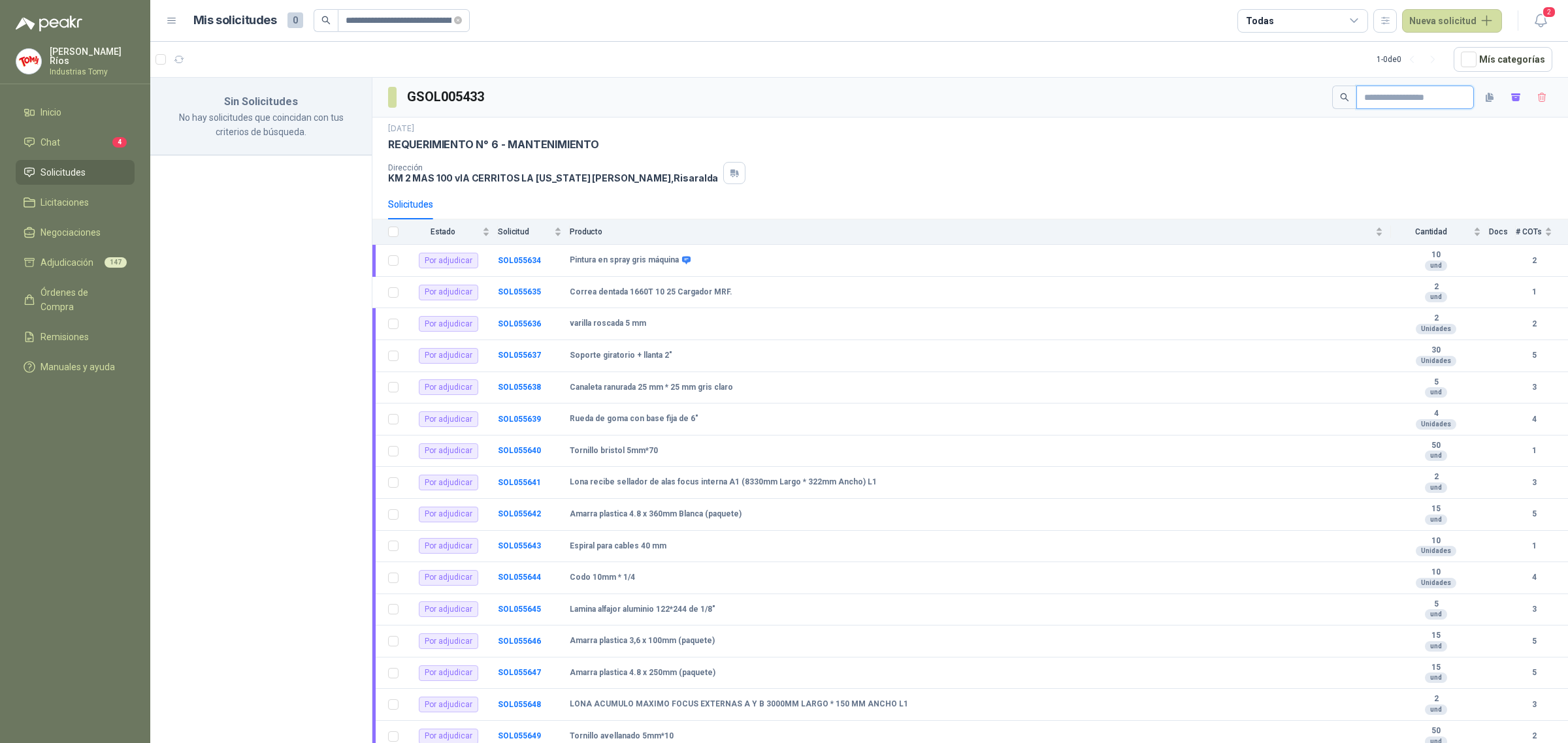
click at [1421, 101] on input "text" at bounding box center [1409, 97] width 91 height 22
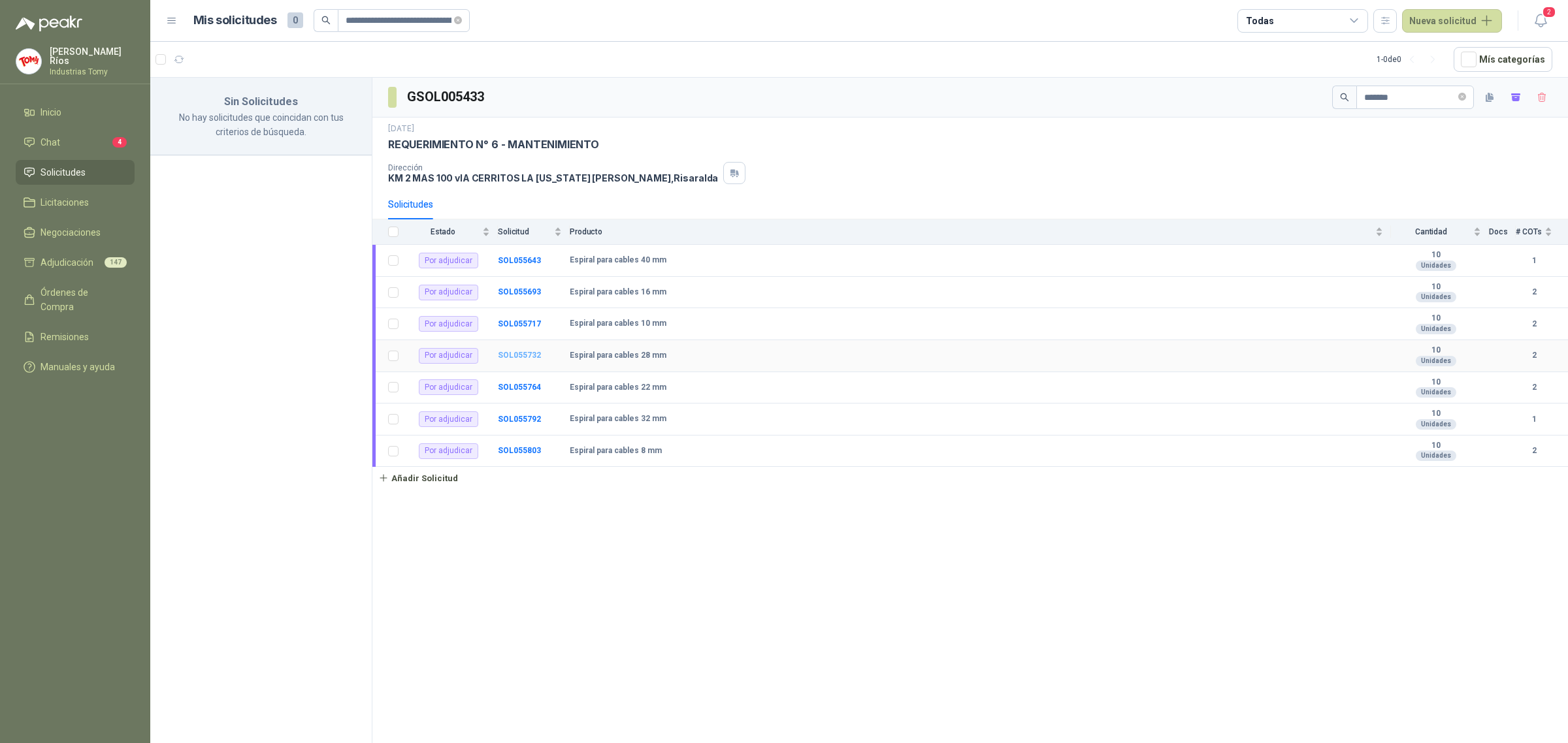
click at [523, 354] on b "SOL055732" at bounding box center [519, 355] width 43 height 9
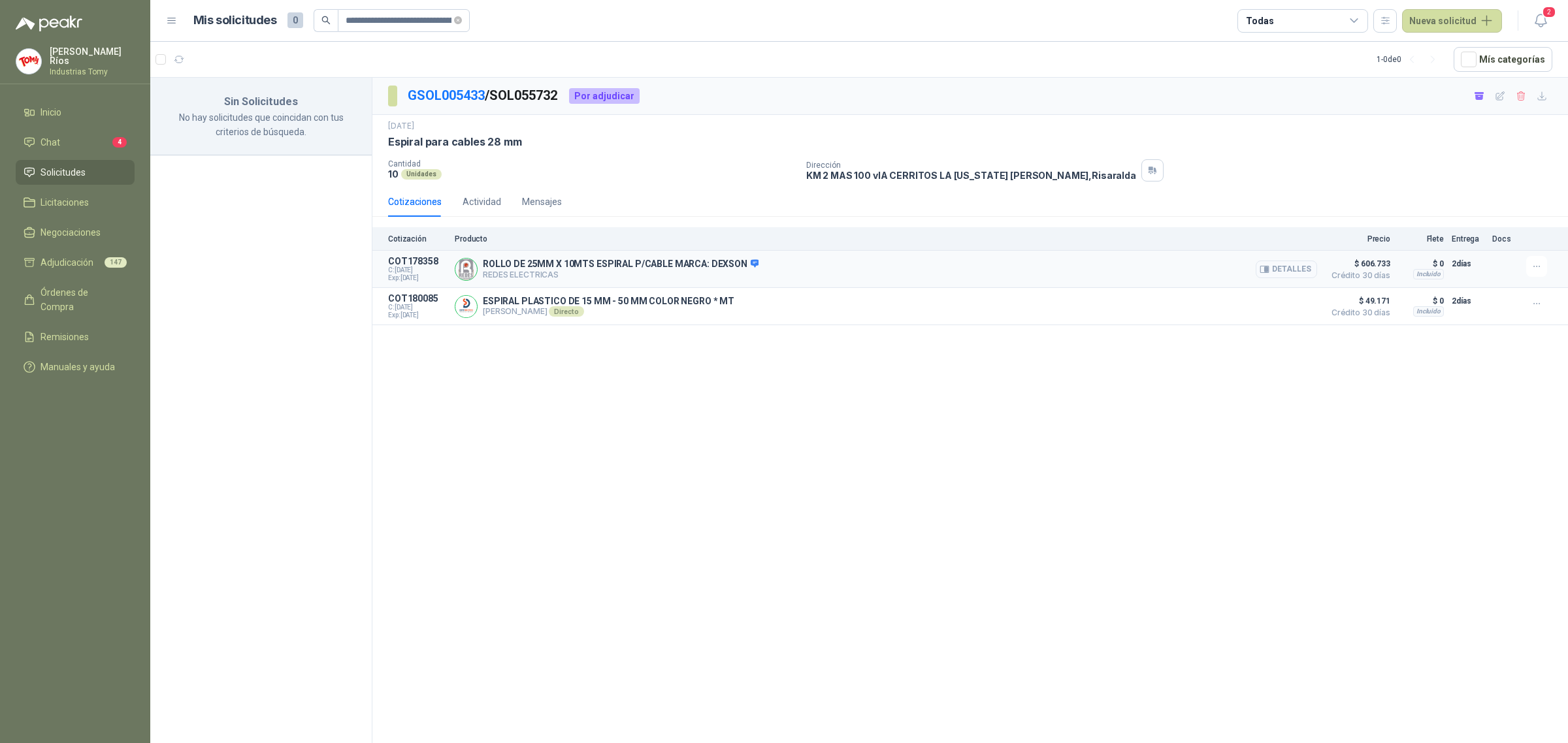
click at [1298, 268] on button "Detalles" at bounding box center [1286, 269] width 62 height 18
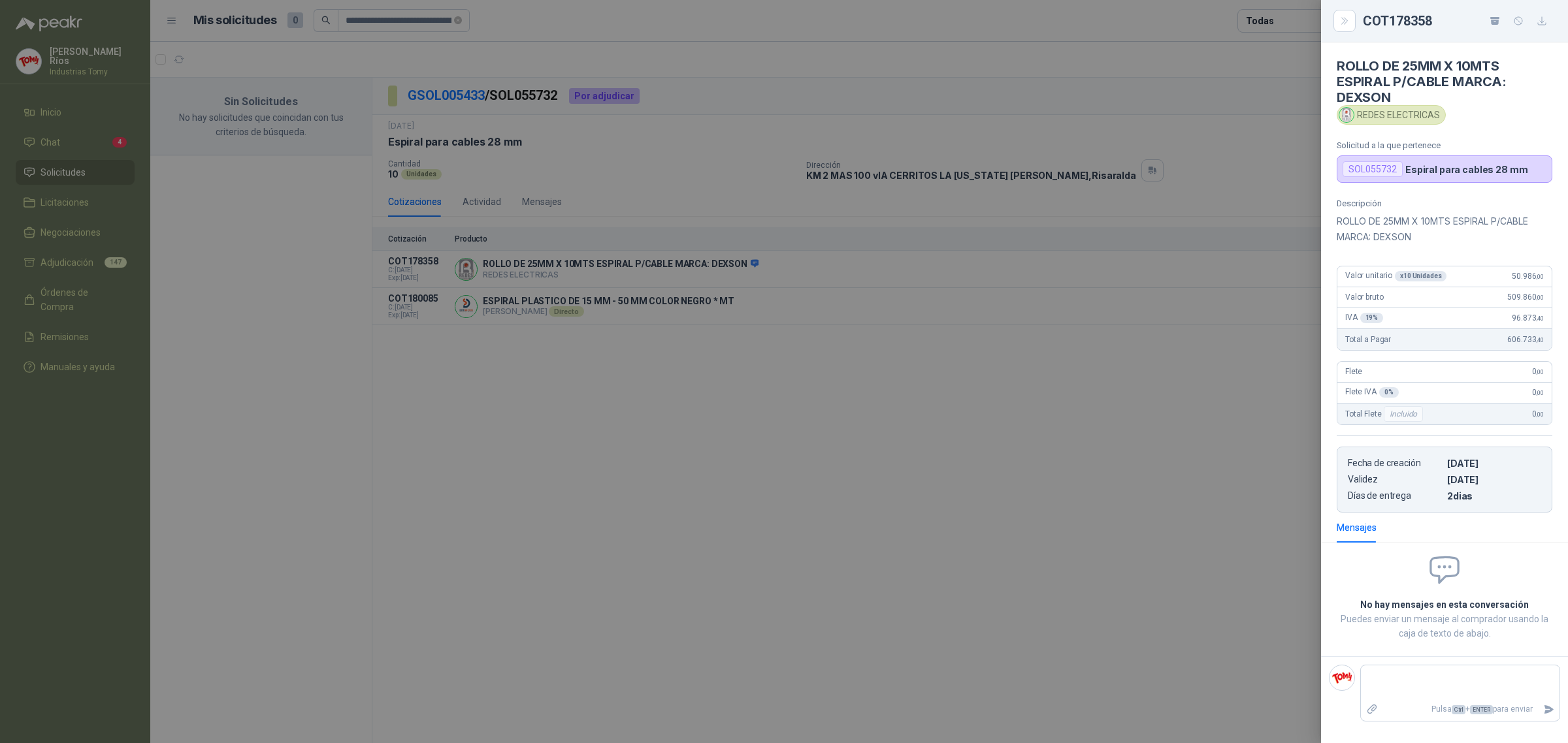
click at [1264, 349] on div at bounding box center [784, 372] width 1568 height 743
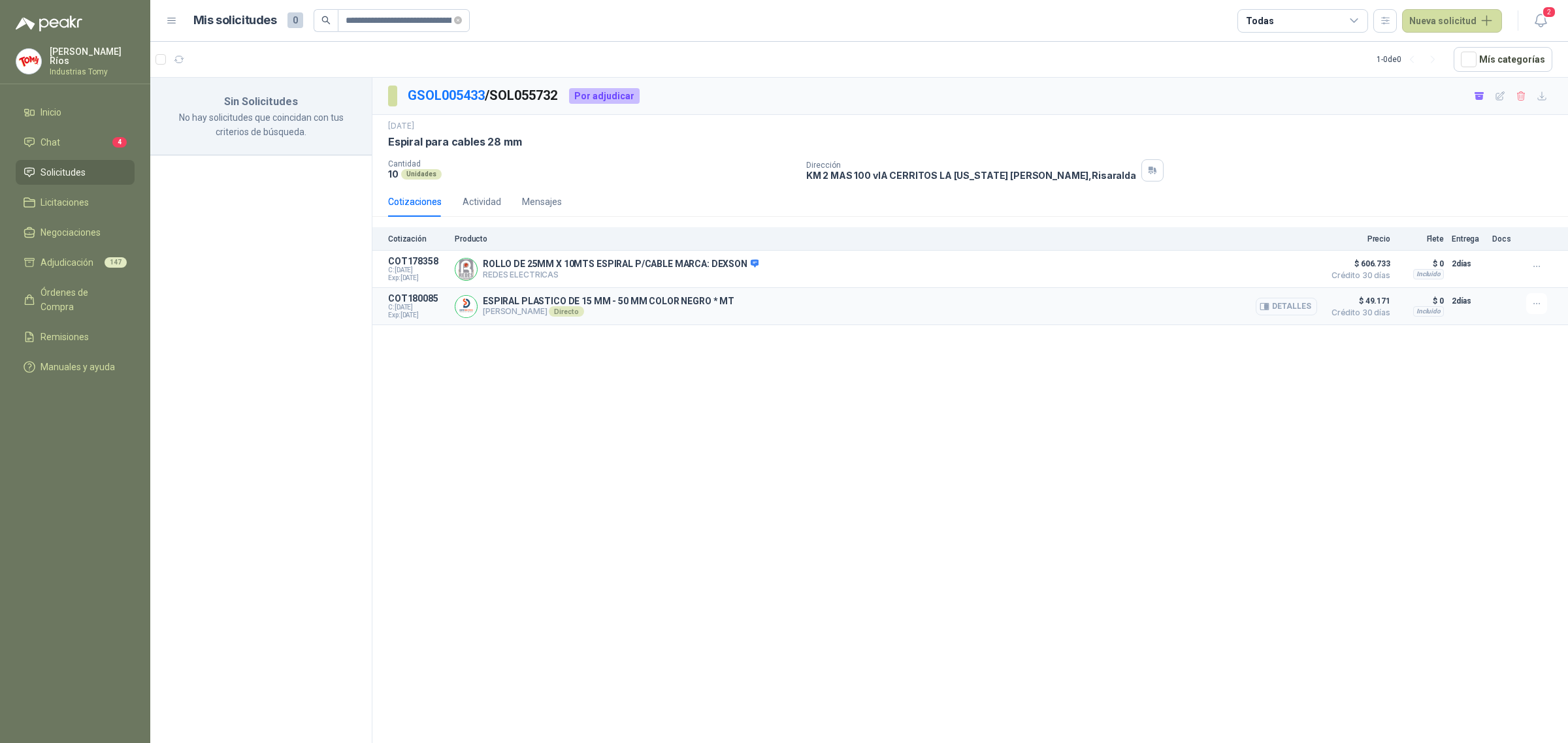
click at [1307, 312] on button "Detalles" at bounding box center [1286, 307] width 62 height 18
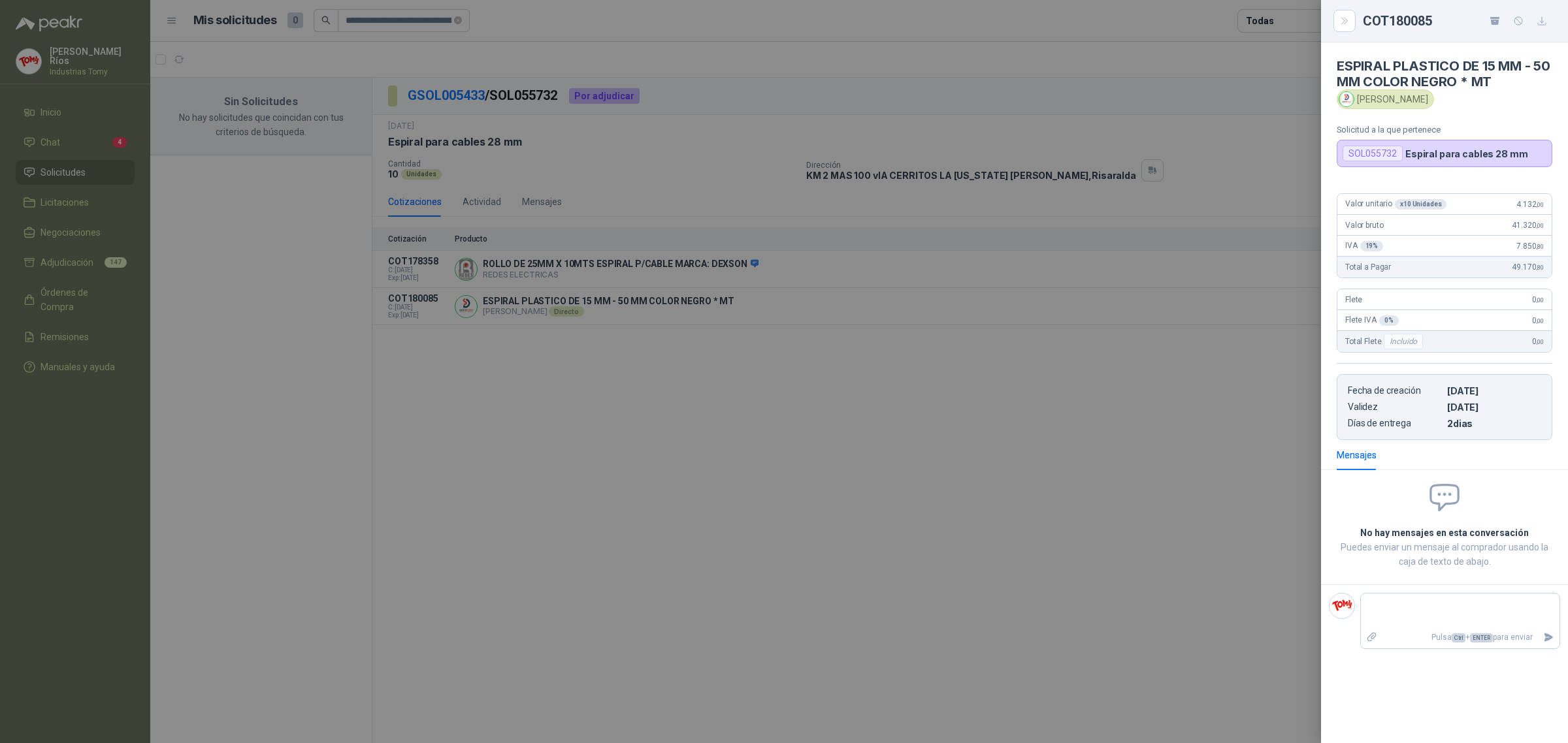
click at [1237, 386] on div at bounding box center [784, 372] width 1568 height 743
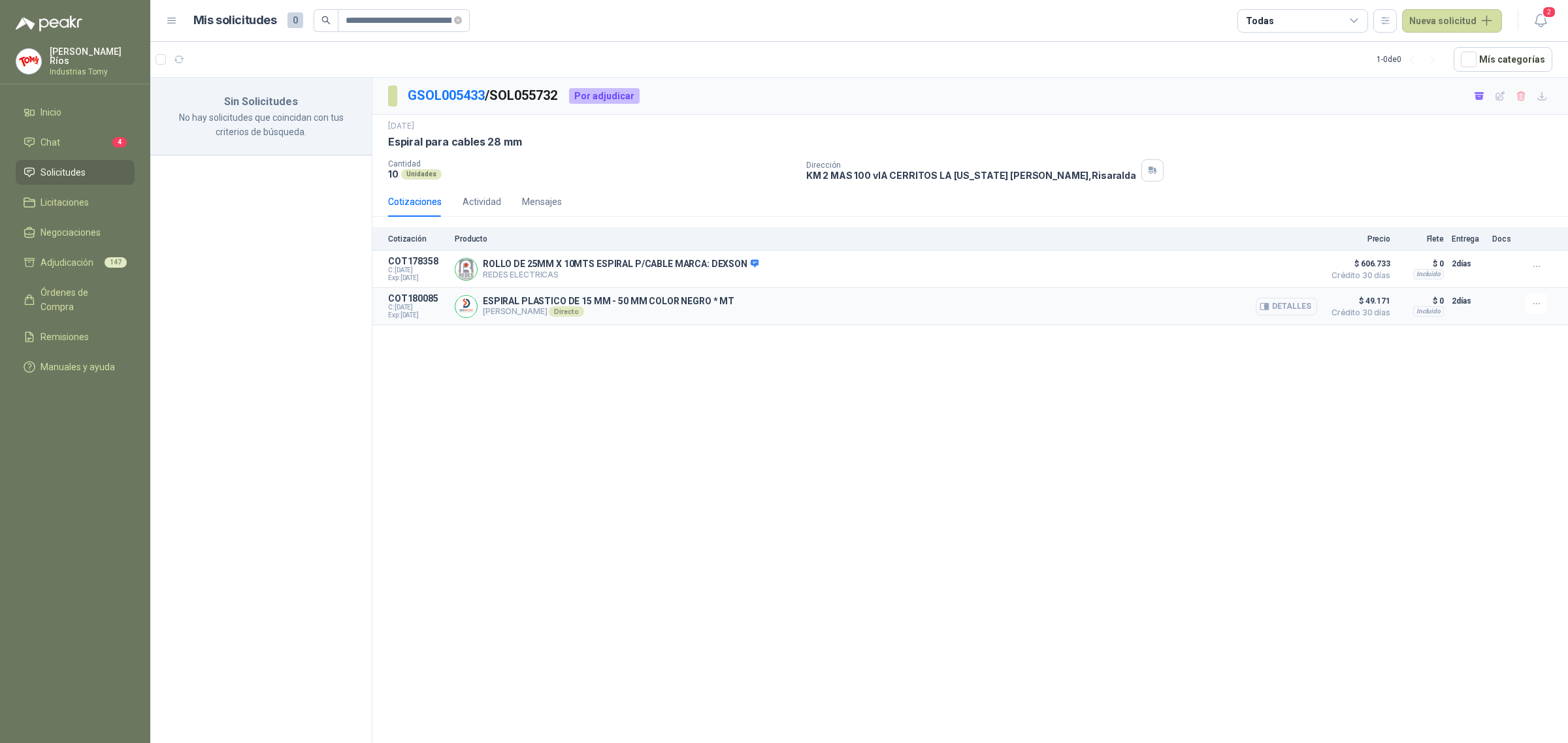
click at [1291, 307] on button "Detalles" at bounding box center [1286, 307] width 62 height 18
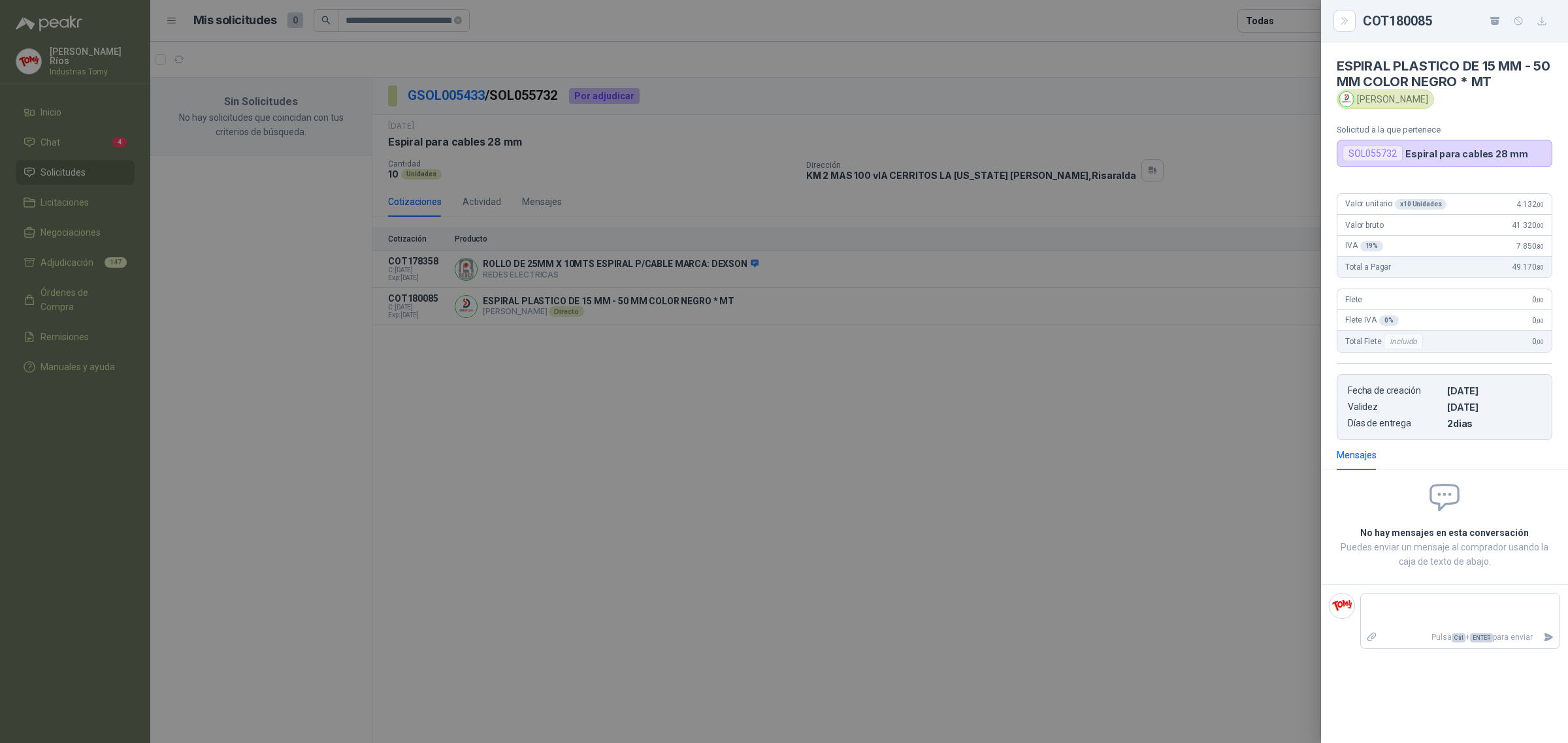
click at [492, 102] on div at bounding box center [784, 372] width 1568 height 743
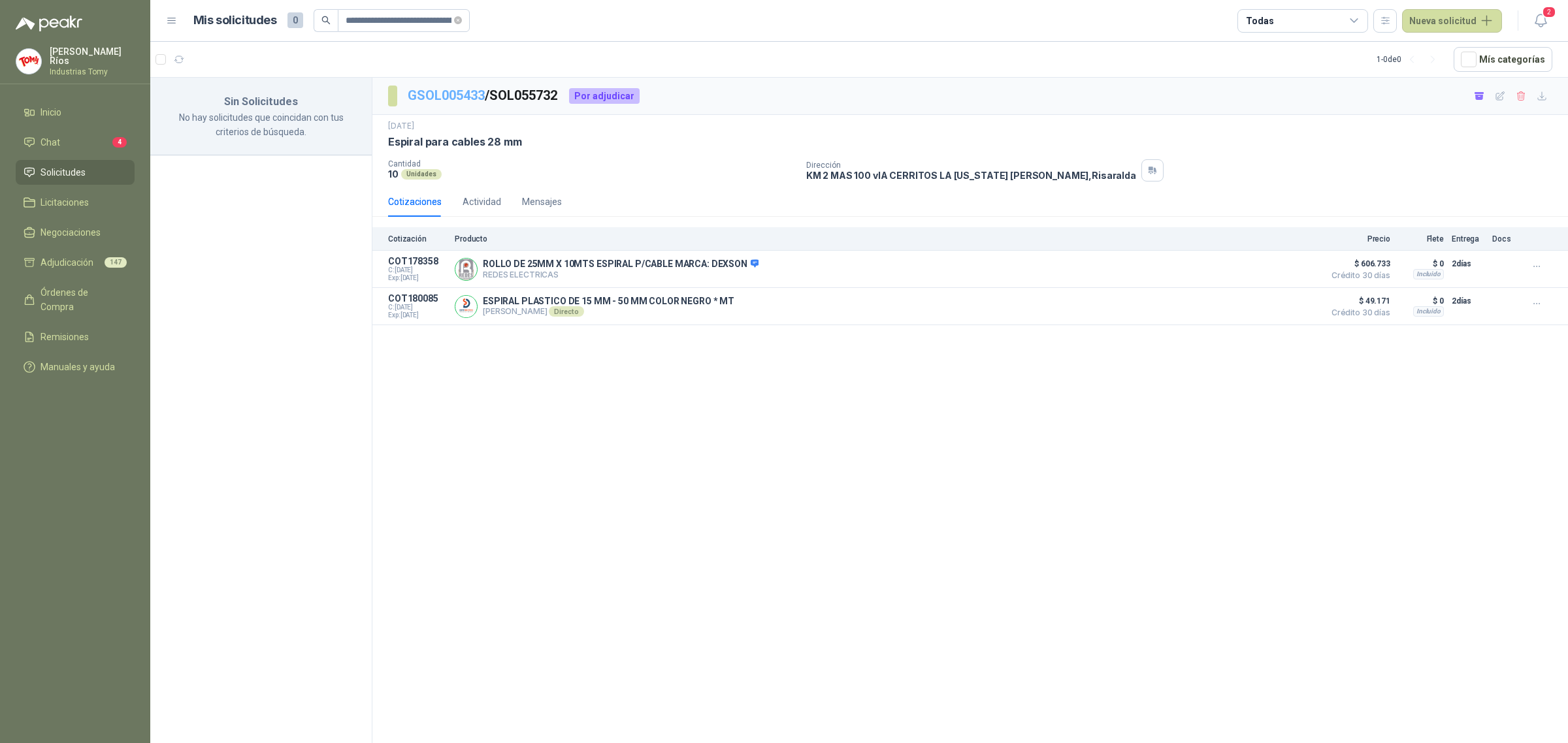
click at [465, 95] on link "GSOL005433" at bounding box center [446, 96] width 77 height 16
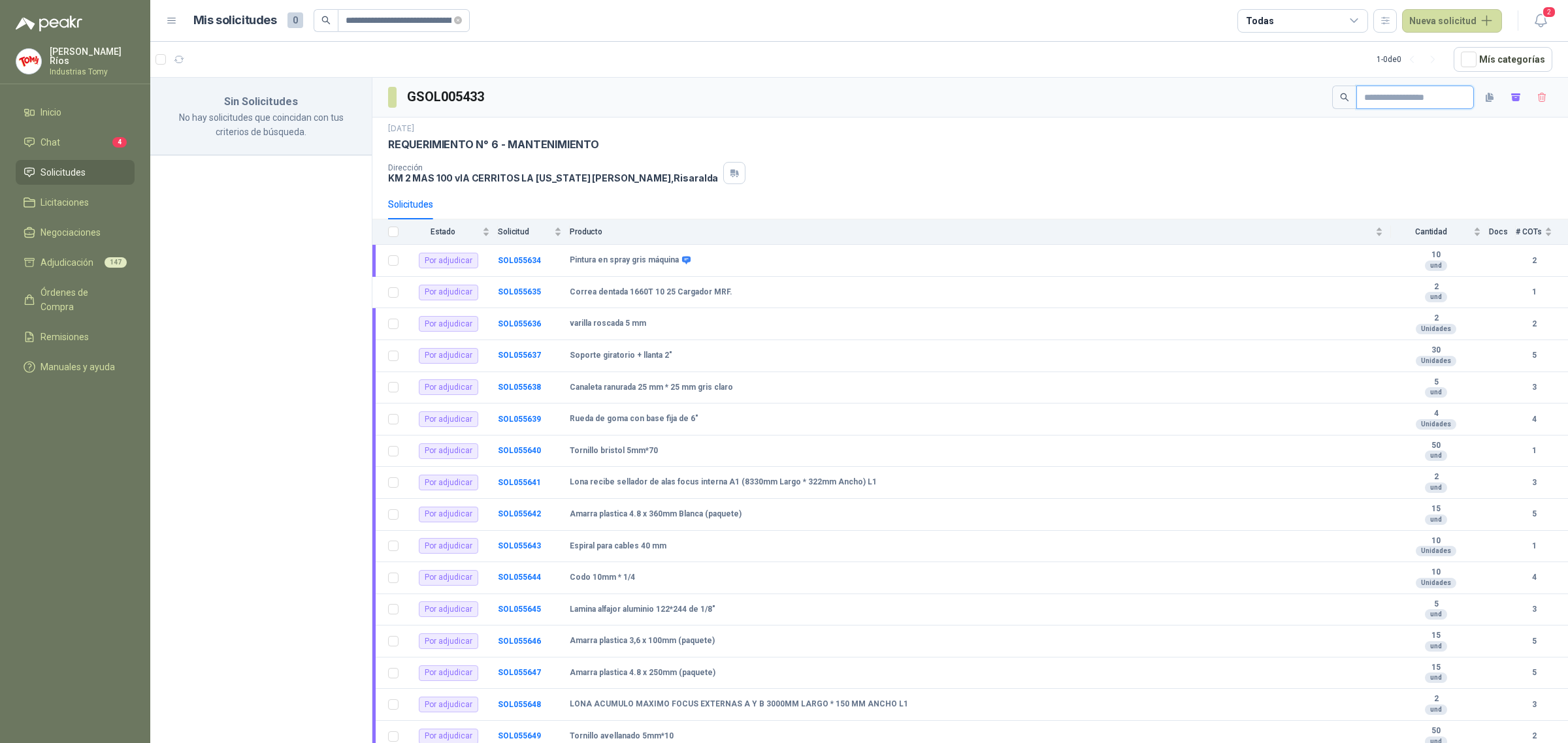
click at [1418, 100] on input "text" at bounding box center [1409, 97] width 91 height 22
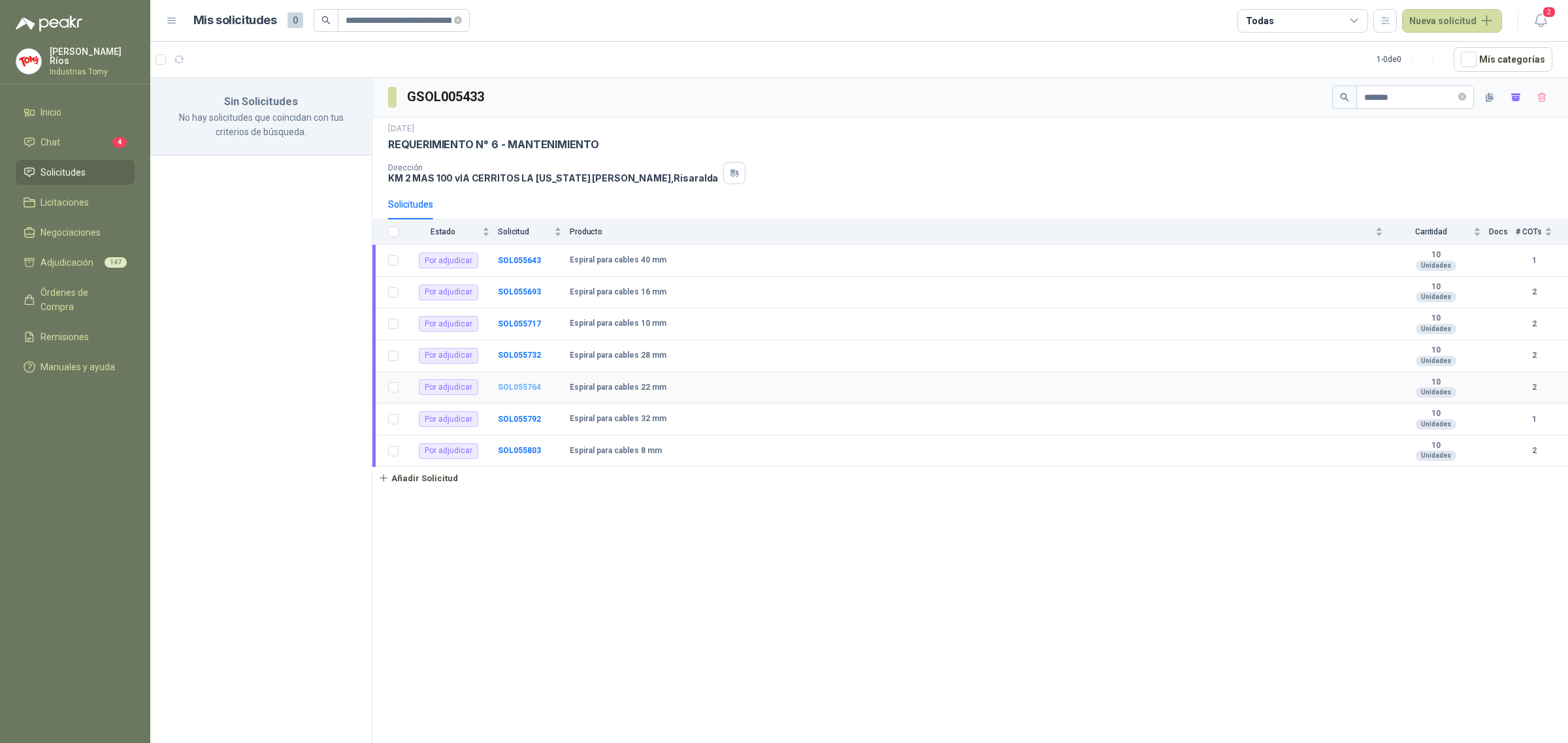
click at [513, 389] on b "SOL055764" at bounding box center [519, 387] width 43 height 9
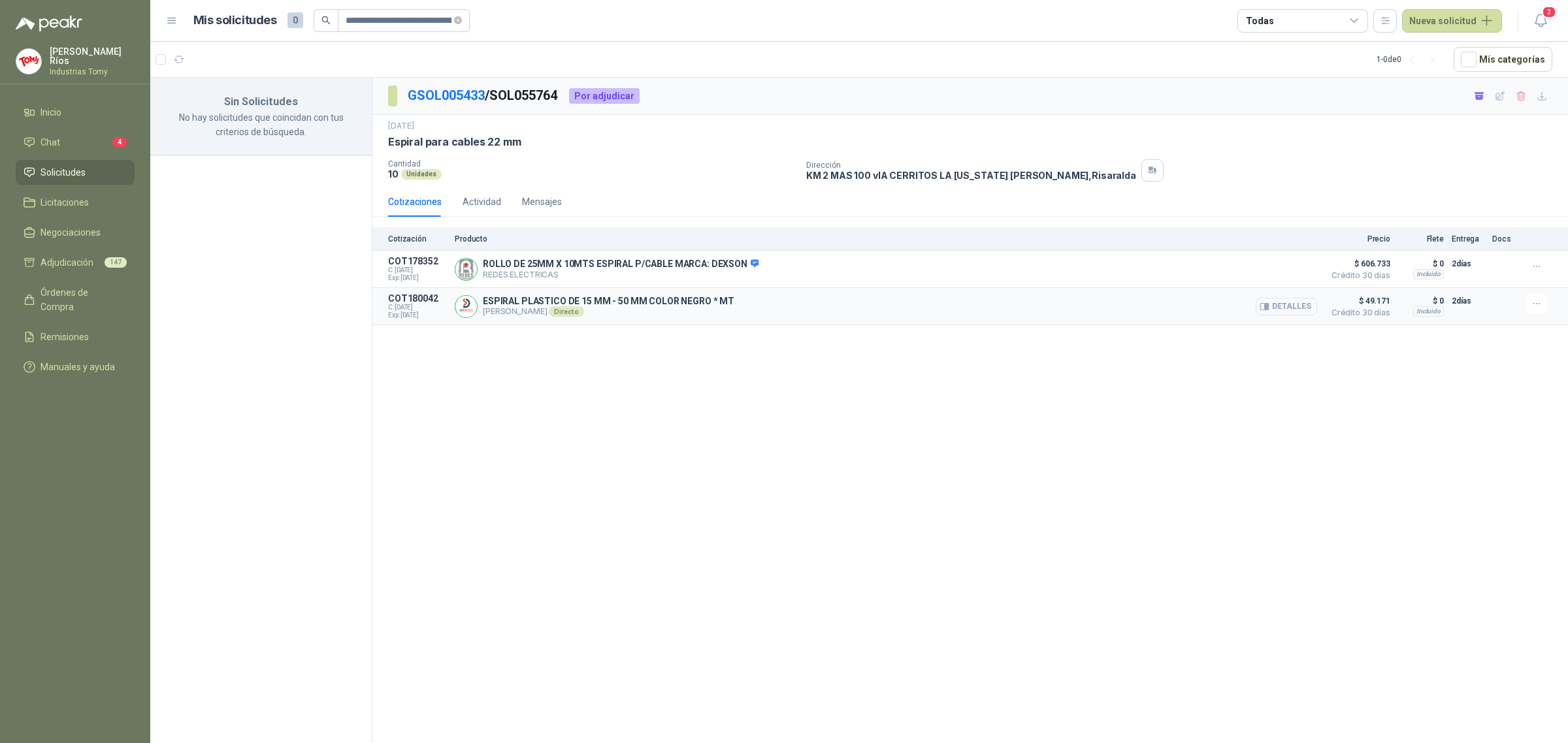
click at [1298, 308] on button "Detalles" at bounding box center [1286, 307] width 62 height 18
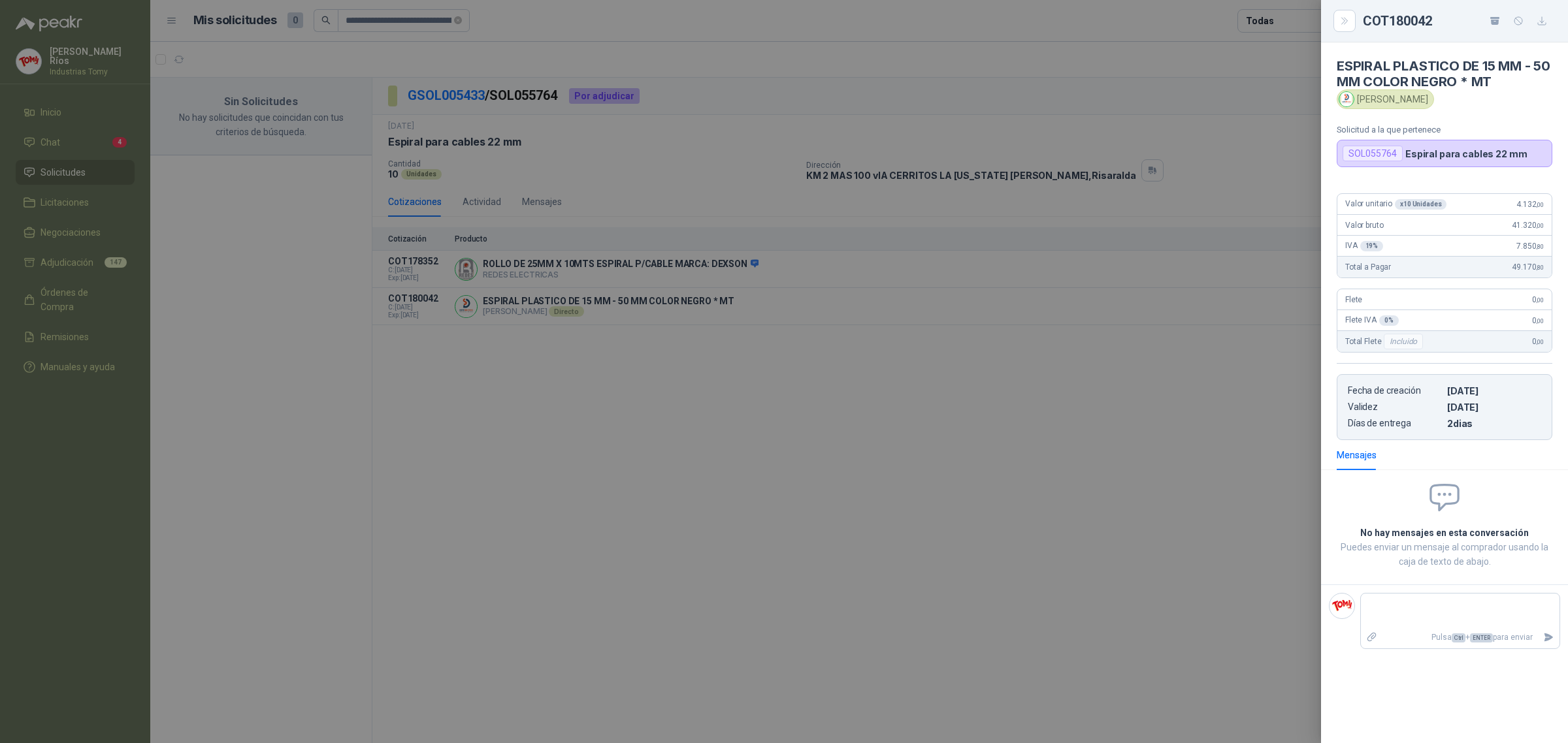
click at [735, 419] on div at bounding box center [784, 372] width 1568 height 743
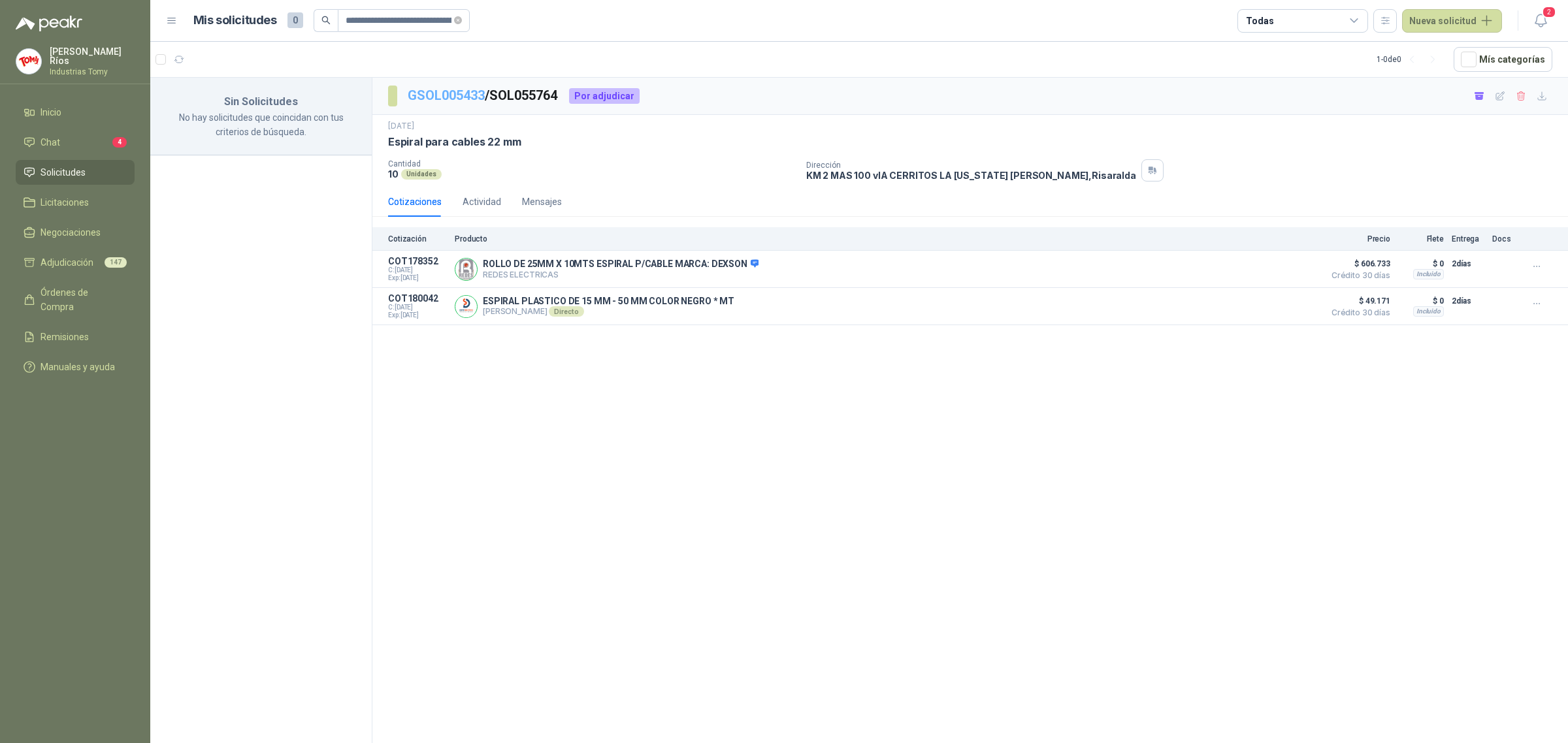
click at [450, 90] on link "GSOL005433" at bounding box center [446, 96] width 77 height 16
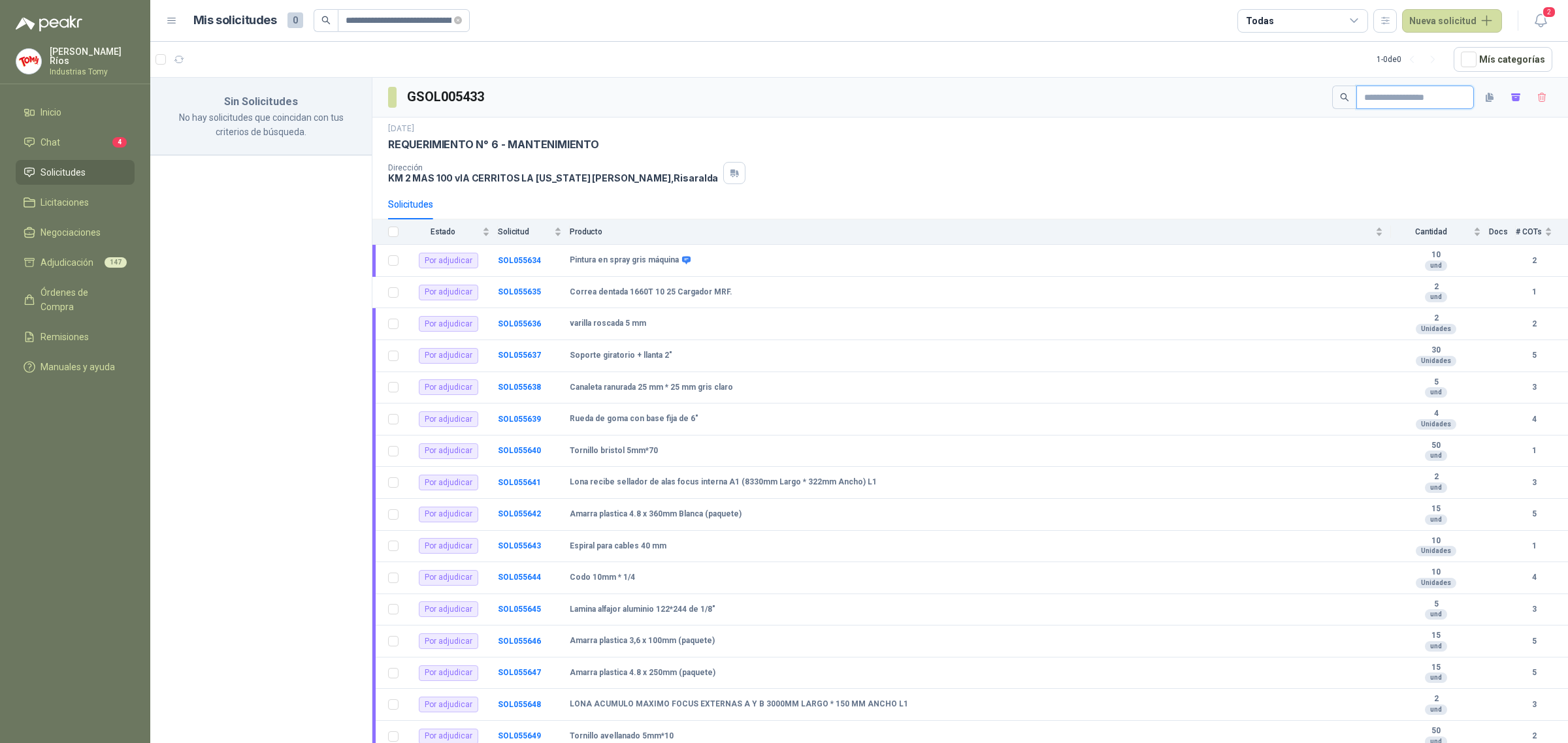
click at [1437, 96] on input "text" at bounding box center [1409, 97] width 91 height 22
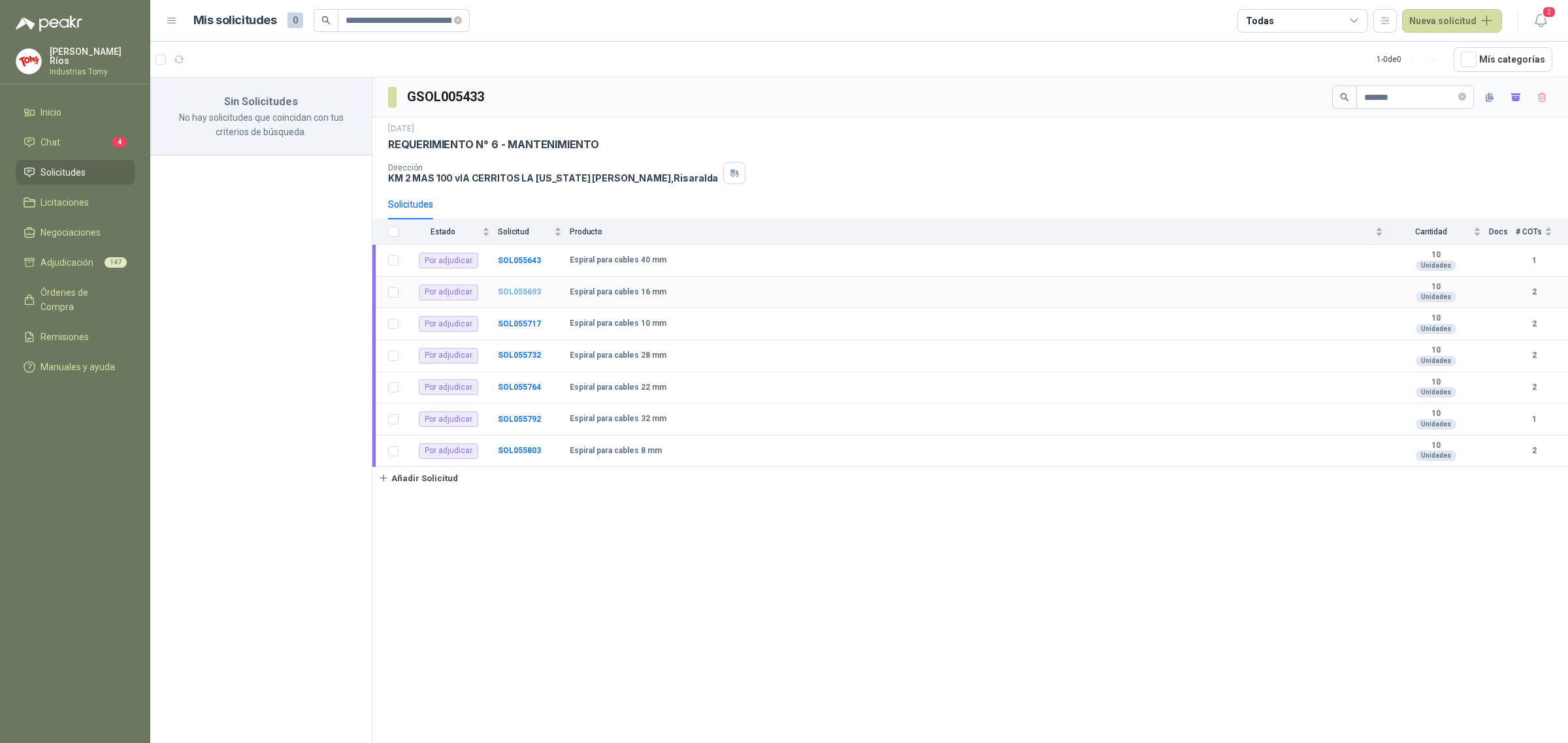
click at [519, 291] on b "SOL055693" at bounding box center [519, 292] width 43 height 9
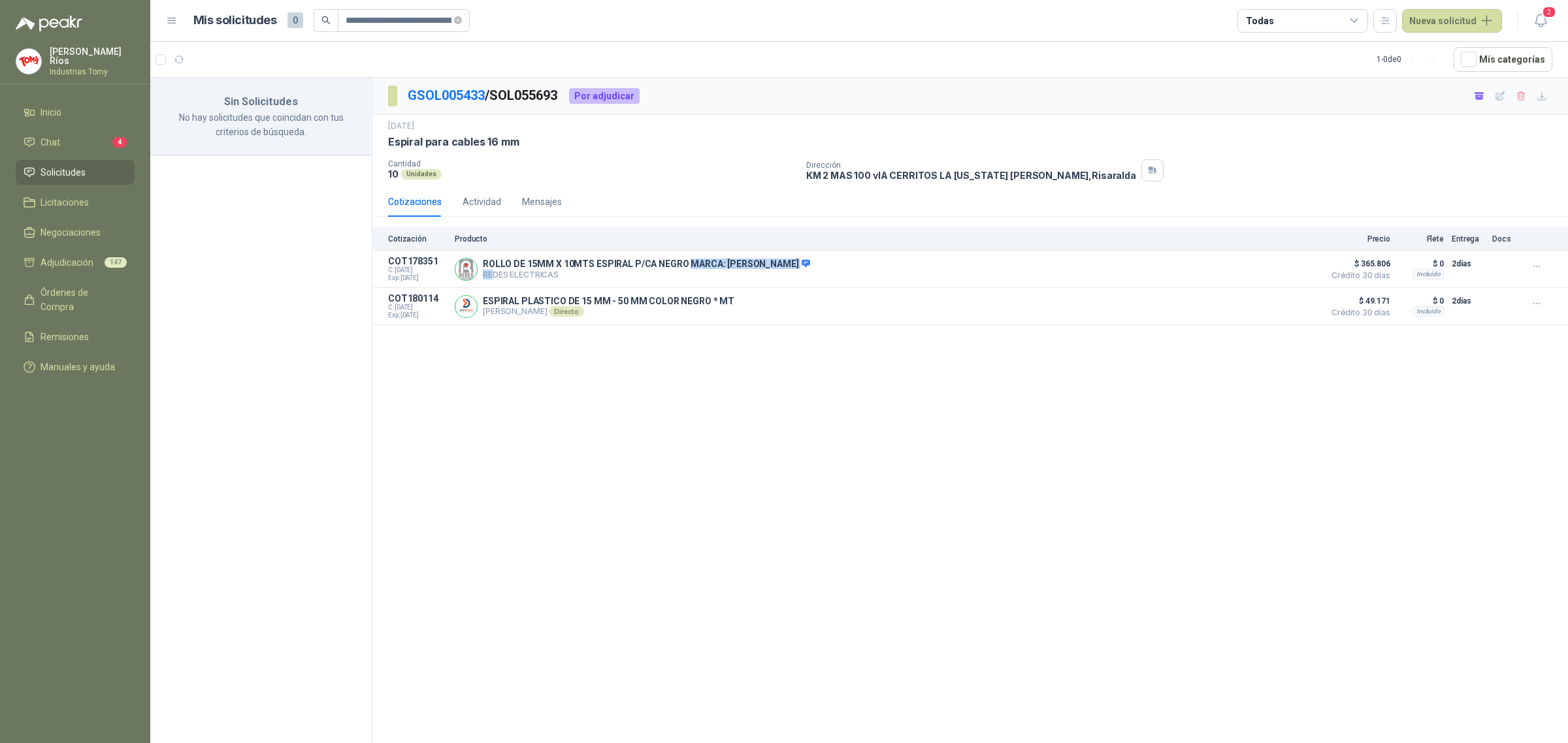
drag, startPoint x: 494, startPoint y: 278, endPoint x: 897, endPoint y: 346, distance: 408.7
click at [752, 278] on p "REDES ELECTRICAS" at bounding box center [646, 274] width 327 height 10
click at [1024, 442] on div "GSOL005433 / SOL055693 Por adjudicar [DATE] Espiral para cables 16 mm Cantidad…" at bounding box center [970, 413] width 1195 height 670
click at [1294, 302] on button "Detalles" at bounding box center [1286, 307] width 62 height 18
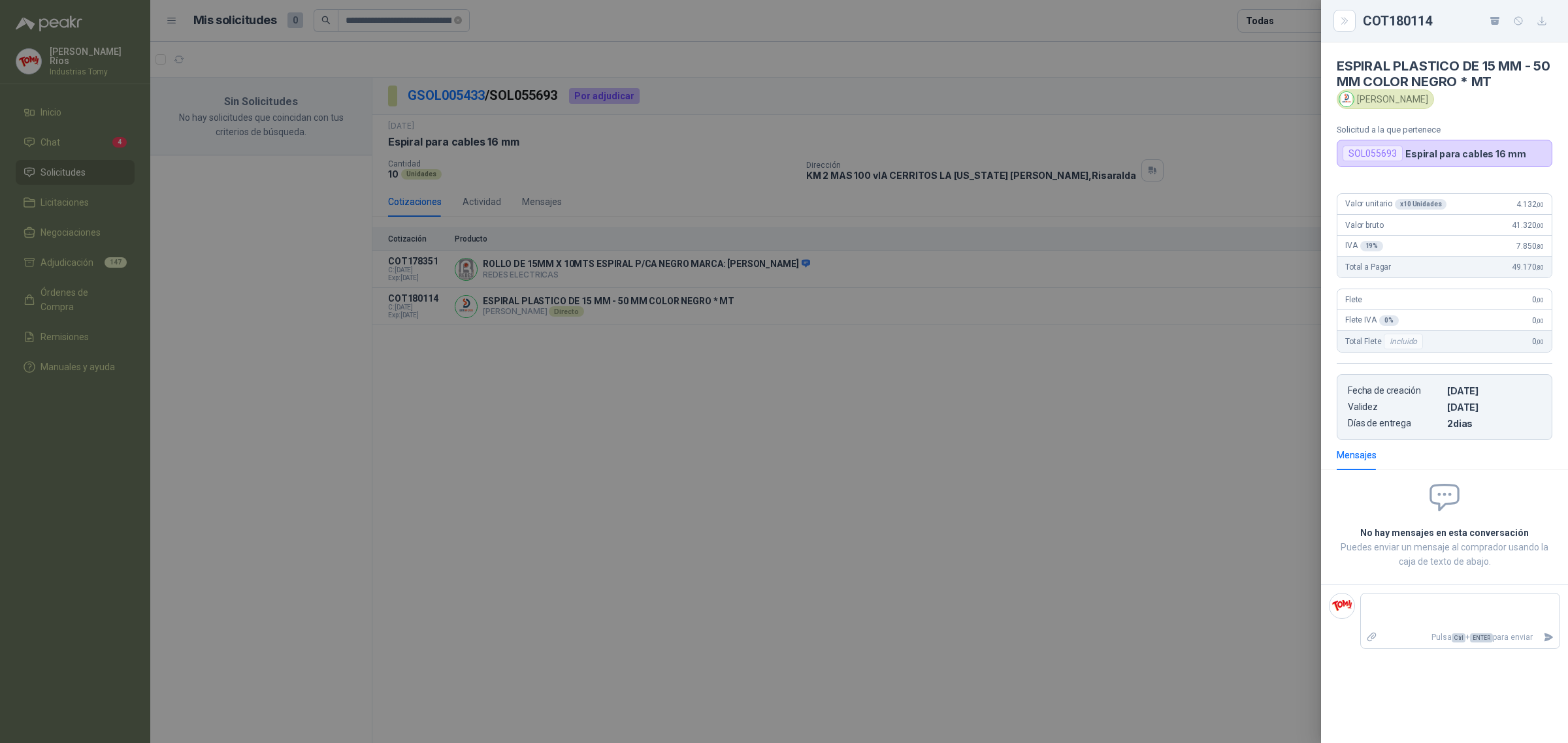
click at [452, 105] on div at bounding box center [784, 372] width 1568 height 743
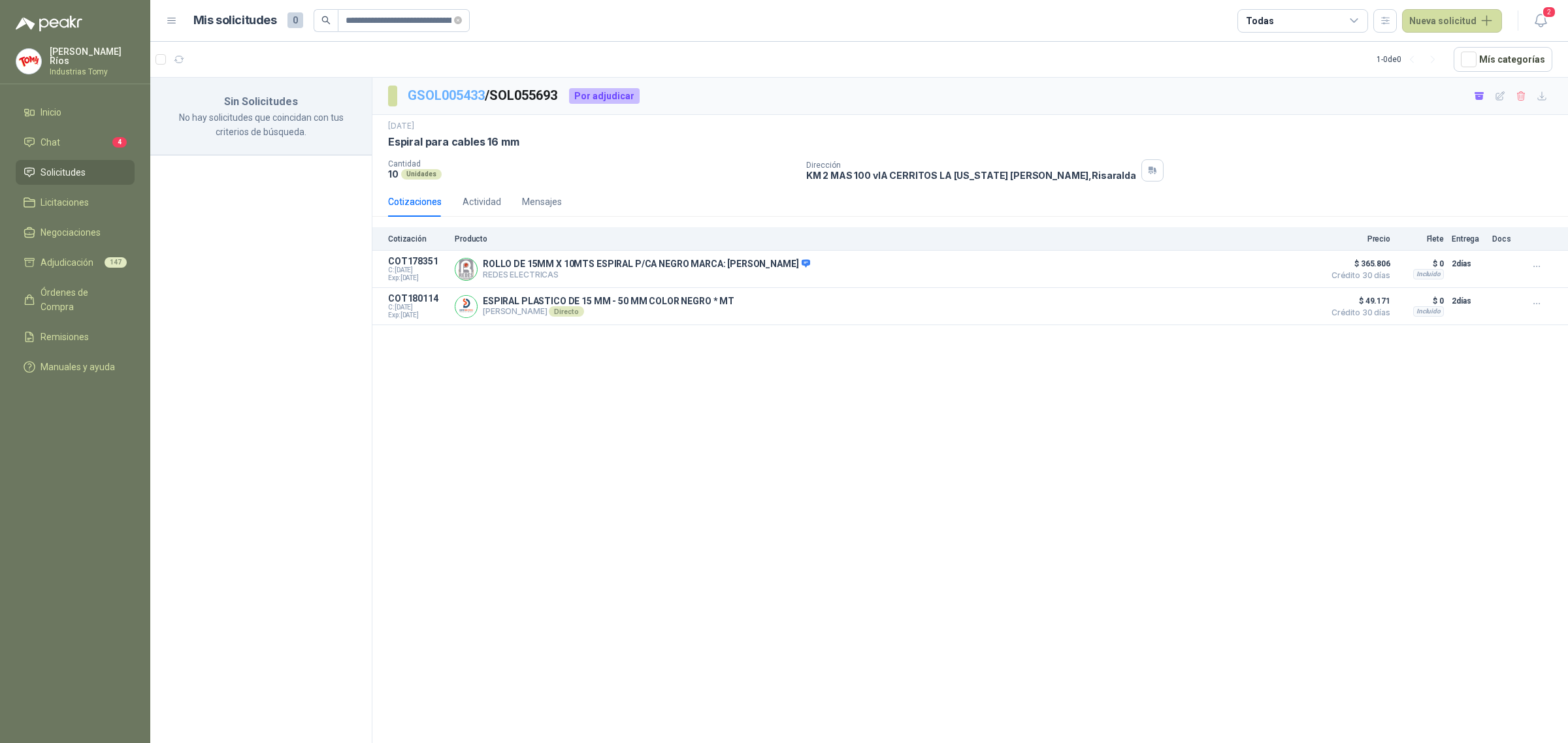
click at [460, 91] on link "GSOL005433" at bounding box center [446, 96] width 77 height 16
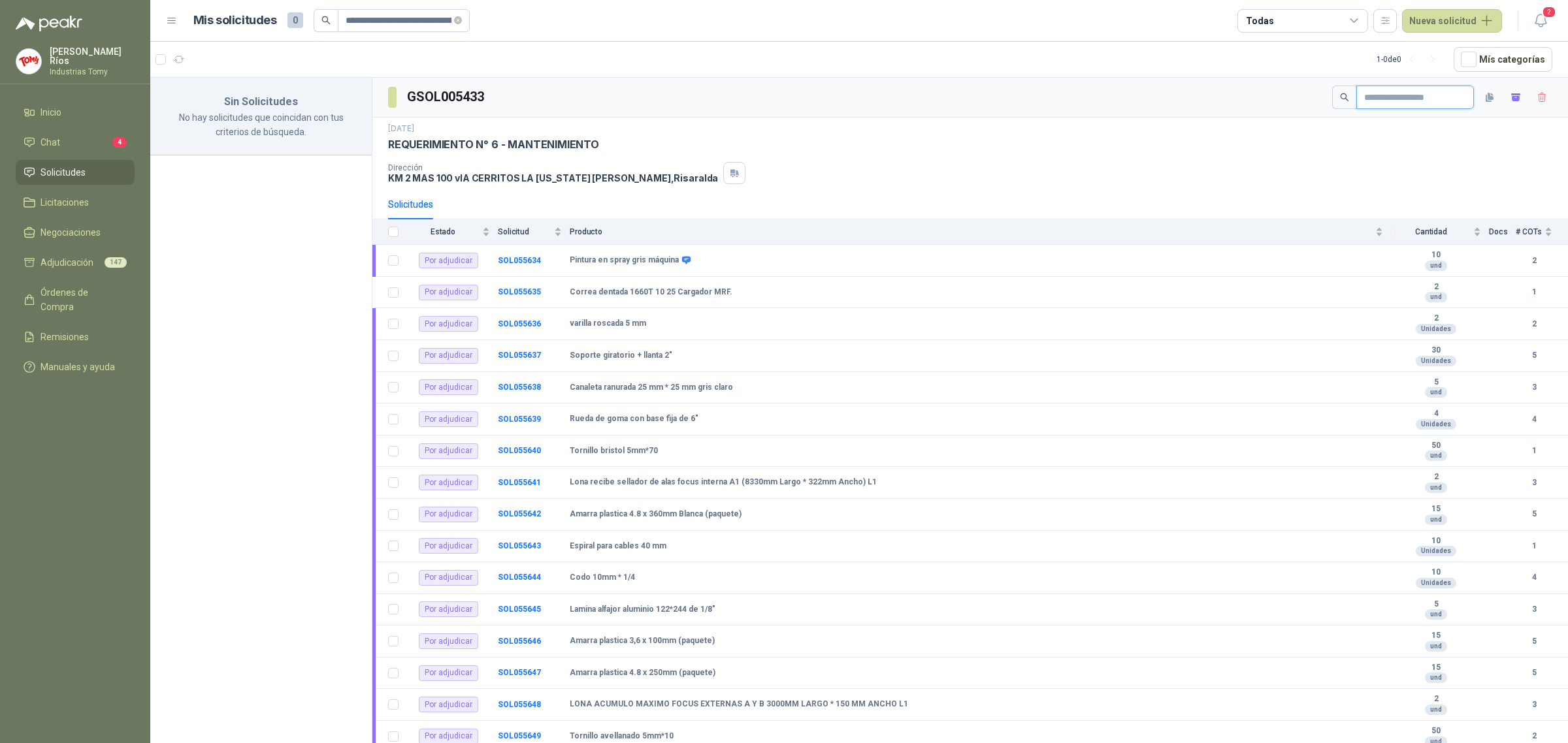
click at [1396, 96] on input "text" at bounding box center [1409, 97] width 91 height 22
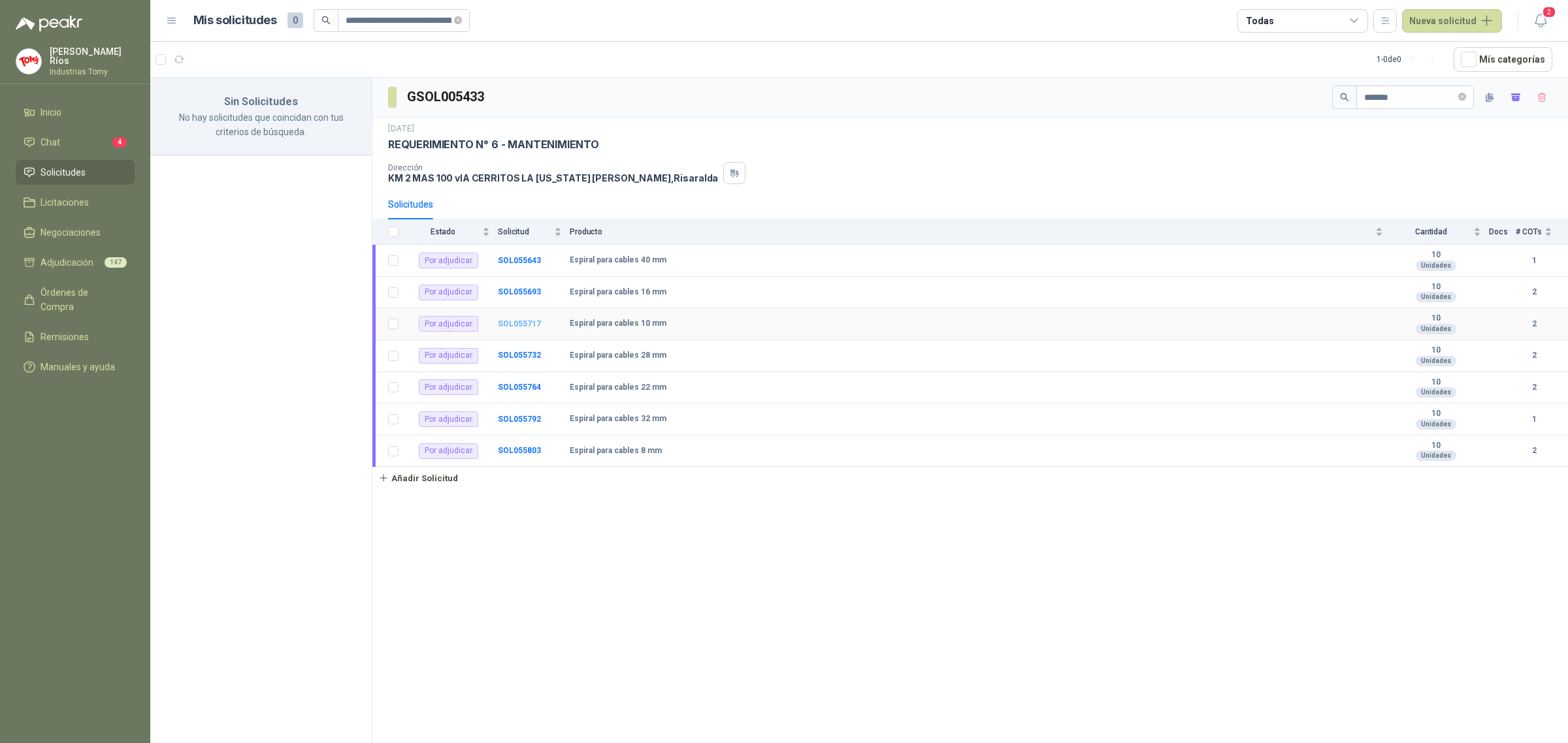
click at [519, 321] on b "SOL055717" at bounding box center [519, 324] width 43 height 9
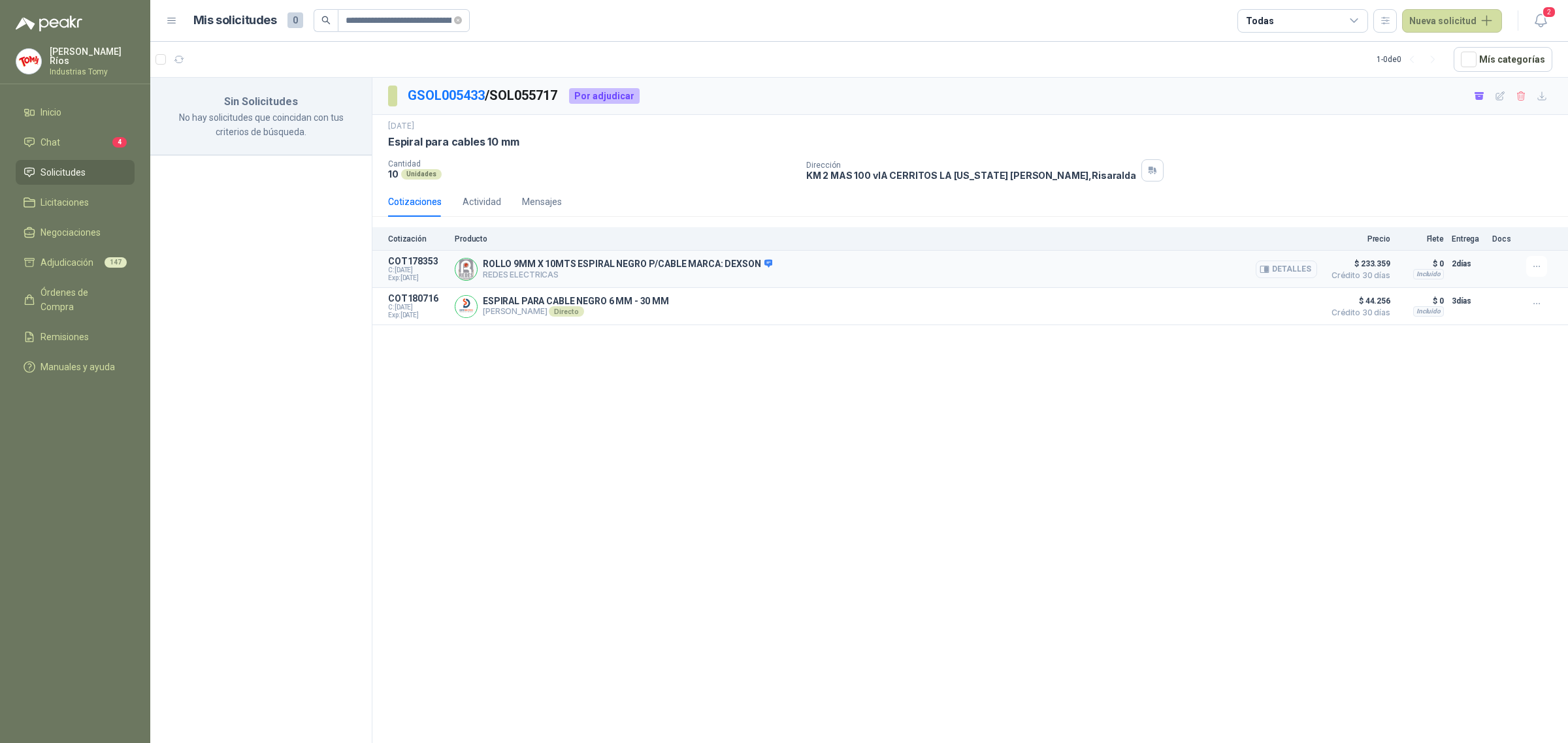
click at [1297, 272] on button "Detalles" at bounding box center [1286, 269] width 62 height 18
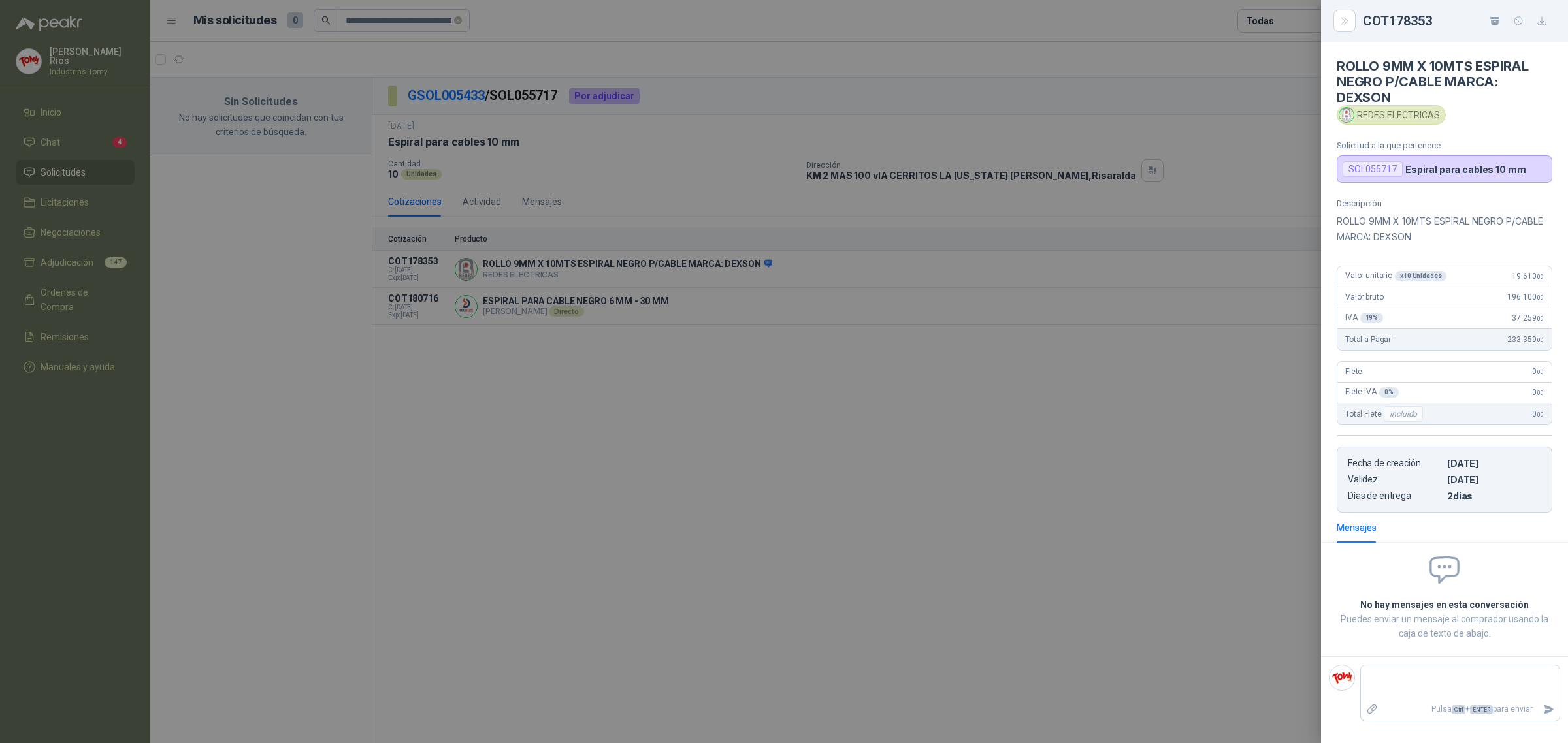
click at [1249, 363] on div at bounding box center [784, 372] width 1568 height 743
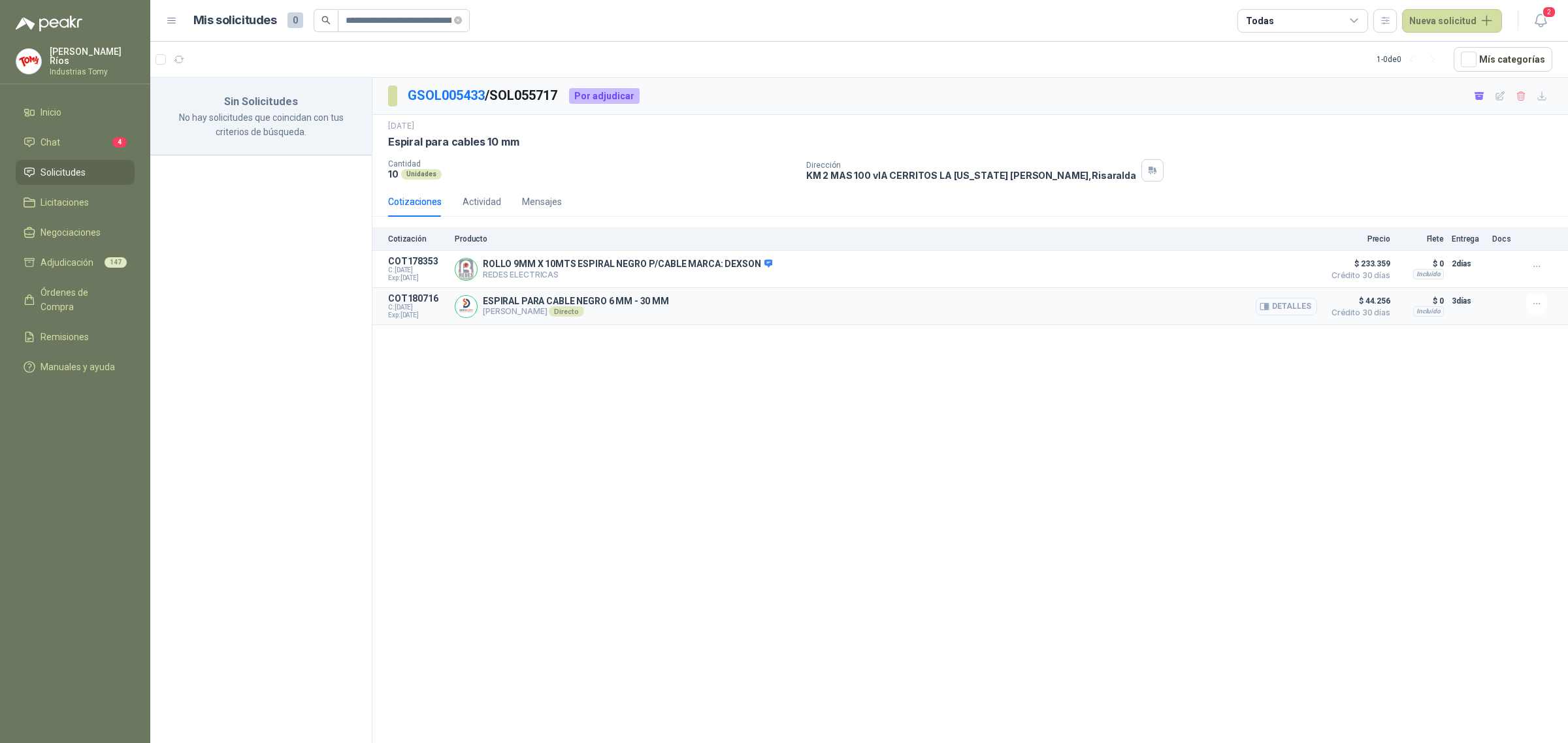
click at [1300, 308] on button "Detalles" at bounding box center [1286, 307] width 62 height 18
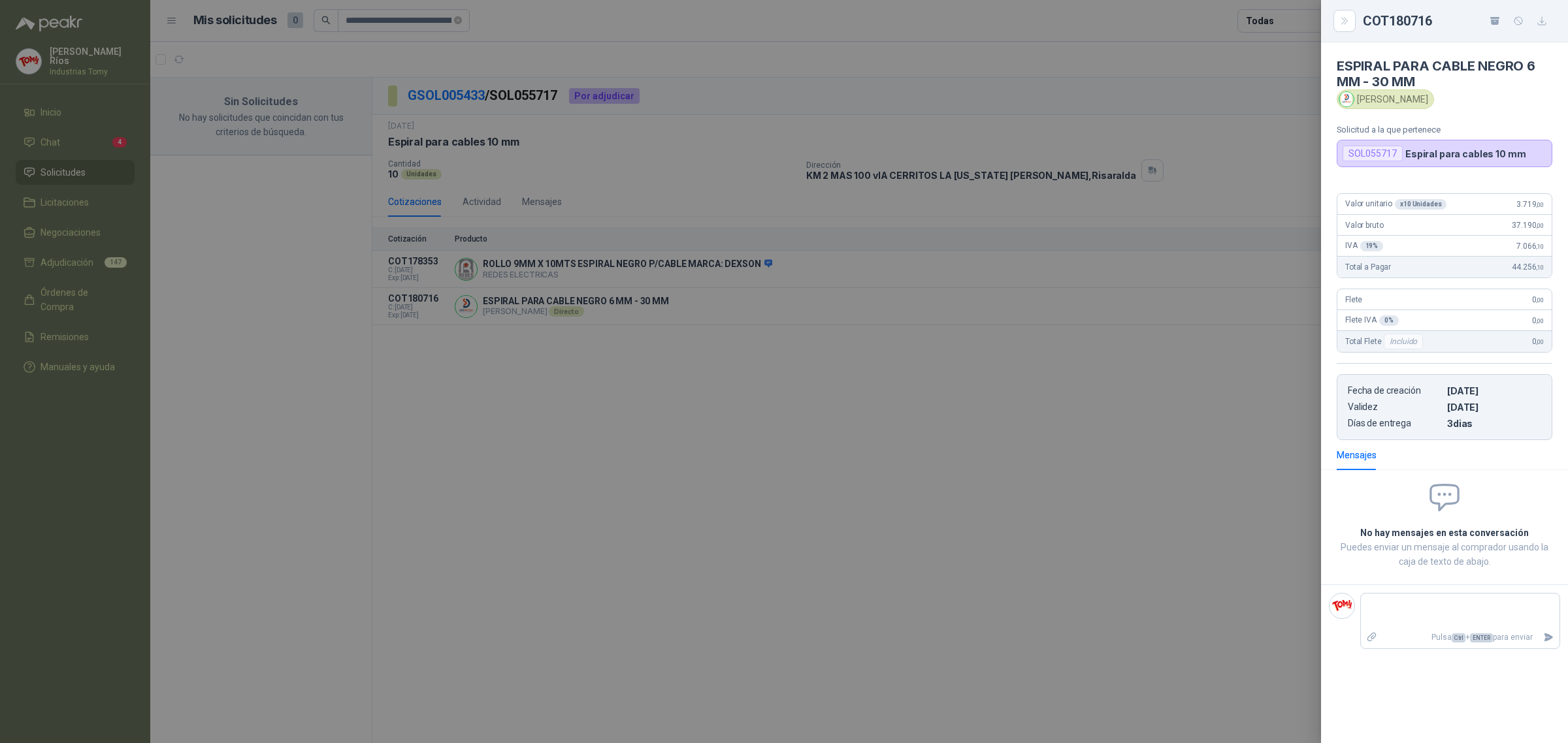
click at [1000, 387] on div at bounding box center [784, 372] width 1568 height 743
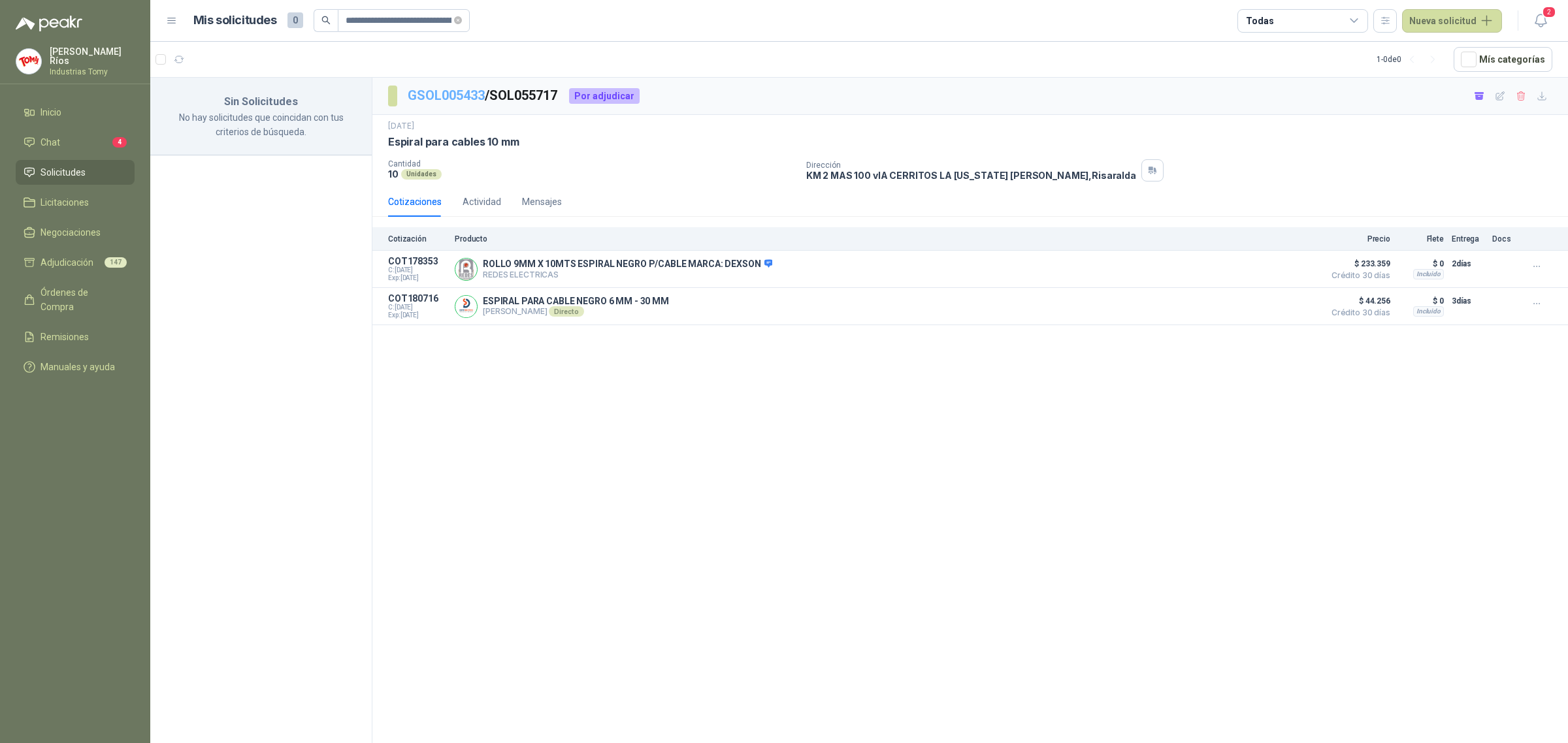
click at [453, 98] on link "GSOL005433" at bounding box center [446, 96] width 77 height 16
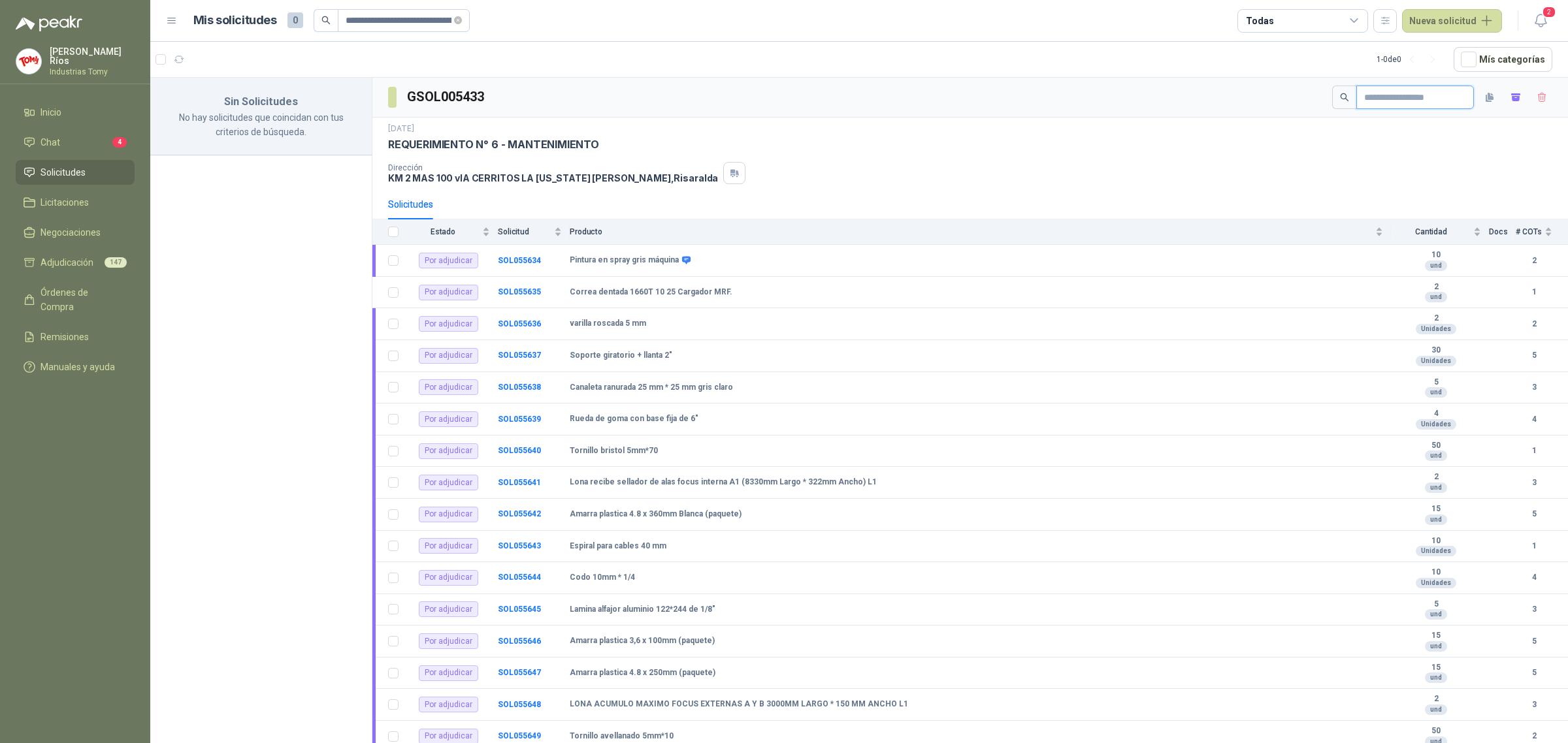
click at [1407, 91] on input "text" at bounding box center [1409, 97] width 91 height 22
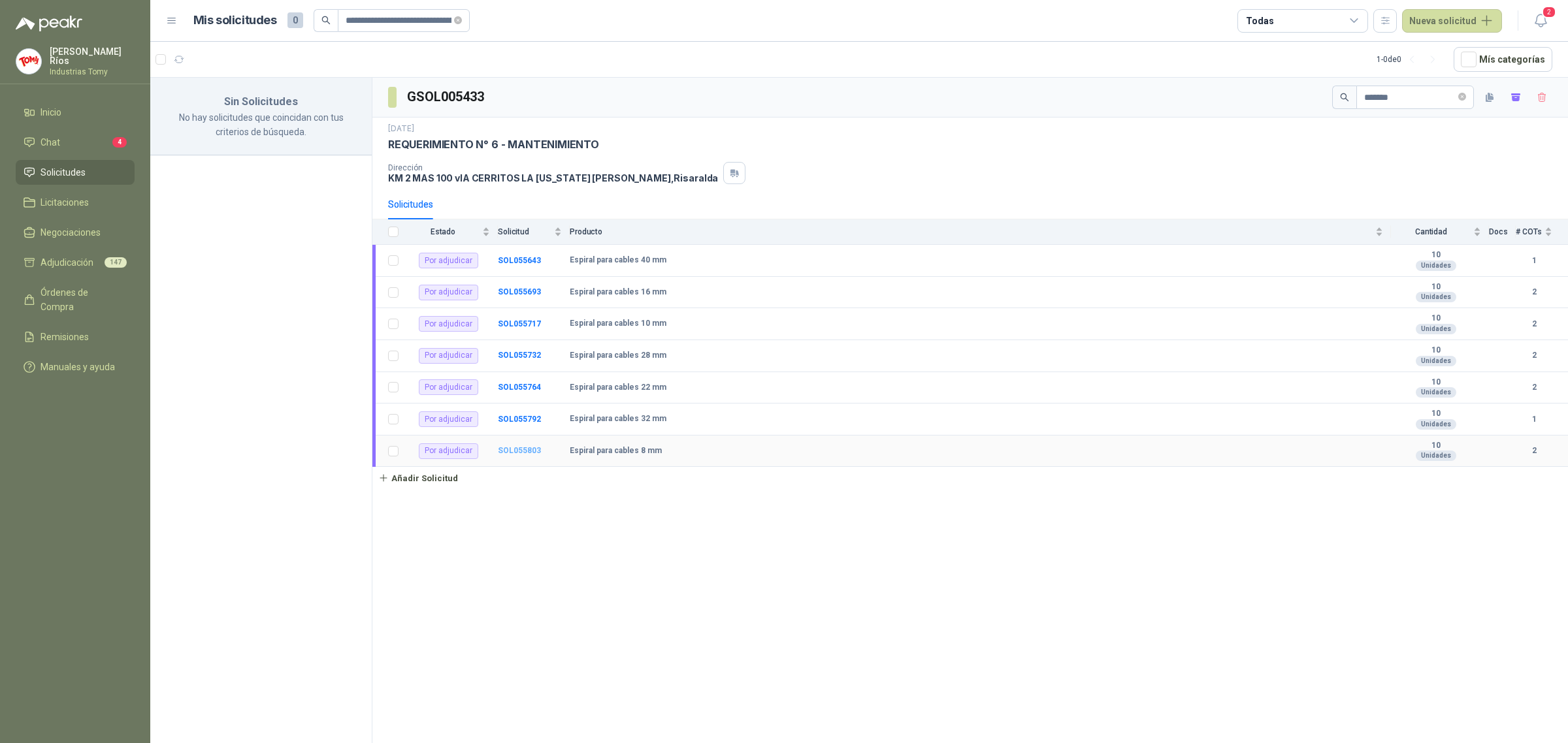
click at [518, 449] on b "SOL055803" at bounding box center [519, 450] width 43 height 9
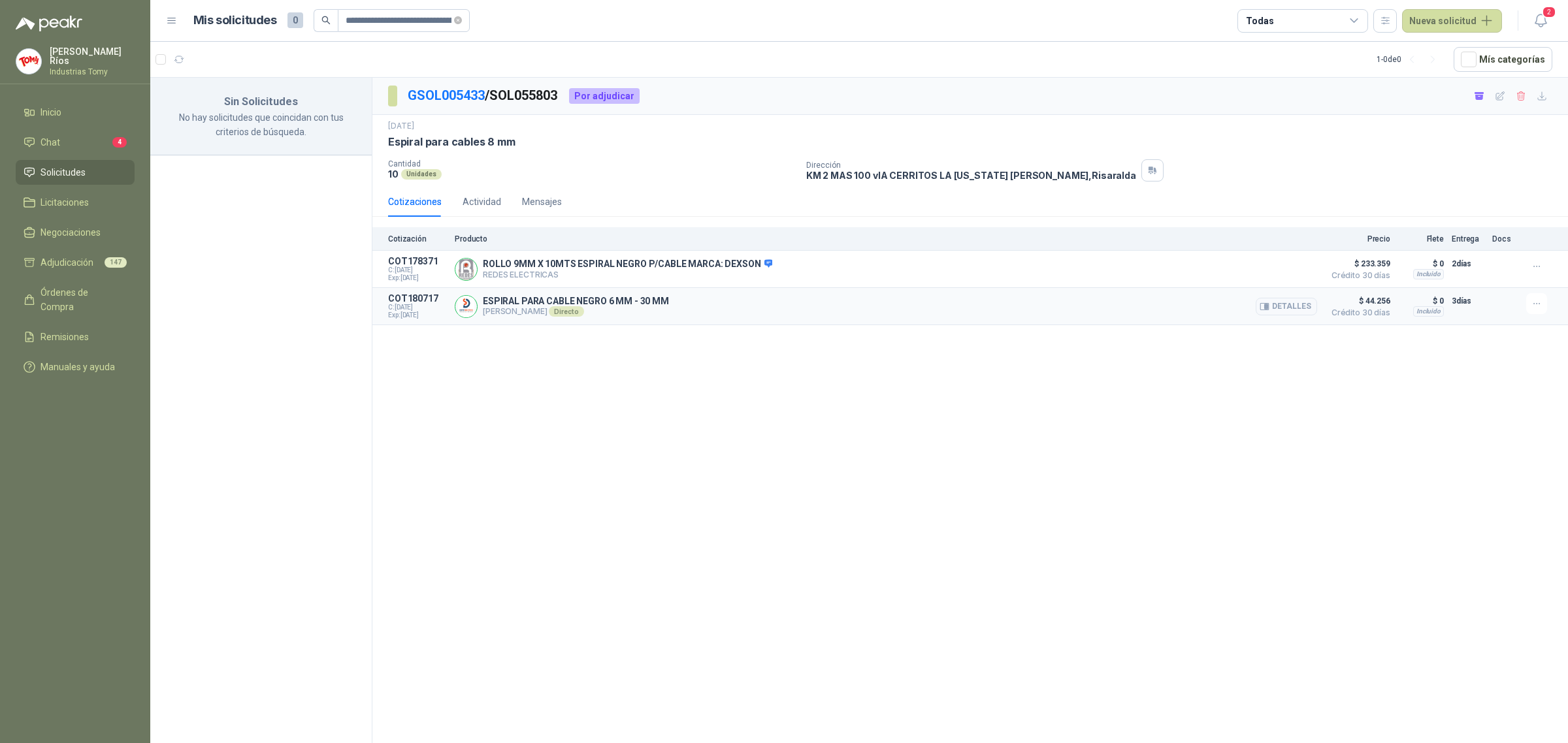
drag, startPoint x: 569, startPoint y: 312, endPoint x: 662, endPoint y: 305, distance: 93.3
click at [660, 307] on div "ESPIRAL PARA CABLE NEGRO 6 MM - 30 MM [PERSON_NAME] Directo Detalles" at bounding box center [576, 305] width 186 height 21
drag, startPoint x: 707, startPoint y: 273, endPoint x: 631, endPoint y: 281, distance: 76.4
click at [629, 285] on article "COT178371 C: [DATE] Exp: [DATE] ROLLO 9MM X 10MTS ESPIRAL NEGRO P/CABLE MARCA: …" at bounding box center [970, 269] width 1195 height 38
drag, startPoint x: 673, startPoint y: 262, endPoint x: 709, endPoint y: 257, distance: 36.3
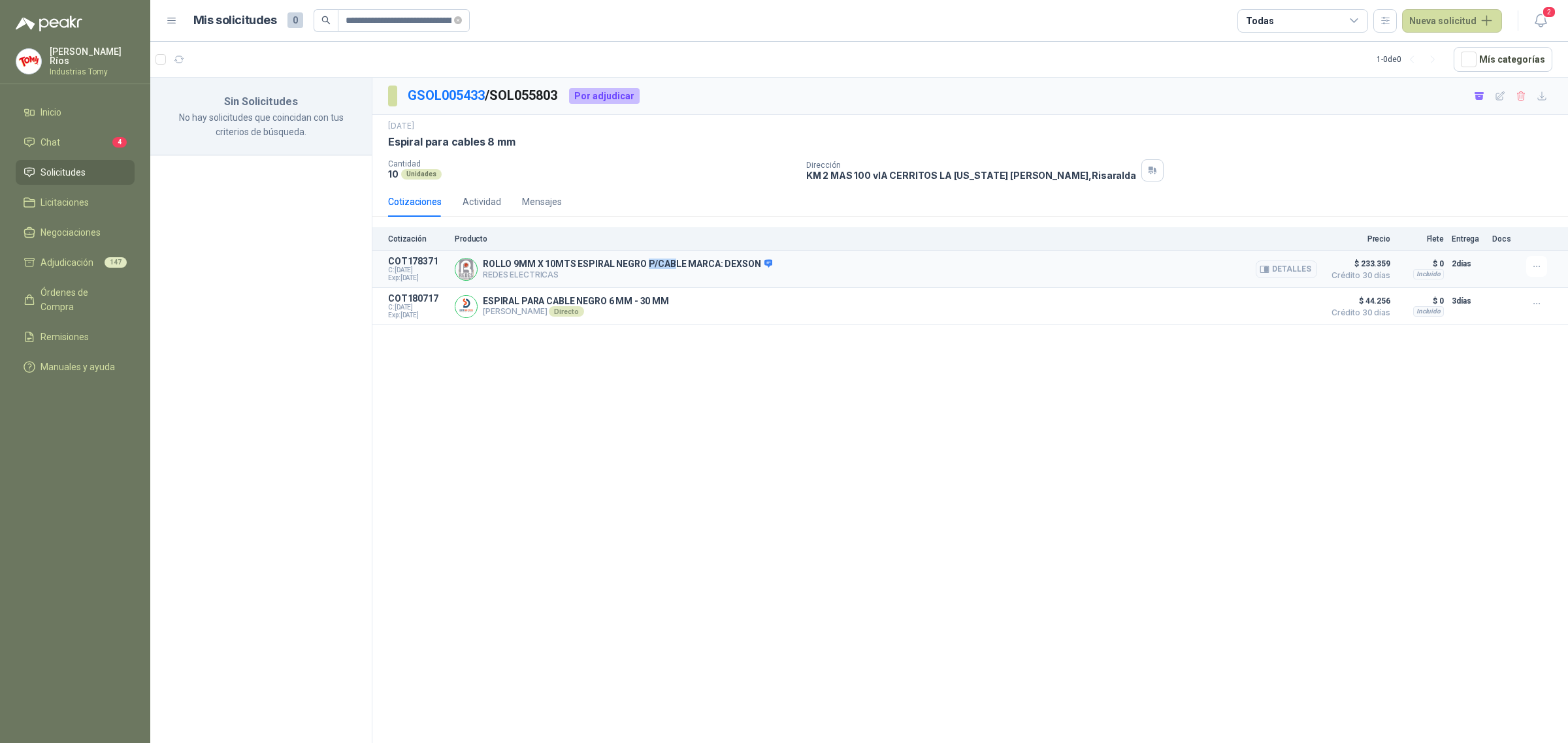
click at [709, 257] on div "ROLLO 9MM X 10MTS ESPIRAL NEGRO P/CABLE MARCA: DEXSON REDES ELECTRICAS Detalles" at bounding box center [886, 269] width 862 height 26
click at [1293, 307] on button "Detalles" at bounding box center [1286, 307] width 62 height 18
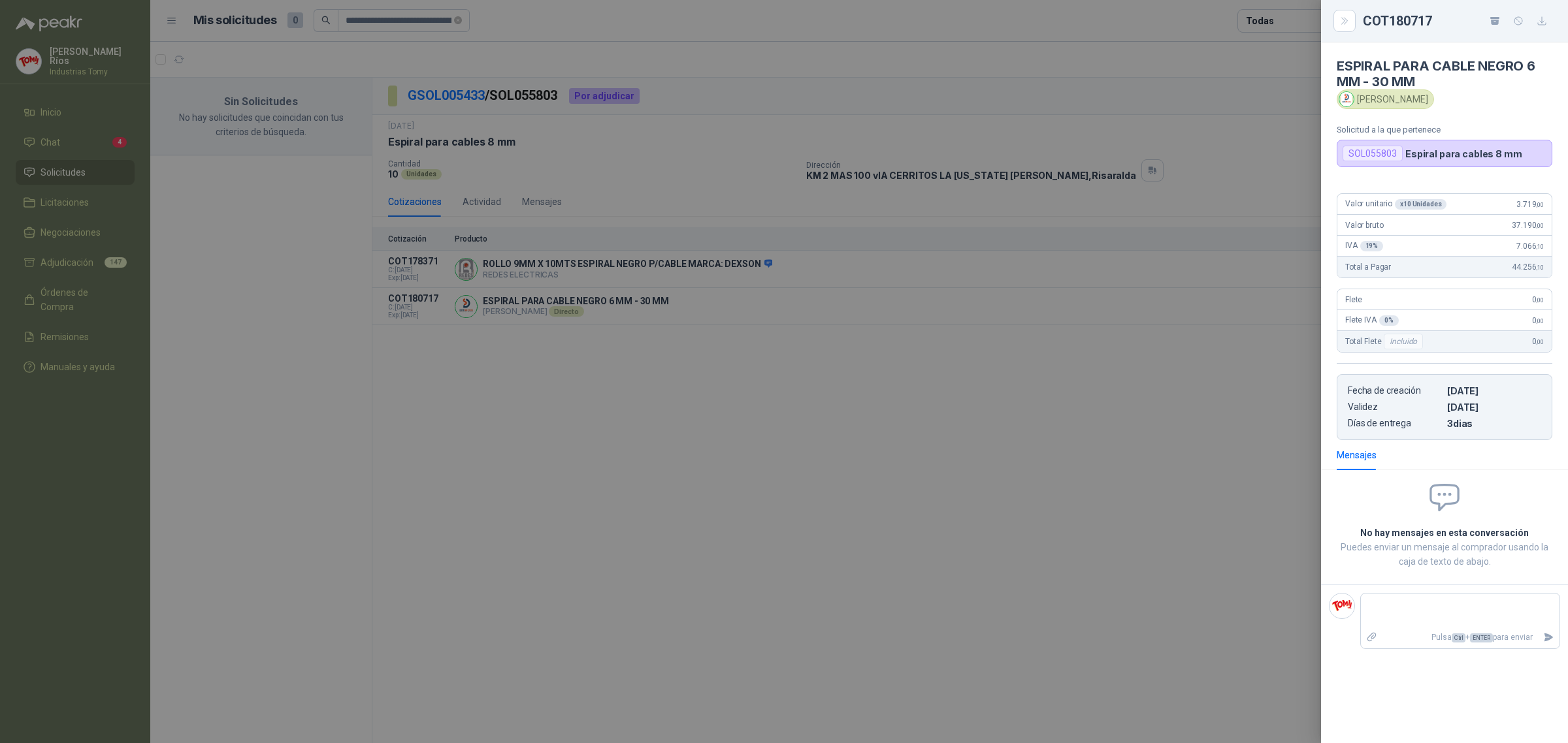
click at [592, 152] on div at bounding box center [784, 372] width 1568 height 743
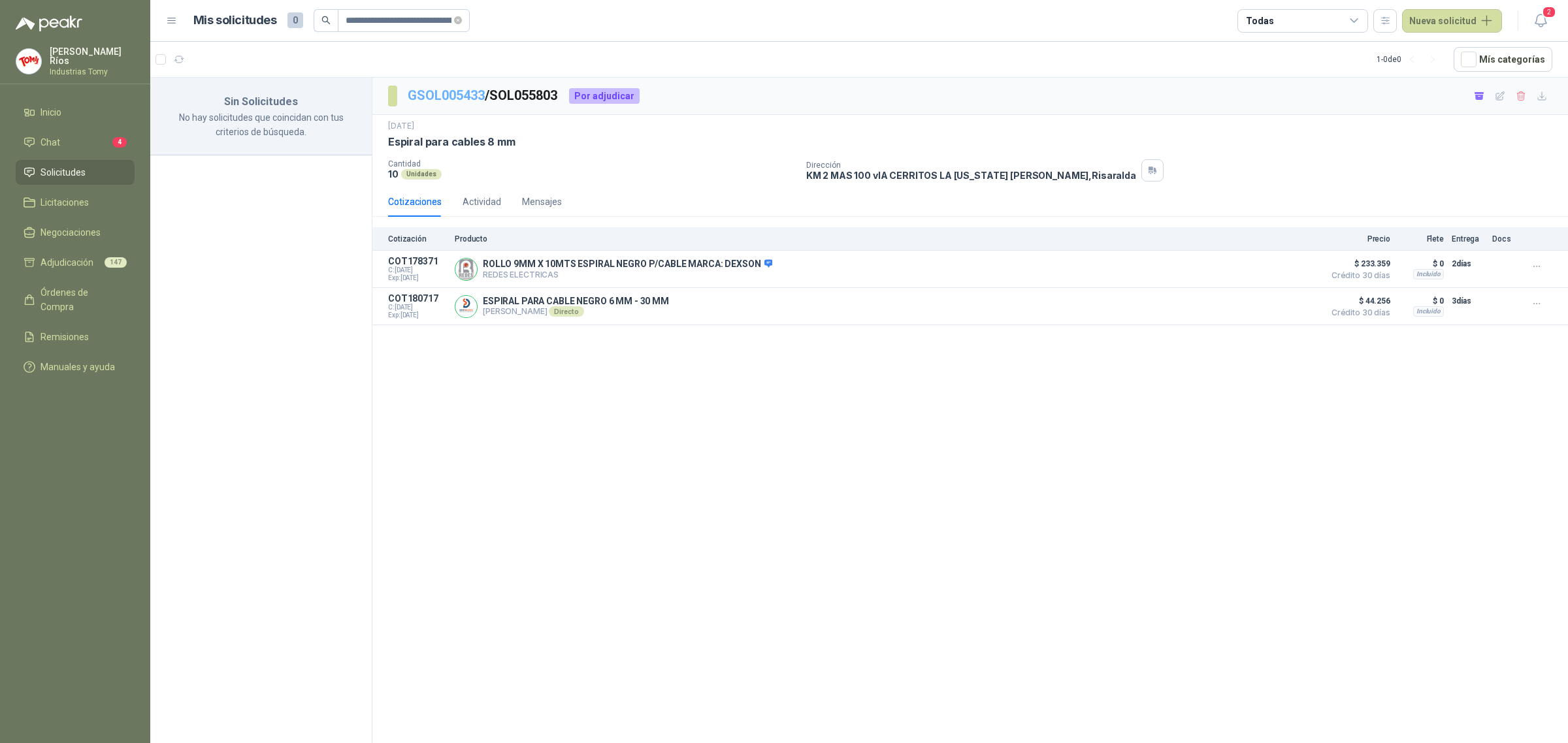
click at [461, 93] on link "GSOL005433" at bounding box center [446, 96] width 77 height 16
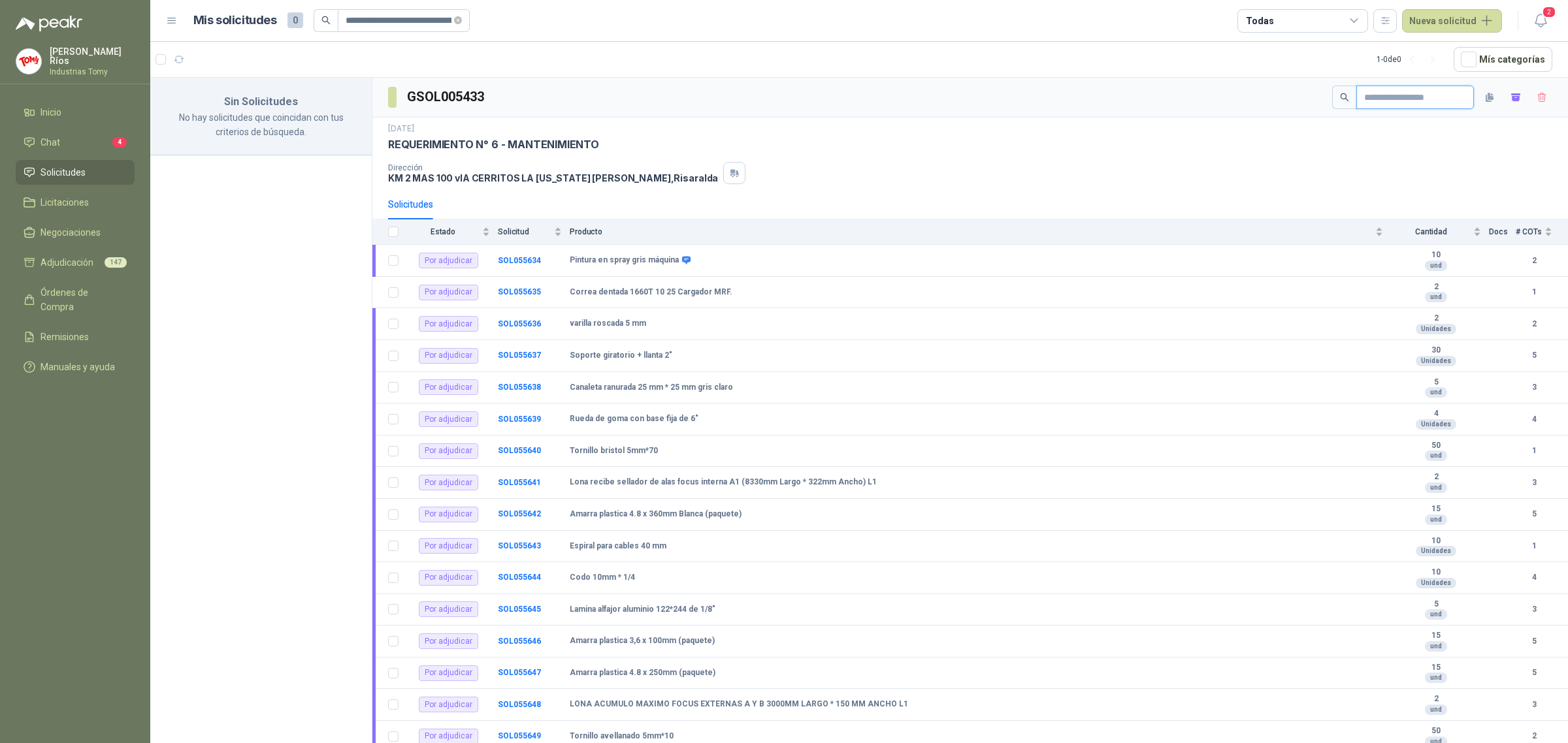
click at [1402, 98] on input "text" at bounding box center [1409, 97] width 91 height 22
paste input "**********"
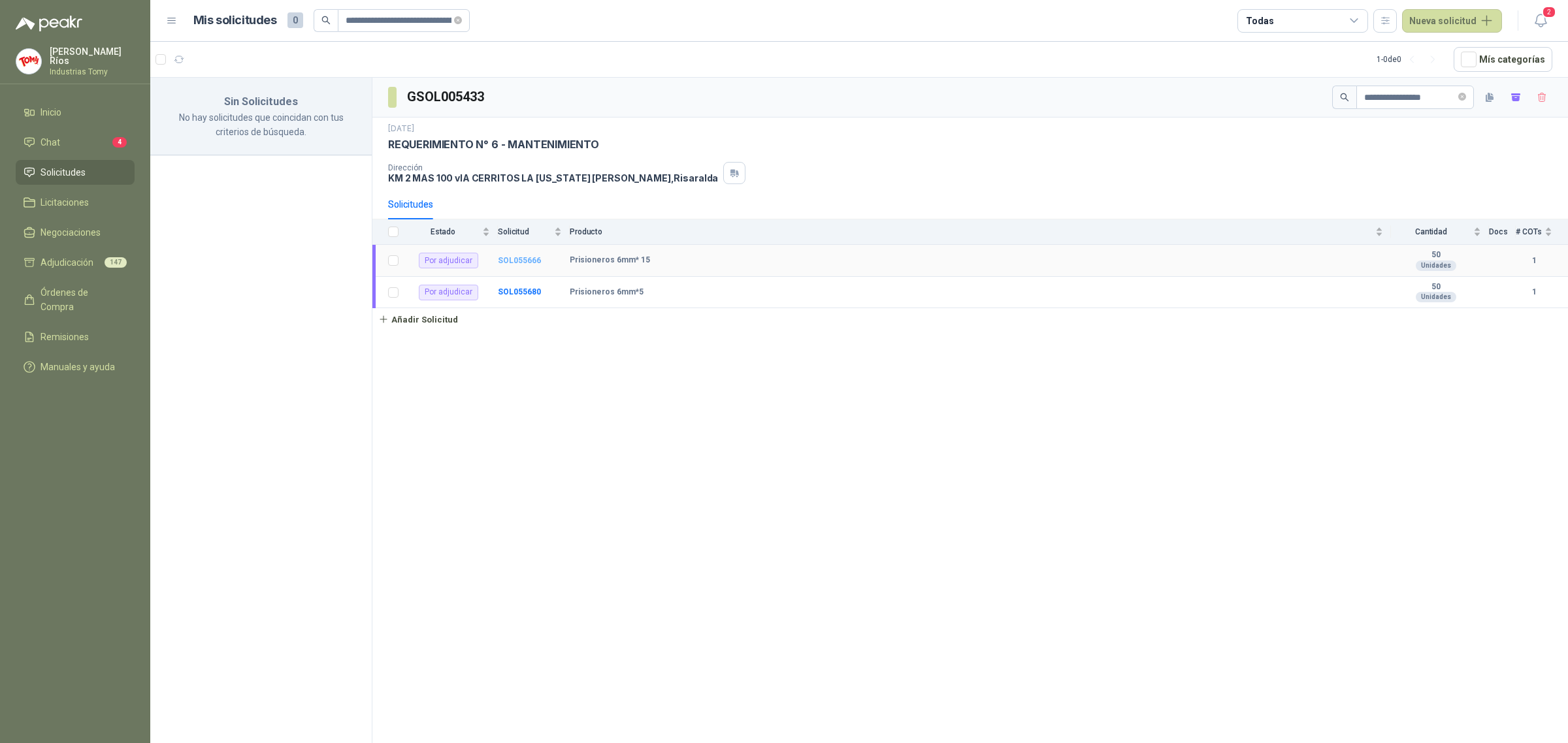
click at [529, 260] on b "SOL055666" at bounding box center [519, 260] width 43 height 9
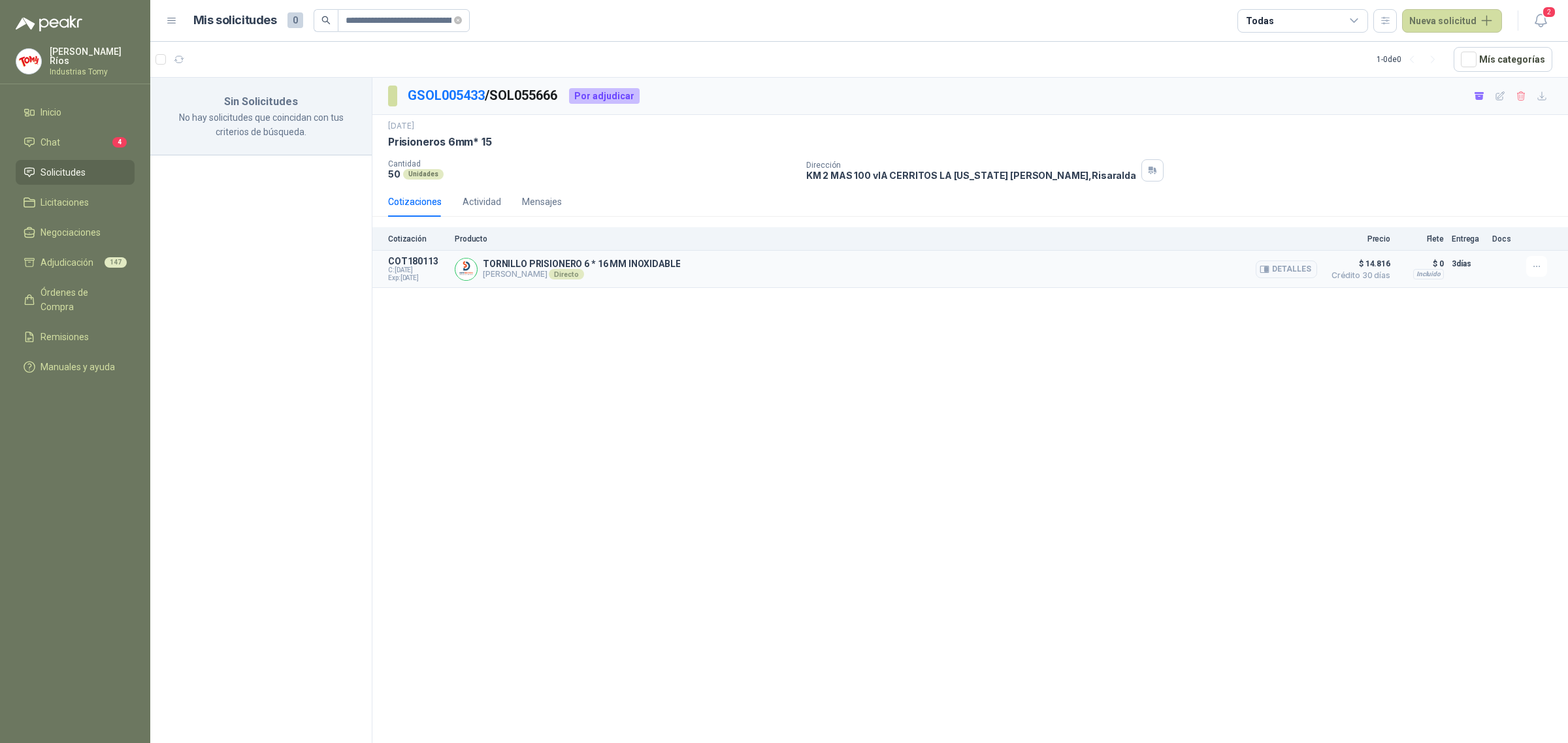
drag, startPoint x: 537, startPoint y: 271, endPoint x: 624, endPoint y: 263, distance: 87.4
click at [622, 263] on div "TORNILLO PRISIONERO 6 * 16 MM INOXIDABLE [PERSON_NAME] Directo Detalles" at bounding box center [581, 269] width 197 height 21
click at [811, 575] on div "GSOL005433 / SOL055666 Por adjudicar [DATE] Prisioneros 6mm* 15 Cantidad 50 Un…" at bounding box center [970, 413] width 1195 height 670
click at [450, 97] on link "GSOL005433" at bounding box center [446, 96] width 77 height 16
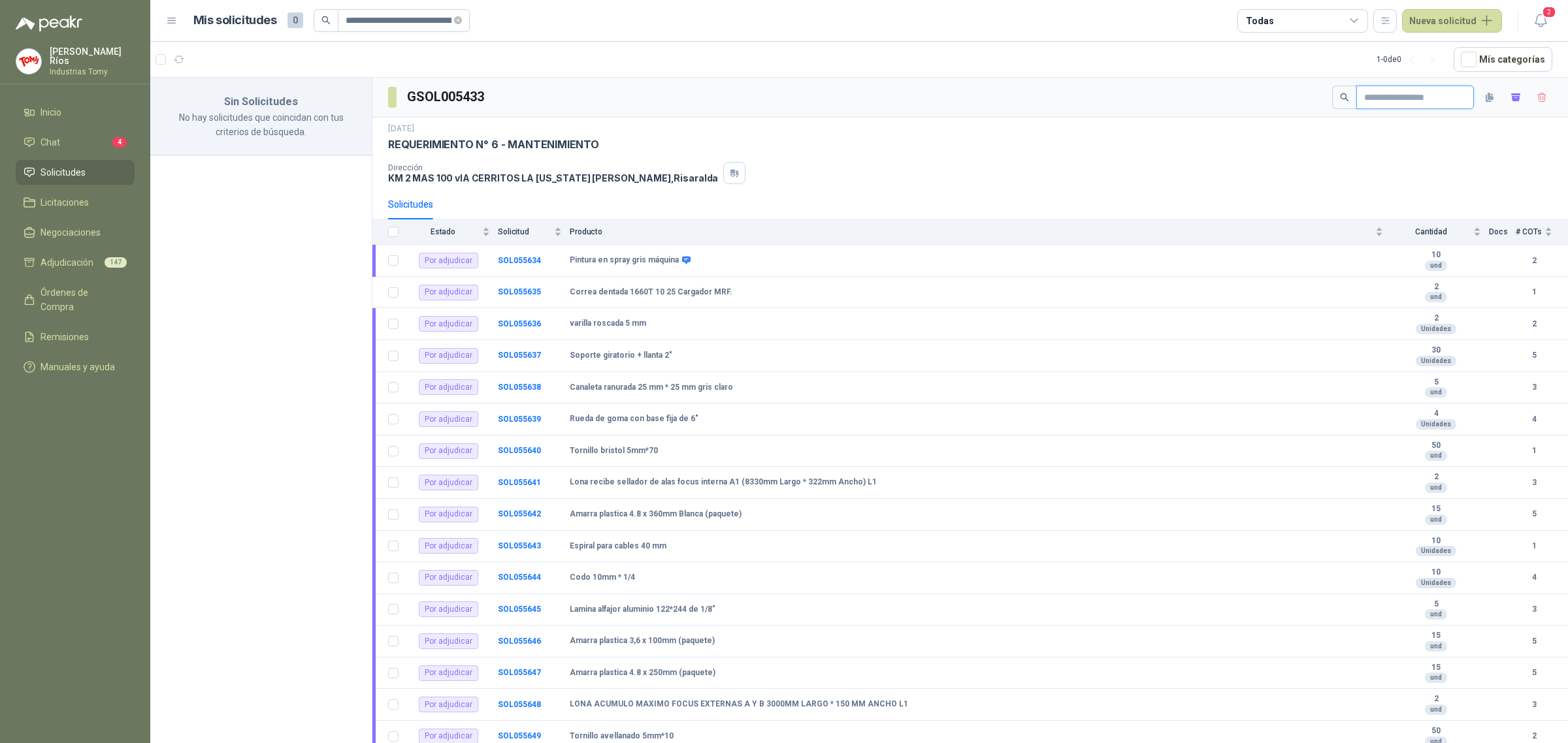
click at [1375, 90] on input "text" at bounding box center [1409, 97] width 91 height 22
paste input "**********"
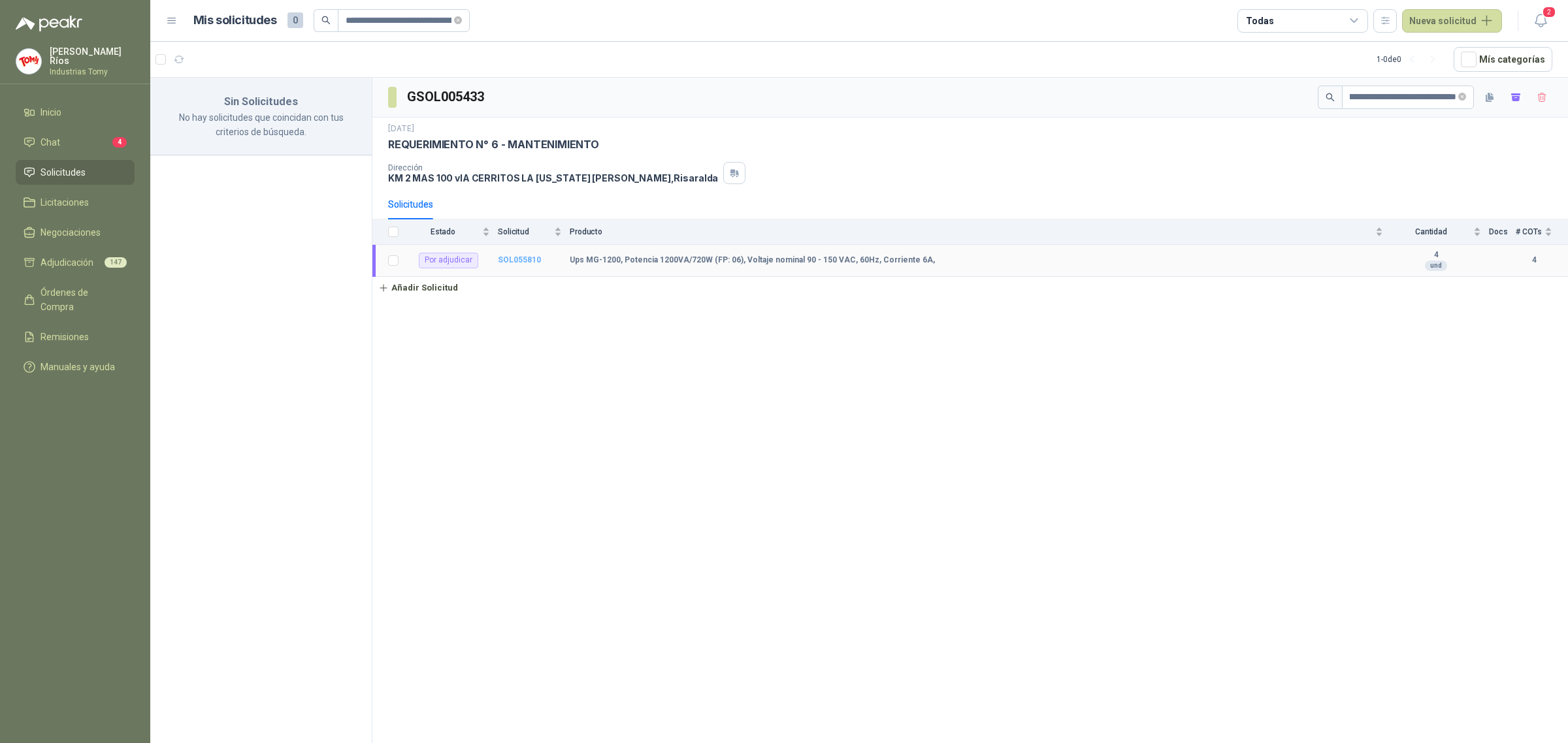
click at [518, 257] on b "SOL055810" at bounding box center [519, 260] width 43 height 9
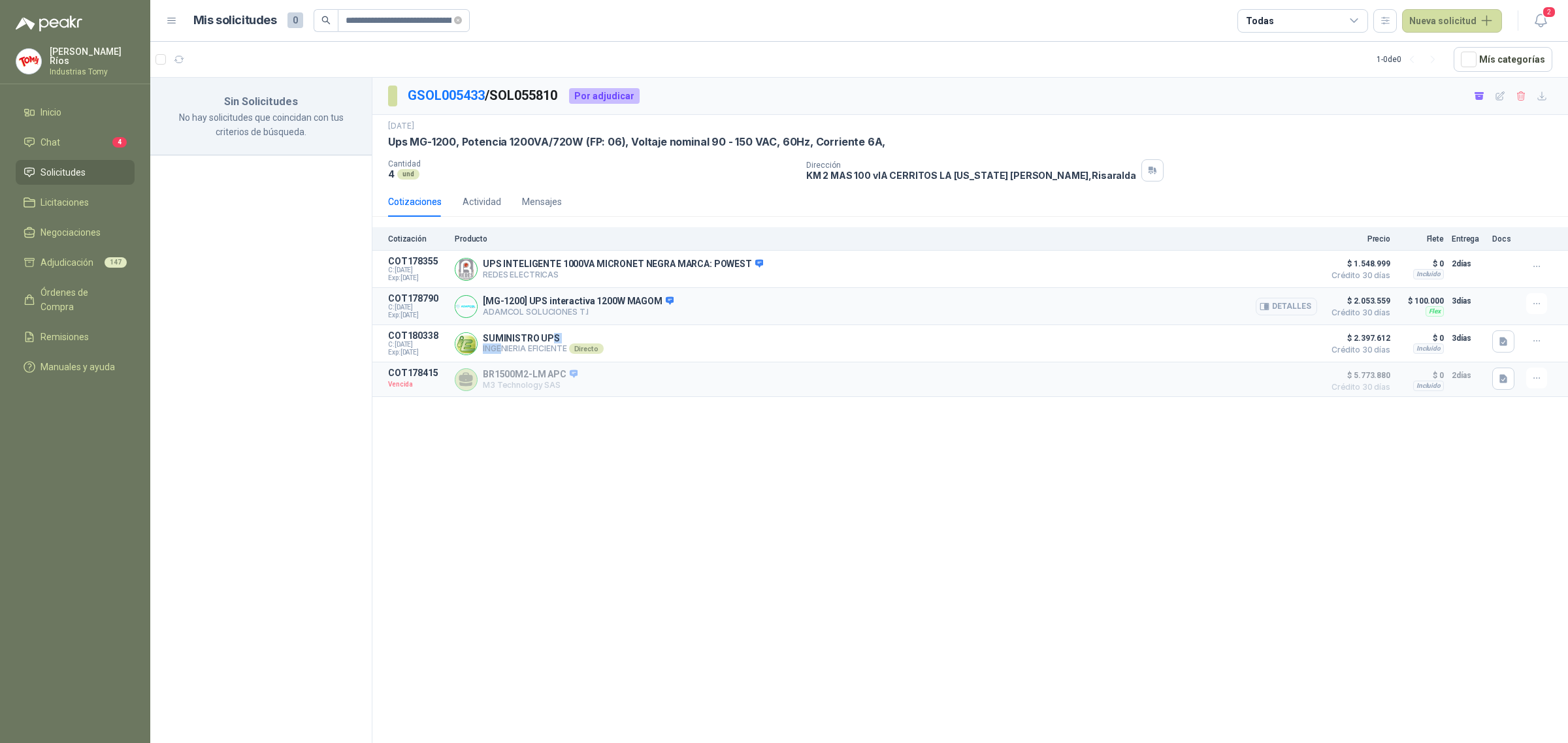
drag, startPoint x: 503, startPoint y: 347, endPoint x: 638, endPoint y: 327, distance: 136.5
click at [560, 334] on div "SUMINISTRO UPS INGENIERIA EFICIENTE Directo Detalles" at bounding box center [886, 343] width 862 height 26
click at [1125, 345] on div "SUMINISTRO UPS INGENIERIA EFICIENTE Directo Detalles" at bounding box center [886, 343] width 862 height 26
click at [1274, 345] on button "Detalles" at bounding box center [1286, 344] width 62 height 18
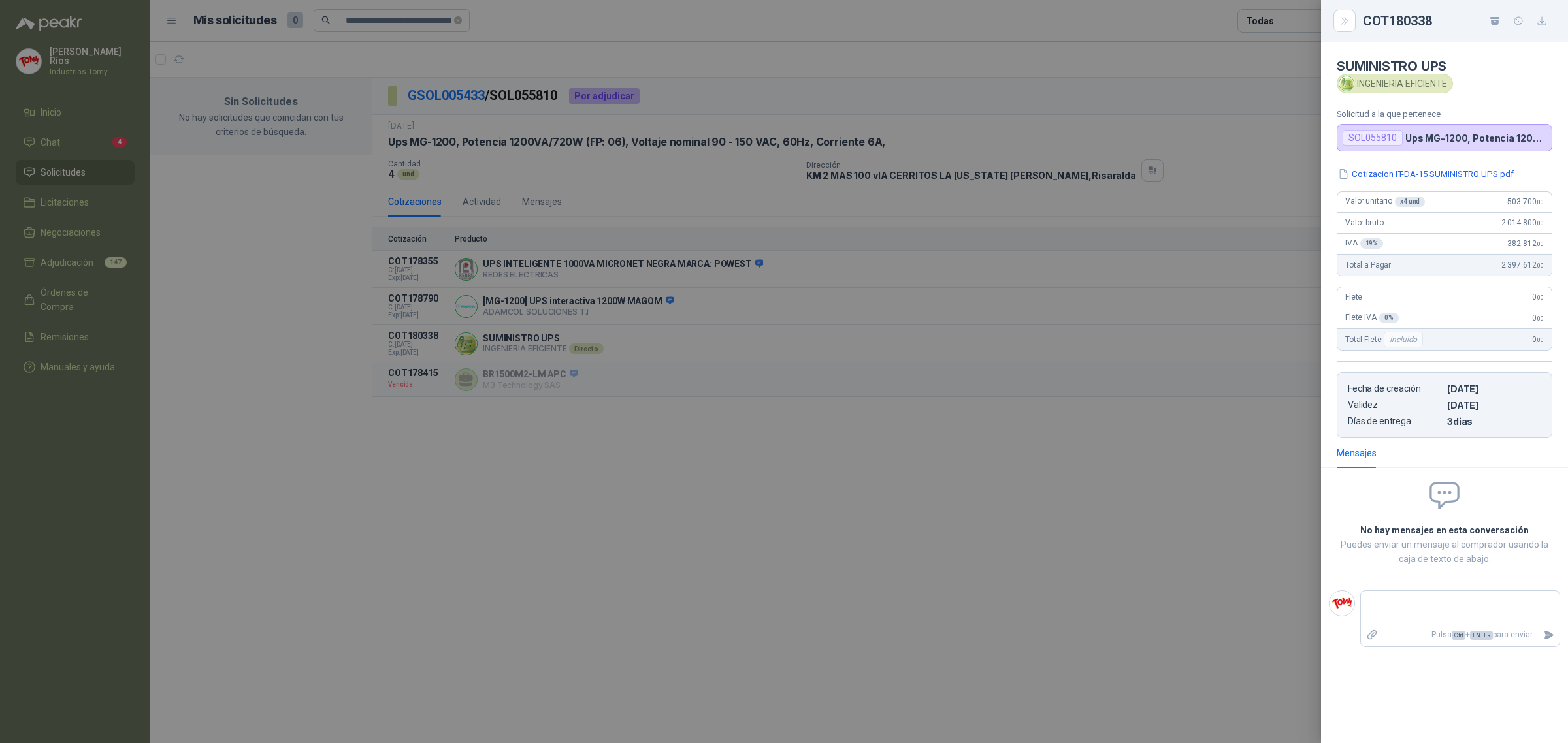
drag, startPoint x: 1040, startPoint y: 618, endPoint x: 1010, endPoint y: 656, distance: 48.4
click at [1041, 619] on div at bounding box center [784, 372] width 1568 height 743
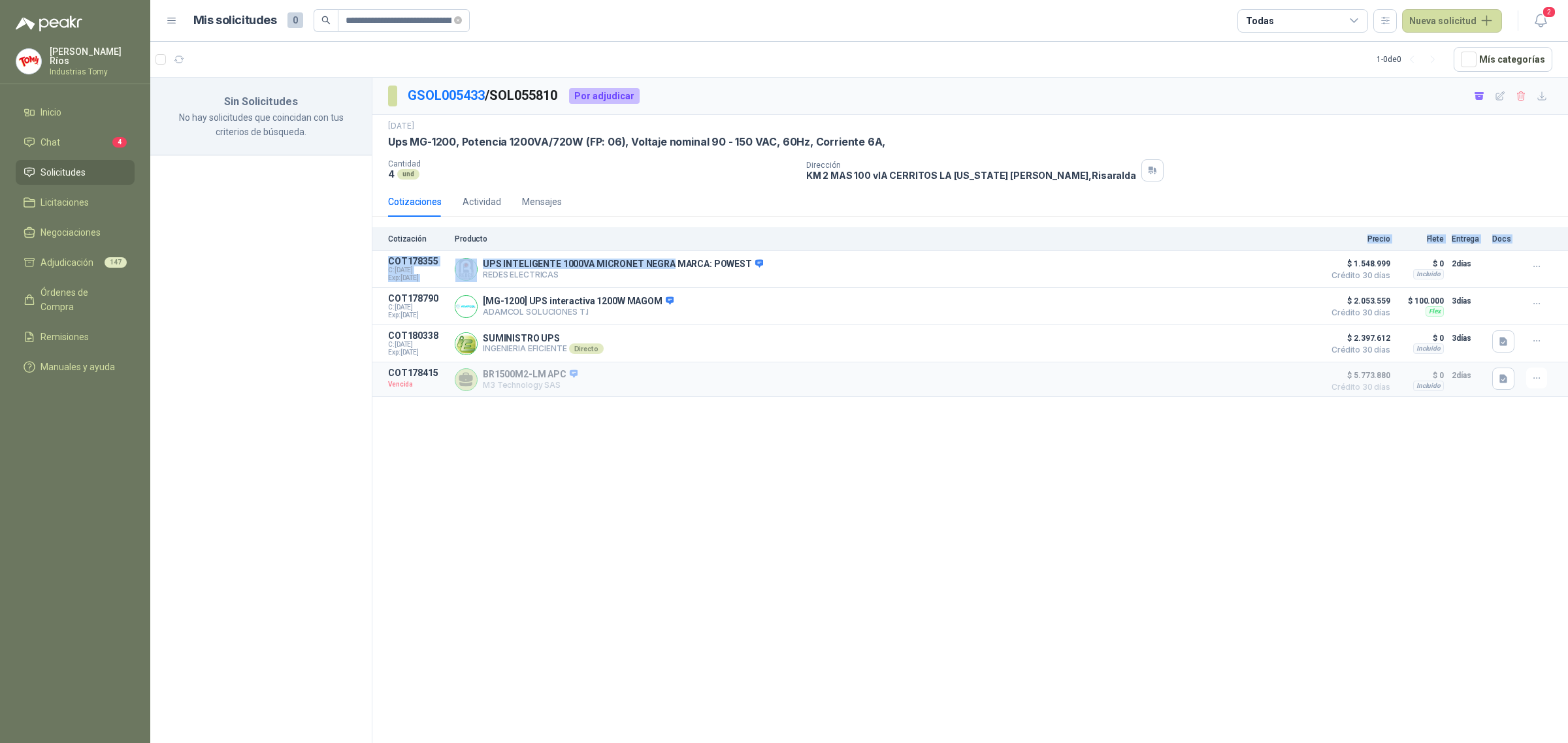
drag, startPoint x: 668, startPoint y: 269, endPoint x: 782, endPoint y: 246, distance: 116.3
click at [783, 245] on div "Cotización Producto Precio Flete Entrega Docs COT178355 C: [DATE] Exp: [DATE] U…" at bounding box center [970, 312] width 1195 height 170
click at [758, 258] on div "UPS INTELIGENTE 1000VA MICRONET NEGRA MARCA: POWEST REDES ELECTRICAS Detalles" at bounding box center [886, 269] width 862 height 26
click at [1279, 263] on button "Detalles" at bounding box center [1286, 269] width 62 height 18
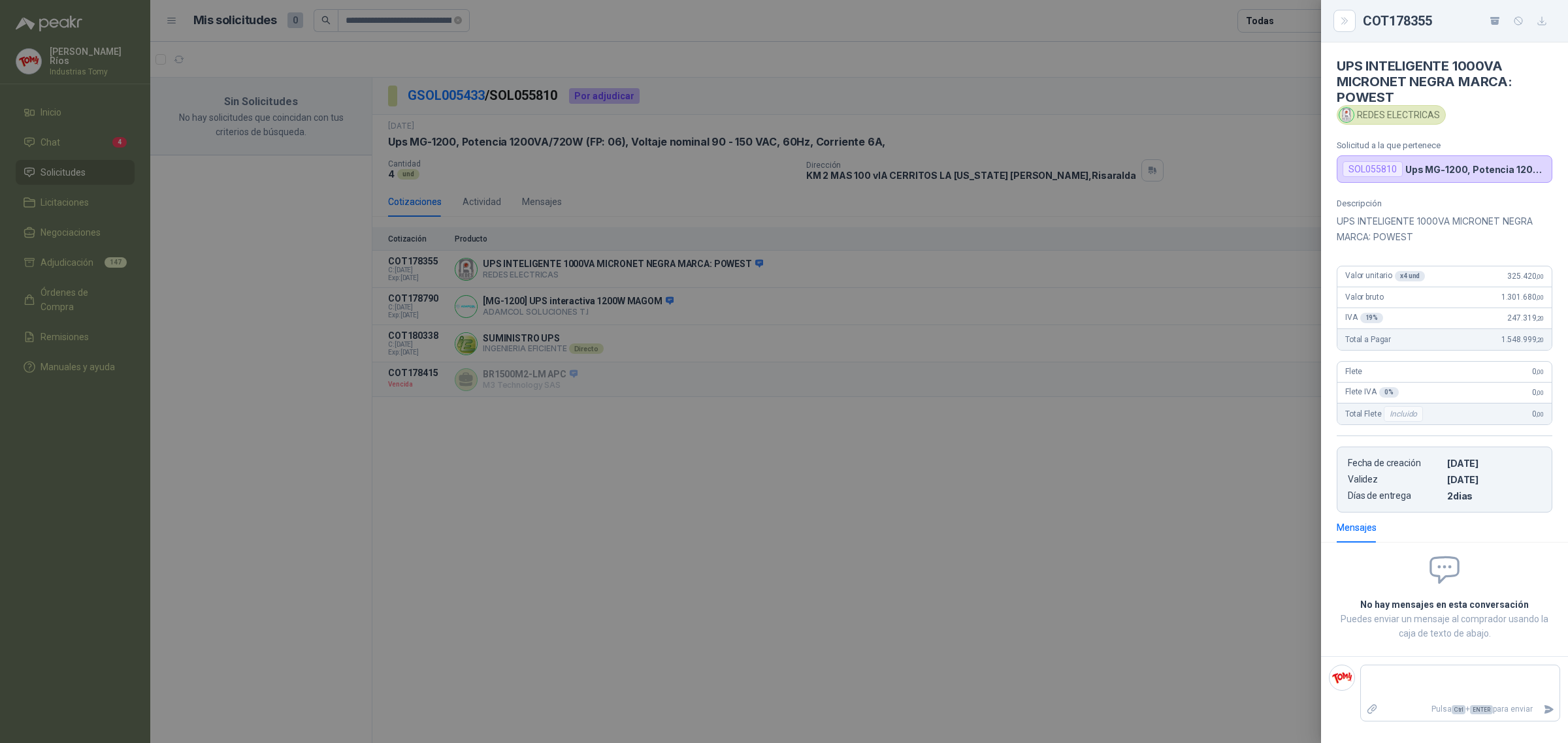
click at [1209, 372] on div at bounding box center [784, 372] width 1568 height 743
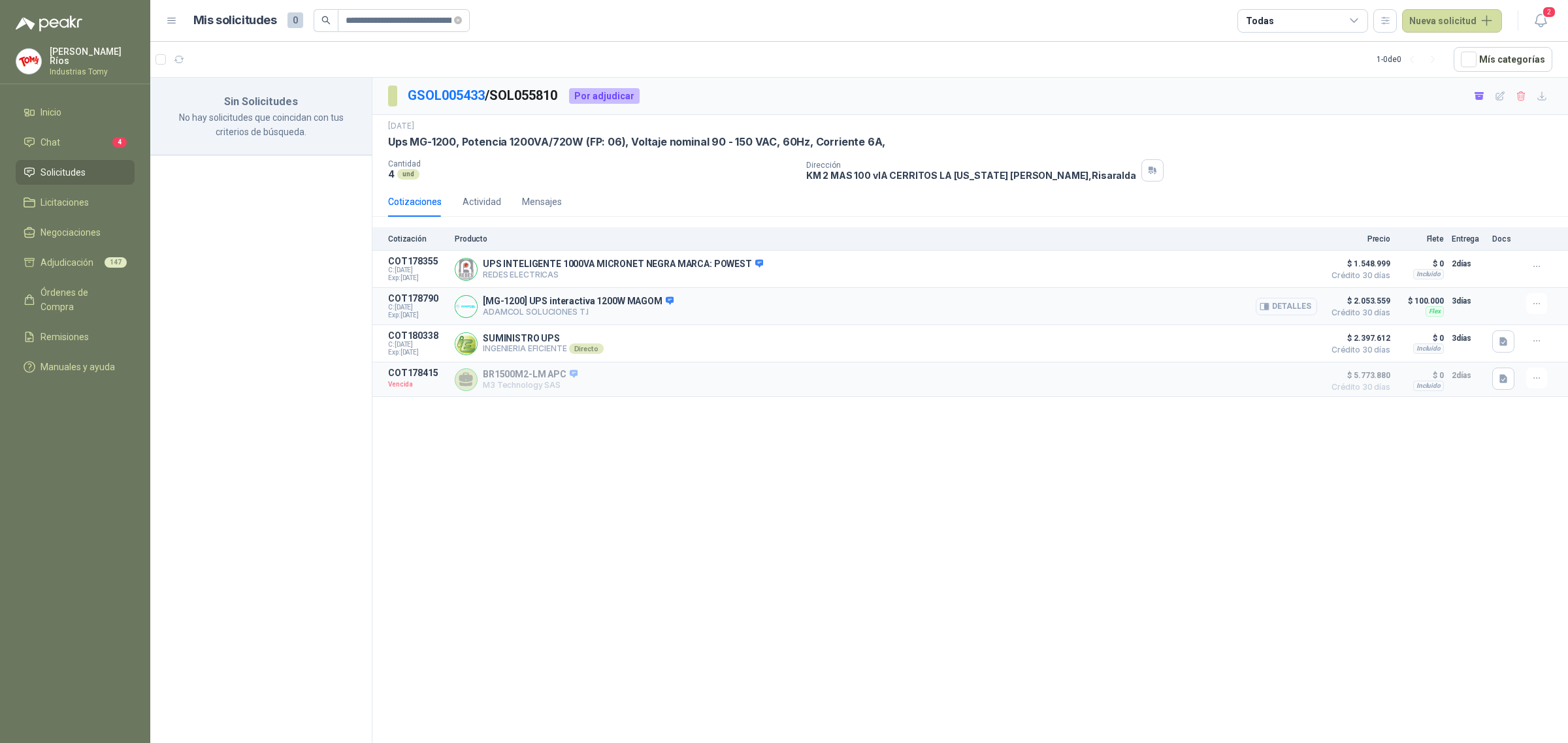
click at [1285, 308] on button "Detalles" at bounding box center [1286, 307] width 62 height 18
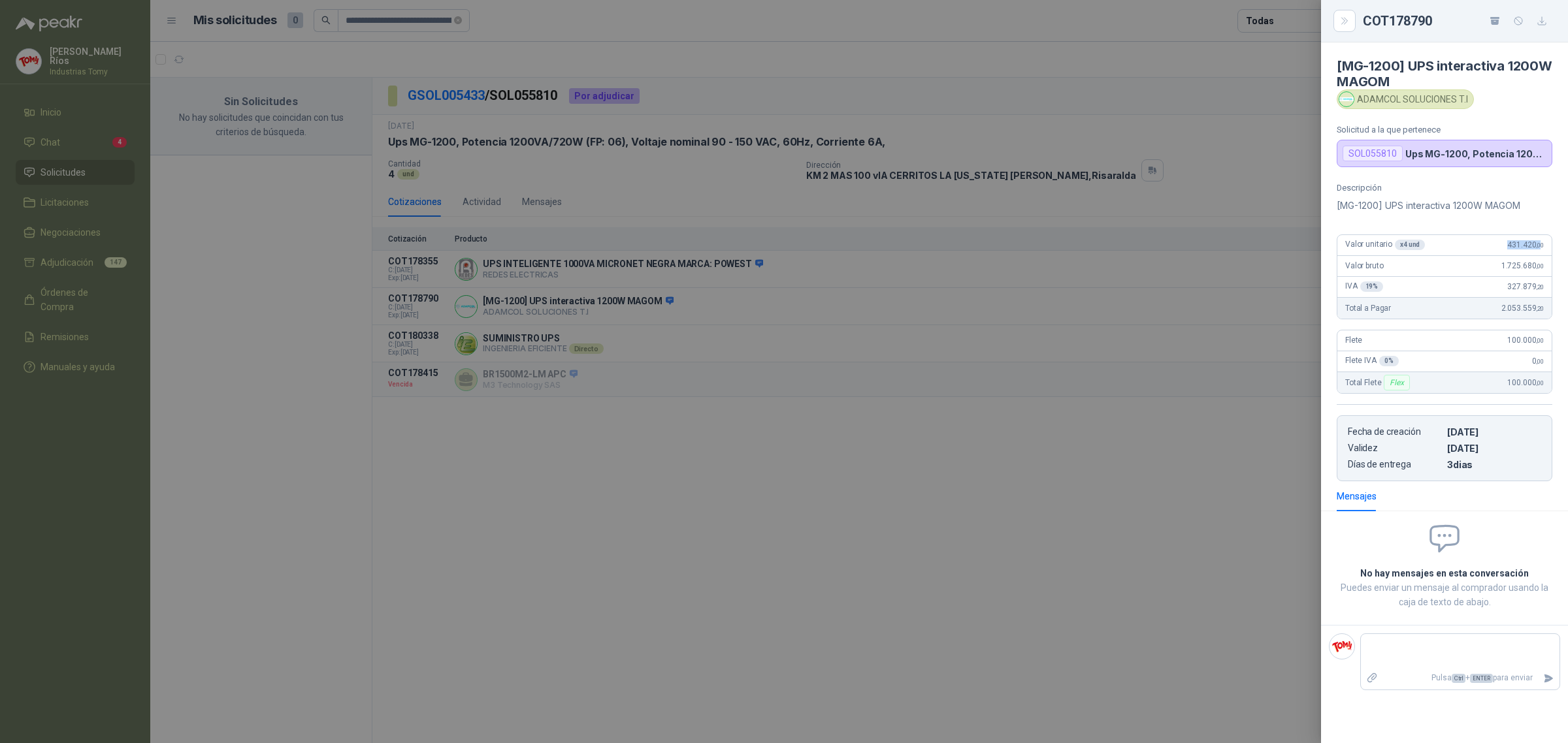
drag, startPoint x: 1500, startPoint y: 243, endPoint x: 1539, endPoint y: 245, distance: 39.1
click at [1539, 245] on div "Valor unitario x 4 und 431.420 ,00" at bounding box center [1444, 245] width 214 height 21
click at [1539, 245] on span ",00" at bounding box center [1539, 245] width 8 height 7
click at [1206, 344] on div at bounding box center [784, 372] width 1568 height 743
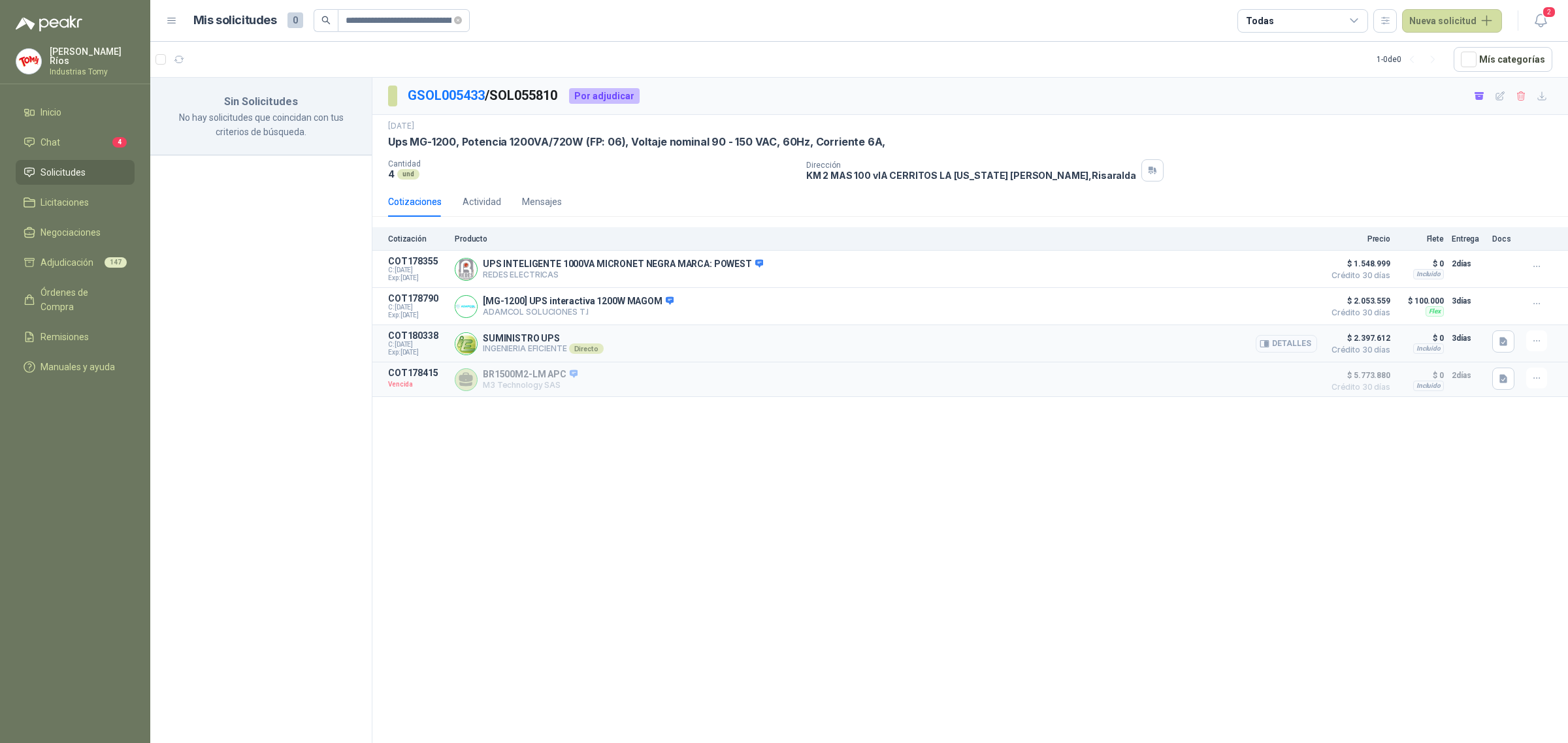
click at [1300, 349] on button "Detalles" at bounding box center [1286, 344] width 62 height 18
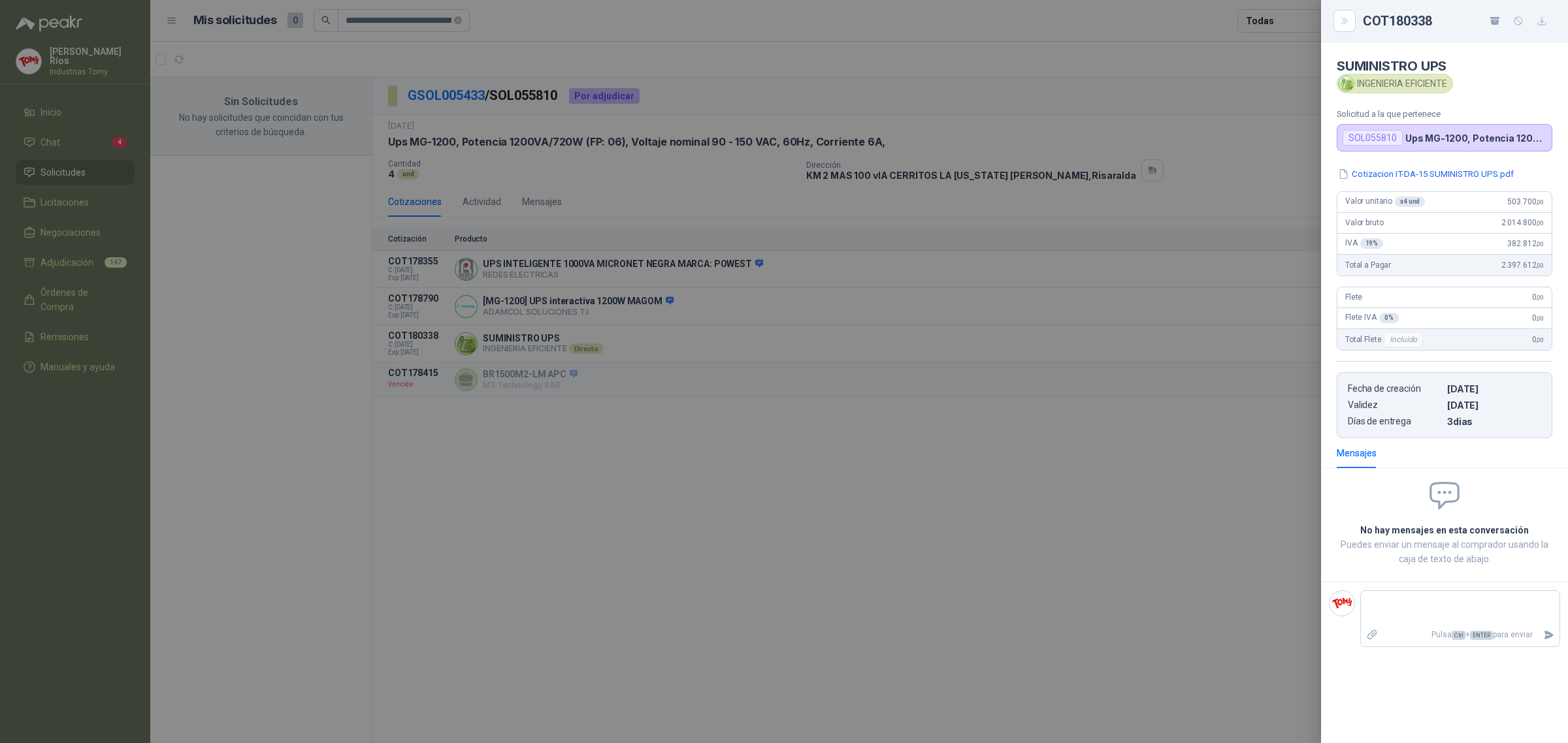
click at [1429, 170] on button "Cotizacion IT-DA-15 SUMINISTRO UPS.pdf" at bounding box center [1426, 174] width 178 height 13
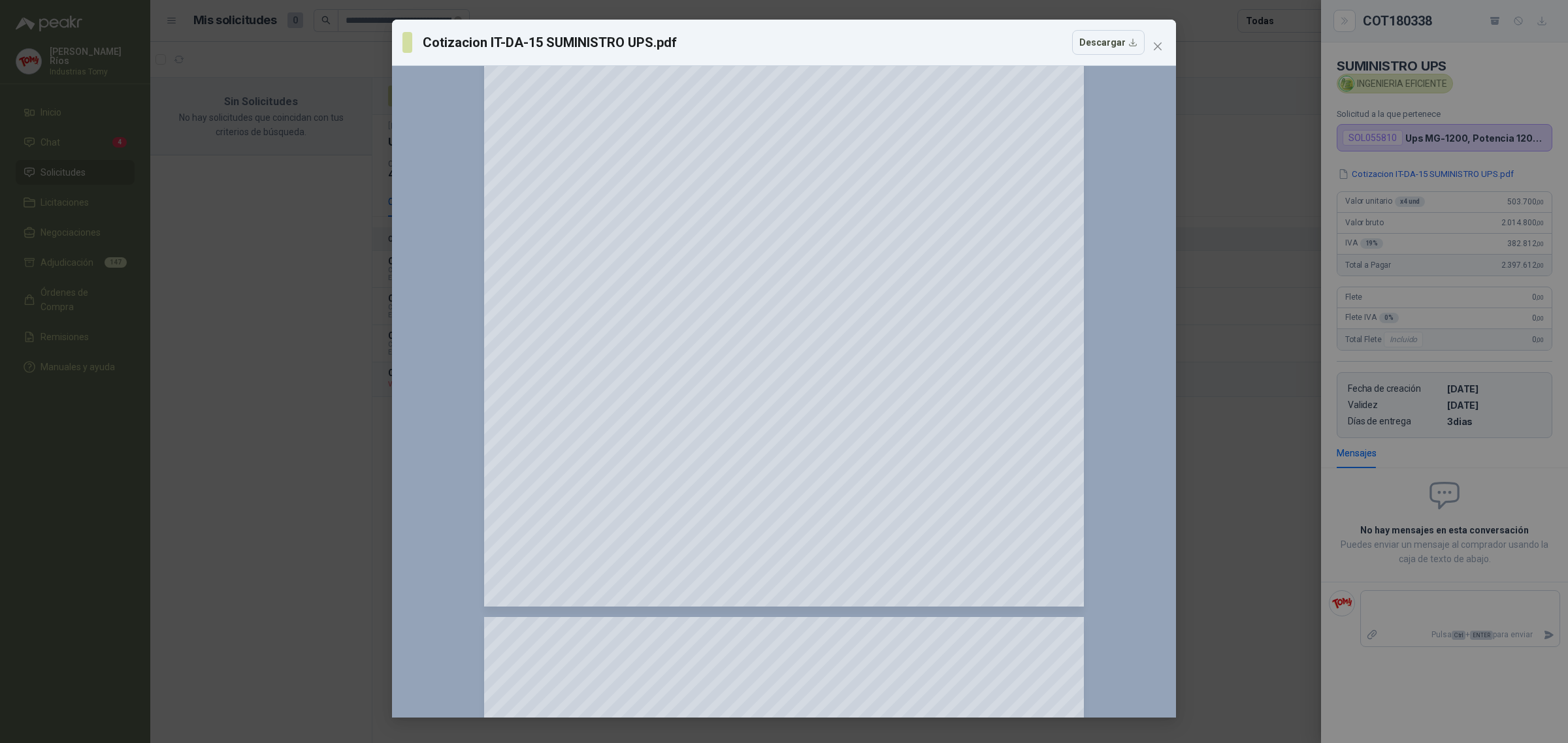
scroll to position [163, 0]
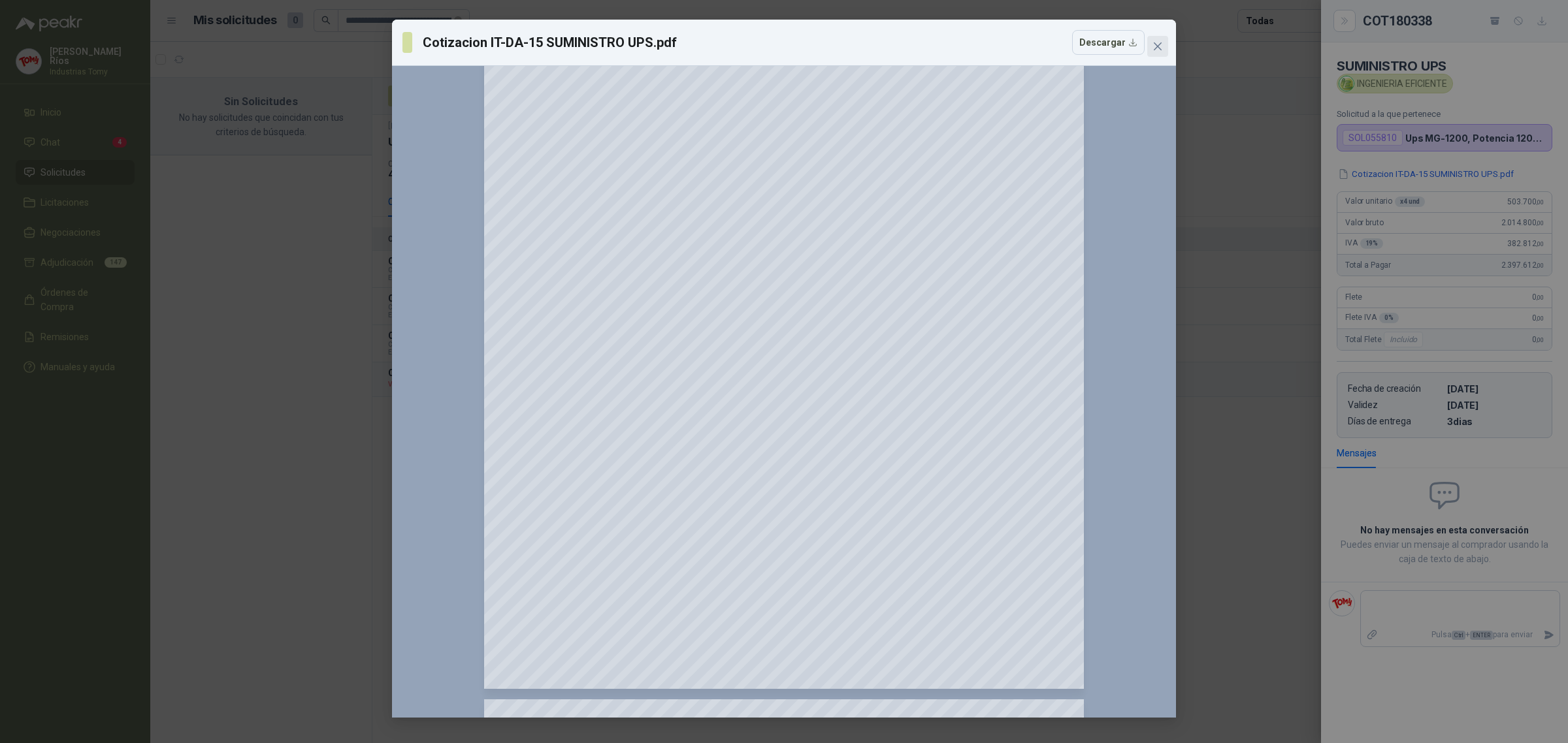
click at [1157, 41] on icon "close" at bounding box center [1158, 47] width 11 height 11
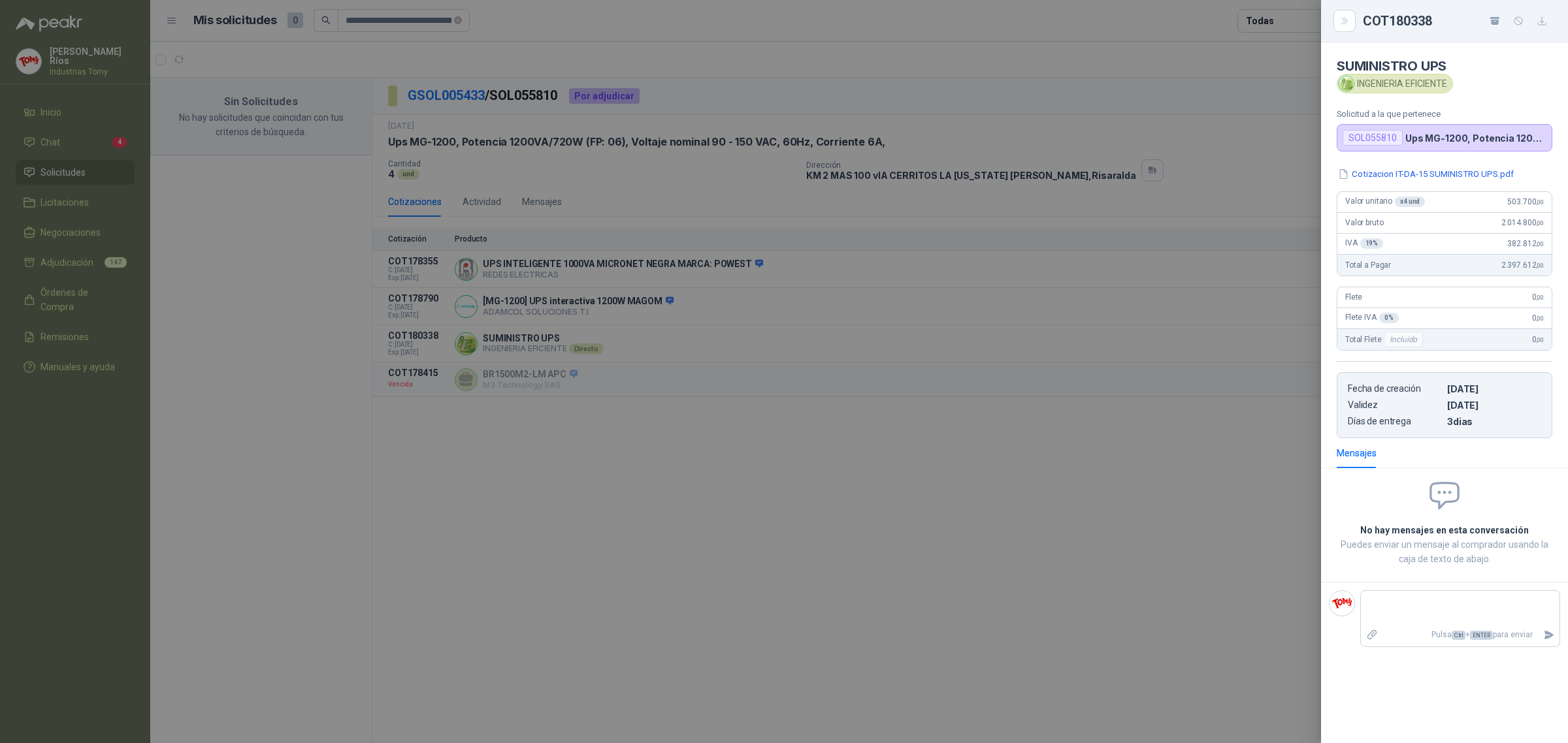
click at [680, 268] on div at bounding box center [784, 372] width 1568 height 743
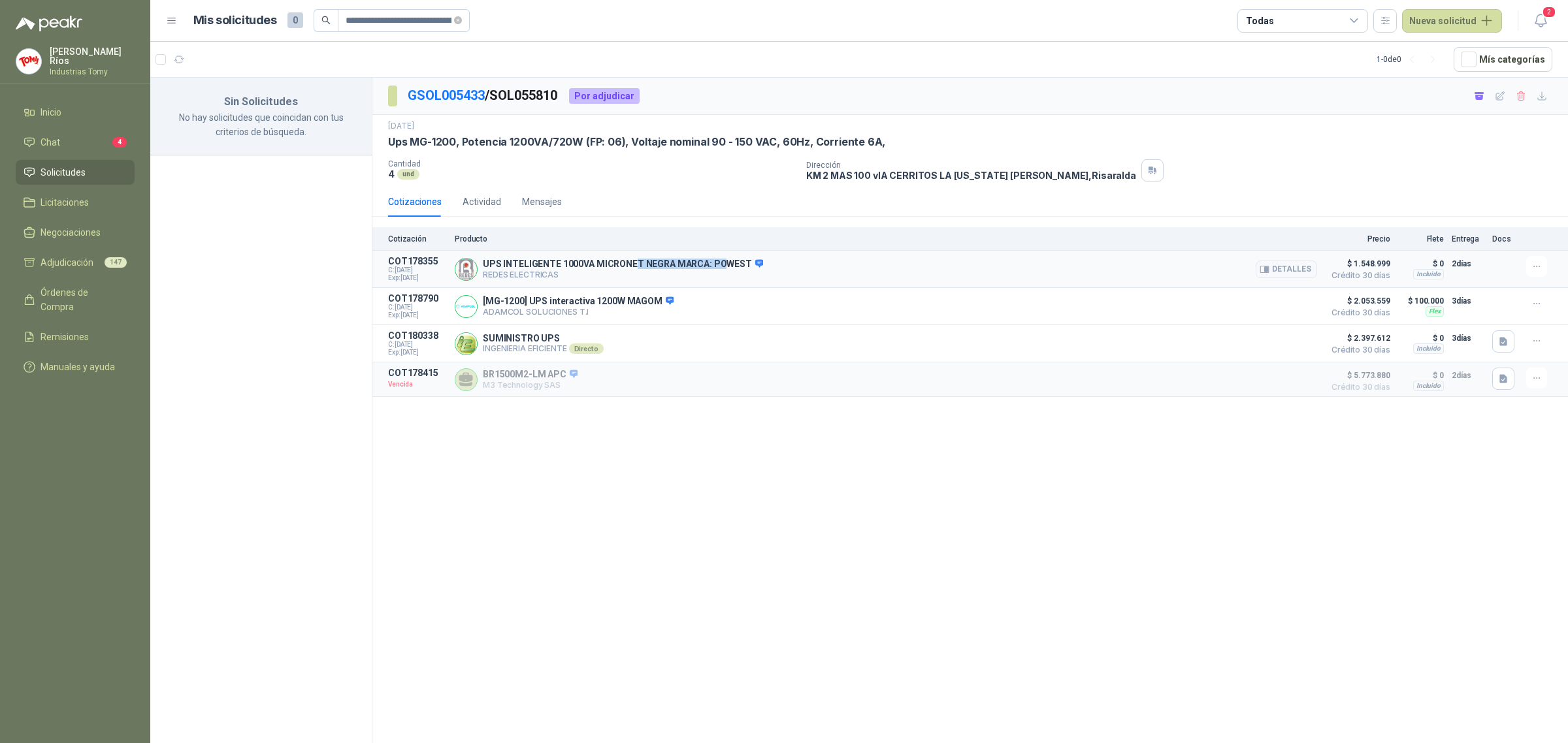
drag, startPoint x: 632, startPoint y: 271, endPoint x: 818, endPoint y: 253, distance: 186.9
click at [739, 254] on article "COT178355 C: [DATE] Exp: [DATE] UPS INTELIGENTE 1000VA MICRONET NEGRA MARCA: PO…" at bounding box center [970, 269] width 1195 height 38
click at [1303, 267] on button "Detalles" at bounding box center [1286, 269] width 62 height 18
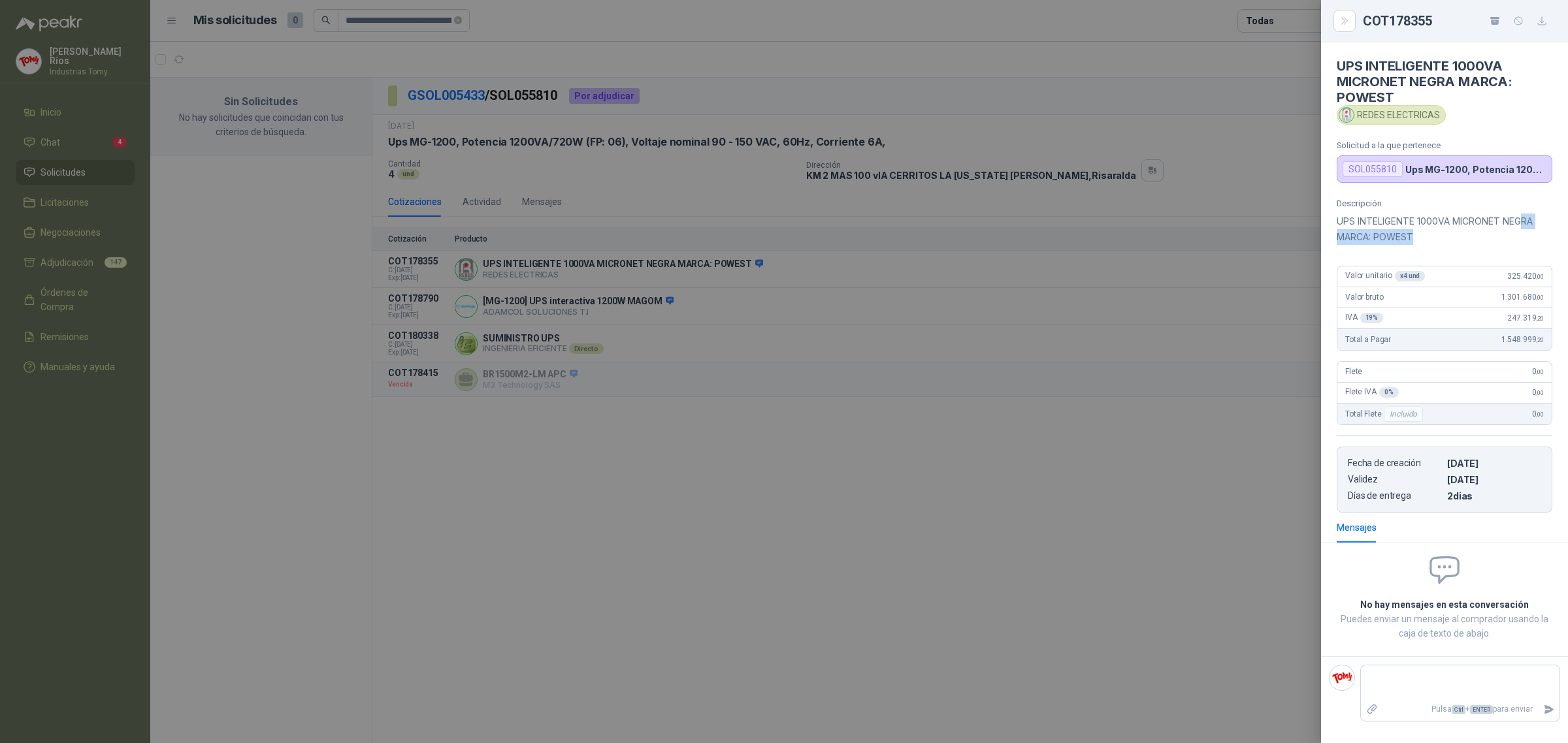
drag, startPoint x: 1524, startPoint y: 226, endPoint x: 1431, endPoint y: 233, distance: 93.3
click at [1432, 233] on p "UPS INTELIGENTE 1000VA MICRONET NEGRA MARCA: POWEST" at bounding box center [1444, 229] width 216 height 31
click at [1427, 234] on p "UPS INTELIGENTE 1000VA MICRONET NEGRA MARCA: POWEST" at bounding box center [1444, 229] width 216 height 31
click at [1158, 470] on div at bounding box center [784, 372] width 1568 height 743
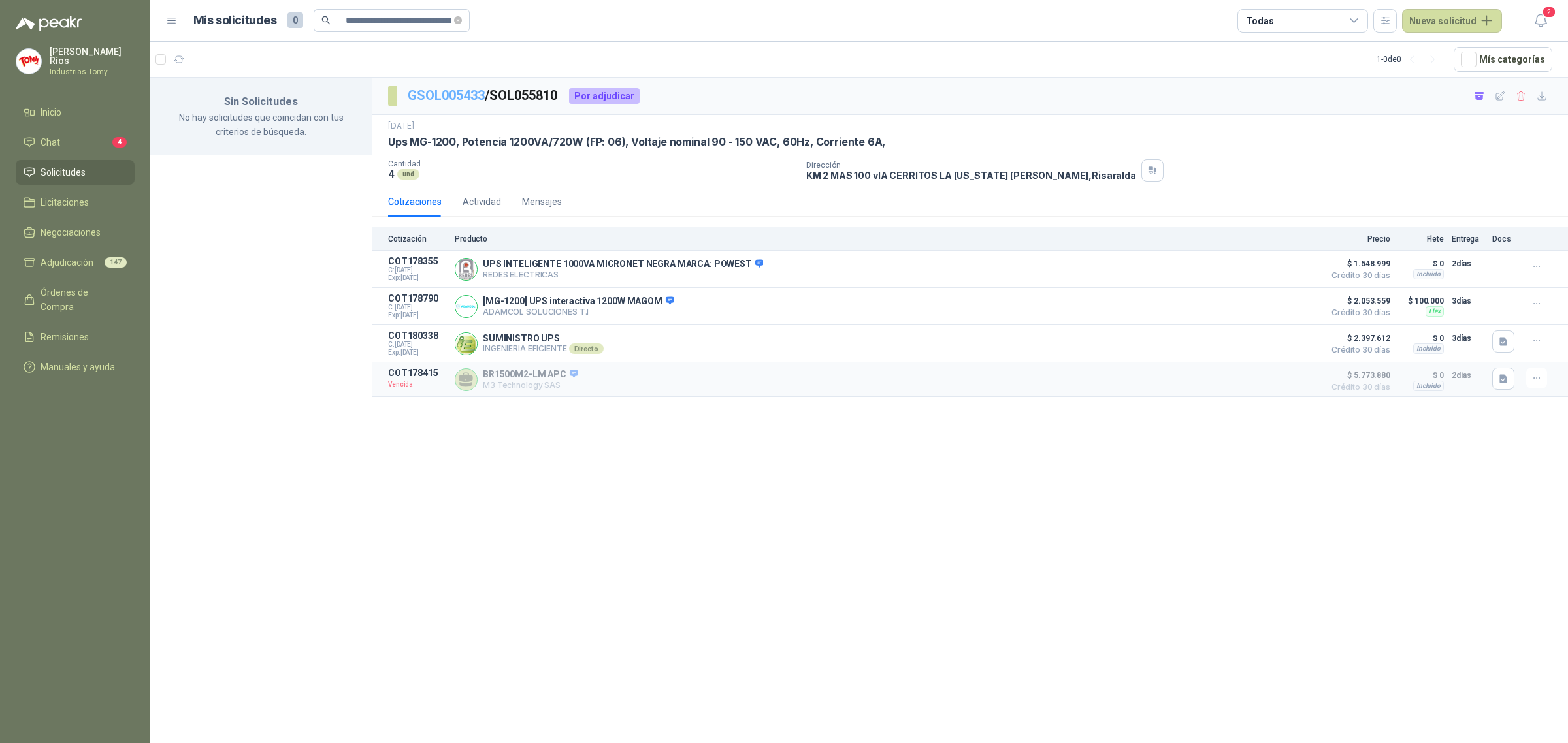
click at [475, 93] on link "GSOL005433" at bounding box center [446, 96] width 77 height 16
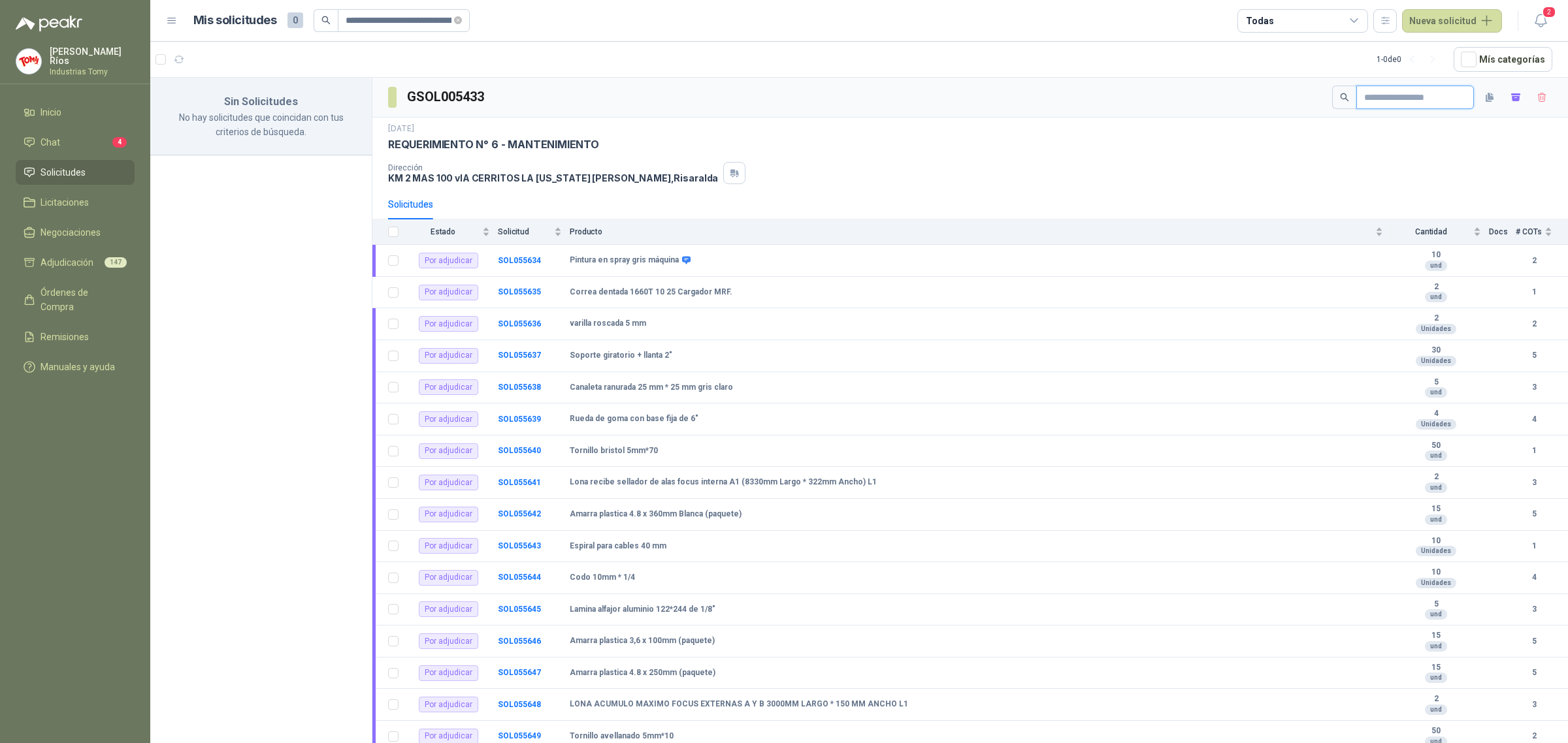
click at [1406, 93] on input "text" at bounding box center [1409, 97] width 91 height 22
paste input "**********"
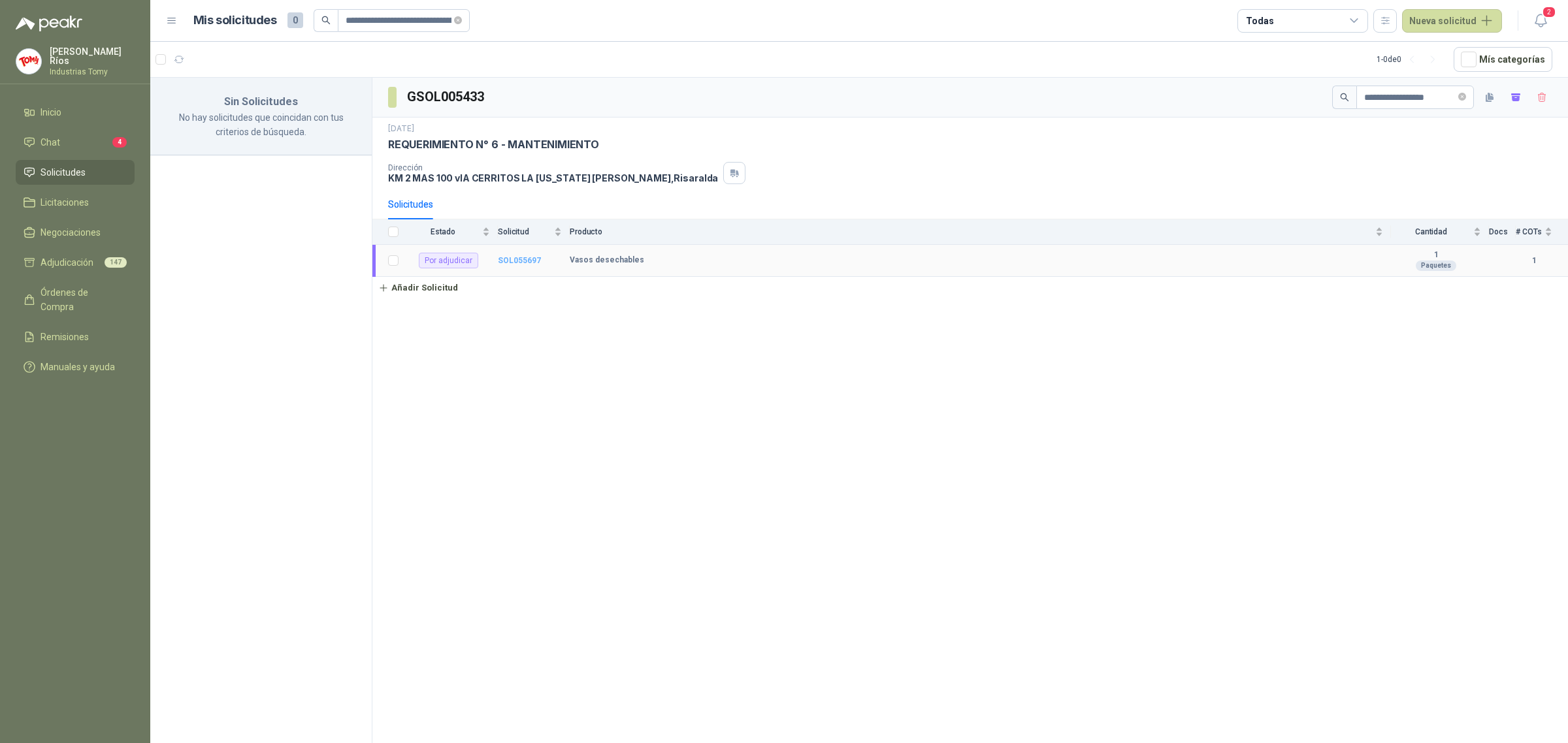
click at [515, 260] on b "SOL055697" at bounding box center [519, 260] width 43 height 9
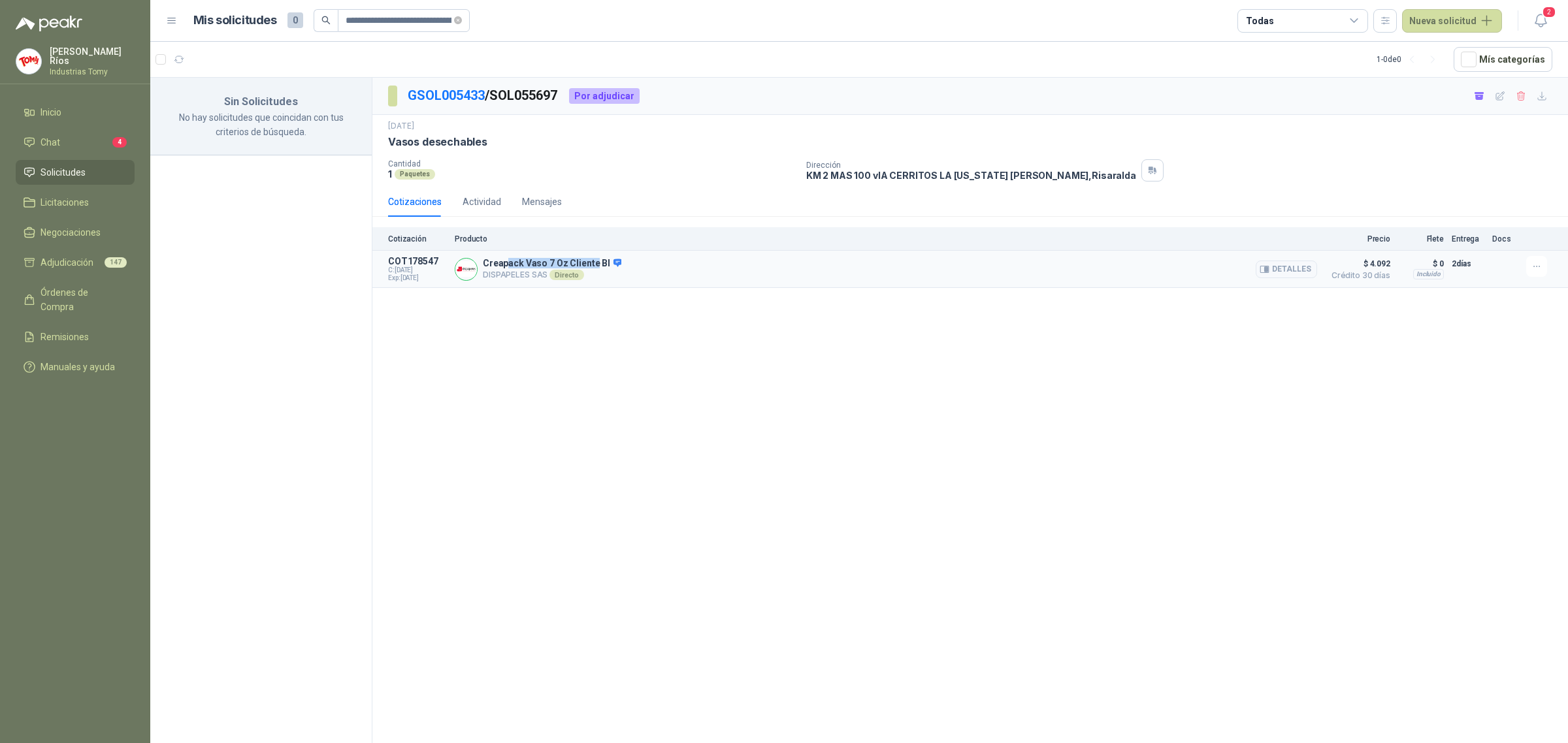
drag, startPoint x: 505, startPoint y: 267, endPoint x: 595, endPoint y: 261, distance: 90.2
click at [595, 261] on p "Creapack Vaso 7 Oz Cliente Bl" at bounding box center [552, 263] width 139 height 12
click at [595, 262] on p "Creapack Vaso 7 Oz Cliente Bl" at bounding box center [552, 263] width 139 height 12
click at [1289, 272] on button "Detalles" at bounding box center [1286, 269] width 62 height 18
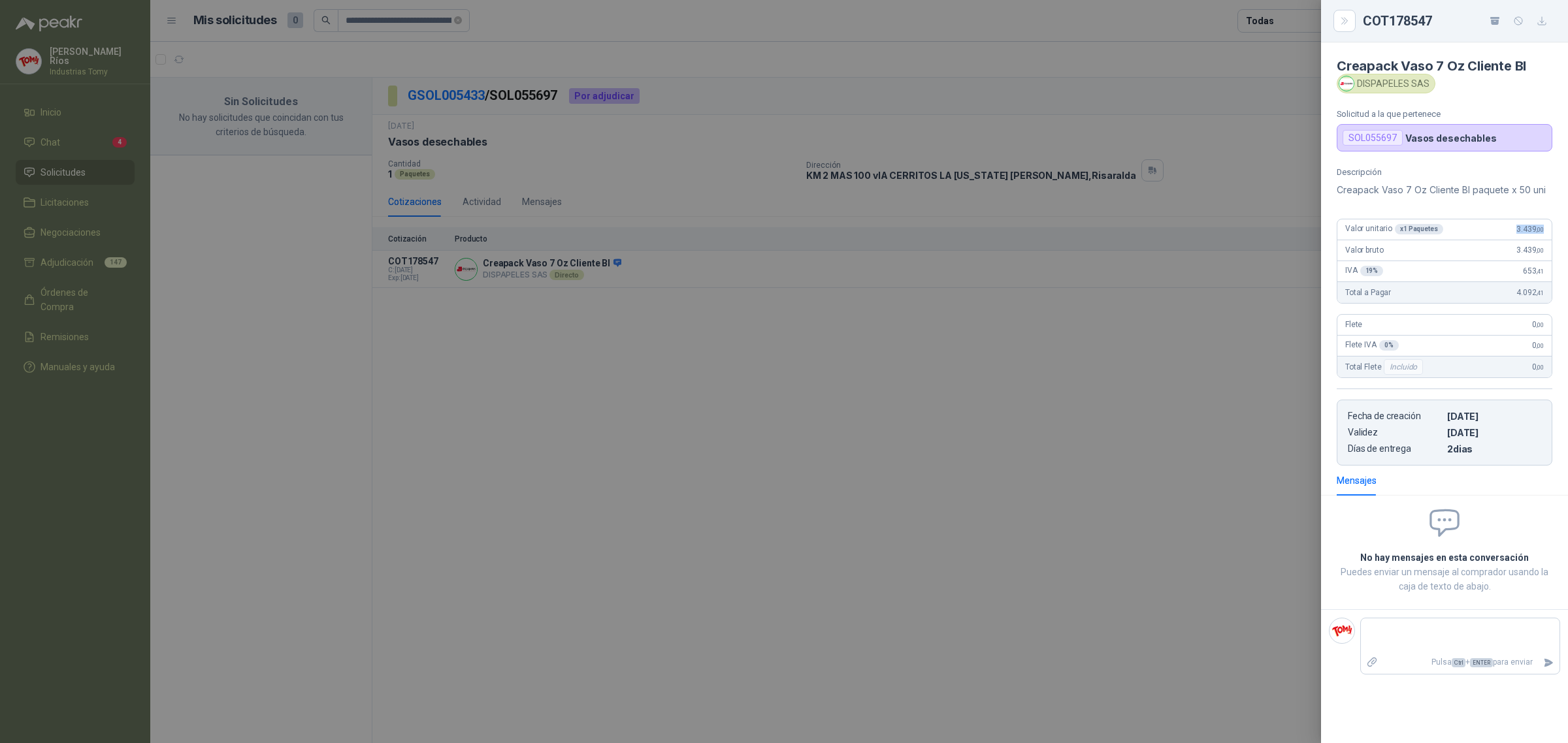
drag, startPoint x: 1493, startPoint y: 232, endPoint x: 1566, endPoint y: 220, distance: 74.0
click at [1566, 220] on div "Descripción Creapack Vaso 7 Oz Cliente Bl paquete x 50 uni Valor unitario x 1 P…" at bounding box center [1444, 316] width 247 height 298
drag, startPoint x: 1478, startPoint y: 196, endPoint x: 1298, endPoint y: 226, distance: 182.5
click at [1328, 216] on div "Descripción Creapack Vaso 7 Oz Cliente Bl paquete x 50 uni Valor unitario x 1 P…" at bounding box center [1444, 316] width 247 height 298
drag, startPoint x: 913, startPoint y: 452, endPoint x: 883, endPoint y: 723, distance: 272.7
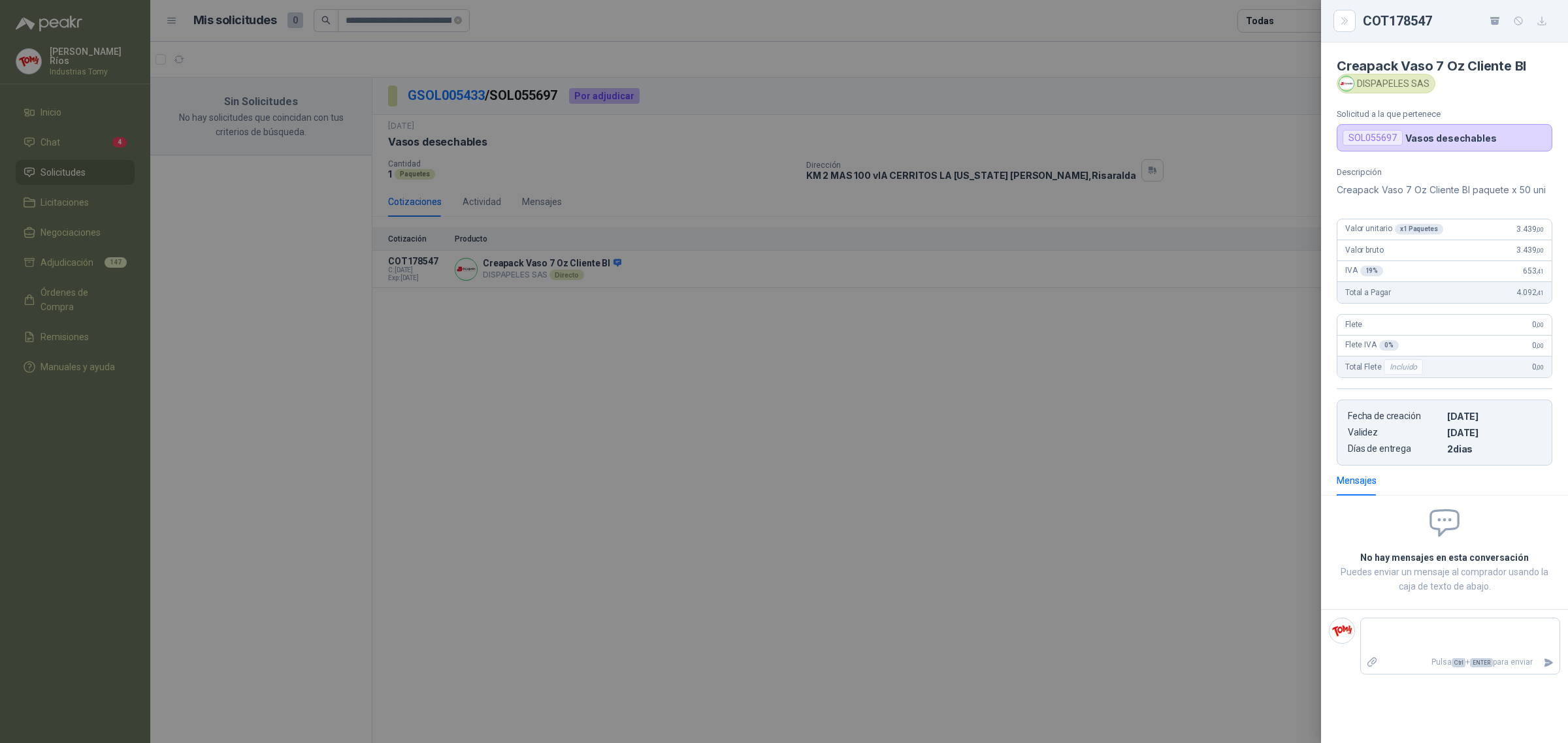
click at [912, 457] on div at bounding box center [784, 372] width 1568 height 743
